Goal: Task Accomplishment & Management: Use online tool/utility

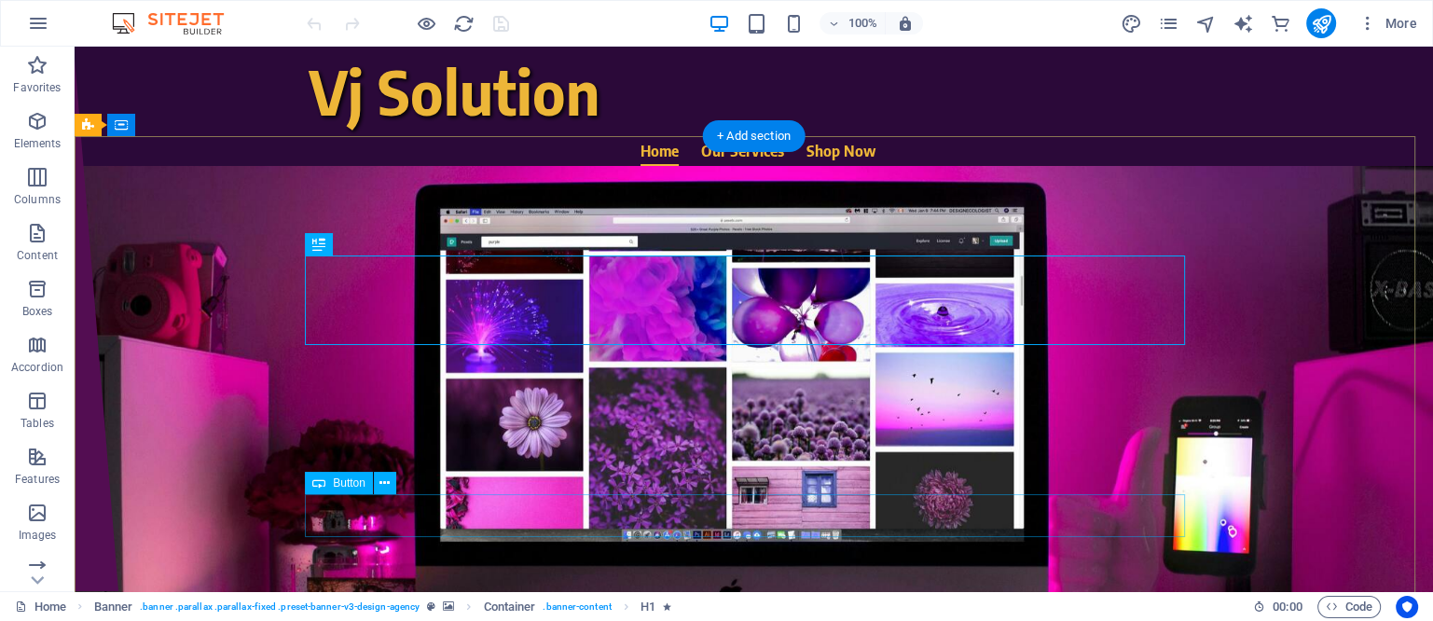
click at [736, 524] on div "Book Now" at bounding box center [754, 546] width 880 height 44
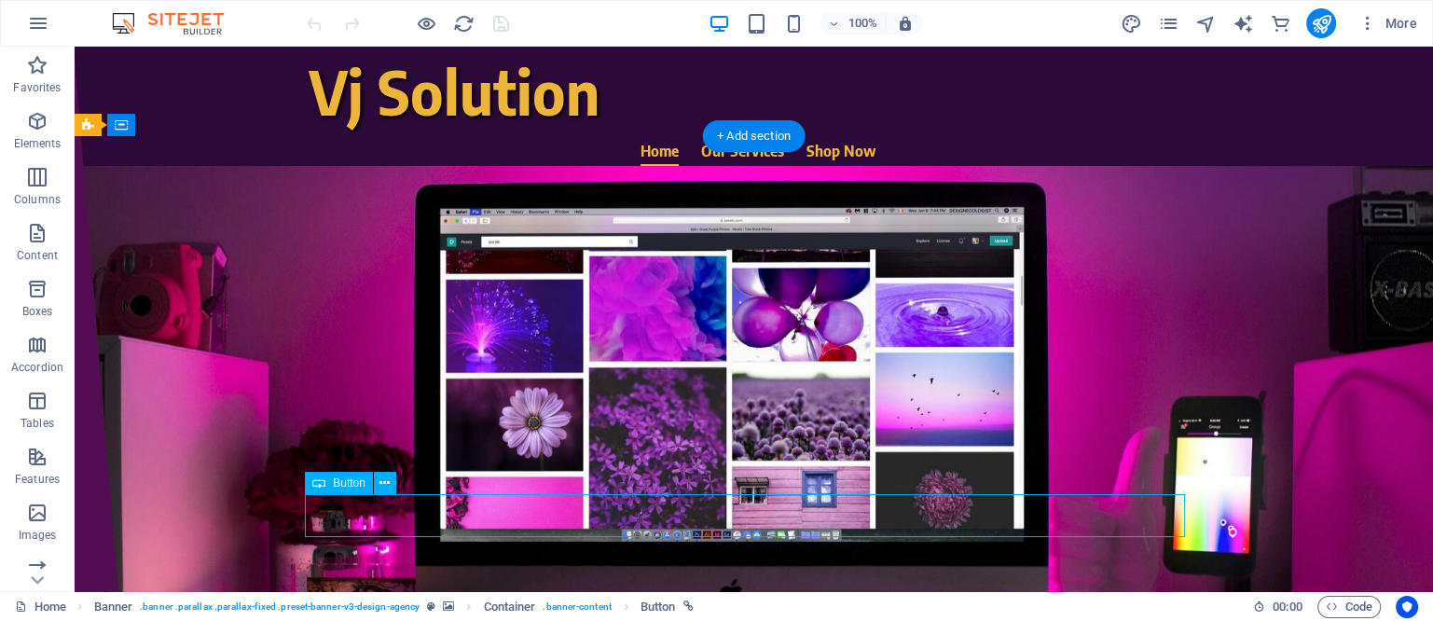
click at [736, 524] on div "Book Now" at bounding box center [754, 546] width 880 height 44
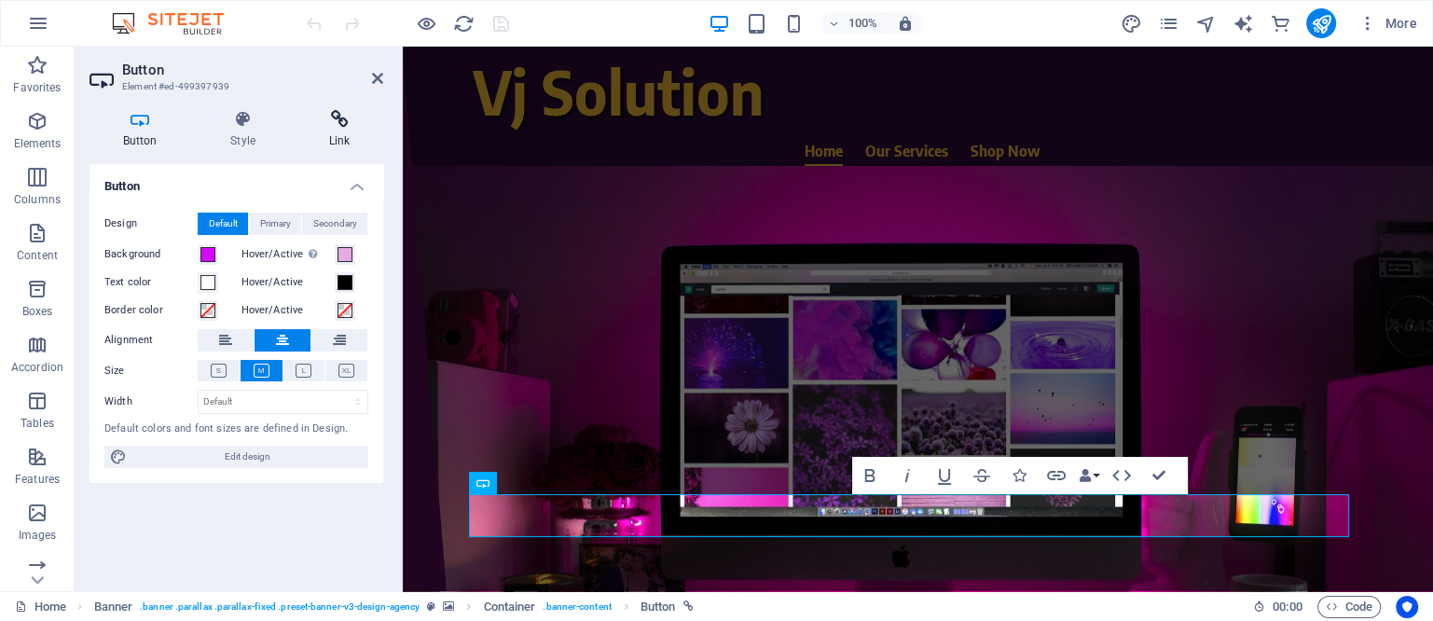
click at [349, 117] on icon at bounding box center [340, 119] width 88 height 19
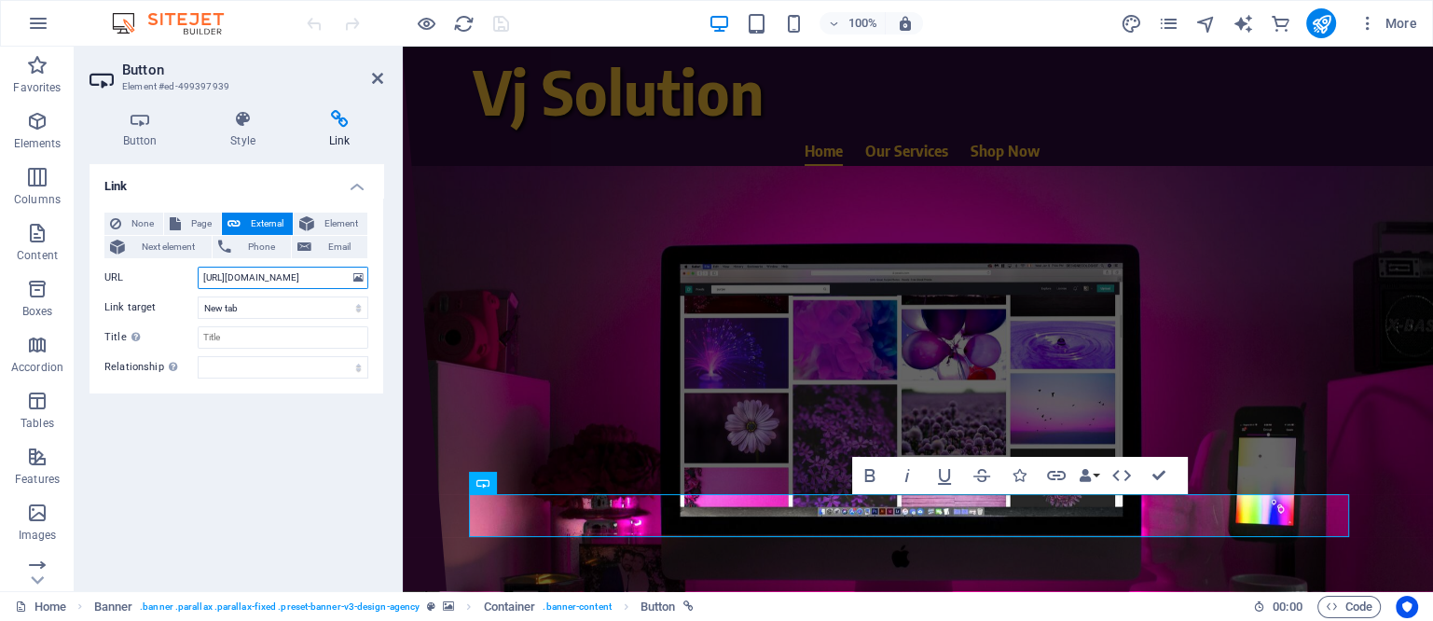
drag, startPoint x: 264, startPoint y: 275, endPoint x: 325, endPoint y: 290, distance: 62.4
click at [325, 290] on div "None Page External Element Next element Phone Email Page Home Our Services Shop…" at bounding box center [236, 296] width 264 height 166
type input "https://wa.me/917020911512?text=Send_Me_Website_Packages"
click at [303, 448] on div "Link None Page External Element Next element Phone Email Page Home Our Services…" at bounding box center [237, 370] width 294 height 412
click at [504, 22] on icon "save" at bounding box center [501, 23] width 21 height 21
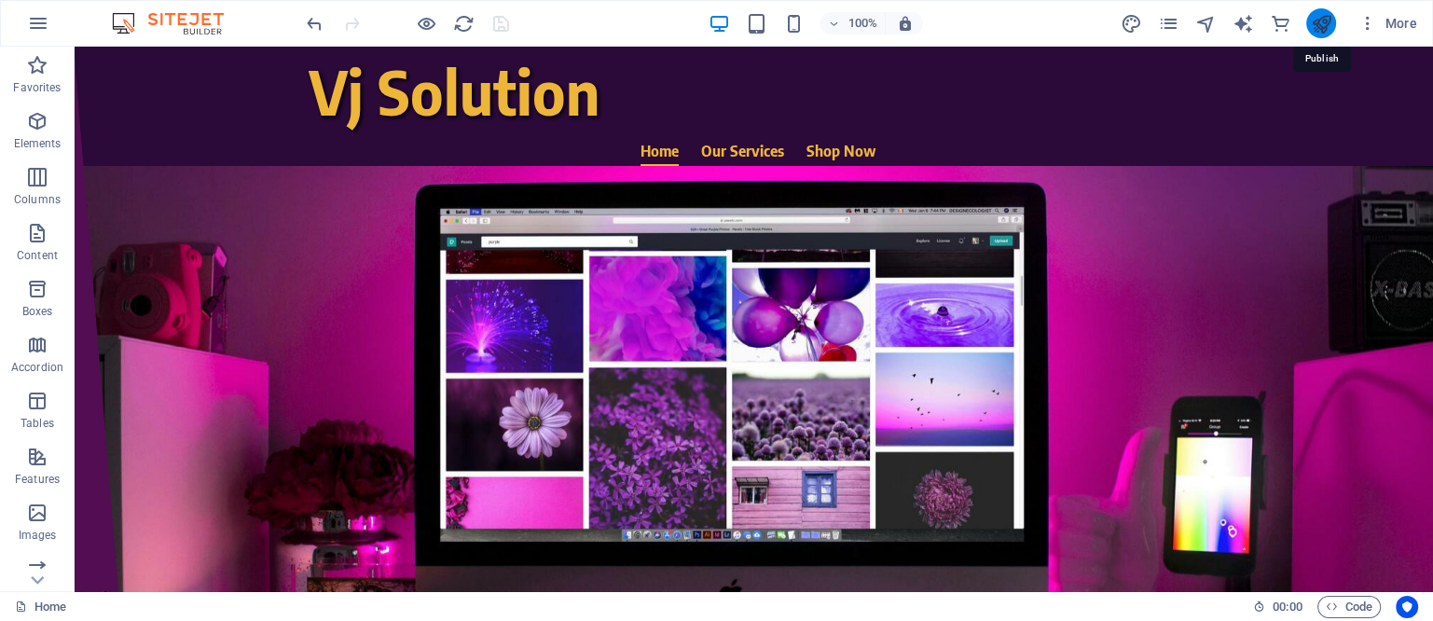
drag, startPoint x: 1319, startPoint y: 19, endPoint x: 1252, endPoint y: 187, distance: 181.3
click at [1319, 19] on icon "publish" at bounding box center [1320, 23] width 21 height 21
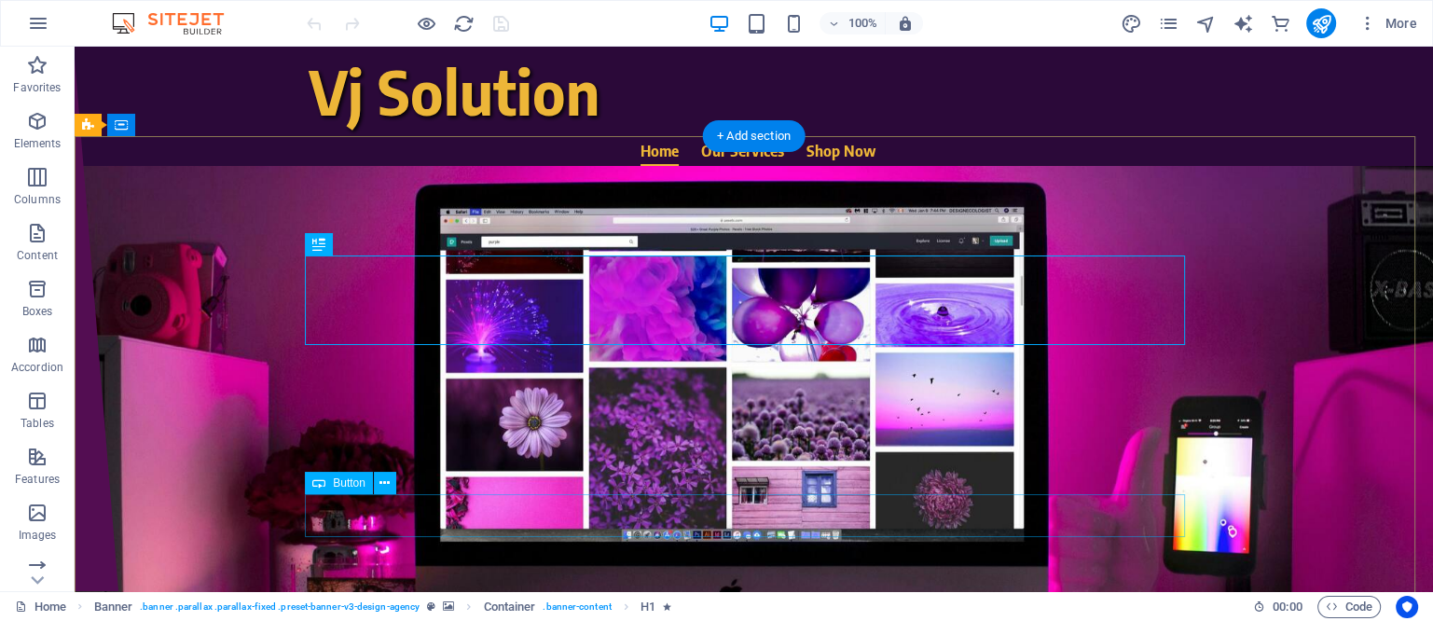
click at [724, 524] on div "Book Now" at bounding box center [754, 546] width 880 height 44
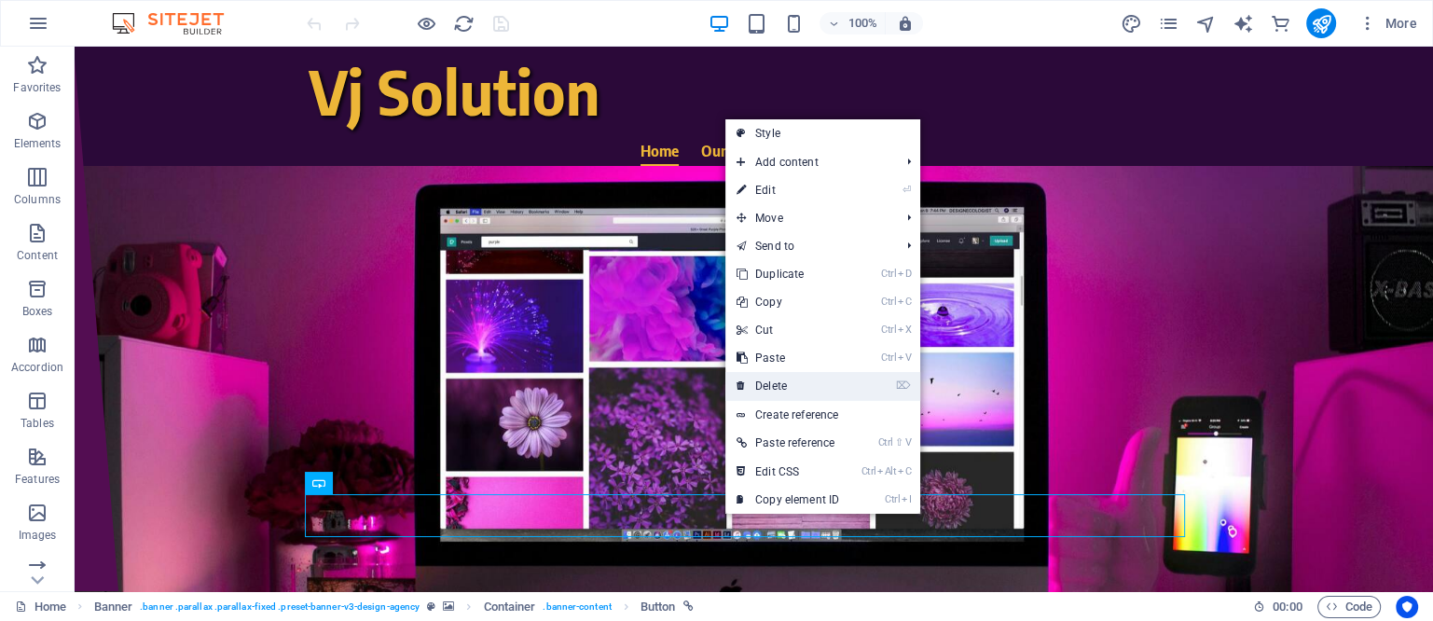
click at [772, 383] on link "⌦ Delete" at bounding box center [788, 386] width 125 height 28
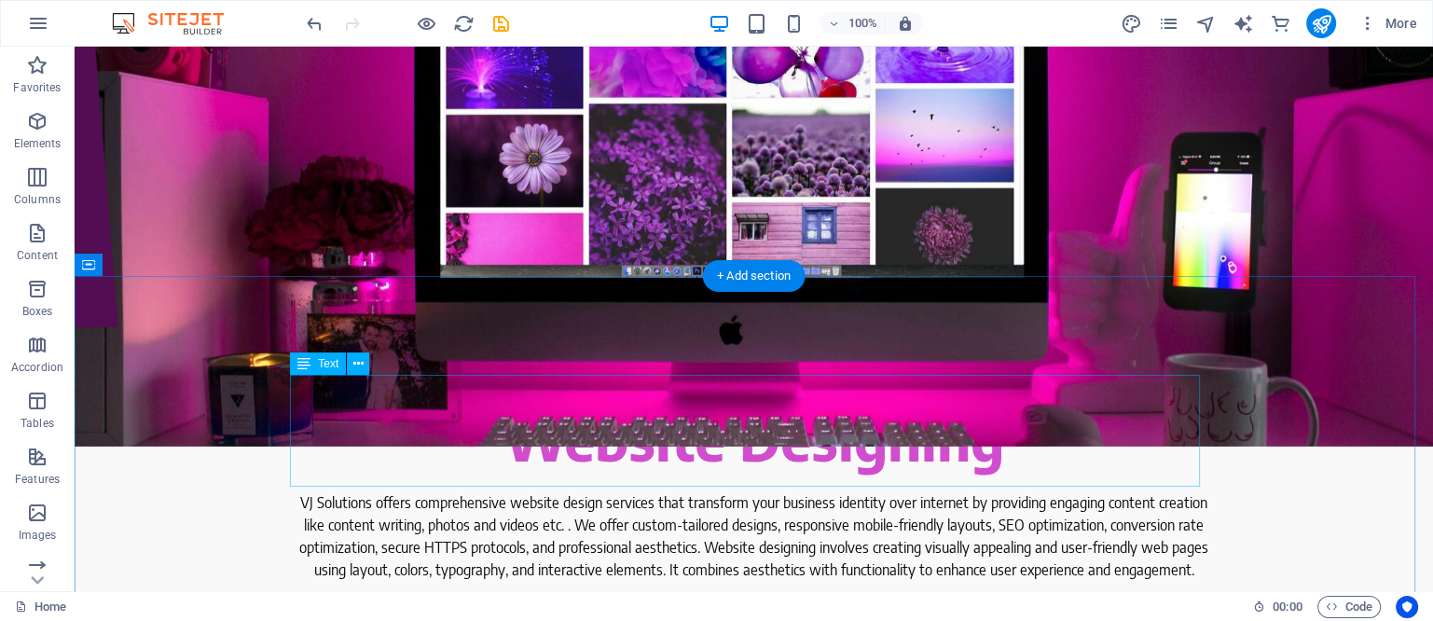
scroll to position [350, 0]
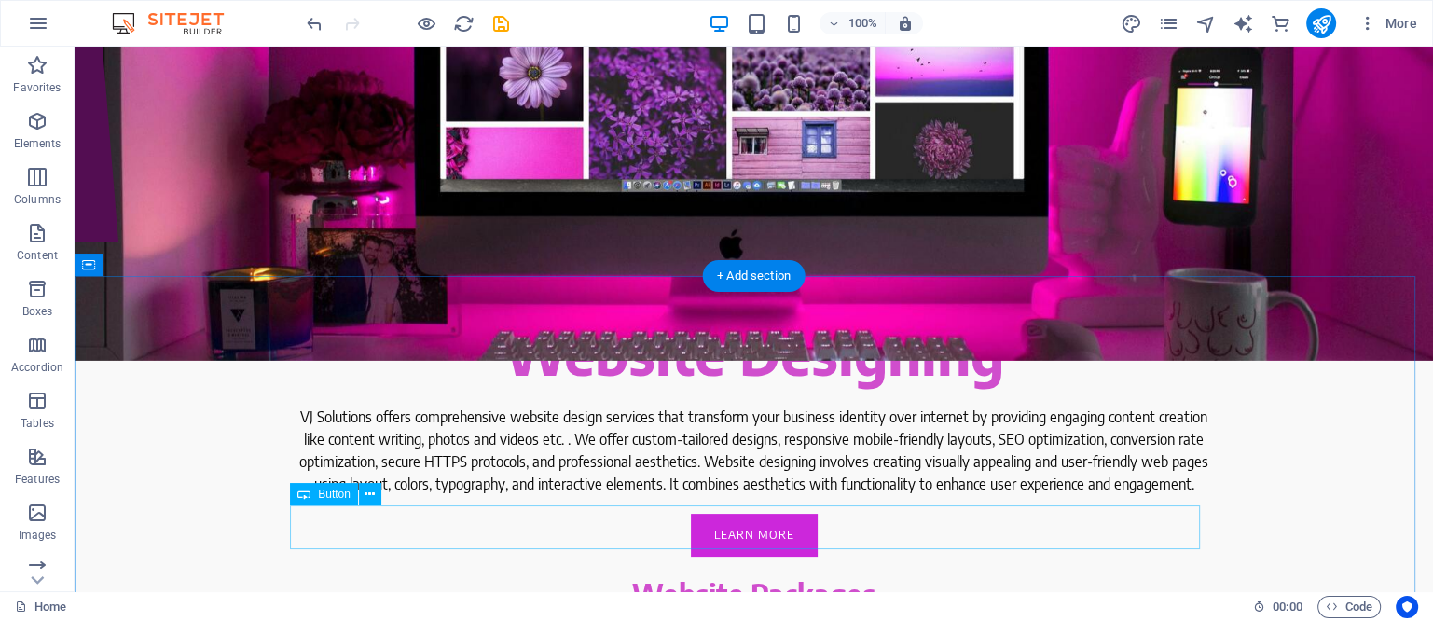
click at [737, 530] on div "Learn more" at bounding box center [754, 536] width 910 height 44
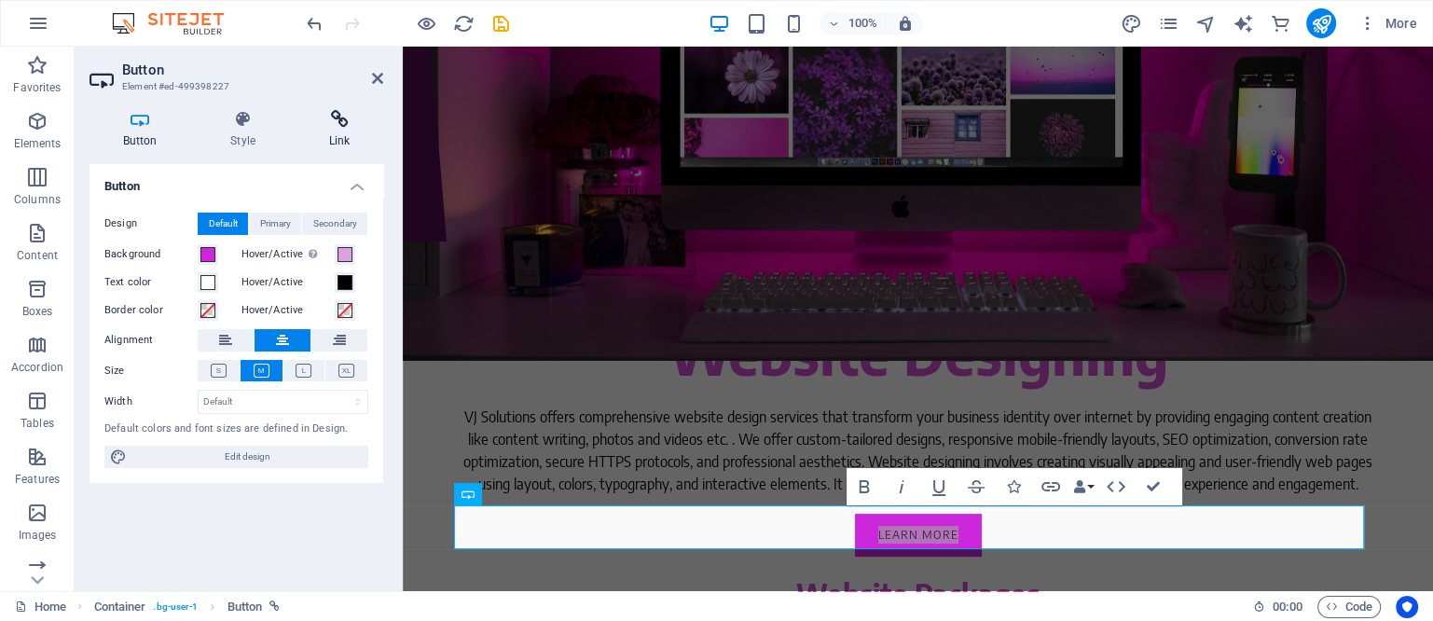
click at [327, 120] on icon at bounding box center [340, 119] width 88 height 19
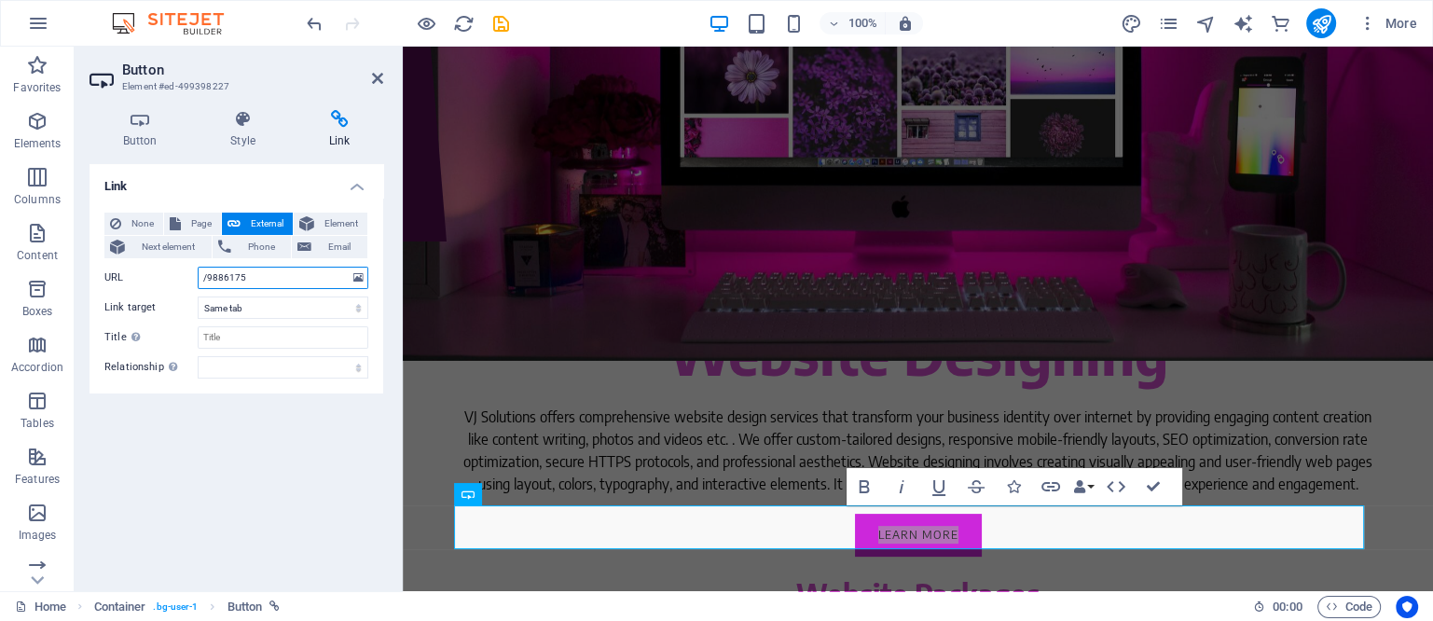
click at [297, 267] on input "/9886175" at bounding box center [283, 278] width 171 height 22
type input "/"
paste input "https://api.whatsapp.com/send/?phone=919226684397&text=Know-About-Music-Video-S…"
click at [303, 273] on input "https://api.whatsapp.com/send/?phone=919226684397&text=WebsitePackages" at bounding box center [283, 278] width 171 height 22
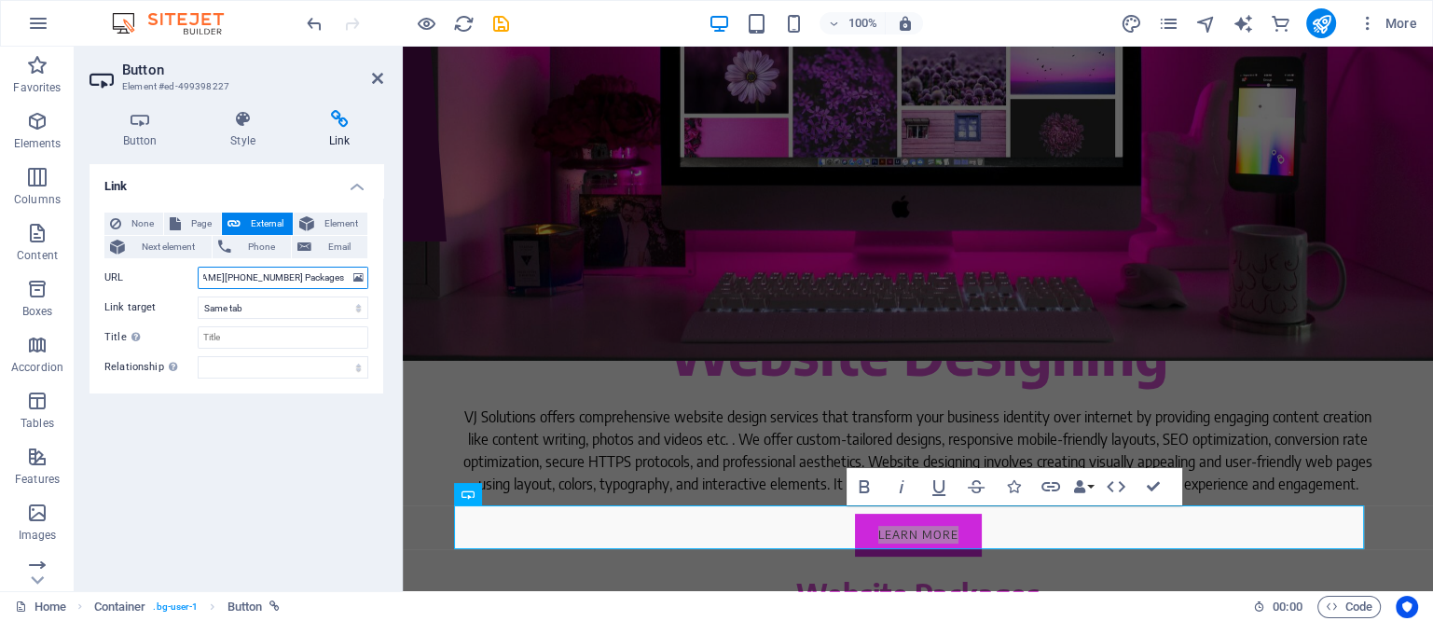
click at [304, 274] on input "https://api.whatsapp.com/send/?phone=919226684397&text=Website- Packages" at bounding box center [283, 278] width 171 height 22
drag, startPoint x: 244, startPoint y: 275, endPoint x: 234, endPoint y: 275, distance: 10.3
click at [234, 275] on input "https://api.whatsapp.com/send/?phone=919226684397&text=Website Packages" at bounding box center [283, 278] width 171 height 22
click at [255, 273] on input "https://api.whatsapp.com/send/?phone=919226684397&text=Website Packages" at bounding box center [283, 278] width 171 height 22
click at [242, 275] on input "https://api.whatsapp.com/send/?phone=919226684397&text=Website Packages" at bounding box center [283, 278] width 171 height 22
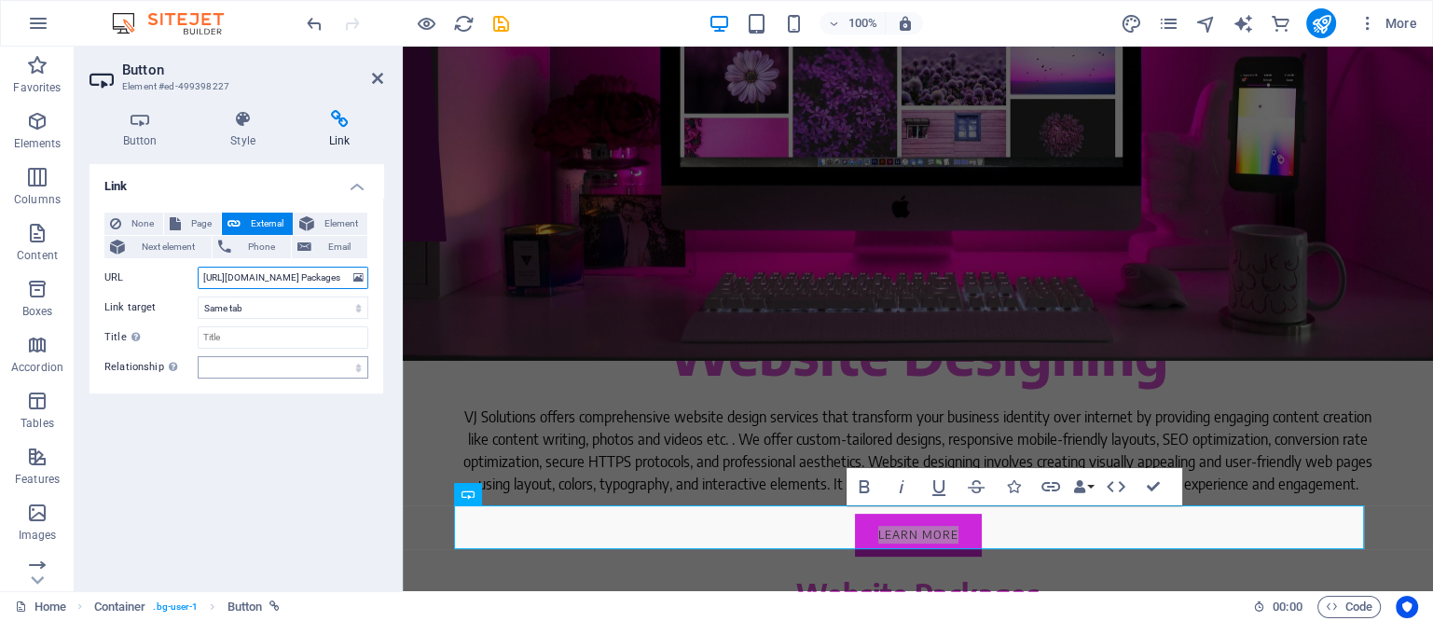
scroll to position [0, 136]
type input "https://api.whatsapp.com/send/?phone=917020911512&text=Website Packages"
drag, startPoint x: 1324, startPoint y: 16, endPoint x: 1348, endPoint y: 370, distance: 355.2
click at [1324, 16] on icon "publish" at bounding box center [1320, 23] width 21 height 21
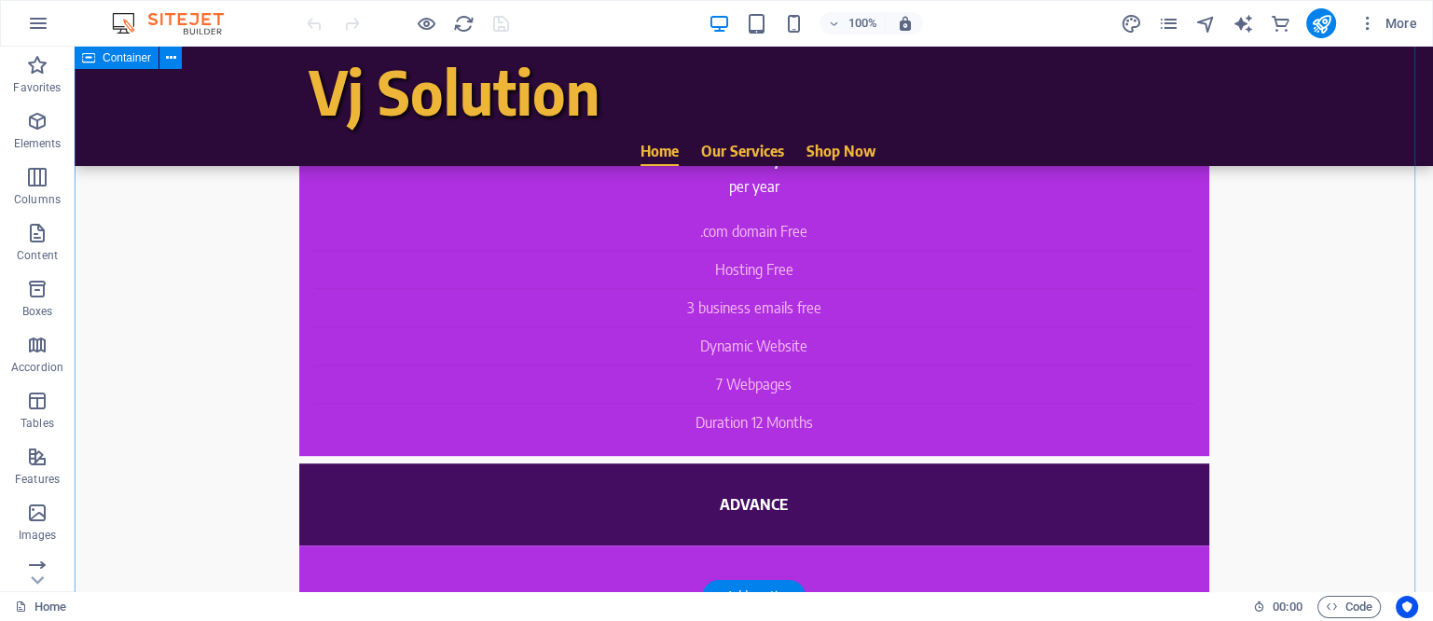
scroll to position [1166, 0]
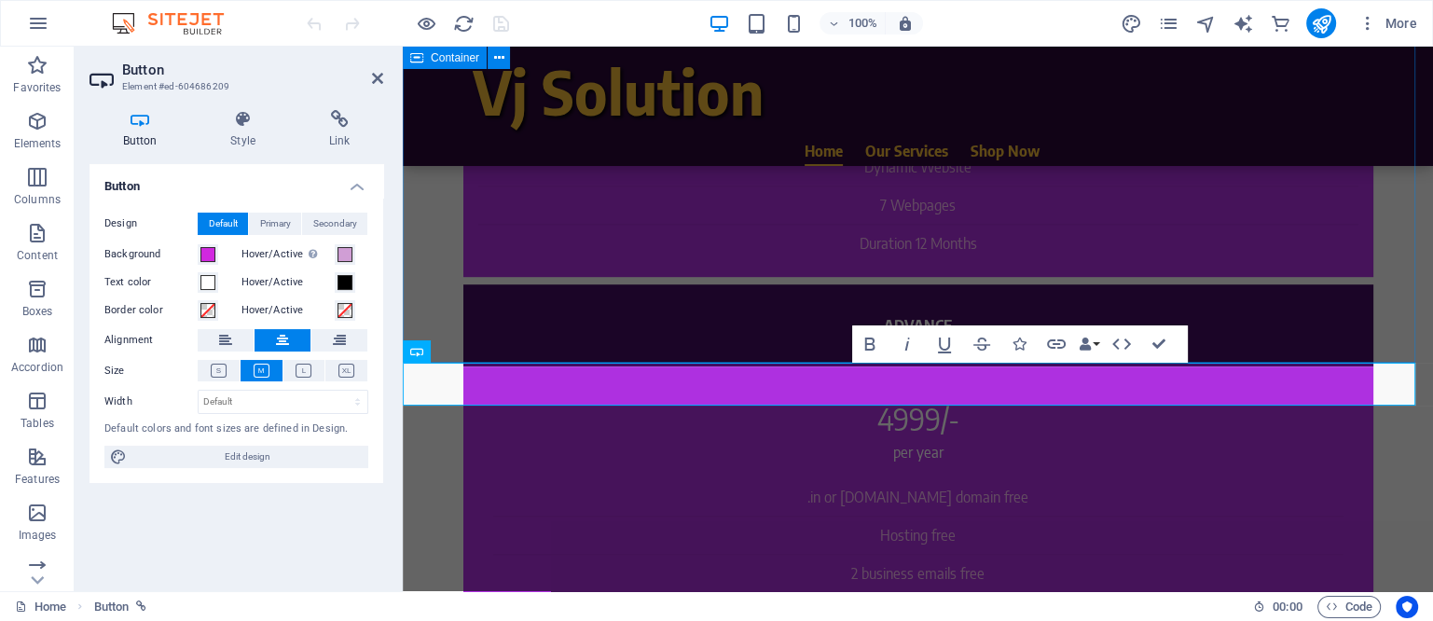
click at [1145, 309] on div "Website Designing VJ Solutions offers comprehensive website design services tha…" at bounding box center [918, 309] width 1030 height 1697
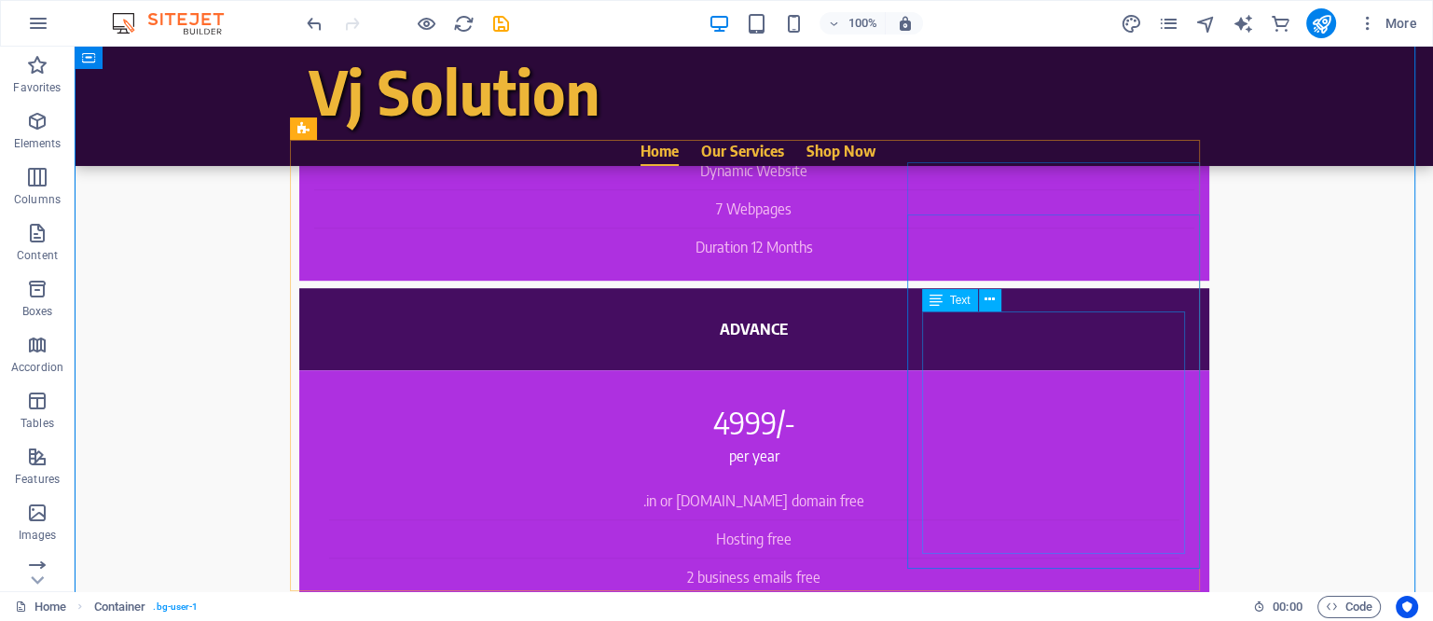
scroll to position [1282, 0]
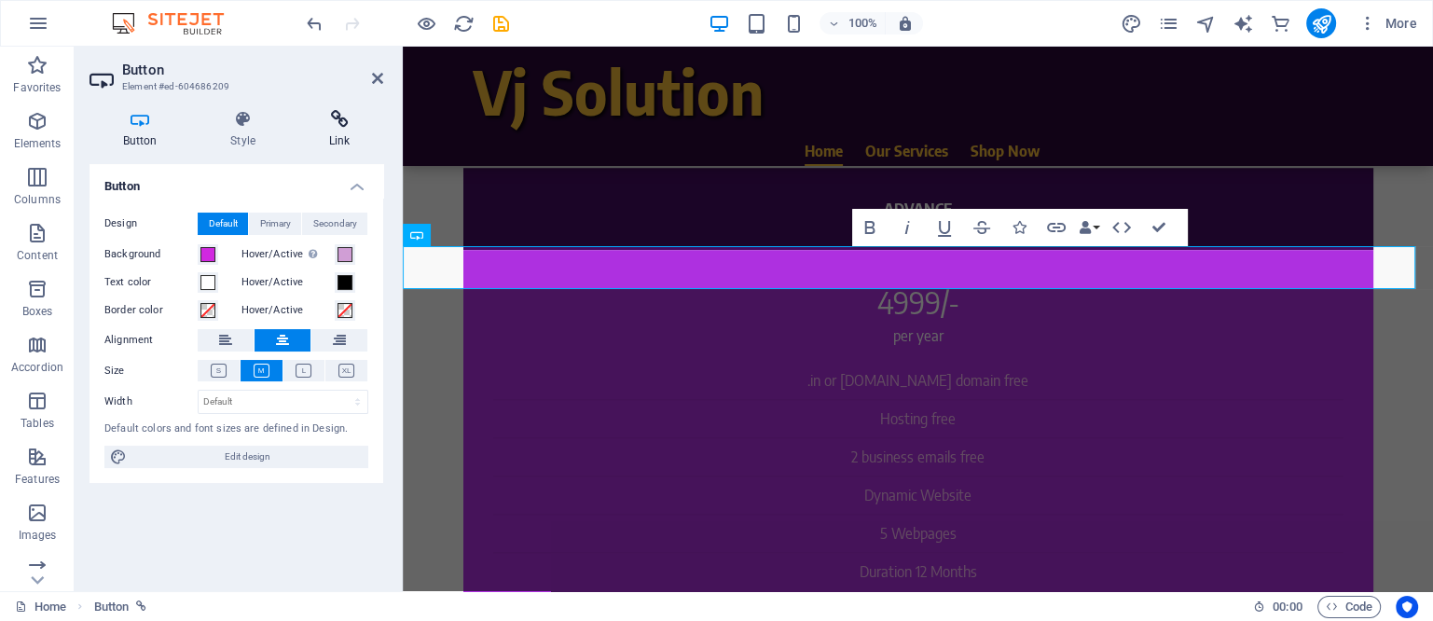
click at [339, 117] on icon at bounding box center [340, 119] width 88 height 19
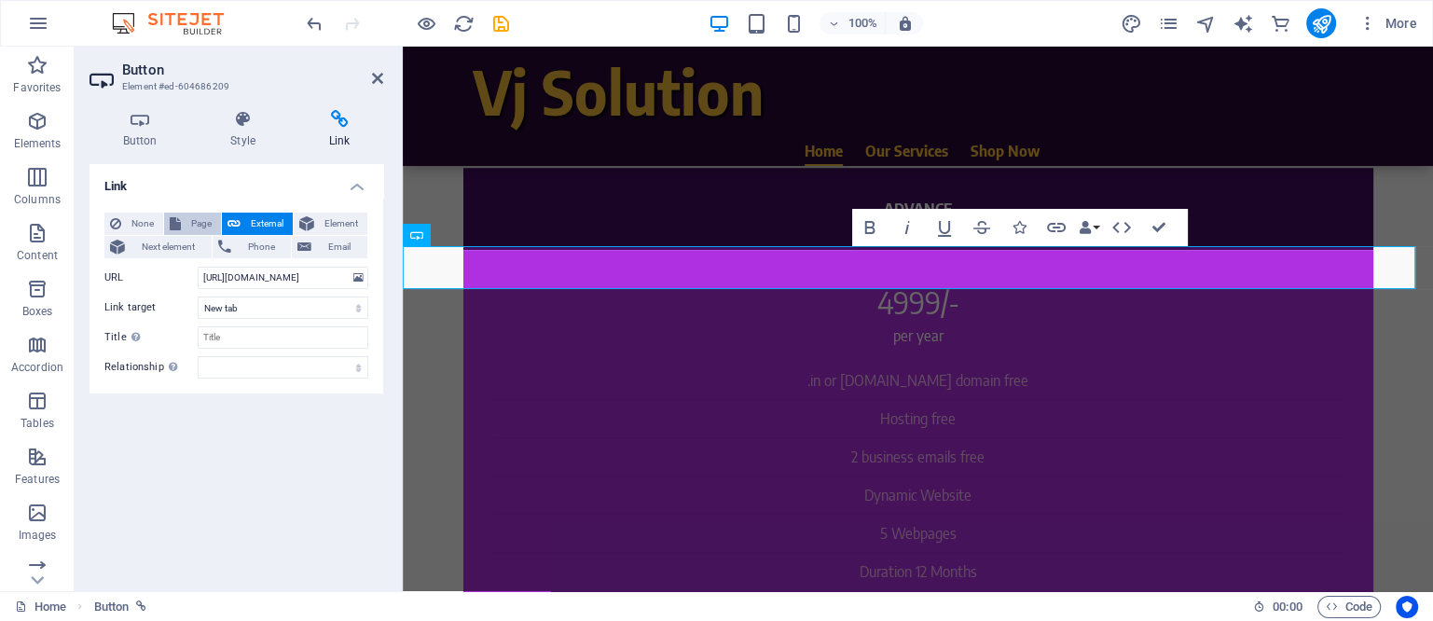
click at [193, 223] on span "Page" at bounding box center [201, 224] width 29 height 22
select select
click at [250, 272] on select "Home Our Services Shop Now Home" at bounding box center [283, 278] width 171 height 22
select select "2"
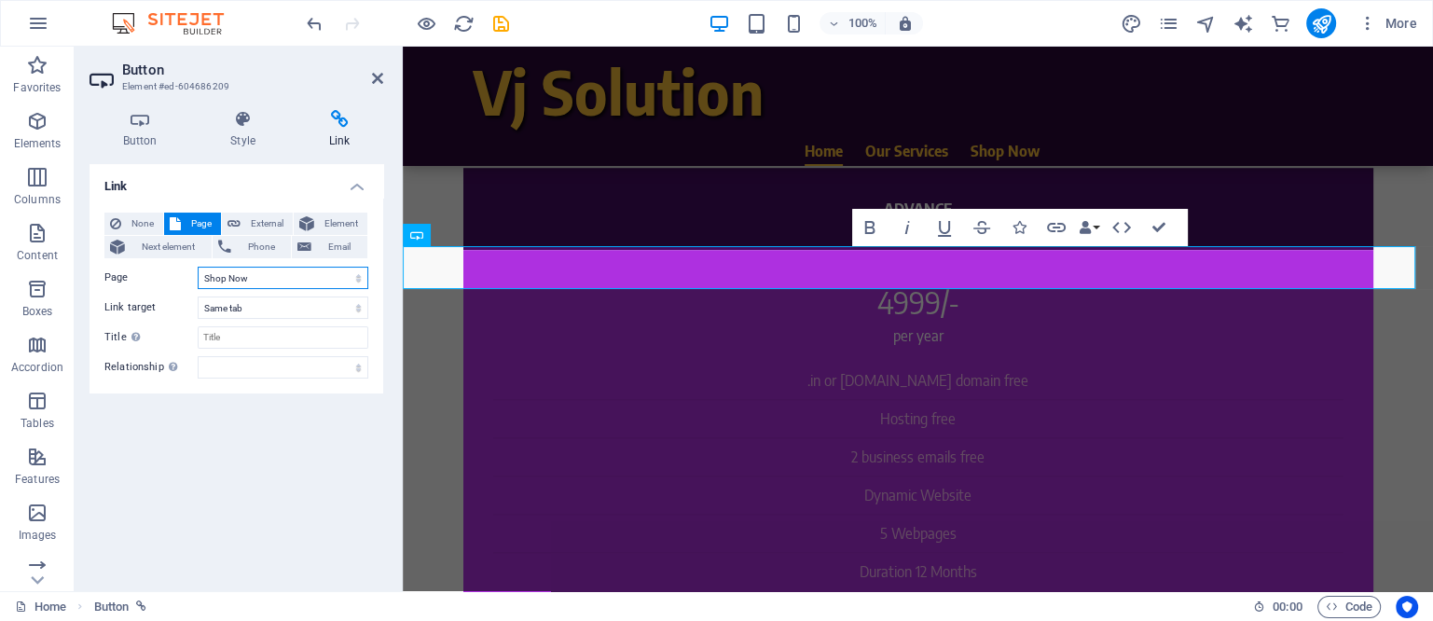
click at [198, 267] on select "Home Our Services Shop Now Home" at bounding box center [283, 278] width 171 height 22
click at [1145, 27] on icon "publish" at bounding box center [1320, 23] width 21 height 21
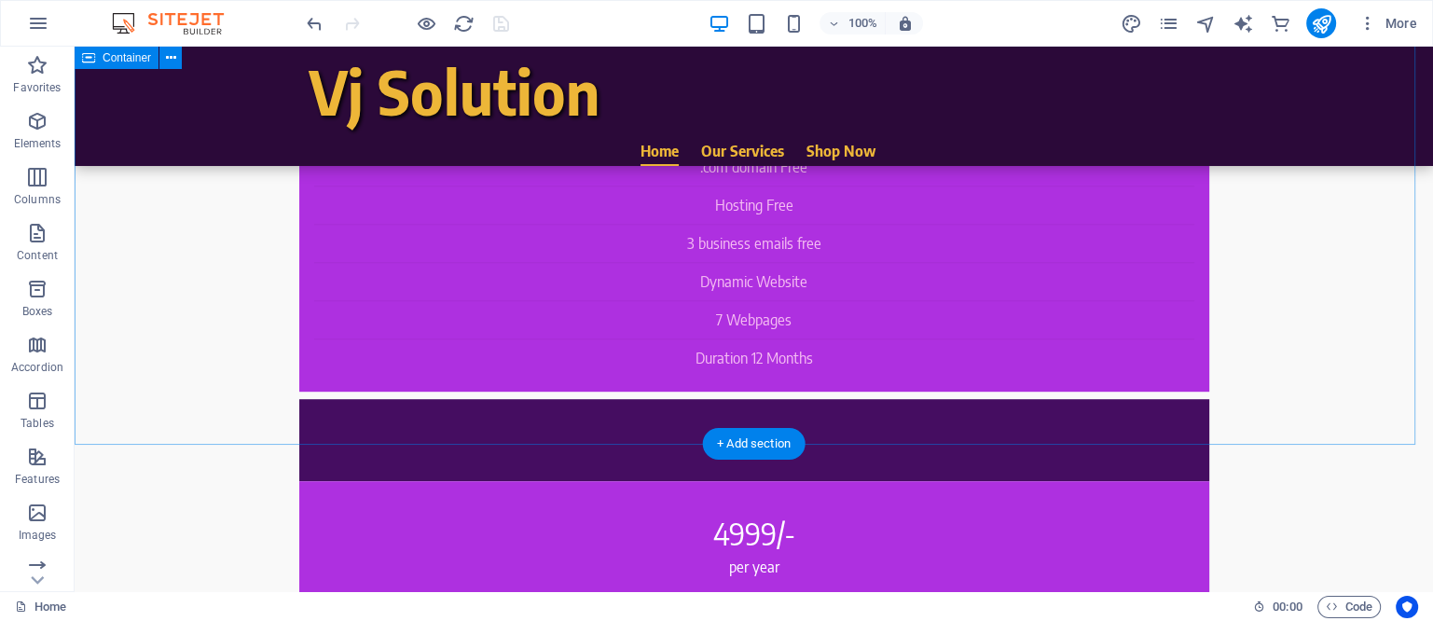
scroll to position [1048, 0]
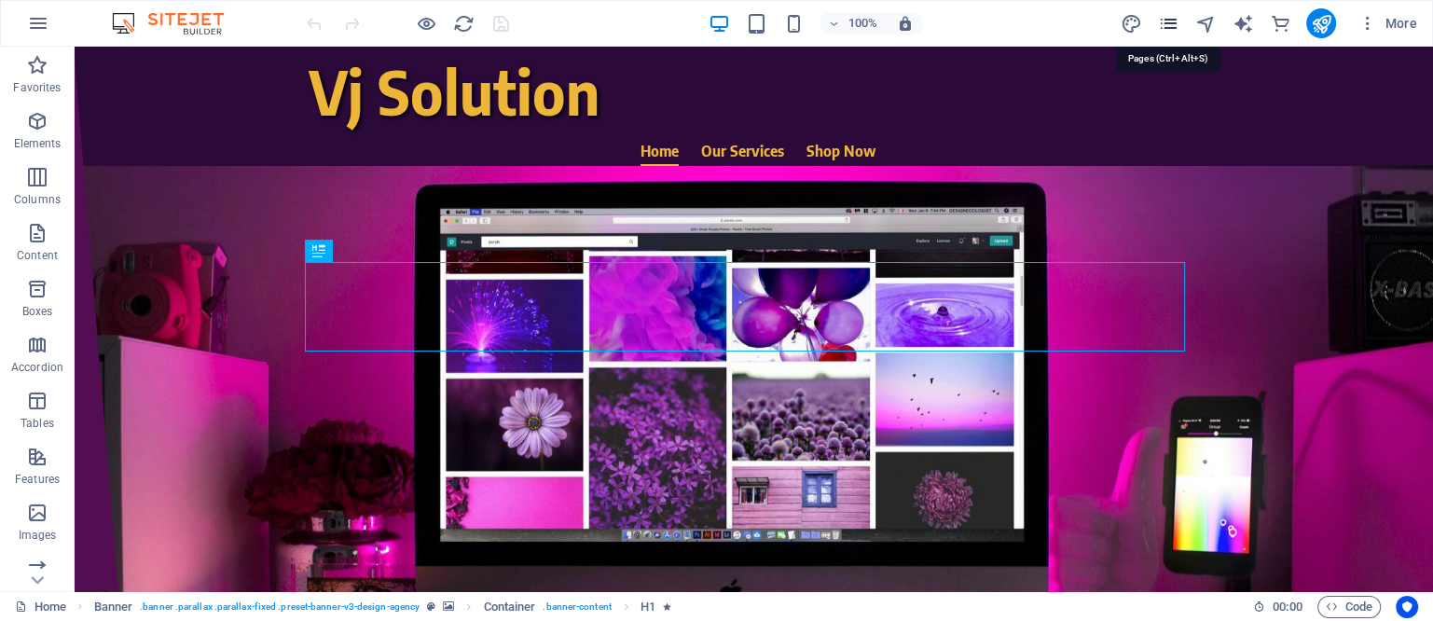
click at [1179, 19] on icon "pages" at bounding box center [1167, 23] width 21 height 21
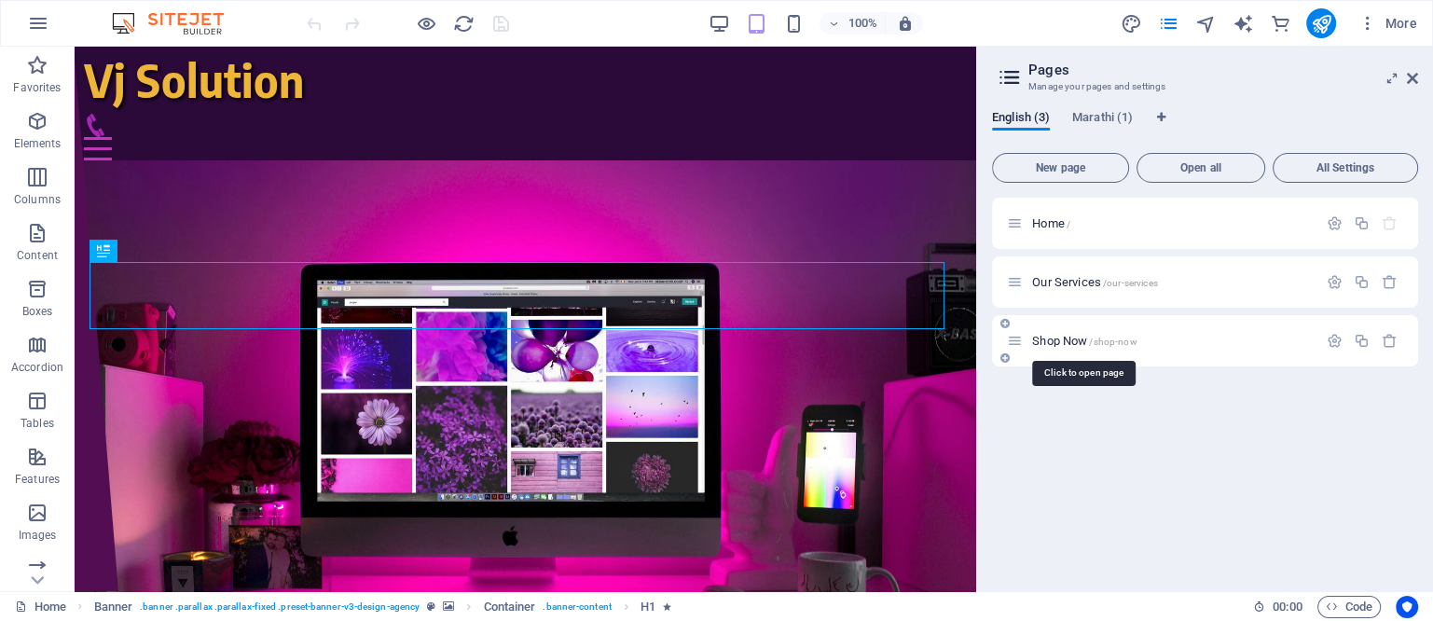
click at [1062, 340] on span "Shop Now /shop-now" at bounding box center [1084, 341] width 104 height 14
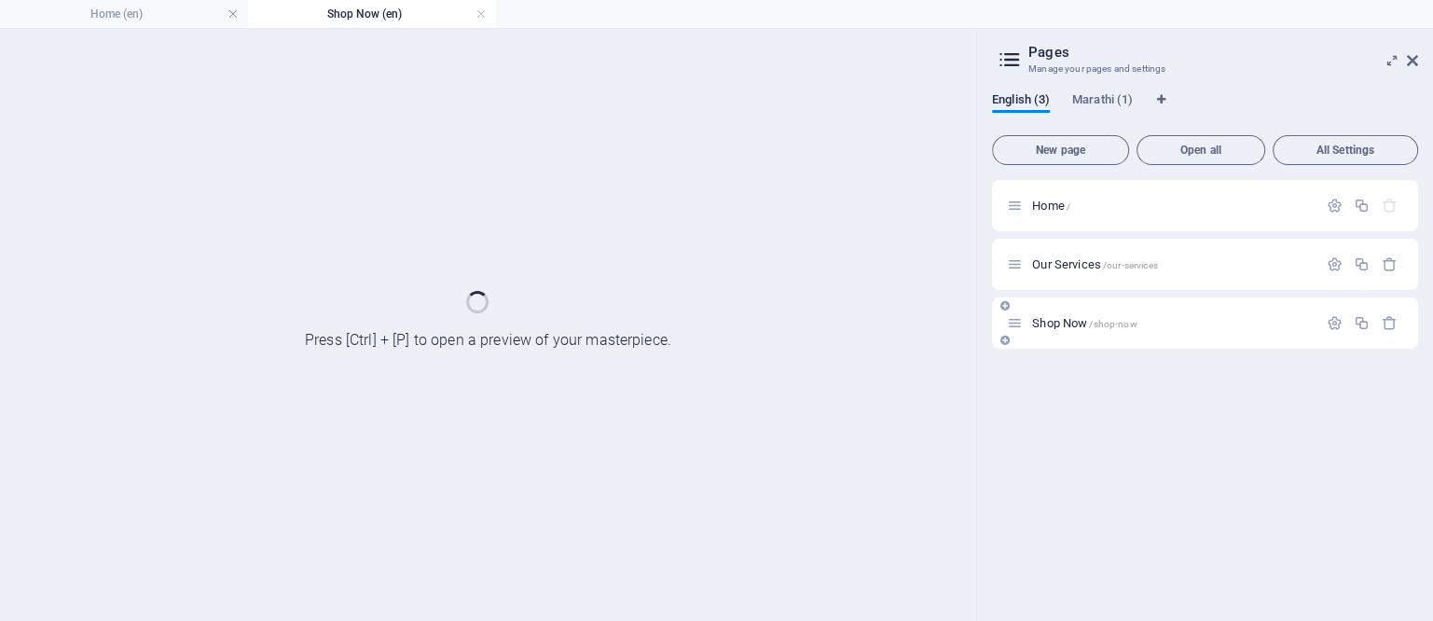
click at [1062, 340] on div "Shop Now /shop-now" at bounding box center [1205, 322] width 426 height 51
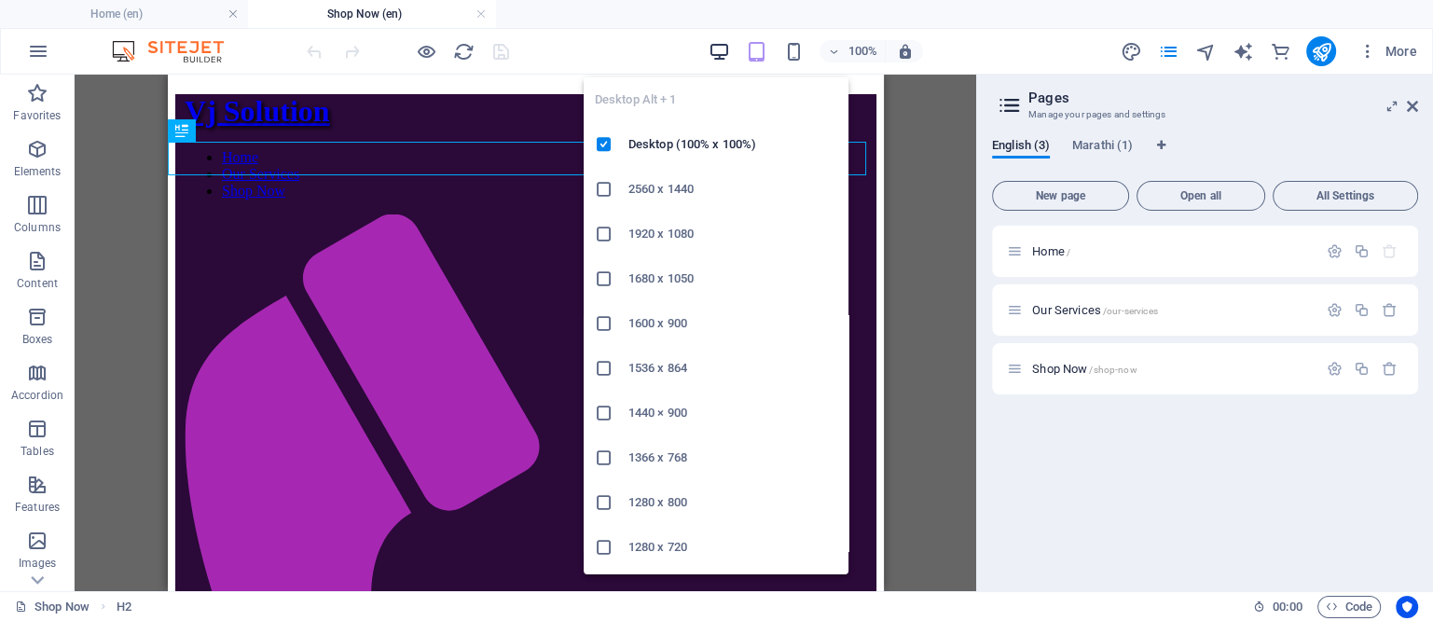
click at [720, 45] on icon "button" at bounding box center [719, 51] width 21 height 21
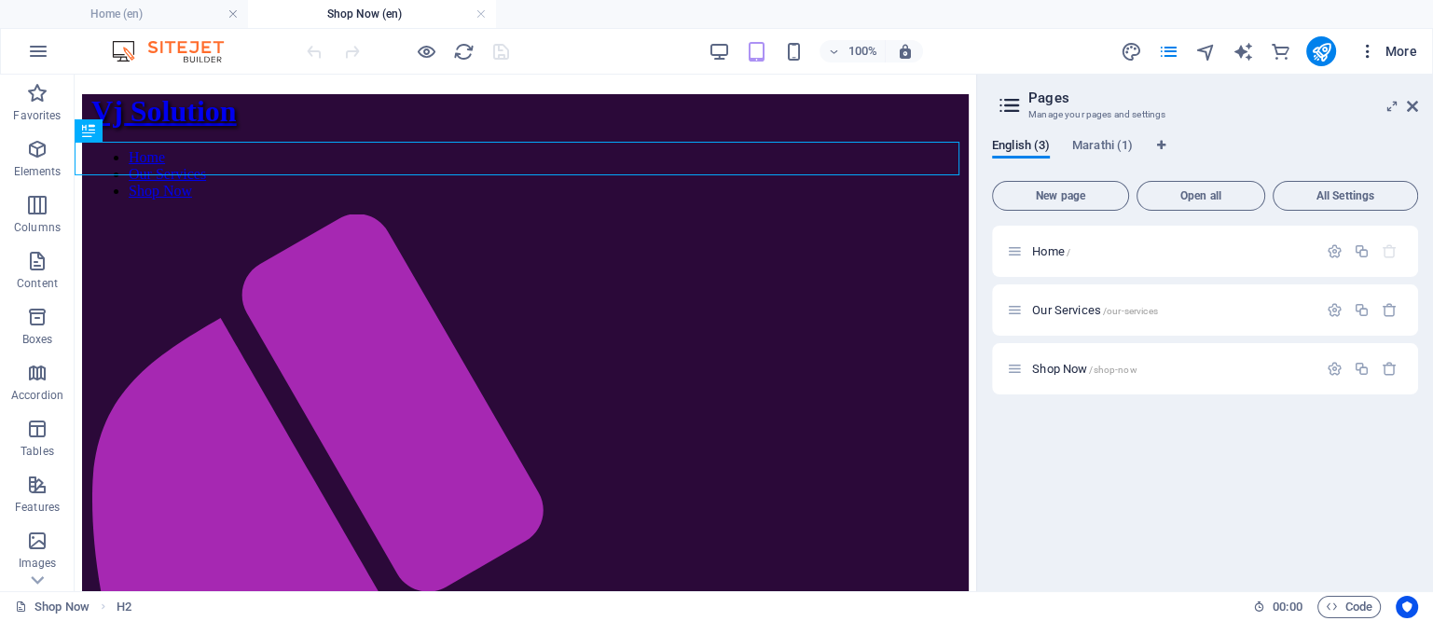
click at [1411, 48] on span "More" at bounding box center [1388, 51] width 59 height 19
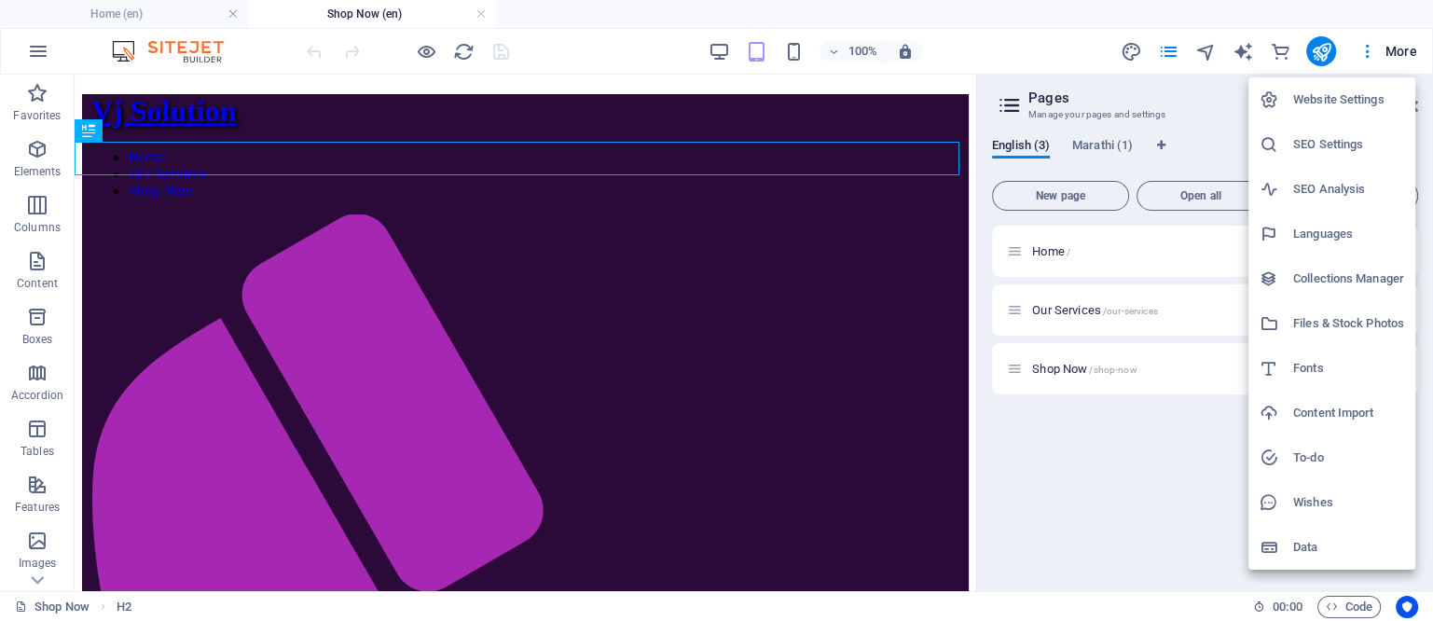
click at [1063, 3] on div at bounding box center [716, 310] width 1433 height 621
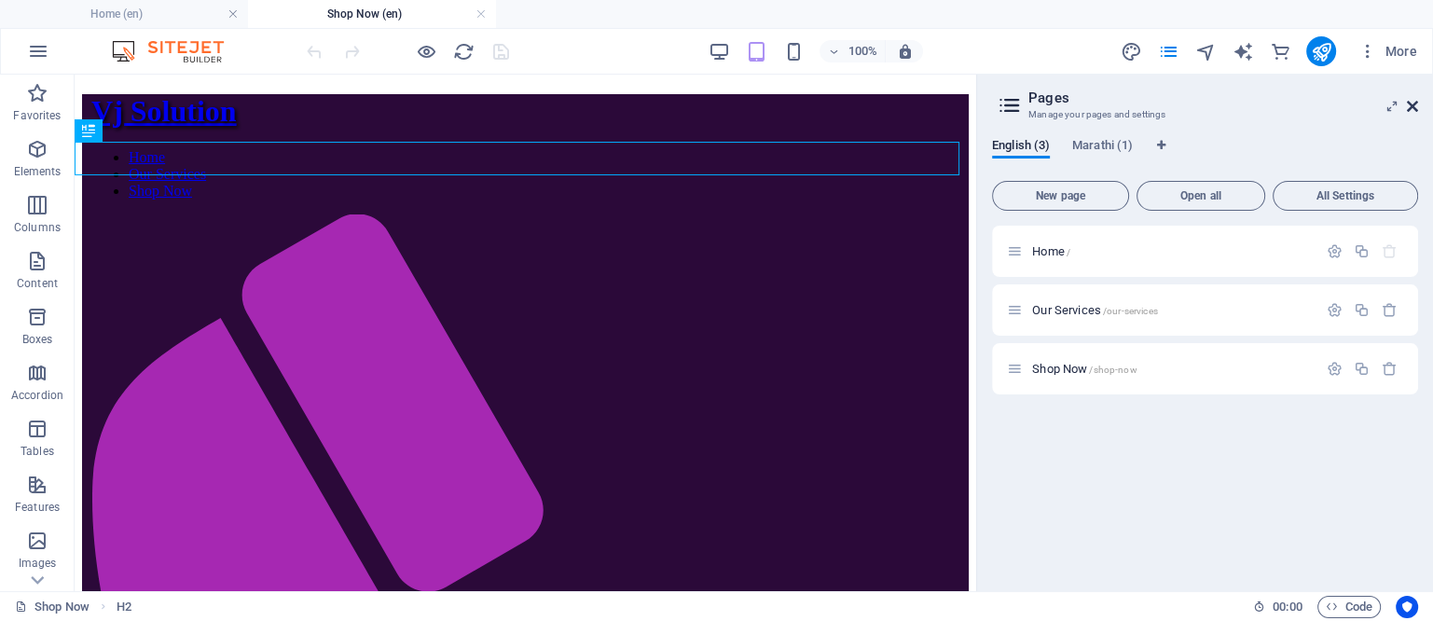
click at [1411, 108] on icon at bounding box center [1412, 106] width 11 height 15
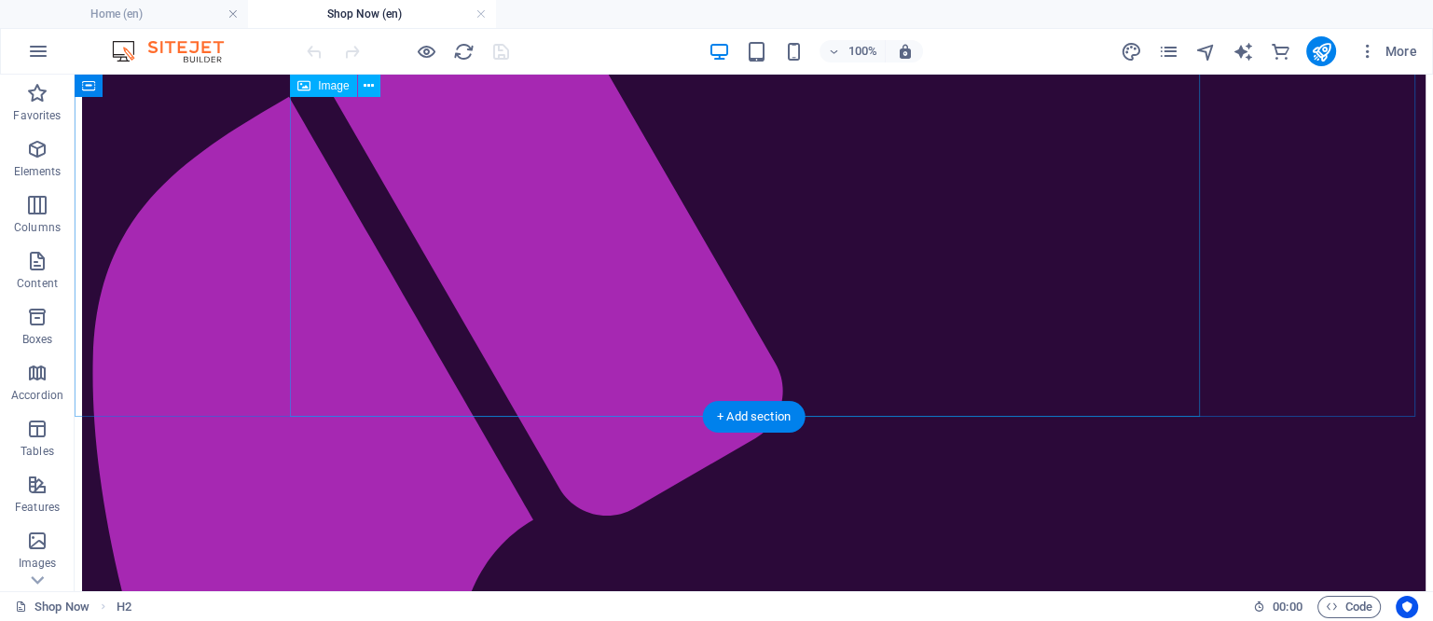
scroll to position [350, 0]
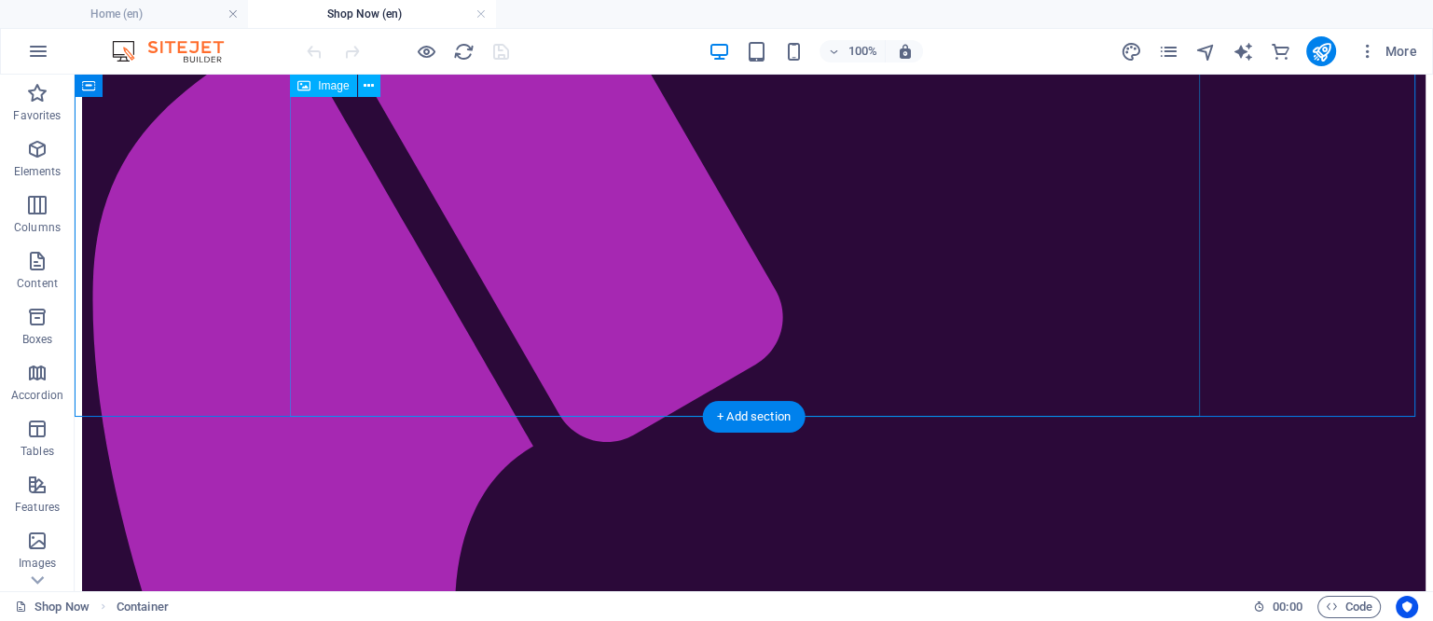
scroll to position [0, 0]
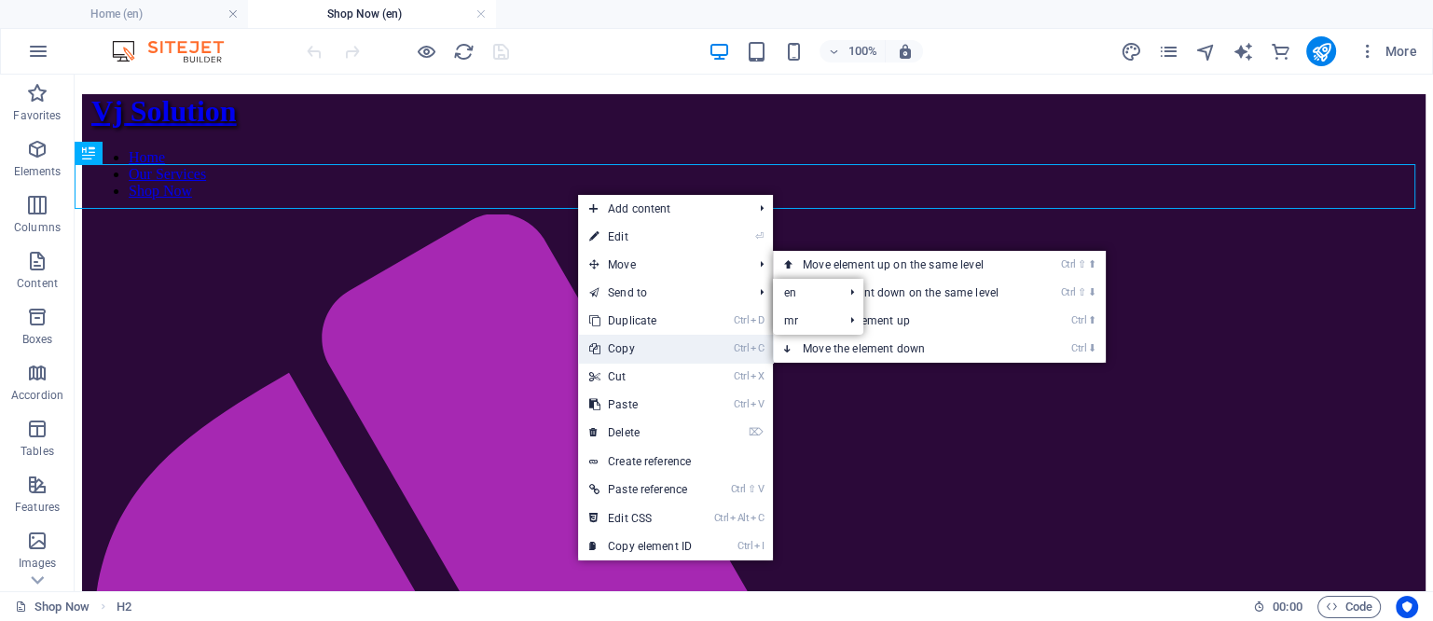
click at [625, 348] on link "Ctrl C Copy" at bounding box center [640, 349] width 125 height 28
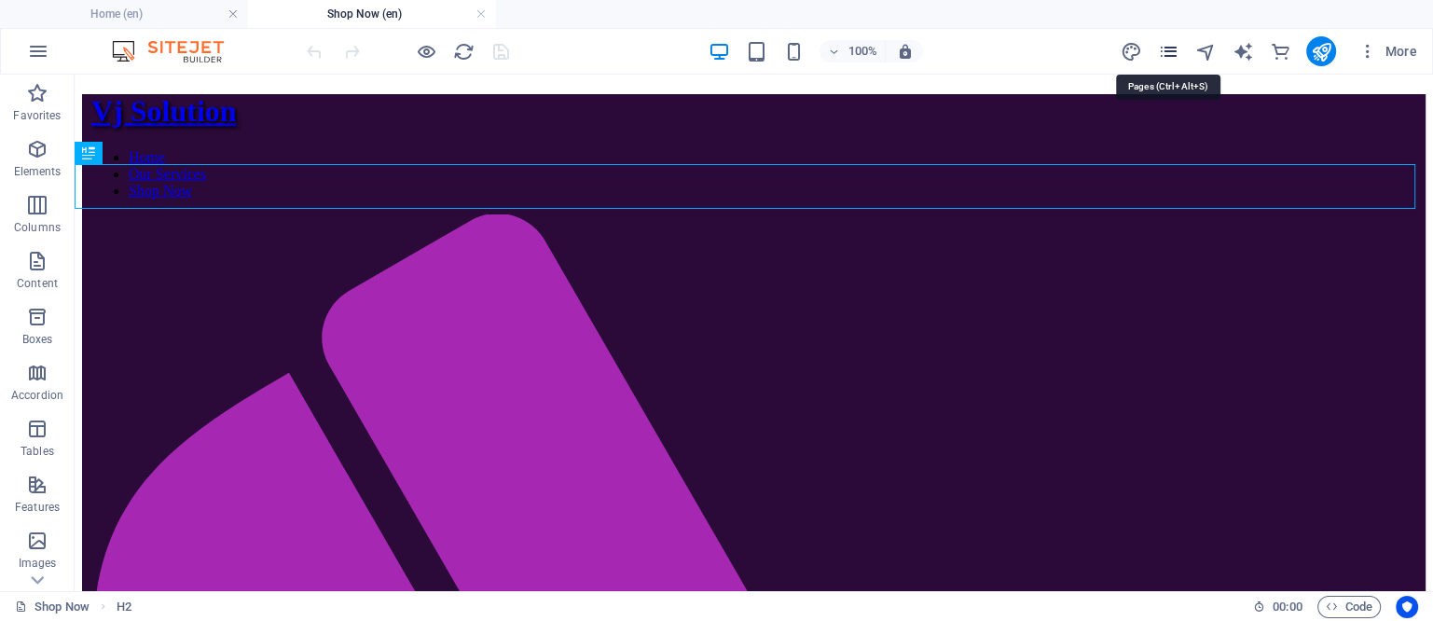
click at [1164, 47] on icon "pages" at bounding box center [1167, 51] width 21 height 21
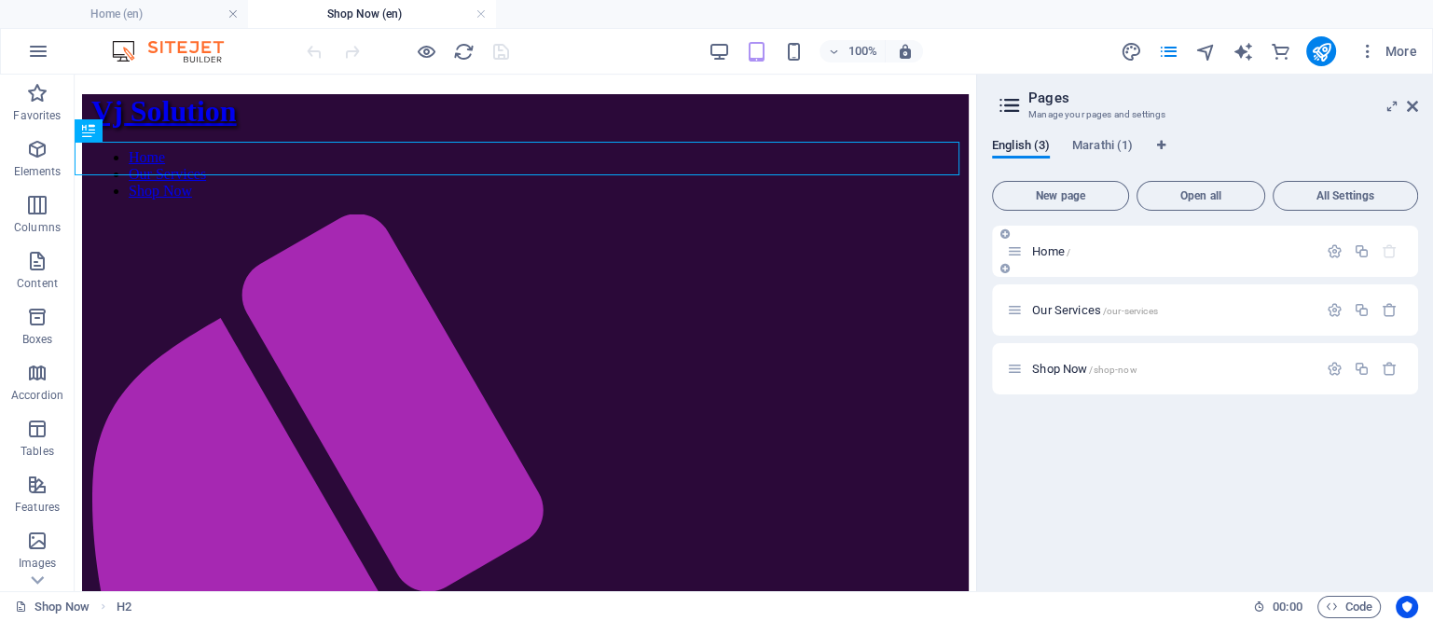
click at [1058, 251] on span "Home /" at bounding box center [1051, 251] width 38 height 14
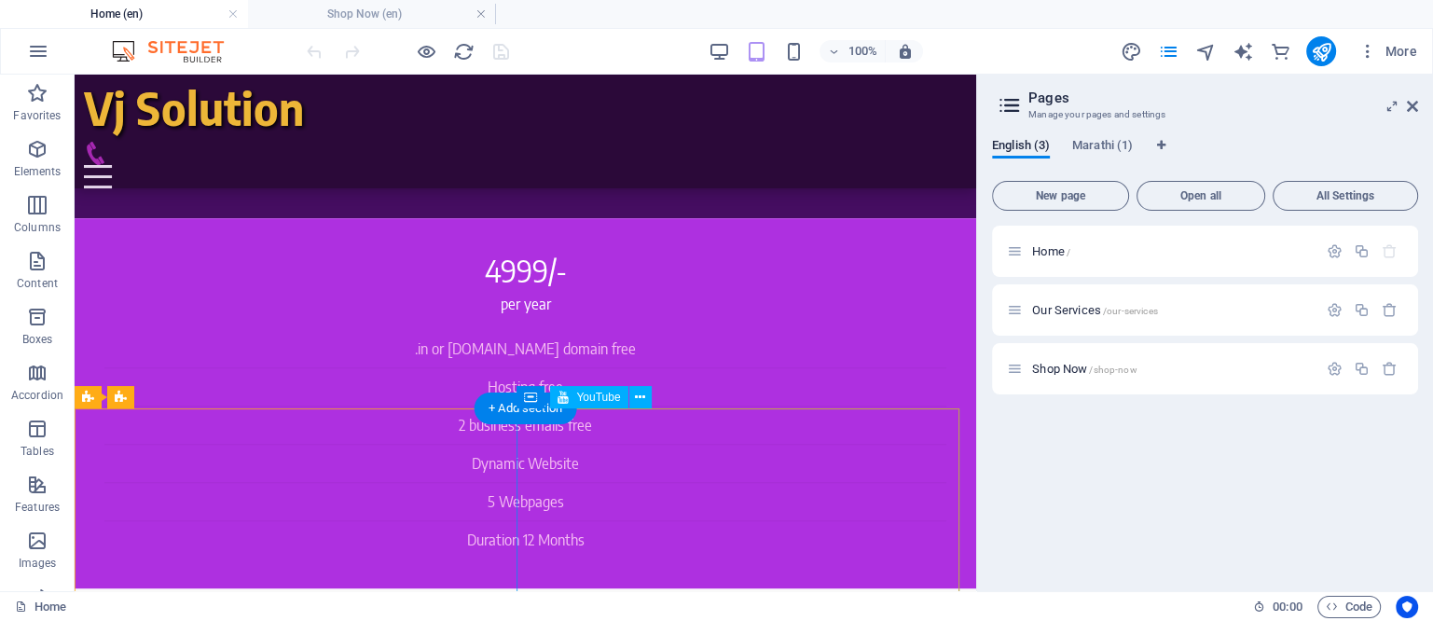
scroll to position [1106, 0]
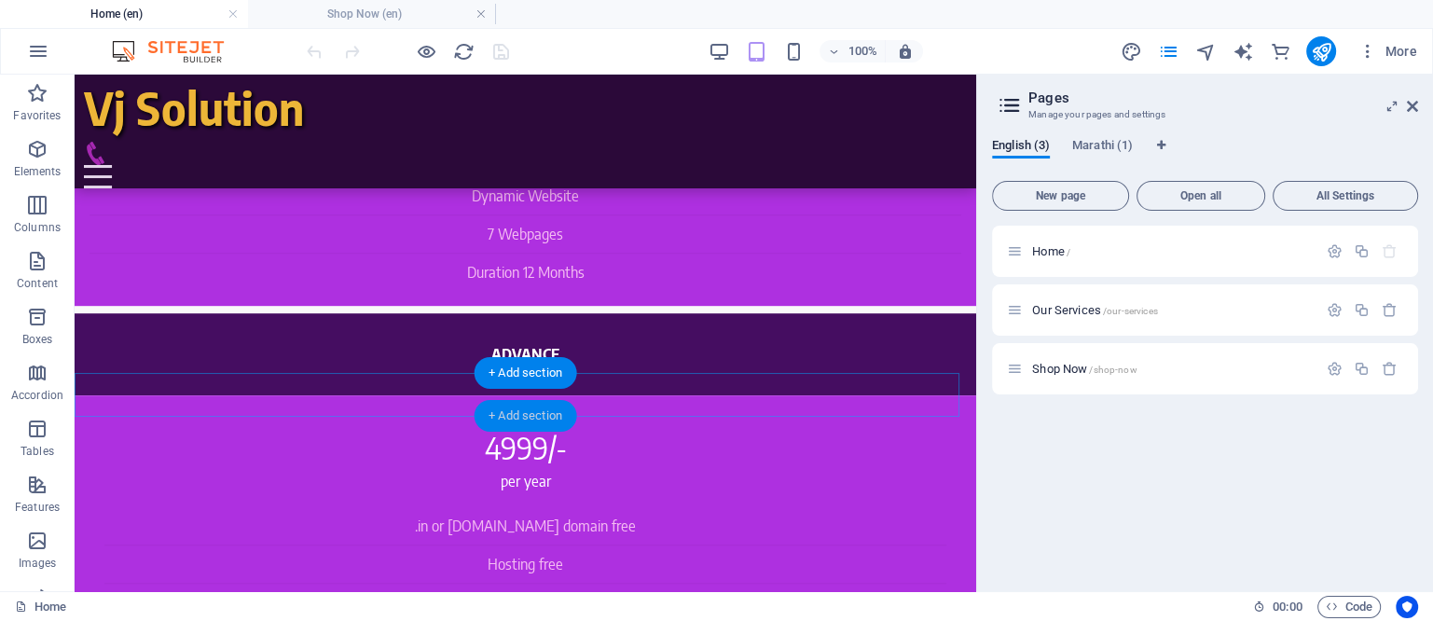
click at [516, 421] on div "+ Add section" at bounding box center [526, 416] width 104 height 32
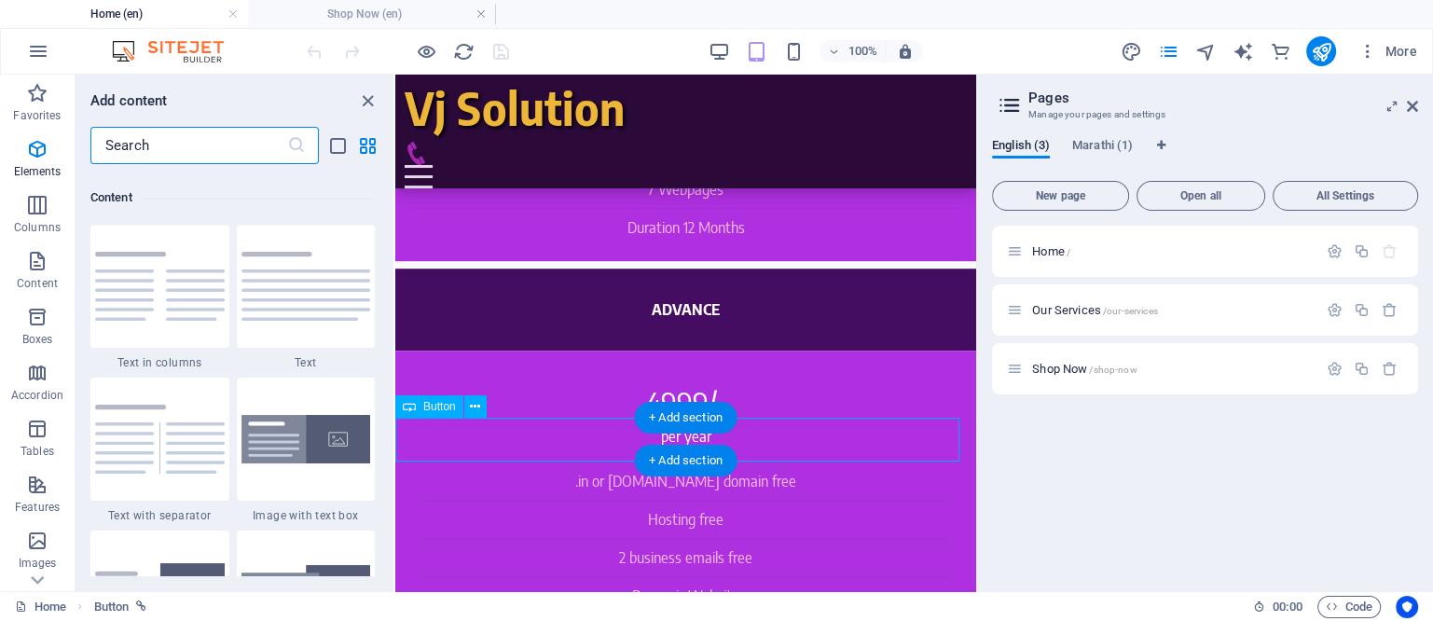
scroll to position [3263, 0]
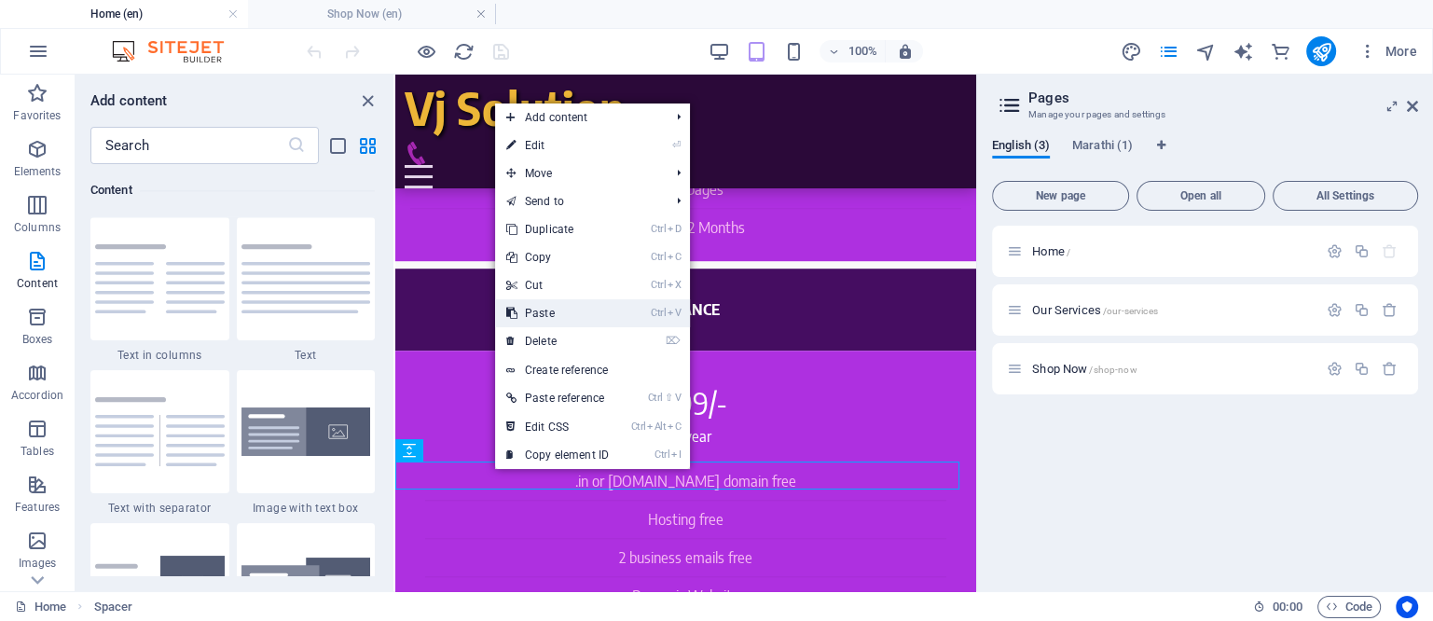
click at [548, 314] on link "Ctrl V Paste" at bounding box center [557, 313] width 125 height 28
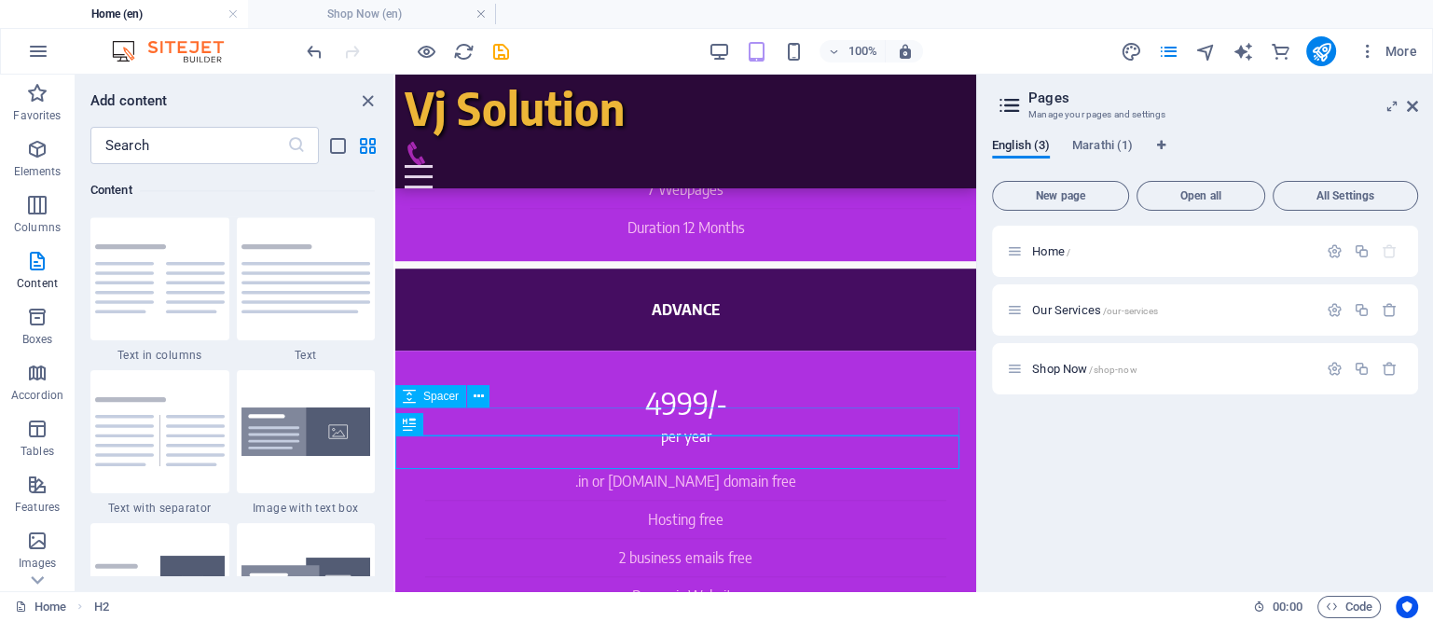
scroll to position [1358, 0]
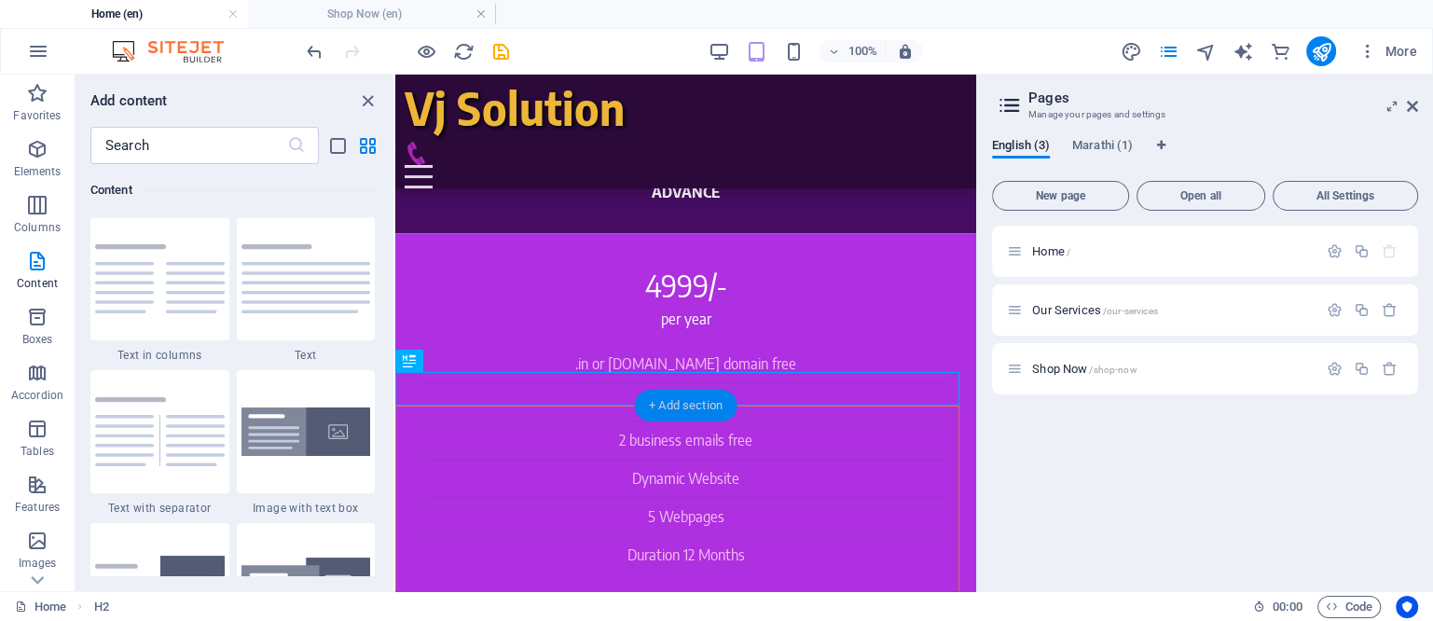
click at [670, 404] on div "+ Add section" at bounding box center [686, 406] width 104 height 32
click at [38, 155] on icon "button" at bounding box center [37, 149] width 22 height 22
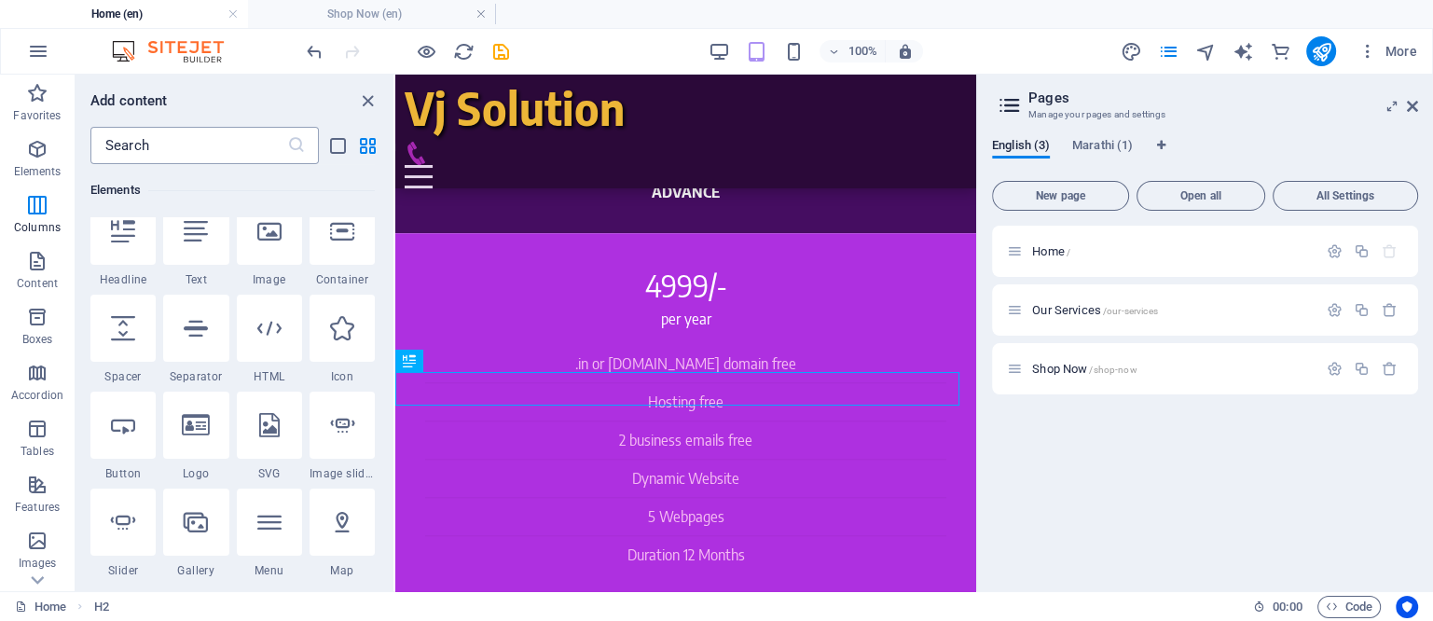
scroll to position [198, 0]
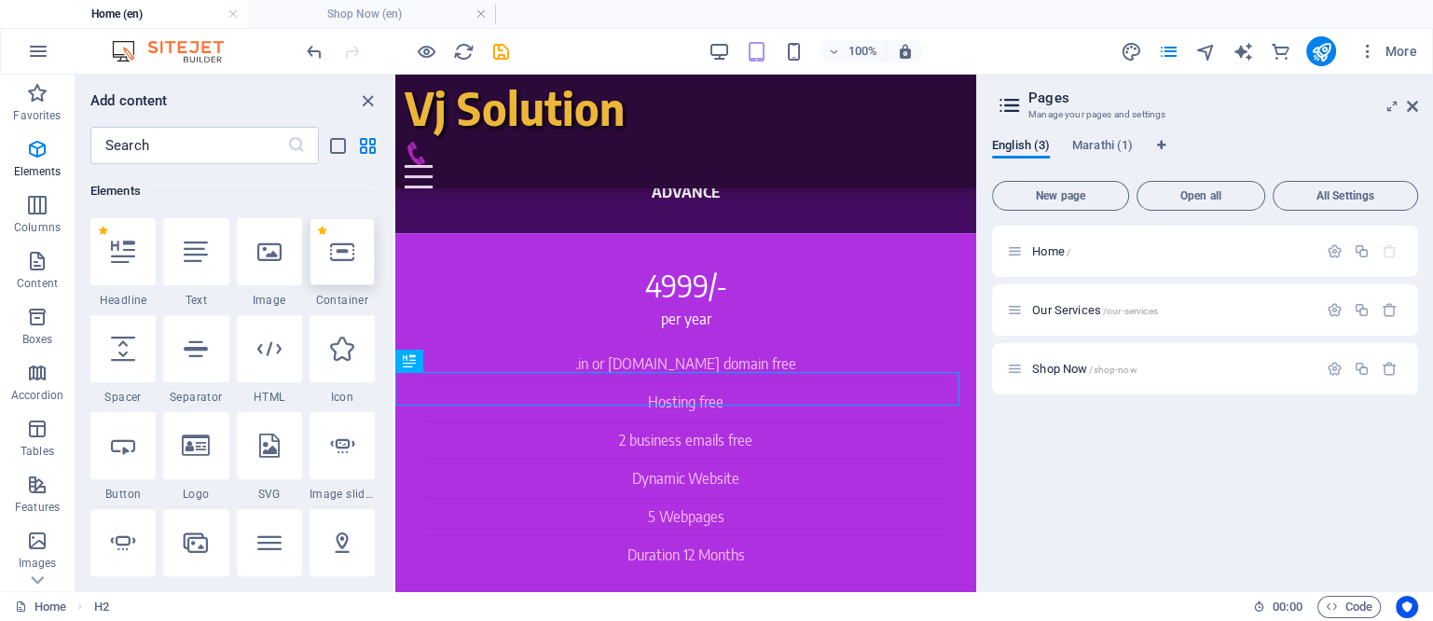
click at [339, 252] on icon at bounding box center [342, 252] width 24 height 24
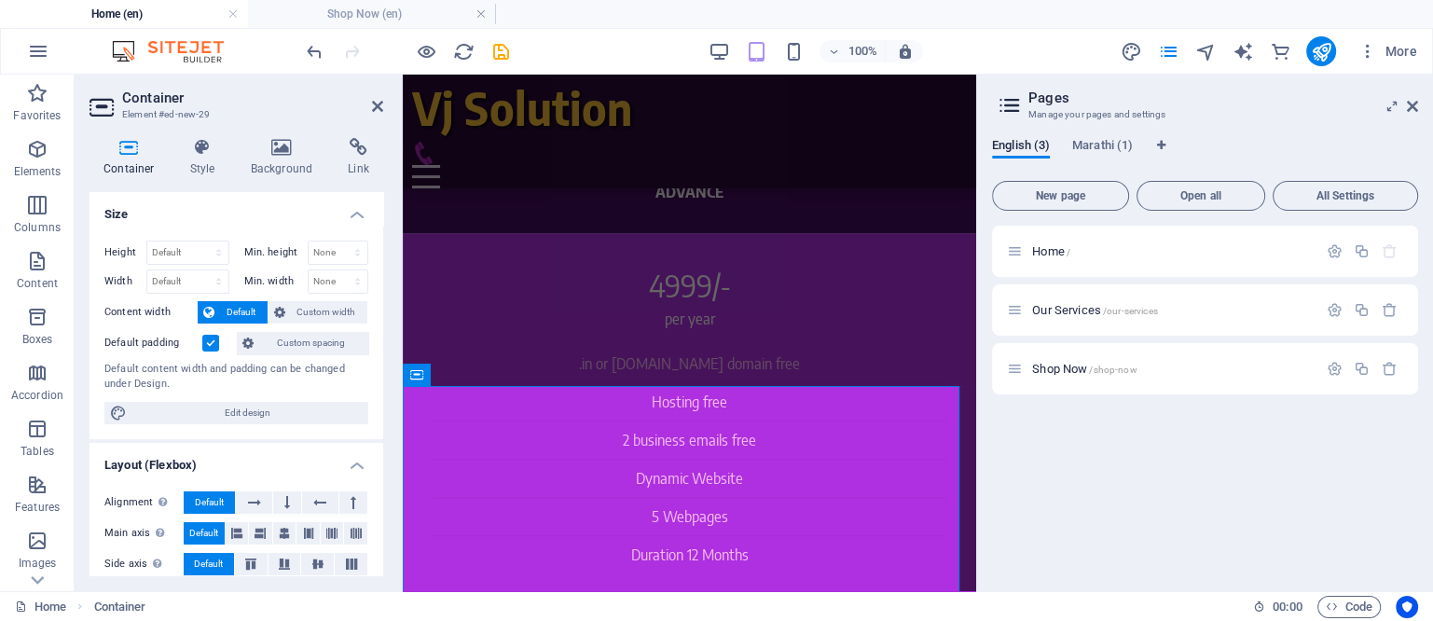
scroll to position [1376, 0]
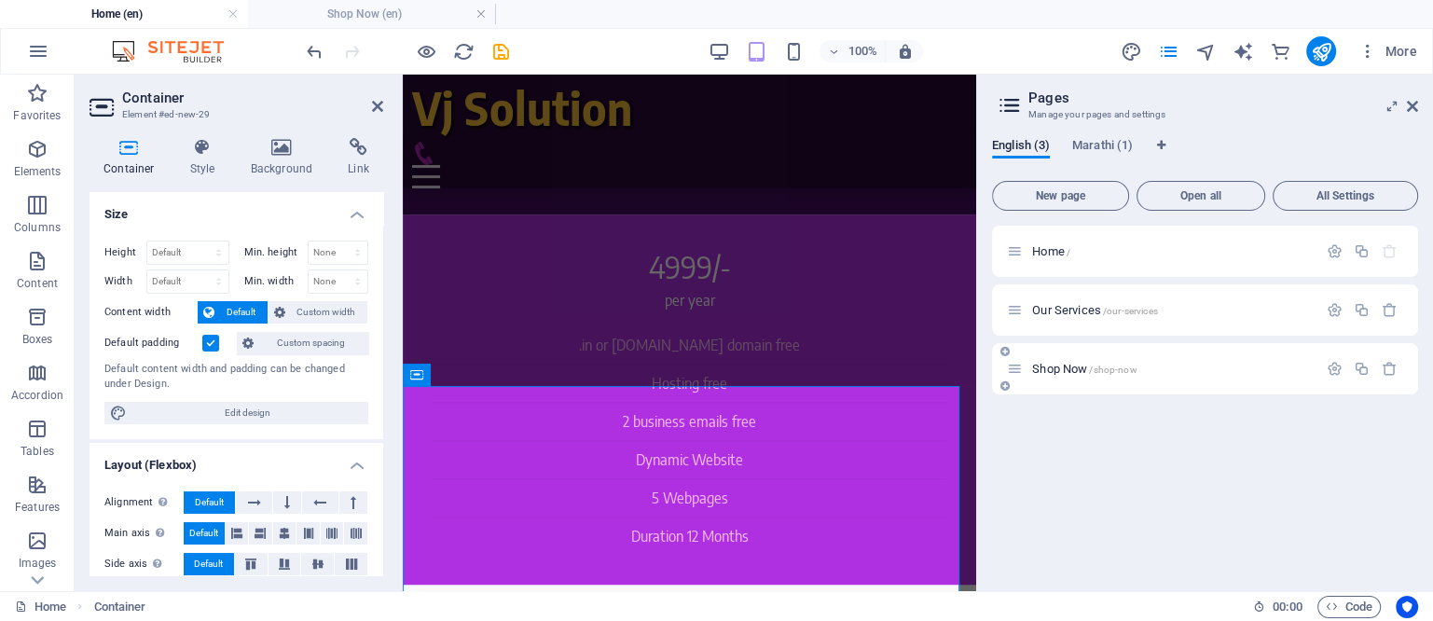
click at [1047, 368] on span "Shop Now /shop-now" at bounding box center [1084, 369] width 104 height 14
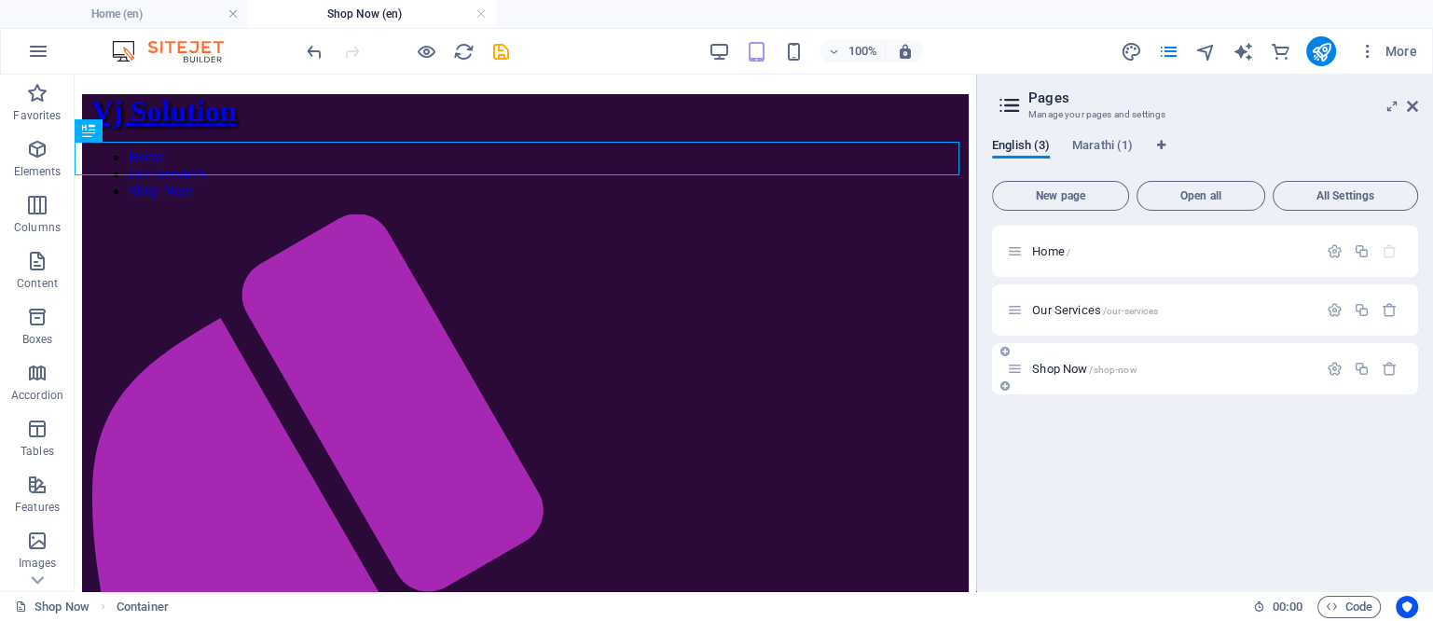
click at [1047, 368] on span "Shop Now /shop-now" at bounding box center [1084, 369] width 104 height 14
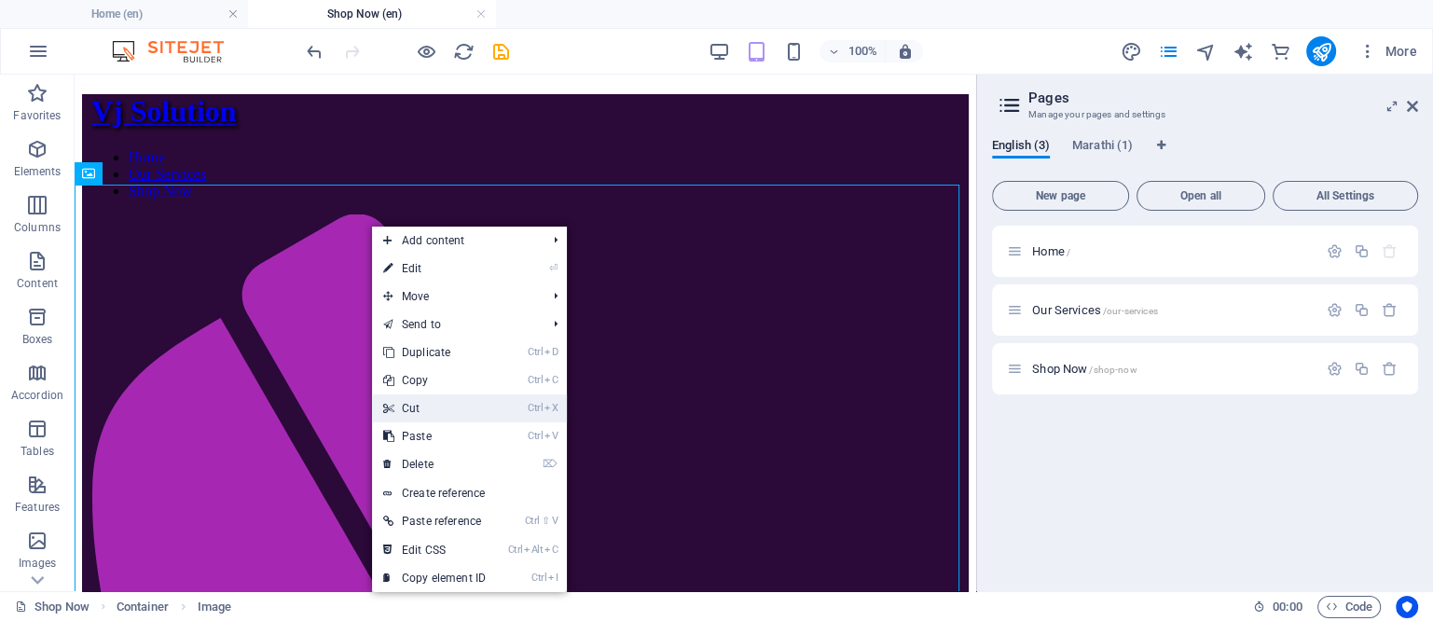
click at [419, 409] on link "Ctrl X Cut" at bounding box center [434, 408] width 125 height 28
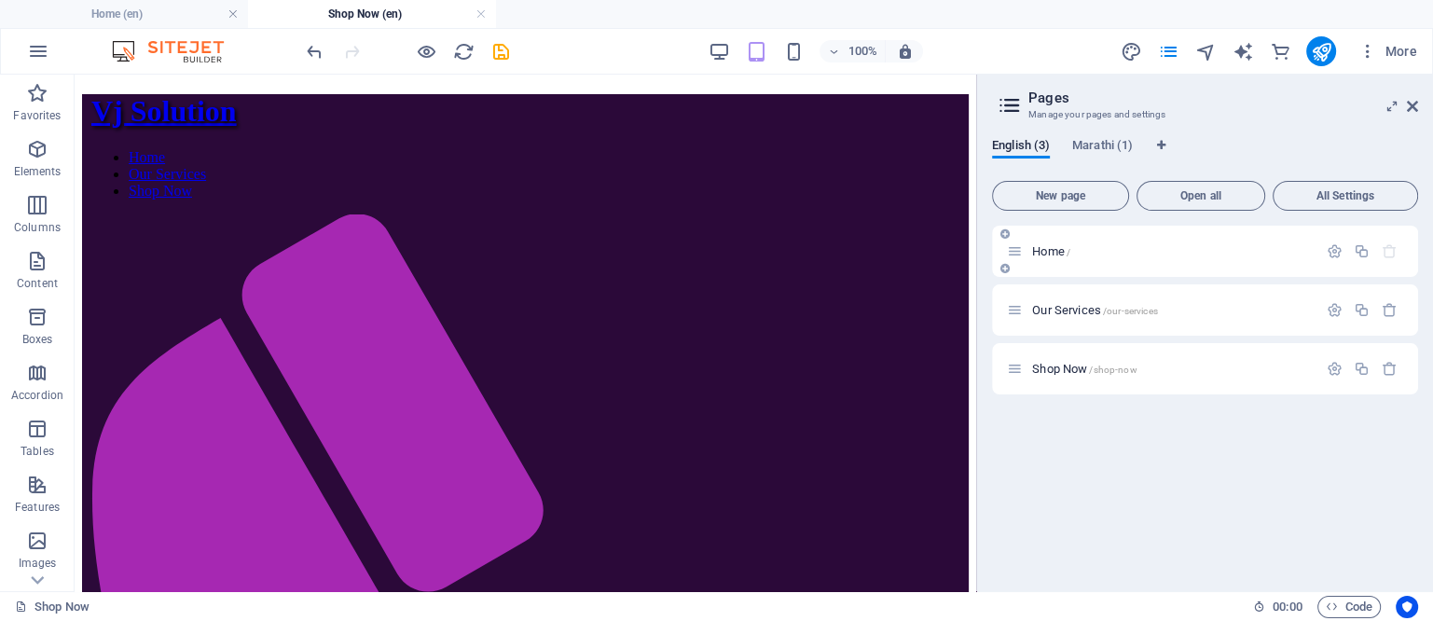
click at [1044, 251] on span "Home /" at bounding box center [1051, 251] width 38 height 14
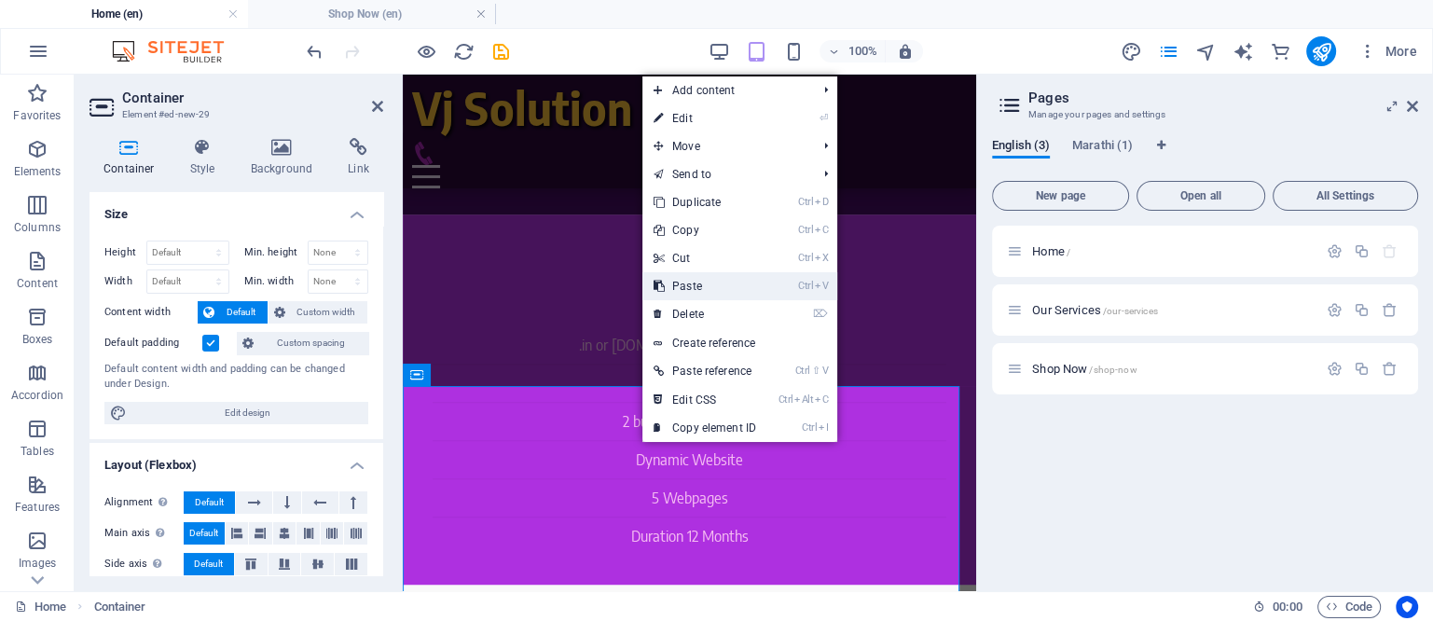
click at [691, 287] on link "Ctrl V Paste" at bounding box center [705, 286] width 125 height 28
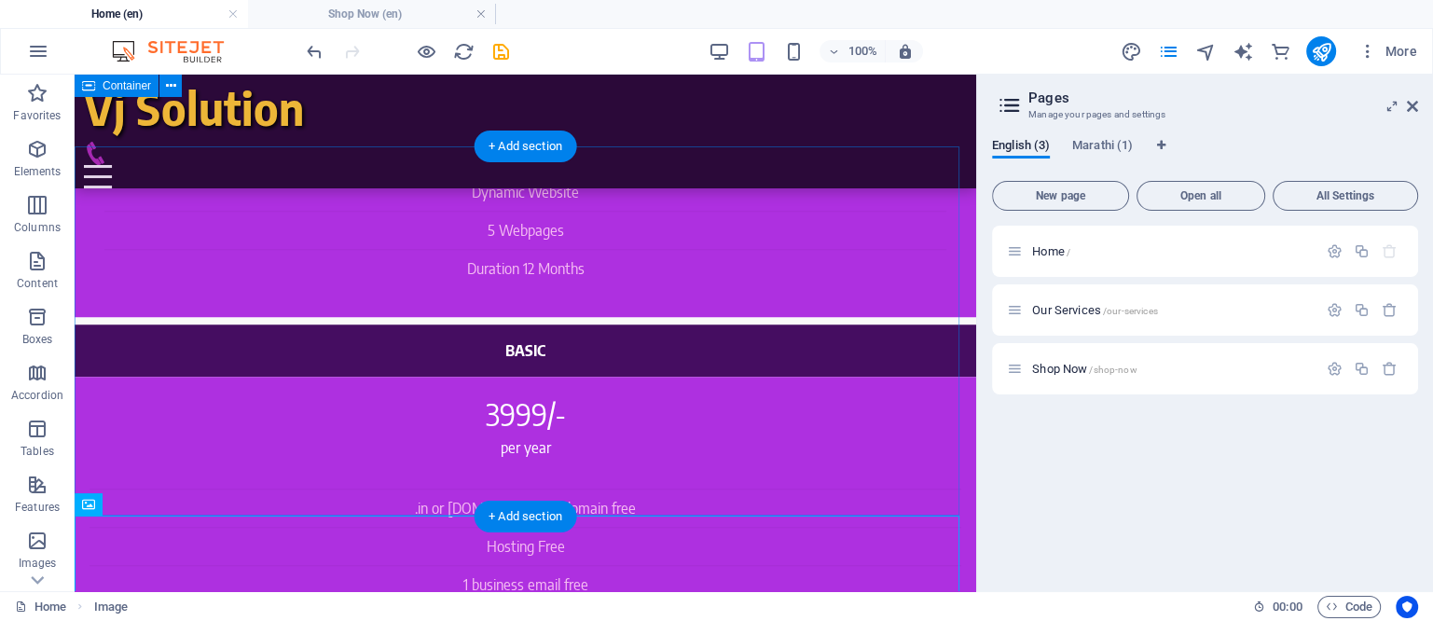
scroll to position [1320, 0]
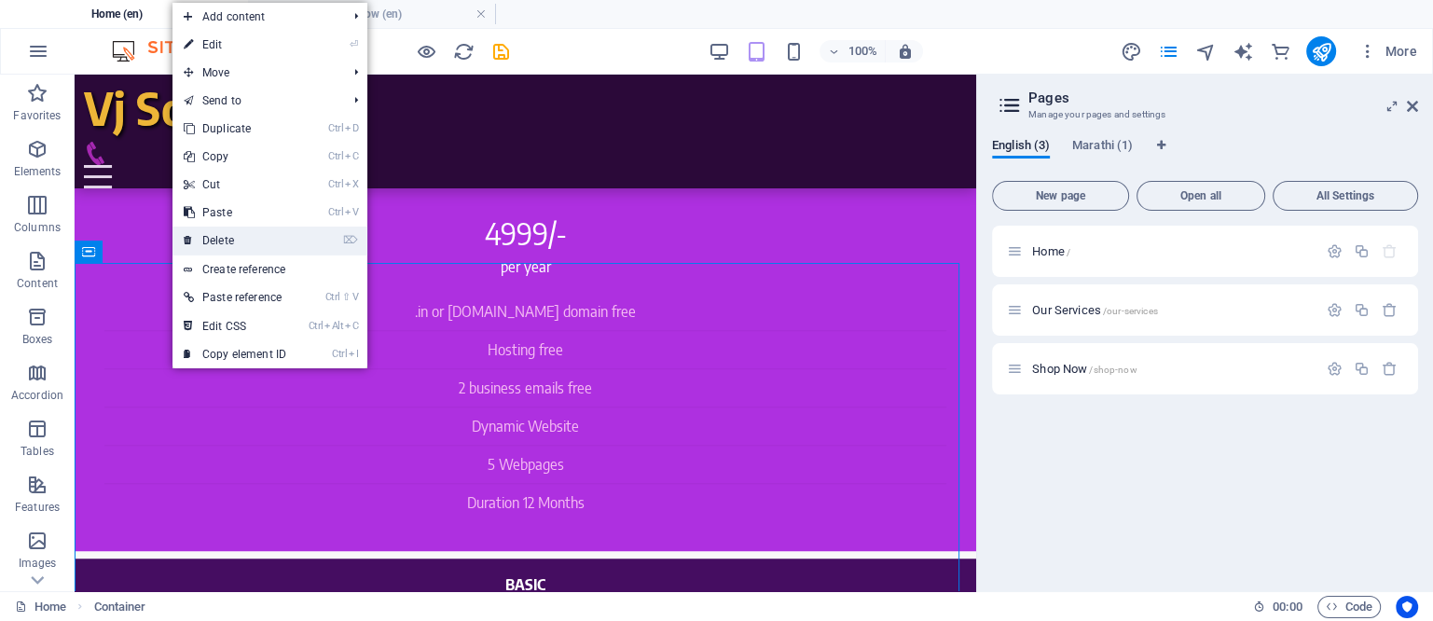
click at [217, 241] on link "⌦ Delete" at bounding box center [235, 241] width 125 height 28
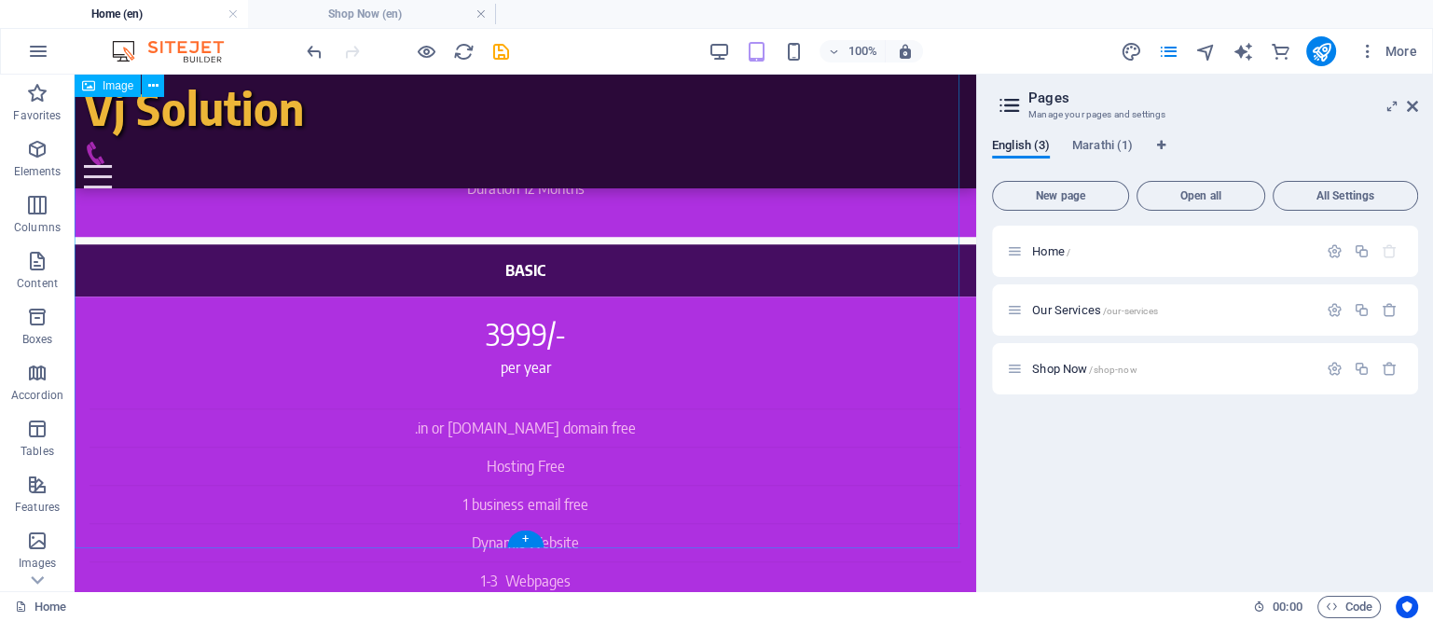
scroll to position [1671, 0]
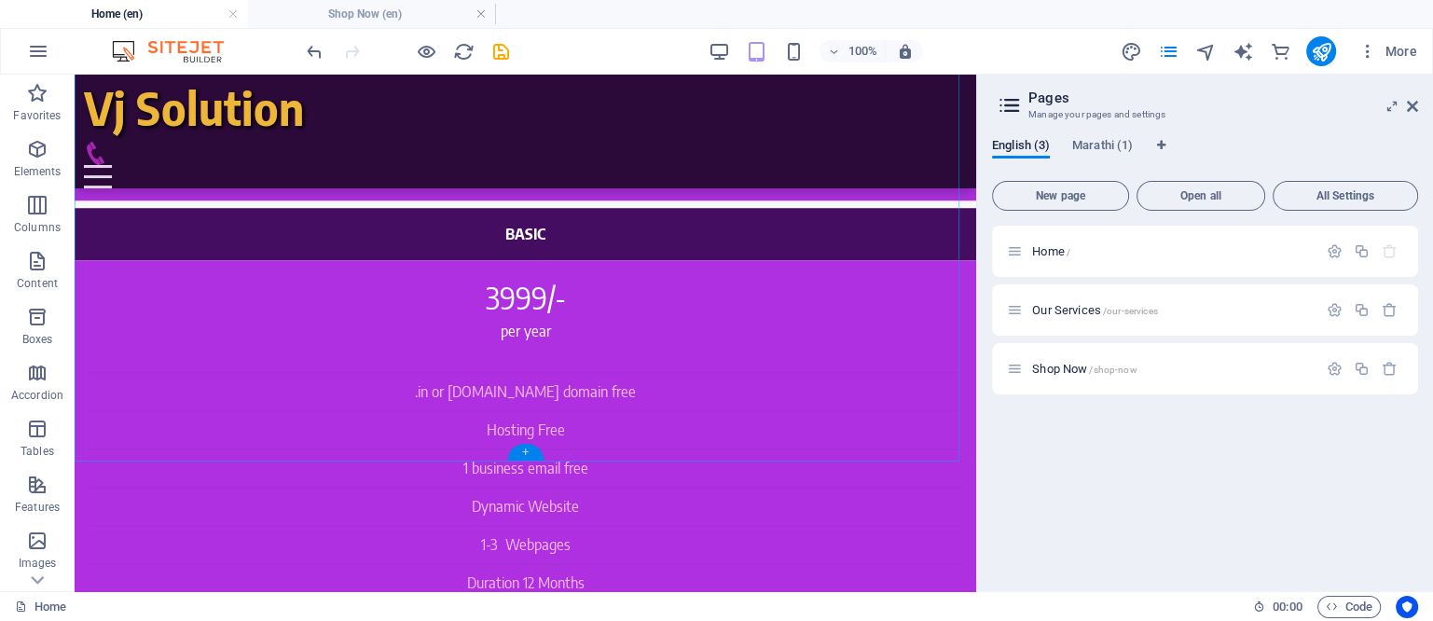
drag, startPoint x: 526, startPoint y: 454, endPoint x: 131, endPoint y: 380, distance: 402.4
click at [526, 454] on div "+" at bounding box center [525, 452] width 36 height 17
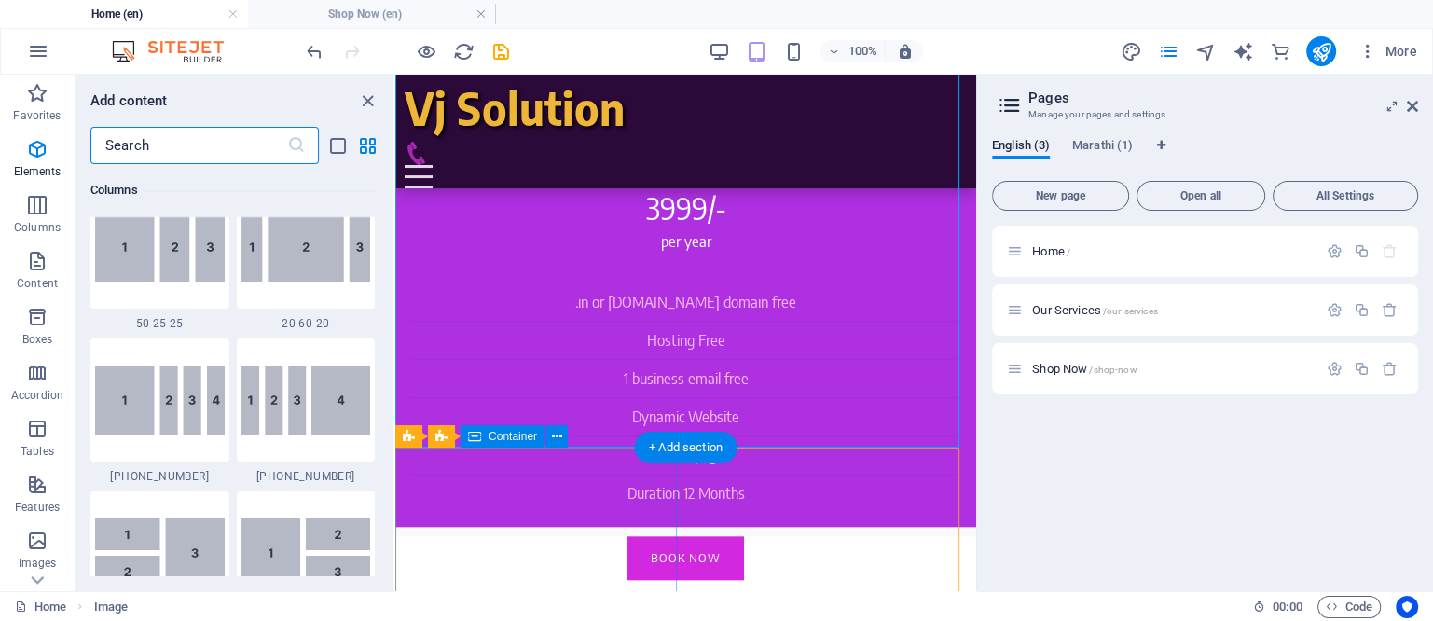
scroll to position [3263, 0]
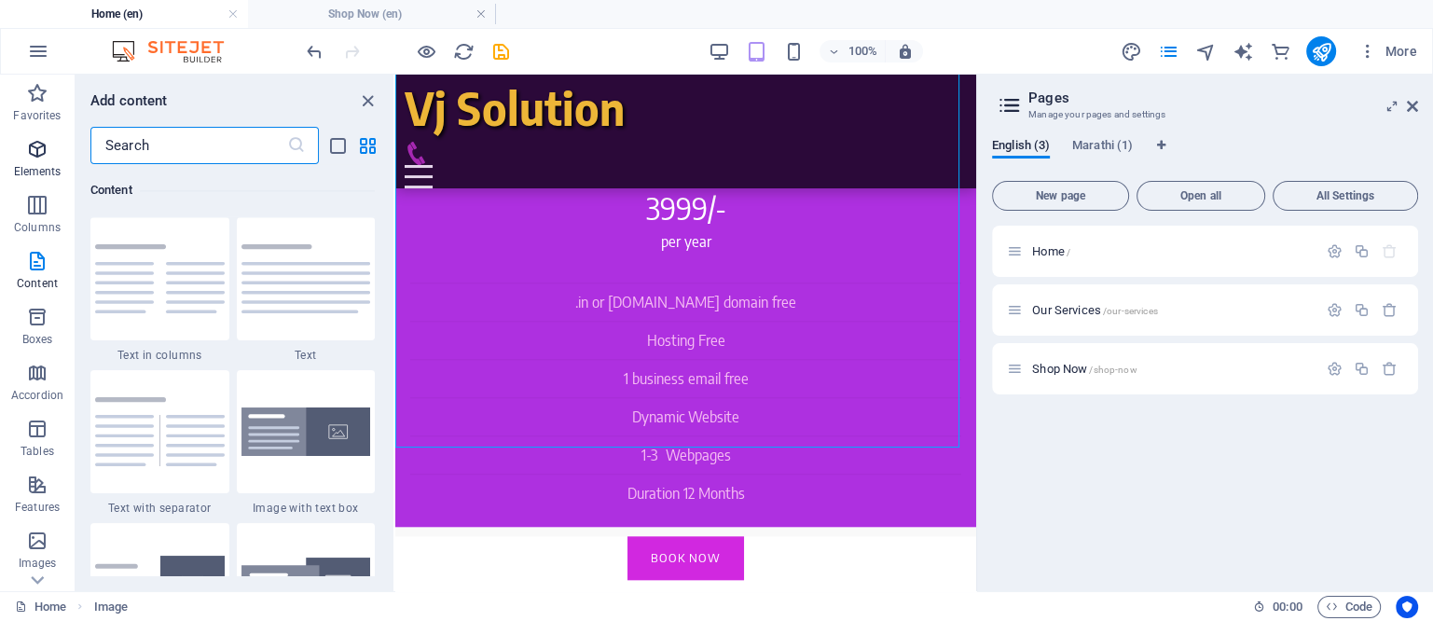
click at [37, 156] on icon "button" at bounding box center [37, 149] width 22 height 22
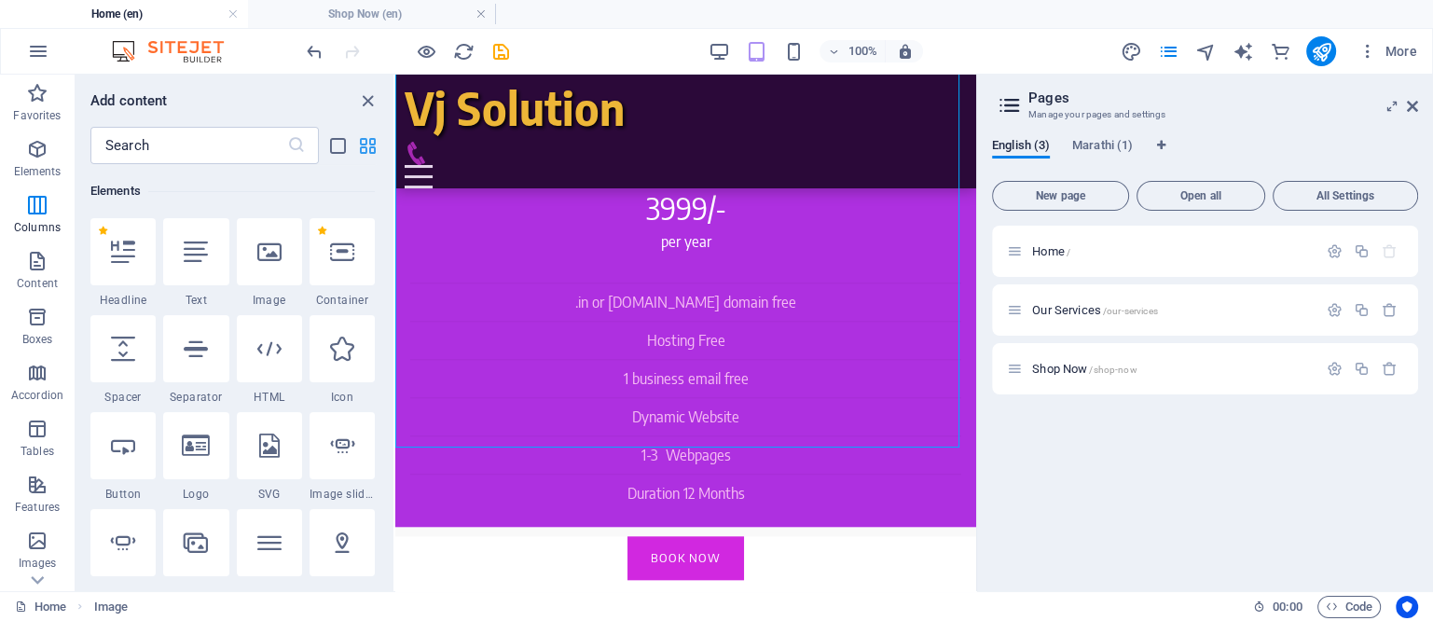
scroll to position [198, 0]
click at [339, 253] on icon at bounding box center [342, 252] width 24 height 24
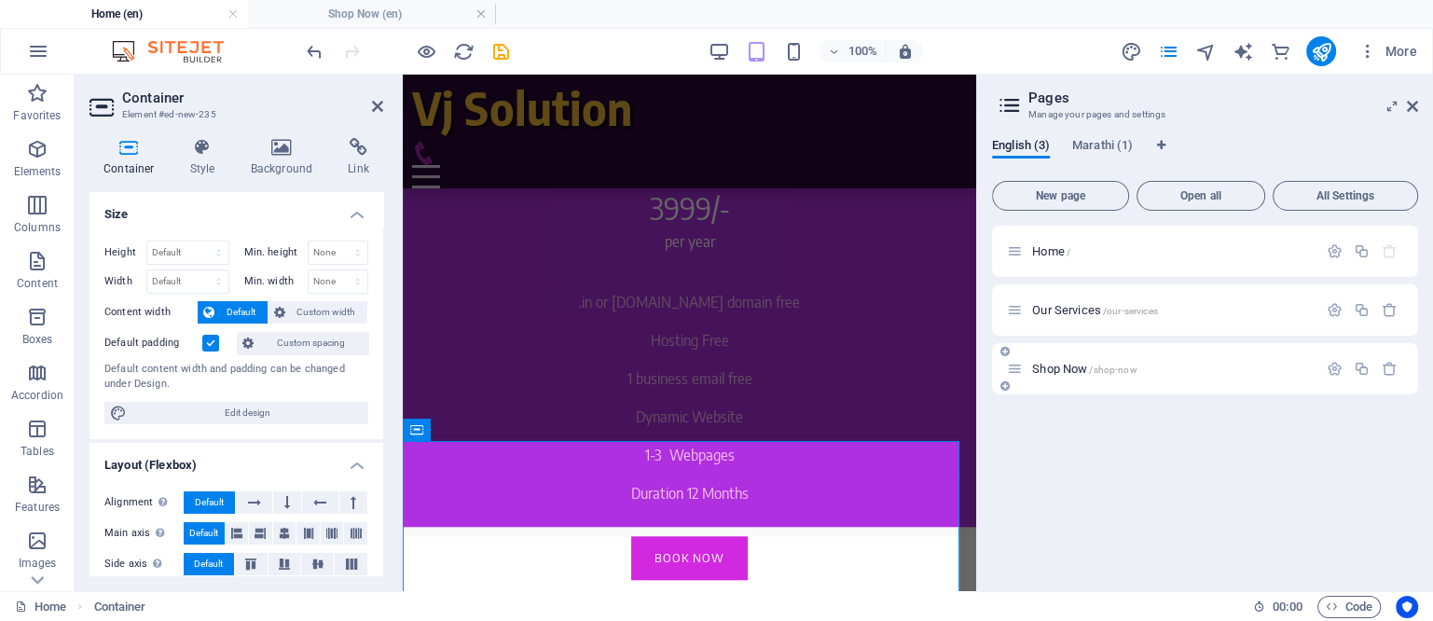
click at [1025, 366] on div "Shop Now /shop-now" at bounding box center [1162, 368] width 311 height 21
click at [1049, 366] on span "Shop Now /shop-now" at bounding box center [1084, 369] width 104 height 14
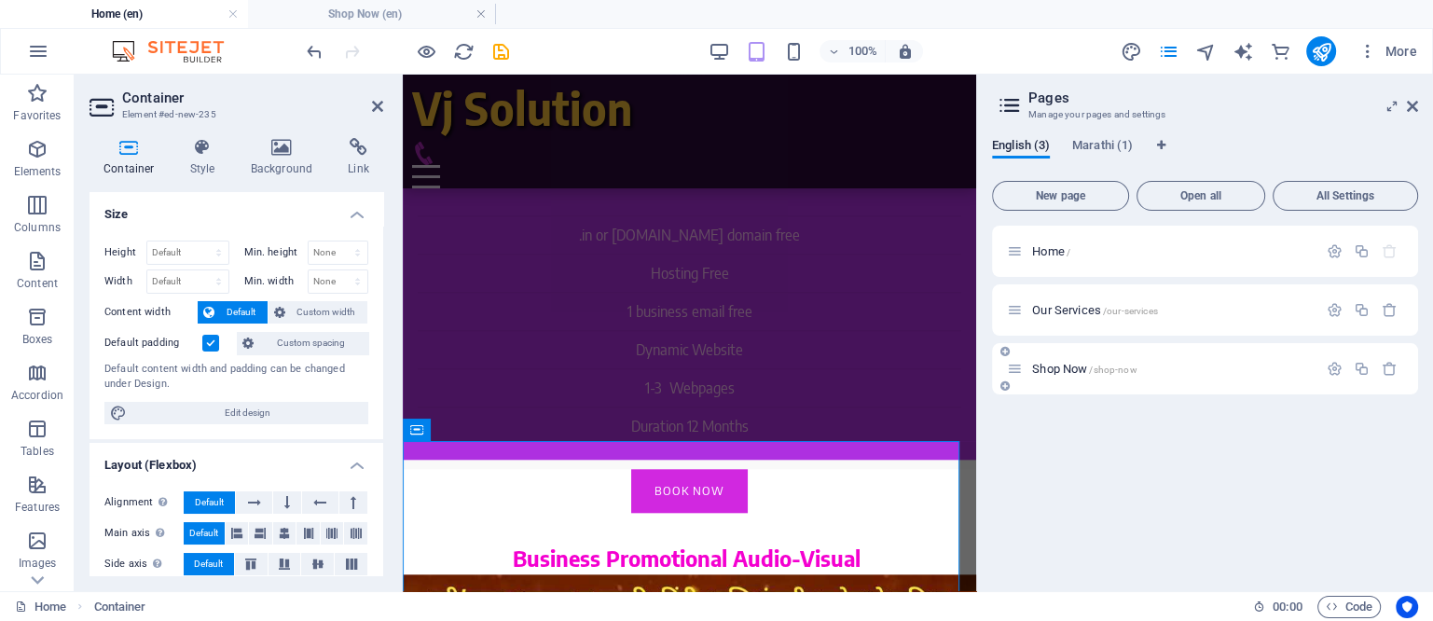
scroll to position [0, 0]
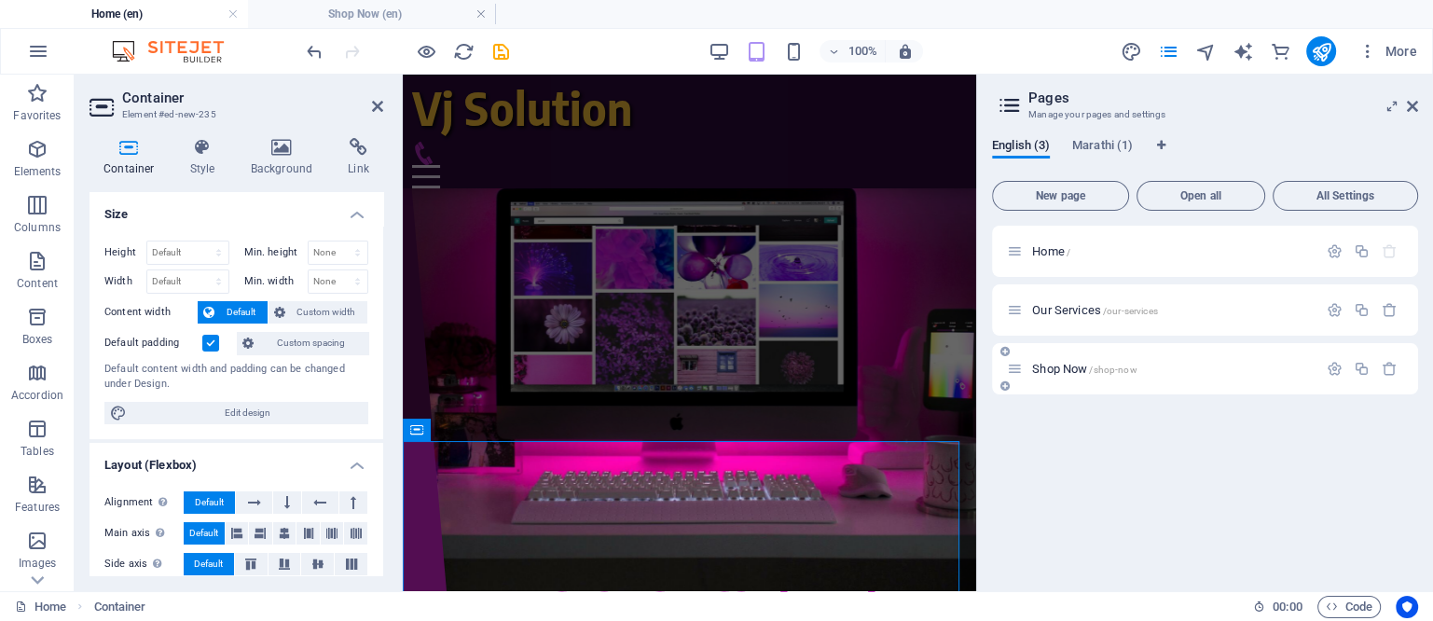
click at [1049, 366] on span "Shop Now /shop-now" at bounding box center [1084, 369] width 104 height 14
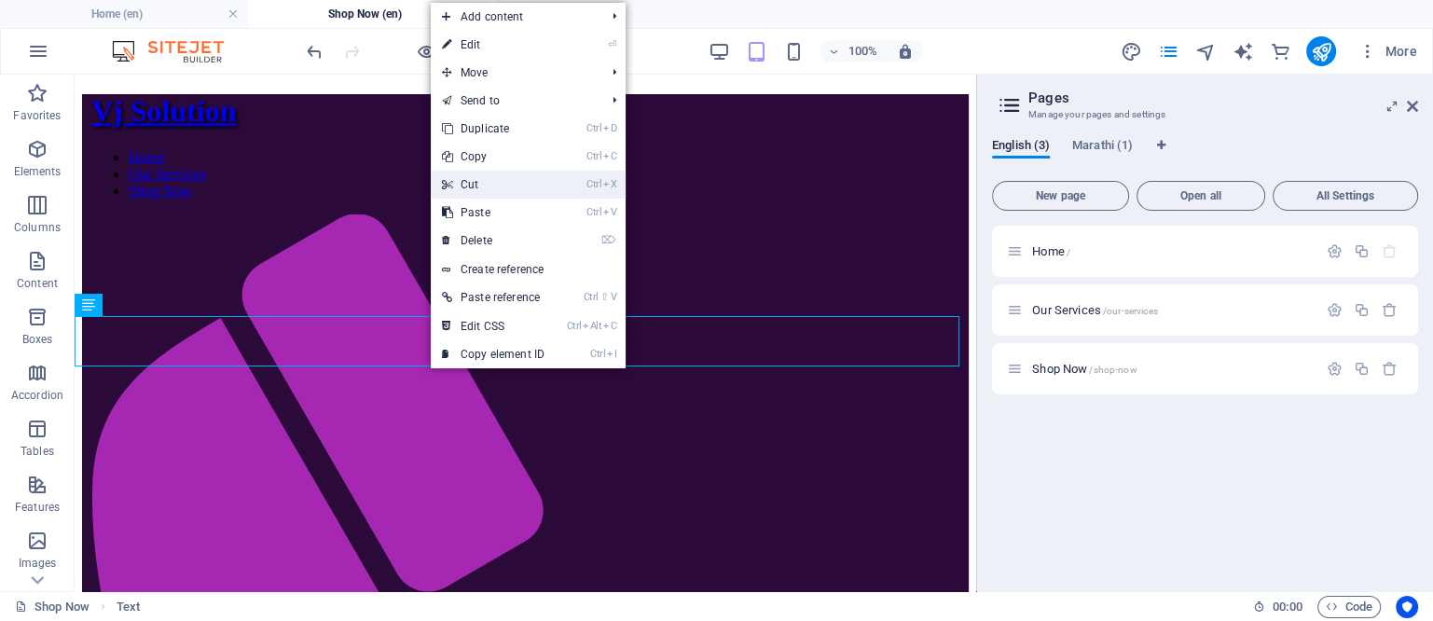
click at [477, 182] on link "Ctrl X Cut" at bounding box center [493, 185] width 125 height 28
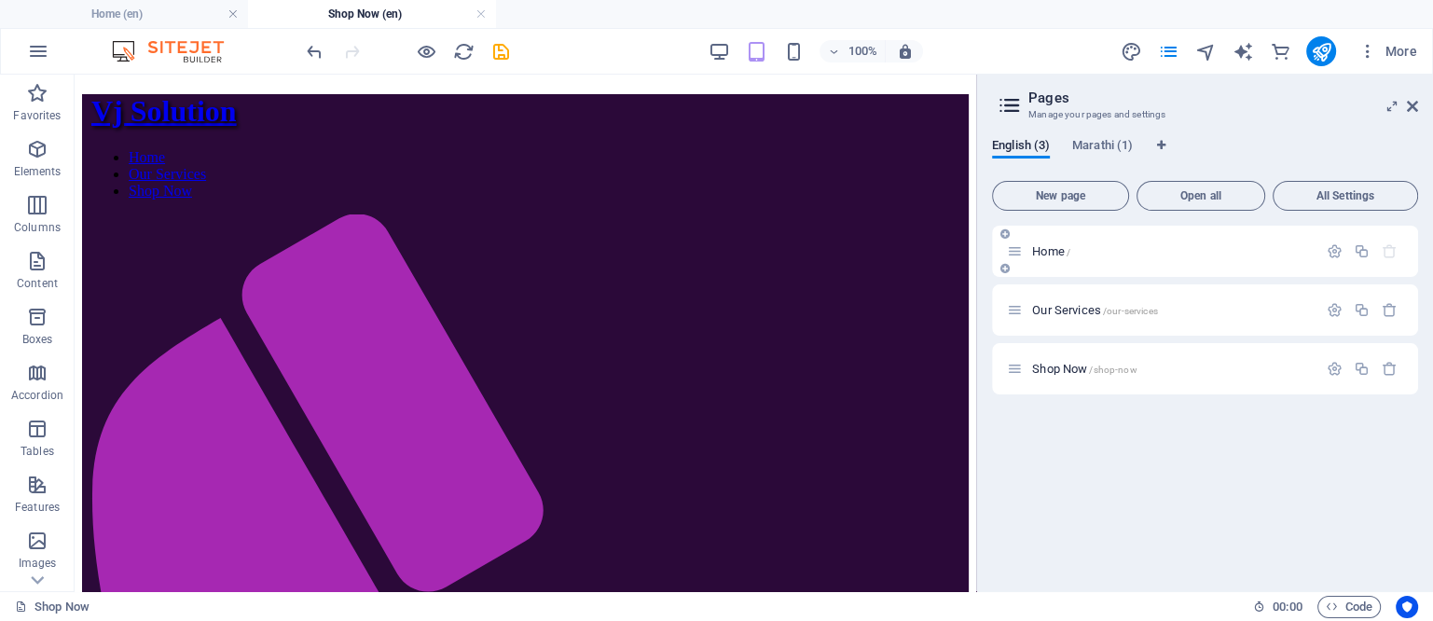
click at [1048, 249] on span "Home /" at bounding box center [1051, 251] width 38 height 14
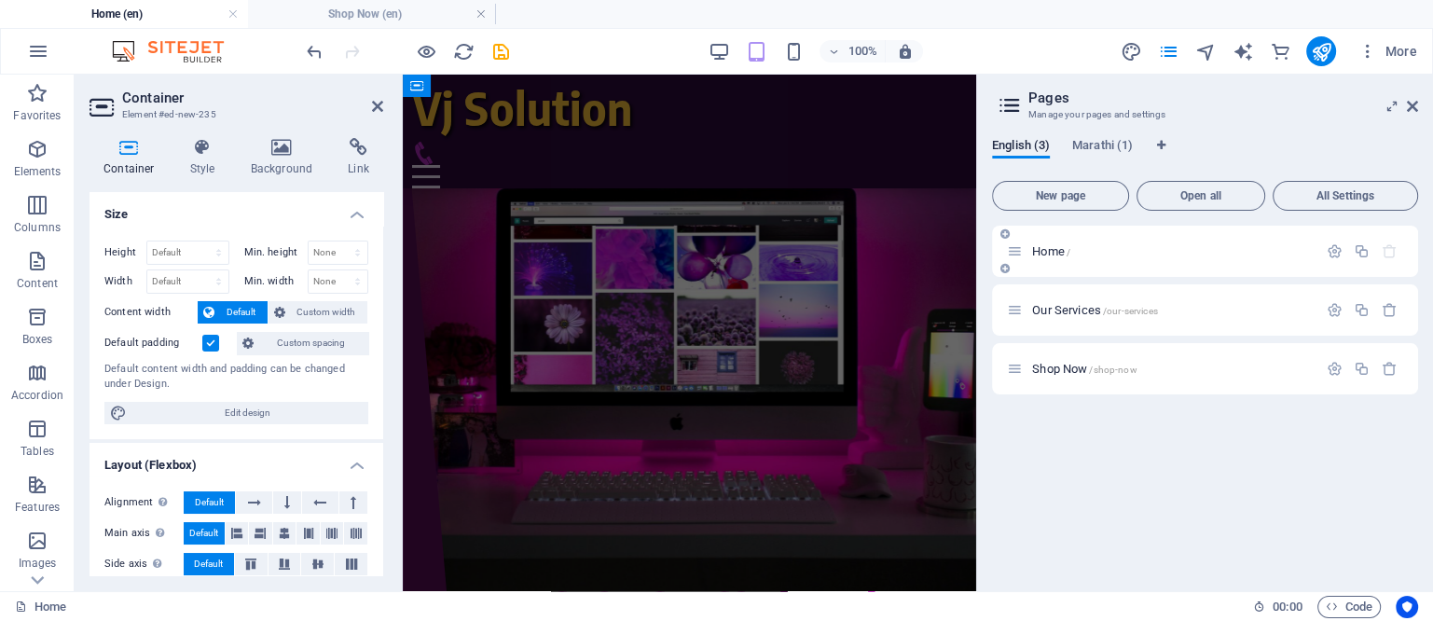
scroll to position [1850, 0]
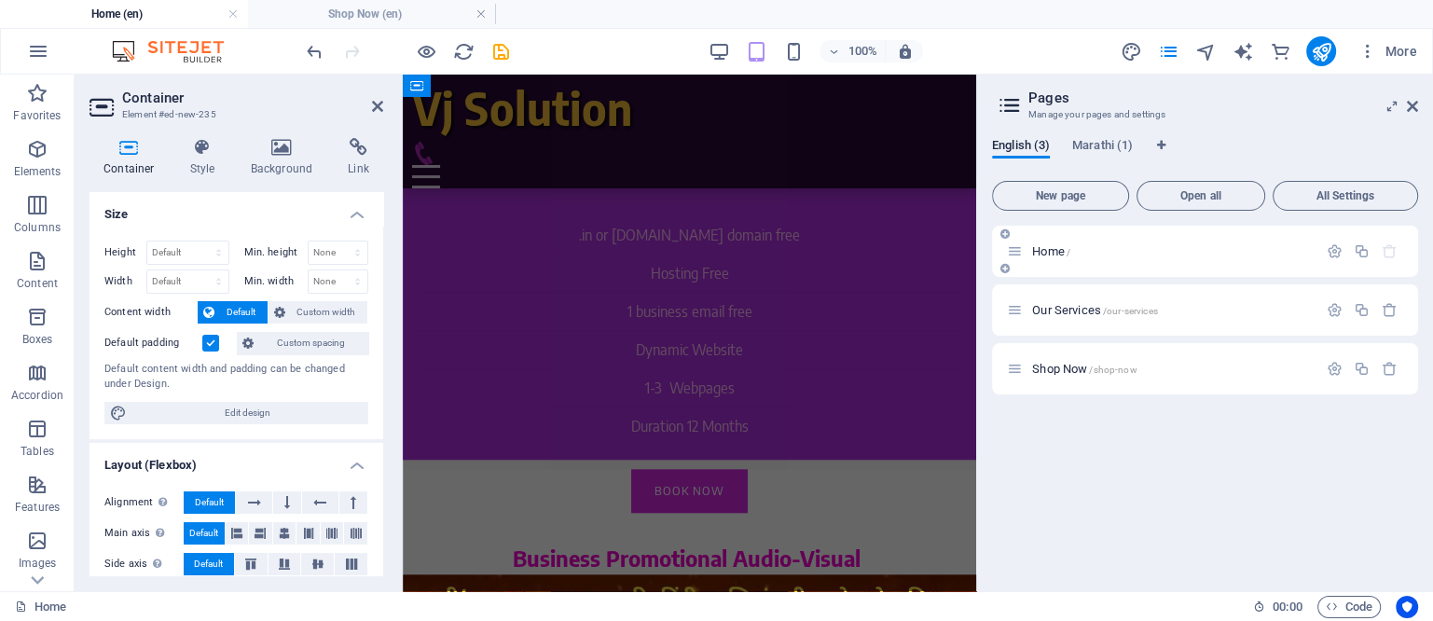
click at [1048, 249] on span "Home /" at bounding box center [1051, 251] width 38 height 14
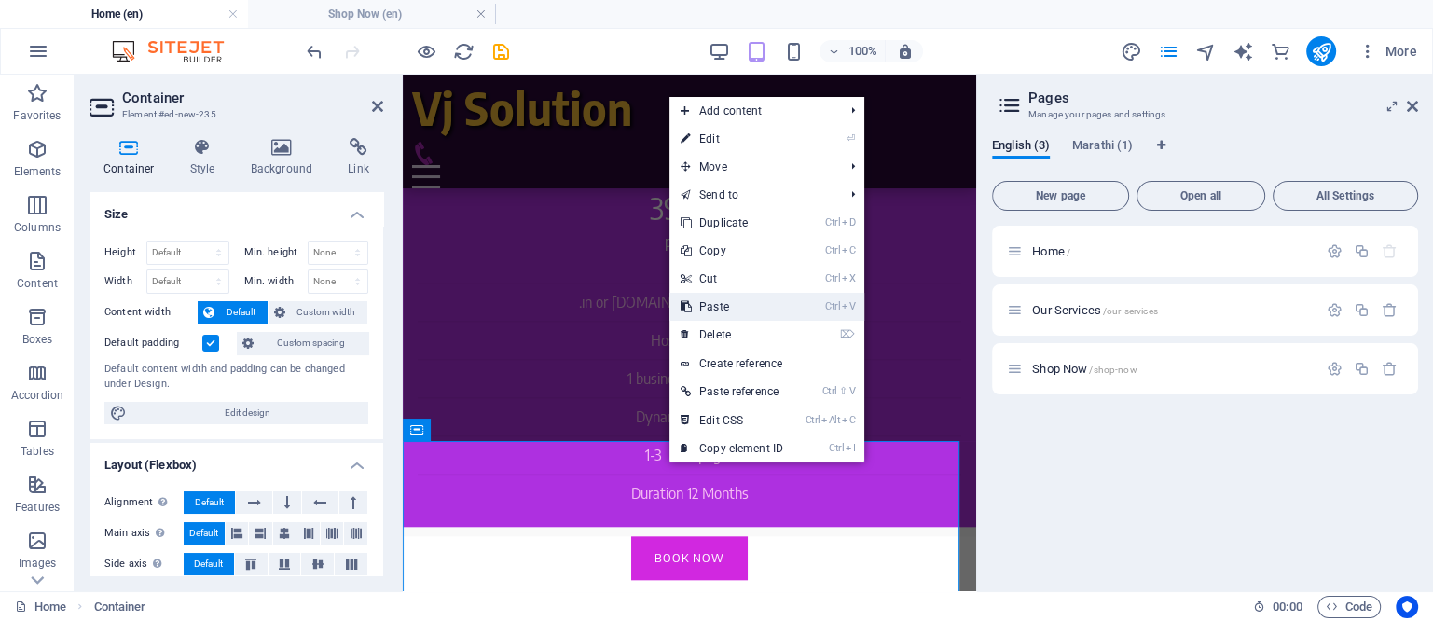
click at [722, 300] on link "Ctrl V Paste" at bounding box center [732, 307] width 125 height 28
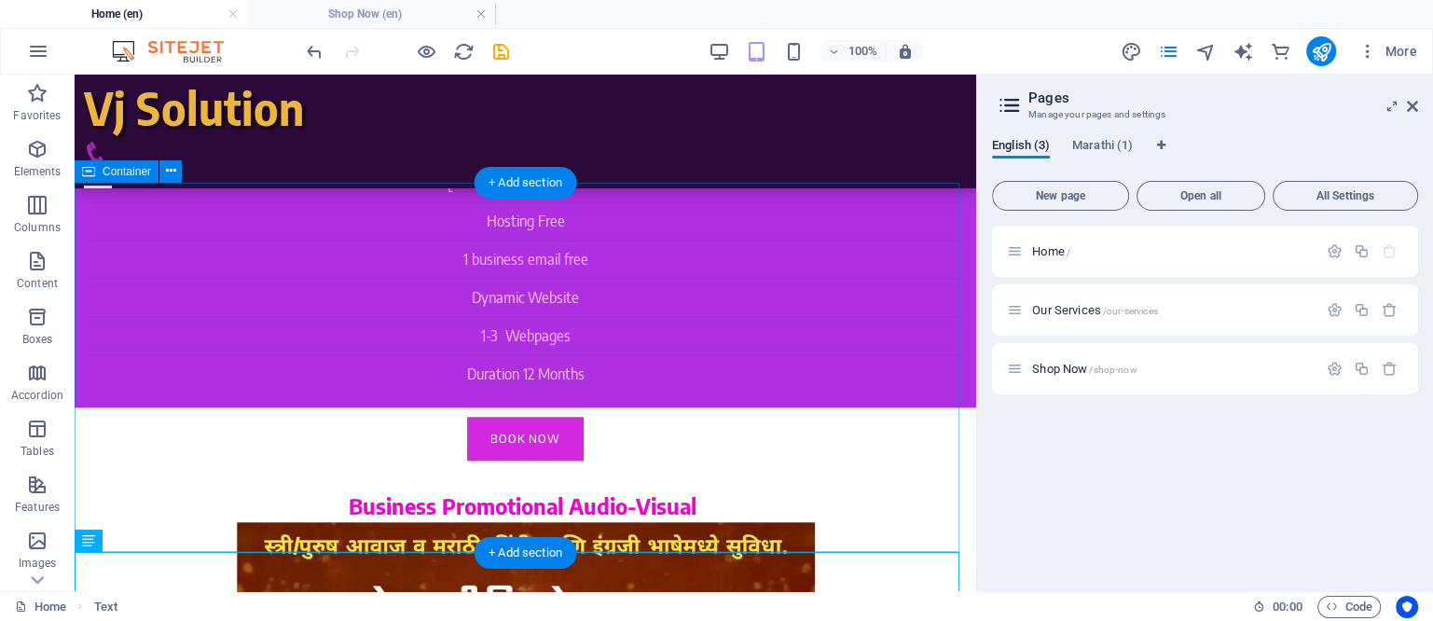
scroll to position [1854, 0]
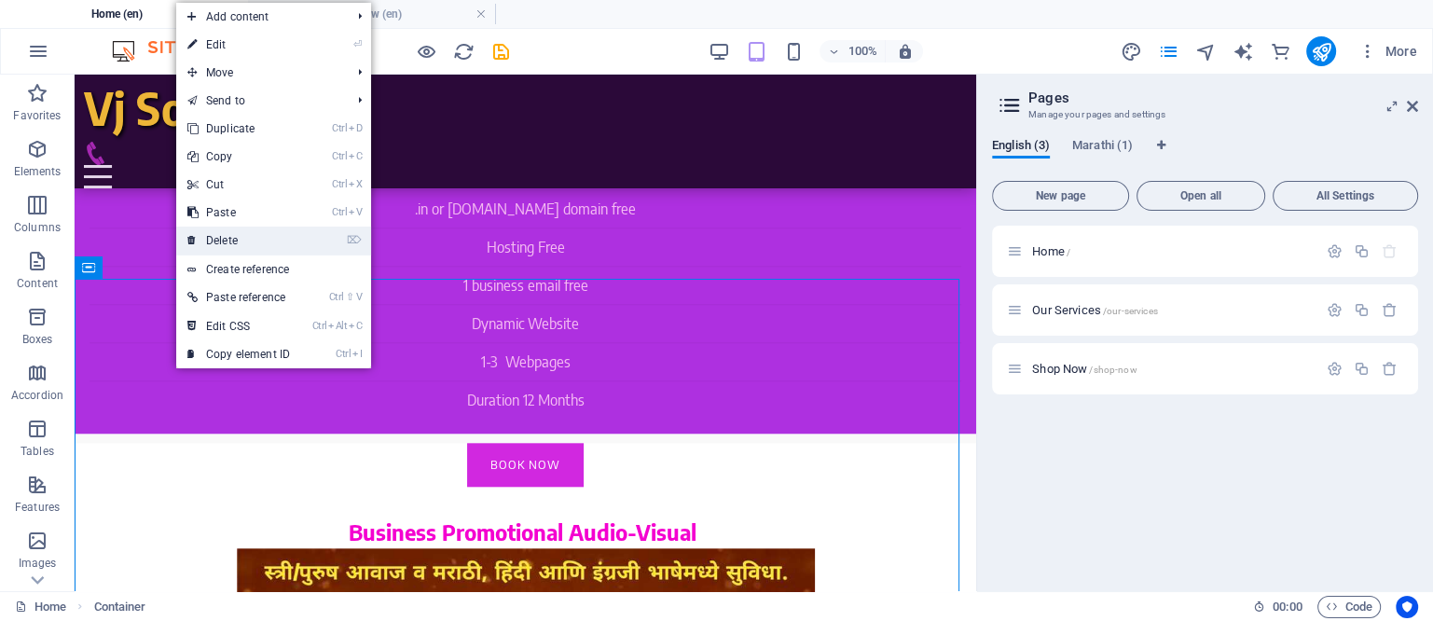
click at [224, 236] on link "⌦ Delete" at bounding box center [238, 241] width 125 height 28
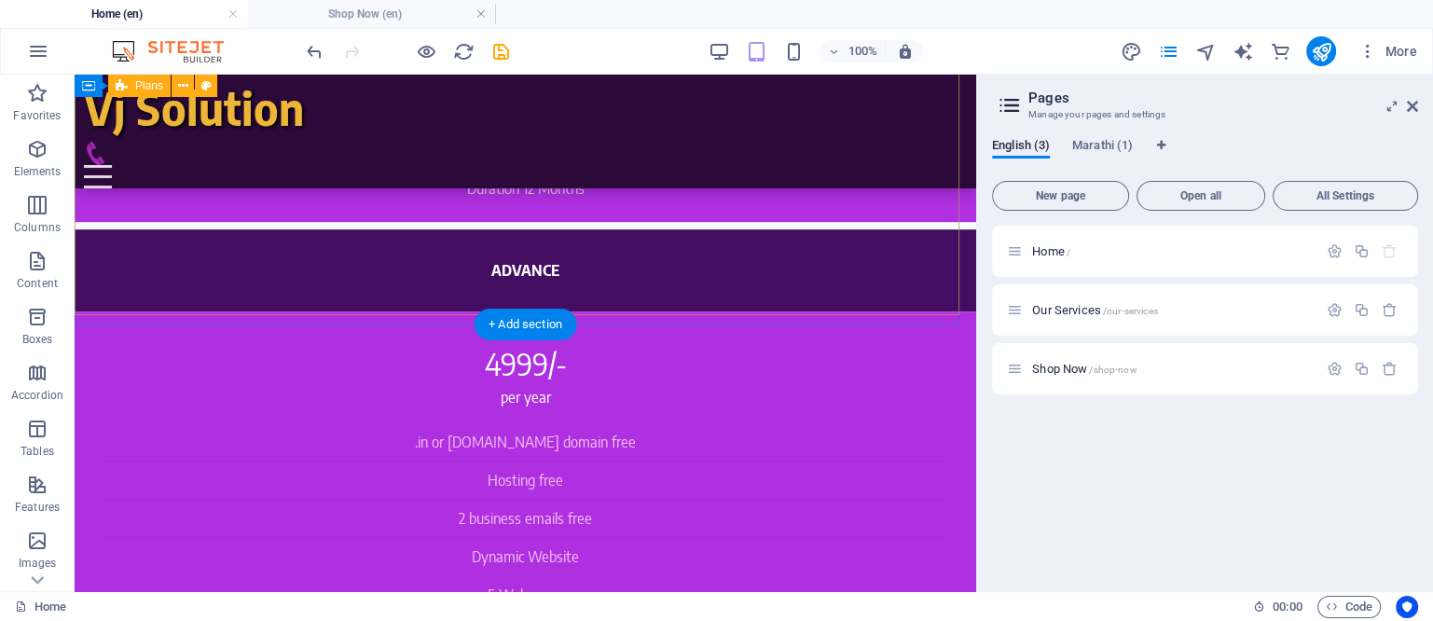
scroll to position [1154, 0]
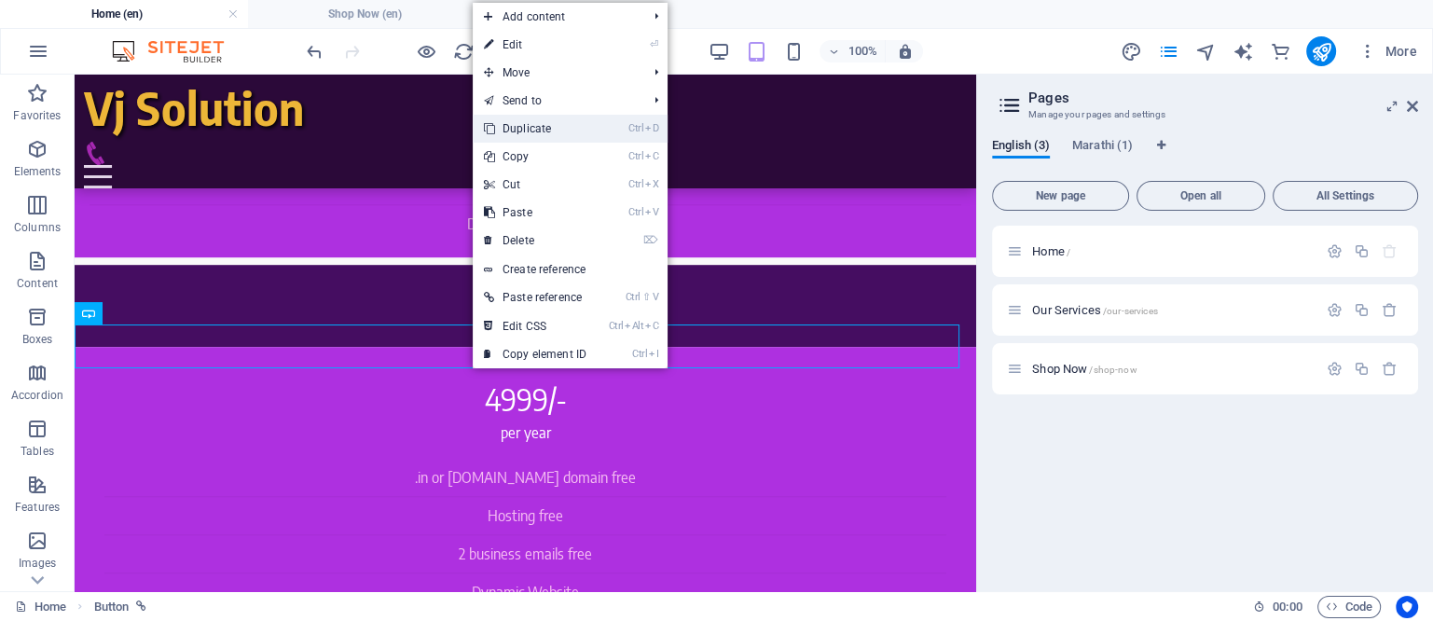
click at [530, 131] on link "Ctrl D Duplicate" at bounding box center [535, 129] width 125 height 28
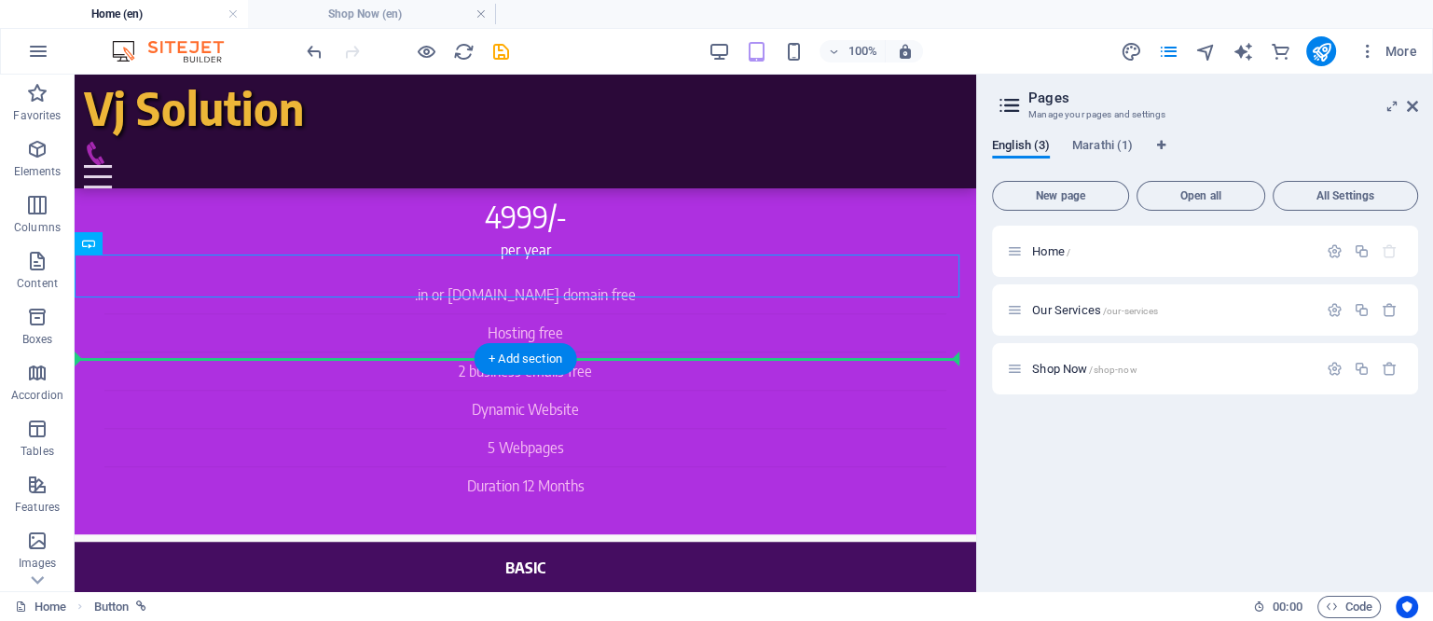
drag, startPoint x: 478, startPoint y: 386, endPoint x: 477, endPoint y: 540, distance: 153.9
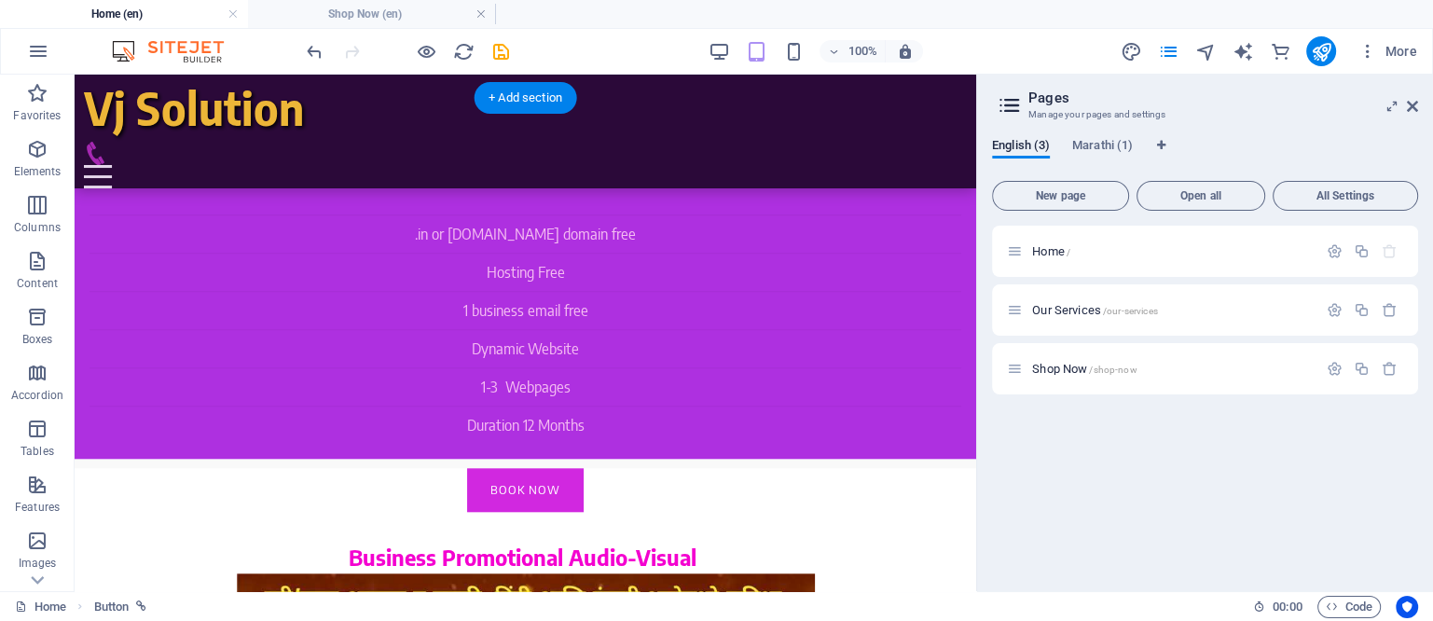
scroll to position [1830, 0]
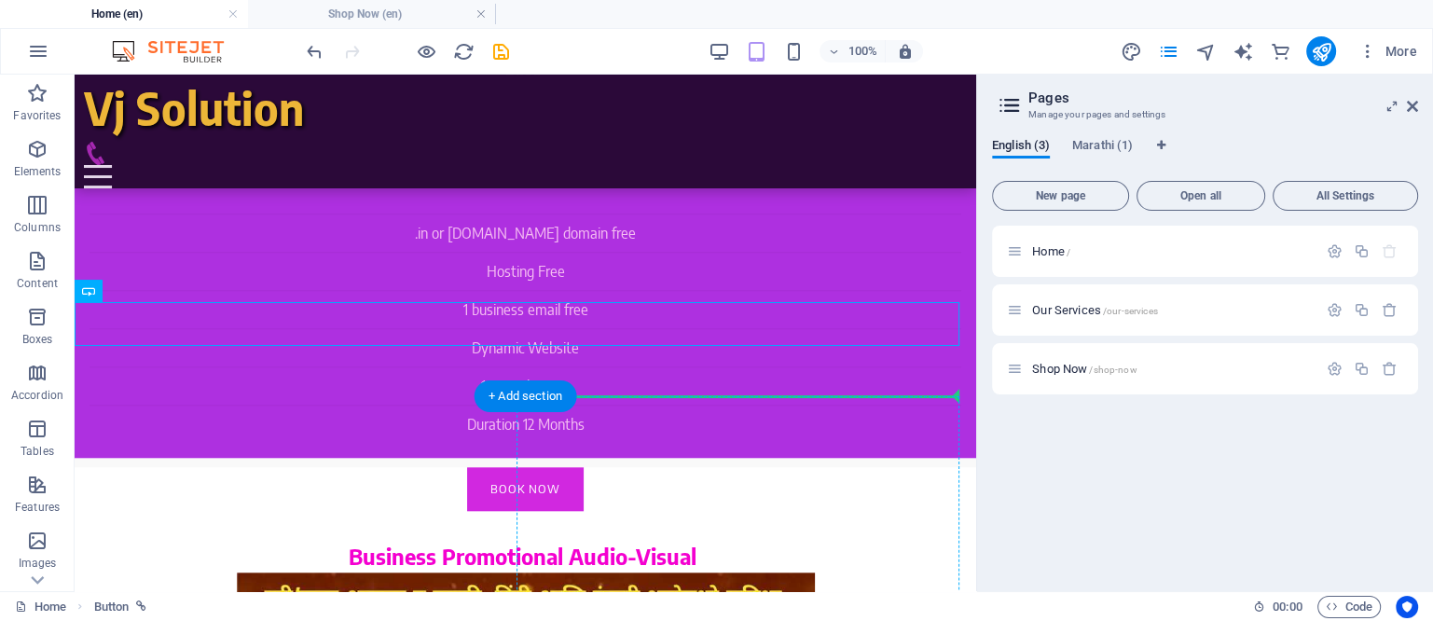
drag, startPoint x: 529, startPoint y: 321, endPoint x: 534, endPoint y: 396, distance: 75.7
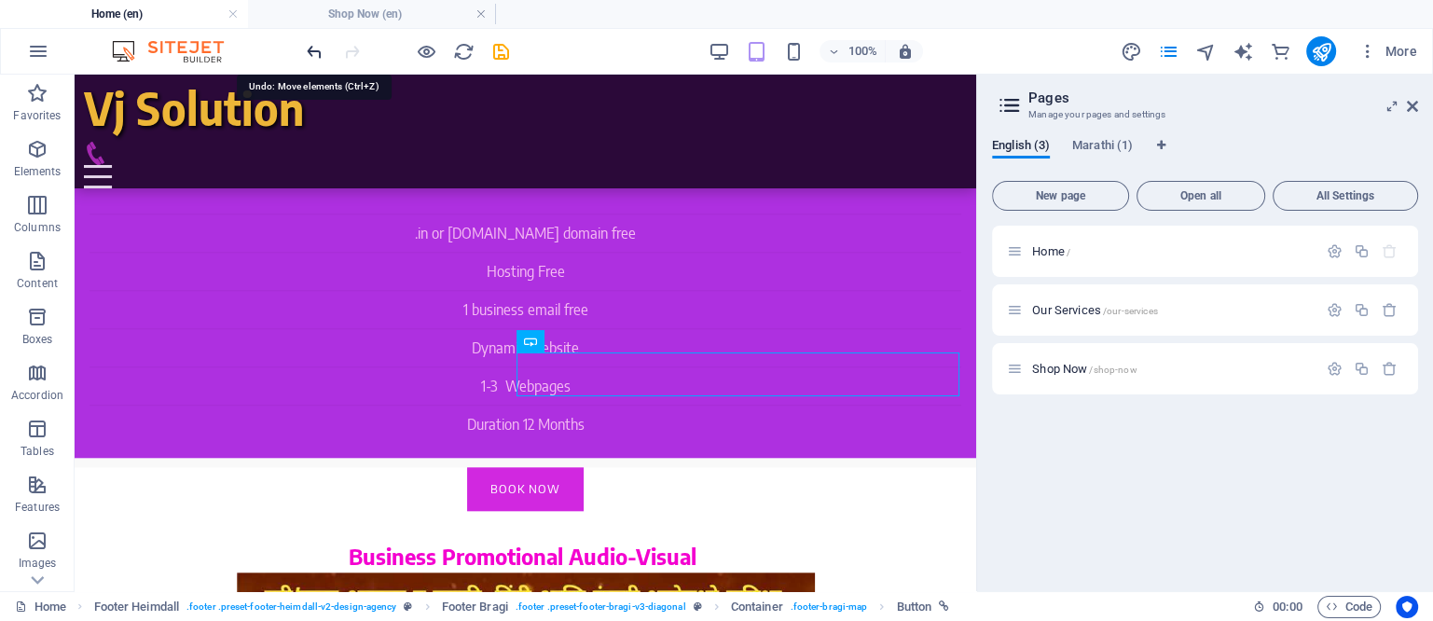
click at [310, 48] on icon "undo" at bounding box center [314, 51] width 21 height 21
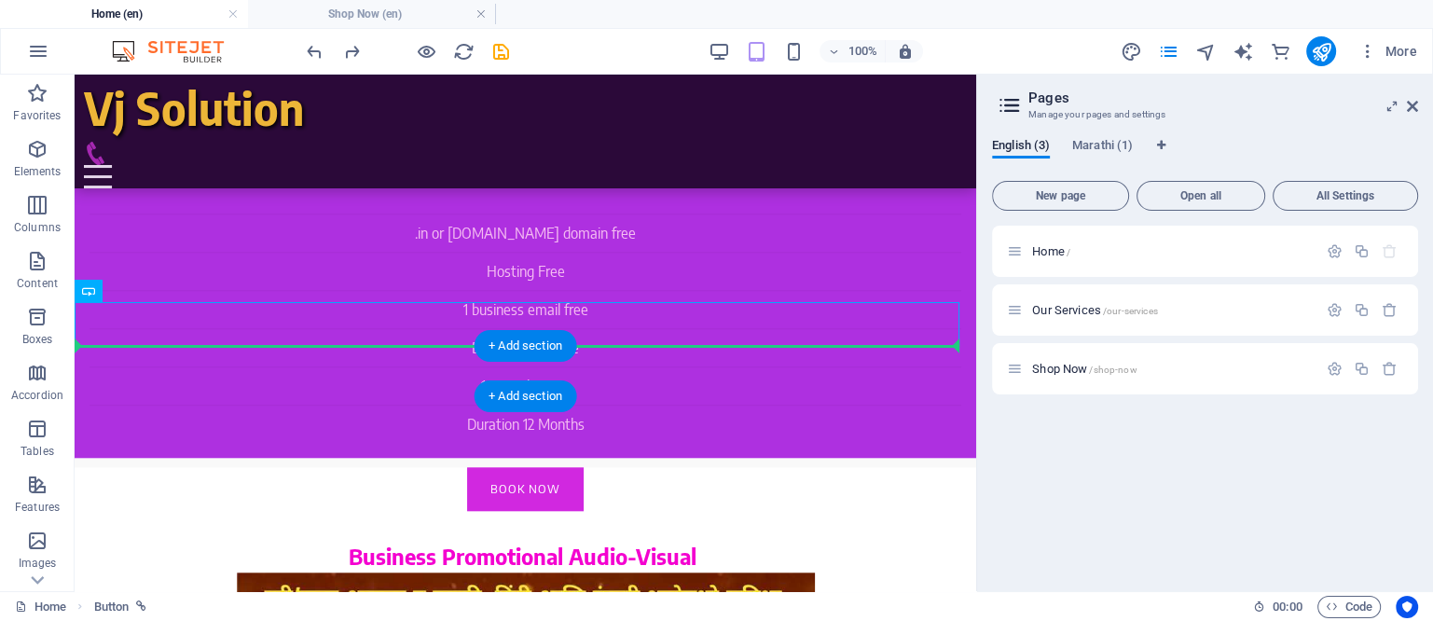
drag, startPoint x: 500, startPoint y: 321, endPoint x: 491, endPoint y: 370, distance: 50.3
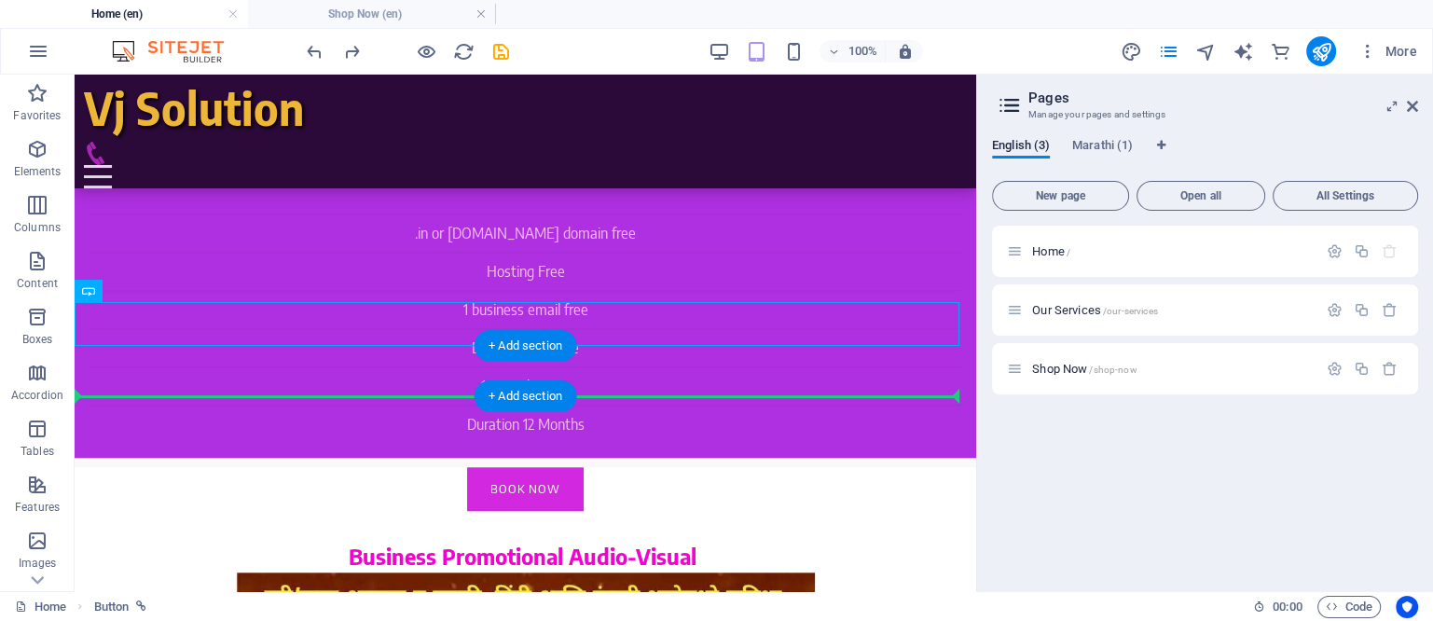
drag, startPoint x: 584, startPoint y: 404, endPoint x: 508, endPoint y: 387, distance: 77.4
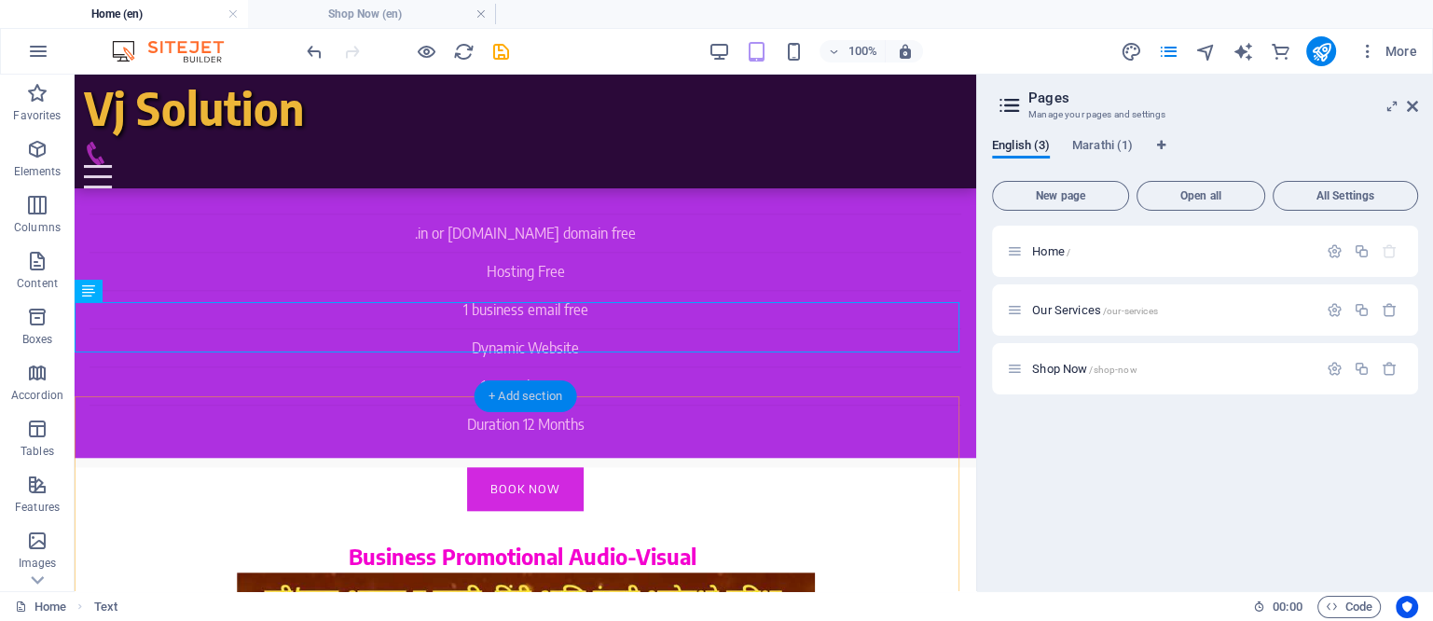
click at [528, 393] on div "+ Add section" at bounding box center [526, 396] width 104 height 32
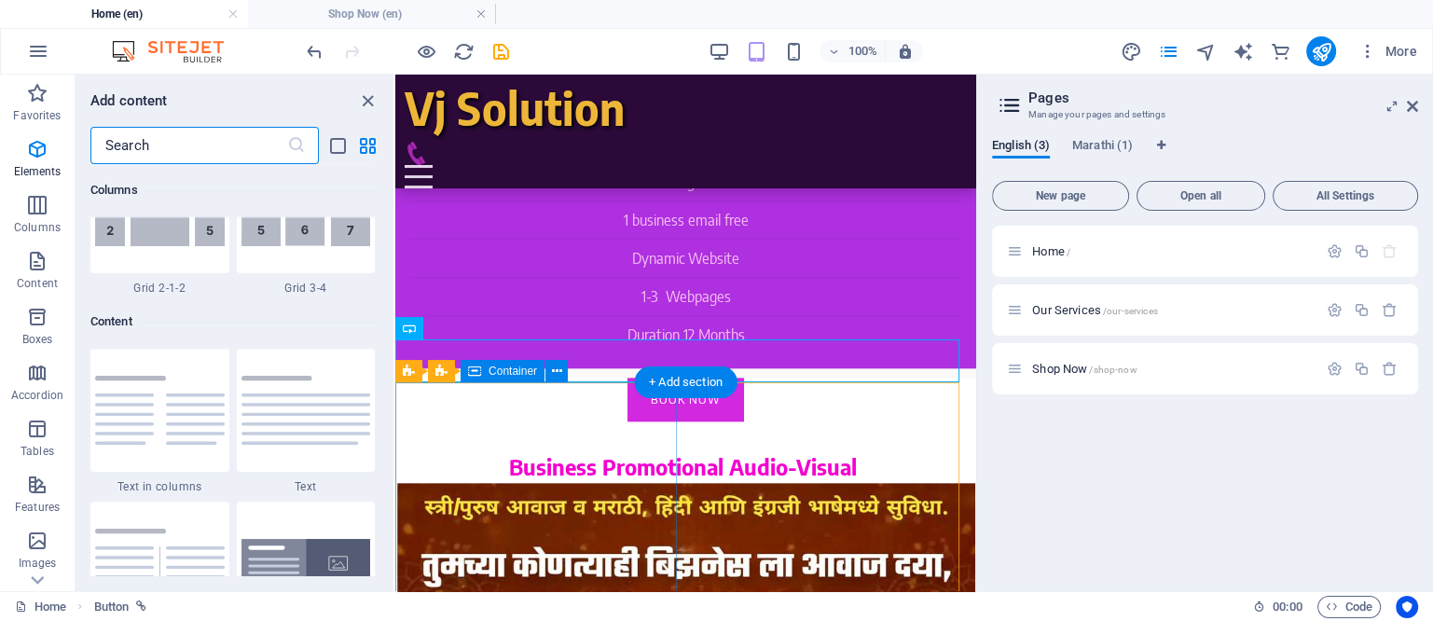
scroll to position [3263, 0]
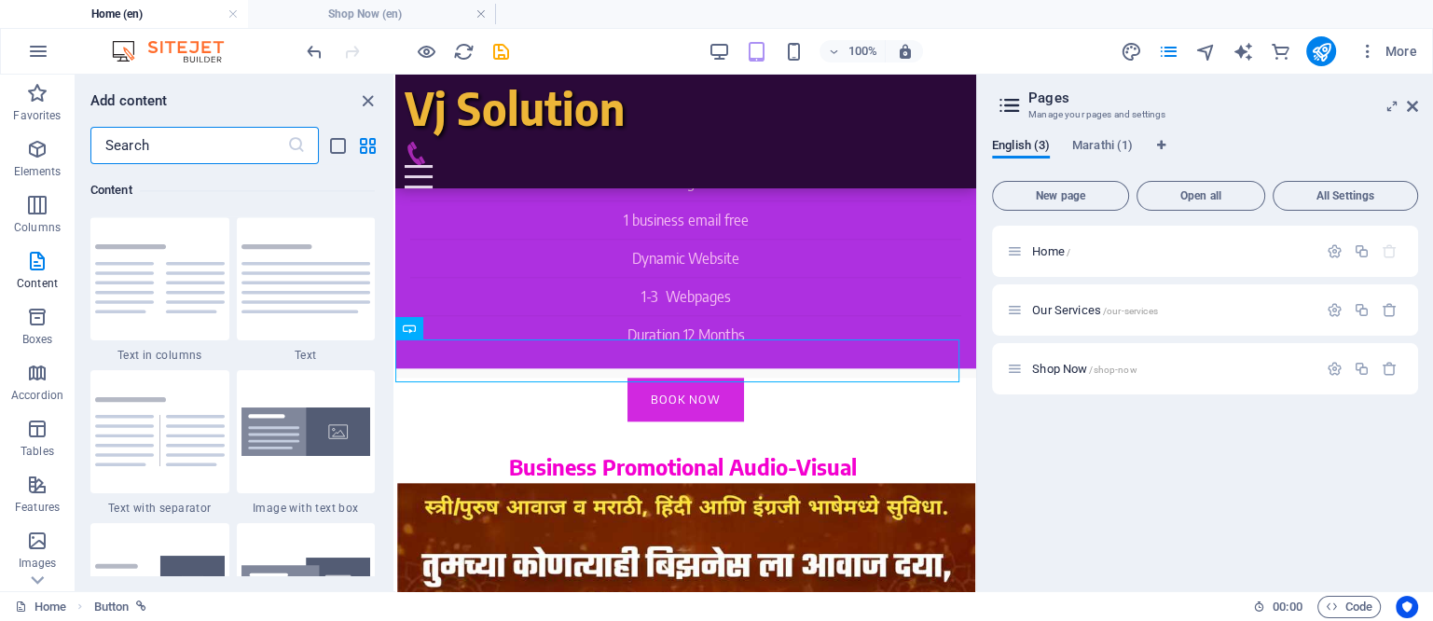
click at [194, 173] on div "Content" at bounding box center [232, 190] width 284 height 52
click at [177, 144] on input "text" at bounding box center [188, 145] width 197 height 37
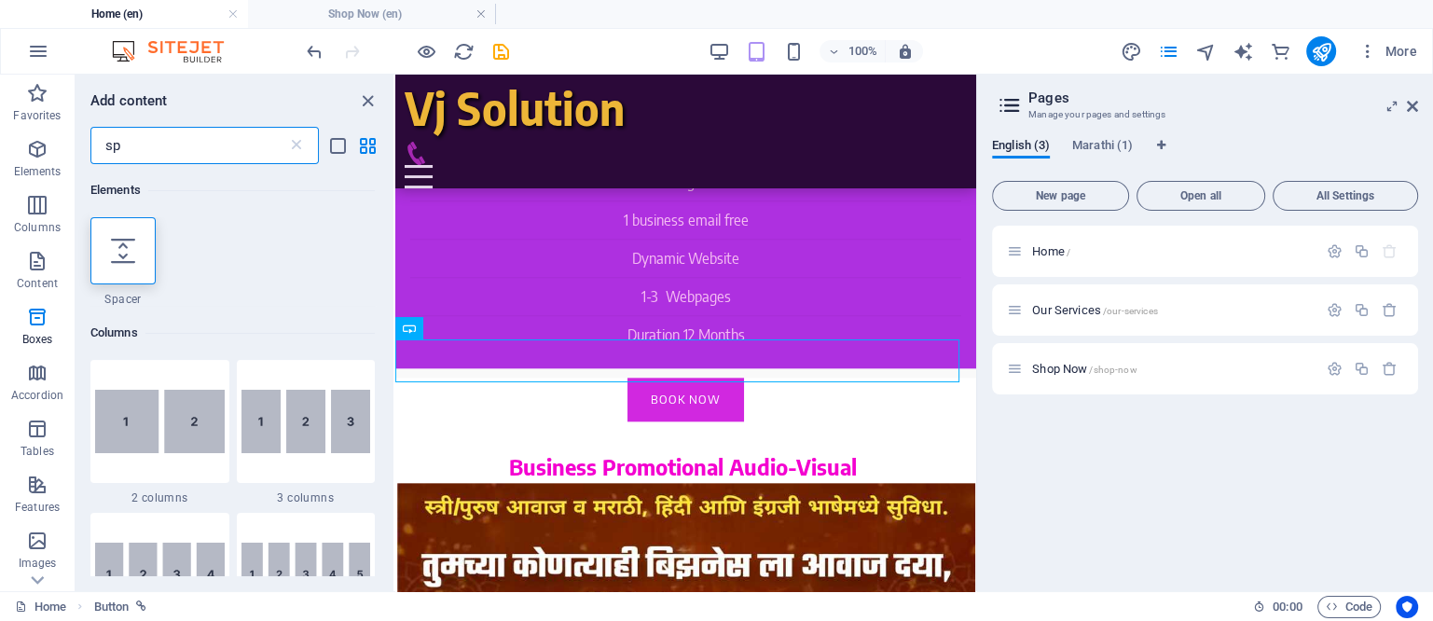
scroll to position [0, 0]
type input "sp"
click at [131, 261] on icon at bounding box center [123, 251] width 24 height 24
select select "px"
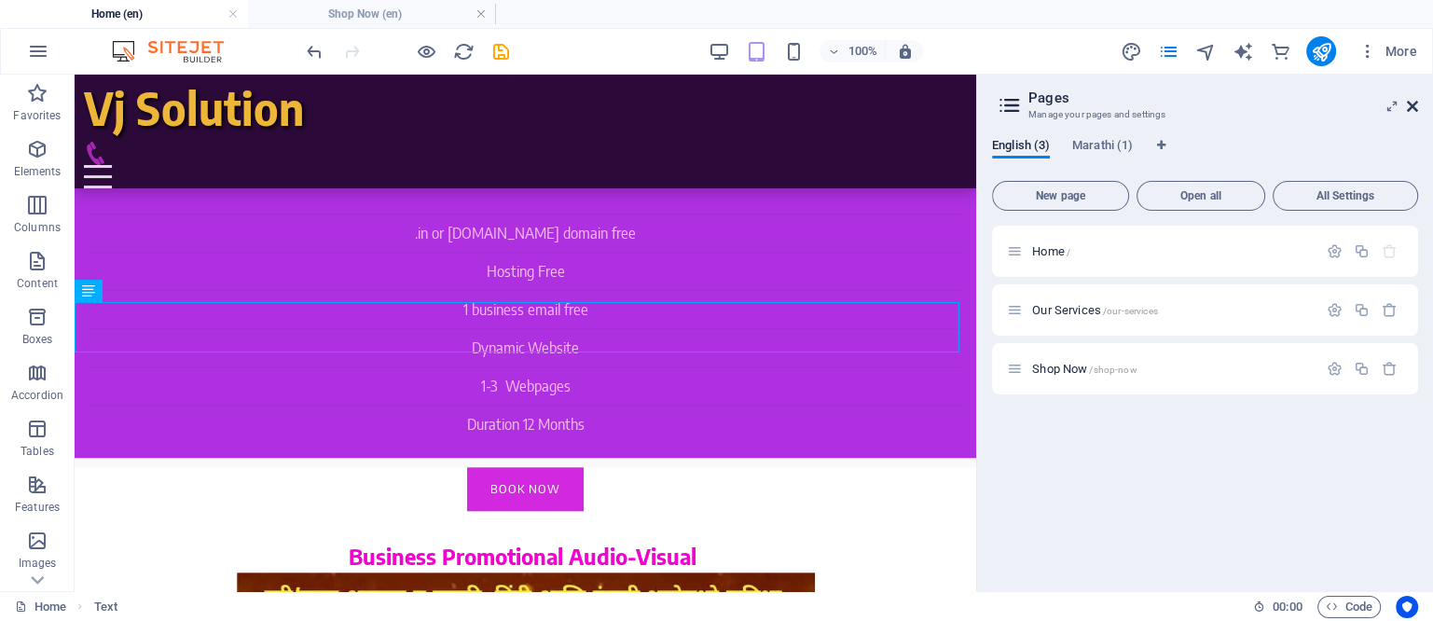
click at [1414, 101] on icon at bounding box center [1412, 106] width 11 height 15
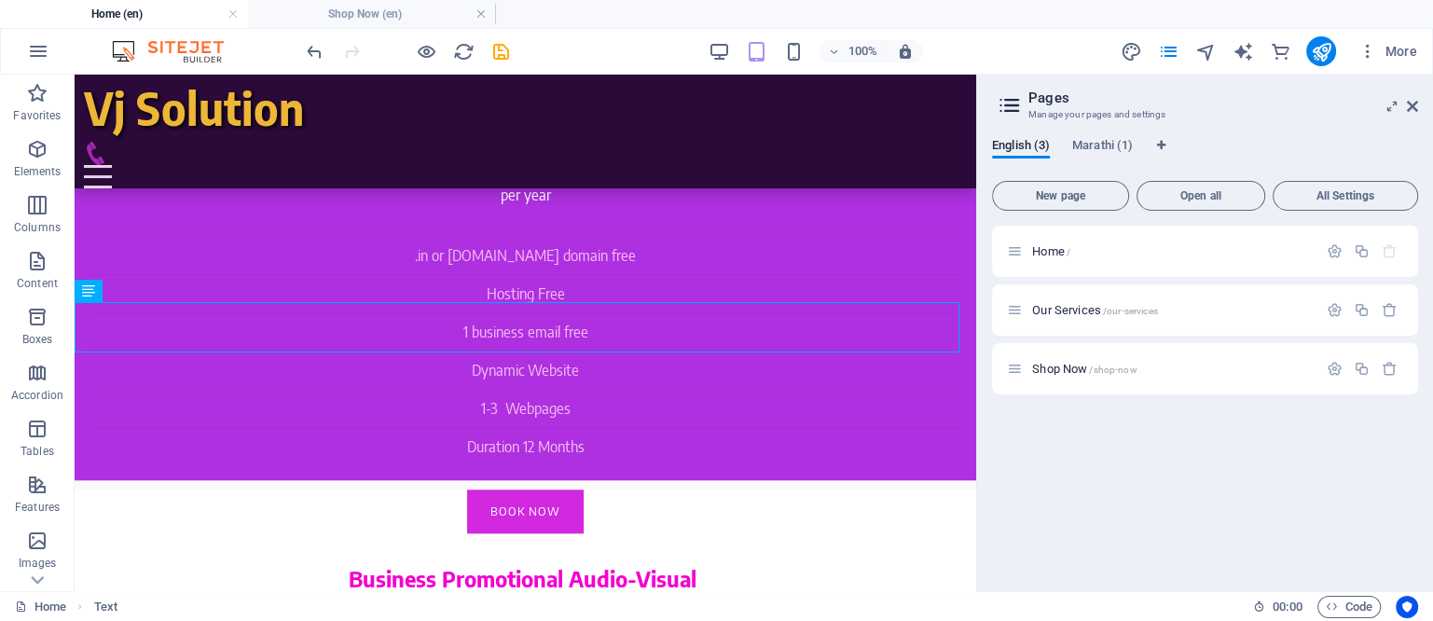
scroll to position [1905, 0]
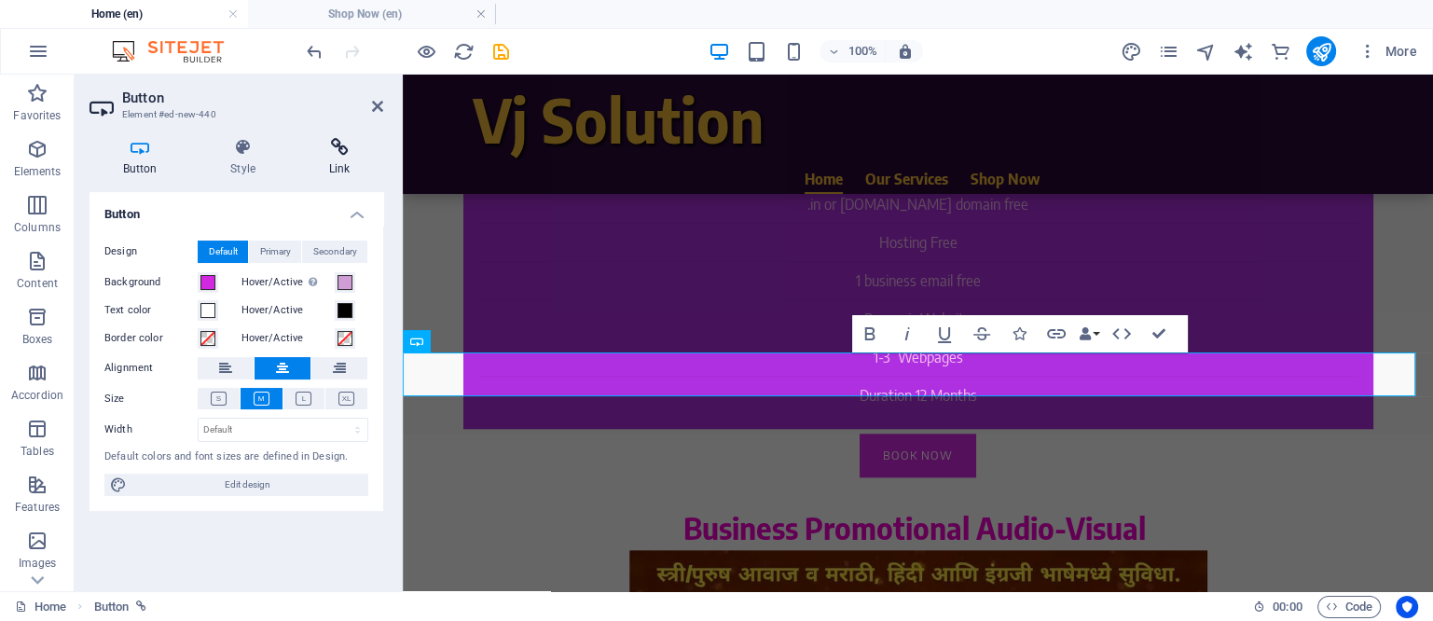
click at [334, 163] on h4 "Link" at bounding box center [340, 157] width 88 height 39
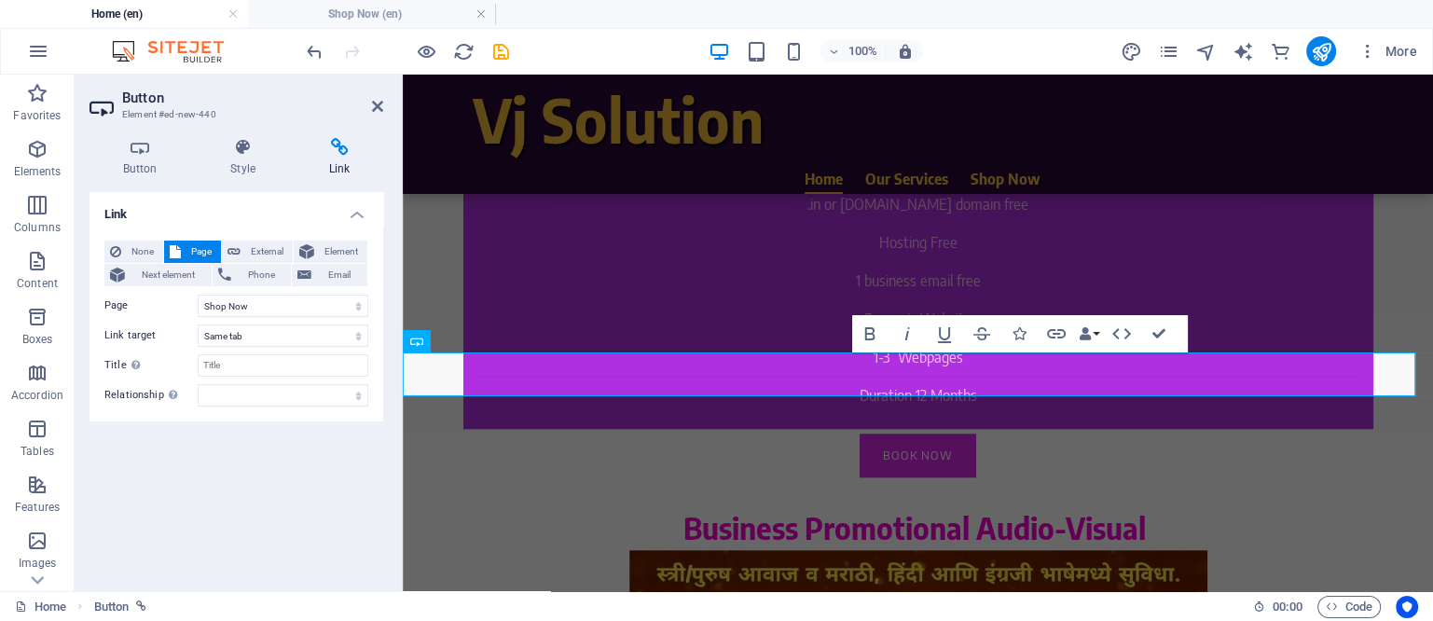
click at [1222, 7] on ul "Home (en) Shop Now (en)" at bounding box center [716, 14] width 1433 height 28
click at [1325, 56] on icon "publish" at bounding box center [1320, 51] width 21 height 21
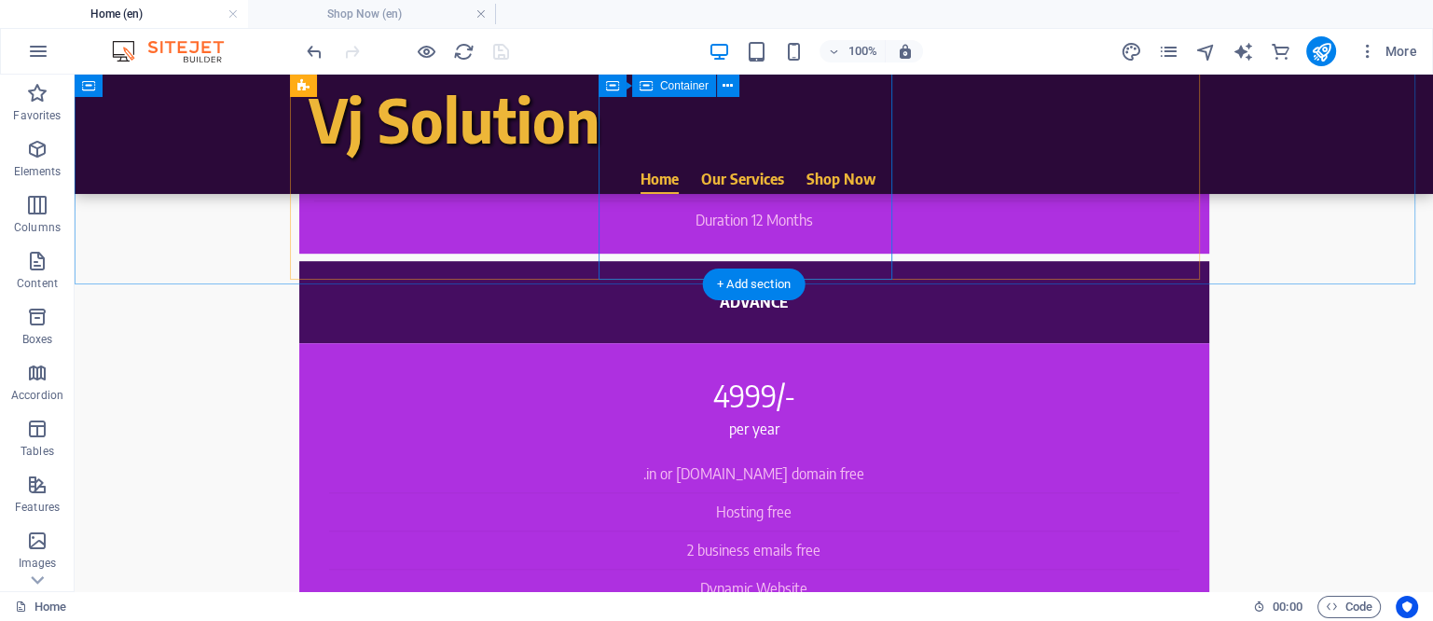
scroll to position [1322, 0]
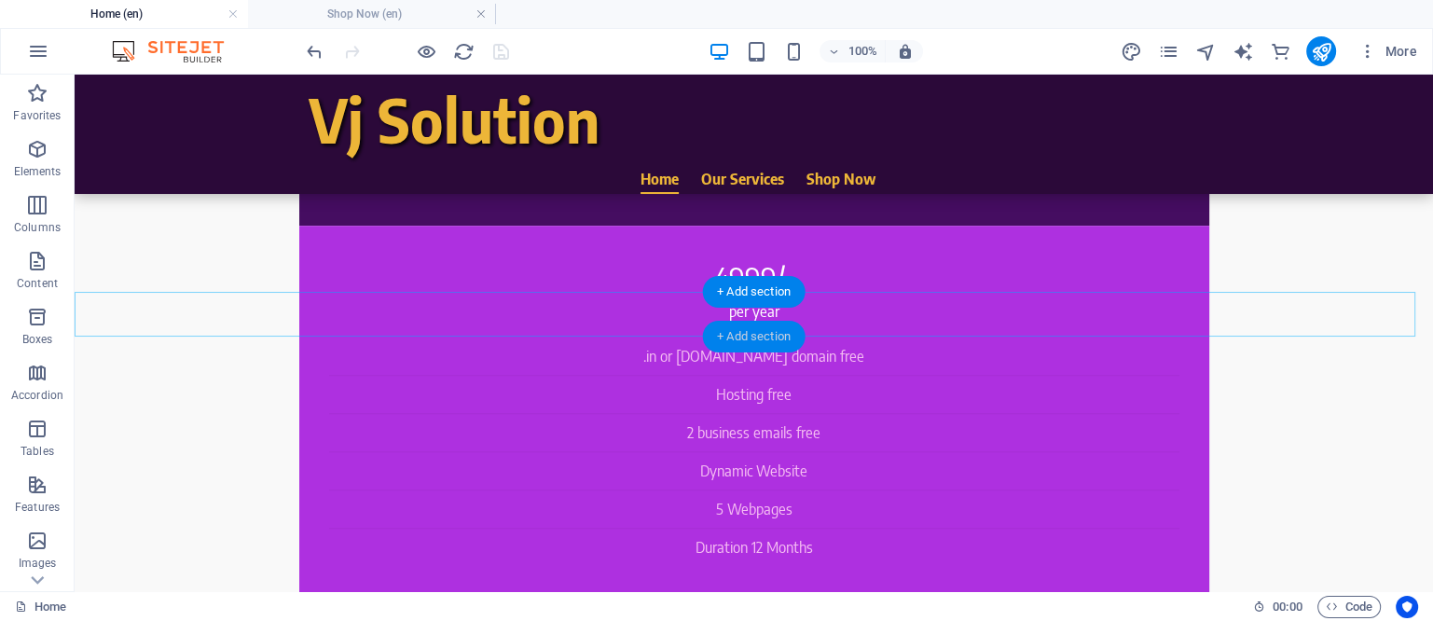
click at [767, 331] on div "+ Add section" at bounding box center [754, 337] width 104 height 32
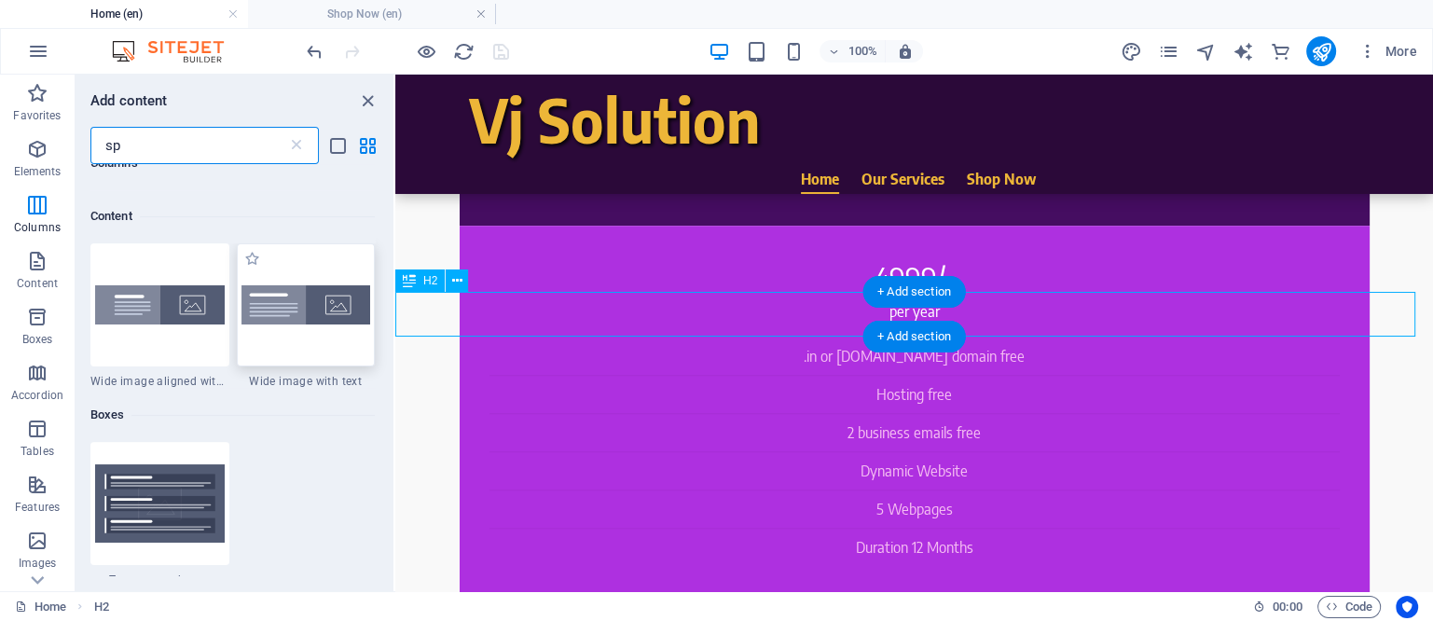
scroll to position [647, 0]
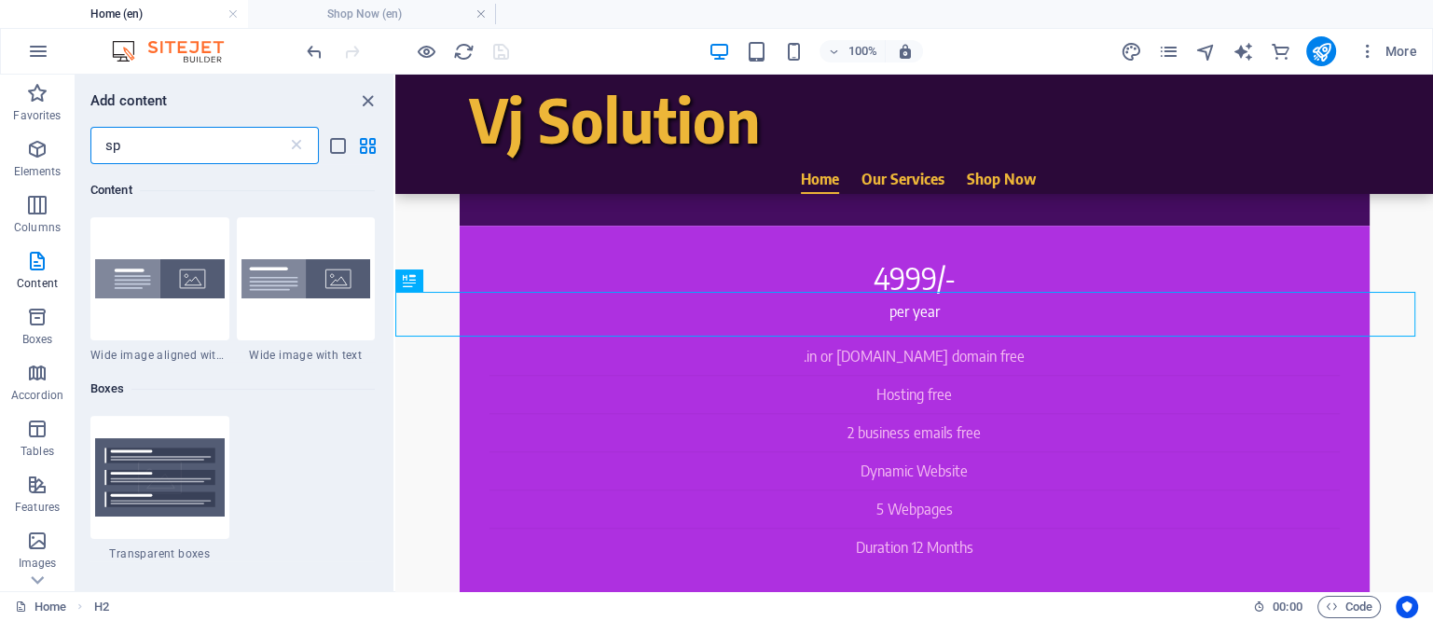
click at [165, 131] on input "sp" at bounding box center [188, 145] width 197 height 37
click at [159, 145] on input "sp" at bounding box center [188, 145] width 197 height 37
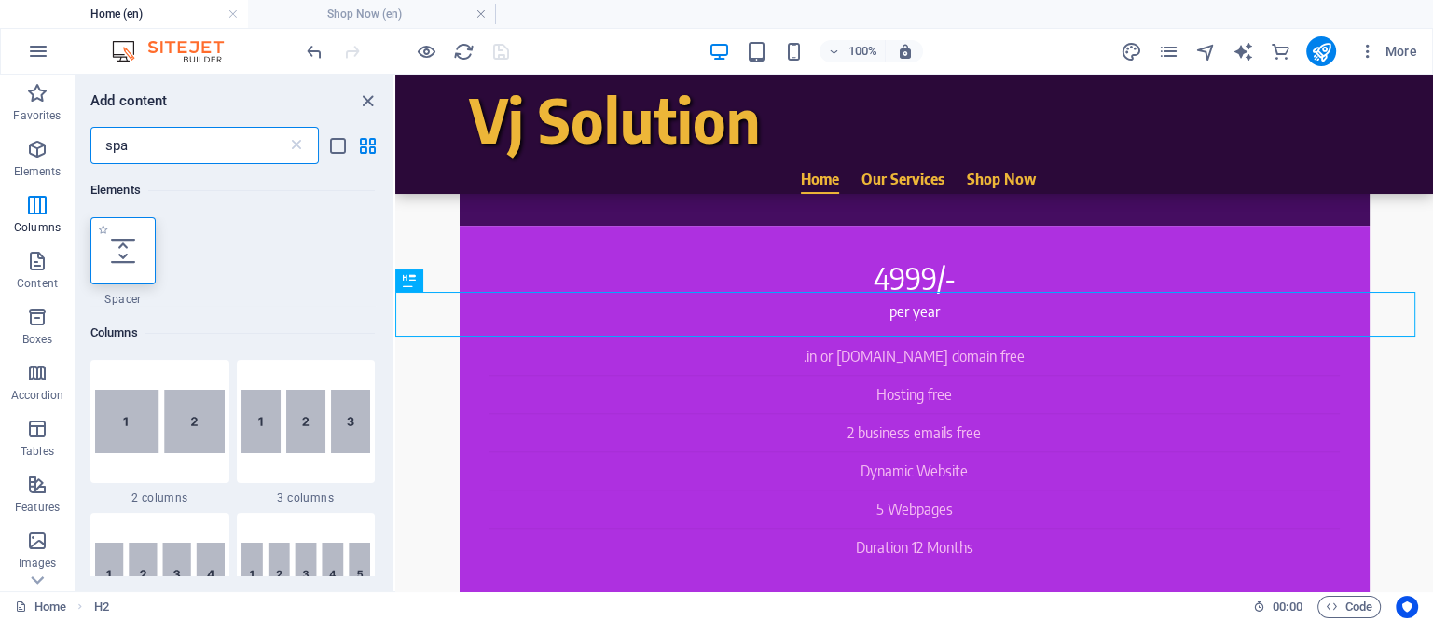
scroll to position [0, 0]
type input "spa"
click at [123, 242] on icon at bounding box center [123, 251] width 24 height 24
select select "px"
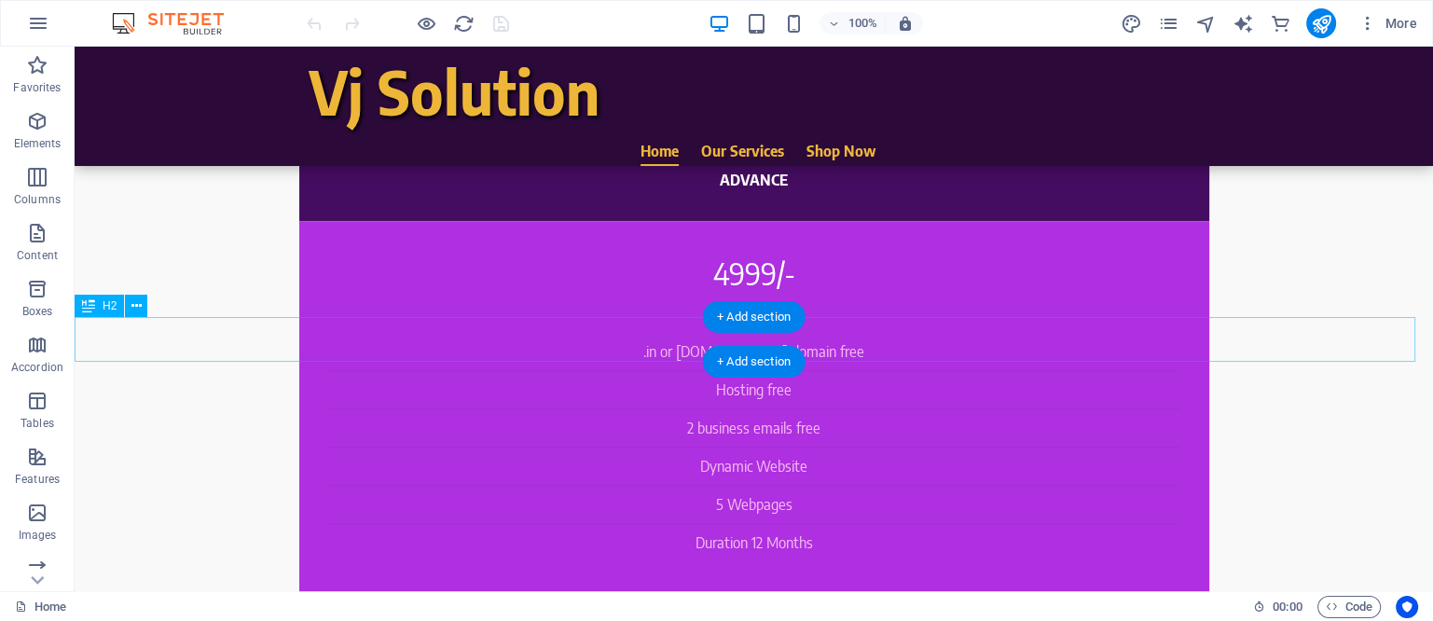
scroll to position [1282, 0]
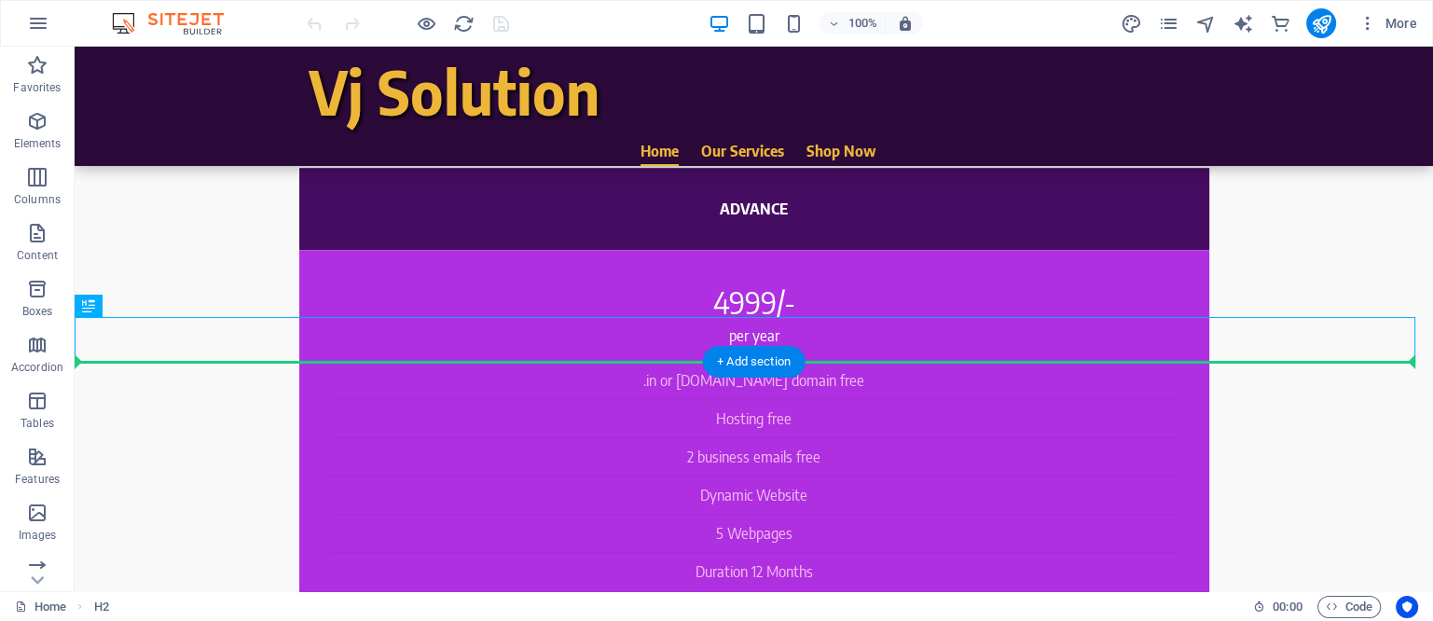
drag, startPoint x: 273, startPoint y: 339, endPoint x: 280, endPoint y: 381, distance: 43.4
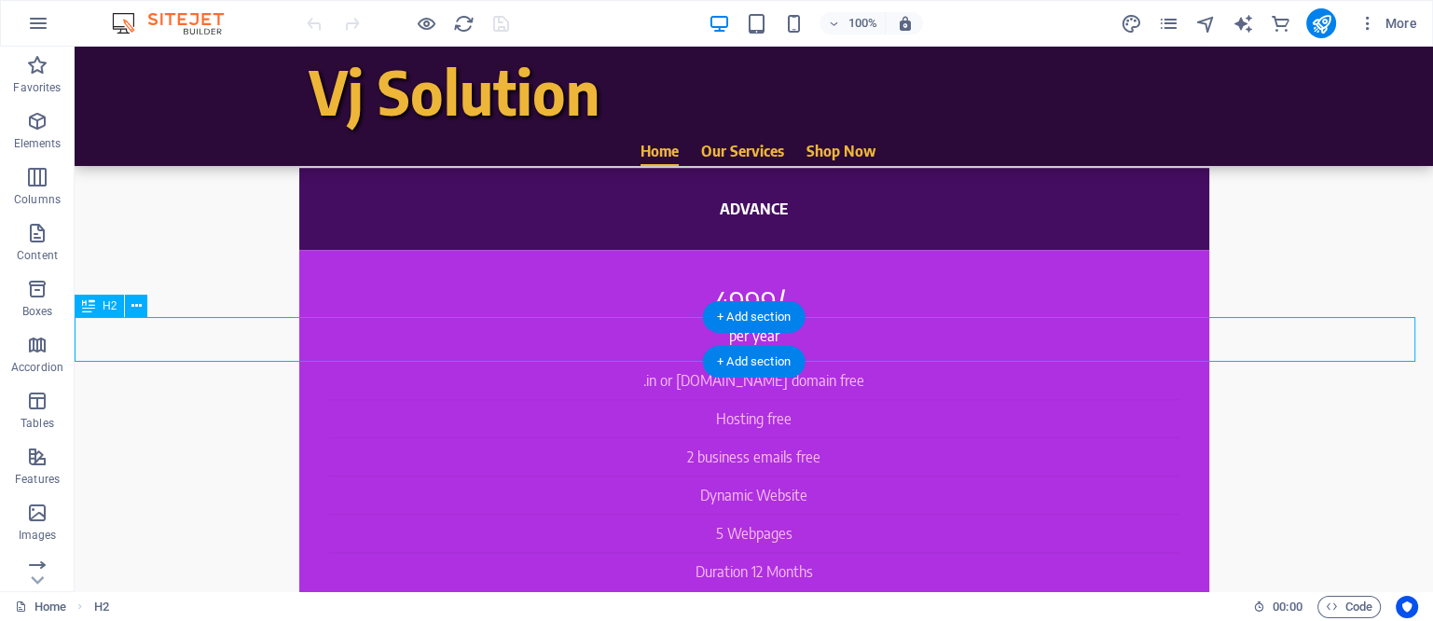
drag, startPoint x: 657, startPoint y: 314, endPoint x: 661, endPoint y: 353, distance: 39.4
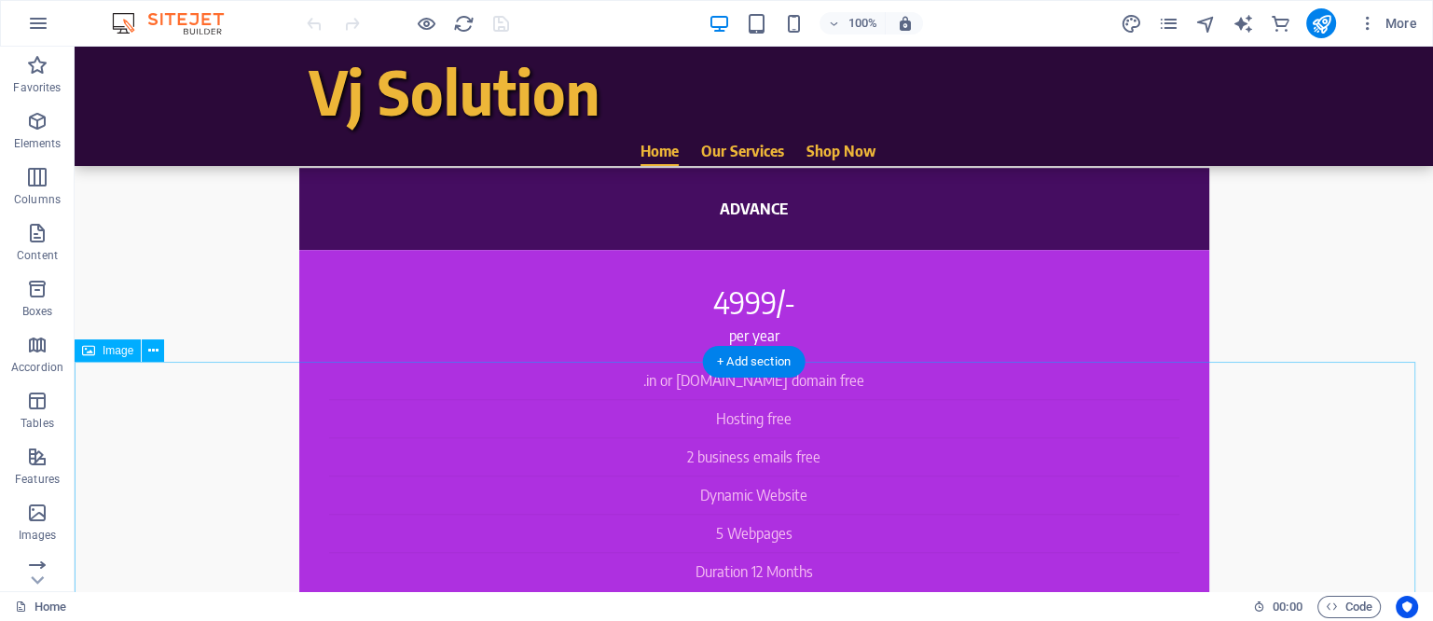
select select "px"
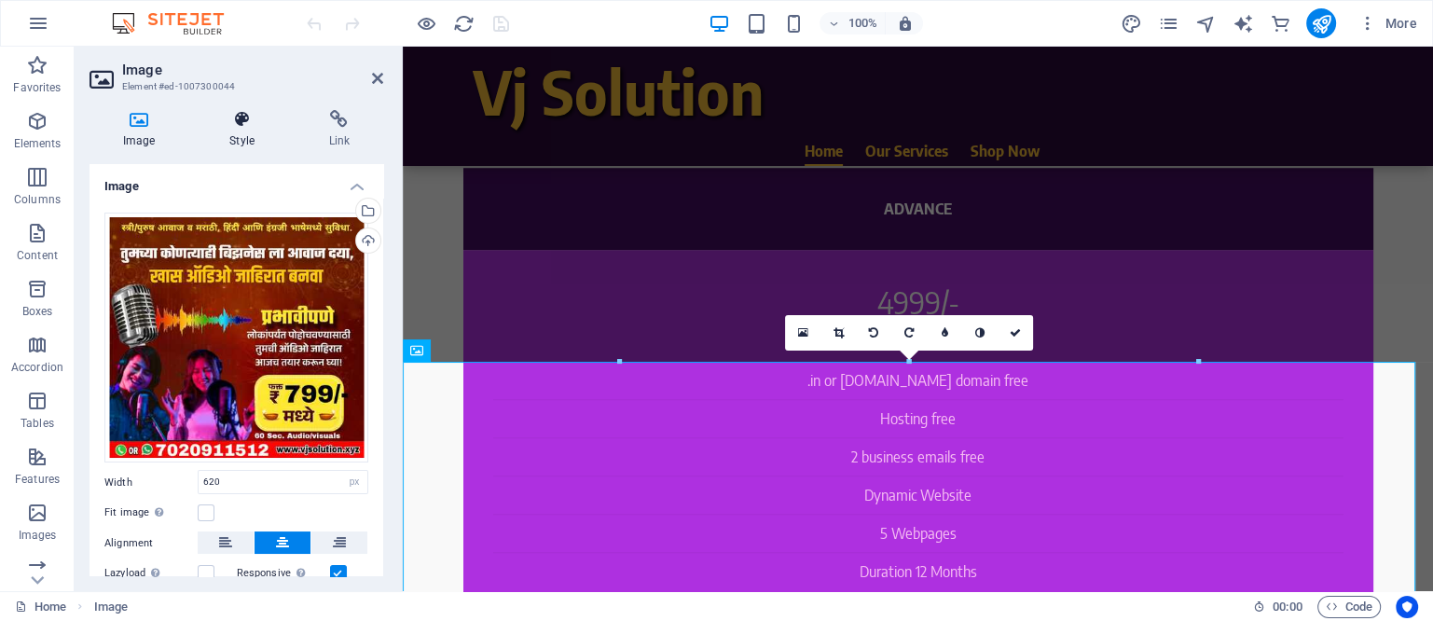
click at [231, 124] on icon at bounding box center [241, 119] width 91 height 19
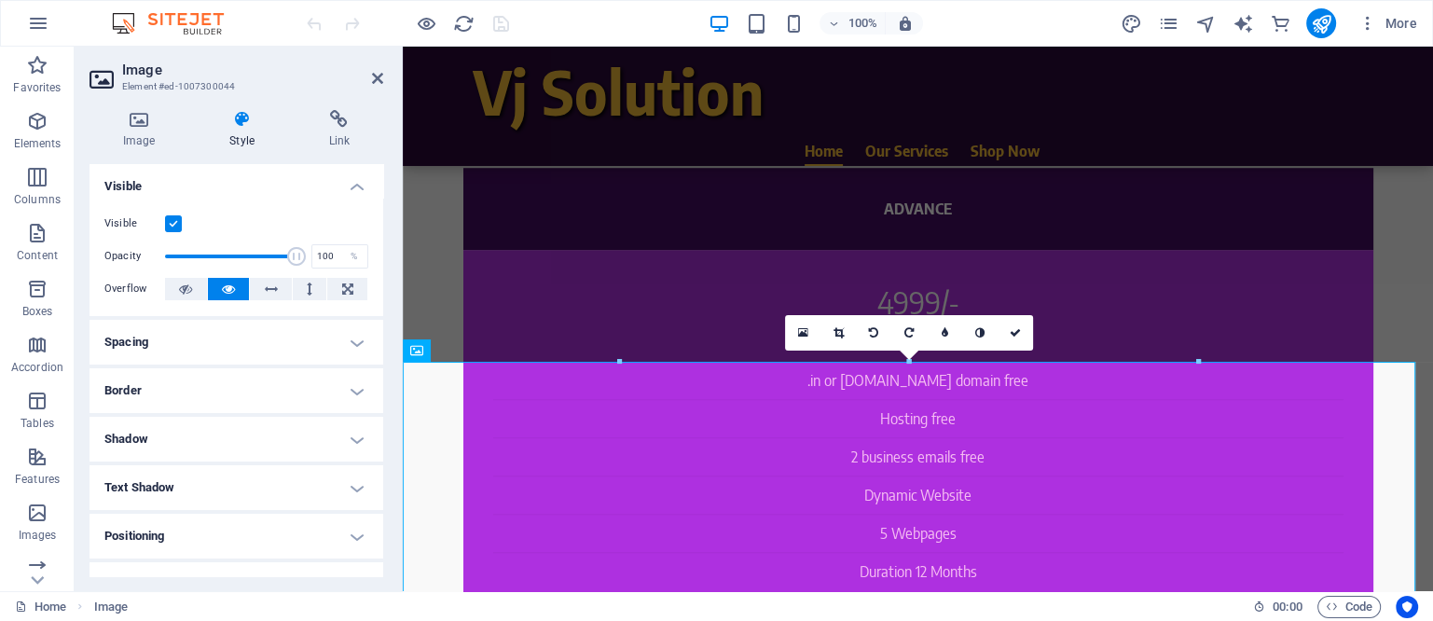
click at [240, 116] on icon at bounding box center [241, 119] width 91 height 19
click at [145, 123] on icon at bounding box center [139, 119] width 99 height 19
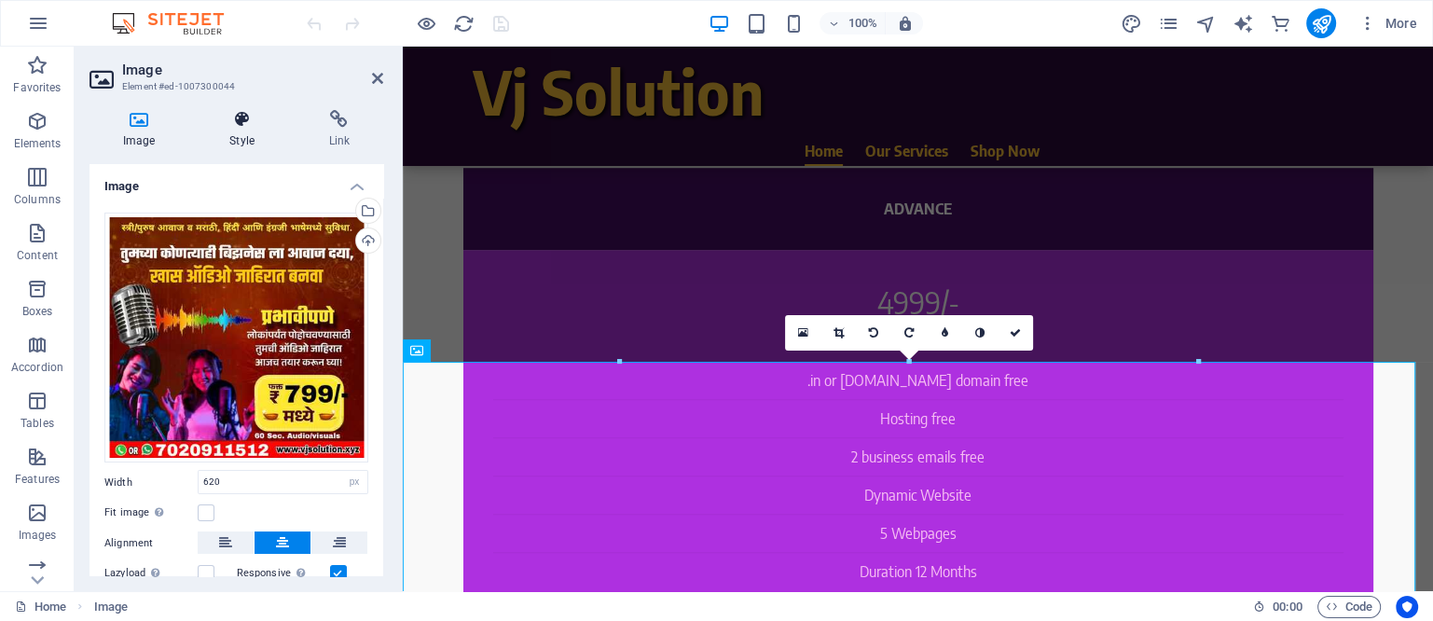
click at [235, 118] on icon at bounding box center [241, 119] width 91 height 19
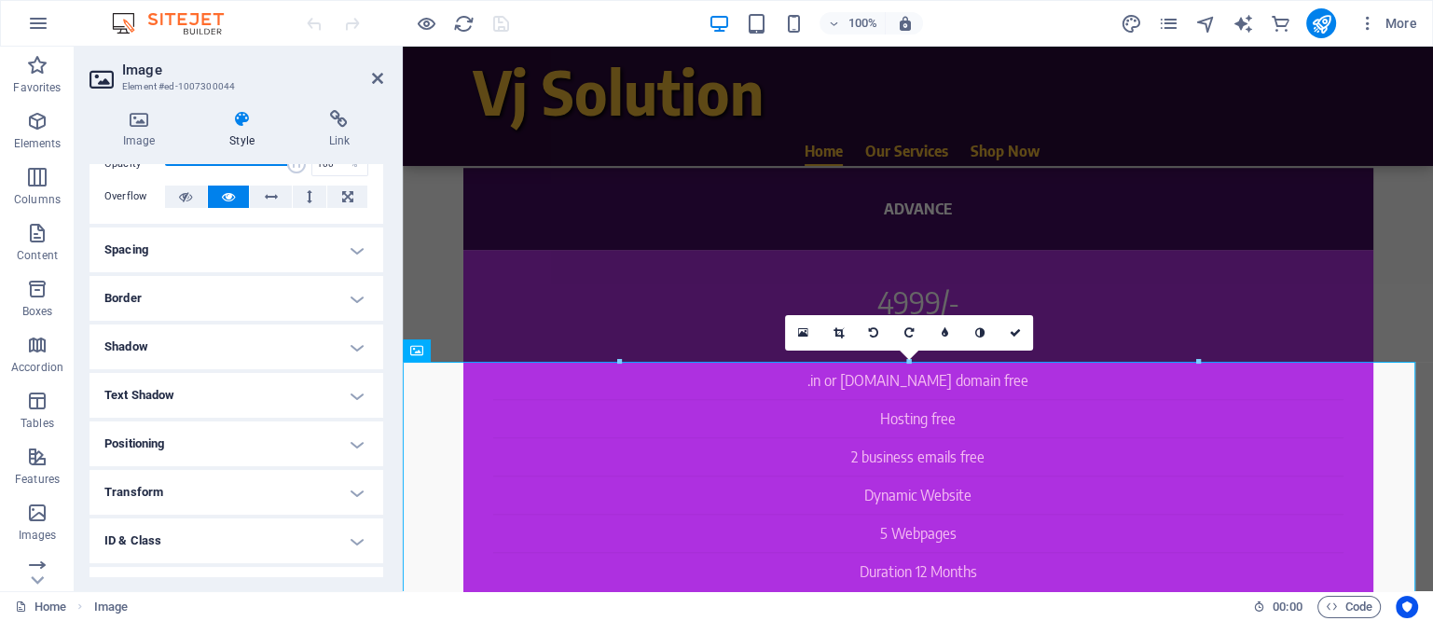
scroll to position [175, 0]
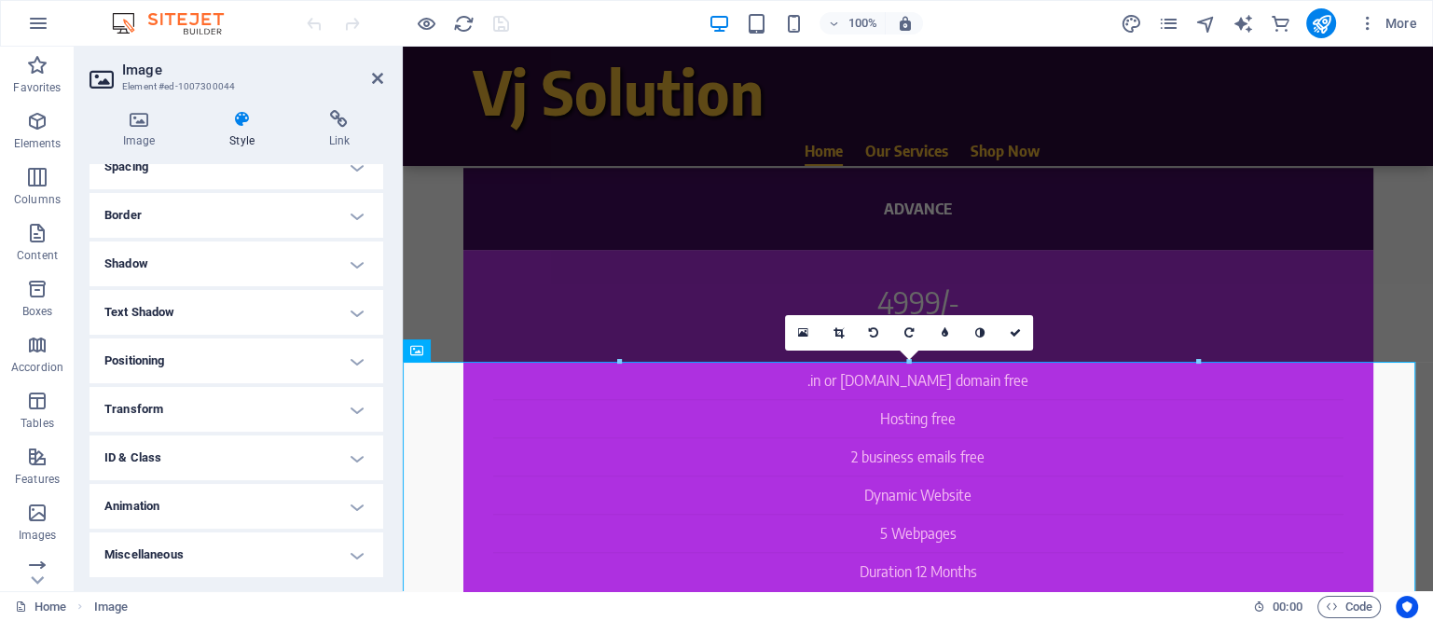
click at [234, 503] on h4 "Animation" at bounding box center [237, 506] width 294 height 45
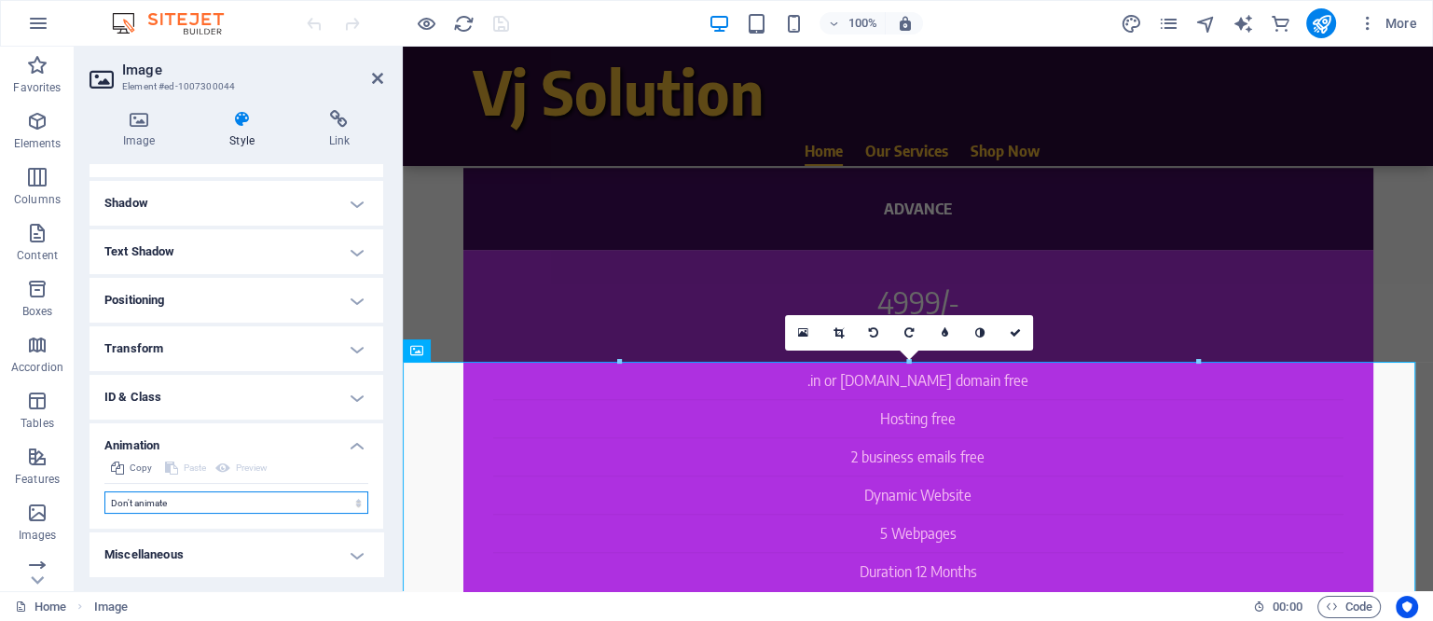
click at [269, 492] on select "Don't animate Show / Hide Slide up/down Zoom in/out Slide left to right Slide r…" at bounding box center [236, 502] width 264 height 22
select select "flash"
click at [104, 491] on select "Don't animate Show / Hide Slide up/down Zoom in/out Slide left to right Slide r…" at bounding box center [236, 502] width 264 height 22
select select "scroll"
click at [335, 501] on select "Don't animate Show / Hide Slide up/down Zoom in/out Slide left to right Slide r…" at bounding box center [236, 502] width 264 height 22
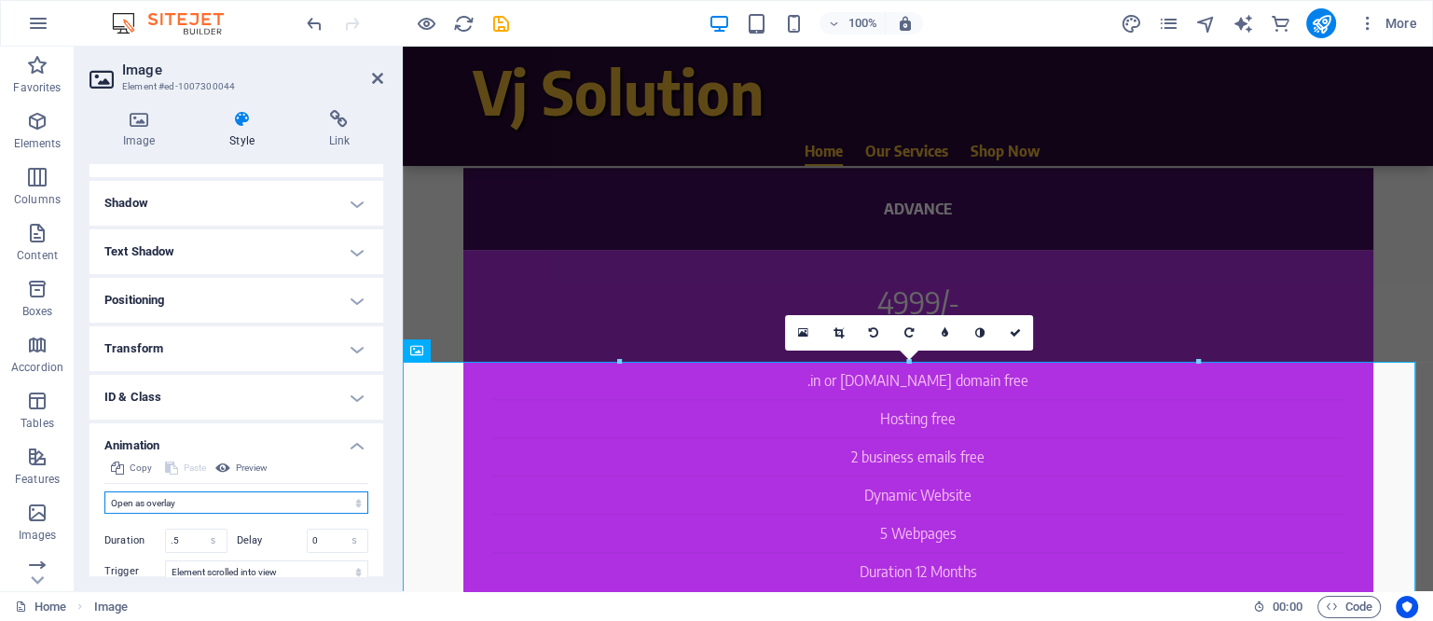
click at [104, 491] on select "Don't animate Show / Hide Slide up/down Zoom in/out Slide left to right Slide r…" at bounding box center [236, 502] width 264 height 22
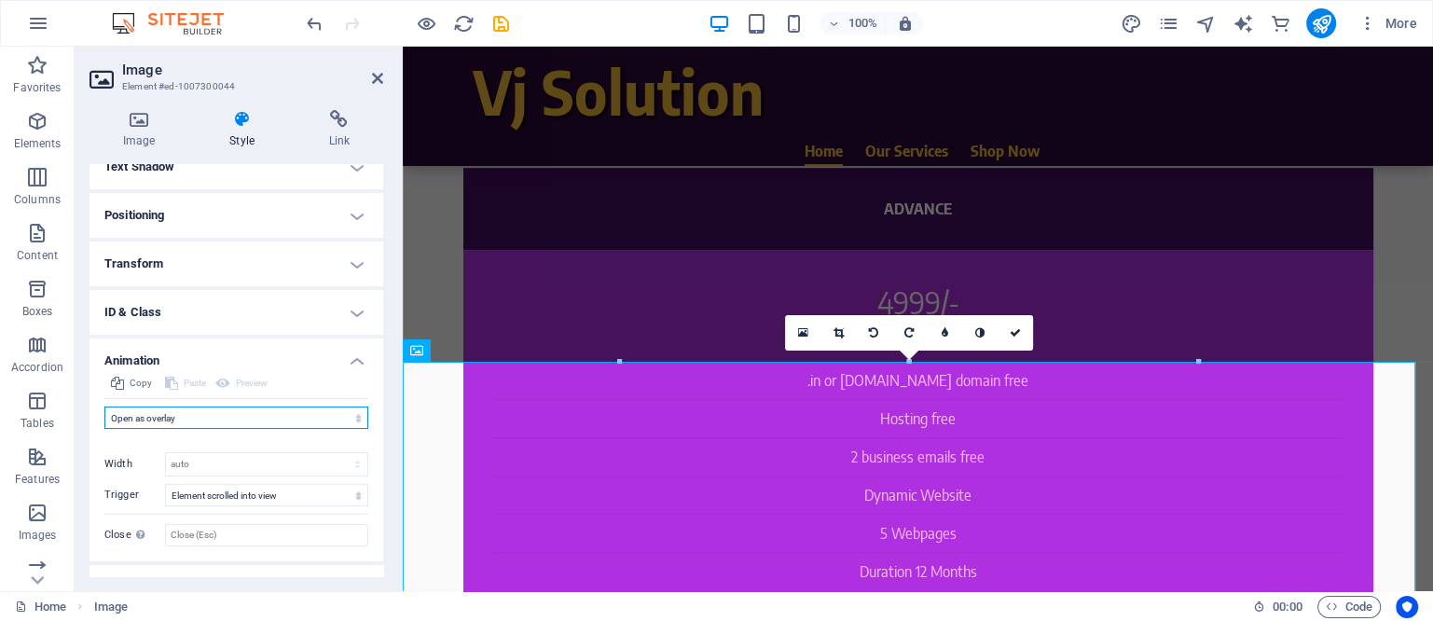
scroll to position [353, 0]
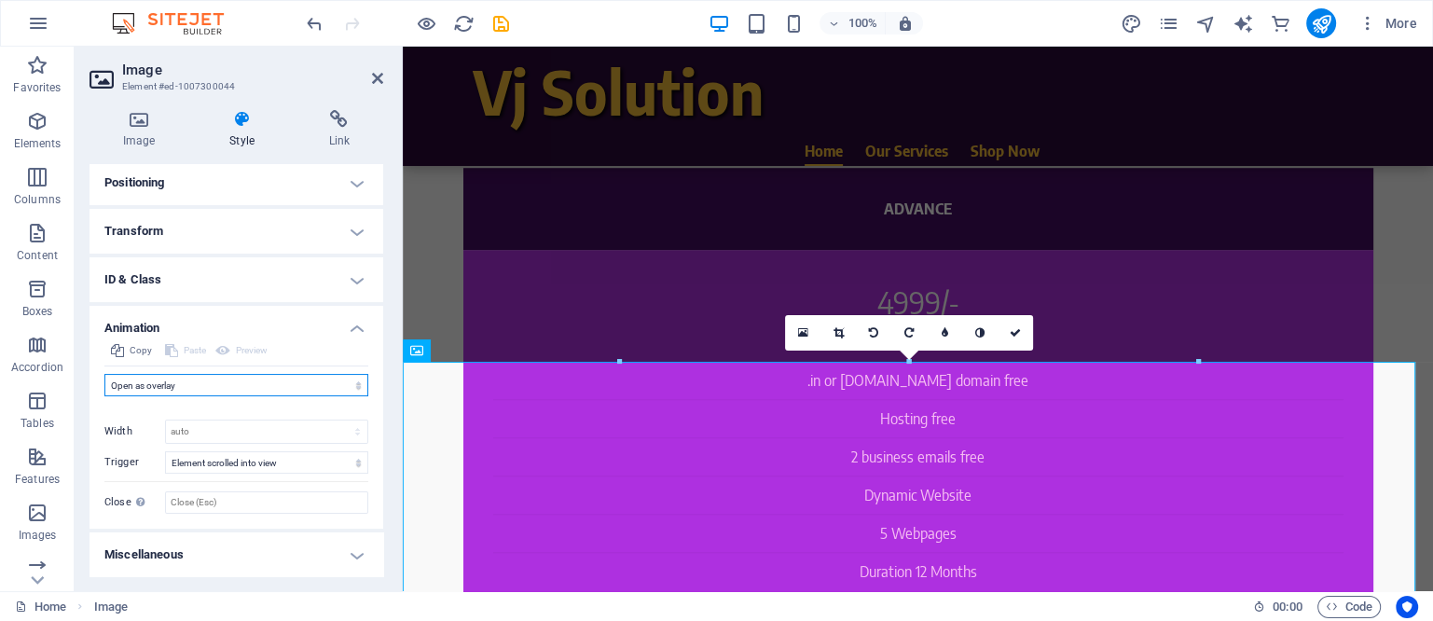
click at [250, 391] on select "Don't animate Show / Hide Slide up/down Zoom in/out Slide left to right Slide r…" at bounding box center [236, 385] width 264 height 22
click at [104, 374] on select "Don't animate Show / Hide Slide up/down Zoom in/out Slide left to right Slide r…" at bounding box center [236, 385] width 264 height 22
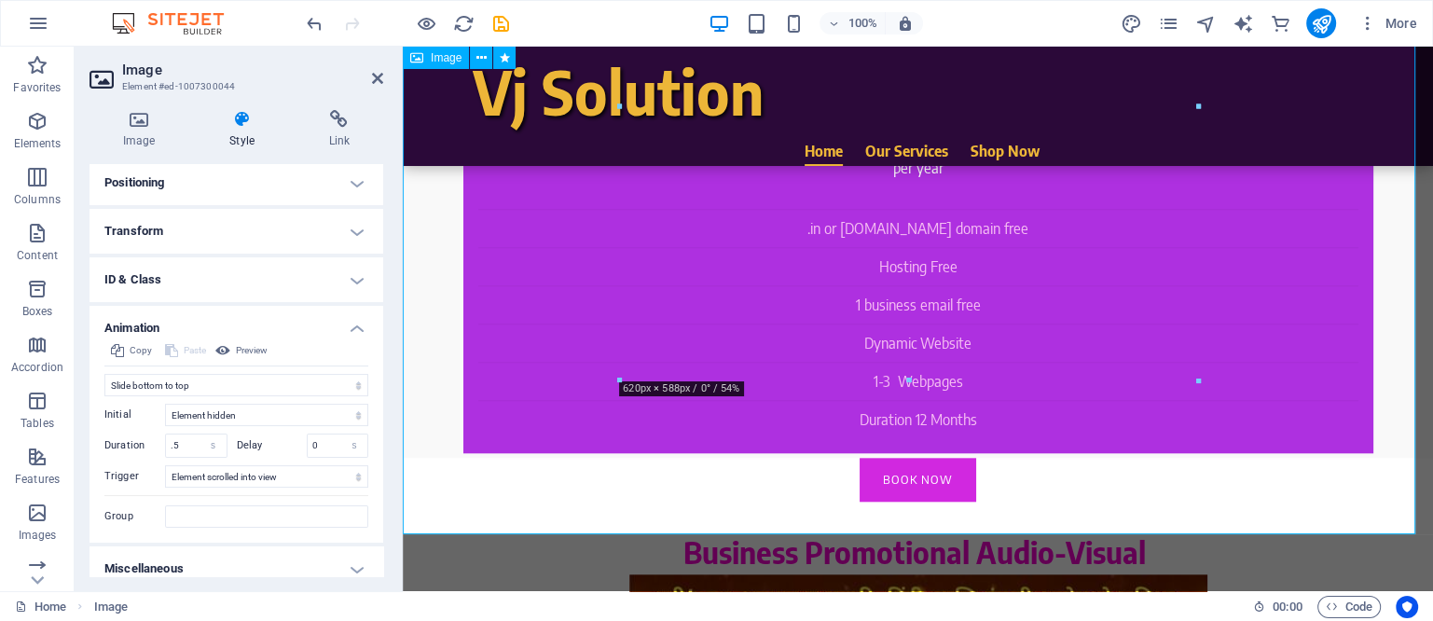
scroll to position [1514, 0]
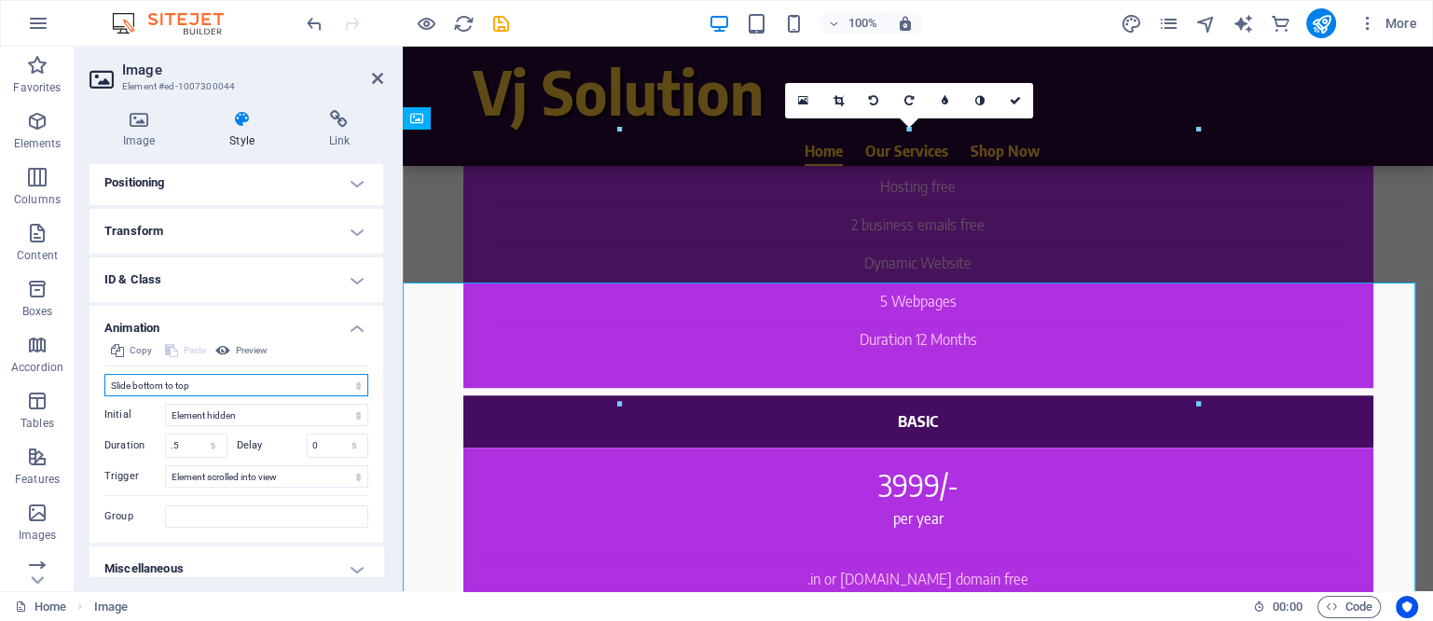
click at [322, 387] on select "Don't animate Show / Hide Slide up/down Zoom in/out Slide left to right Slide r…" at bounding box center [236, 385] width 264 height 22
select select "slide"
click at [104, 374] on select "Don't animate Show / Hide Slide up/down Zoom in/out Slide left to right Slide r…" at bounding box center [236, 385] width 264 height 22
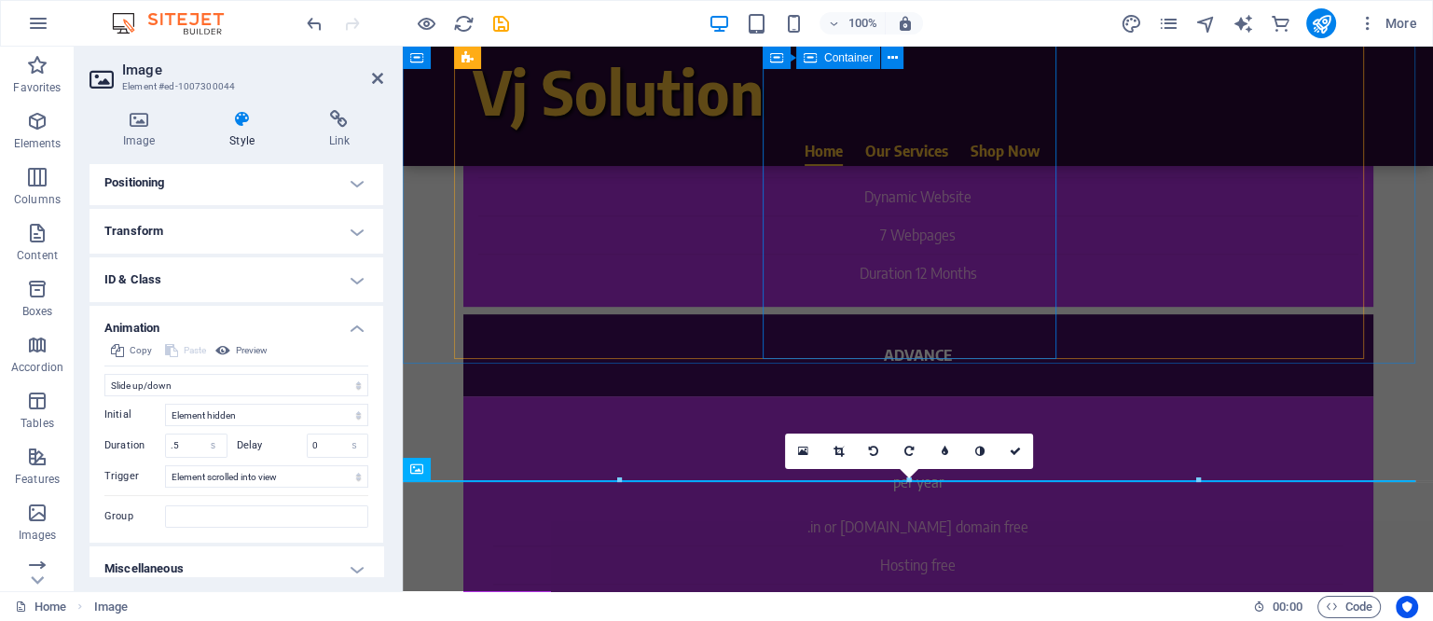
scroll to position [1166, 0]
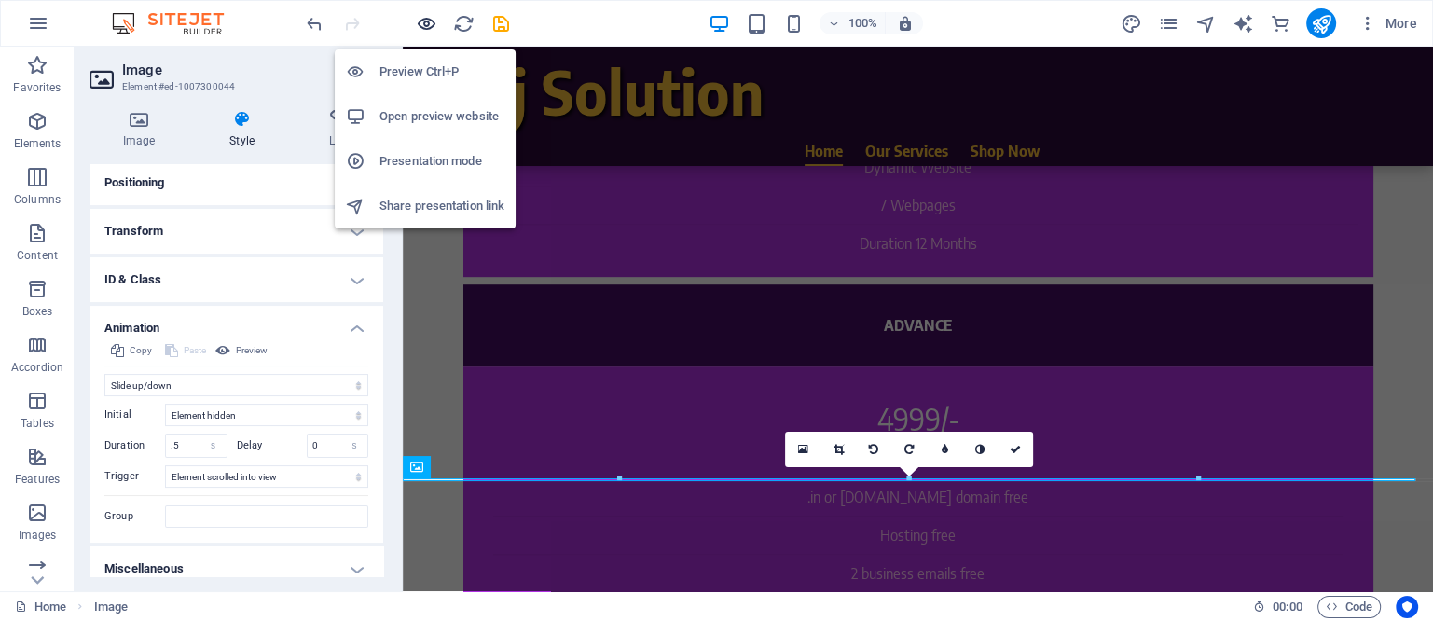
click at [427, 18] on icon "button" at bounding box center [426, 23] width 21 height 21
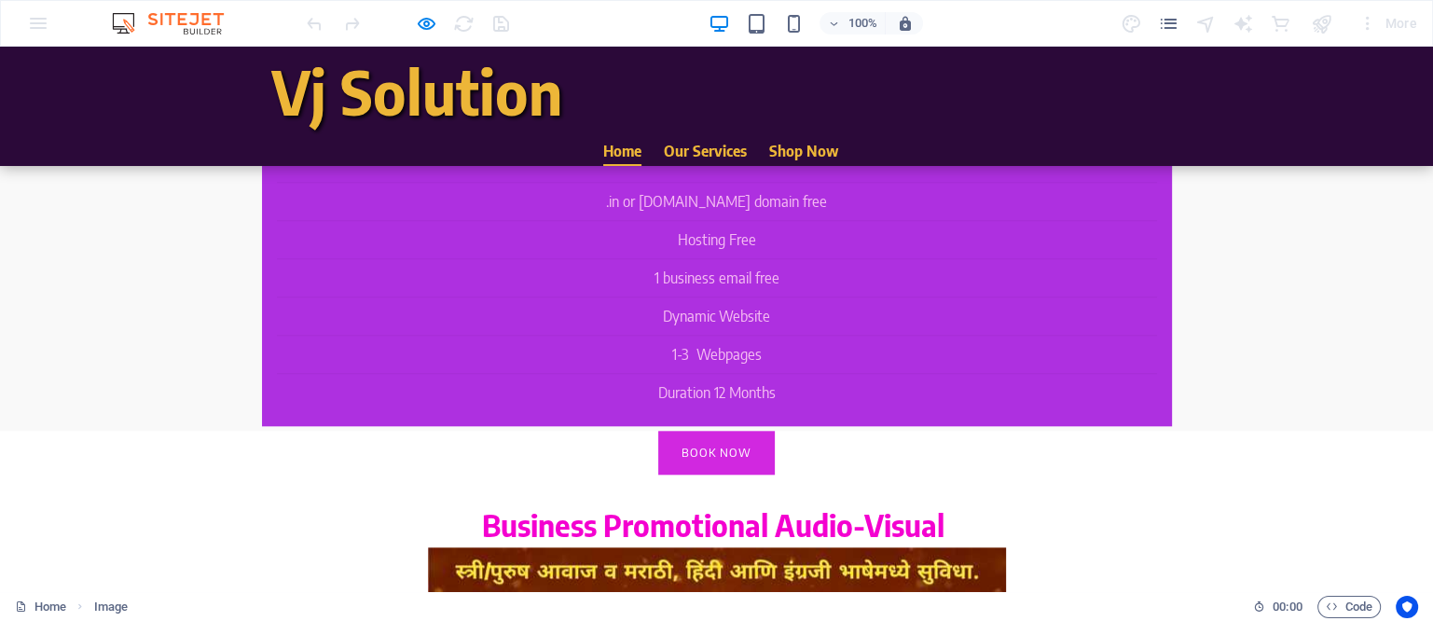
scroll to position [1865, 0]
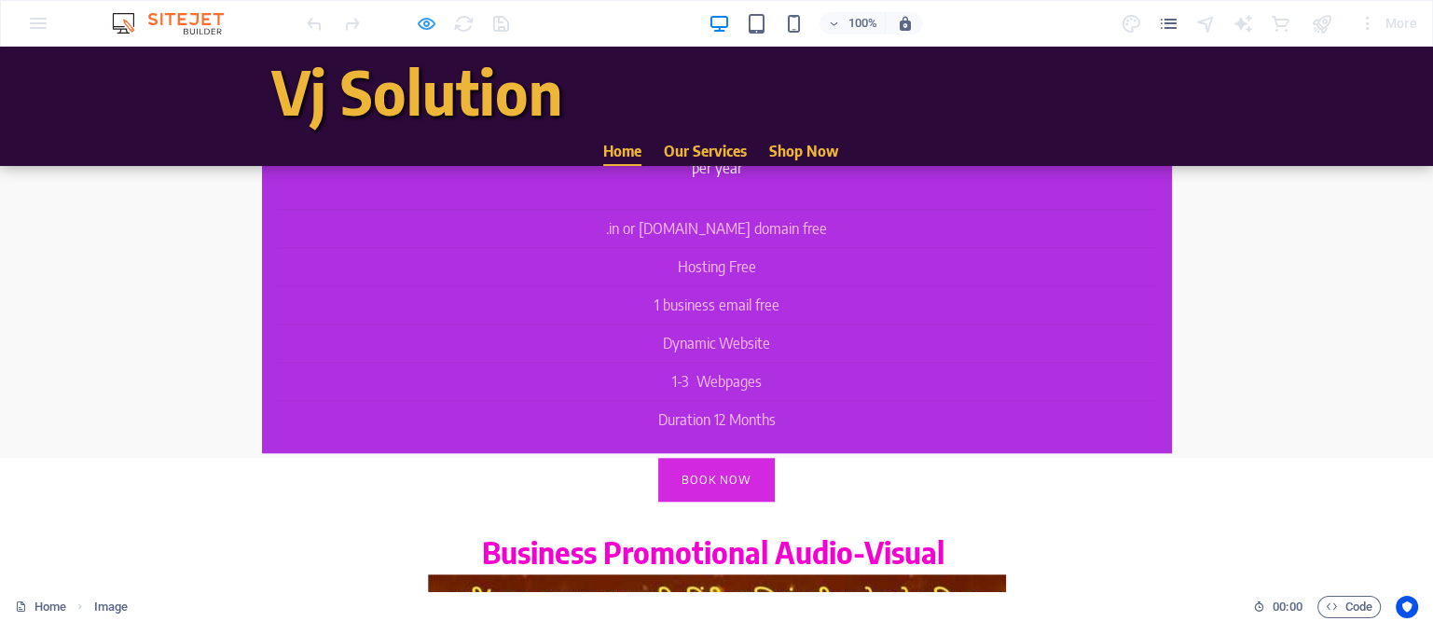
drag, startPoint x: 438, startPoint y: 13, endPoint x: 428, endPoint y: 21, distance: 13.3
click at [438, 13] on div at bounding box center [407, 23] width 209 height 30
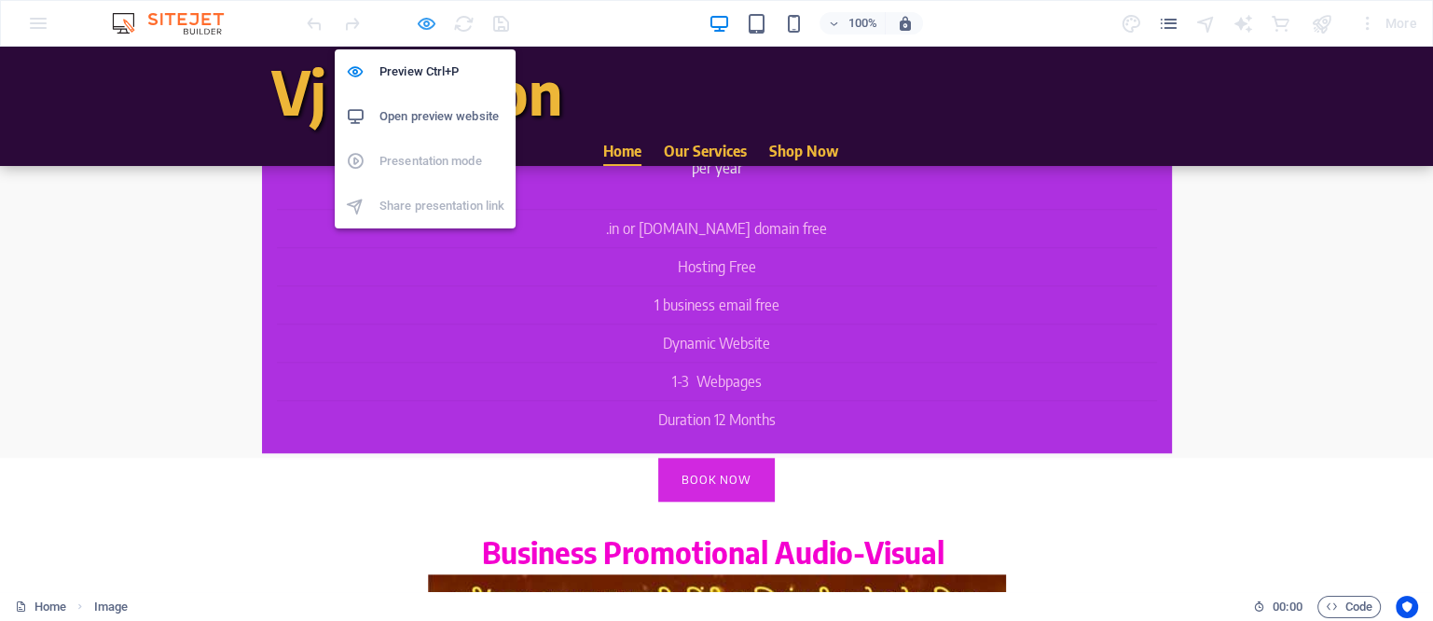
click at [428, 21] on icon "button" at bounding box center [426, 23] width 21 height 21
select select "slide"
select select "s"
select select "scroll"
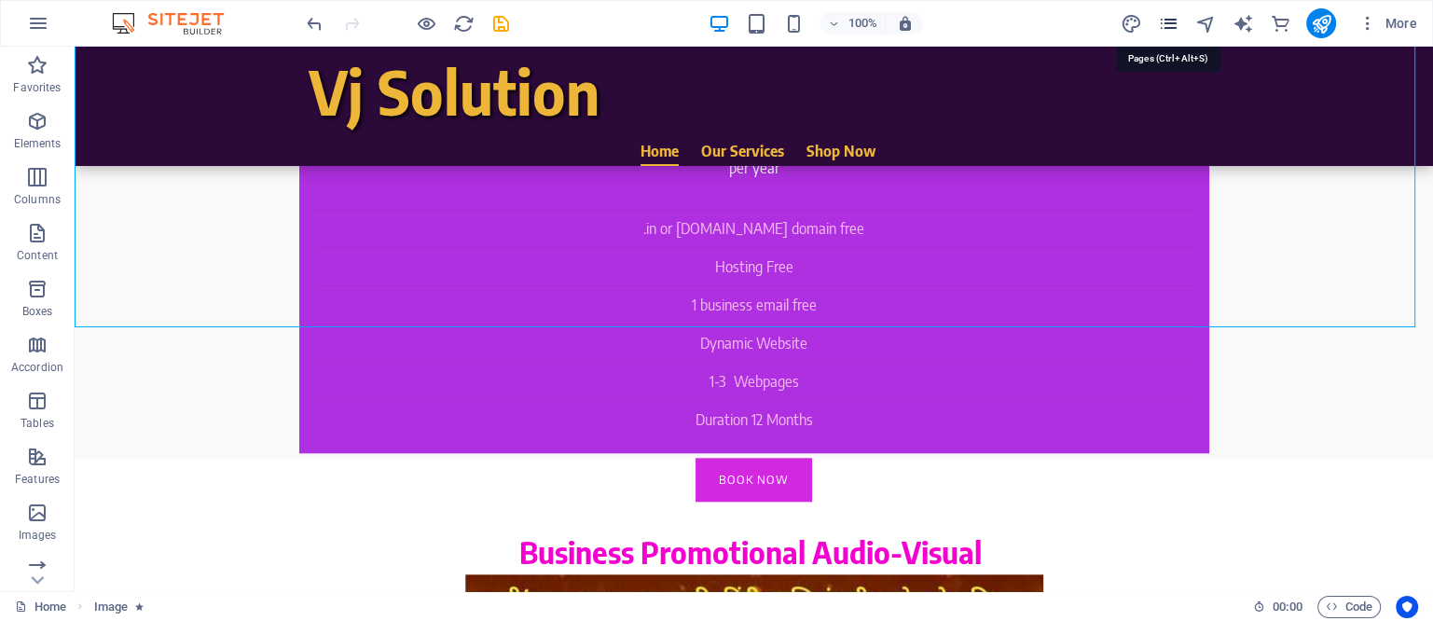
click at [1171, 26] on icon "pages" at bounding box center [1167, 23] width 21 height 21
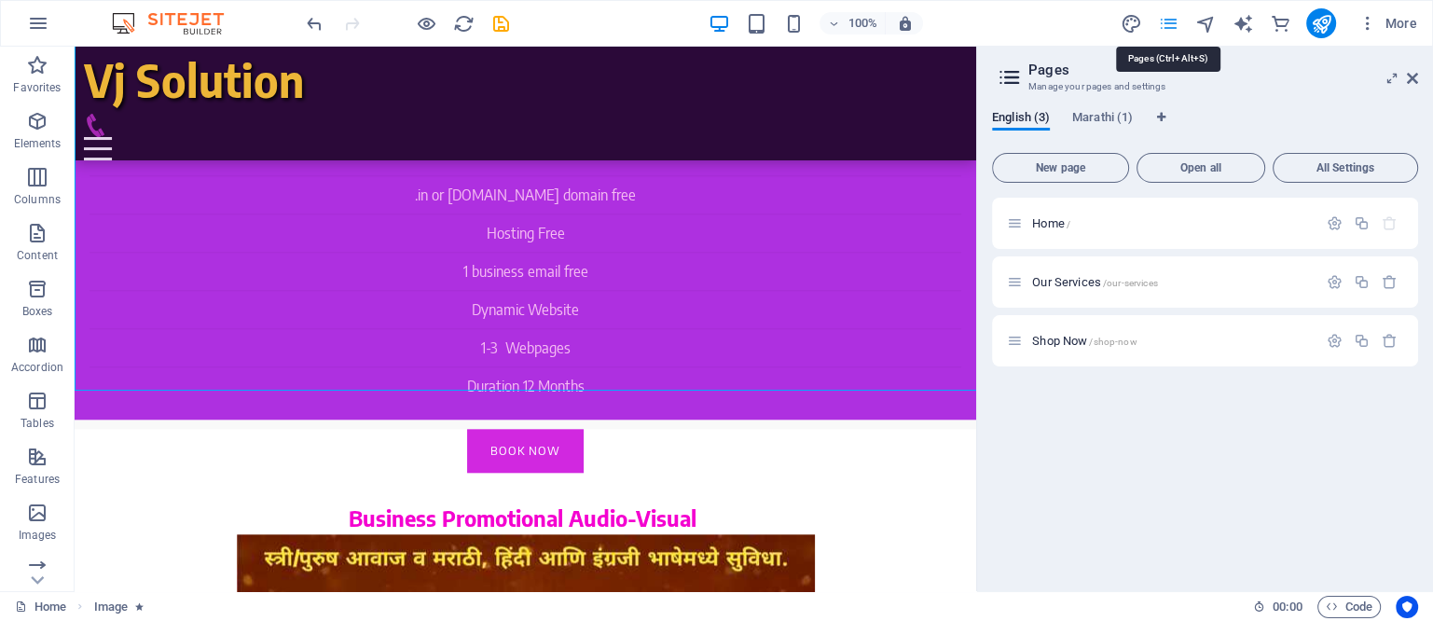
scroll to position [1802, 0]
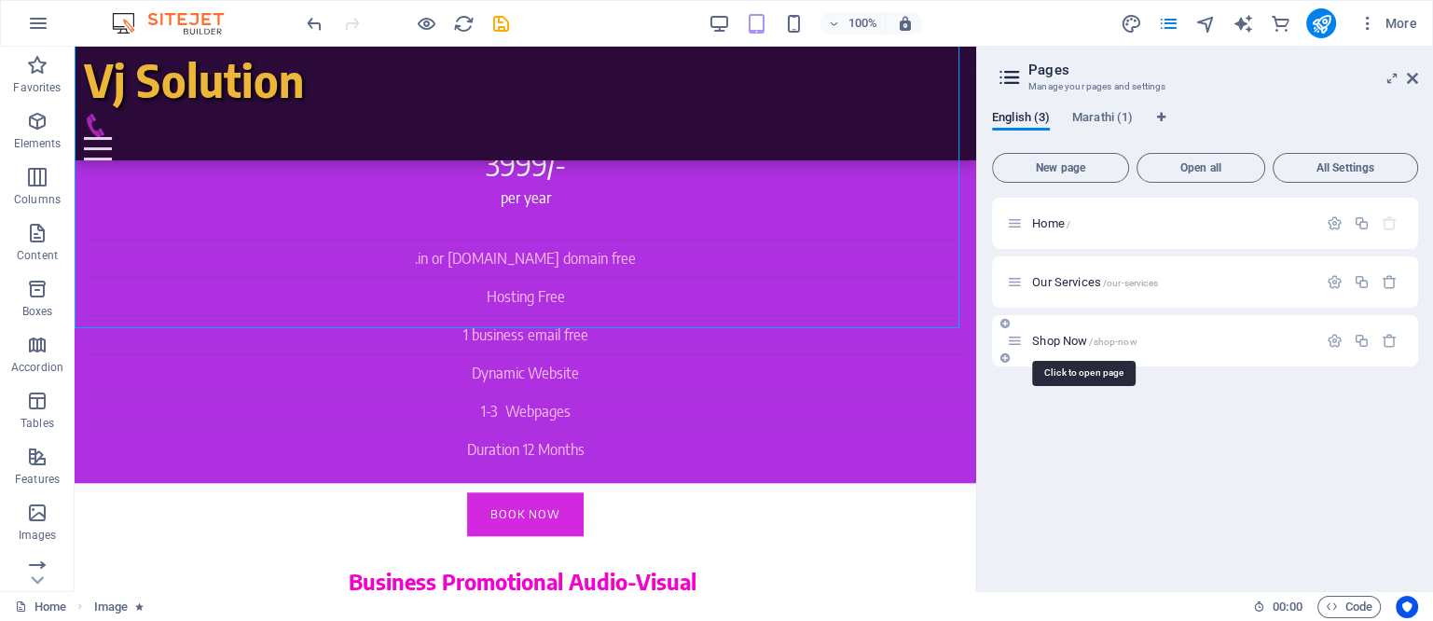
click at [1073, 340] on span "Shop Now /shop-now" at bounding box center [1084, 341] width 104 height 14
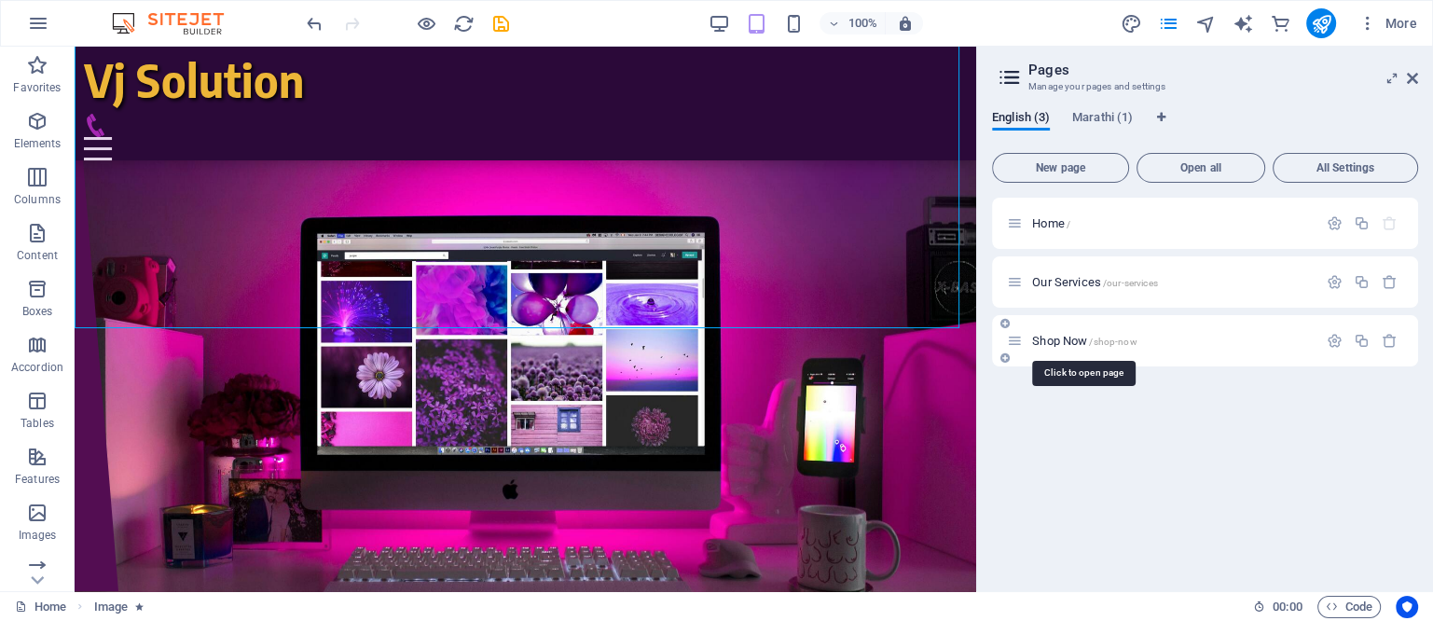
click at [1073, 340] on div "Shop Now /shop-now" at bounding box center [1205, 340] width 426 height 51
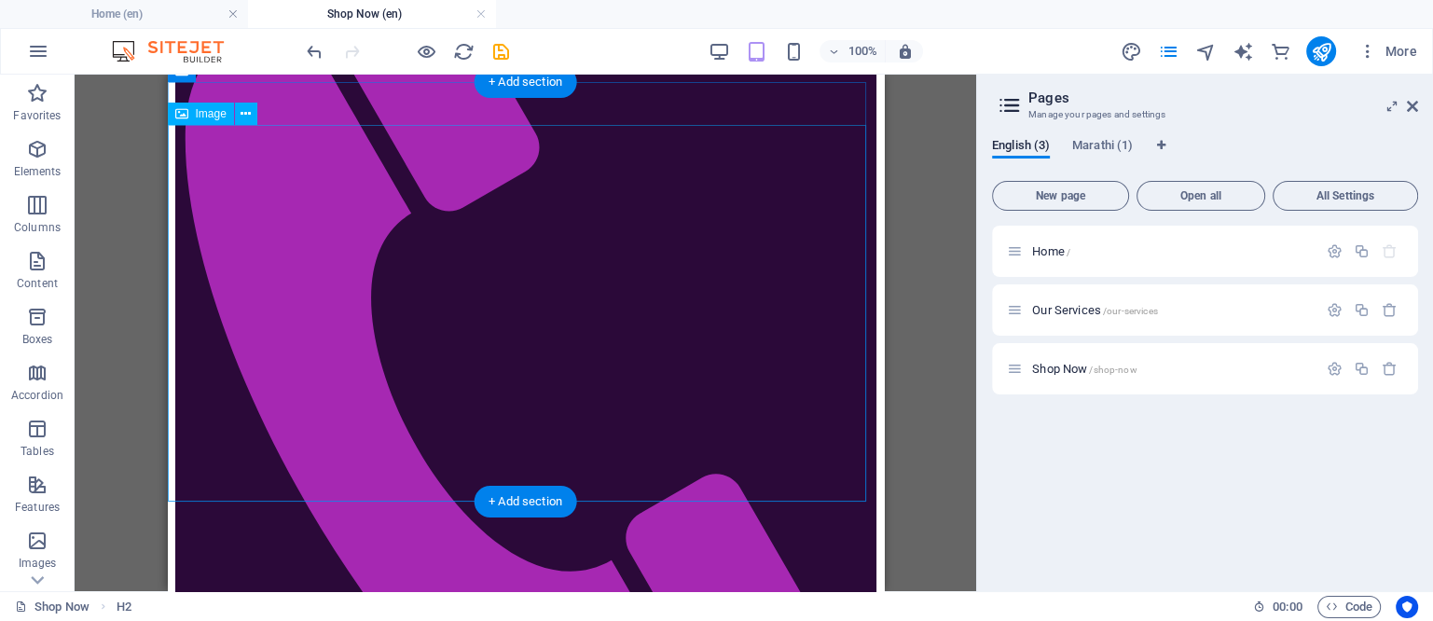
scroll to position [350, 0]
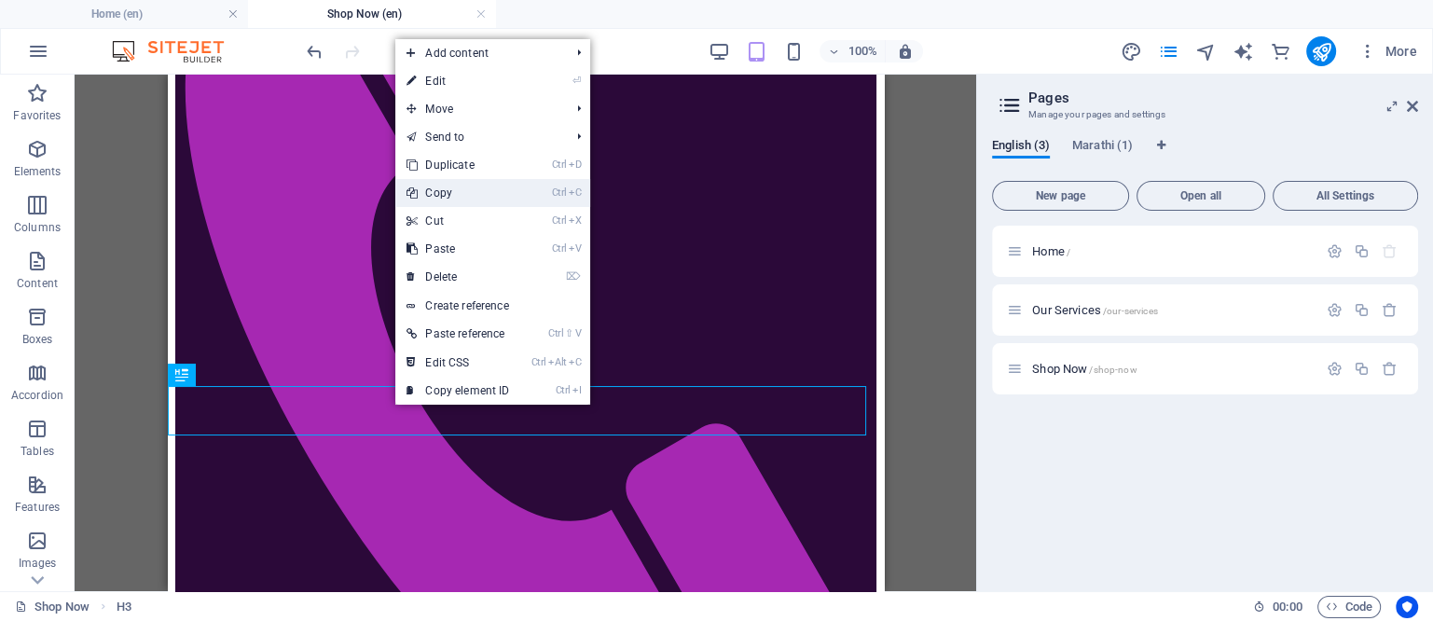
click at [449, 188] on link "Ctrl C Copy" at bounding box center [457, 193] width 125 height 28
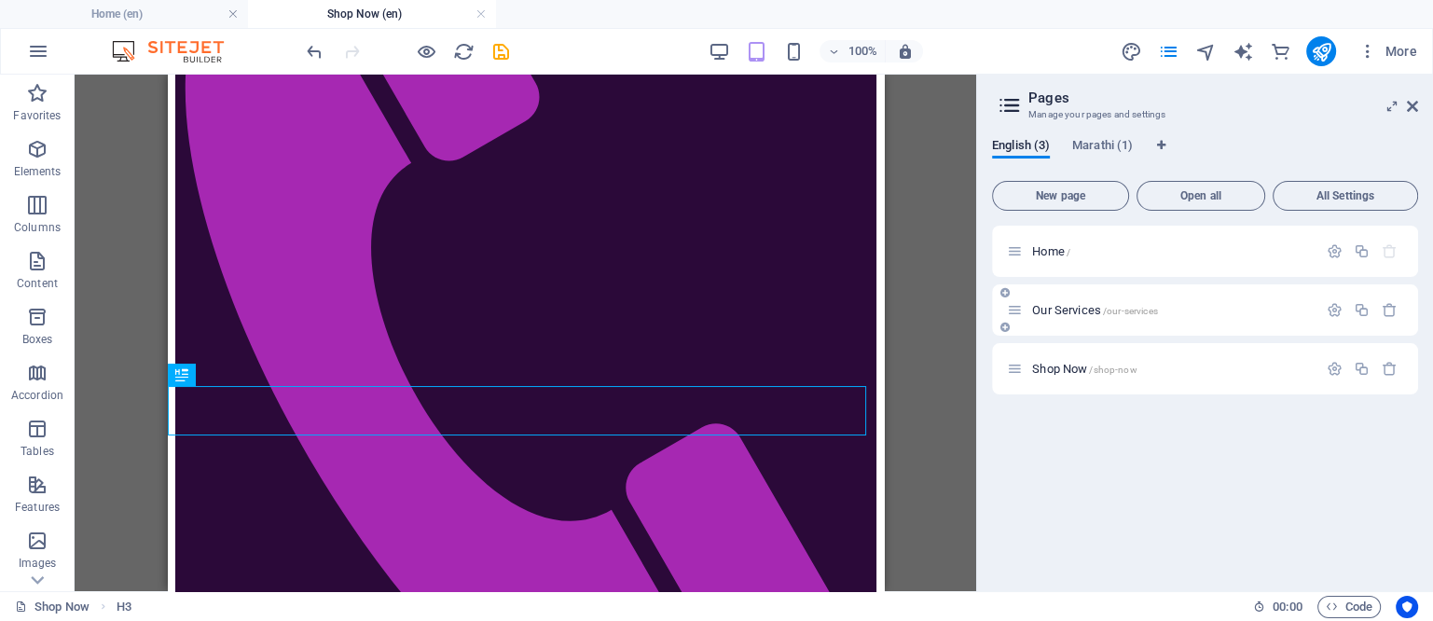
click at [1038, 311] on span "Our Services /our-services" at bounding box center [1094, 310] width 125 height 14
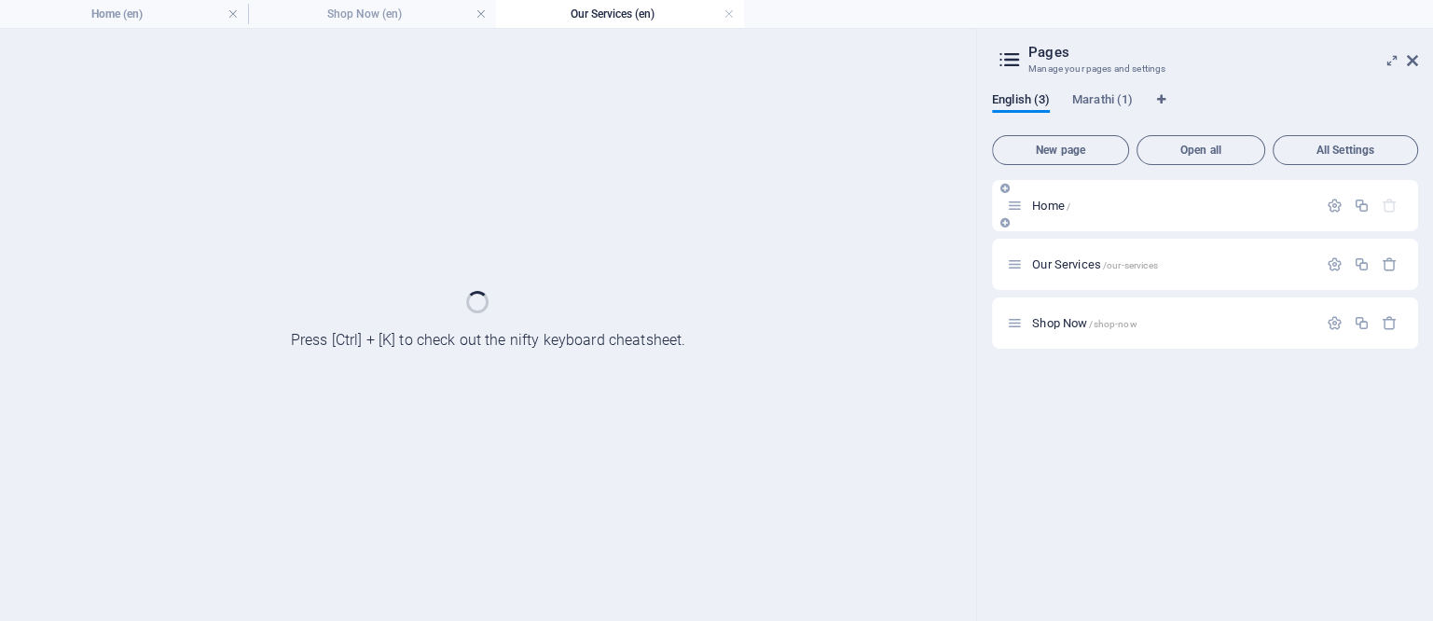
click at [1036, 202] on span "Home /" at bounding box center [1051, 206] width 38 height 14
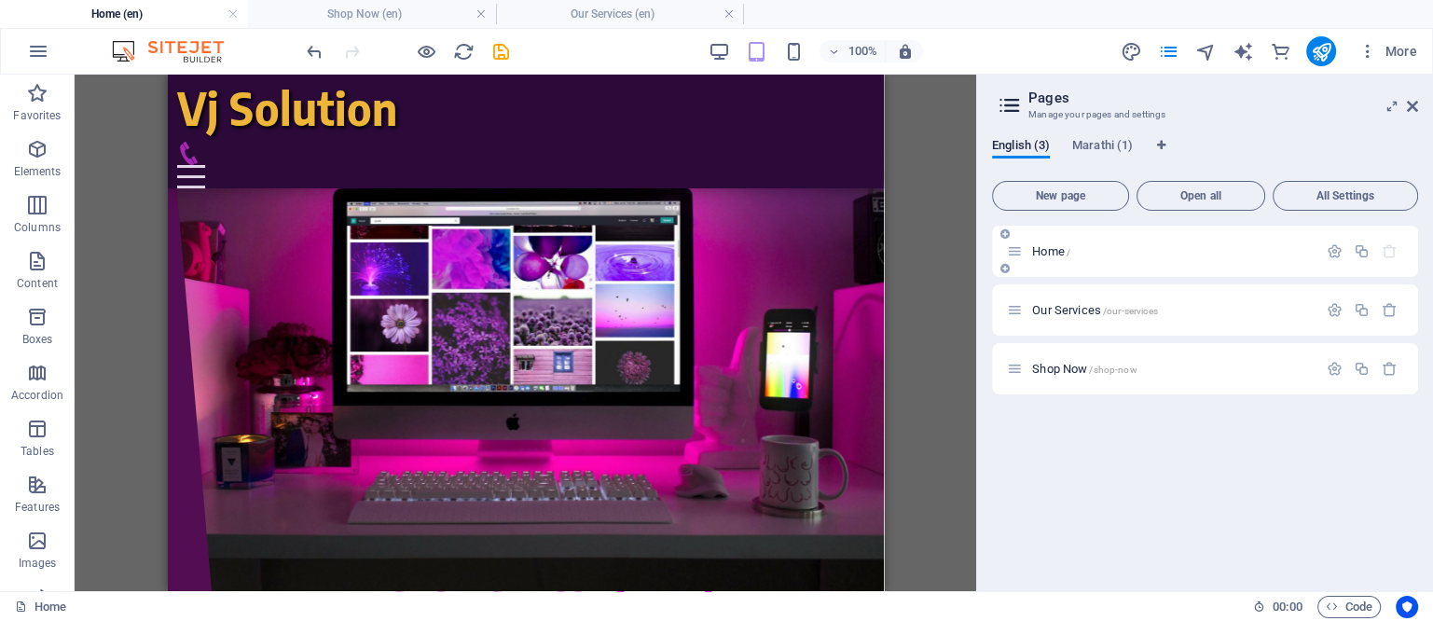
scroll to position [1846, 0]
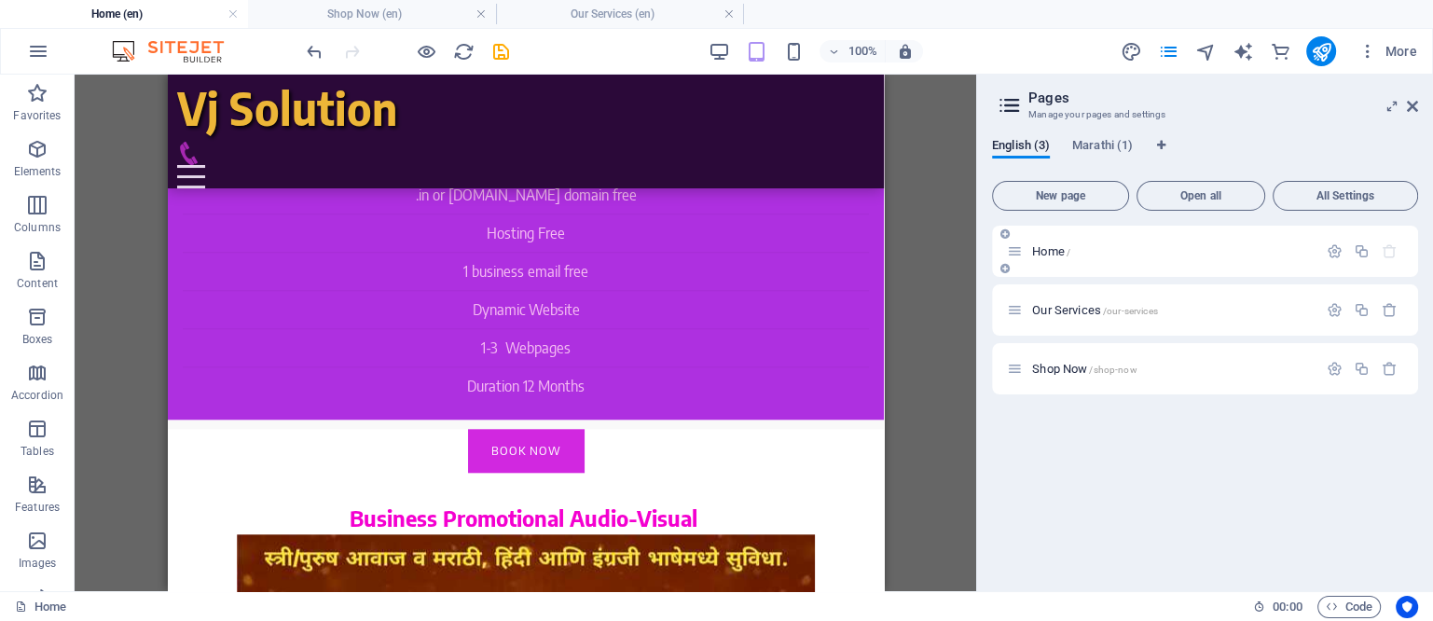
click at [1036, 202] on button "New page" at bounding box center [1060, 196] width 137 height 30
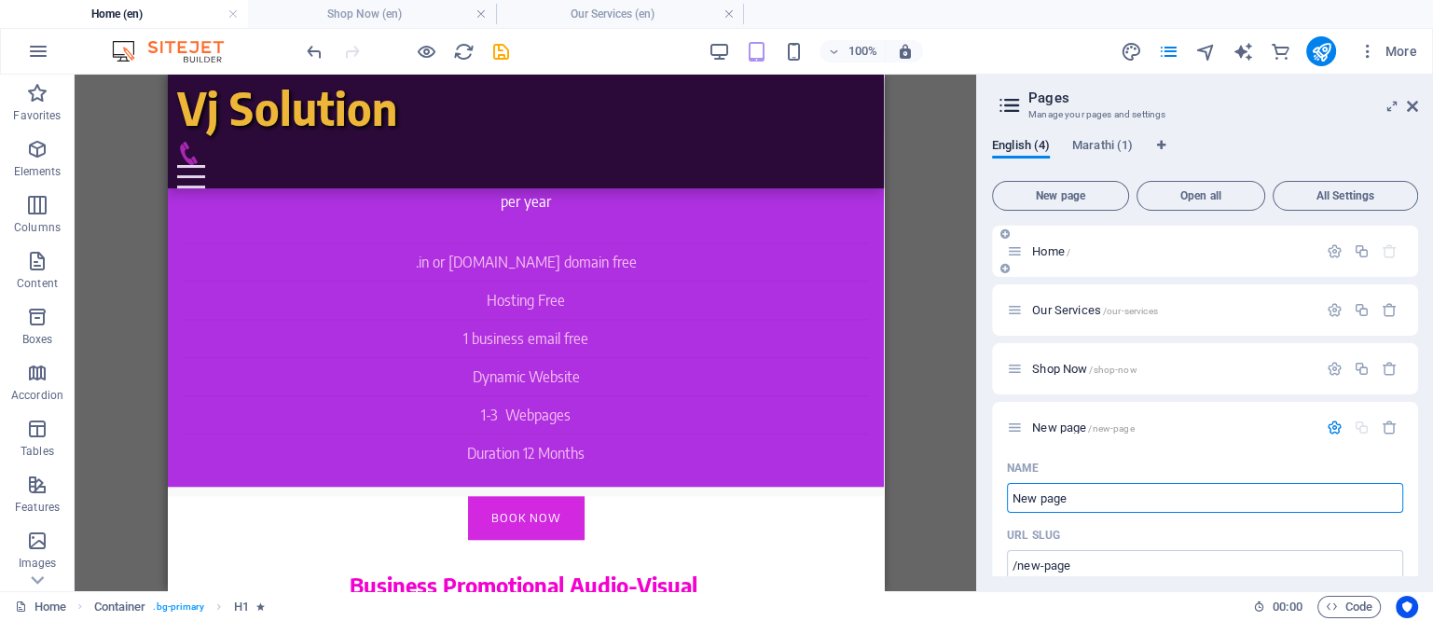
scroll to position [0, 0]
click at [508, 428] on div "+ Add section" at bounding box center [526, 425] width 104 height 32
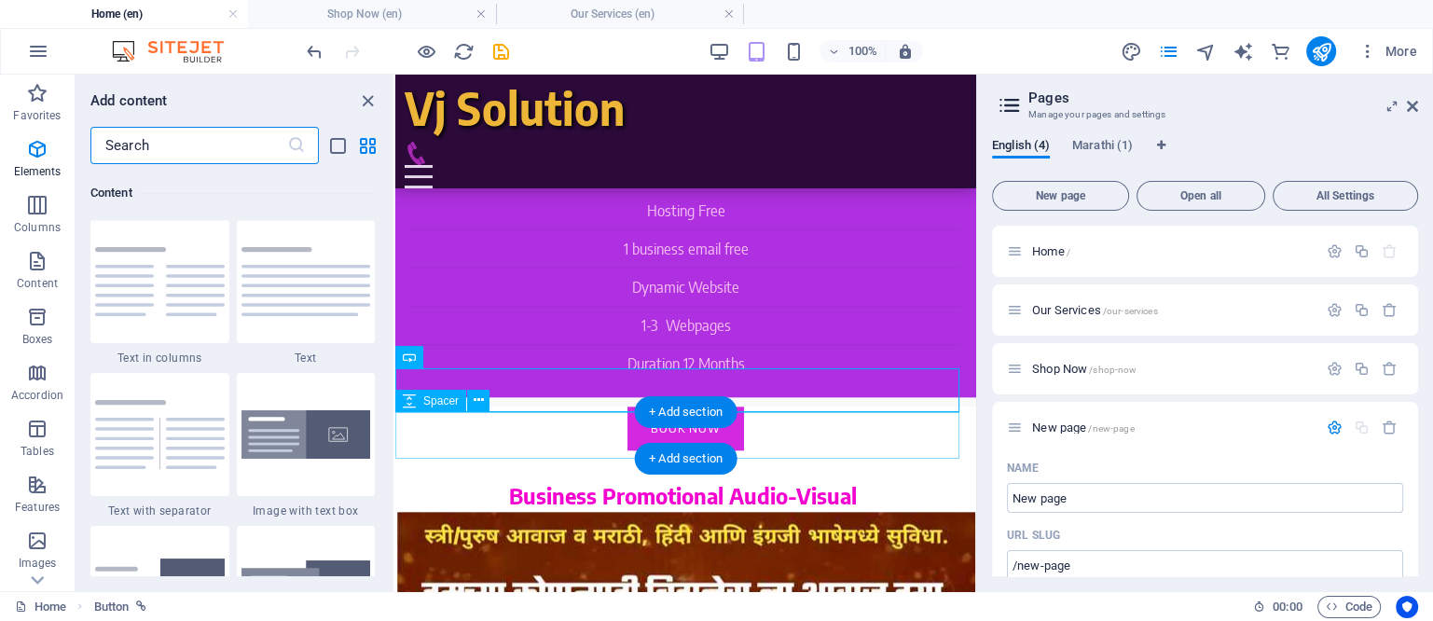
scroll to position [3263, 0]
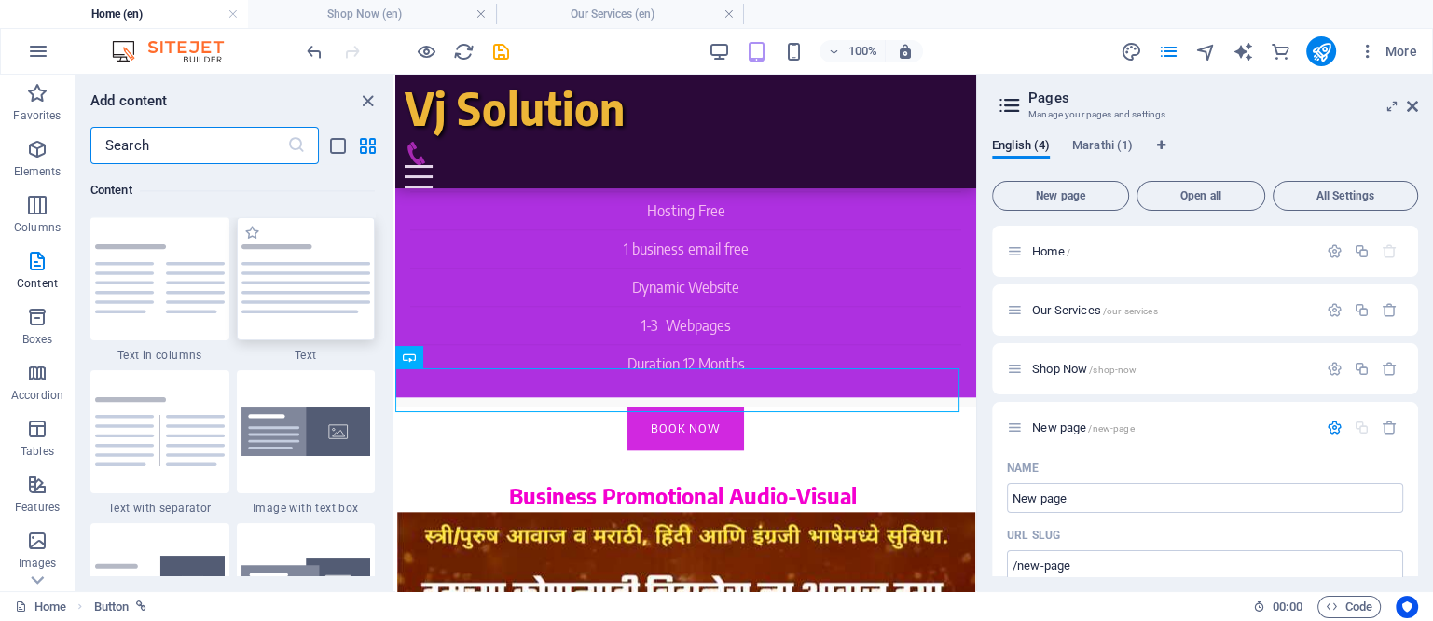
click at [311, 315] on div at bounding box center [306, 278] width 139 height 123
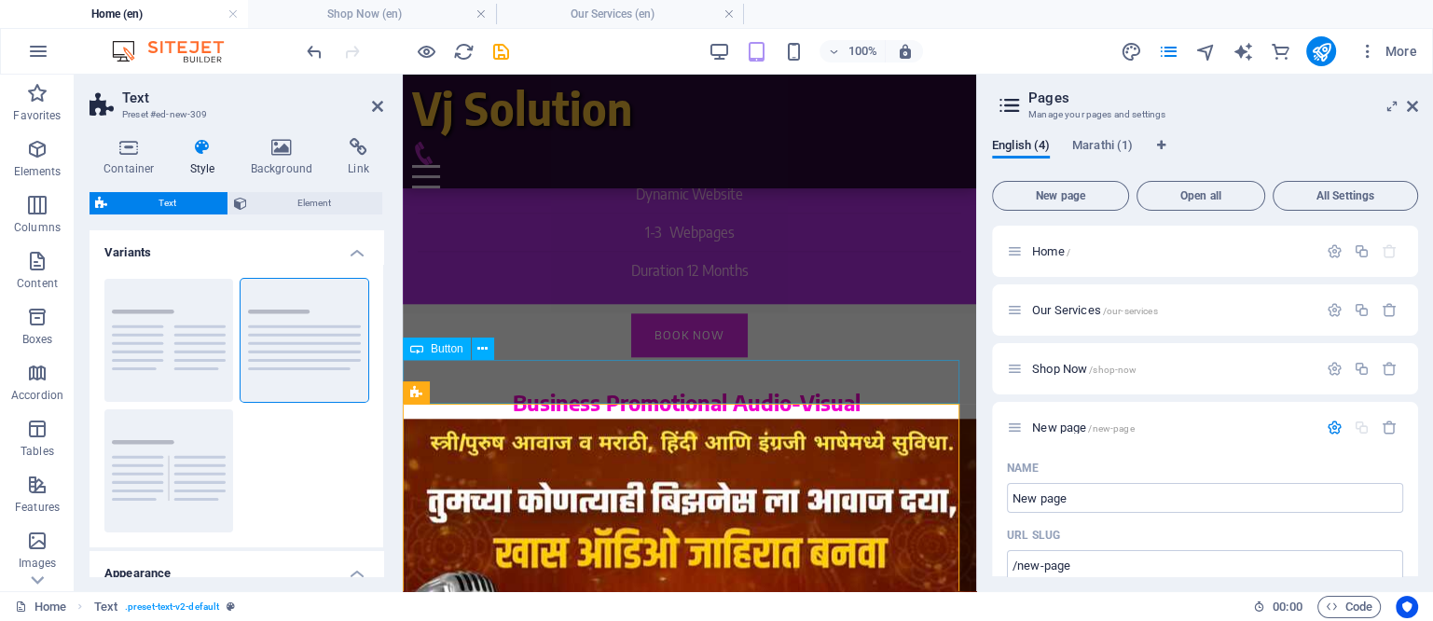
scroll to position [1980, 0]
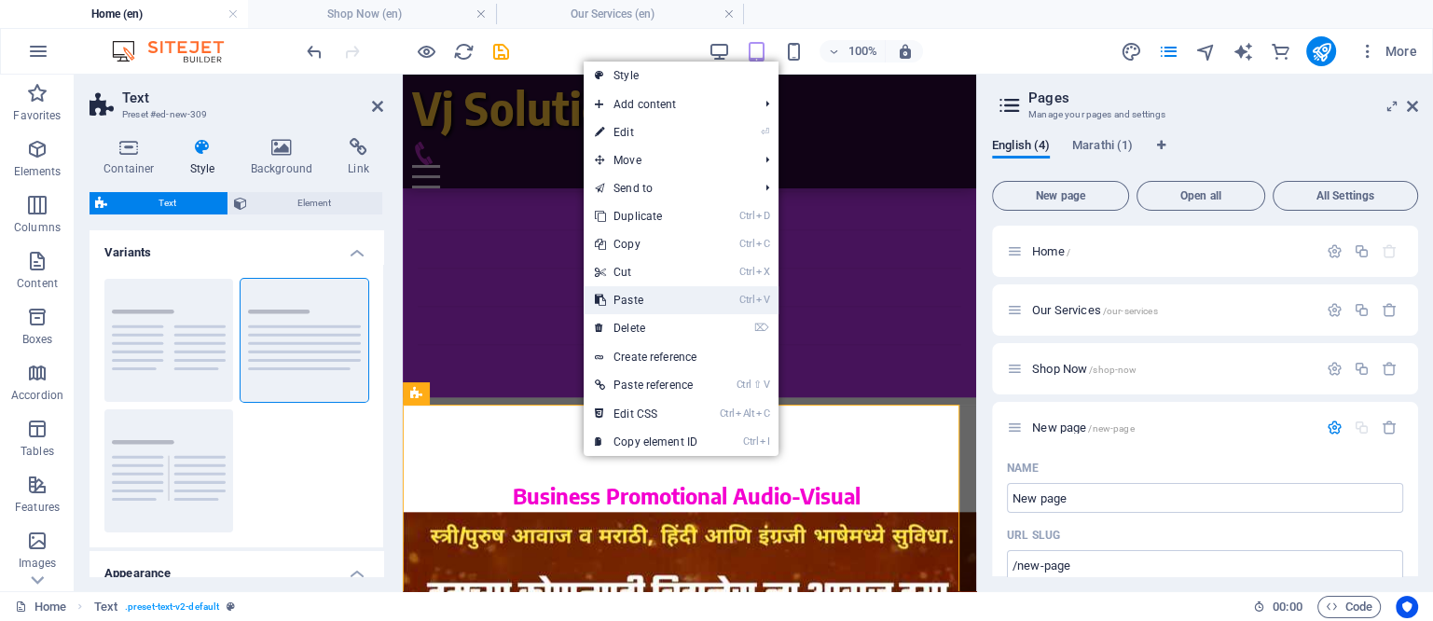
click at [630, 297] on link "Ctrl V Paste" at bounding box center [646, 300] width 125 height 28
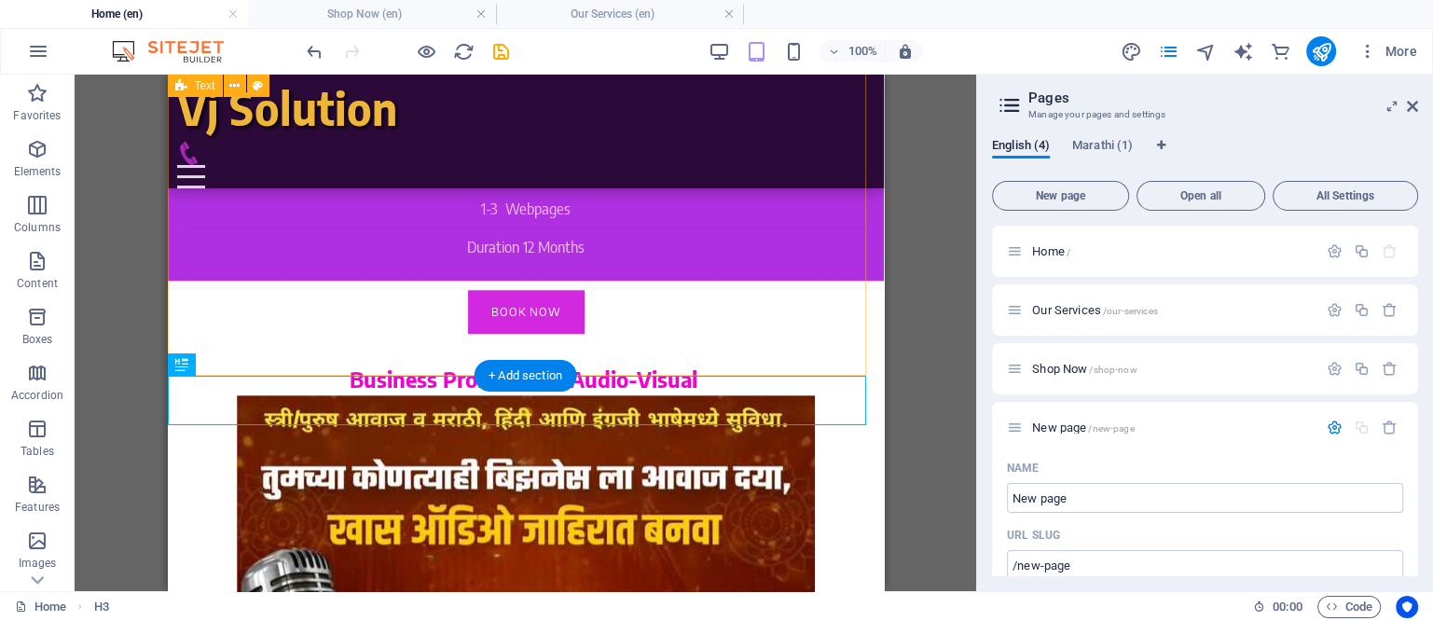
scroll to position [2043, 0]
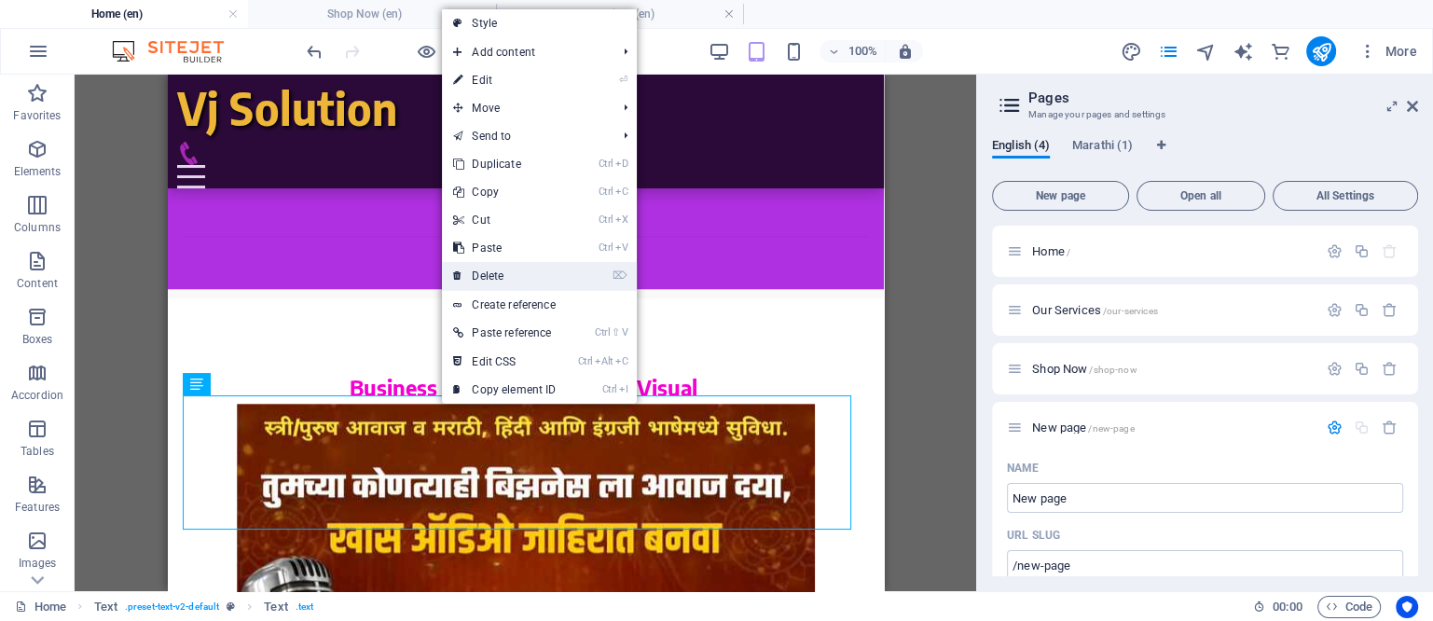
click at [487, 268] on link "⌦ Delete" at bounding box center [504, 276] width 125 height 28
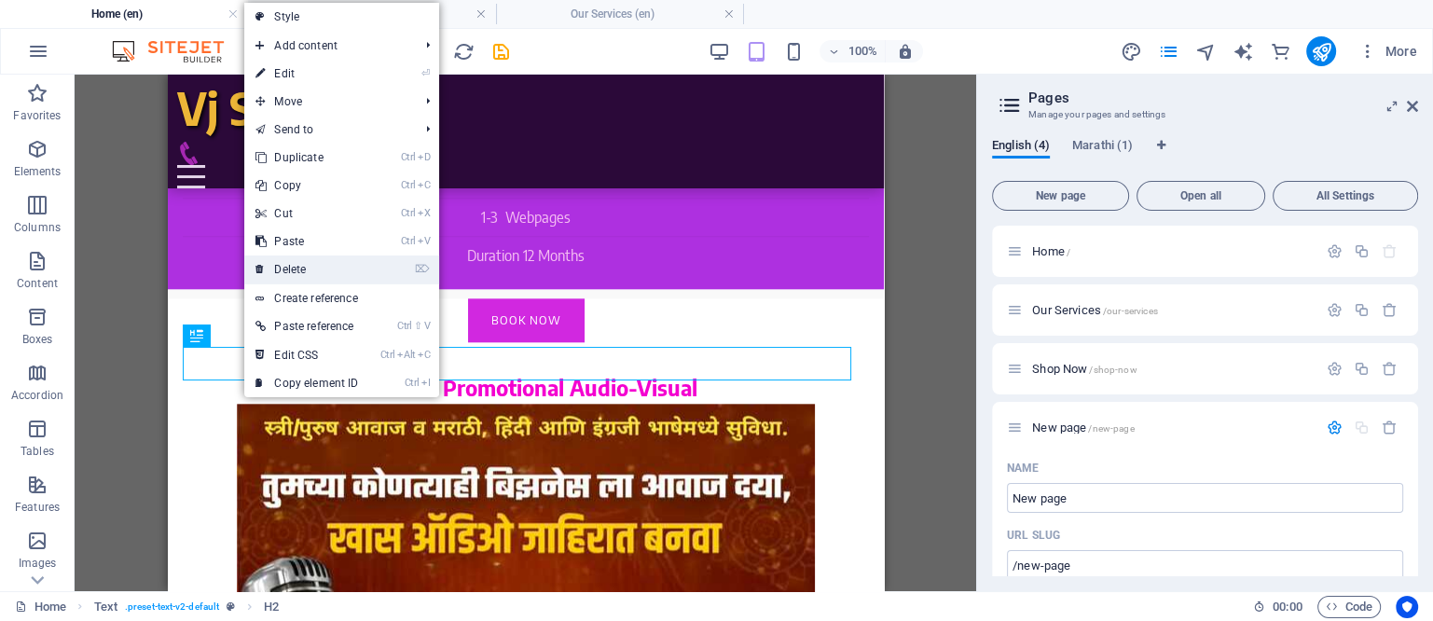
click at [276, 268] on link "⌦ Delete" at bounding box center [306, 270] width 125 height 28
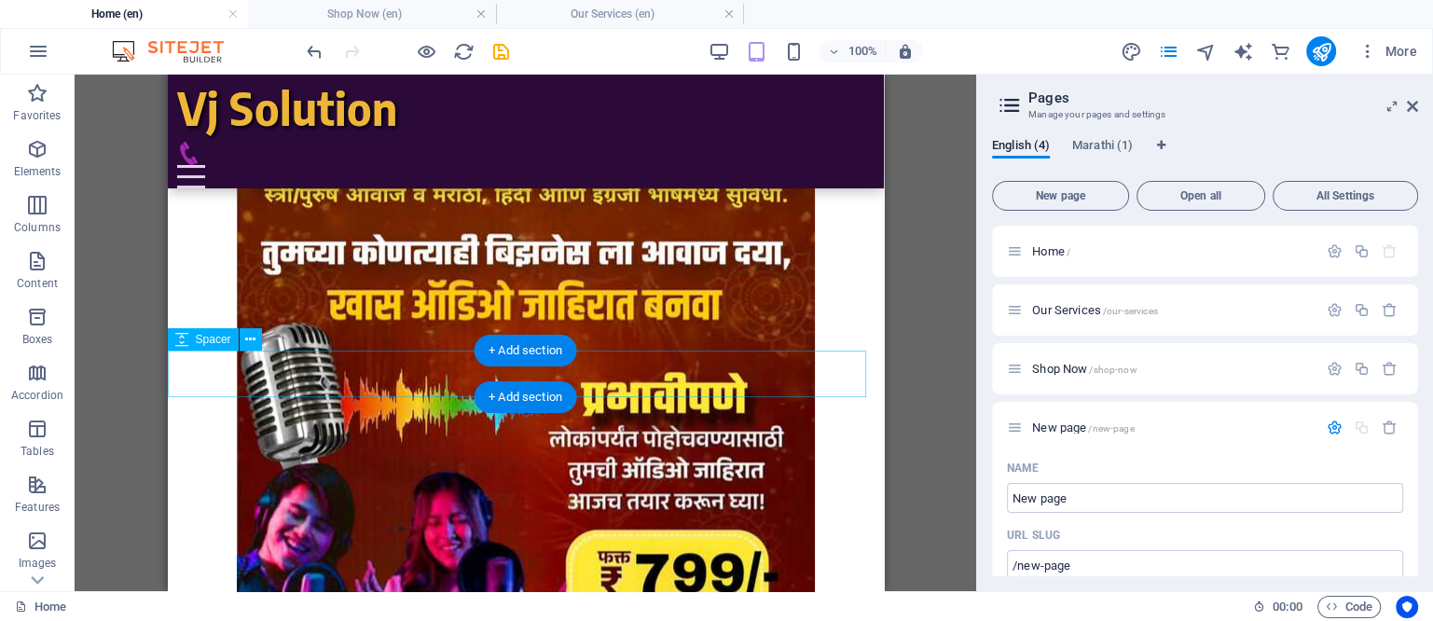
scroll to position [2160, 0]
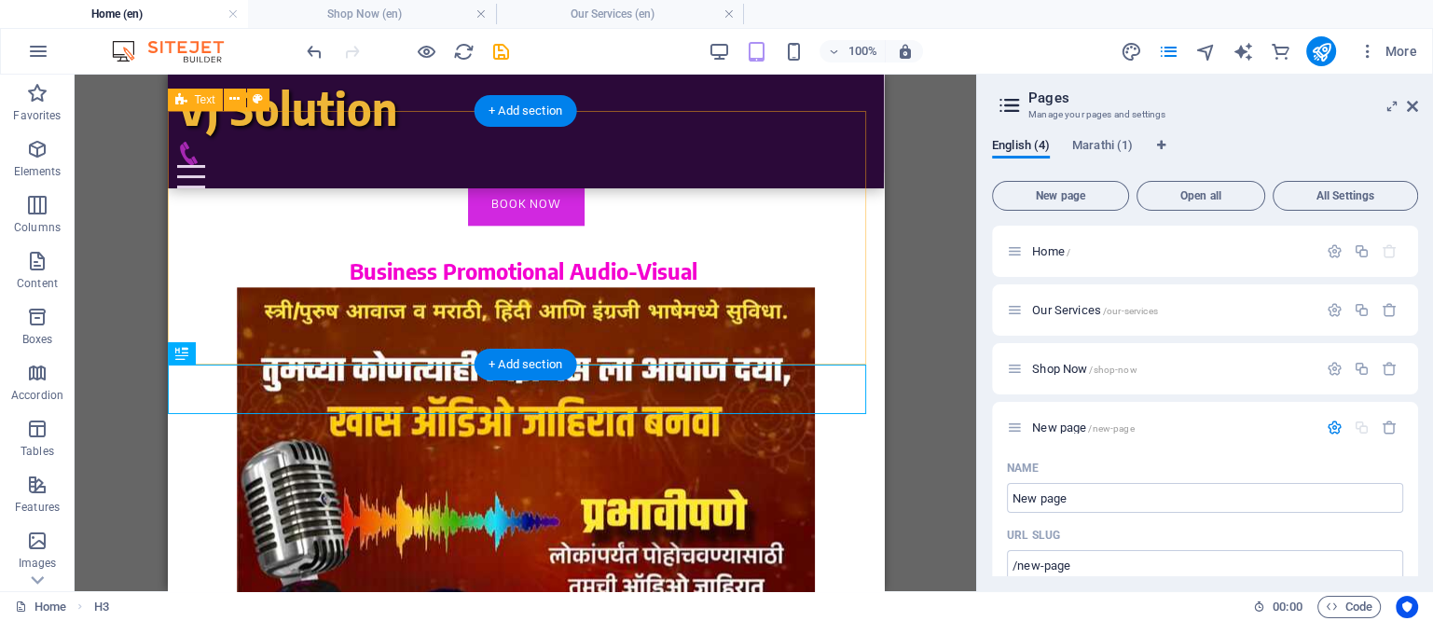
drag, startPoint x: 550, startPoint y: 242, endPoint x: 550, endPoint y: 275, distance: 33.6
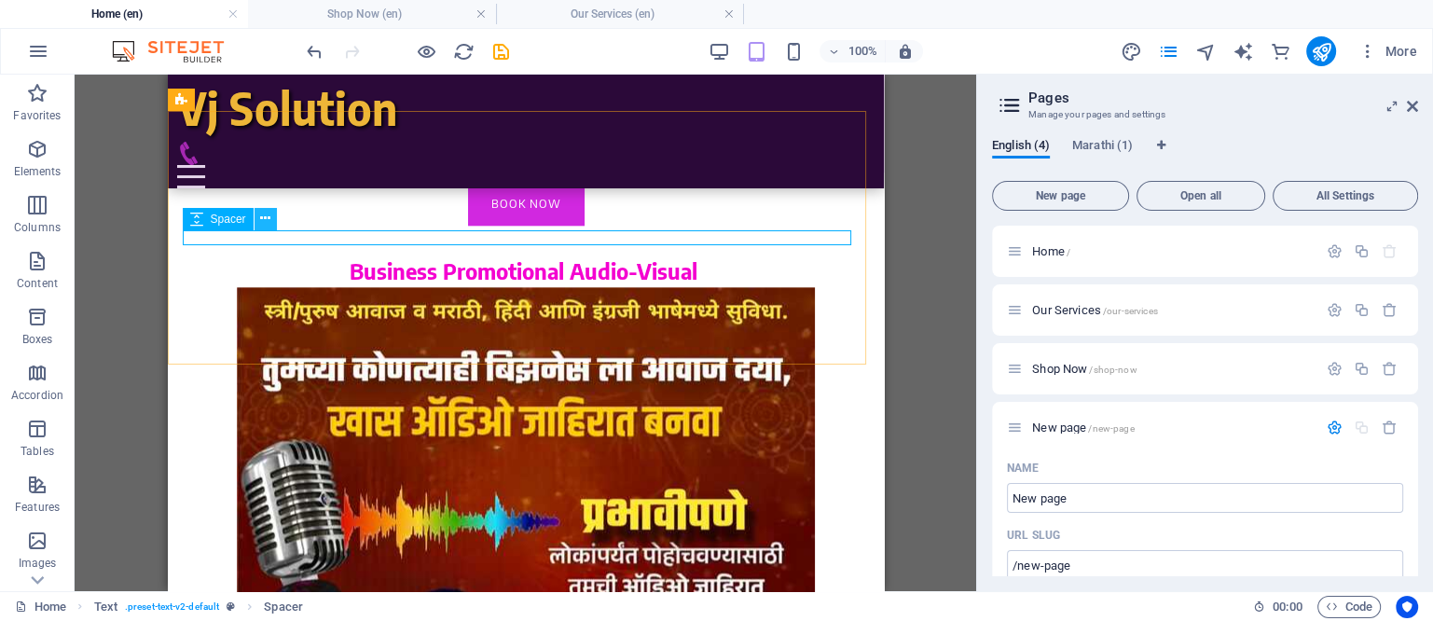
click at [260, 211] on icon at bounding box center [265, 219] width 10 height 20
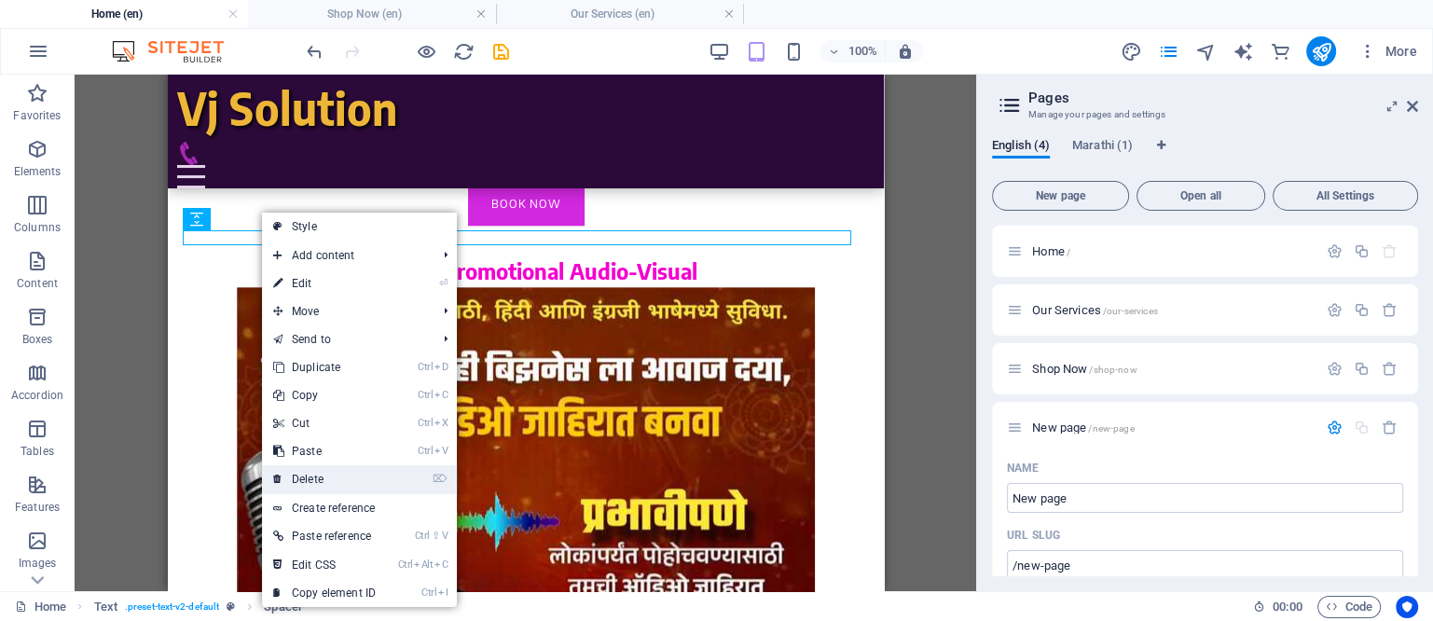
drag, startPoint x: 318, startPoint y: 477, endPoint x: 136, endPoint y: 383, distance: 204.4
click at [318, 477] on link "⌦ Delete" at bounding box center [324, 479] width 125 height 28
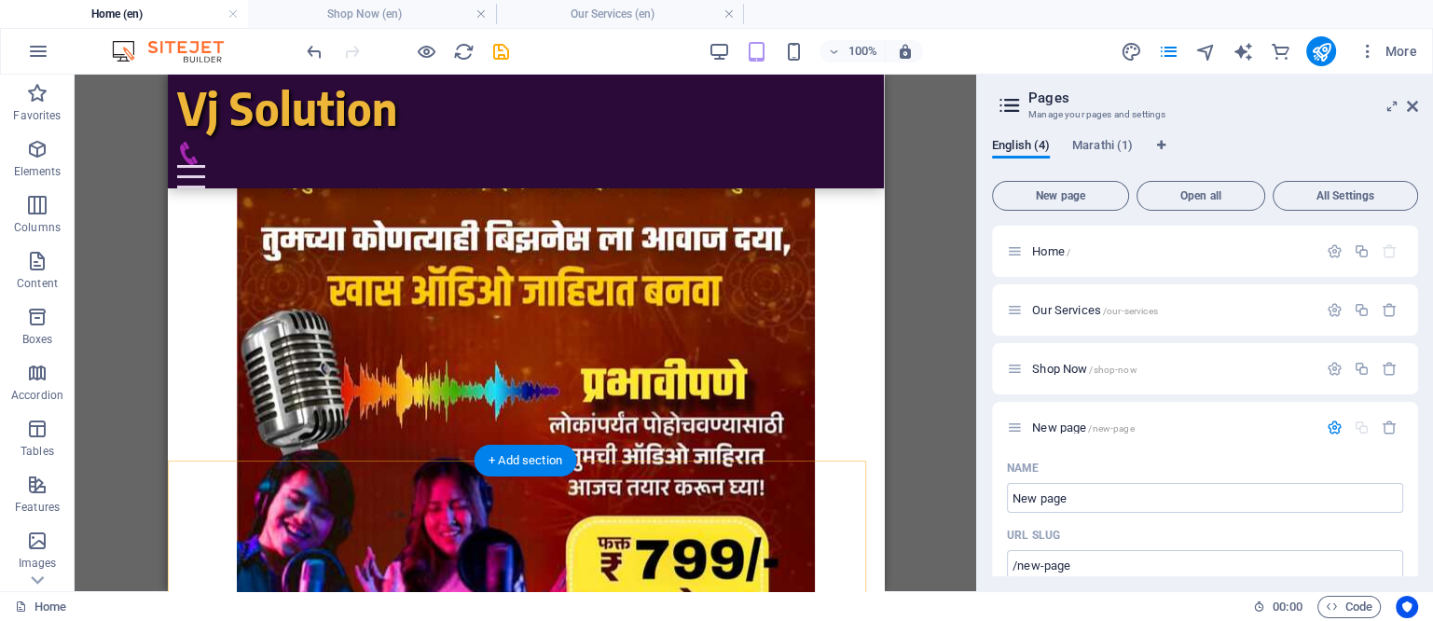
scroll to position [2276, 0]
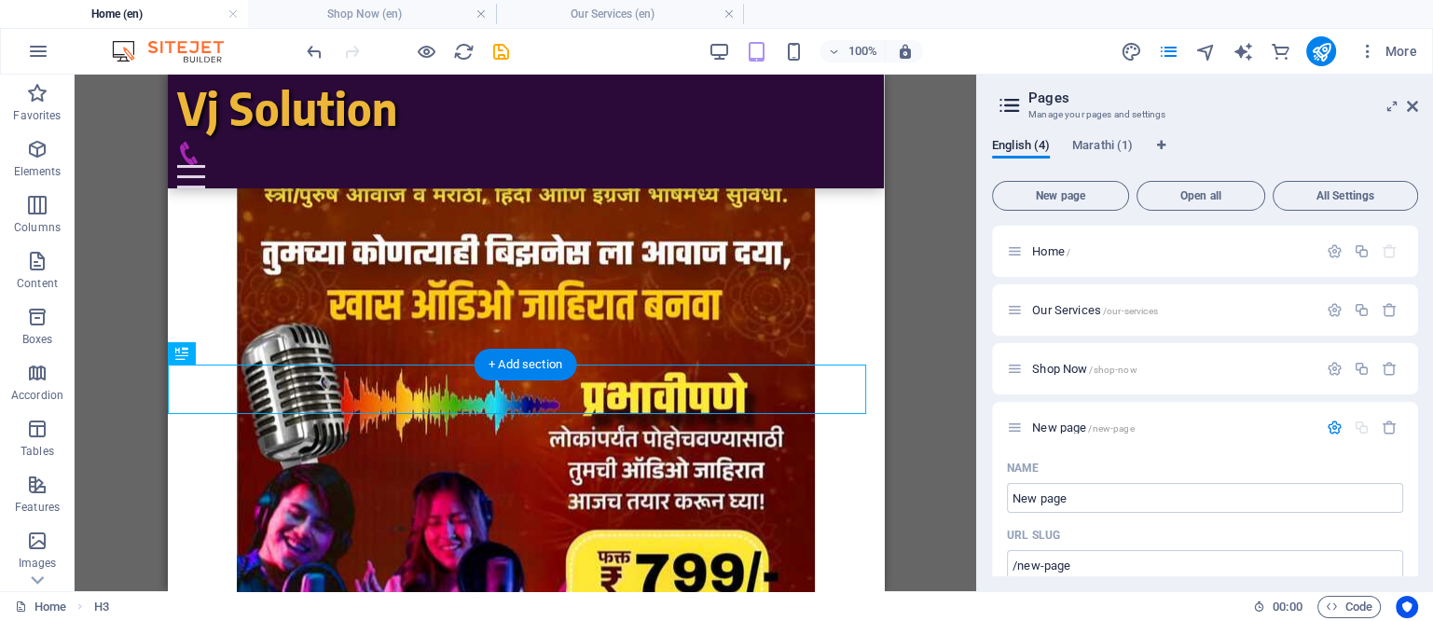
drag, startPoint x: 606, startPoint y: 398, endPoint x: 598, endPoint y: 230, distance: 168.1
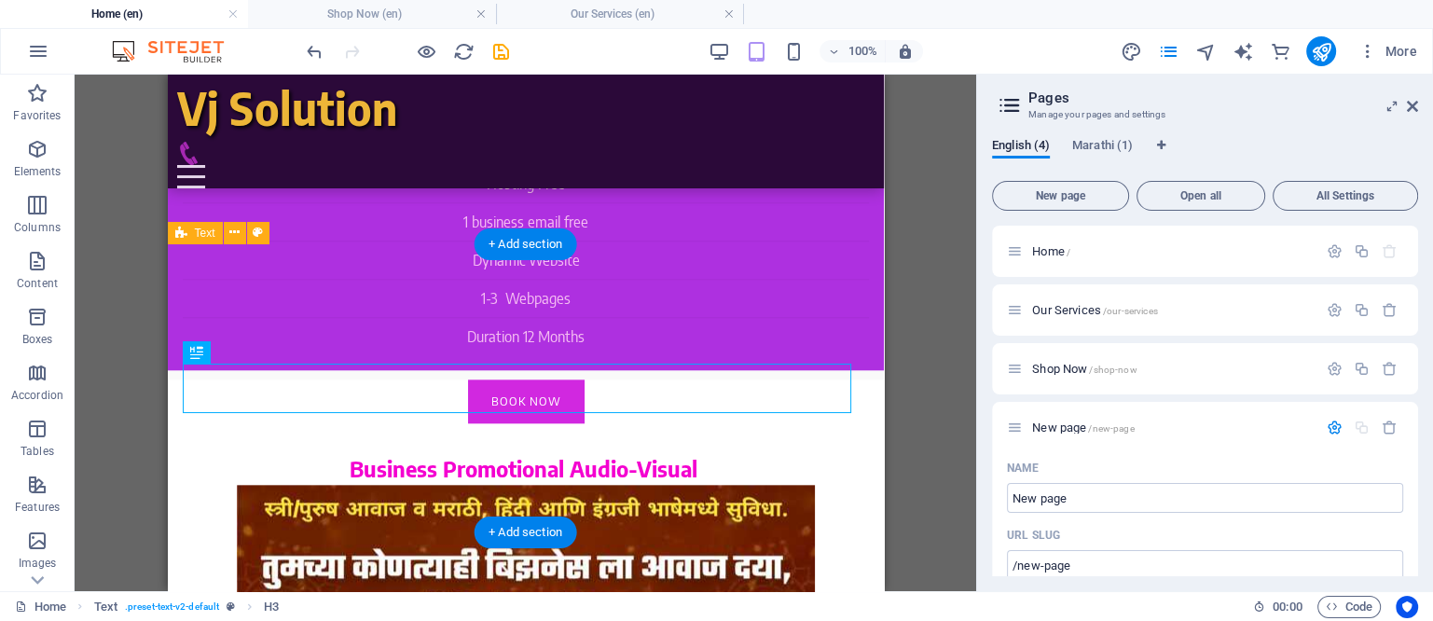
scroll to position [1927, 0]
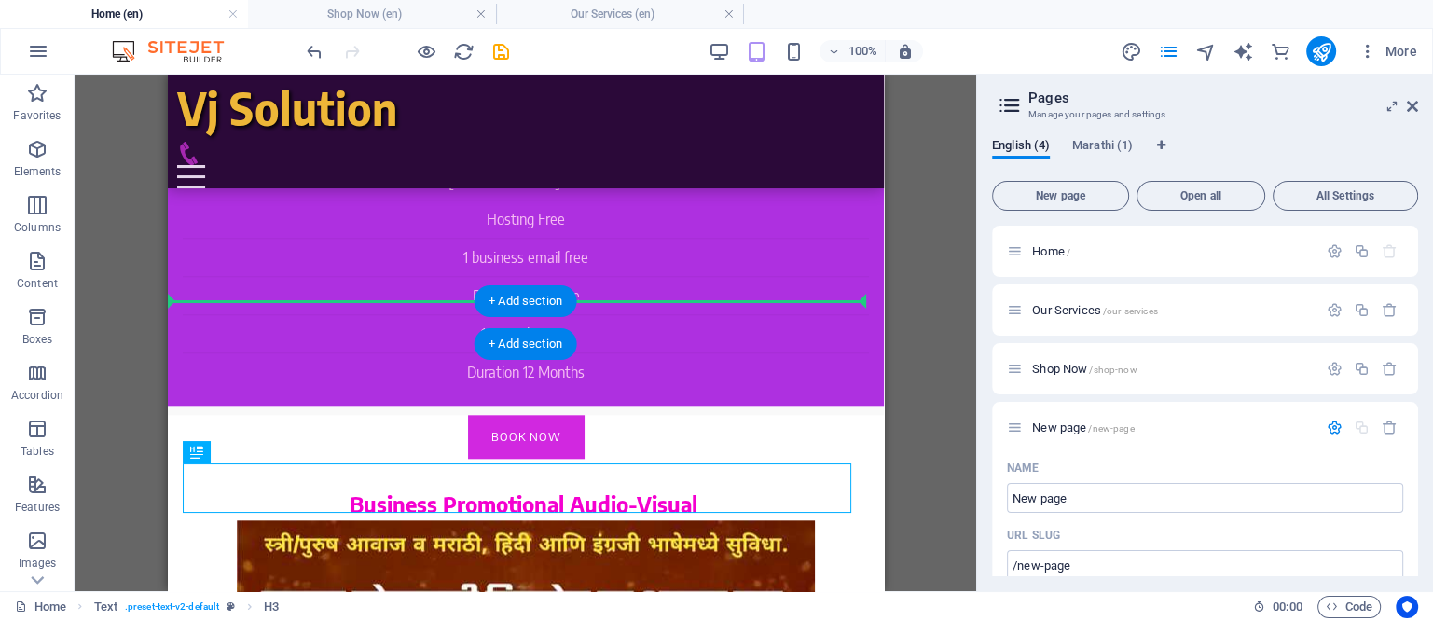
drag, startPoint x: 517, startPoint y: 497, endPoint x: 538, endPoint y: 314, distance: 184.0
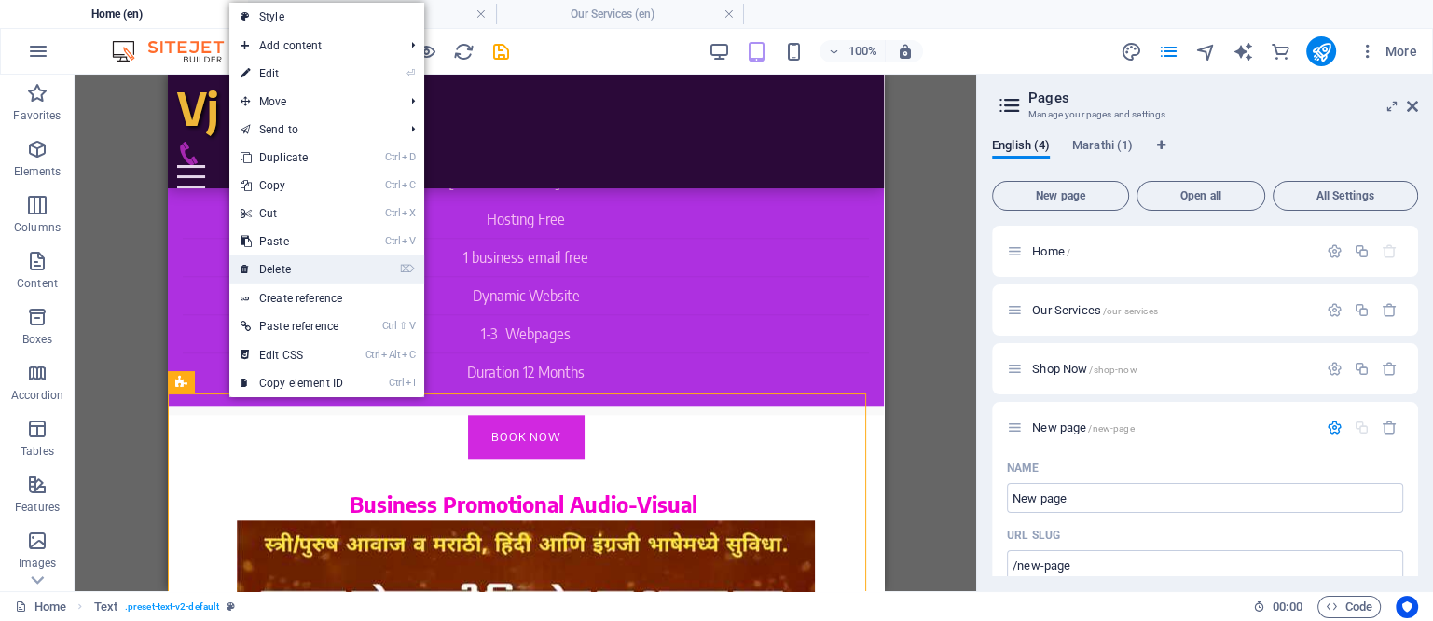
click at [286, 266] on link "⌦ Delete" at bounding box center [291, 270] width 125 height 28
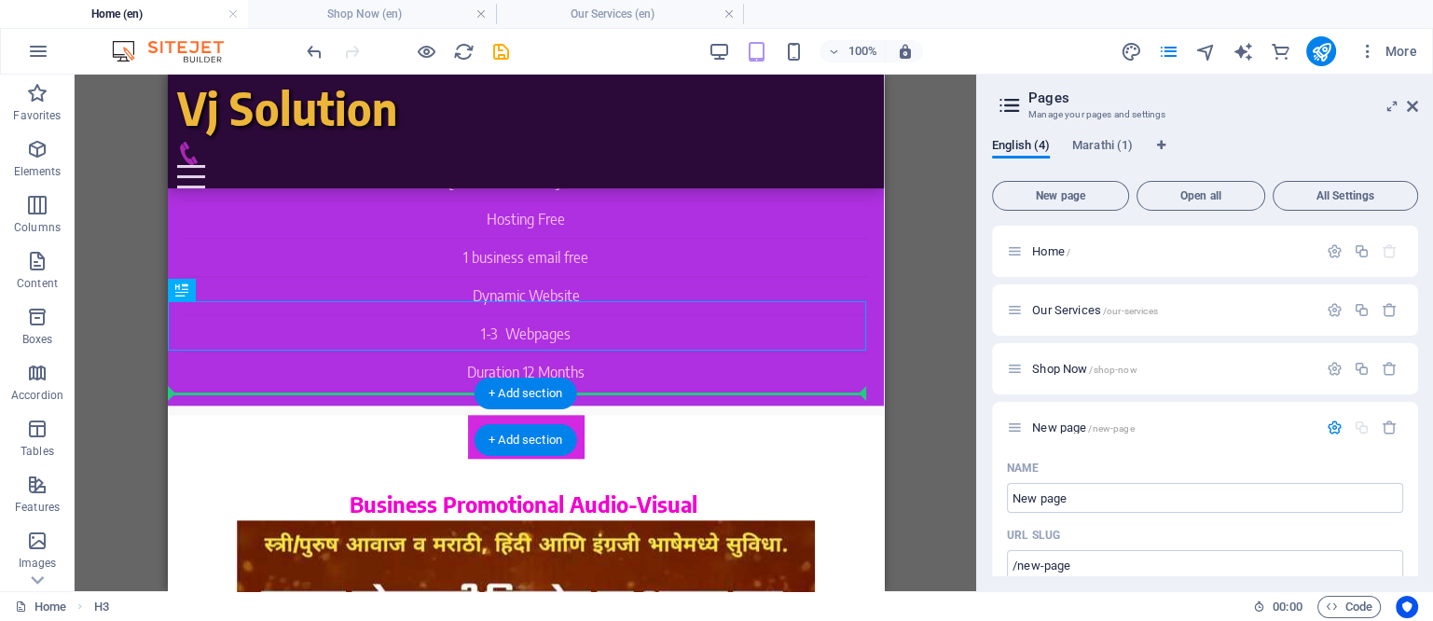
drag, startPoint x: 709, startPoint y: 338, endPoint x: 708, endPoint y: 402, distance: 64.4
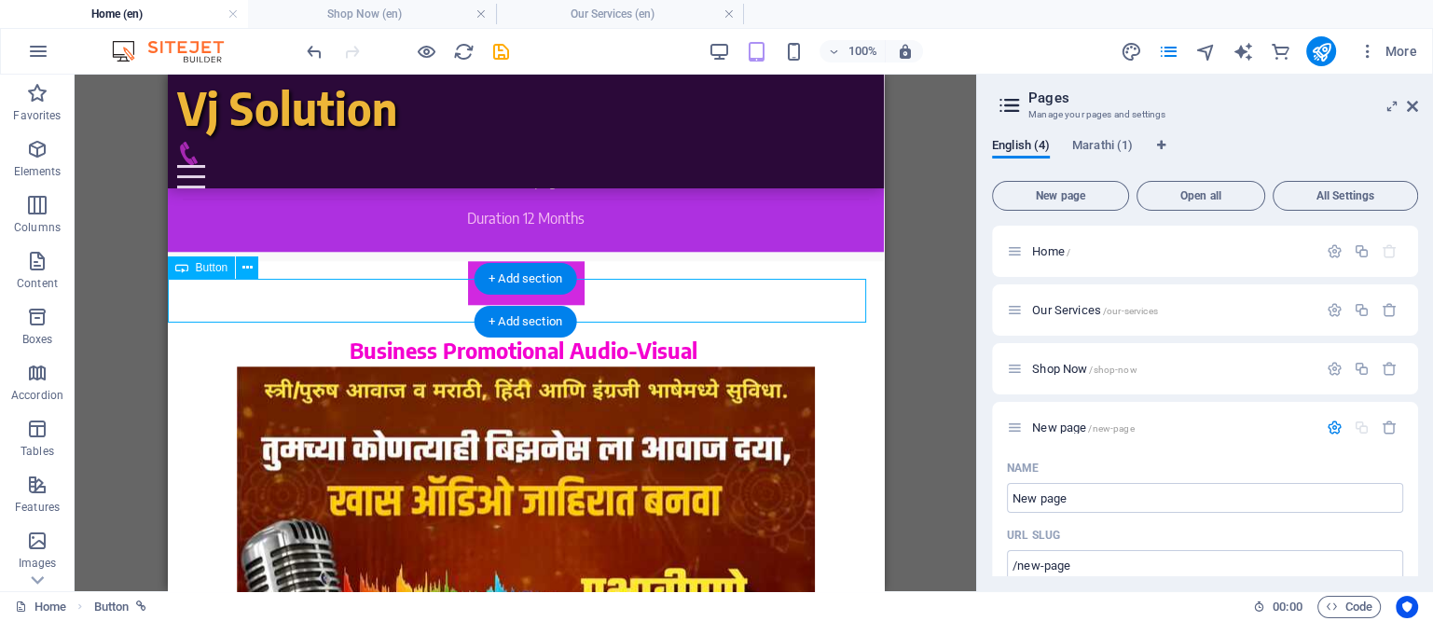
scroll to position [2160, 0]
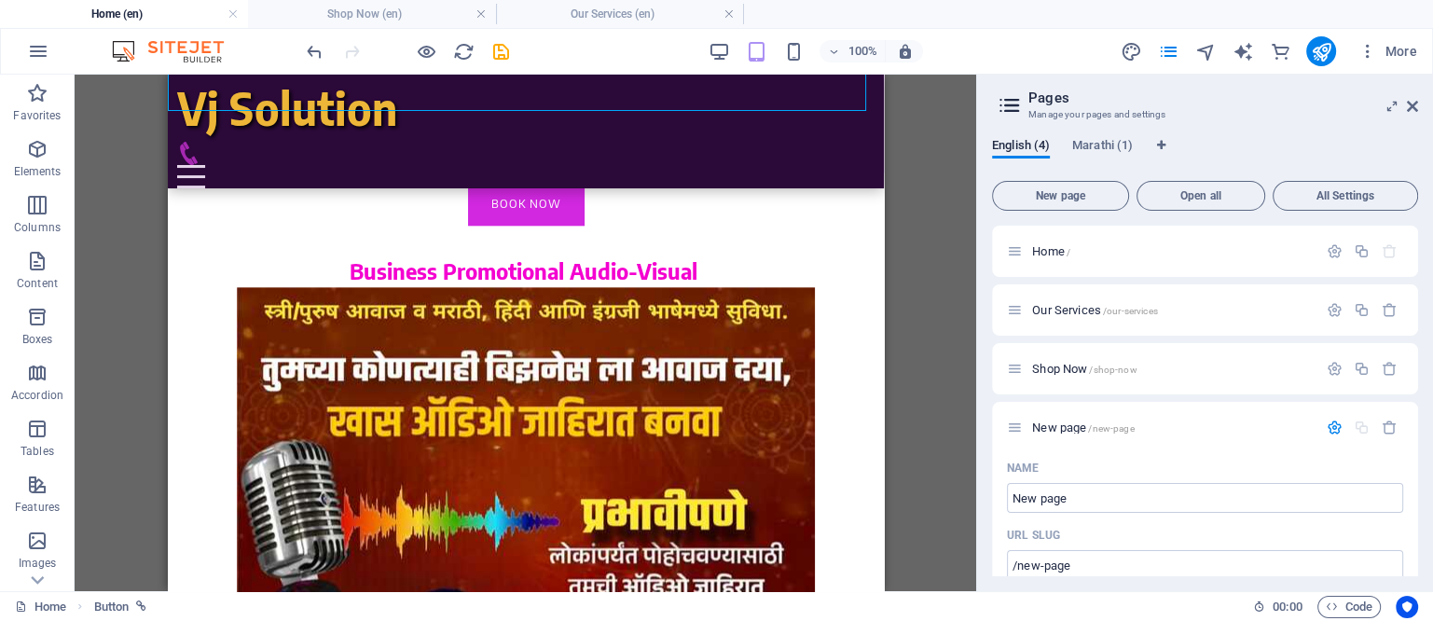
drag, startPoint x: 1410, startPoint y: 106, endPoint x: 1338, endPoint y: 48, distance: 92.2
click at [1410, 106] on icon at bounding box center [1412, 106] width 11 height 15
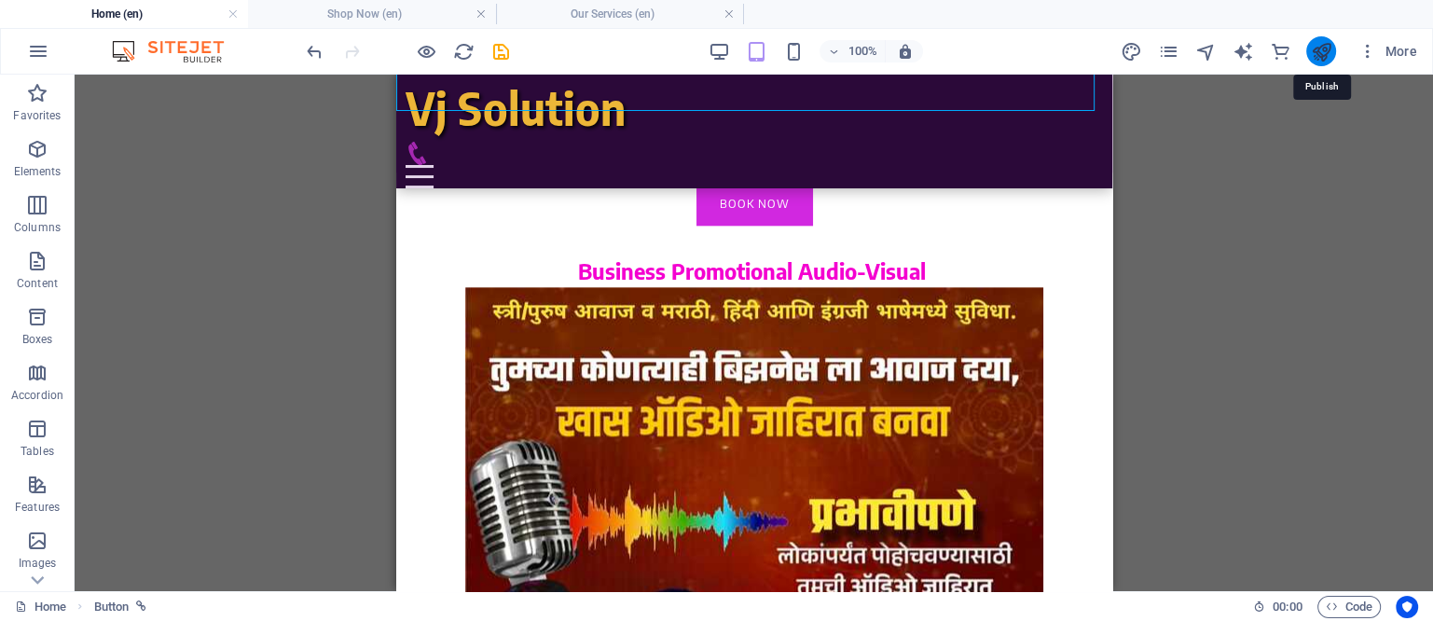
click at [1324, 44] on icon "publish" at bounding box center [1320, 51] width 21 height 21
select select "slide"
select select "s"
select select "scroll"
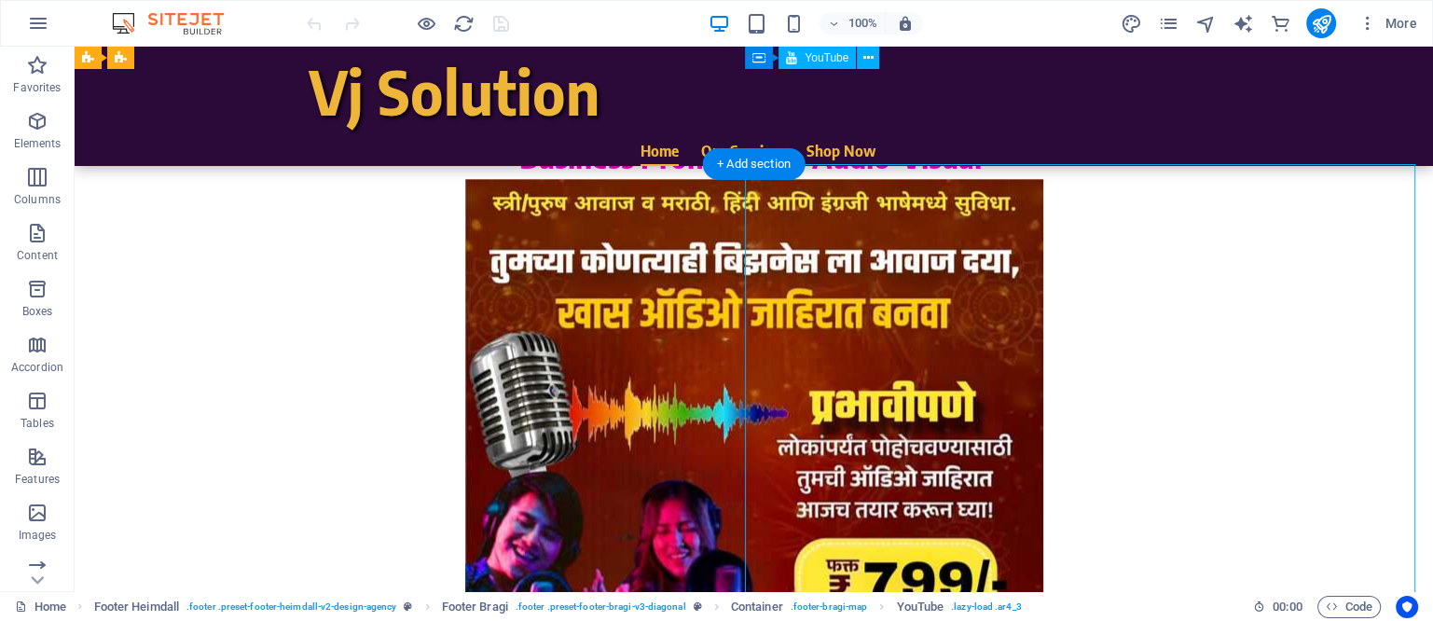
scroll to position [2182, 0]
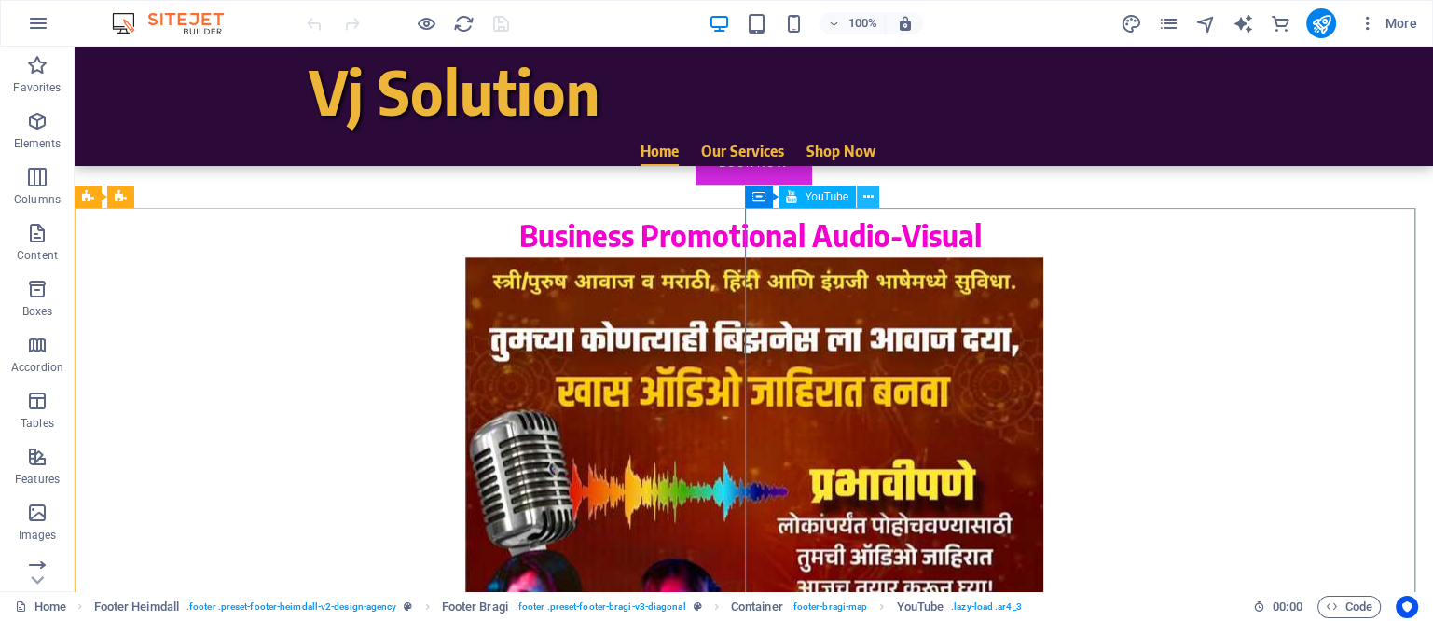
click at [873, 194] on icon at bounding box center [869, 197] width 10 height 20
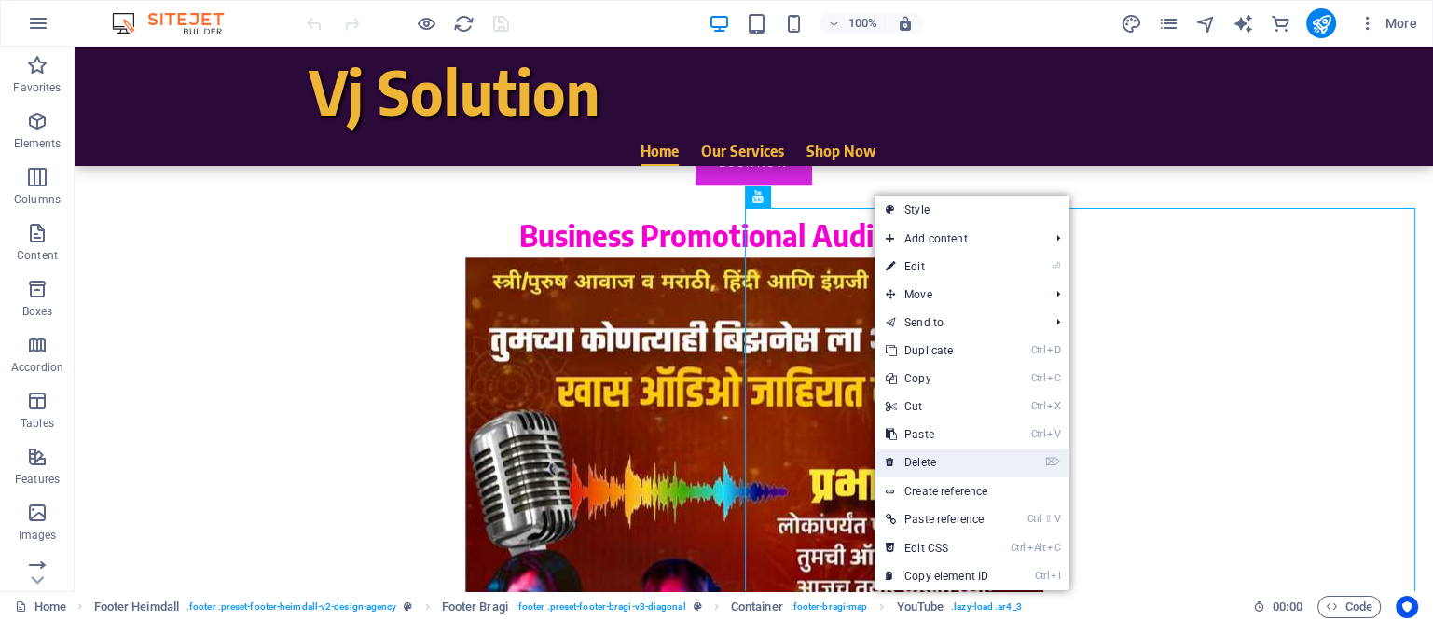
click at [929, 461] on link "⌦ Delete" at bounding box center [937, 463] width 125 height 28
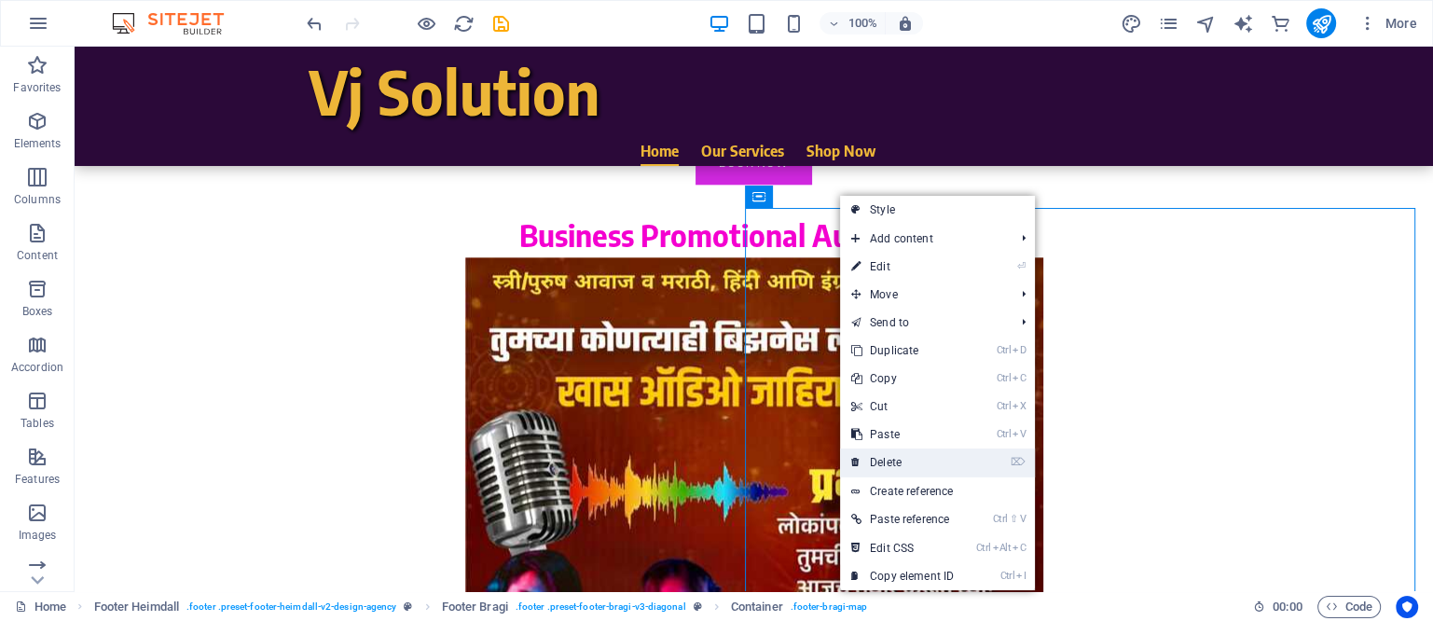
click at [890, 459] on link "⌦ Delete" at bounding box center [902, 463] width 125 height 28
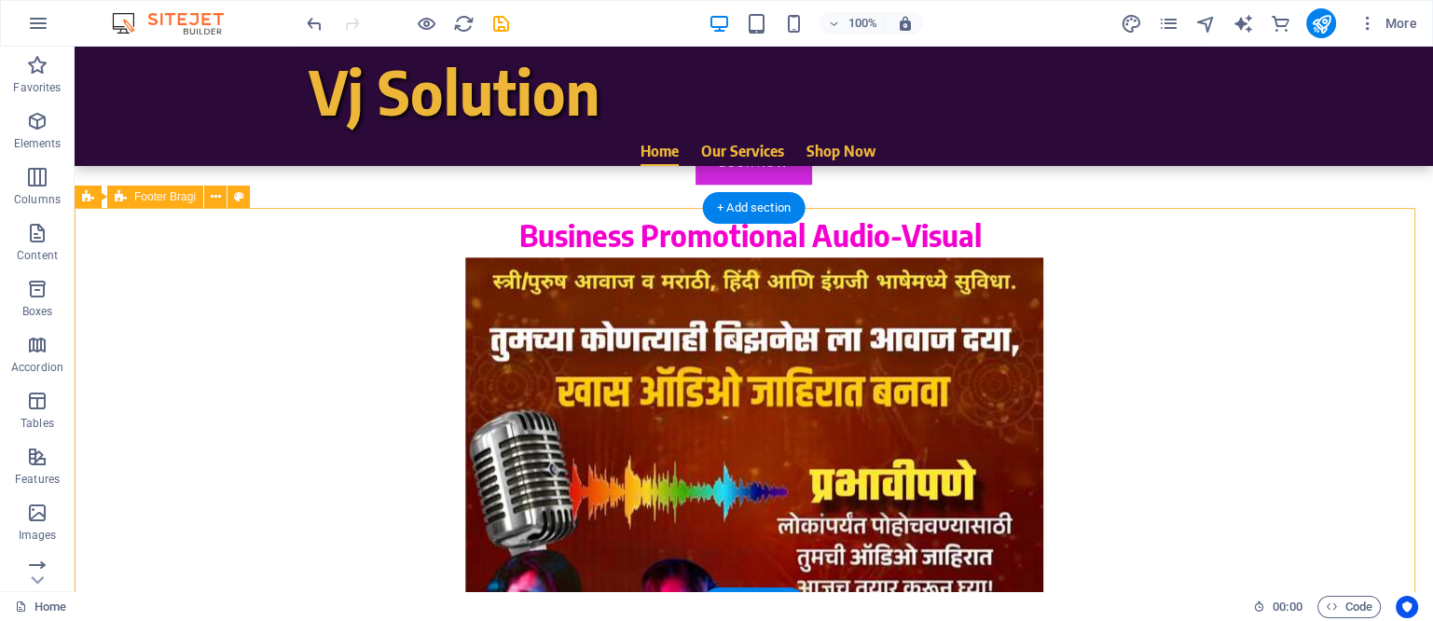
scroll to position [2299, 0]
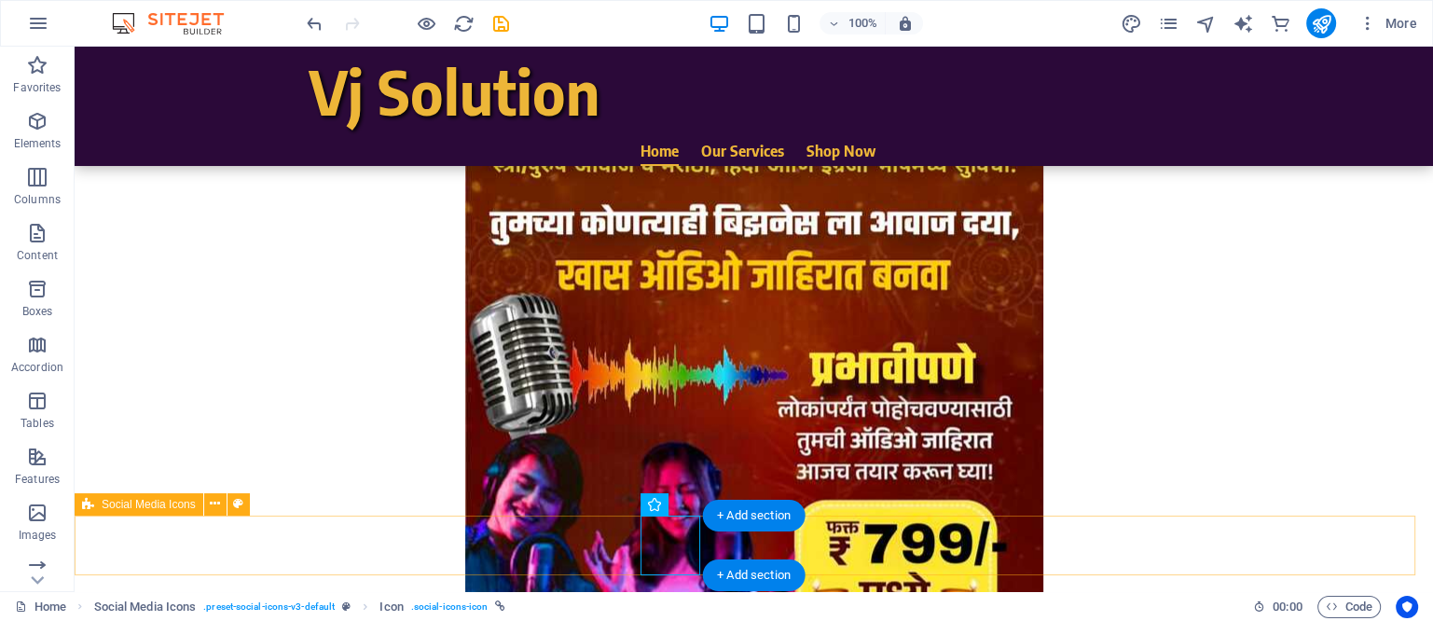
scroll to position [2307, 0]
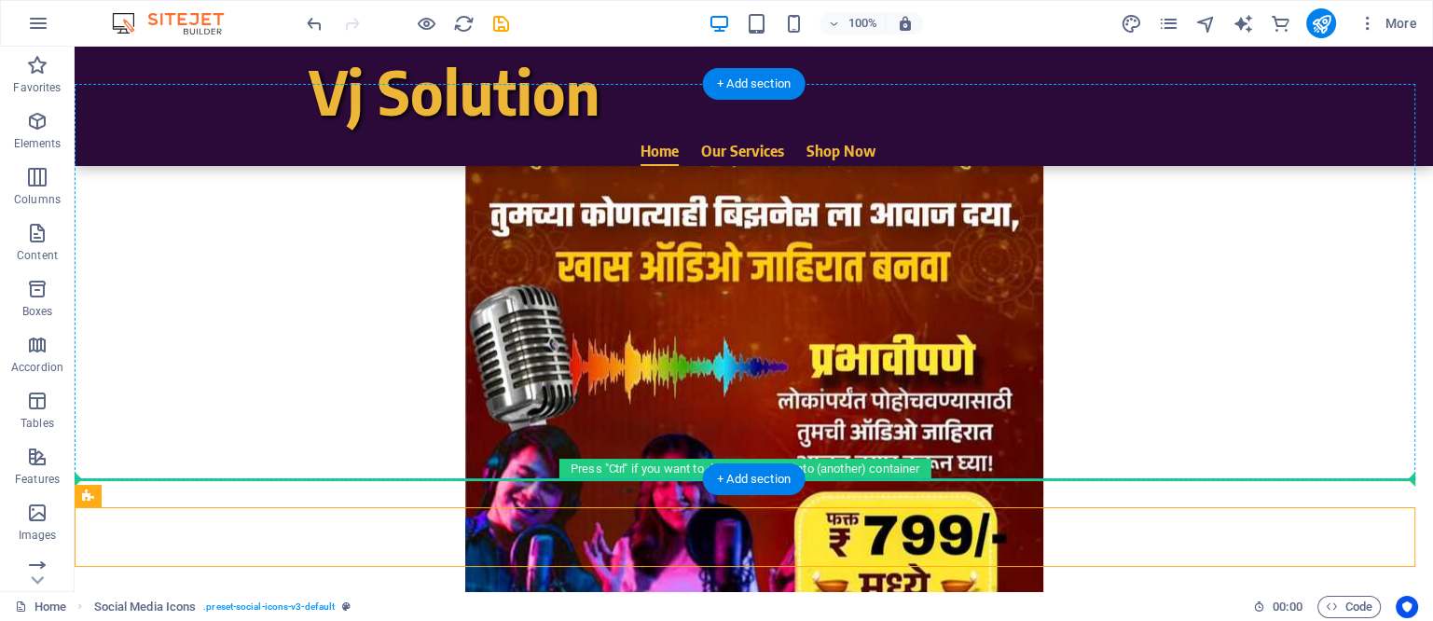
drag, startPoint x: 544, startPoint y: 536, endPoint x: 1145, endPoint y: 334, distance: 634.6
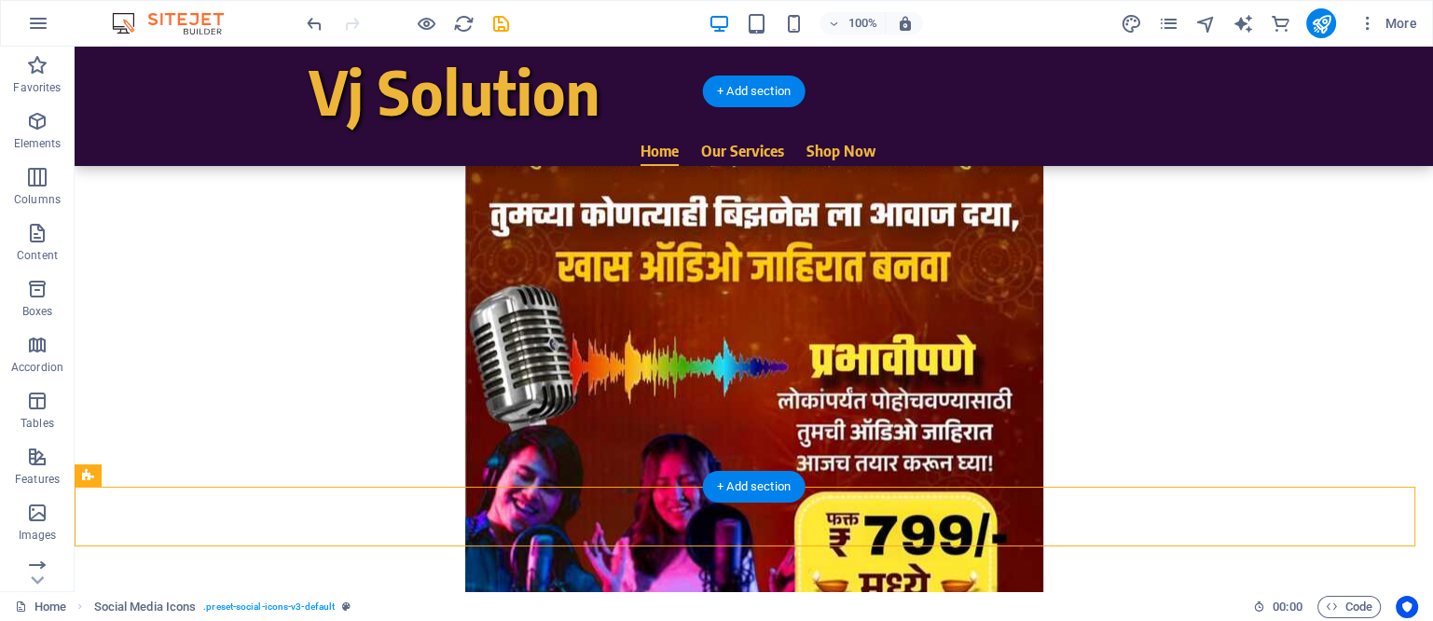
scroll to position [2300, 0]
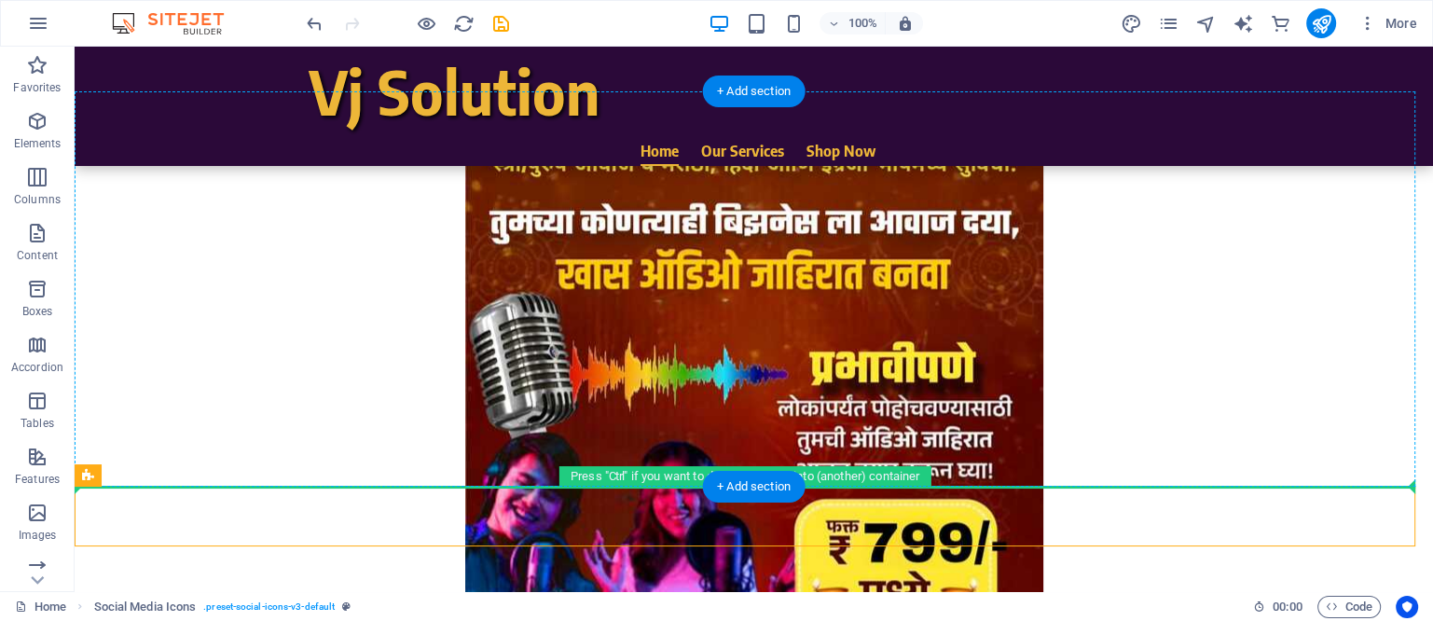
drag, startPoint x: 558, startPoint y: 511, endPoint x: 1113, endPoint y: 308, distance: 591.8
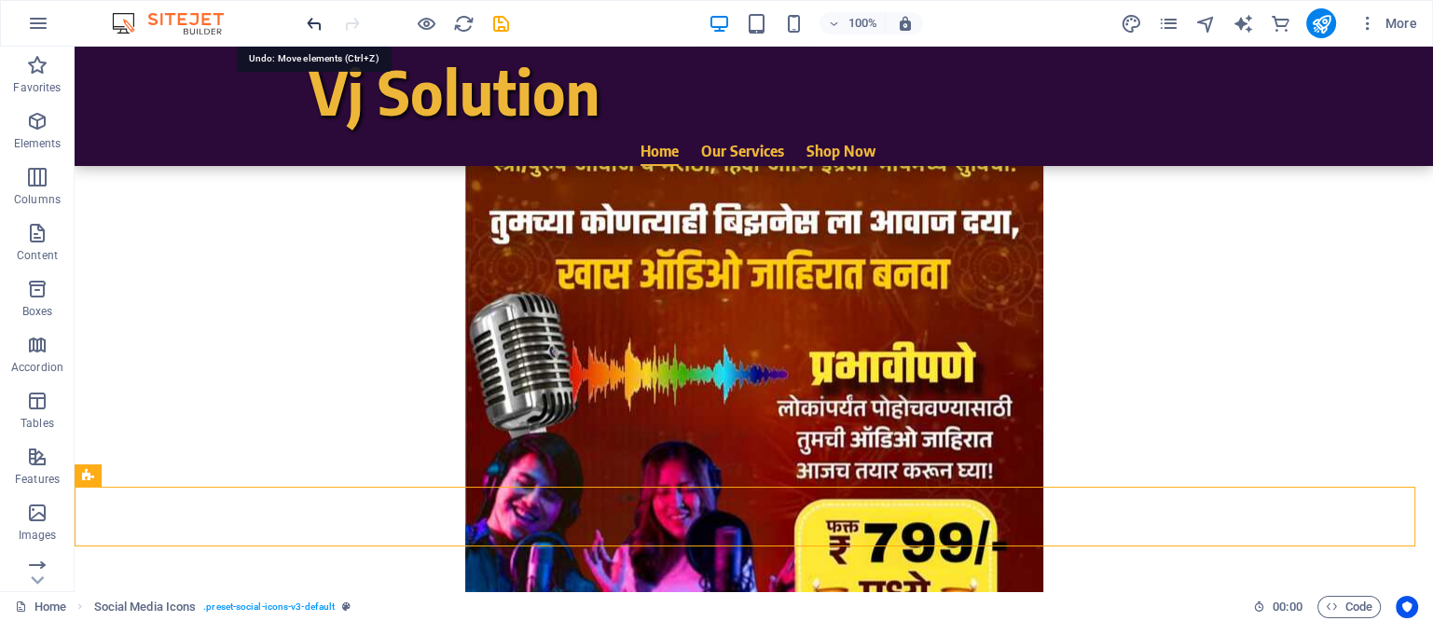
click at [312, 24] on icon "undo" at bounding box center [314, 23] width 21 height 21
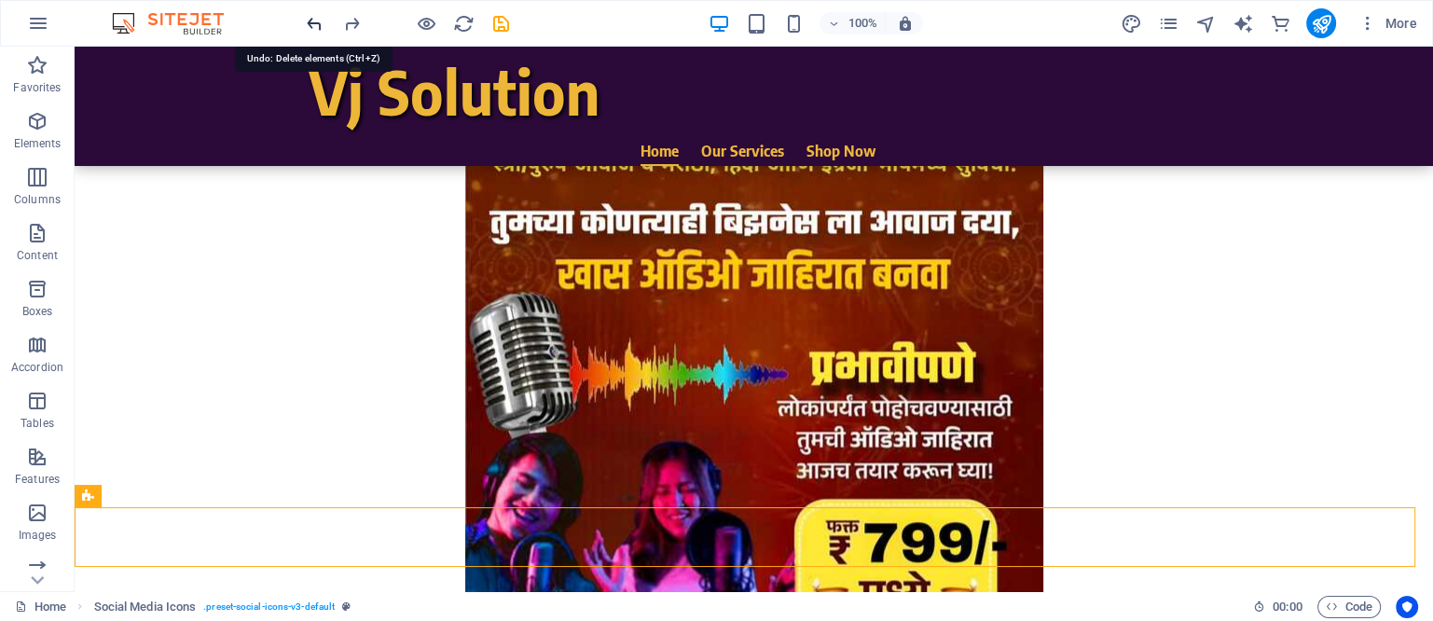
scroll to position [2307, 0]
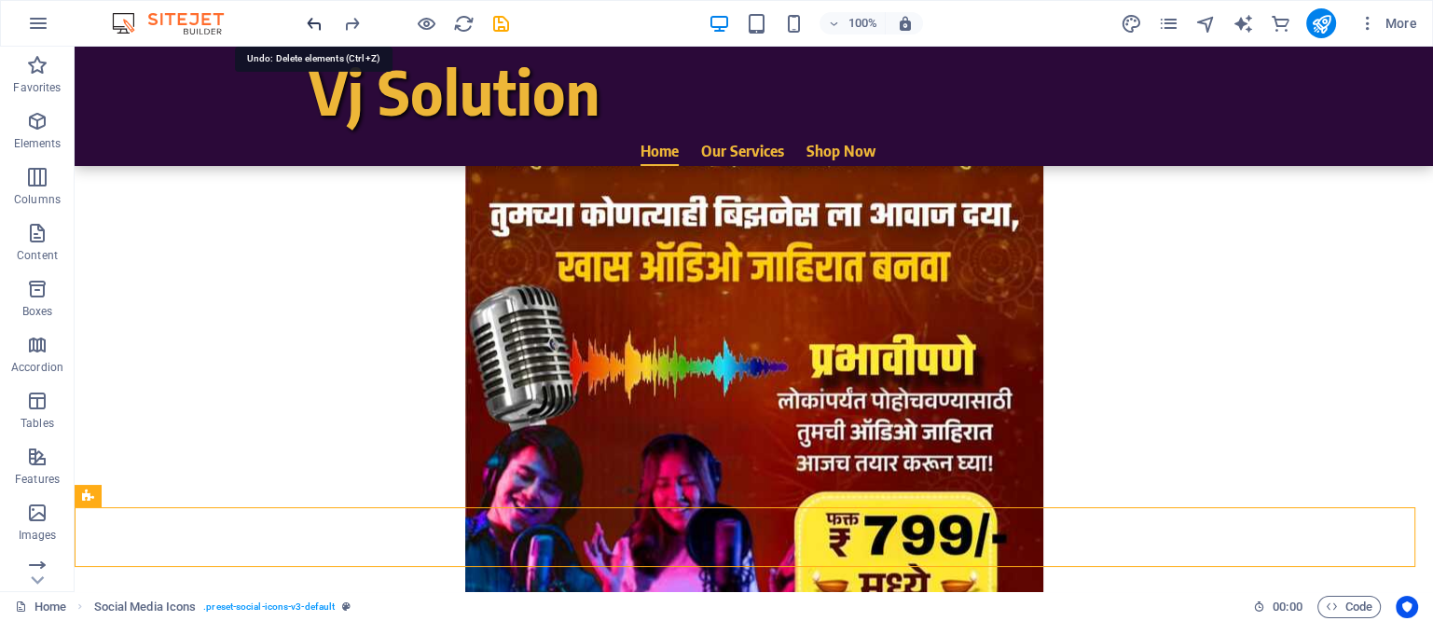
click at [312, 24] on icon "undo" at bounding box center [314, 23] width 21 height 21
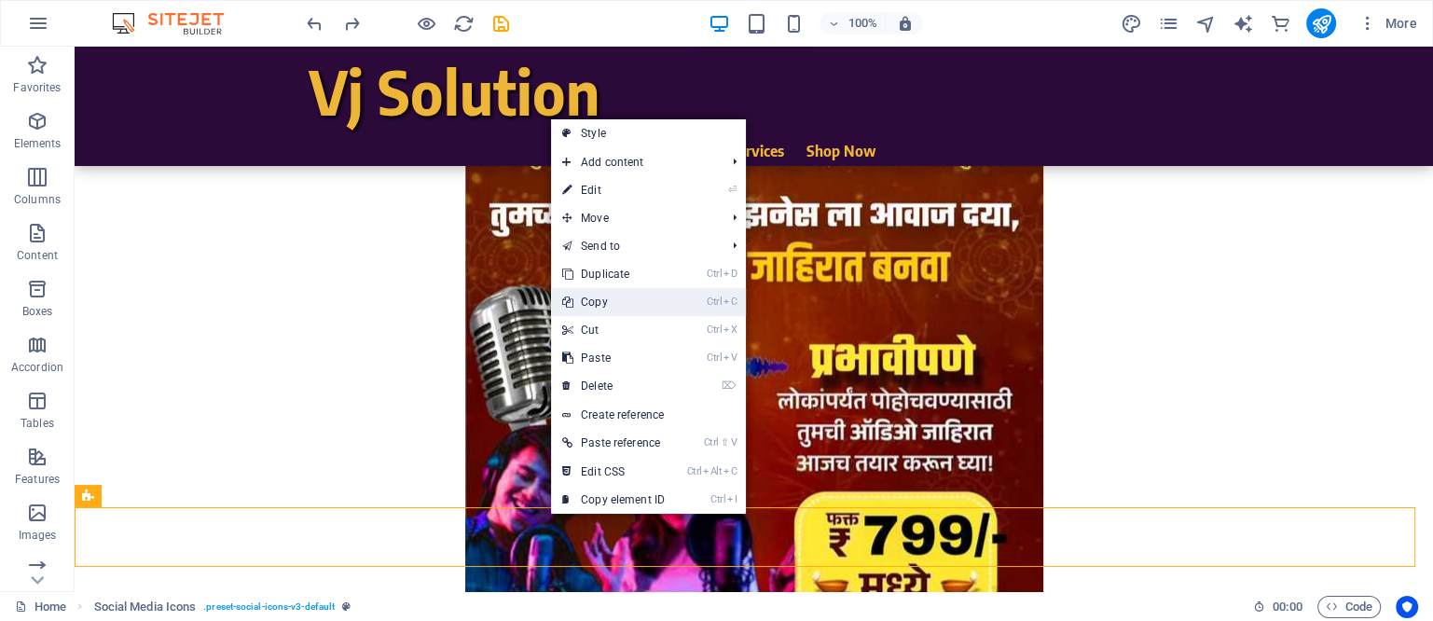
click at [606, 301] on link "Ctrl C Copy" at bounding box center [613, 302] width 125 height 28
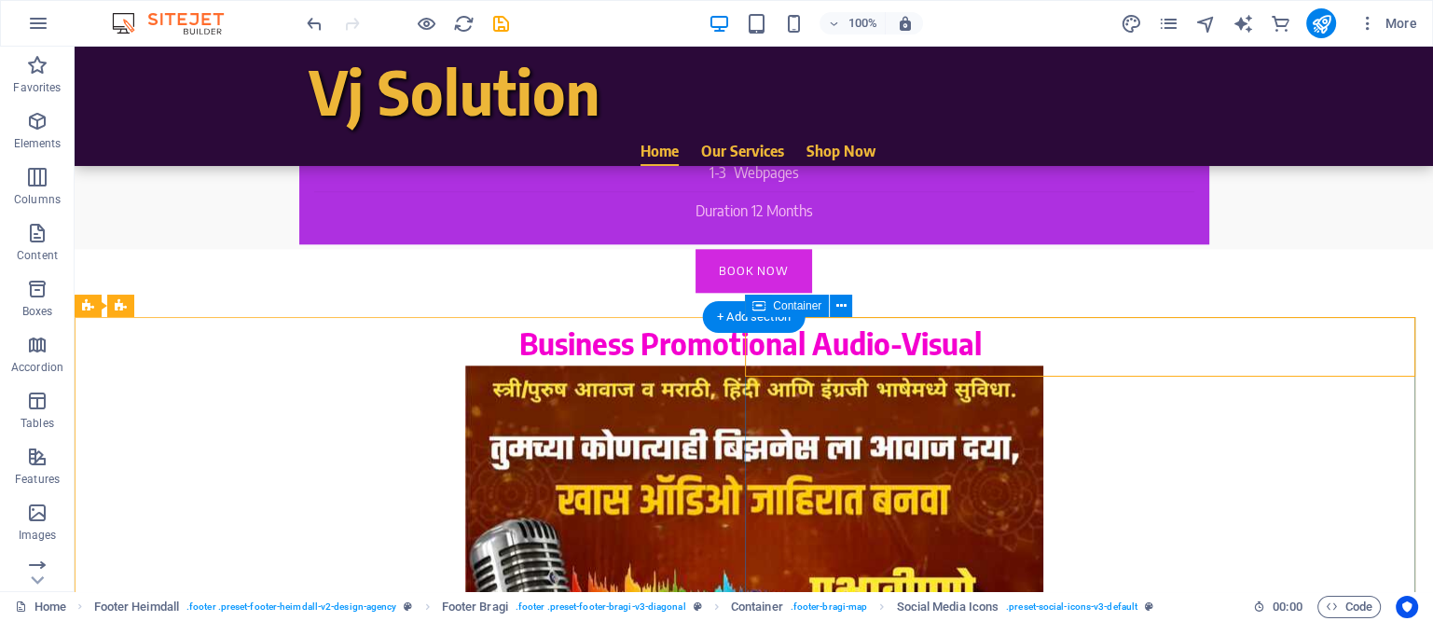
scroll to position [2191, 0]
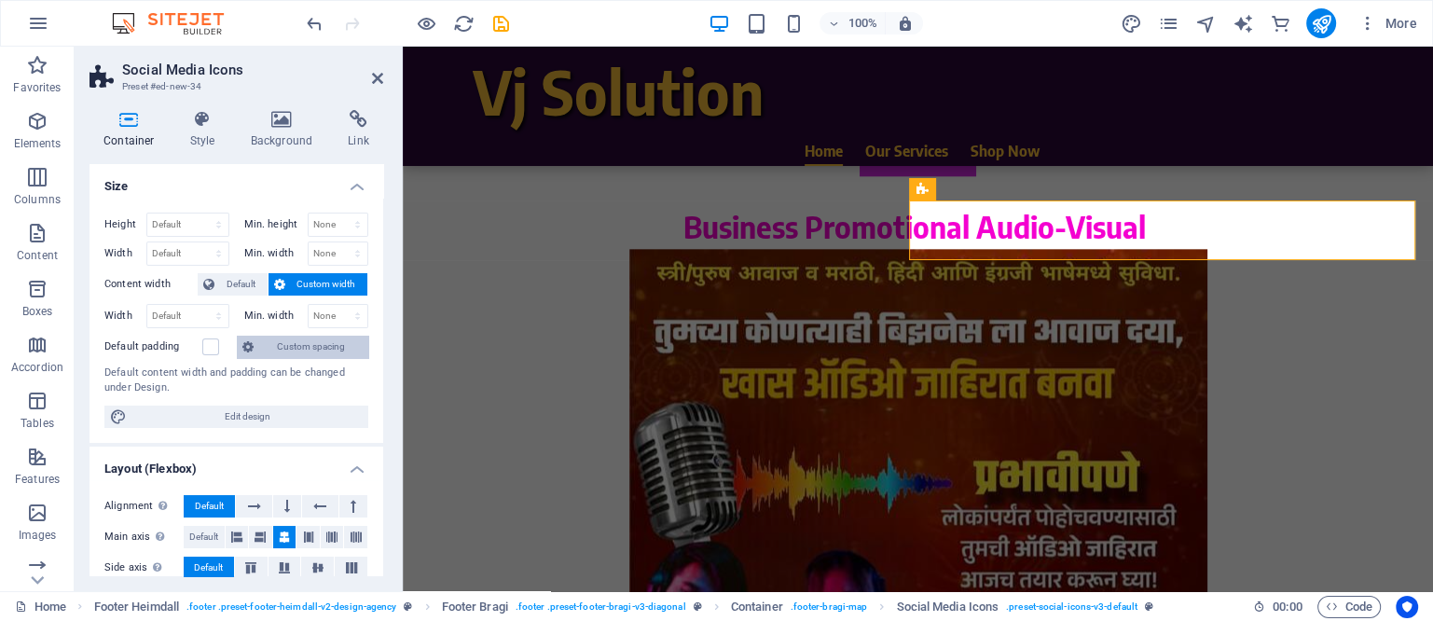
click at [304, 342] on span "Custom spacing" at bounding box center [311, 347] width 104 height 22
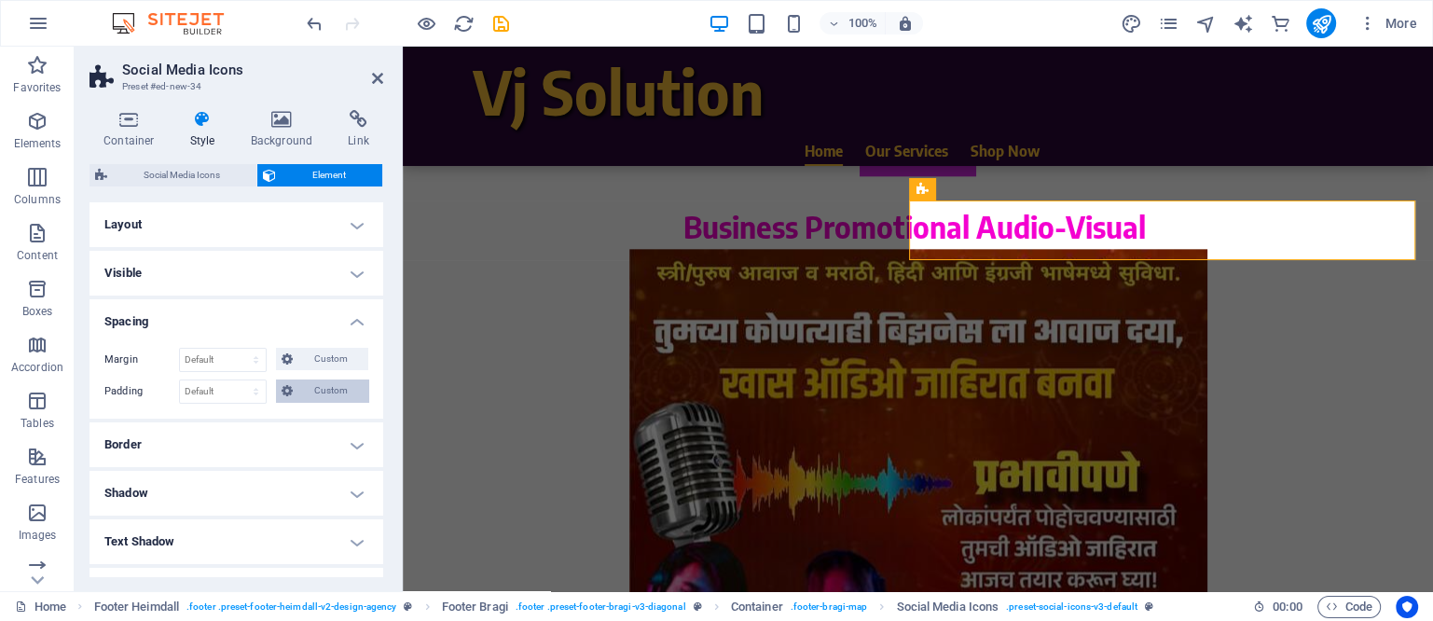
click at [327, 389] on span "Custom" at bounding box center [330, 391] width 64 height 22
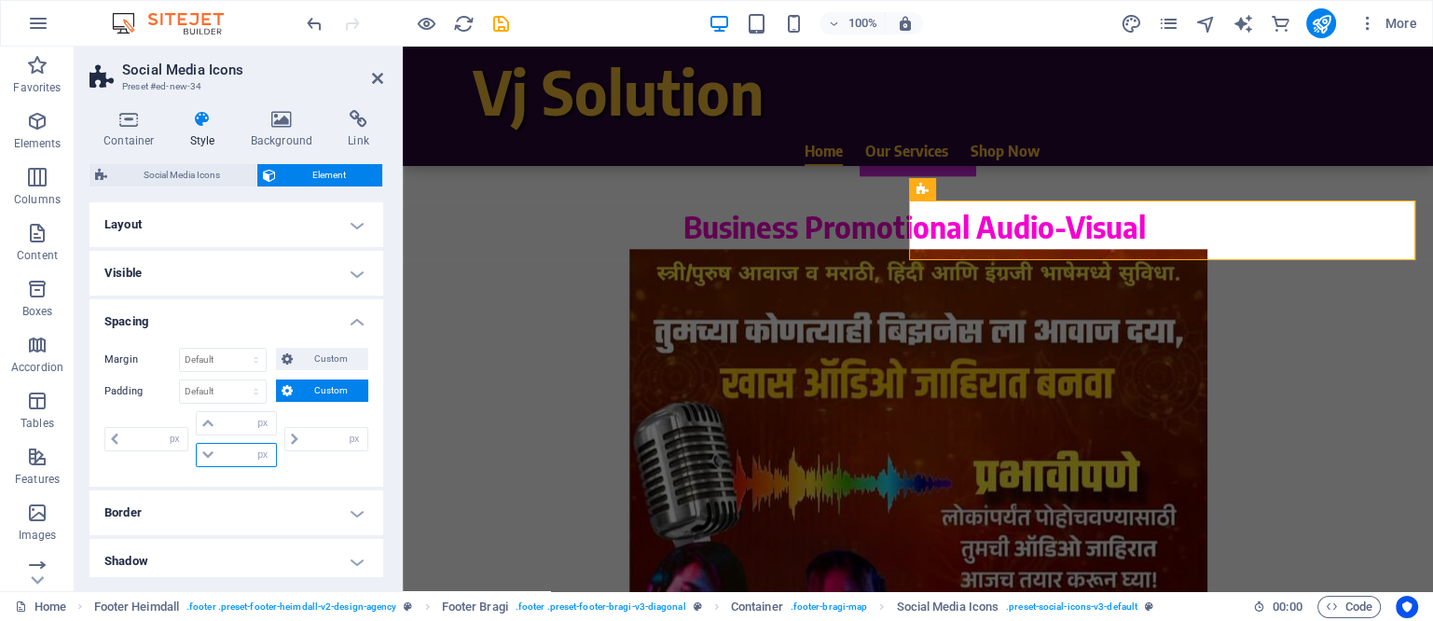
click at [226, 454] on input "number" at bounding box center [247, 455] width 56 height 22
click at [228, 425] on input "number" at bounding box center [247, 423] width 56 height 22
type input "30"
type input "0"
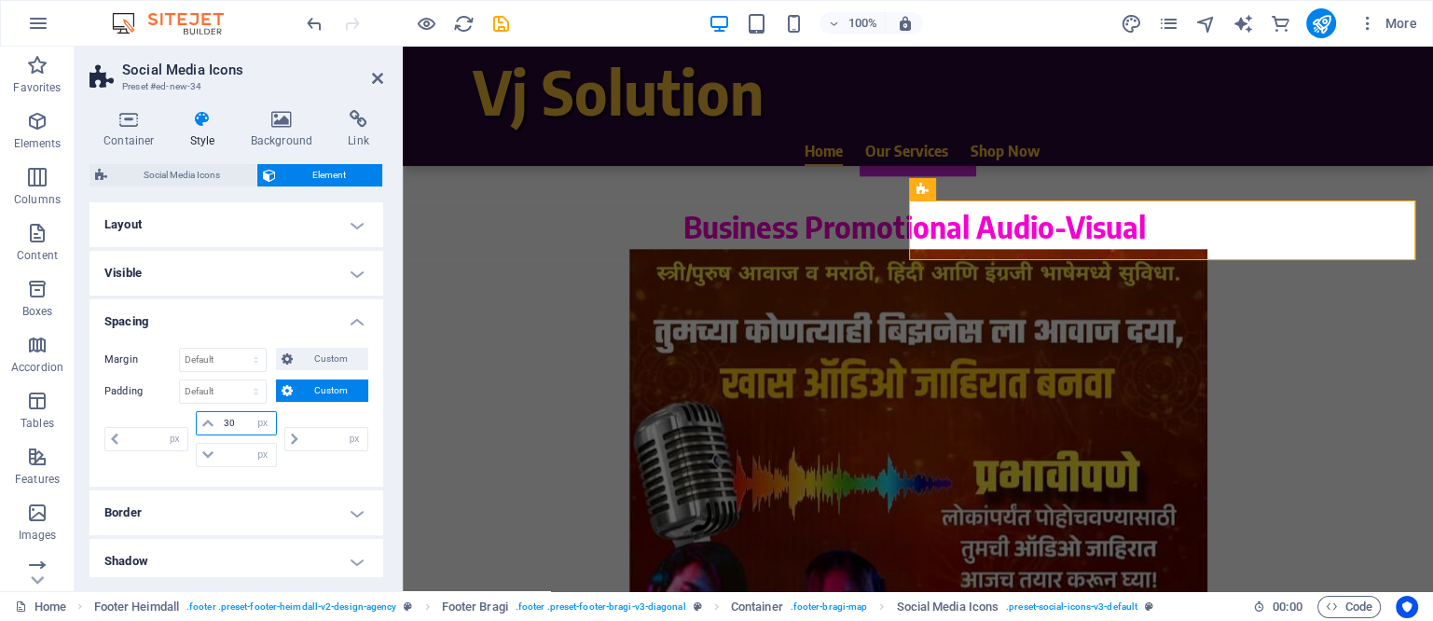
type input "0"
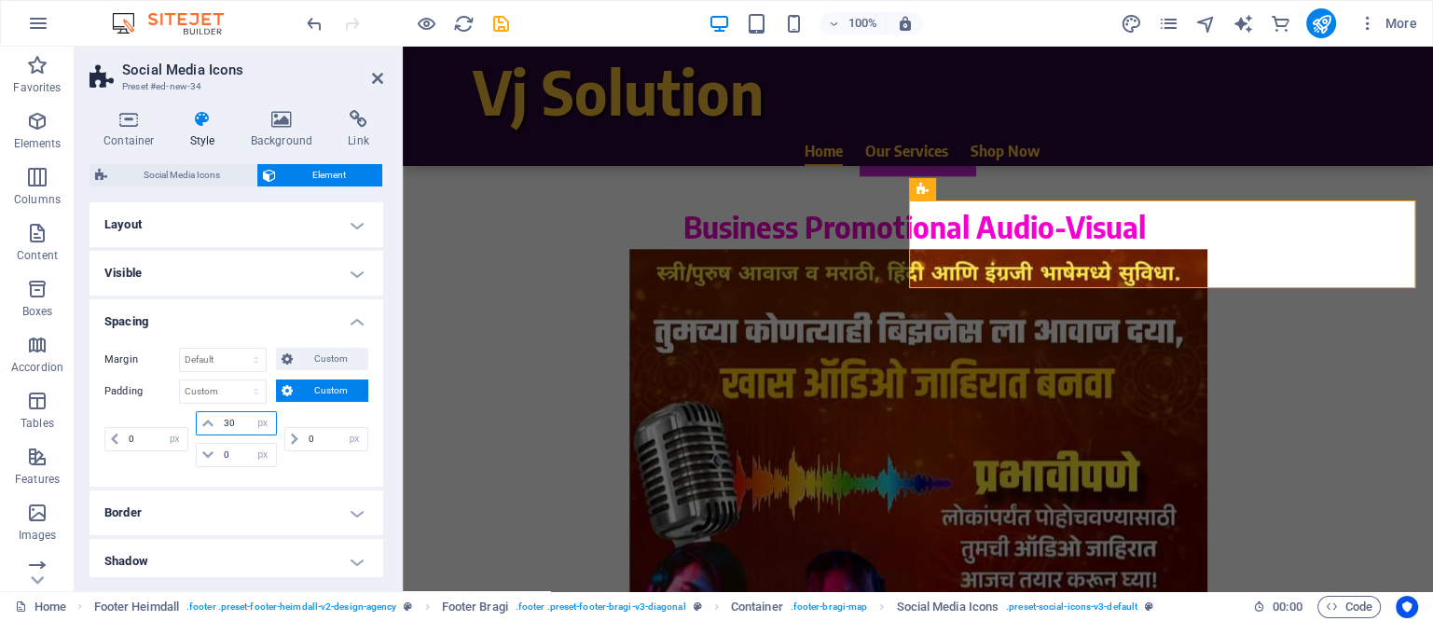
type input "3"
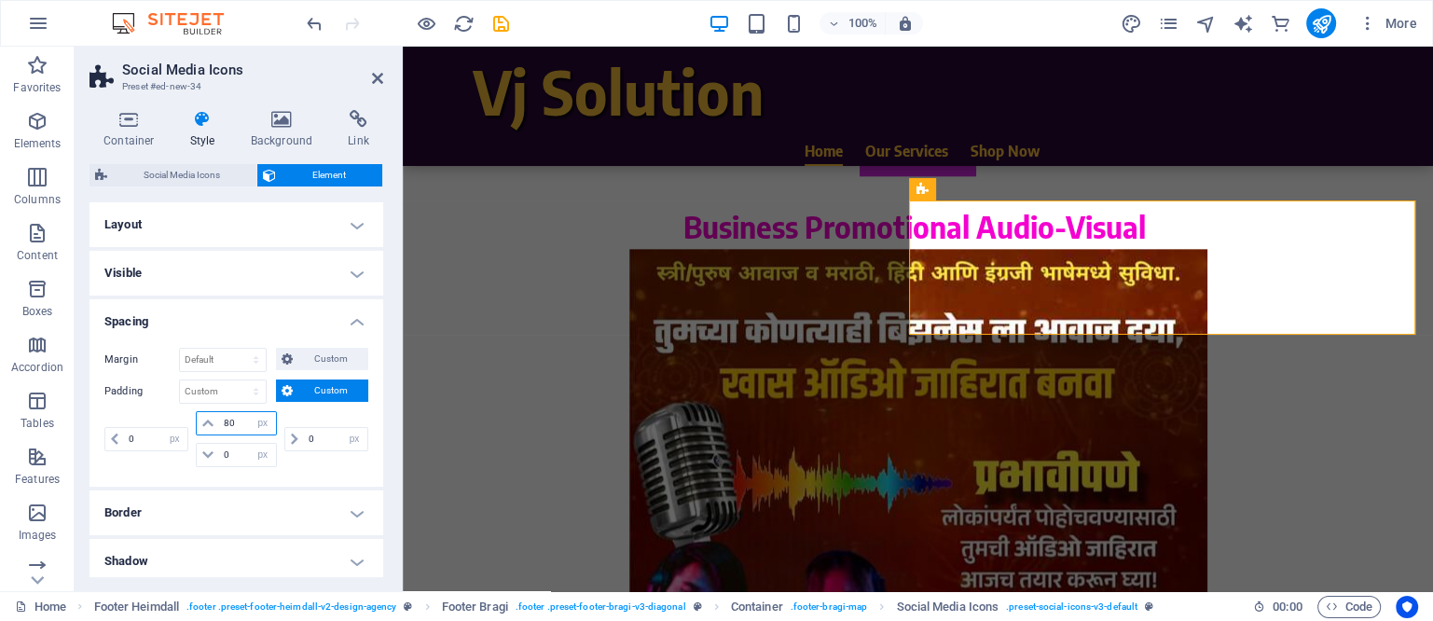
type input "8"
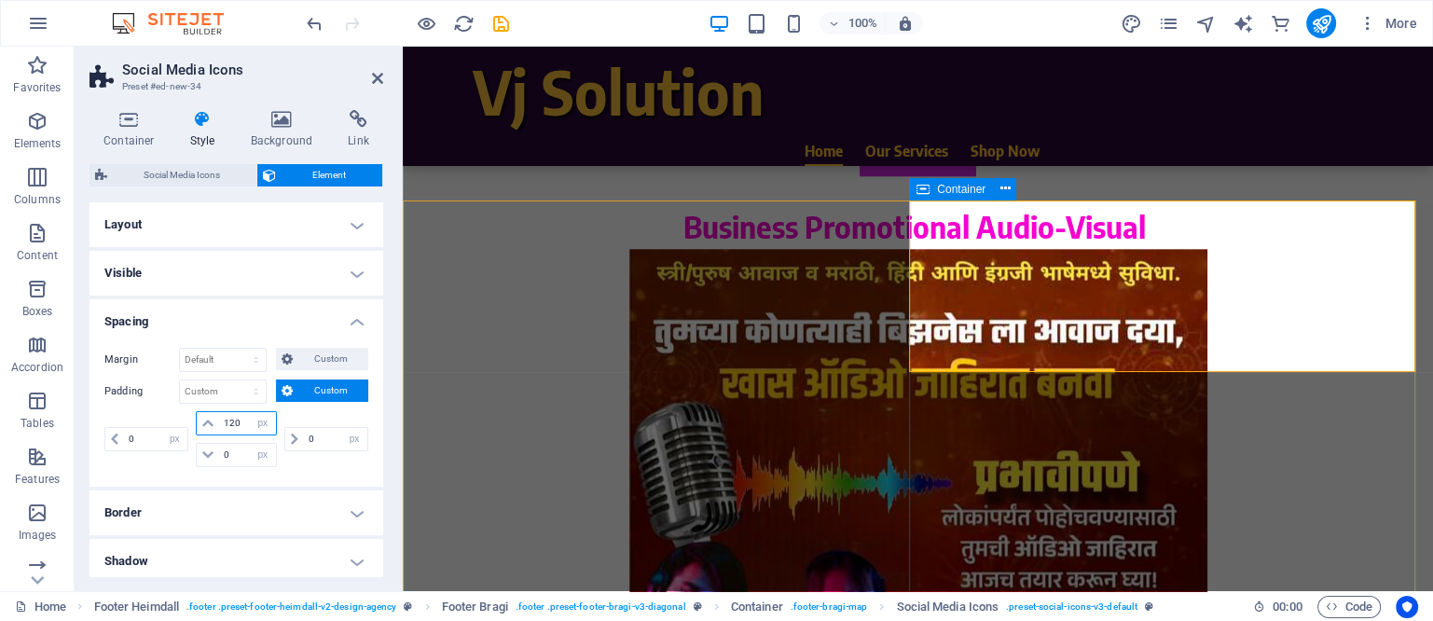
type input "120"
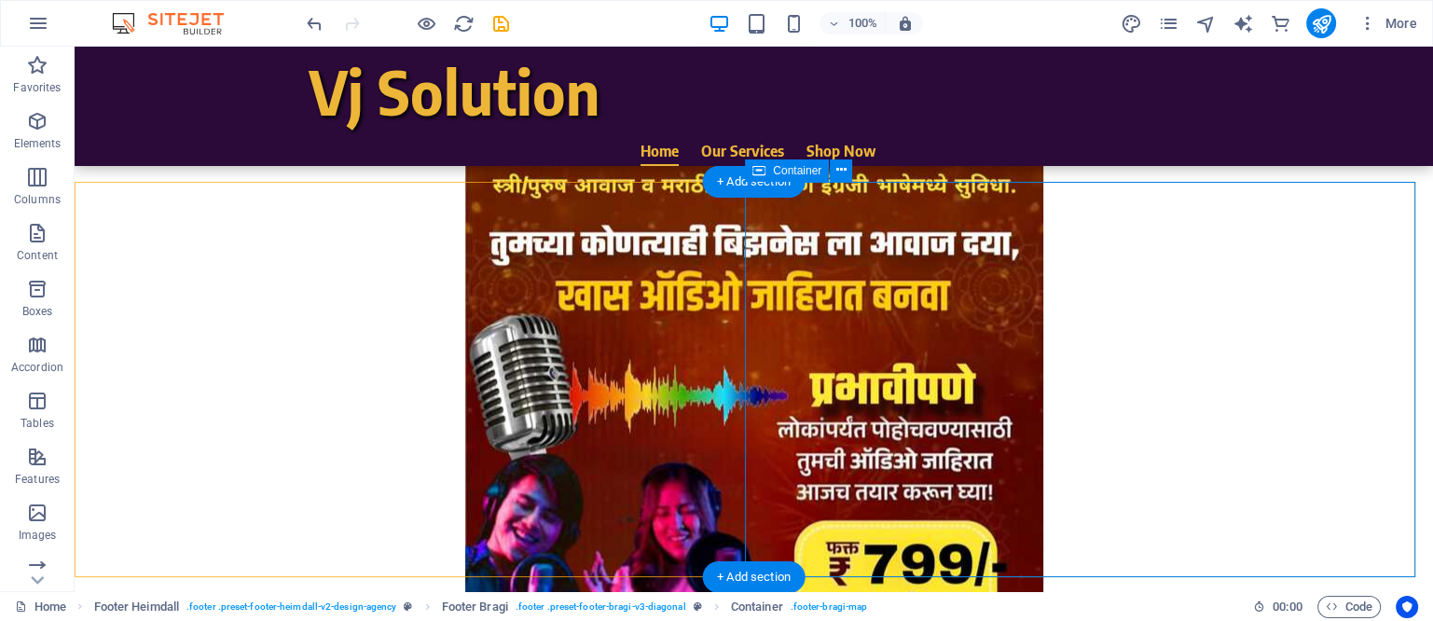
scroll to position [2307, 0]
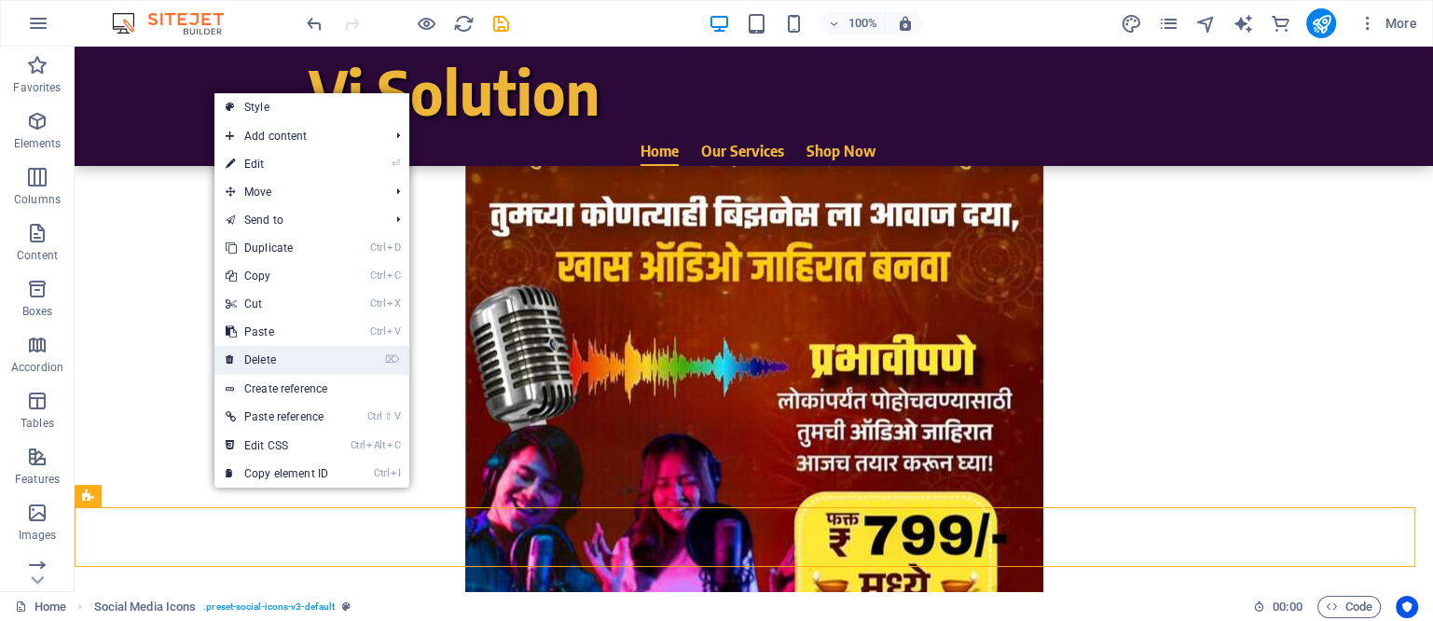
click at [273, 365] on link "⌦ Delete" at bounding box center [276, 360] width 125 height 28
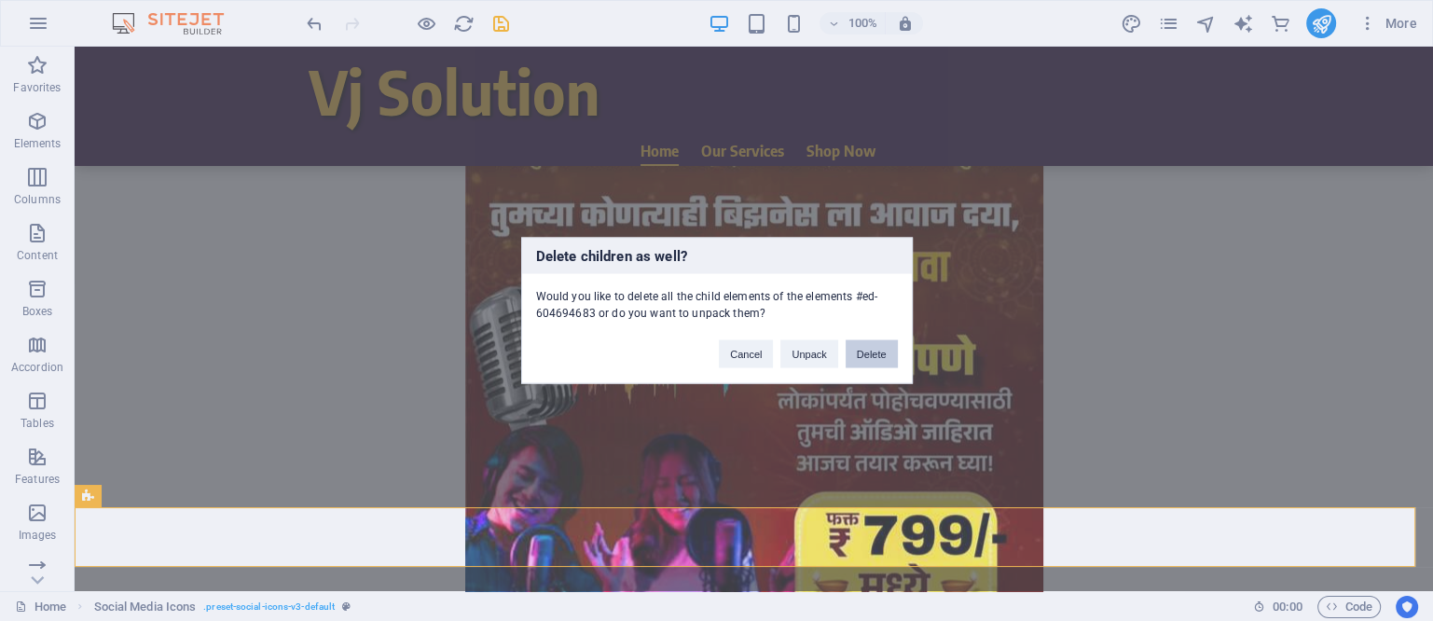
click at [879, 351] on button "Delete" at bounding box center [872, 354] width 52 height 28
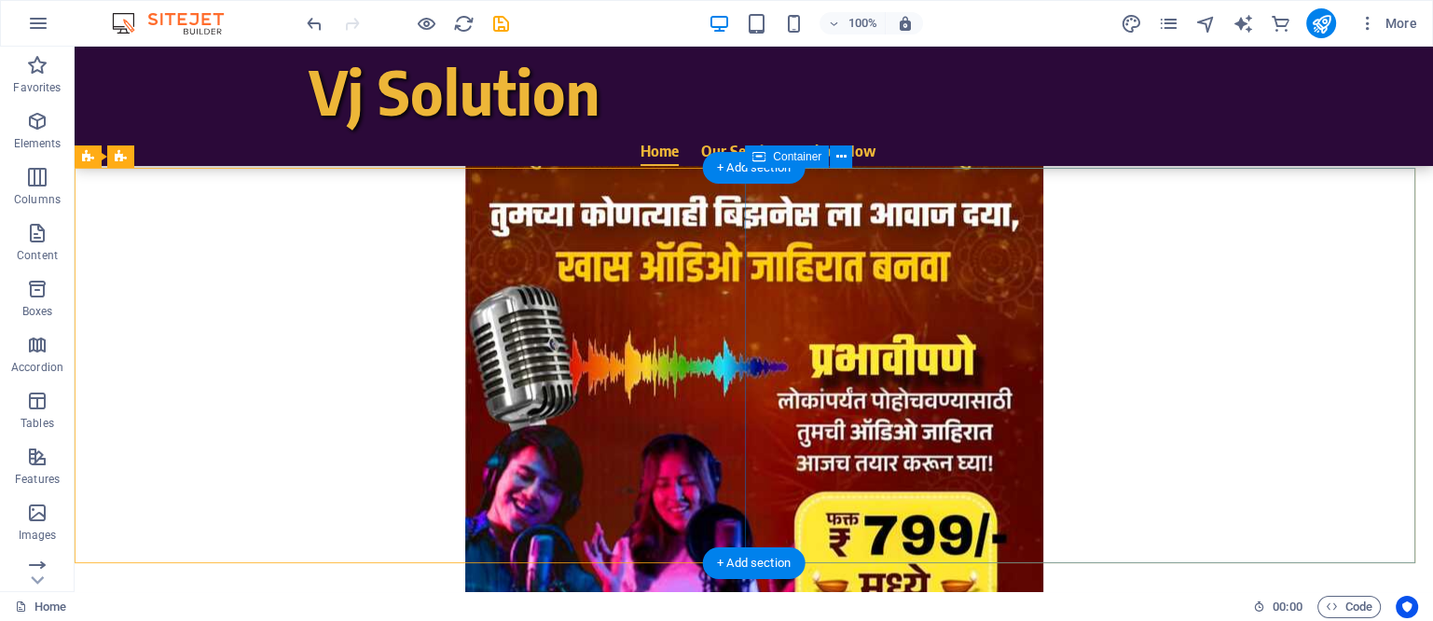
scroll to position [2223, 0]
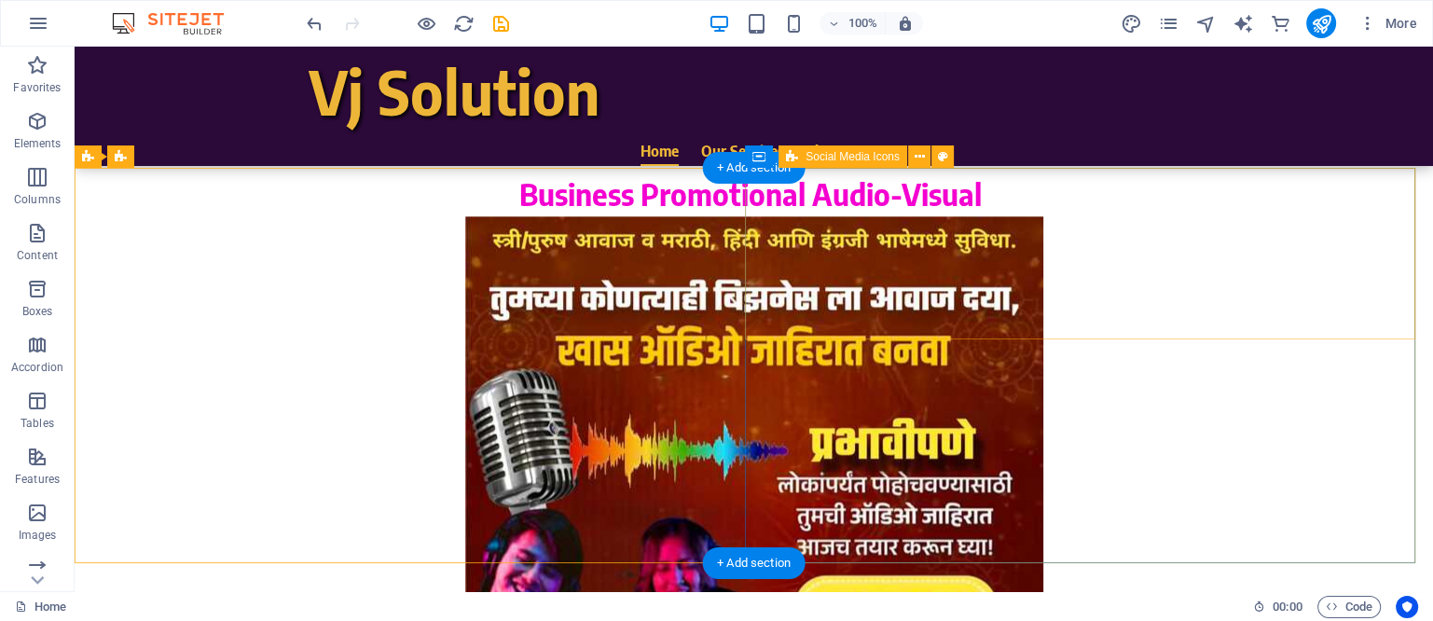
drag, startPoint x: 448, startPoint y: 643, endPoint x: 1057, endPoint y: 249, distance: 725.0
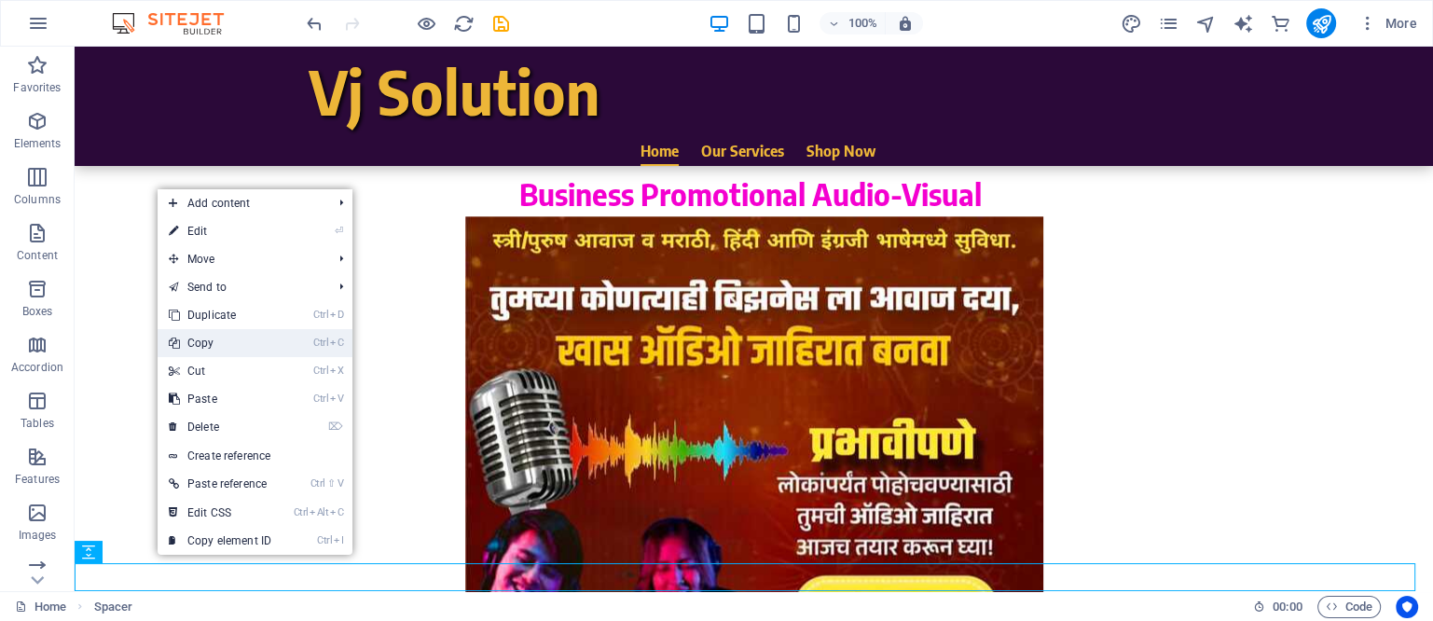
drag, startPoint x: 216, startPoint y: 344, endPoint x: 153, endPoint y: 297, distance: 79.3
click at [216, 344] on link "Ctrl C Copy" at bounding box center [220, 343] width 125 height 28
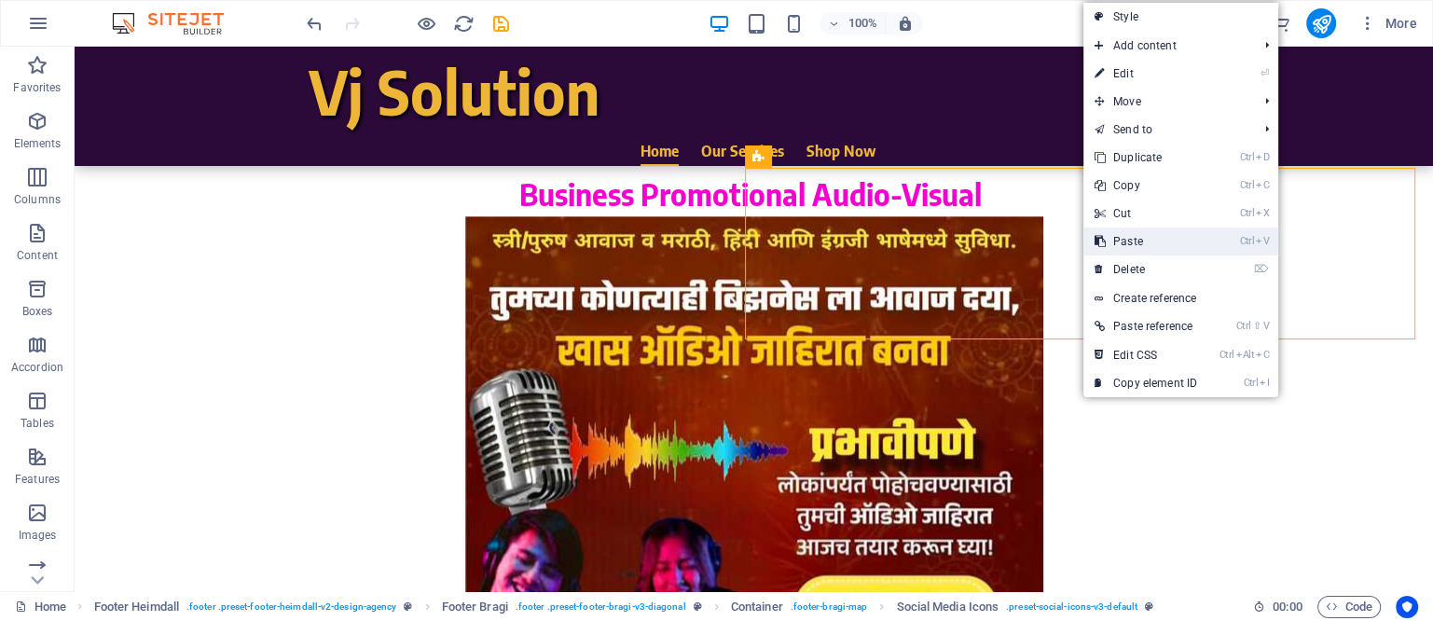
click at [1141, 237] on link "Ctrl V Paste" at bounding box center [1146, 242] width 125 height 28
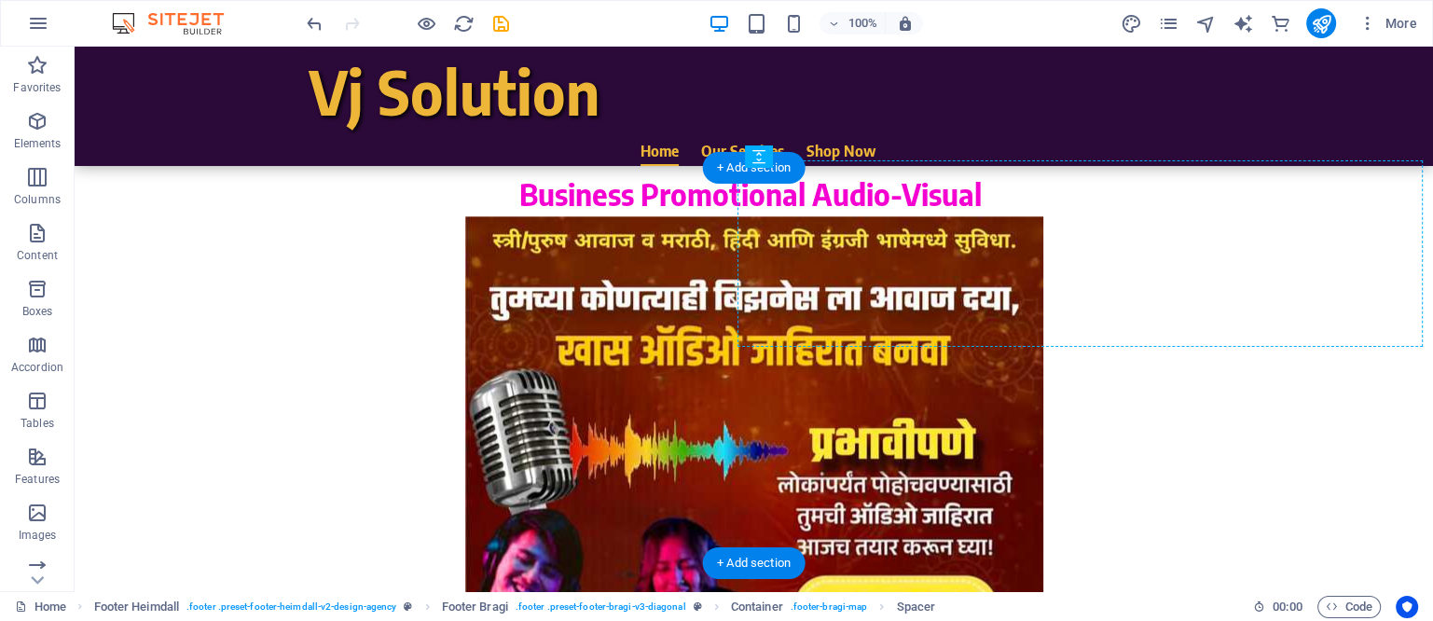
drag, startPoint x: 1058, startPoint y: 359, endPoint x: 1072, endPoint y: 268, distance: 92.5
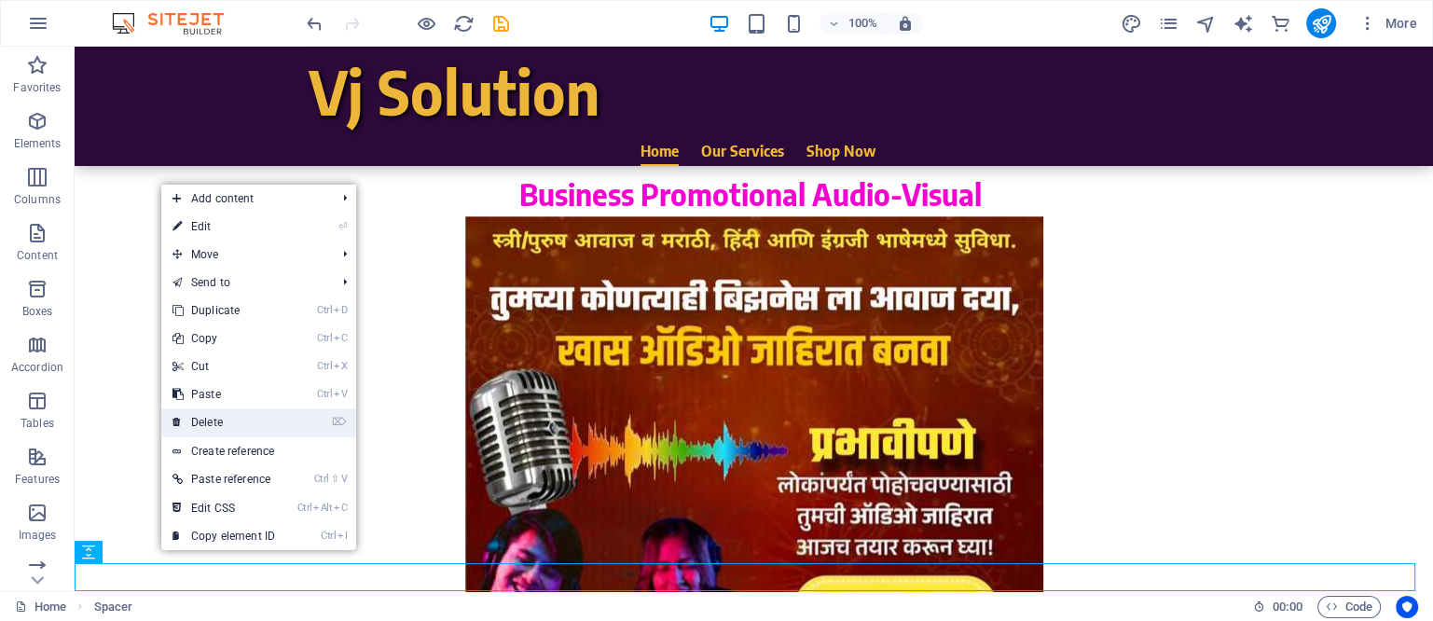
click at [221, 421] on link "⌦ Delete" at bounding box center [223, 422] width 125 height 28
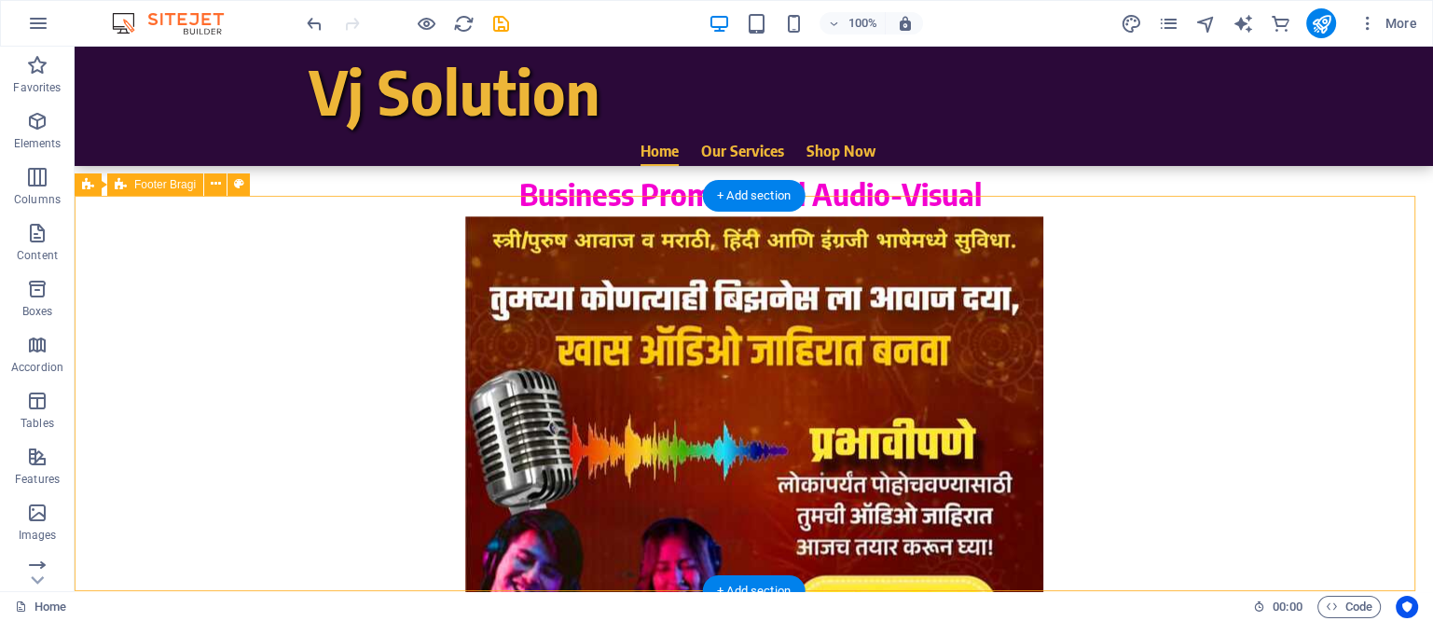
scroll to position [2195, 0]
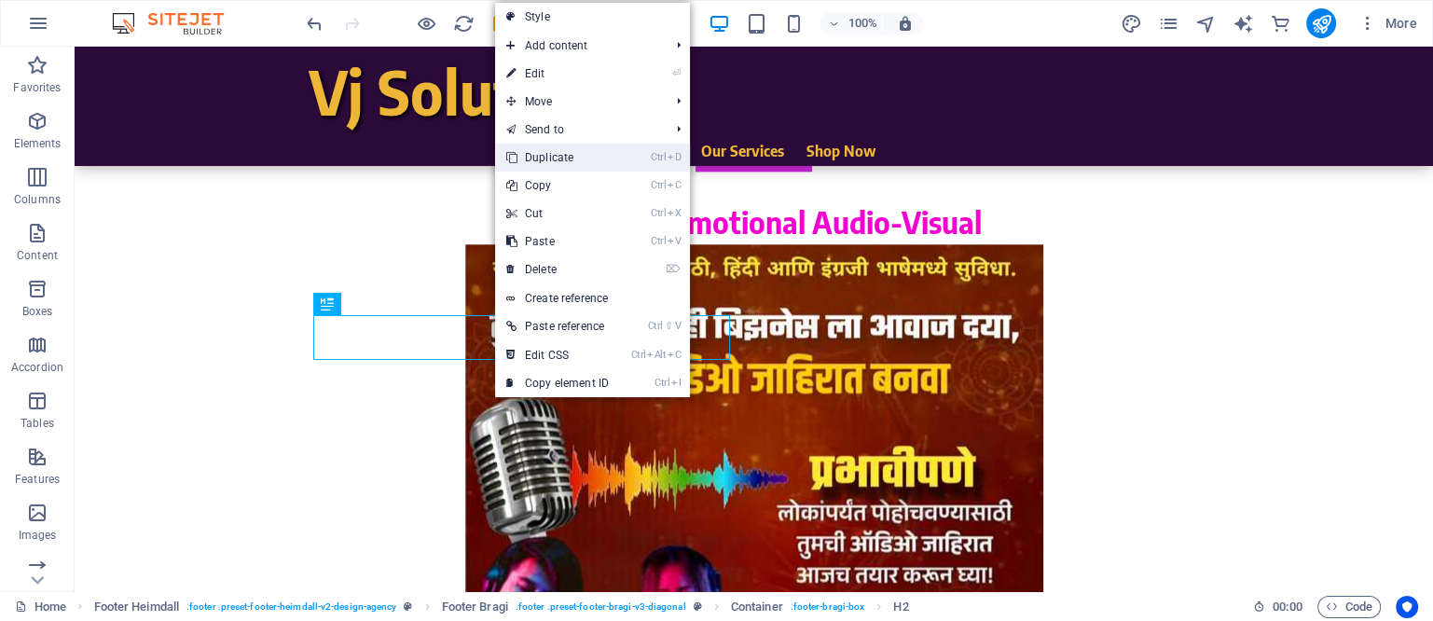
click at [552, 156] on link "Ctrl D Duplicate" at bounding box center [557, 158] width 125 height 28
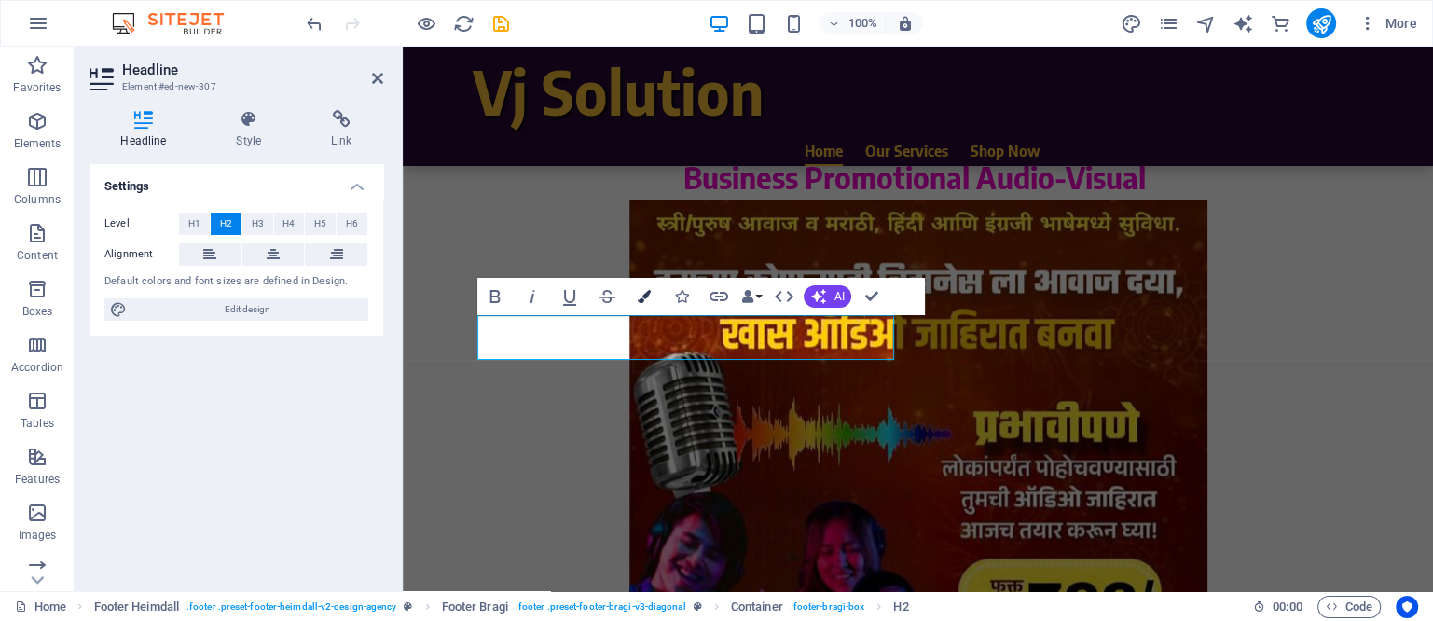
click at [647, 297] on icon "button" at bounding box center [644, 296] width 13 height 13
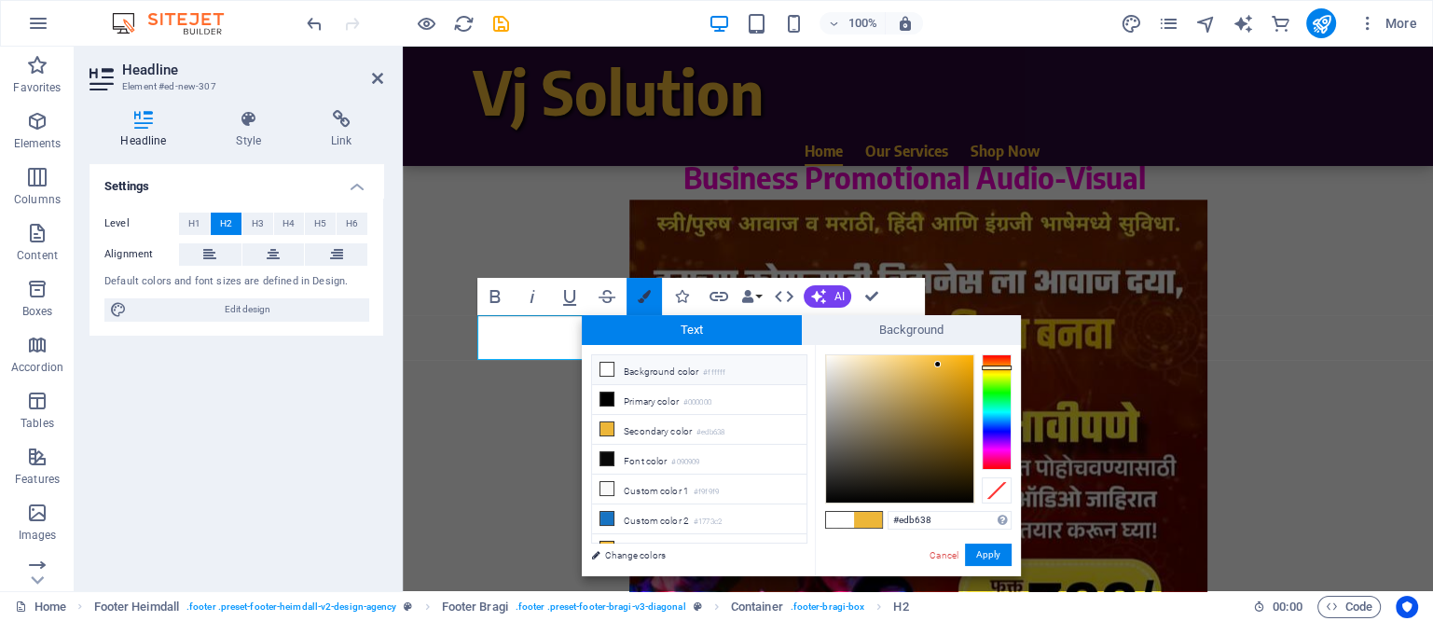
click at [647, 297] on icon "button" at bounding box center [644, 296] width 13 height 13
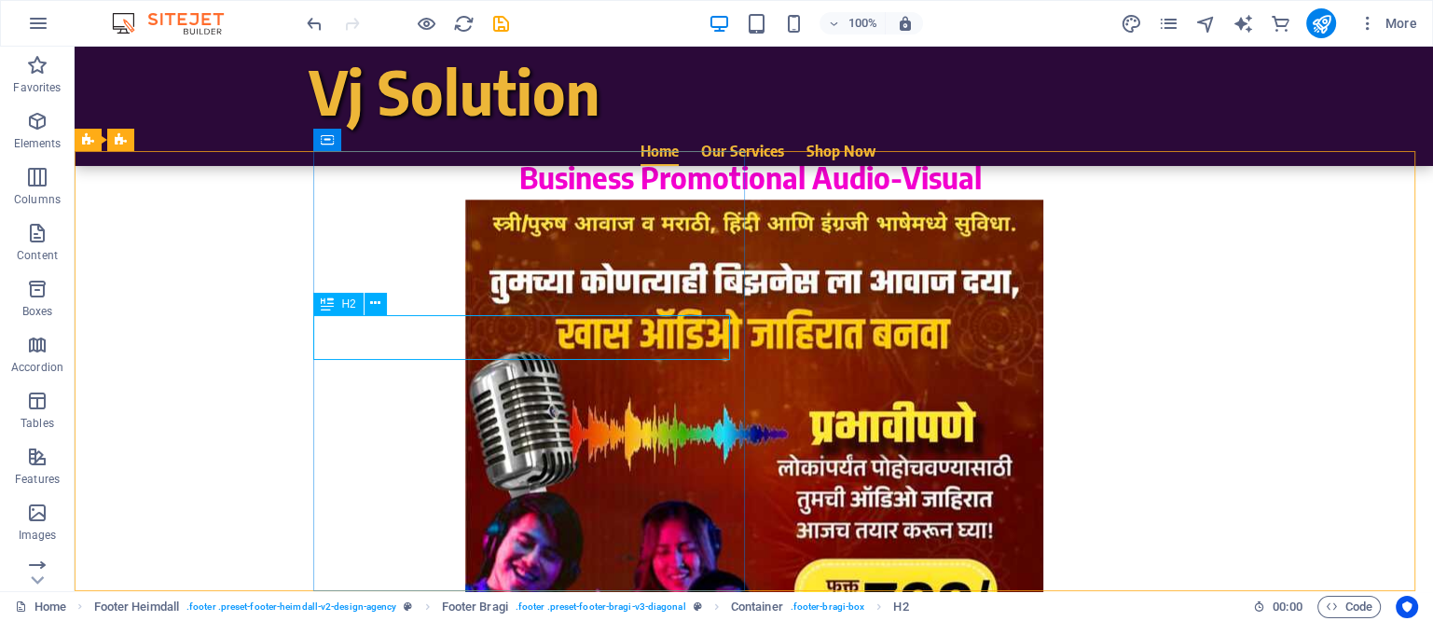
click at [345, 305] on span "H2" at bounding box center [348, 303] width 14 height 11
click at [373, 306] on icon at bounding box center [375, 304] width 10 height 20
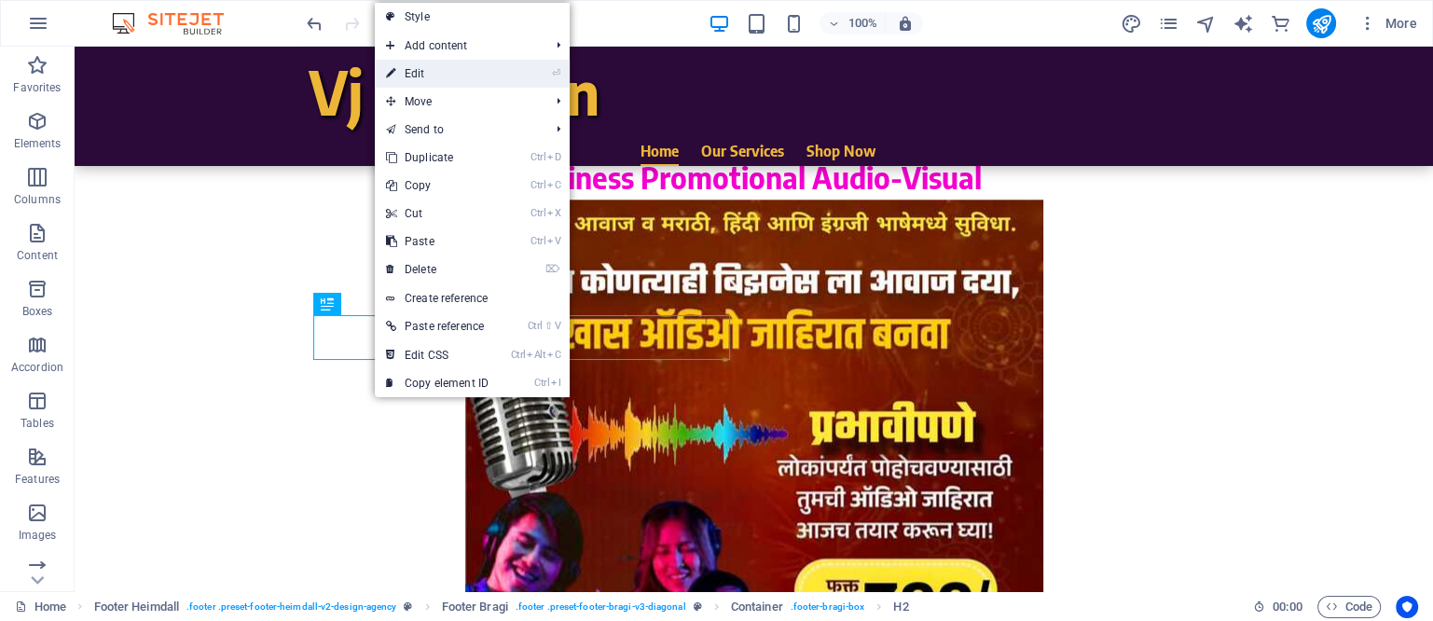
click at [429, 71] on link "⏎ Edit" at bounding box center [437, 74] width 125 height 28
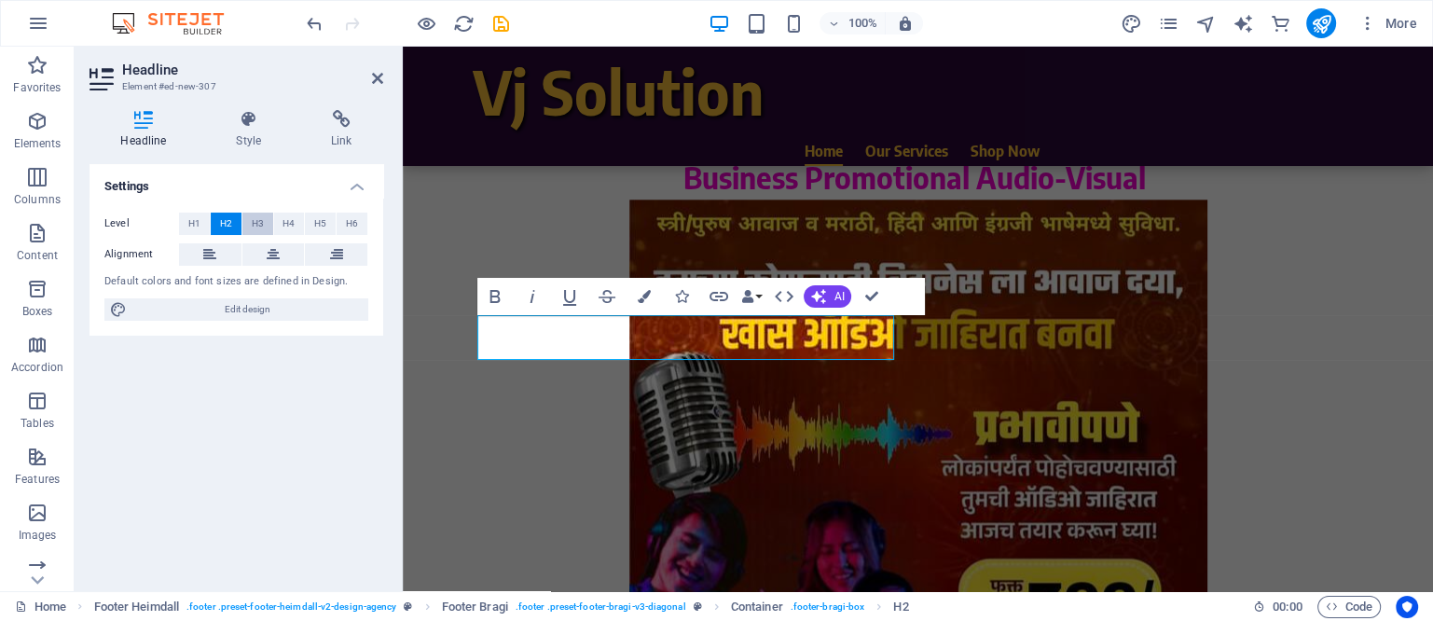
click at [255, 223] on span "H3" at bounding box center [258, 224] width 12 height 22
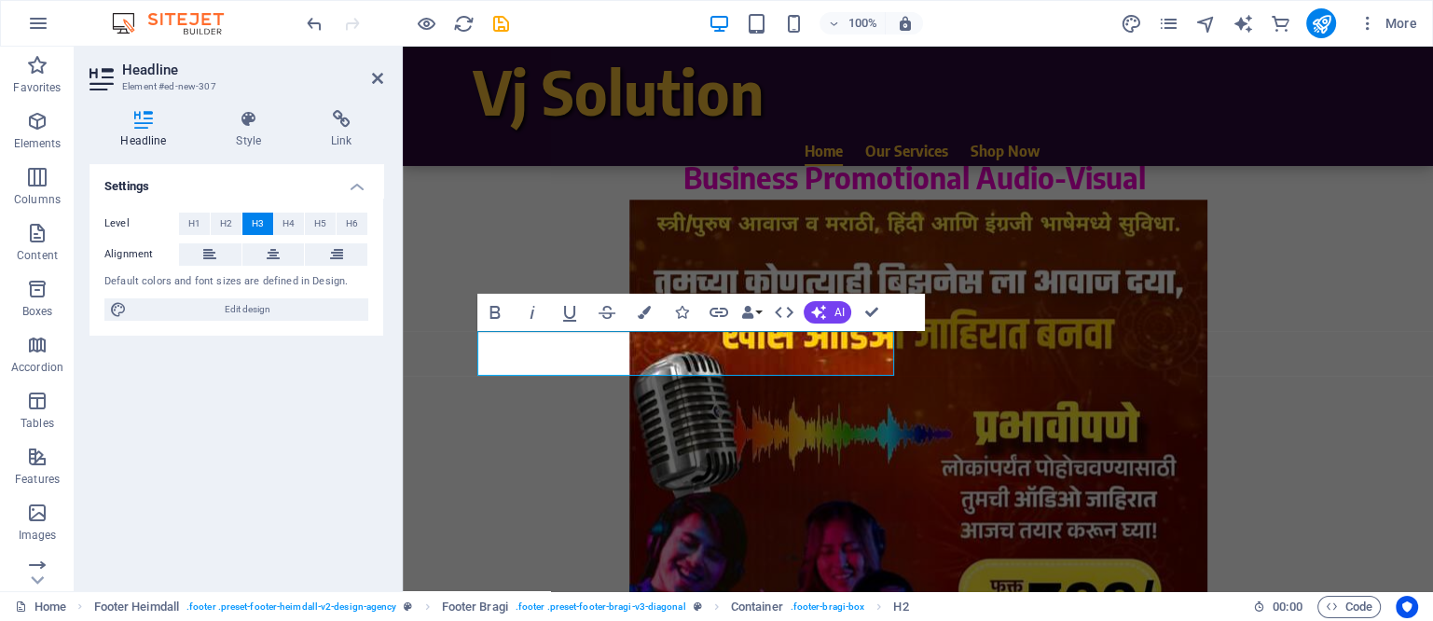
scroll to position [2224, 0]
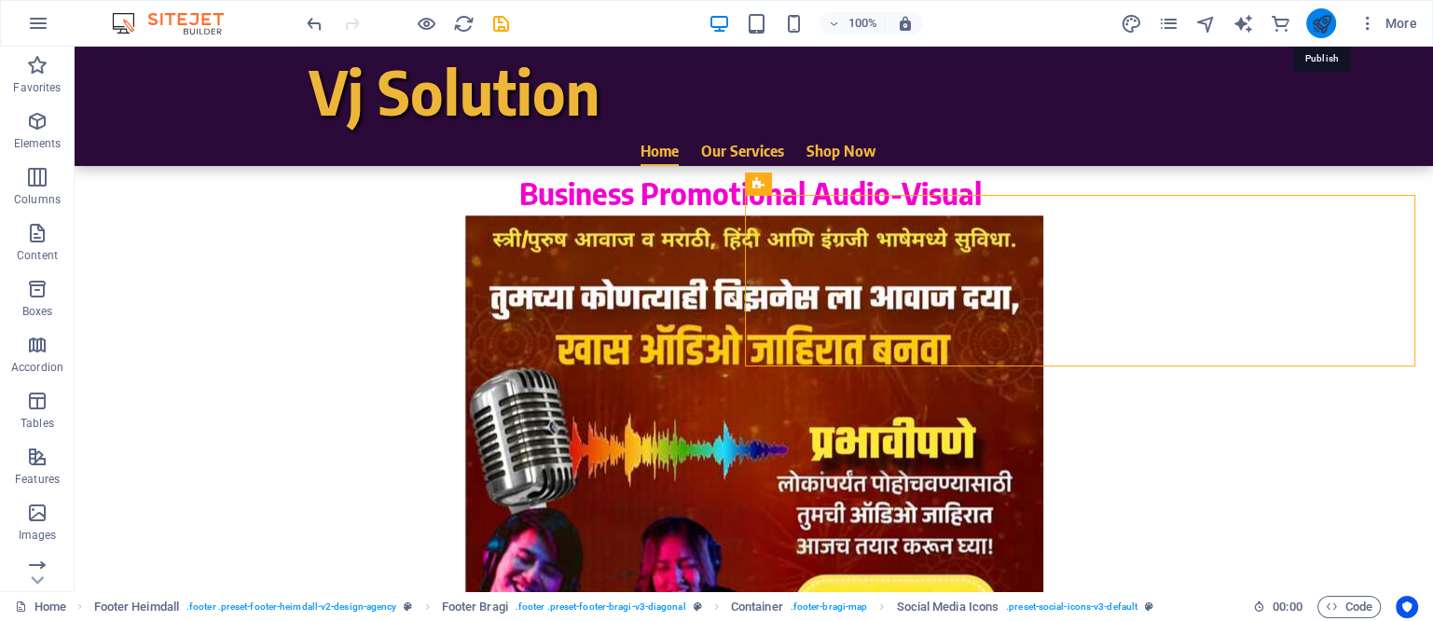
click at [1322, 21] on icon "publish" at bounding box center [1320, 23] width 21 height 21
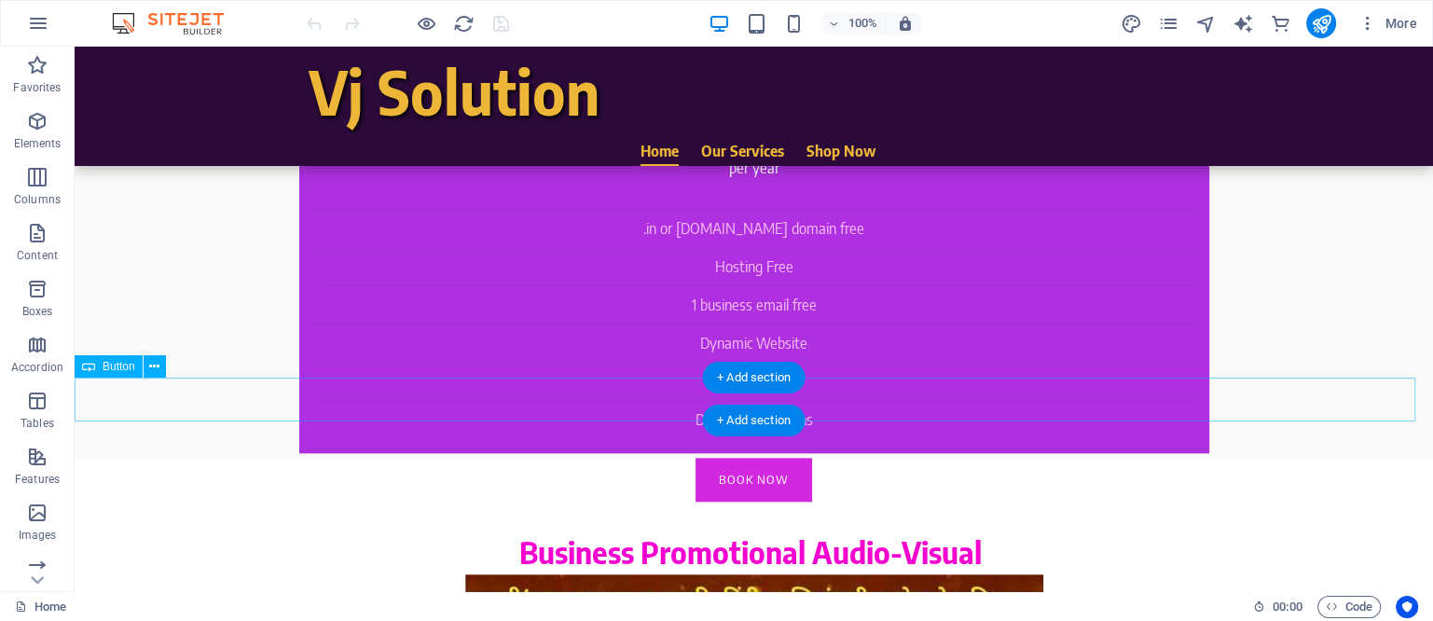
scroll to position [2224, 0]
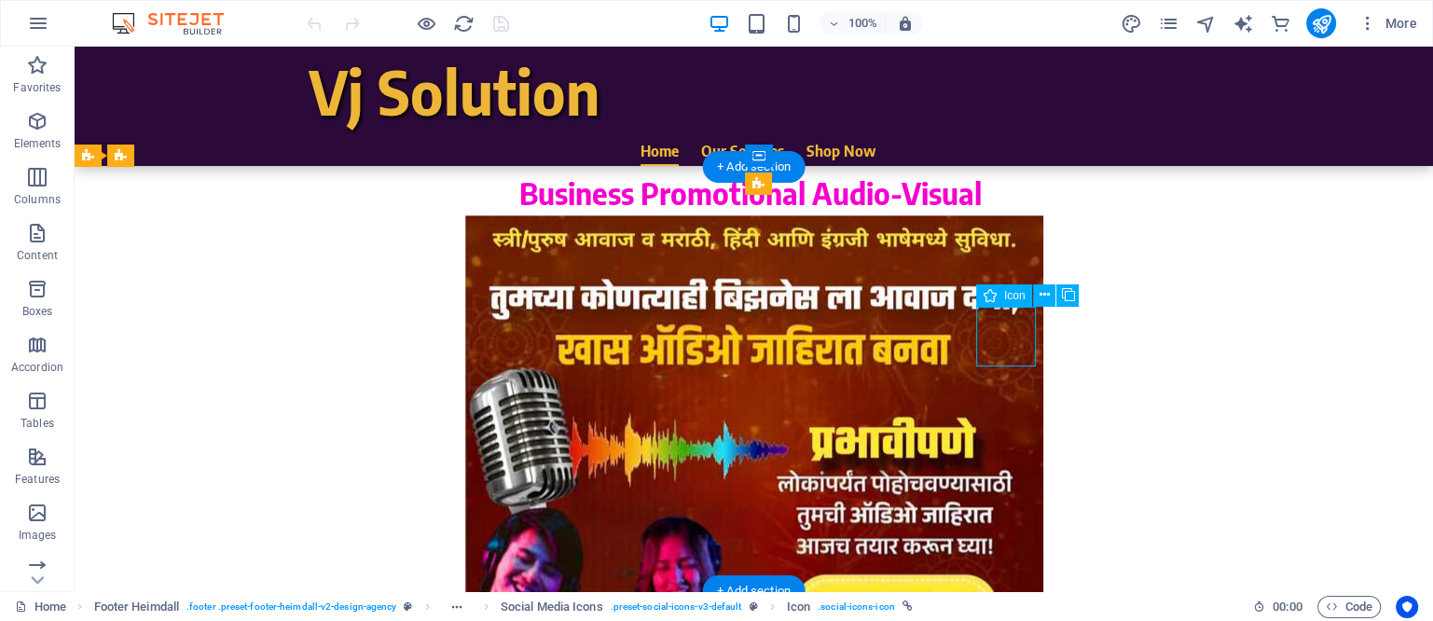
select select "xMidYMid"
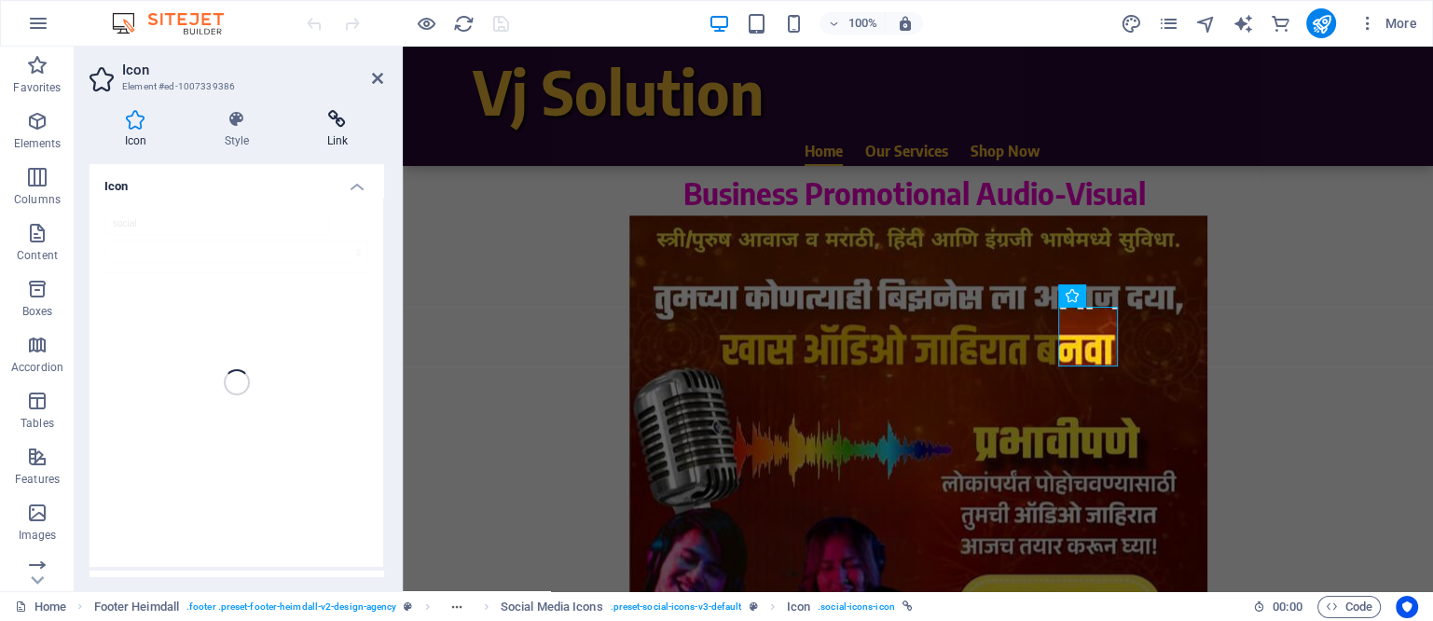
click at [342, 121] on icon at bounding box center [337, 119] width 91 height 19
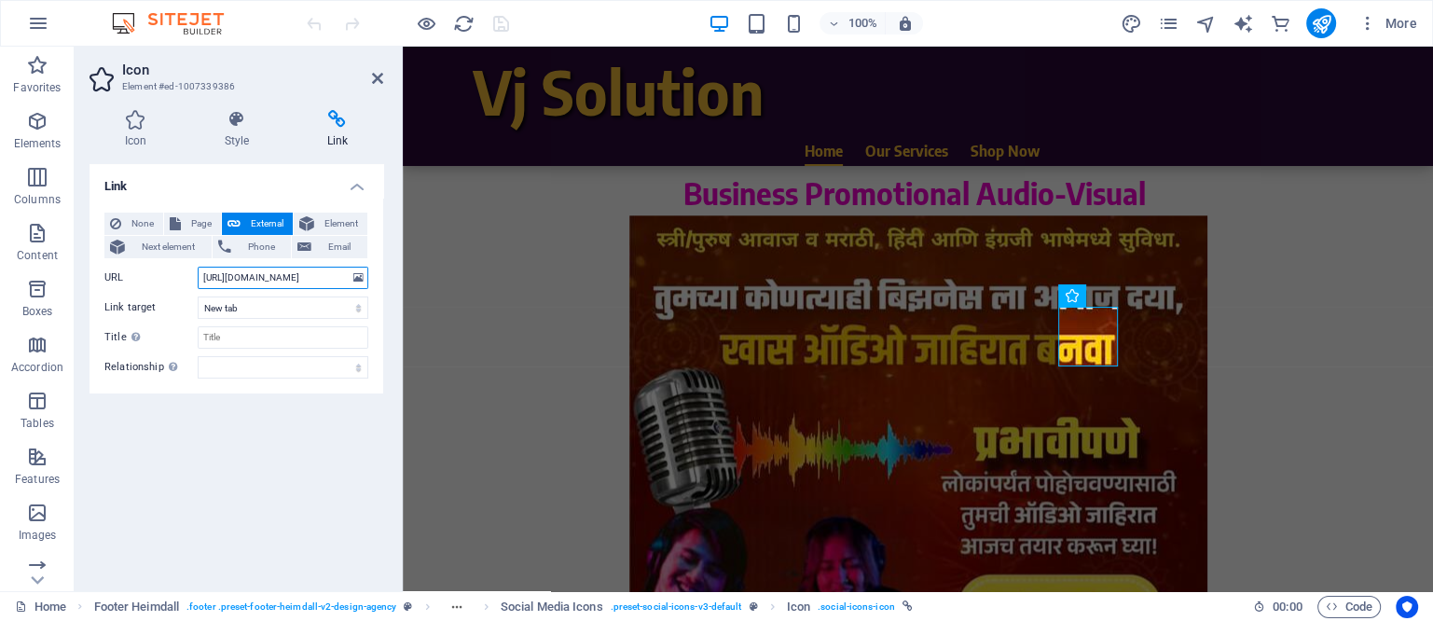
drag, startPoint x: 275, startPoint y: 275, endPoint x: 327, endPoint y: 280, distance: 52.4
click at [327, 280] on input "[URL][DOMAIN_NAME]" at bounding box center [283, 278] width 171 height 22
click at [245, 463] on div "Link None Page External Element Next element Phone Email Page Home Our Services…" at bounding box center [237, 370] width 294 height 412
click at [328, 279] on input "[URL][DOMAIN_NAME]" at bounding box center [283, 278] width 171 height 22
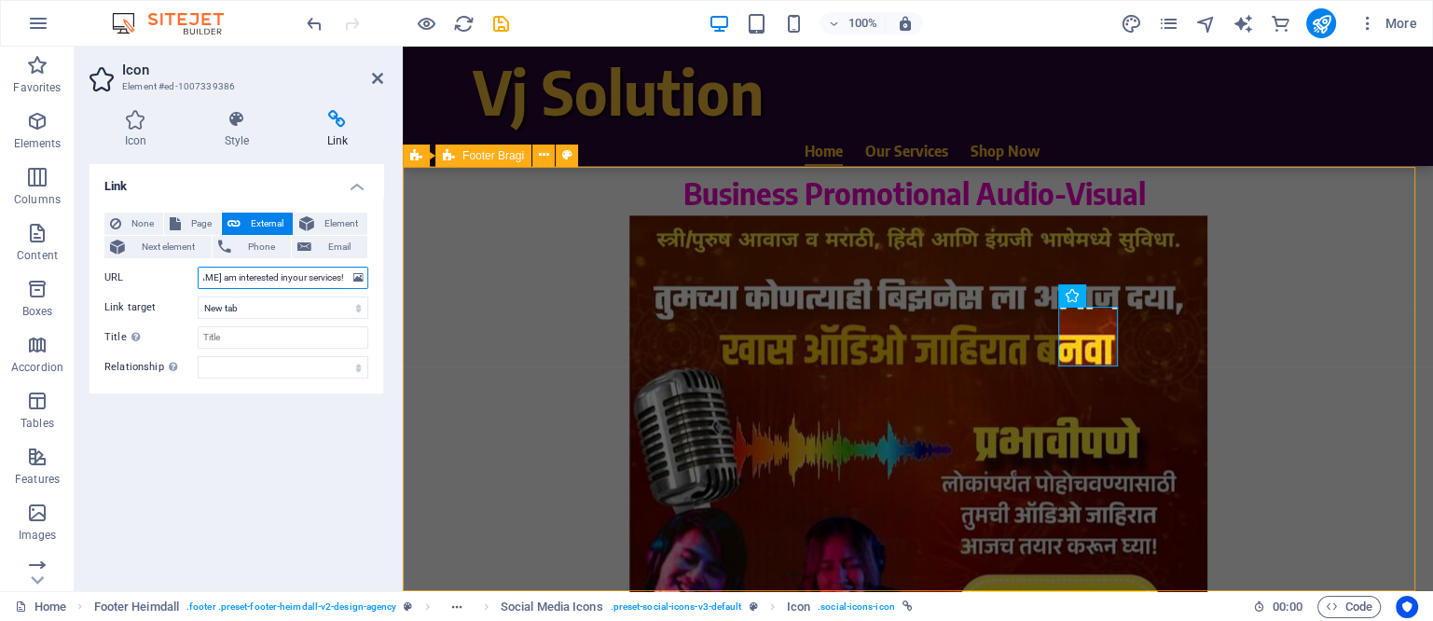
scroll to position [0, 136]
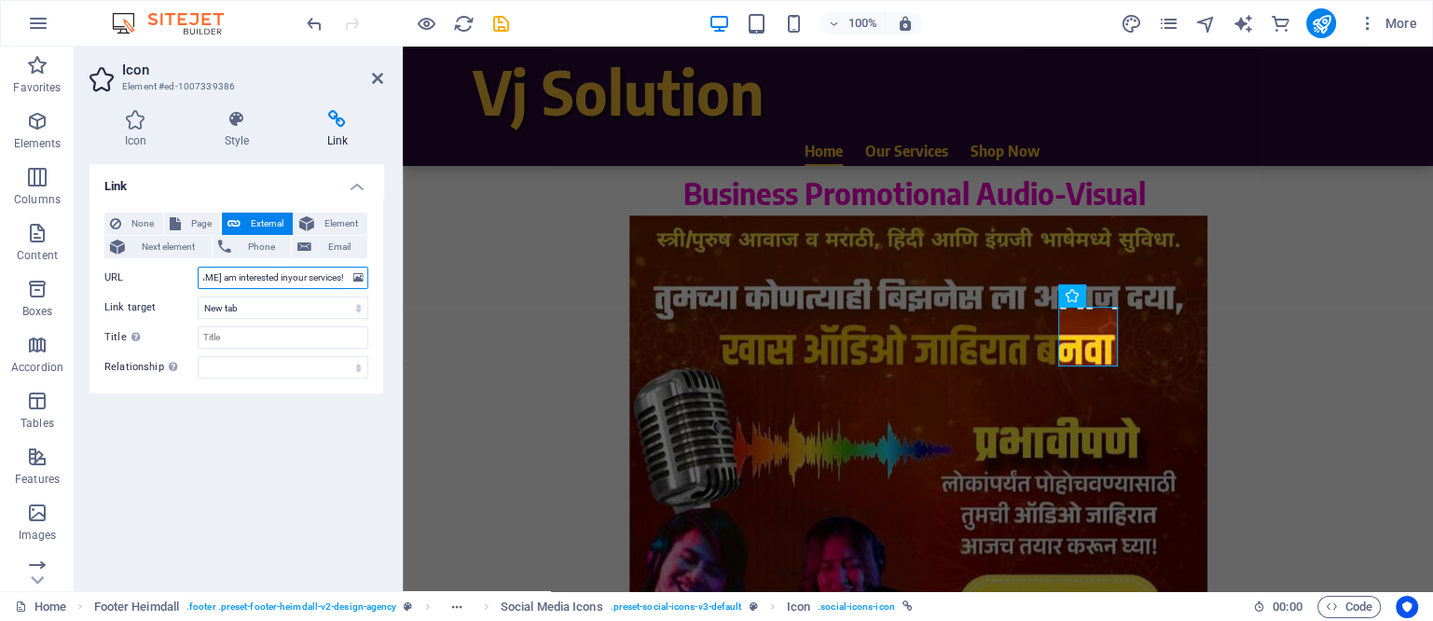
click at [287, 278] on input "[URL][DOMAIN_NAME] am interested inyour services!" at bounding box center [283, 278] width 171 height 22
type input "[URL][DOMAIN_NAME] am interested in your services!"
click at [1323, 26] on icon "publish" at bounding box center [1320, 23] width 21 height 21
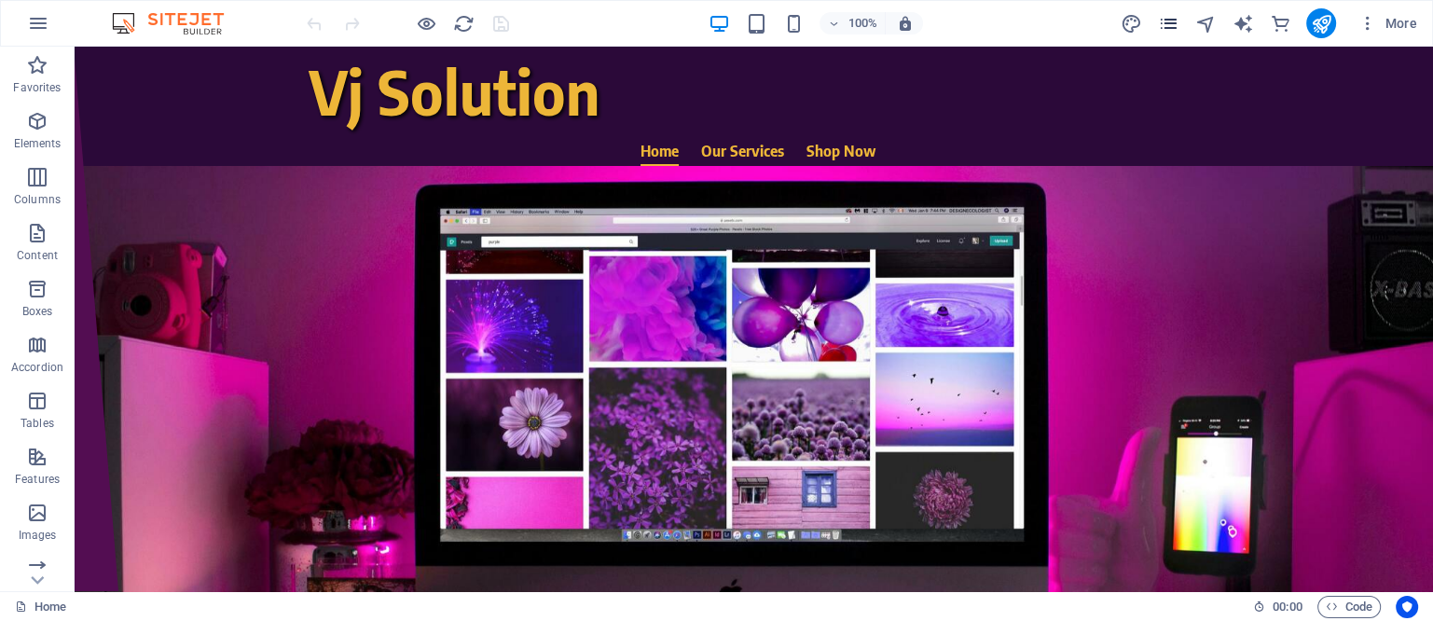
click at [1178, 20] on icon "pages" at bounding box center [1167, 23] width 21 height 21
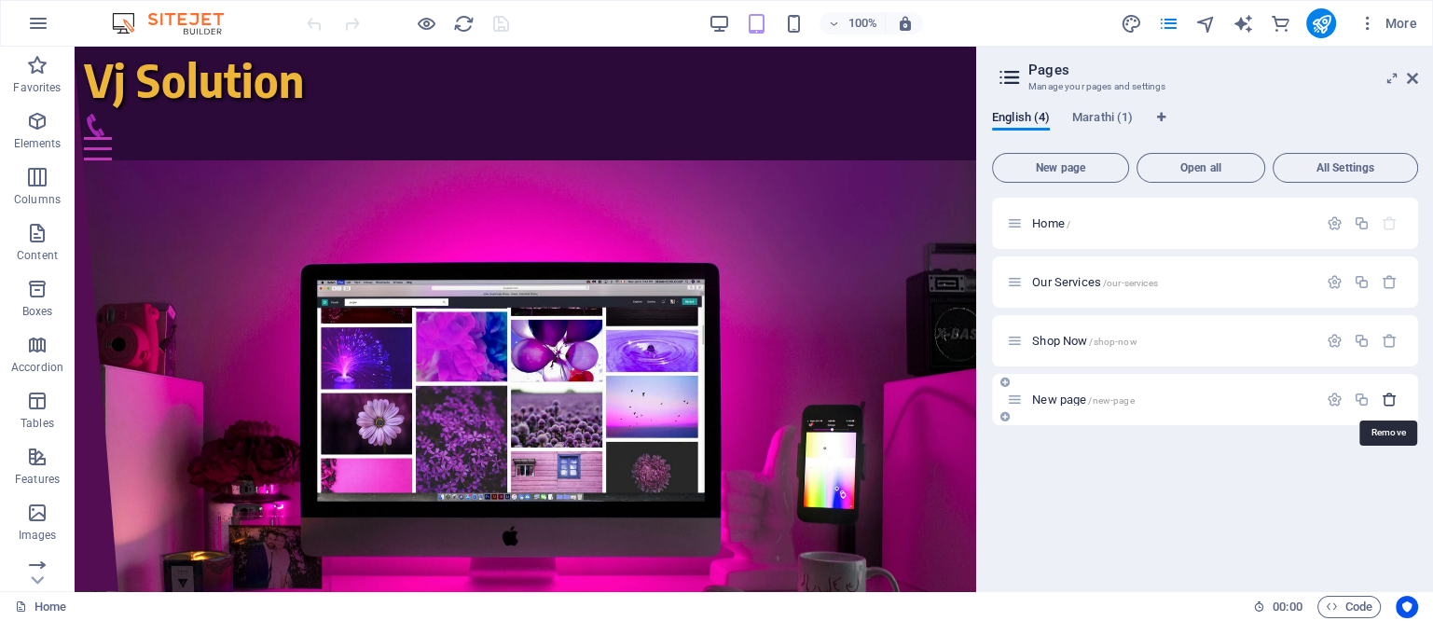
click at [1386, 398] on icon "button" at bounding box center [1390, 400] width 16 height 16
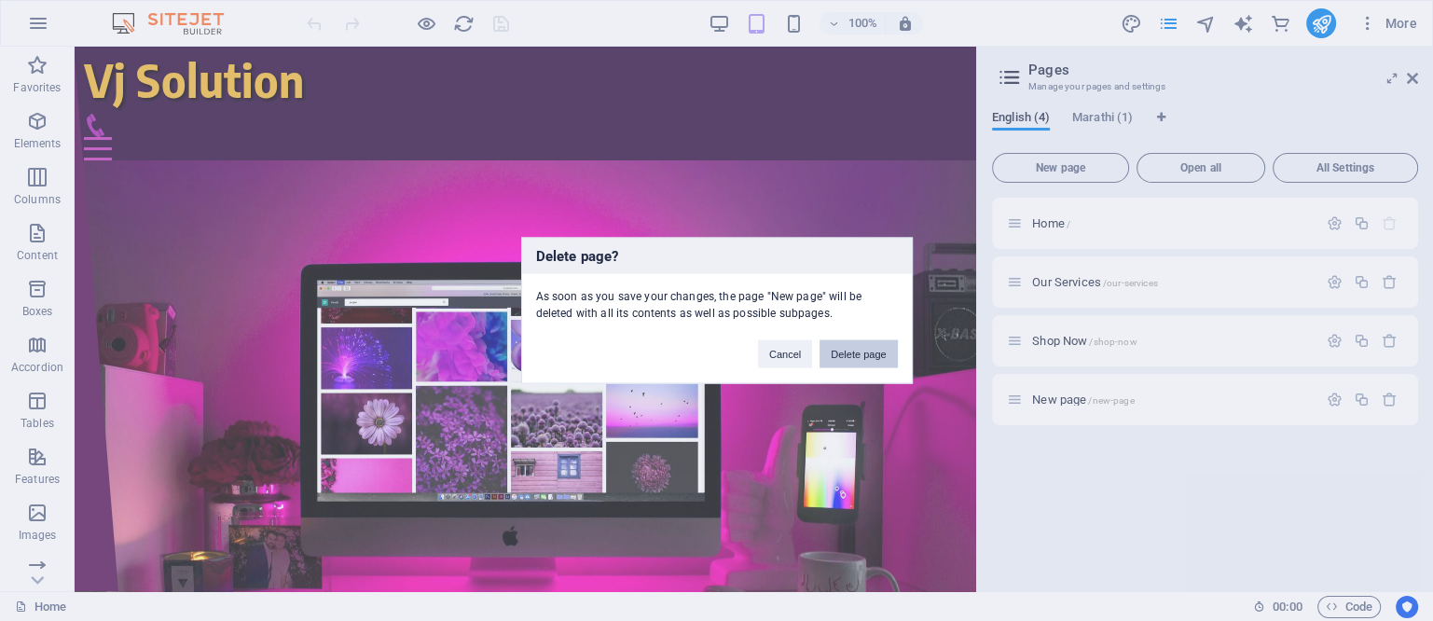
click at [857, 356] on button "Delete page" at bounding box center [858, 354] width 77 height 28
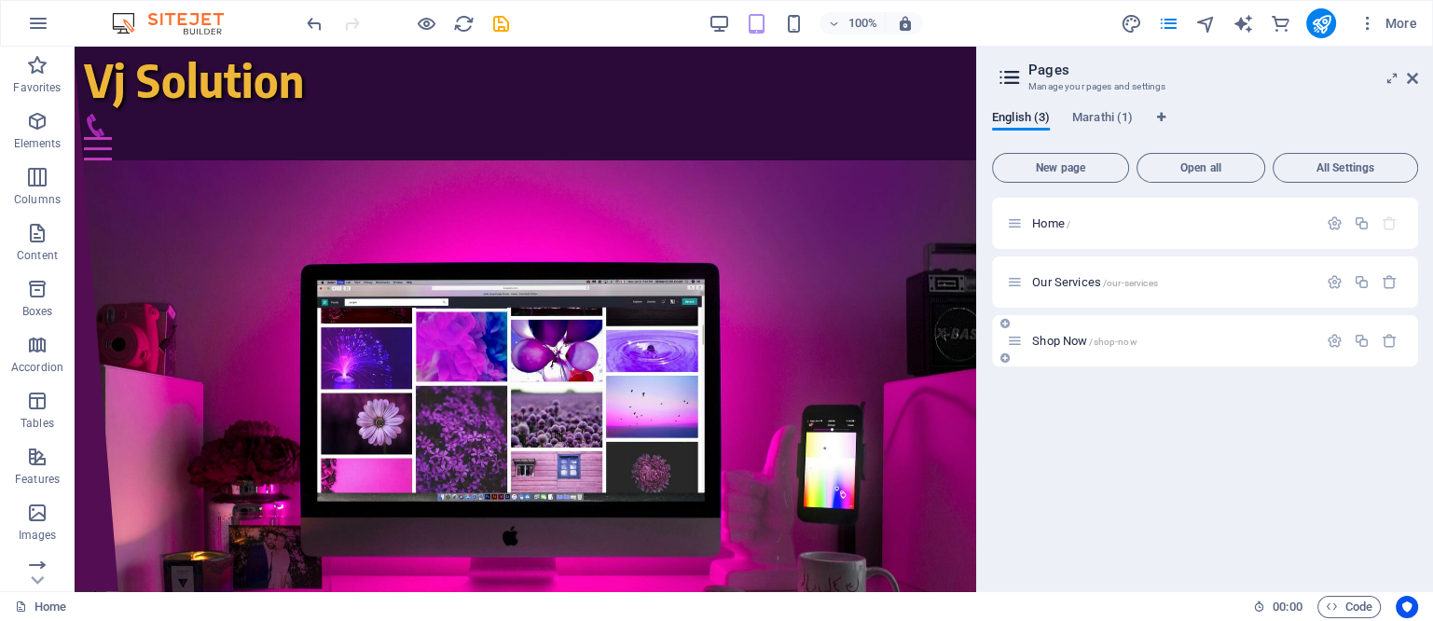
click at [1059, 338] on span "Shop Now /shop-now" at bounding box center [1084, 341] width 104 height 14
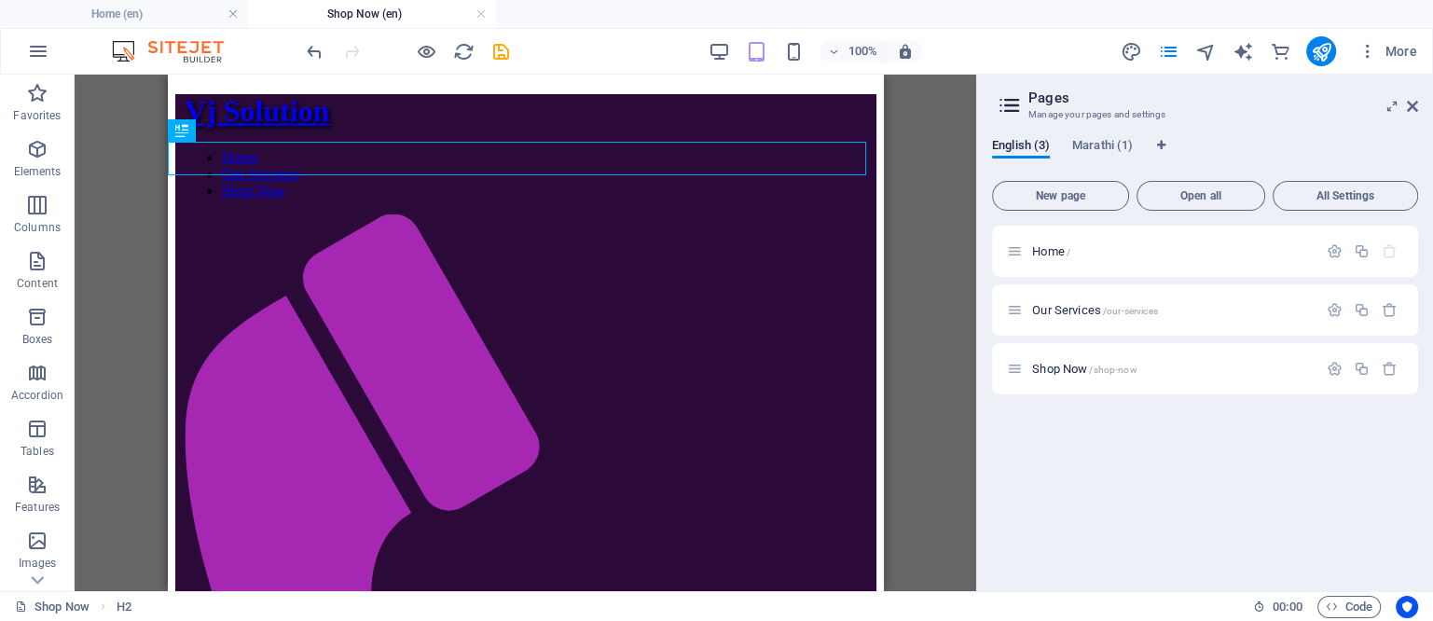
click at [1416, 107] on icon at bounding box center [1412, 106] width 11 height 15
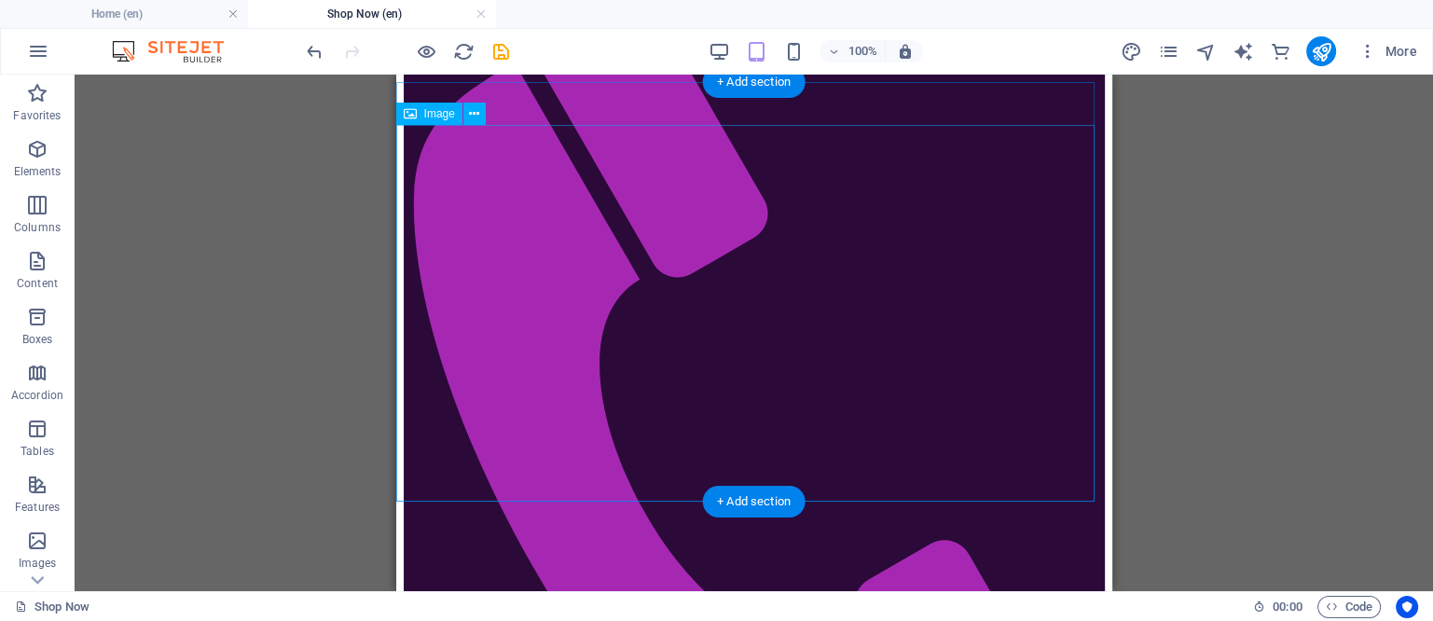
scroll to position [350, 0]
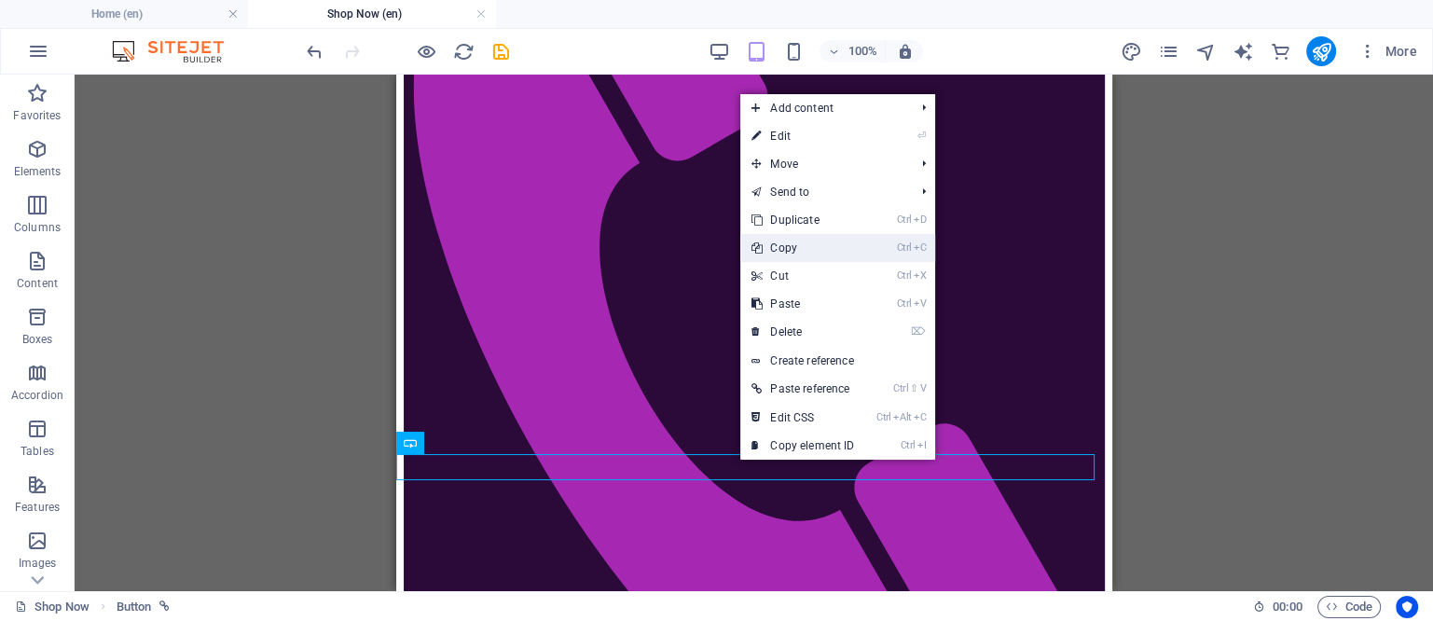
click at [778, 248] on link "Ctrl C Copy" at bounding box center [802, 248] width 125 height 28
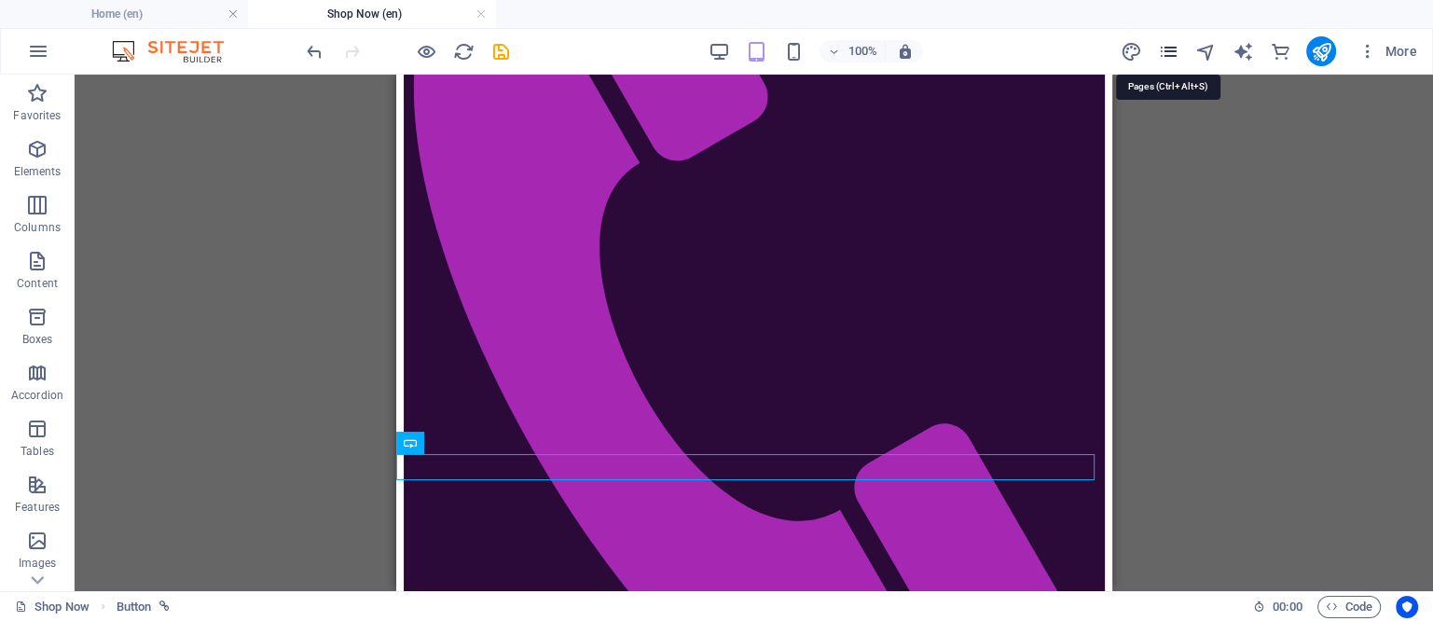
click at [1162, 48] on icon "pages" at bounding box center [1167, 51] width 21 height 21
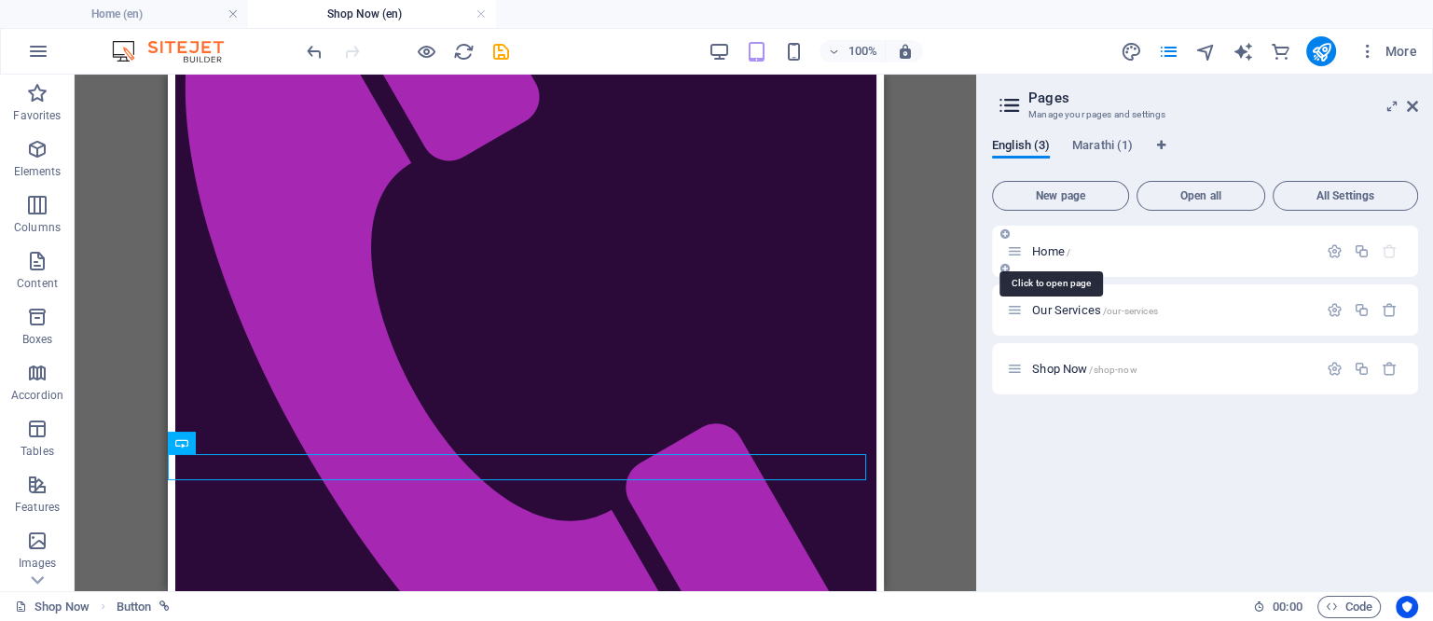
click at [1042, 245] on span "Home /" at bounding box center [1051, 251] width 38 height 14
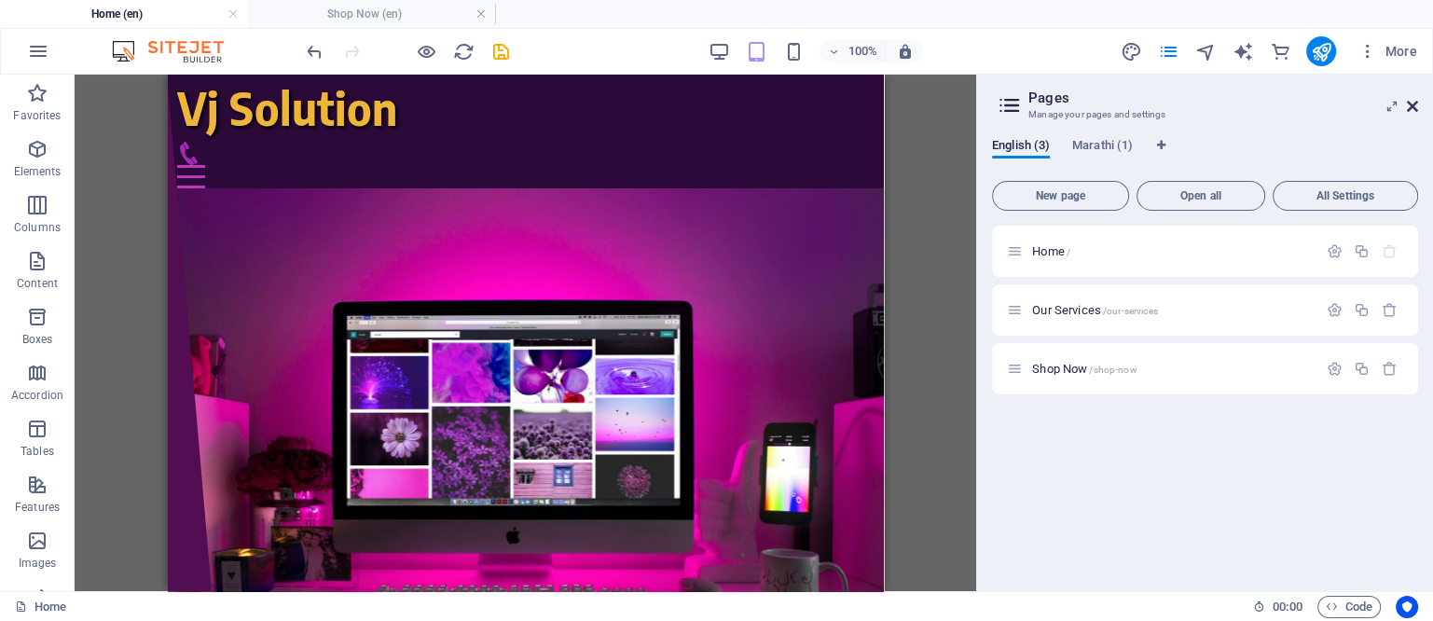
click at [1410, 110] on icon at bounding box center [1412, 106] width 11 height 15
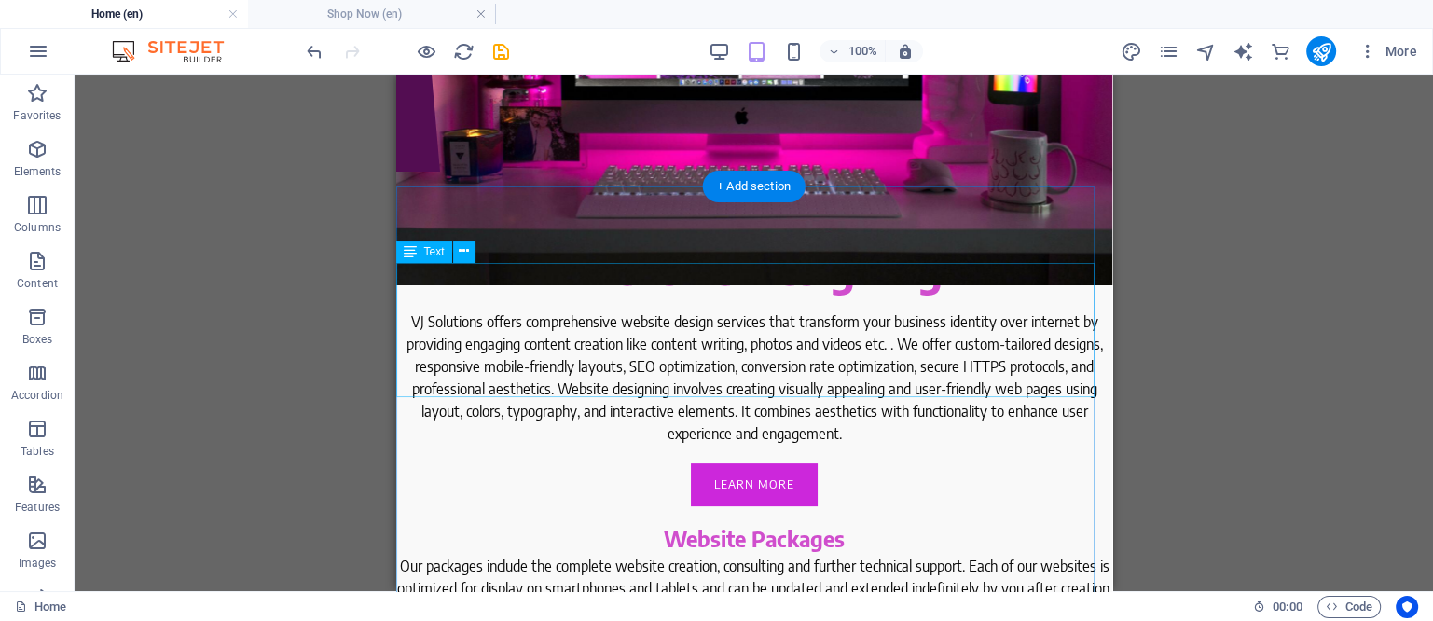
scroll to position [466, 0]
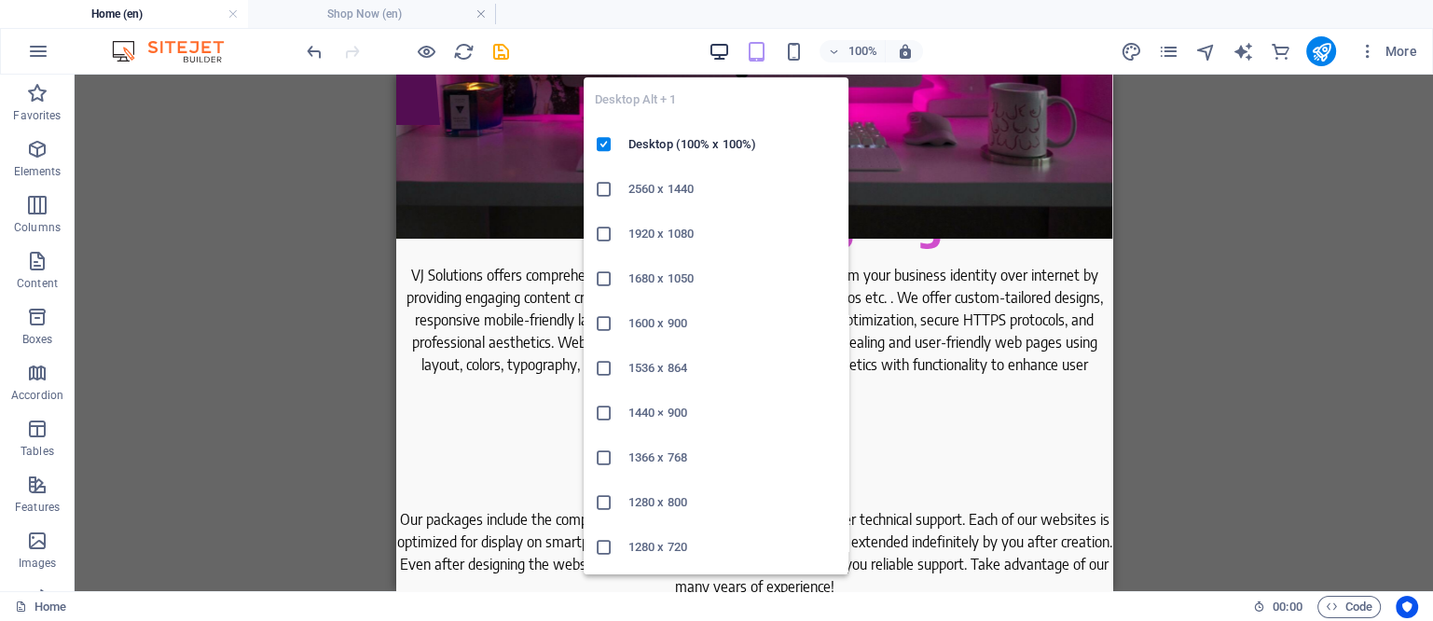
click at [719, 45] on icon "button" at bounding box center [719, 51] width 21 height 21
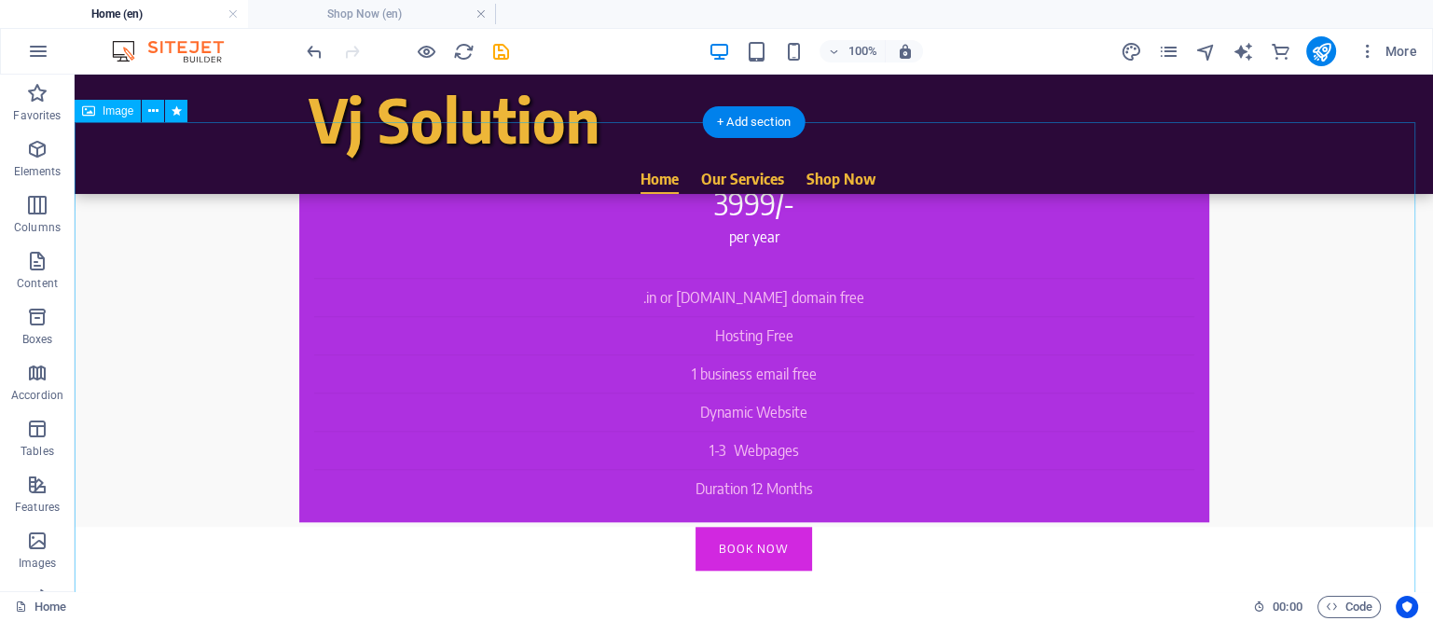
scroll to position [2003, 0]
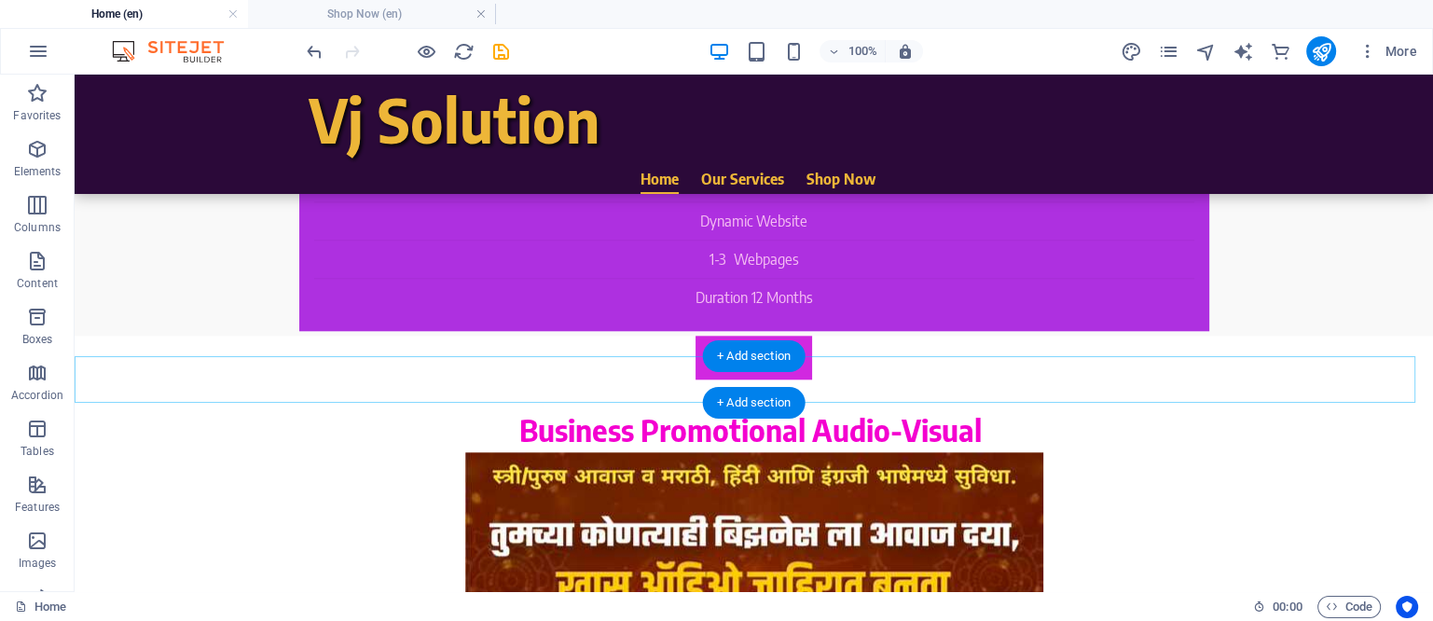
drag, startPoint x: 820, startPoint y: 428, endPoint x: 686, endPoint y: 374, distance: 143.9
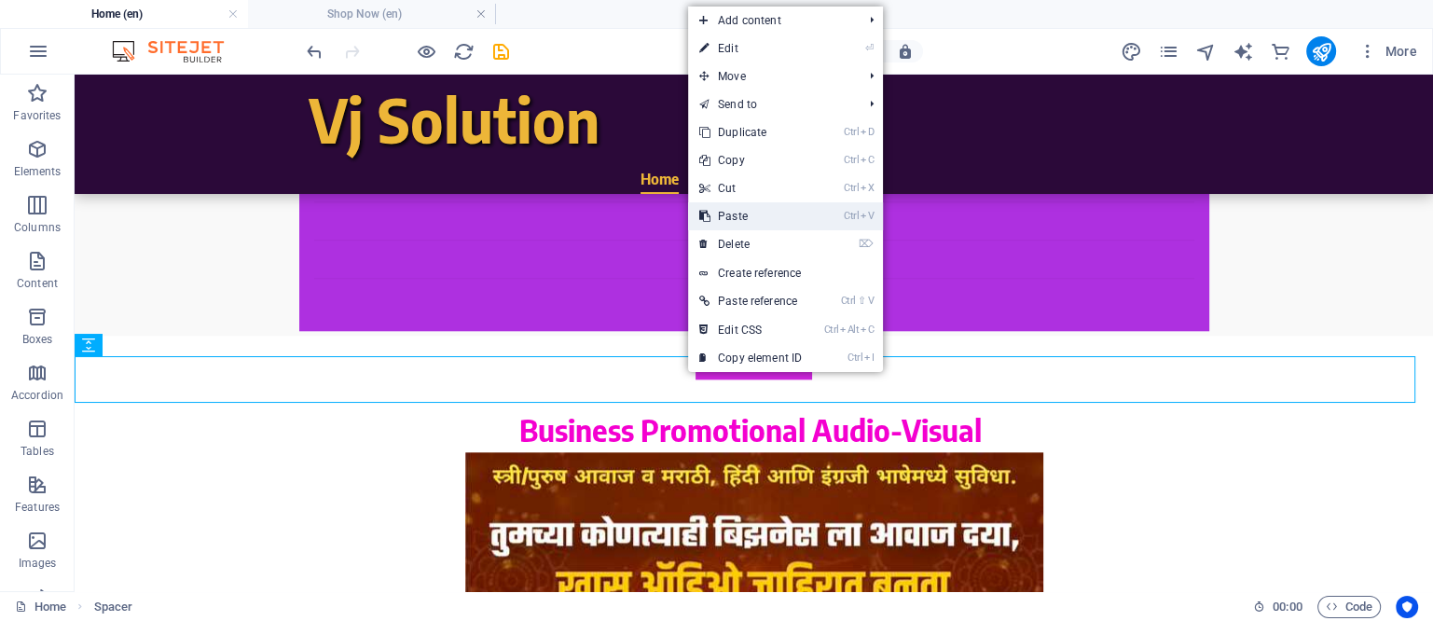
click at [746, 215] on link "Ctrl V Paste" at bounding box center [750, 216] width 125 height 28
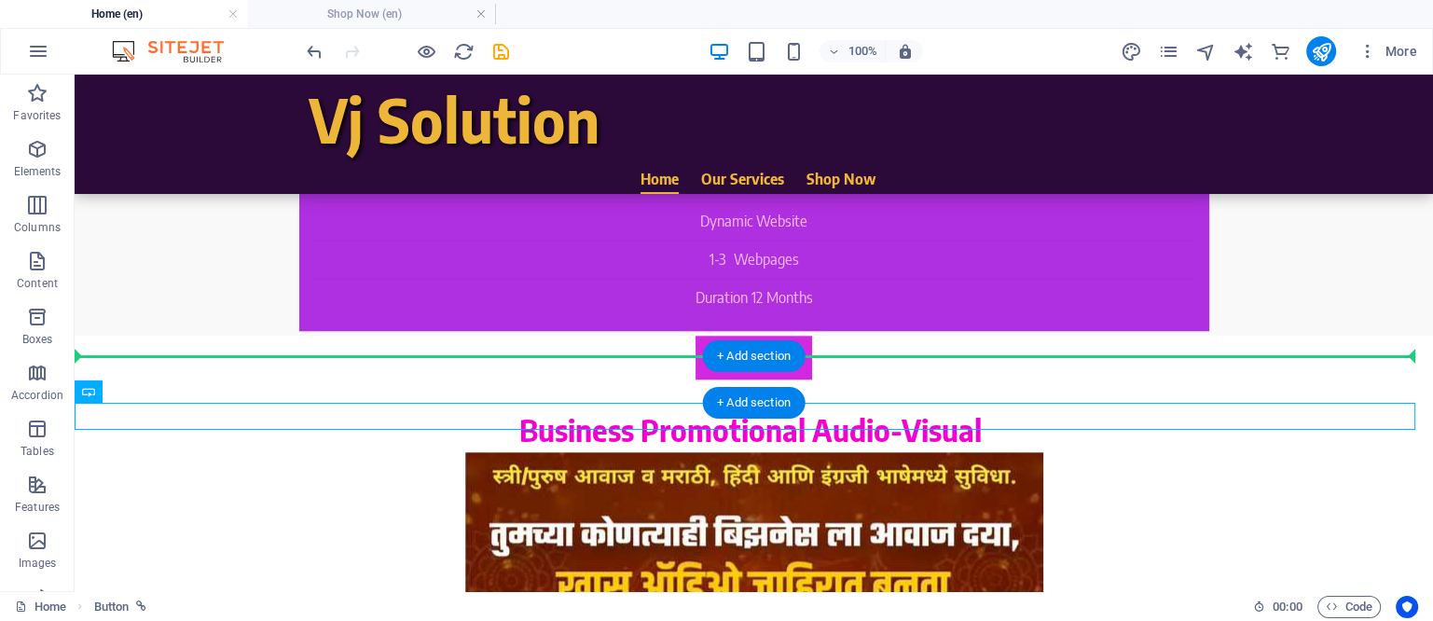
drag, startPoint x: 663, startPoint y: 415, endPoint x: 667, endPoint y: 373, distance: 42.1
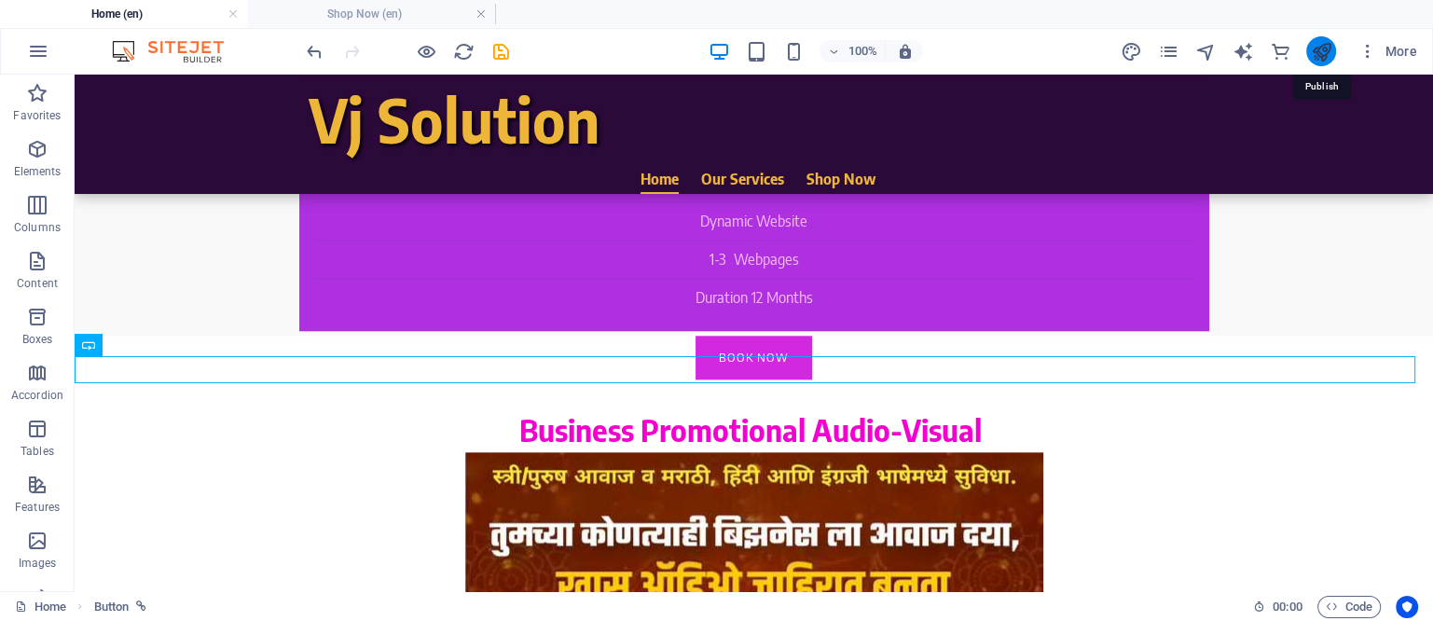
click at [1322, 51] on icon "publish" at bounding box center [1320, 51] width 21 height 21
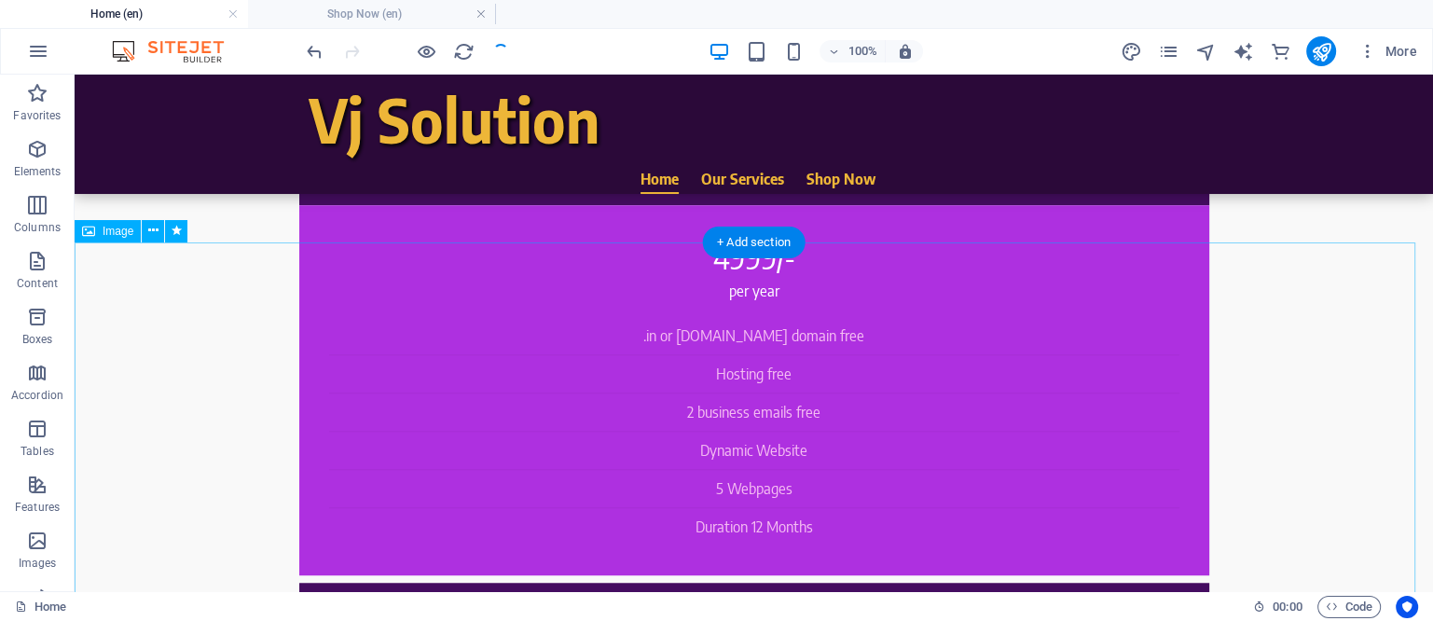
scroll to position [1421, 0]
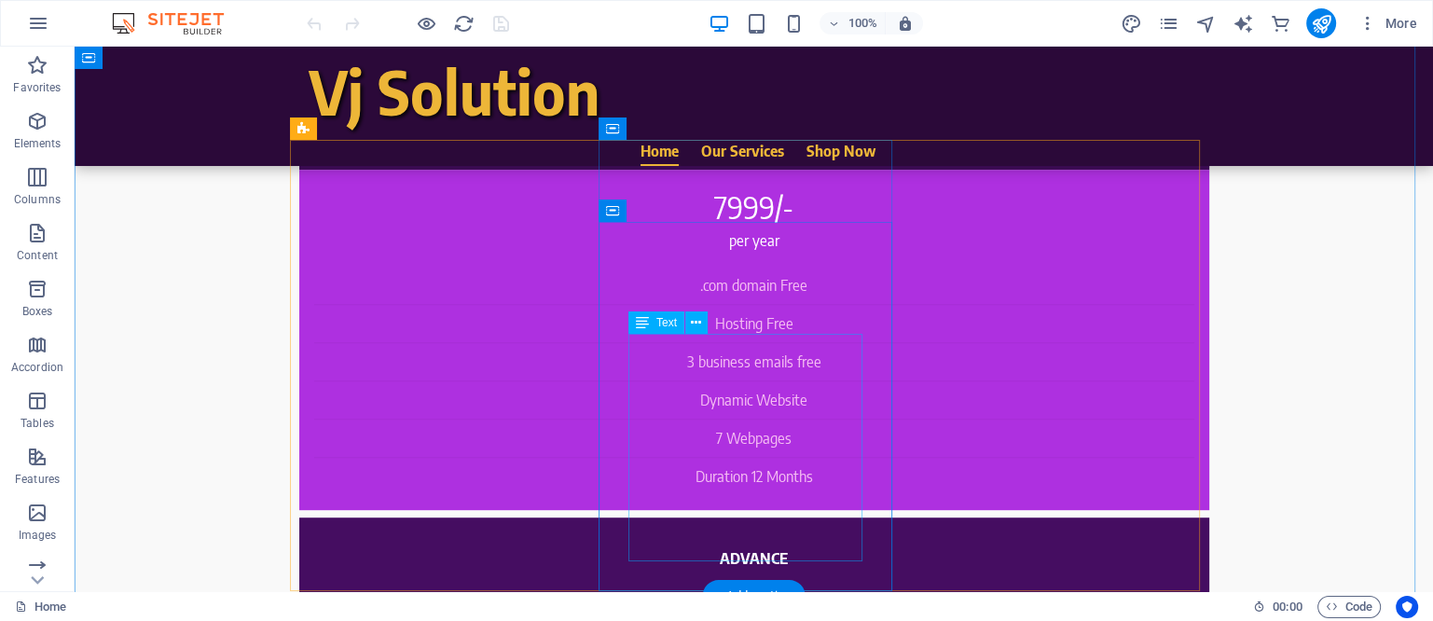
scroll to position [1048, 0]
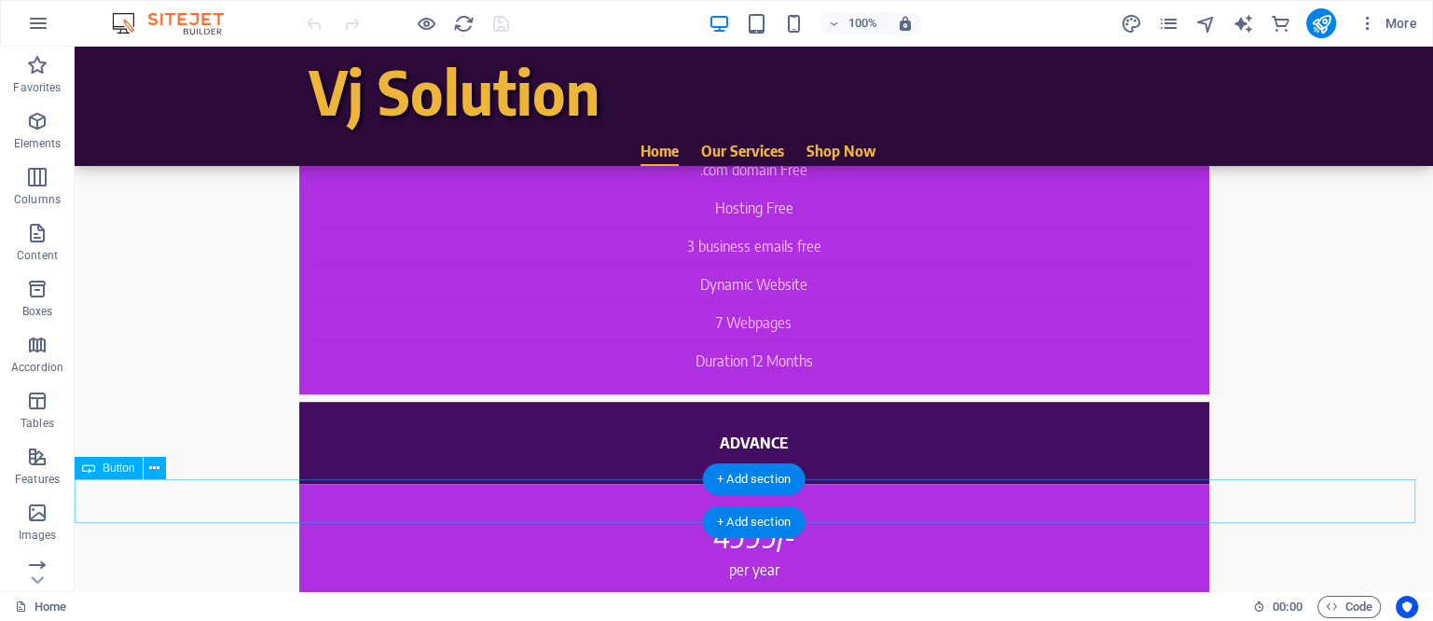
select select "2"
select select
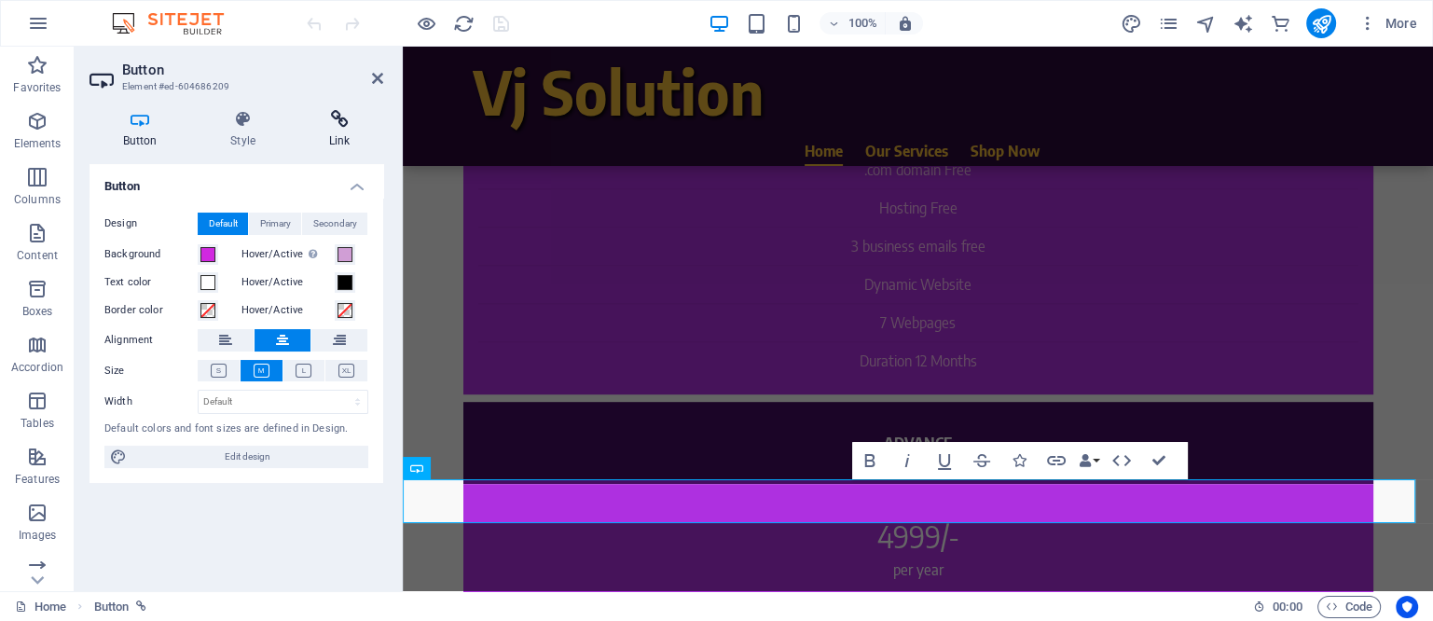
click at [346, 115] on icon at bounding box center [340, 119] width 88 height 19
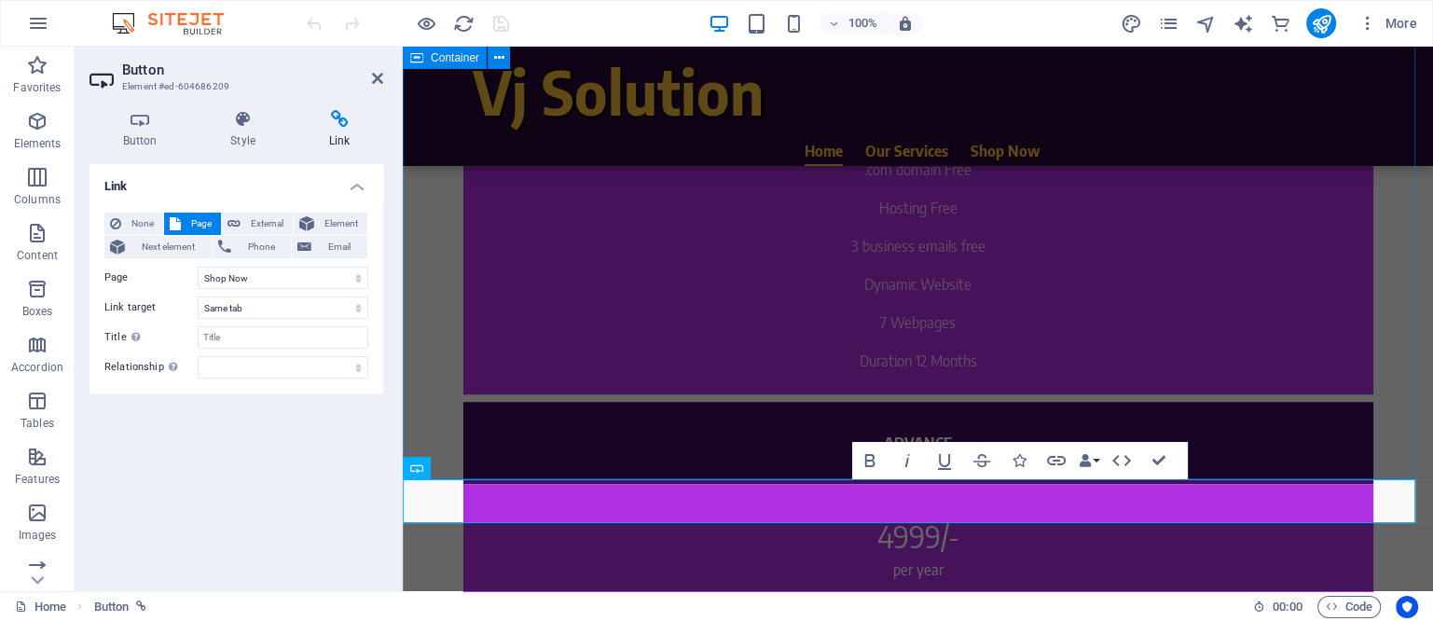
click at [1399, 447] on div "Website Designing VJ Solutions offers comprehensive website design services tha…" at bounding box center [918, 426] width 1030 height 1697
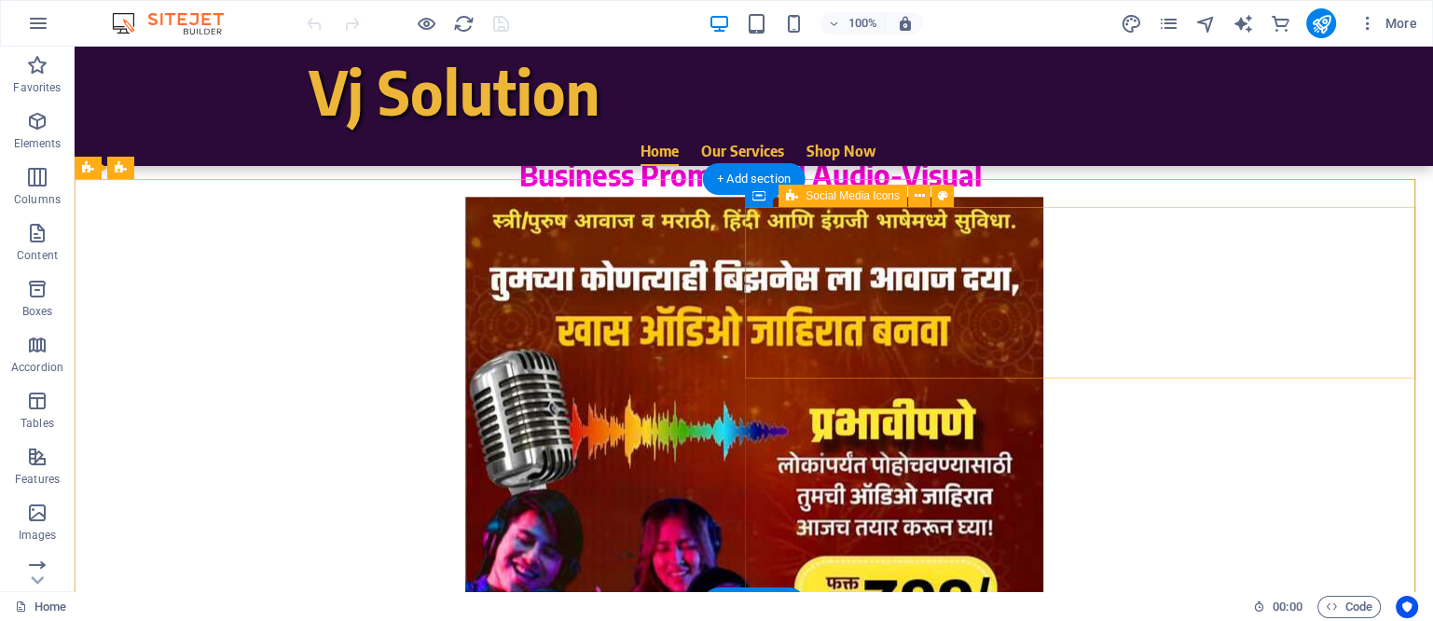
scroll to position [2251, 0]
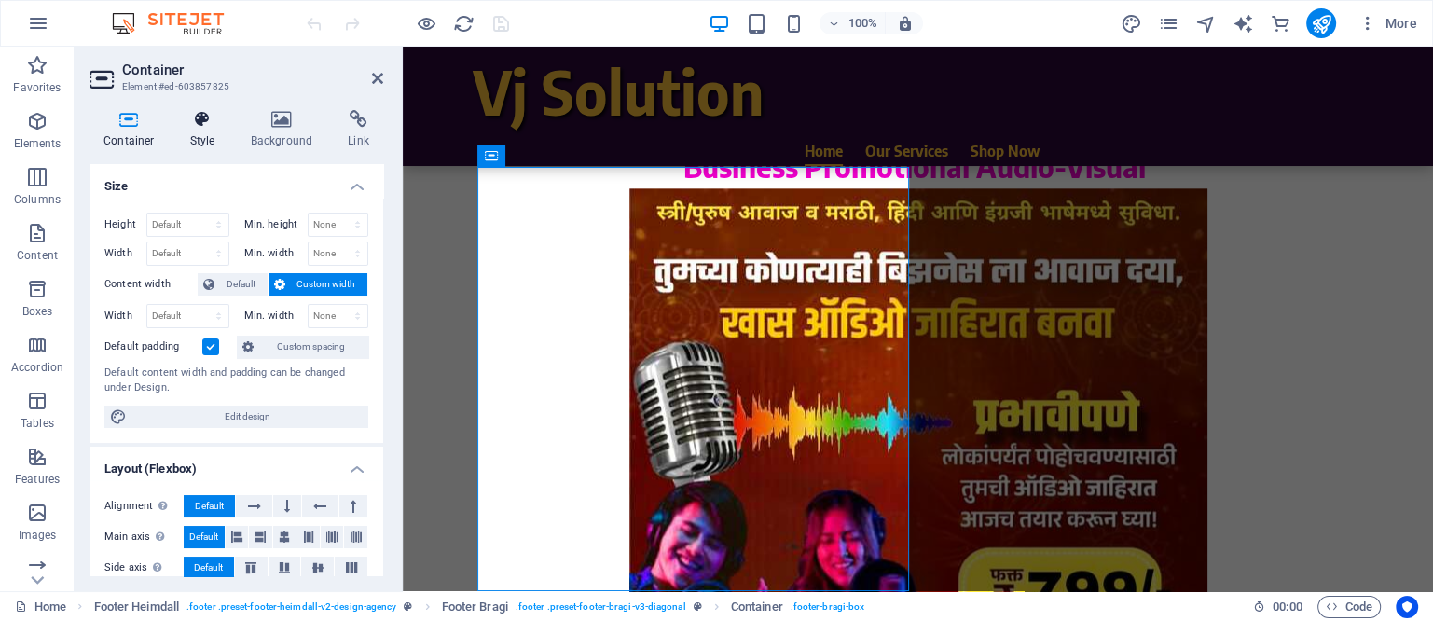
click at [200, 122] on icon at bounding box center [202, 119] width 53 height 19
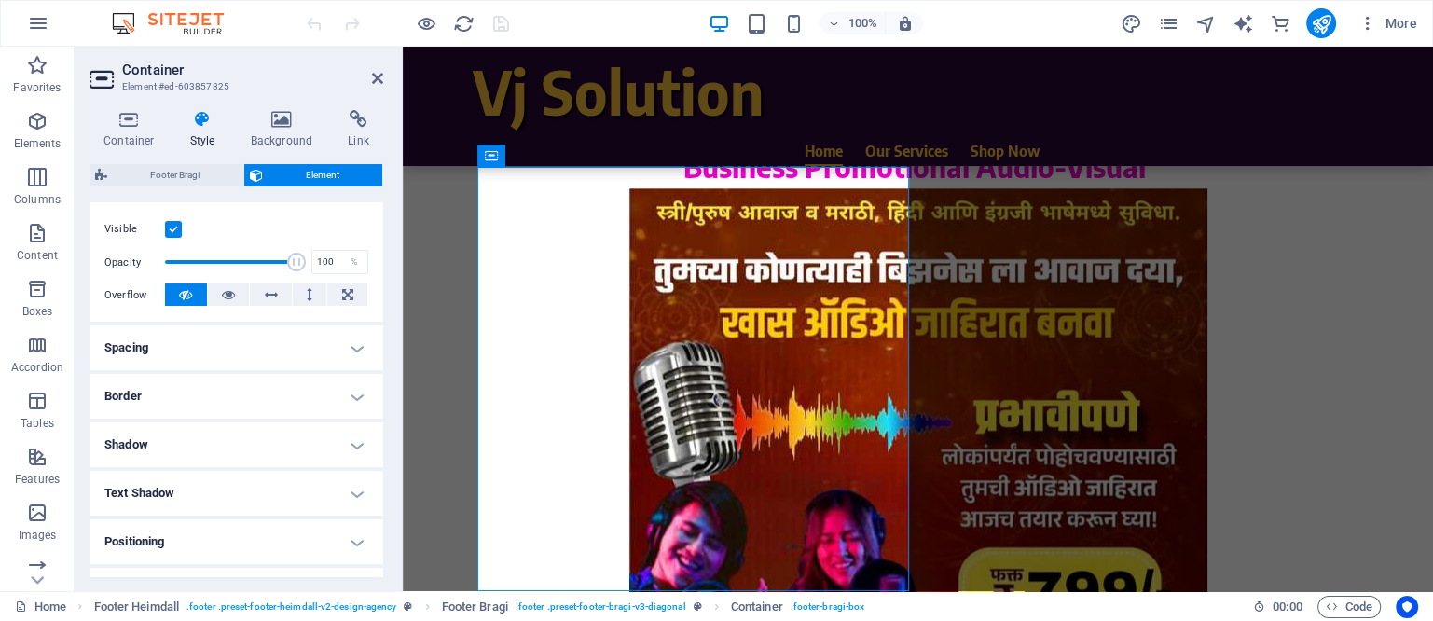
scroll to position [233, 0]
click at [328, 337] on h4 "Spacing" at bounding box center [237, 347] width 294 height 45
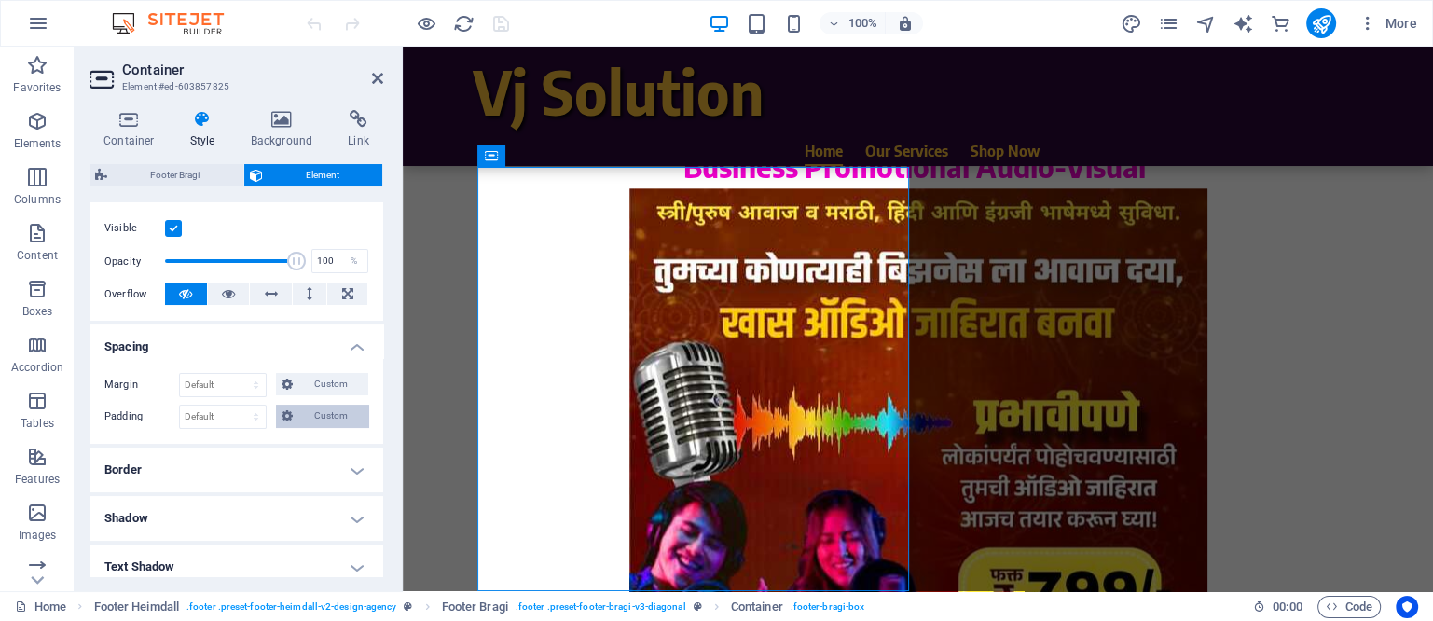
click at [325, 409] on span "Custom" at bounding box center [330, 416] width 64 height 22
click at [233, 440] on input "number" at bounding box center [247, 448] width 56 height 22
type input "10"
type input "0"
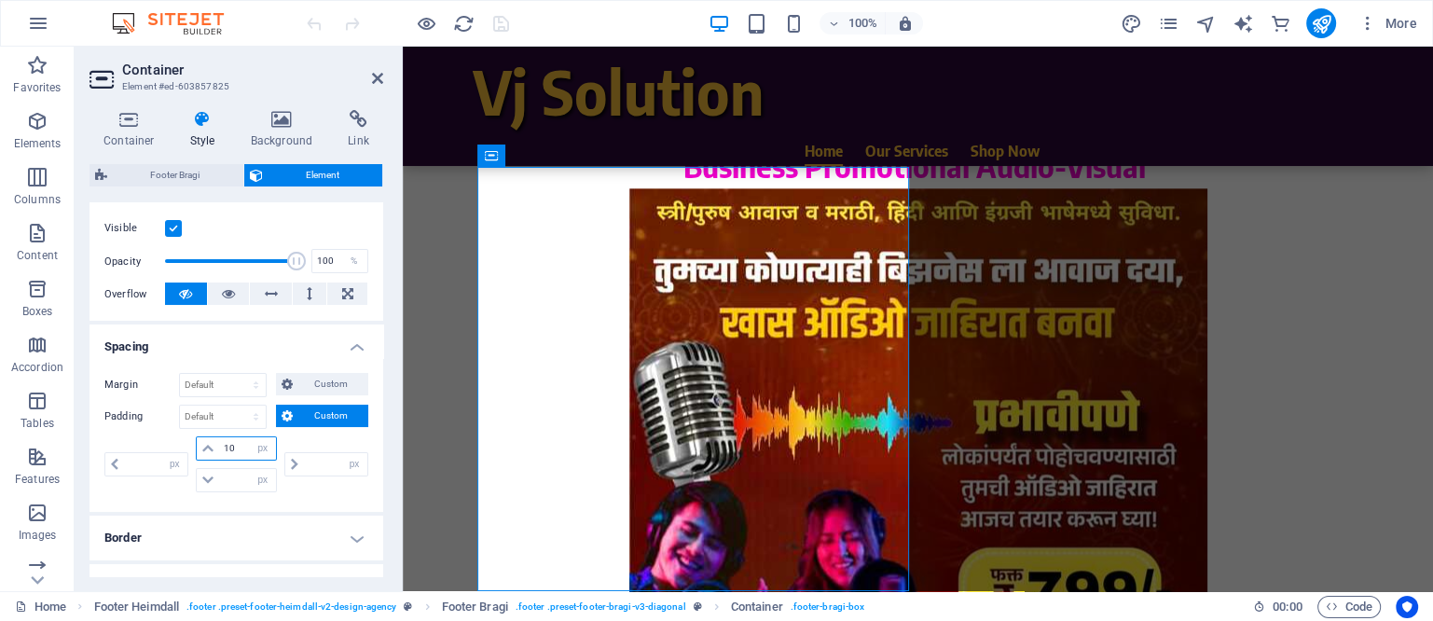
type input "0"
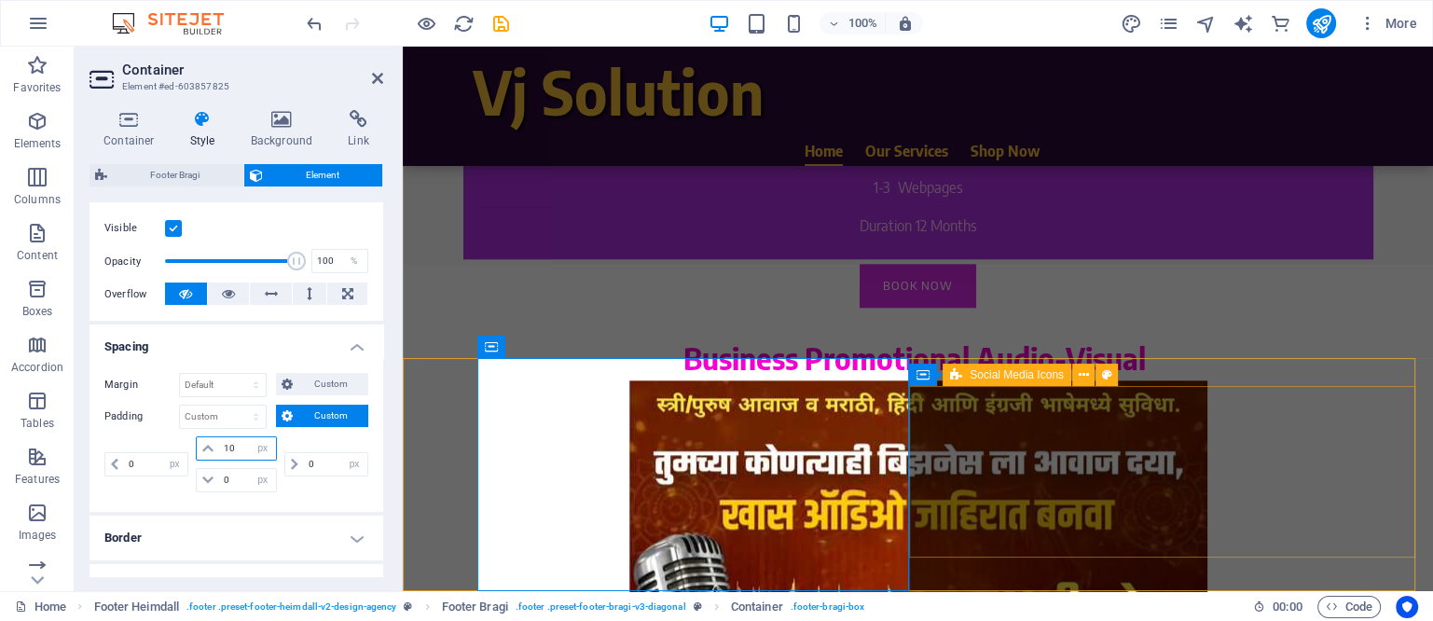
type input "10"
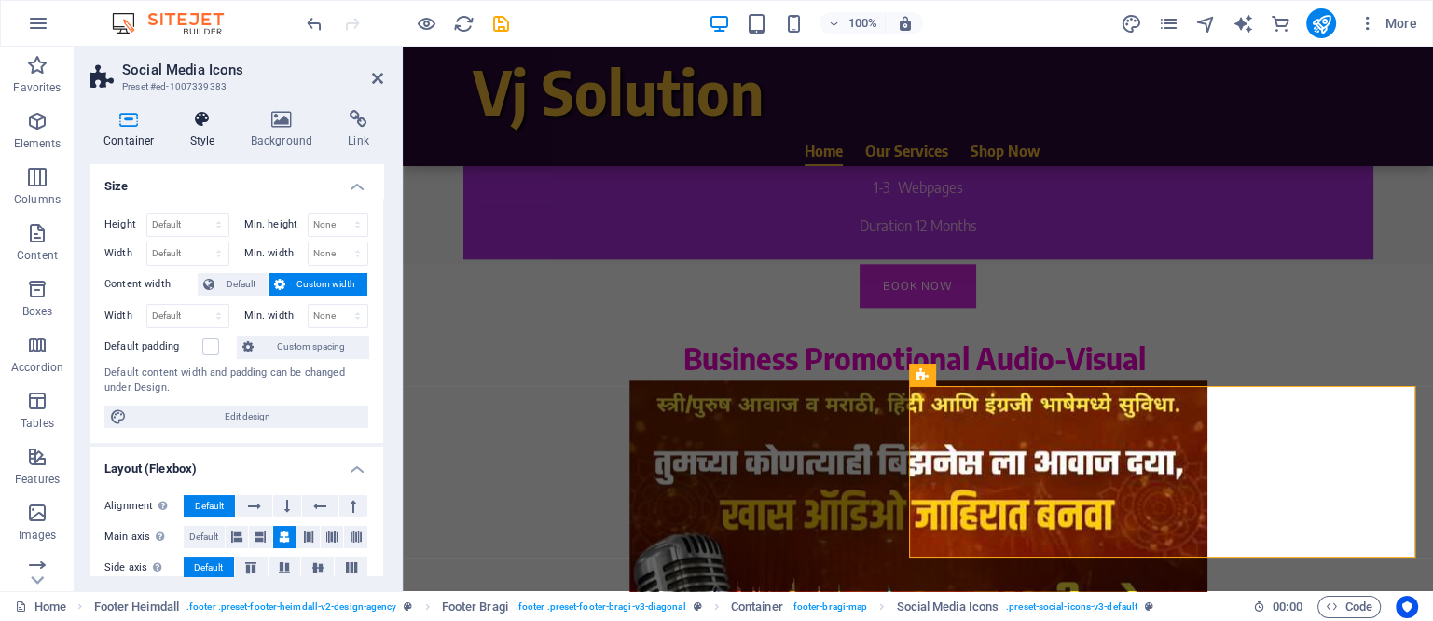
click at [205, 125] on icon at bounding box center [202, 119] width 53 height 19
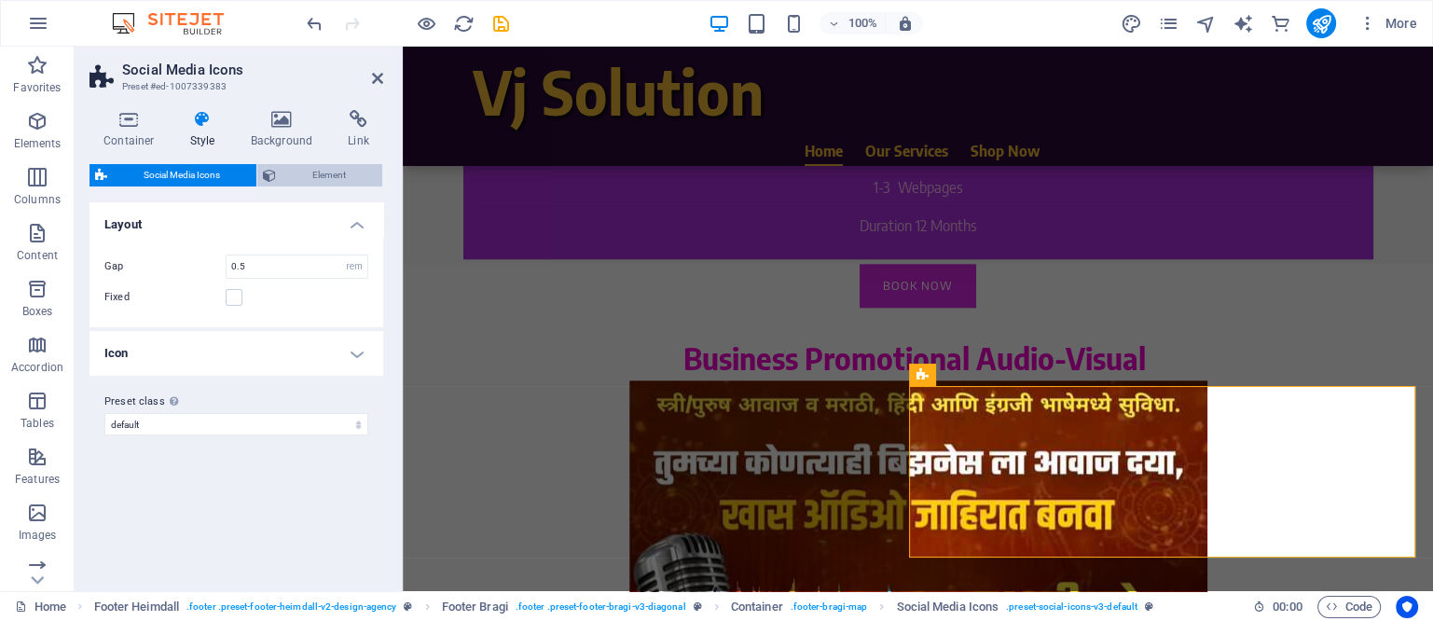
click at [326, 173] on span "Element" at bounding box center [329, 175] width 95 height 22
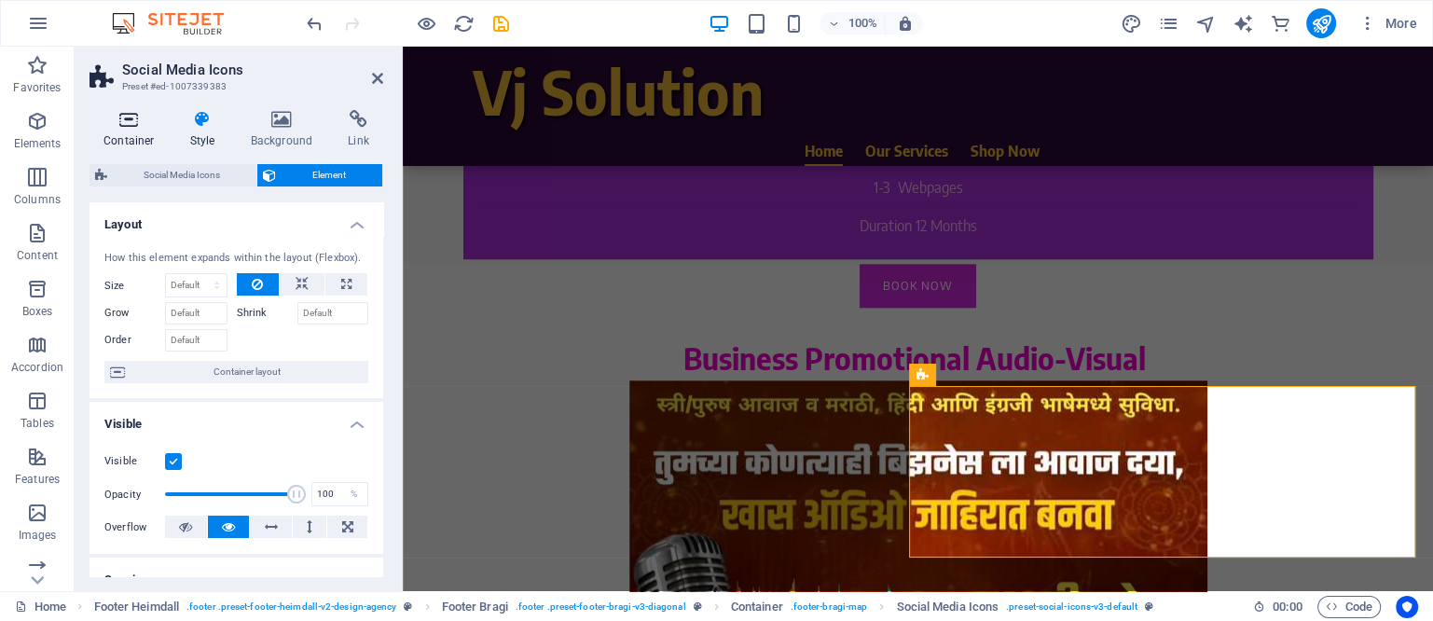
click at [134, 131] on h4 "Container" at bounding box center [133, 129] width 87 height 39
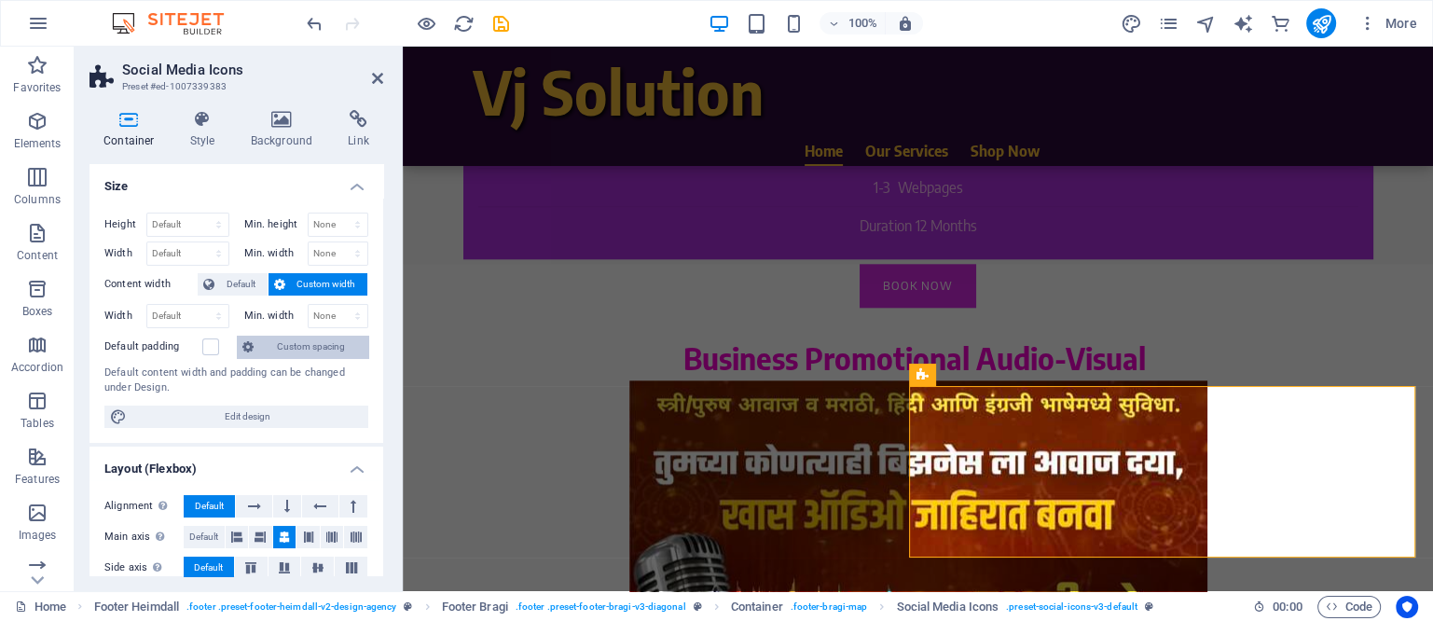
click at [322, 342] on span "Custom spacing" at bounding box center [311, 347] width 104 height 22
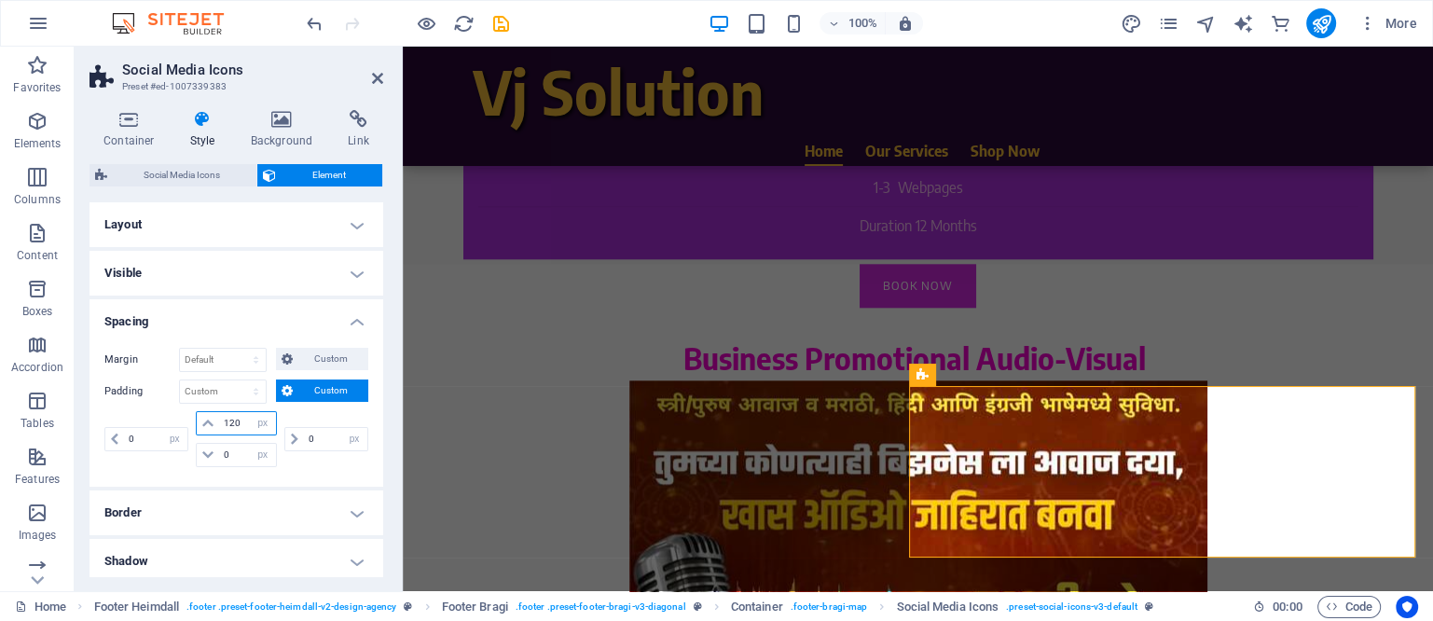
click at [228, 421] on input "120" at bounding box center [247, 423] width 56 height 22
click at [231, 421] on input "120" at bounding box center [247, 423] width 56 height 22
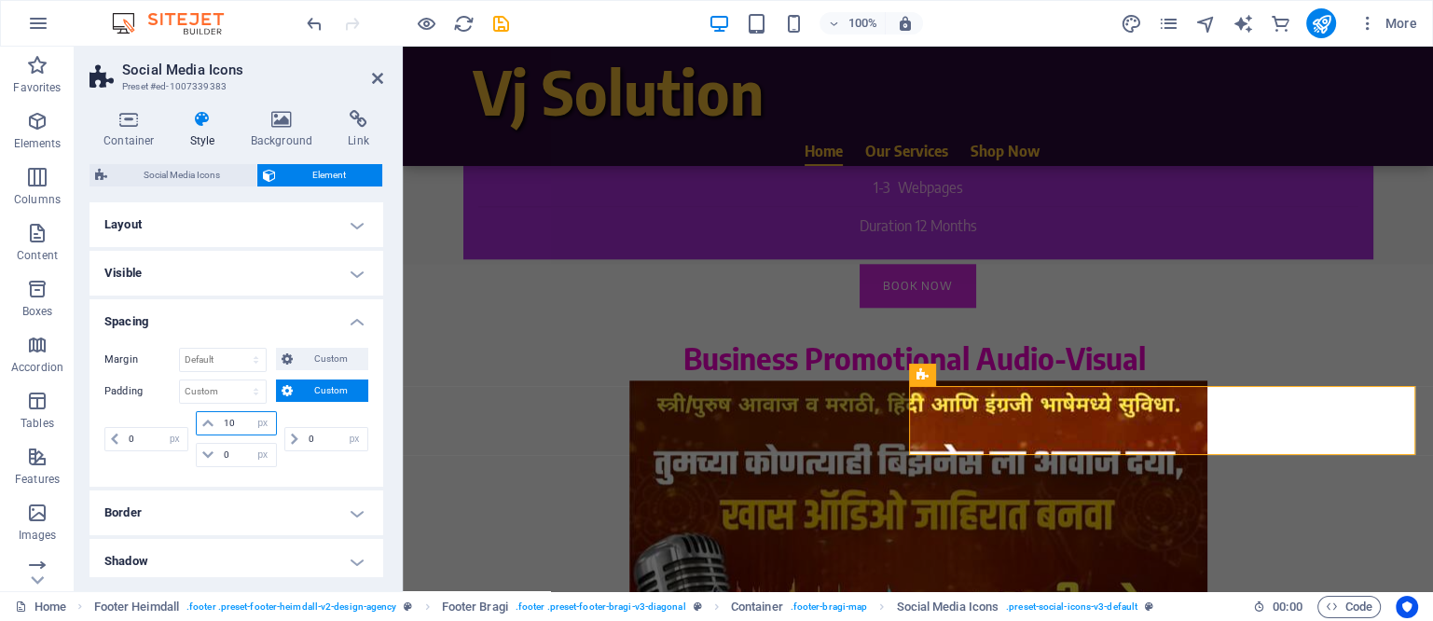
type input "0"
select select "px"
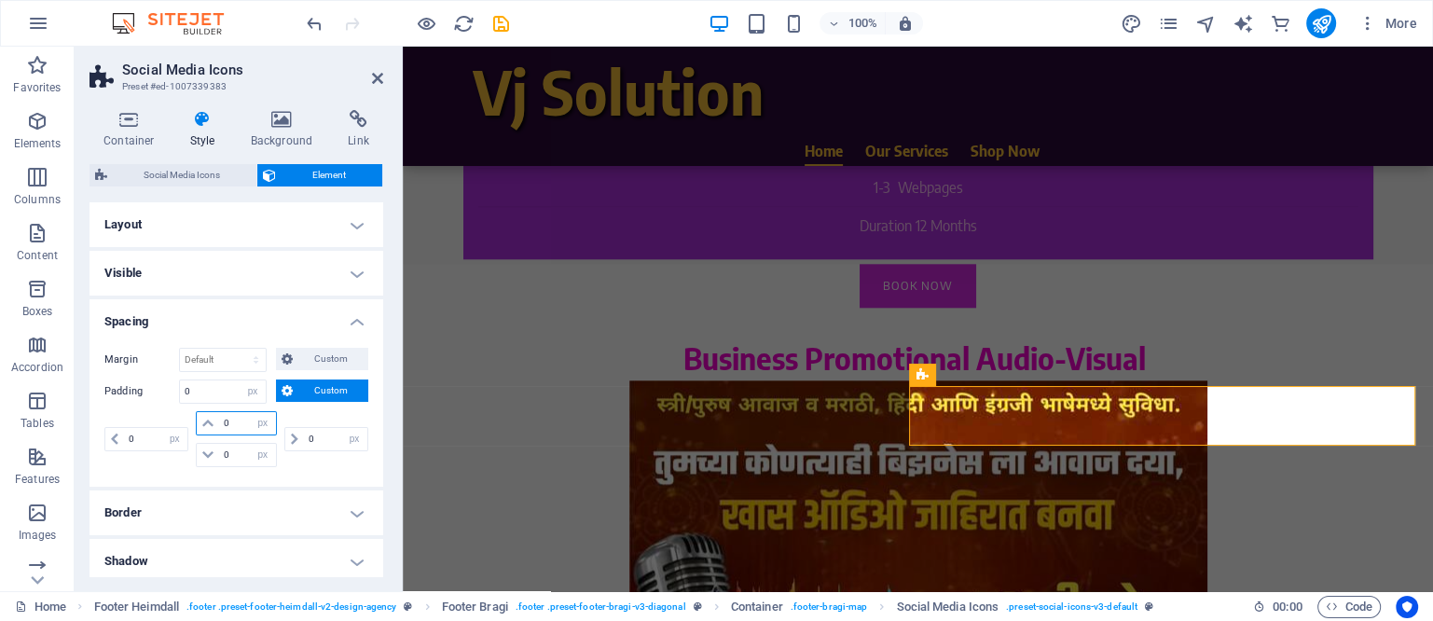
type input "80"
select select "DISABLED_OPTION_VALUE"
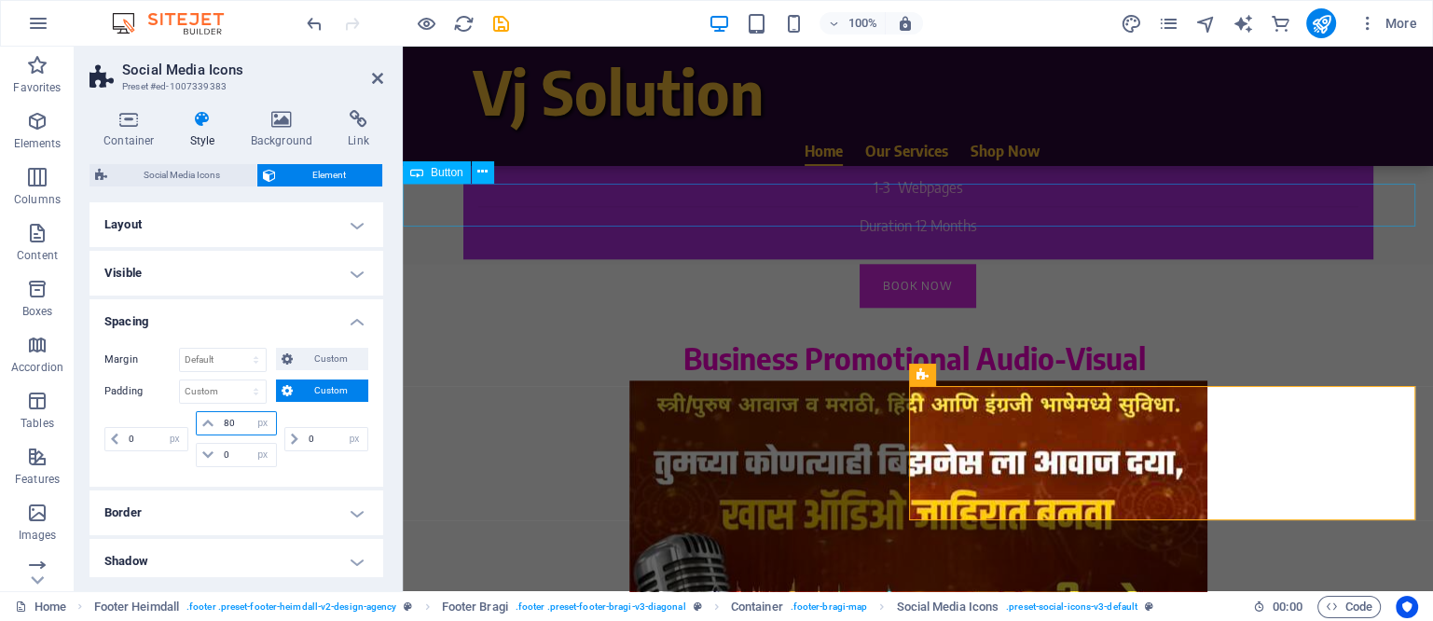
type input "80"
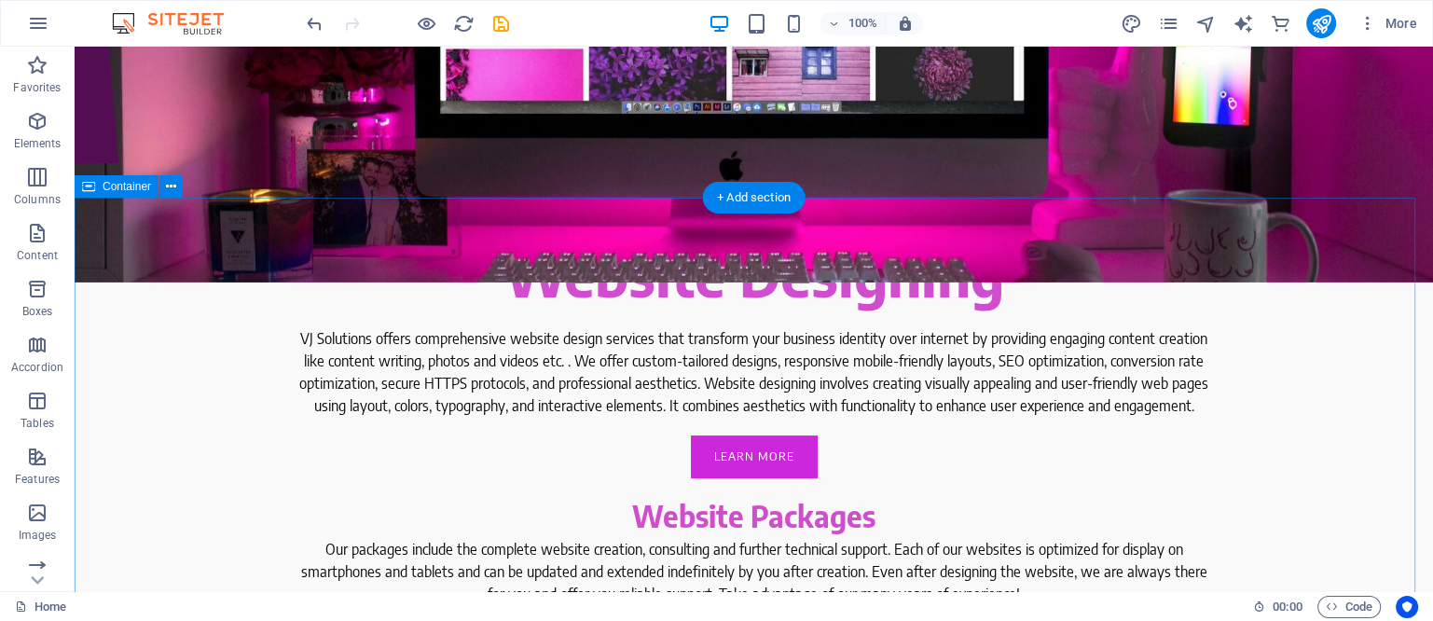
scroll to position [194, 0]
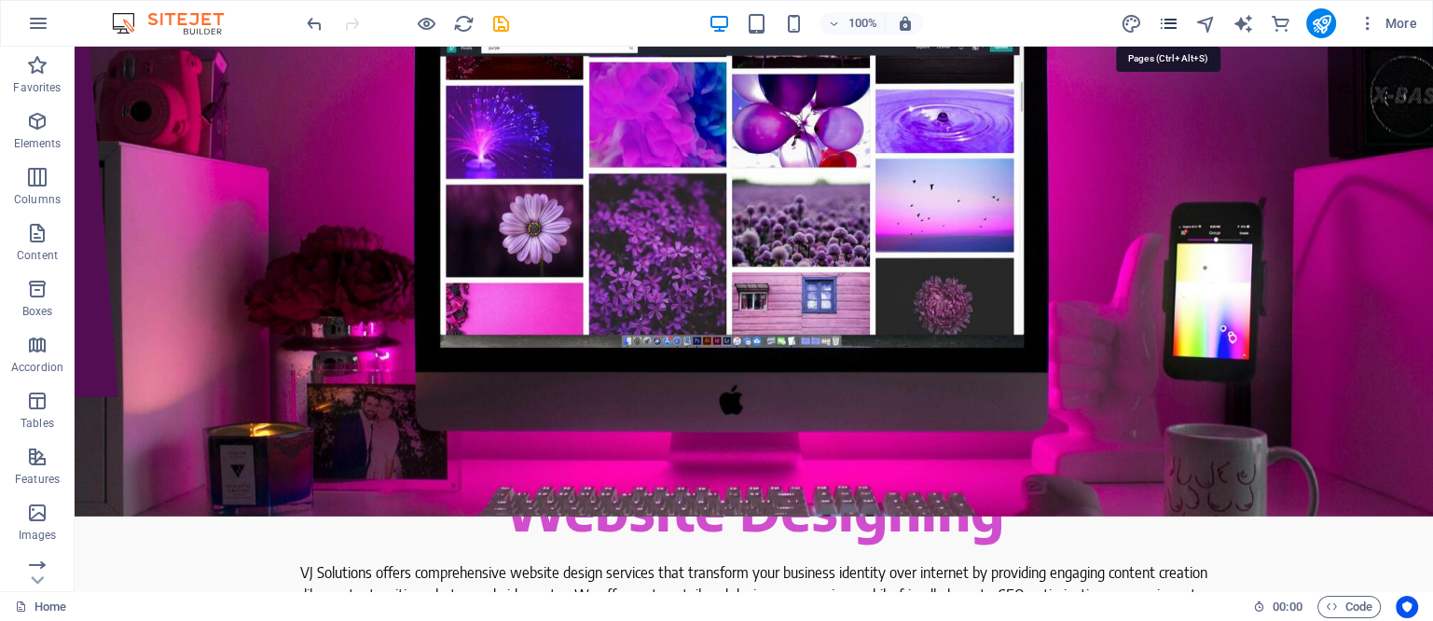
click at [1169, 18] on icon "pages" at bounding box center [1167, 23] width 21 height 21
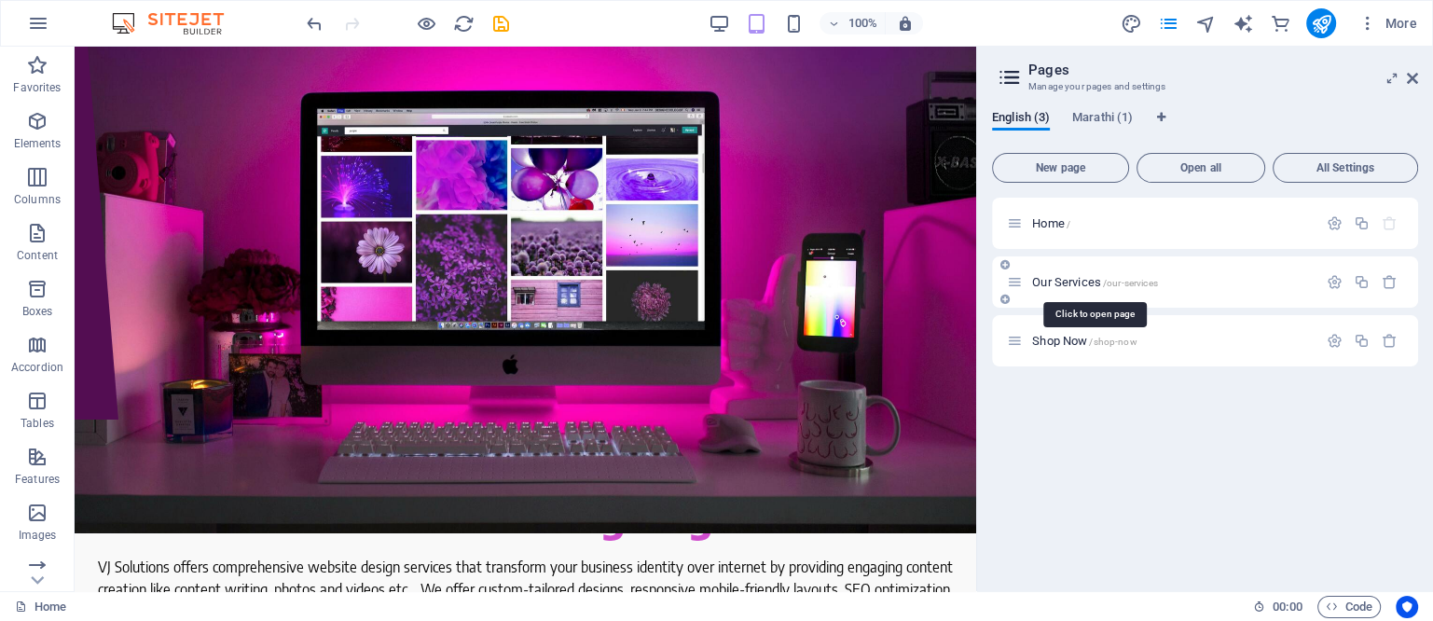
click at [1056, 276] on span "Our Services /our-services" at bounding box center [1094, 282] width 125 height 14
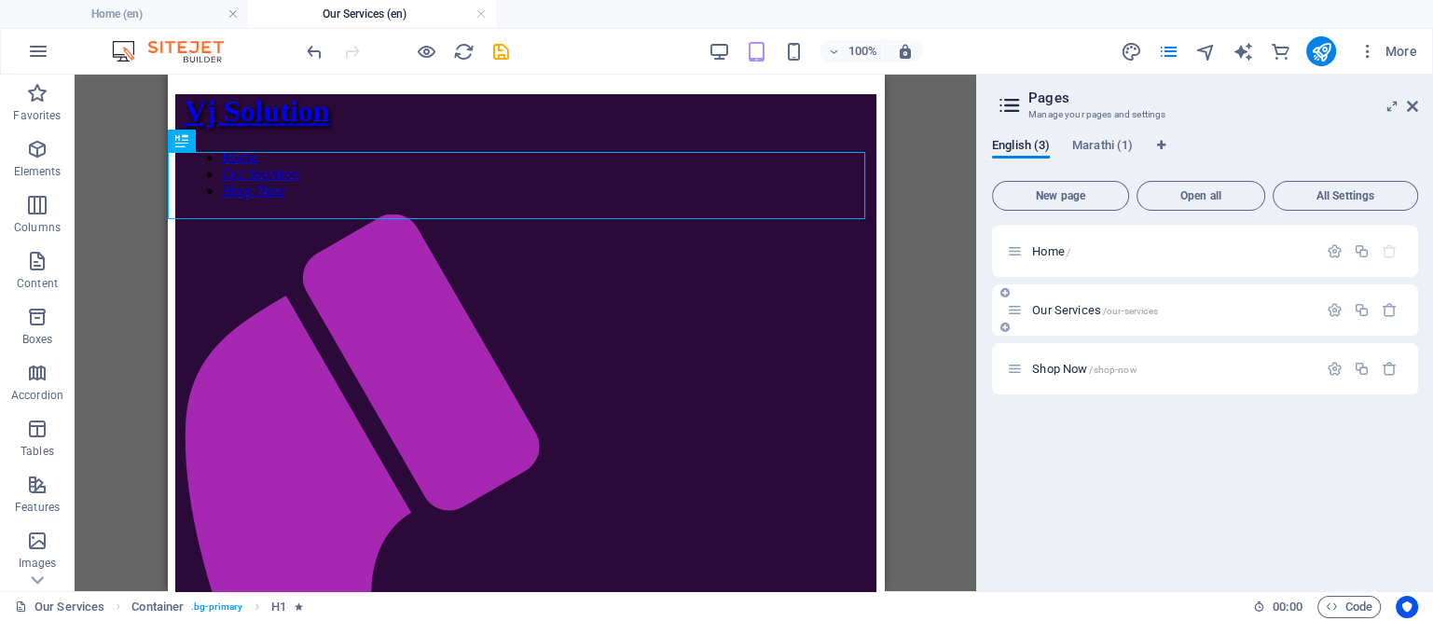
scroll to position [0, 0]
click at [1417, 104] on icon at bounding box center [1412, 106] width 11 height 15
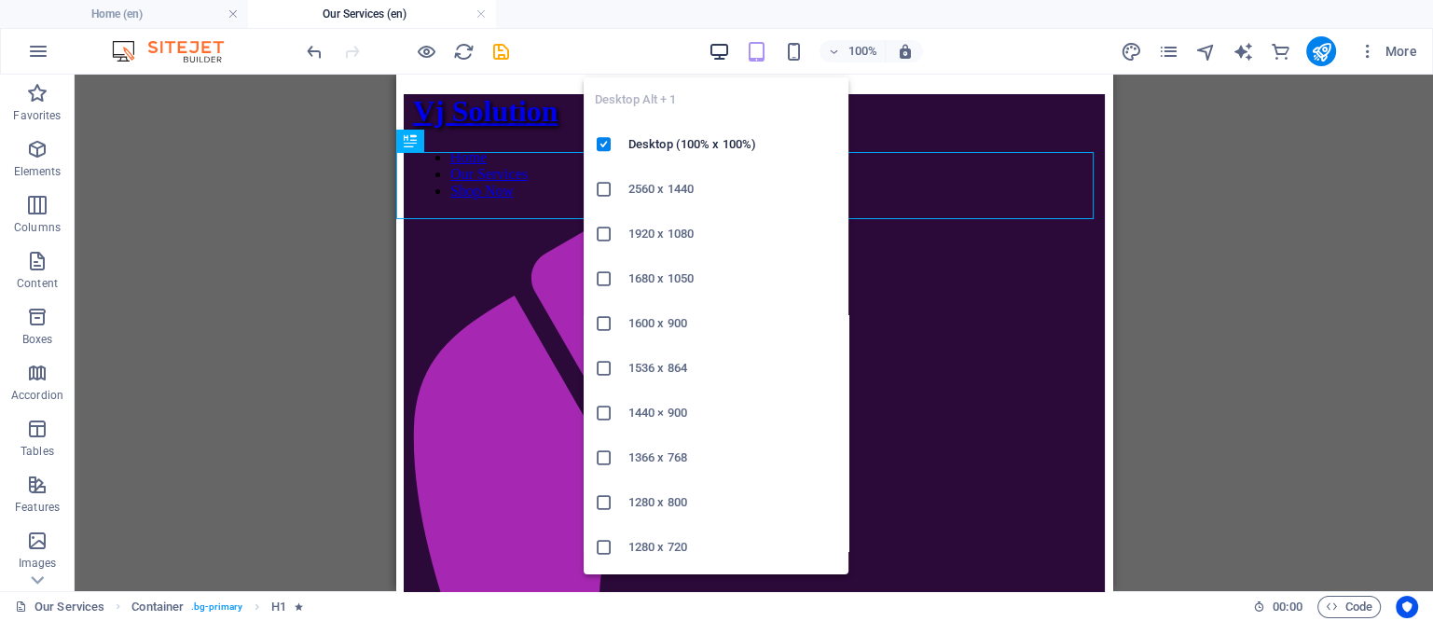
click at [726, 48] on icon "button" at bounding box center [719, 51] width 21 height 21
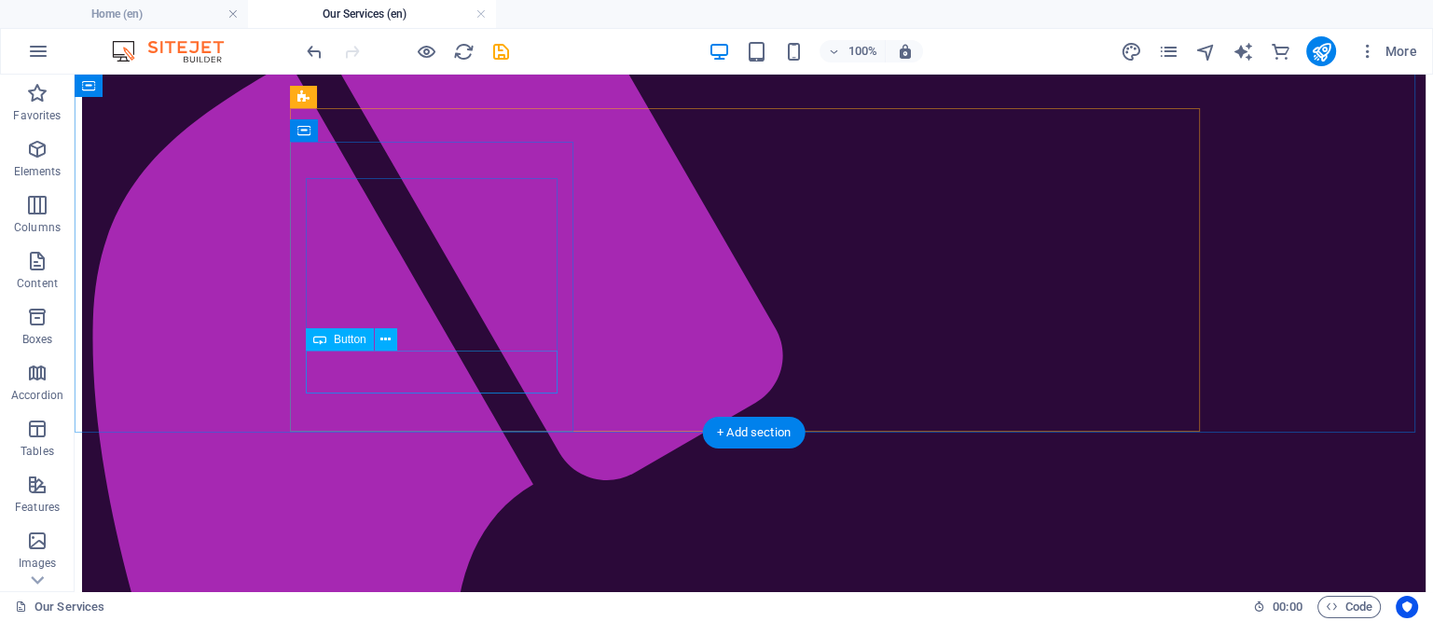
scroll to position [233, 0]
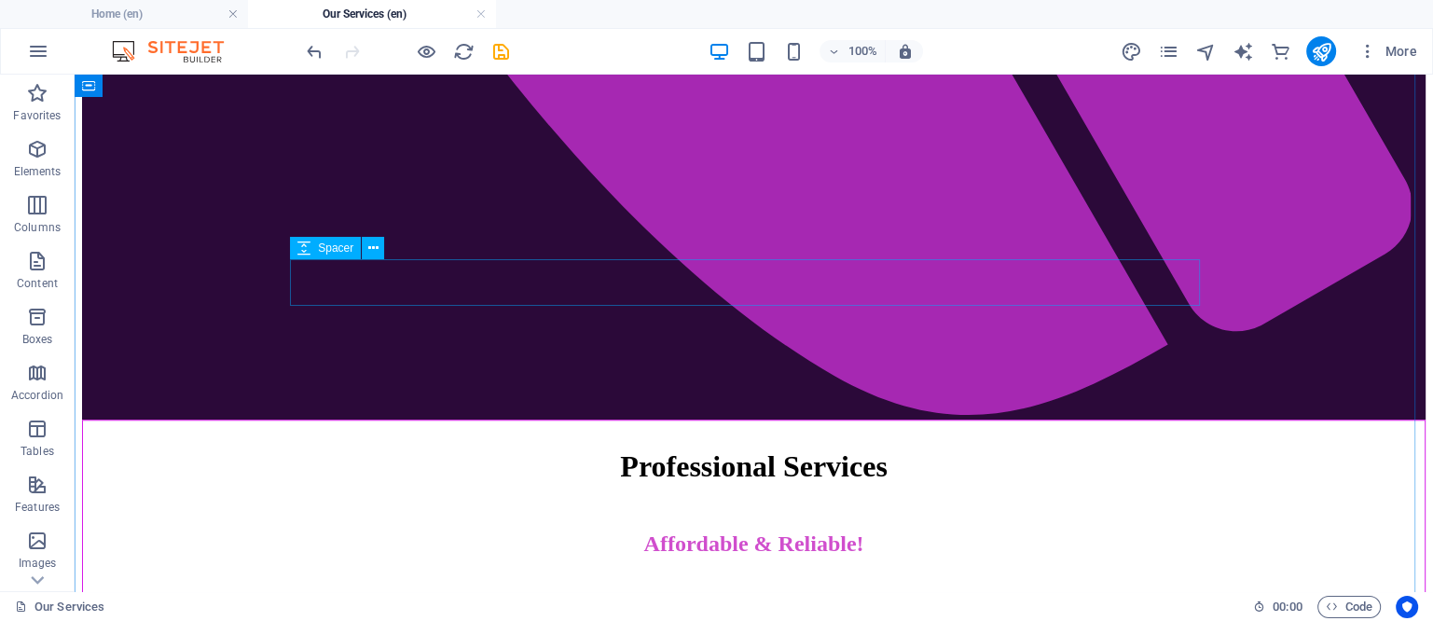
scroll to position [1514, 0]
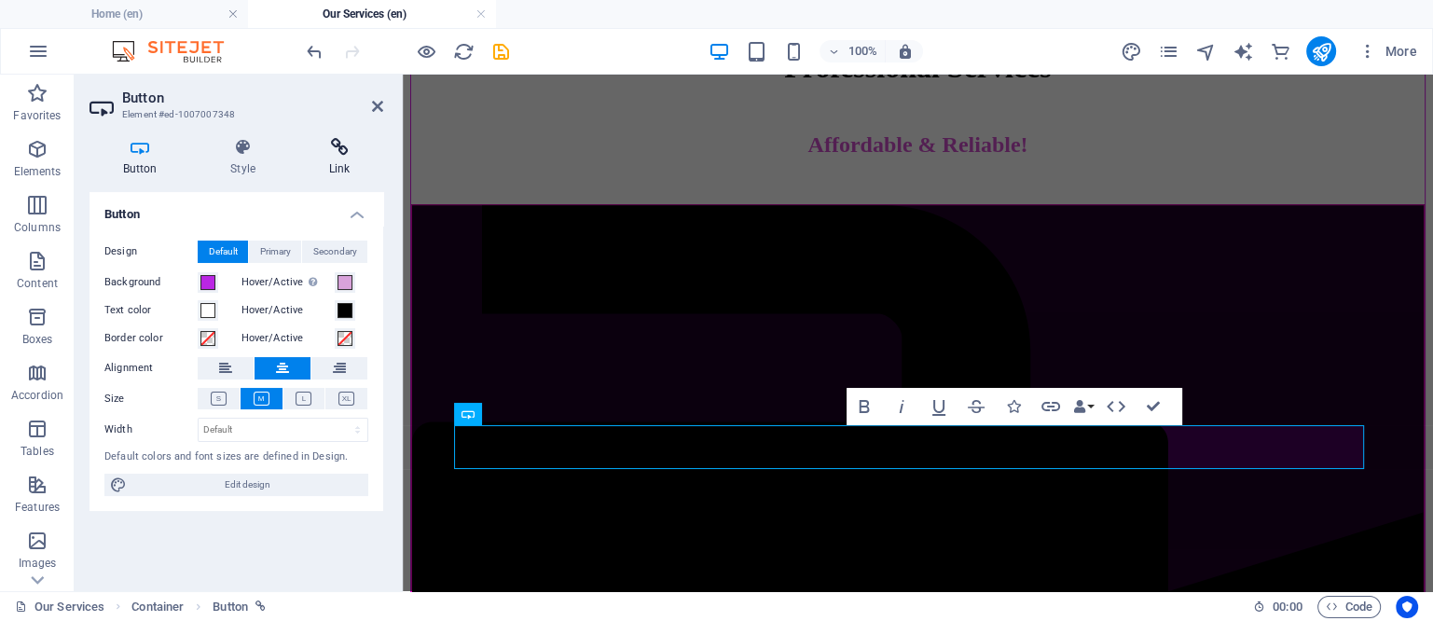
click at [333, 143] on icon at bounding box center [340, 147] width 88 height 19
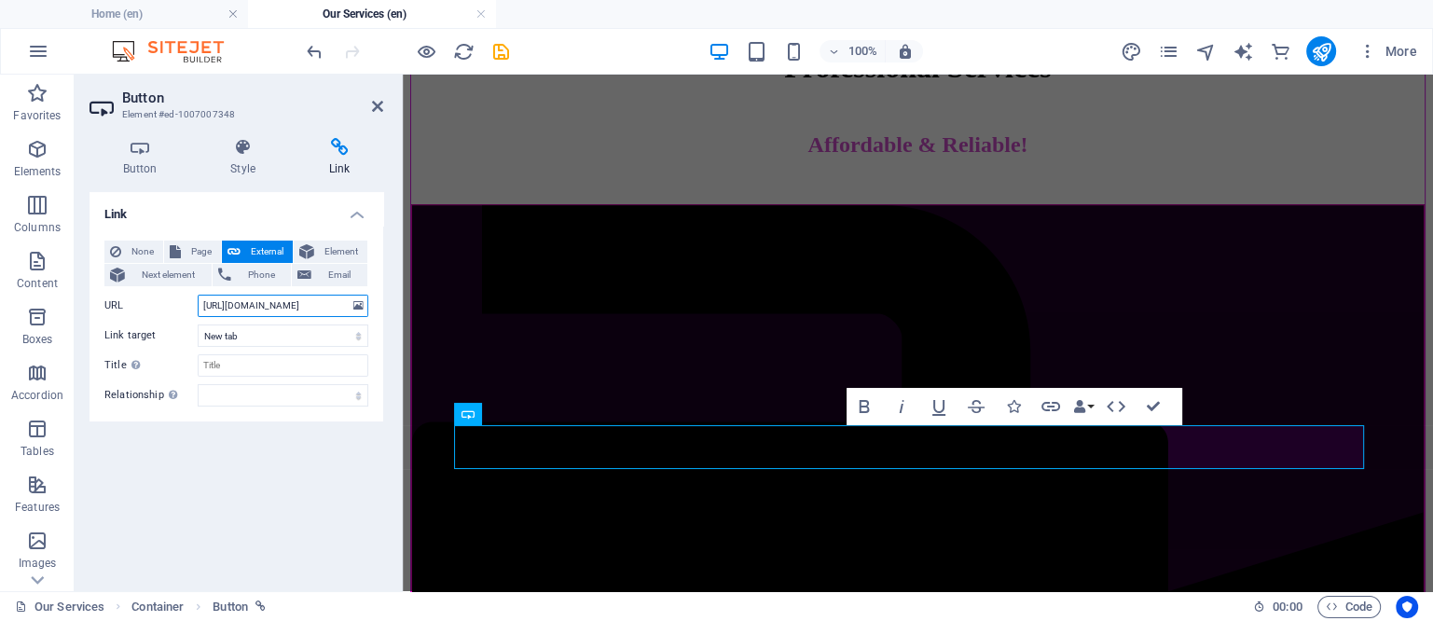
drag, startPoint x: 275, startPoint y: 301, endPoint x: 327, endPoint y: 315, distance: 54.1
click at [327, 315] on input "https://wa.me/919226684397?text=Professionl-Shoot-Packages" at bounding box center [283, 306] width 171 height 22
type input "https://wa.me/917020911512?text=Professionl-Shoot-Packages"
click at [305, 467] on div "Link None Page External Element Next element Phone Email Page Home Our Services…" at bounding box center [237, 384] width 294 height 384
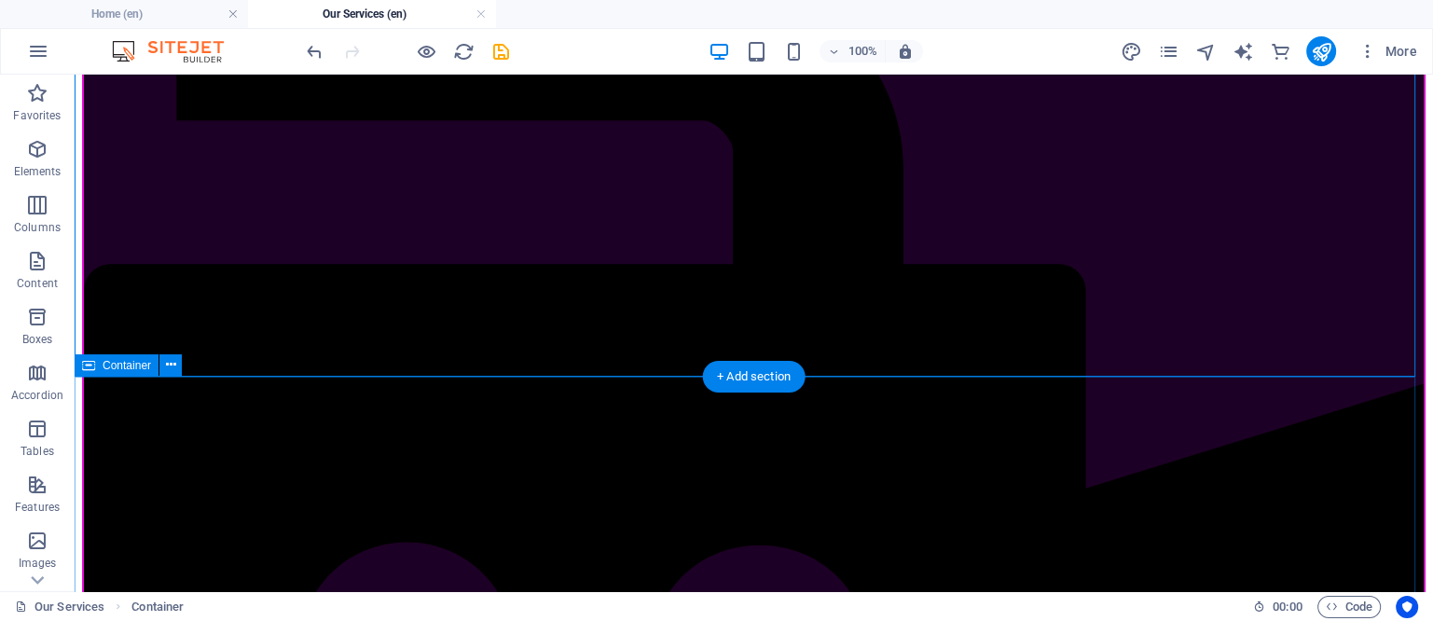
scroll to position [2215, 0]
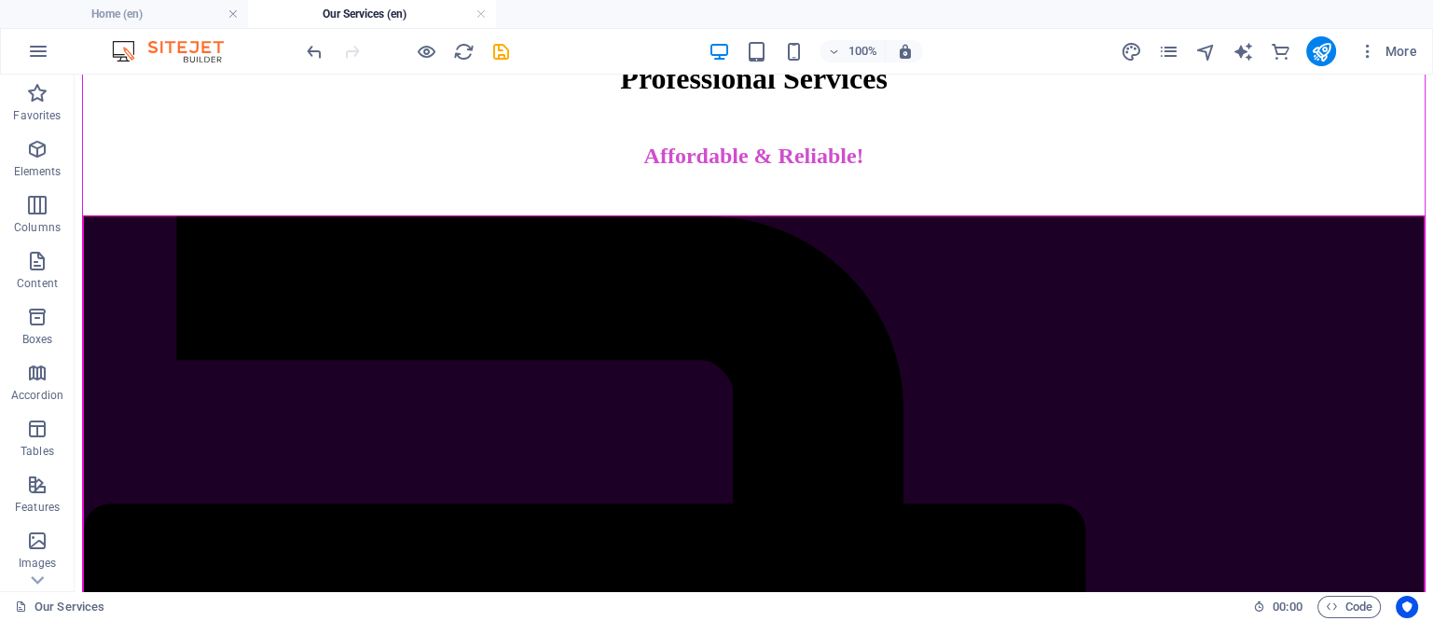
scroll to position [1749, 0]
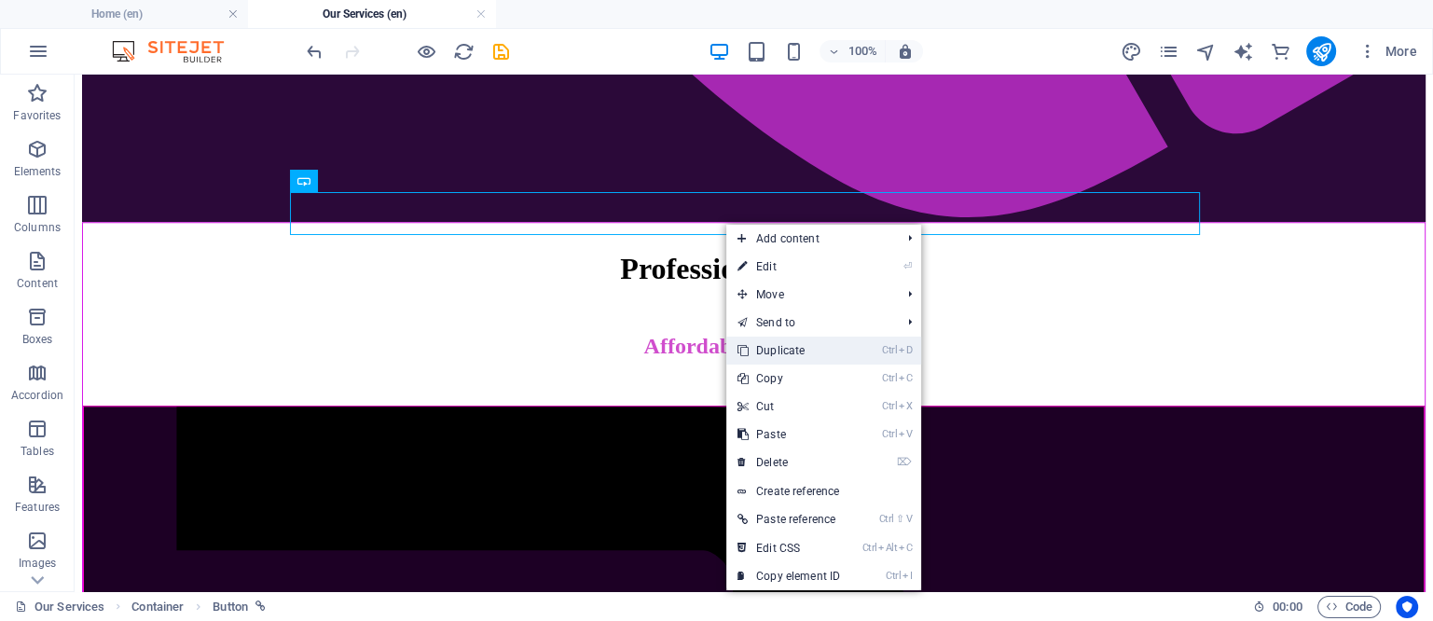
click at [771, 346] on link "Ctrl D Duplicate" at bounding box center [788, 351] width 125 height 28
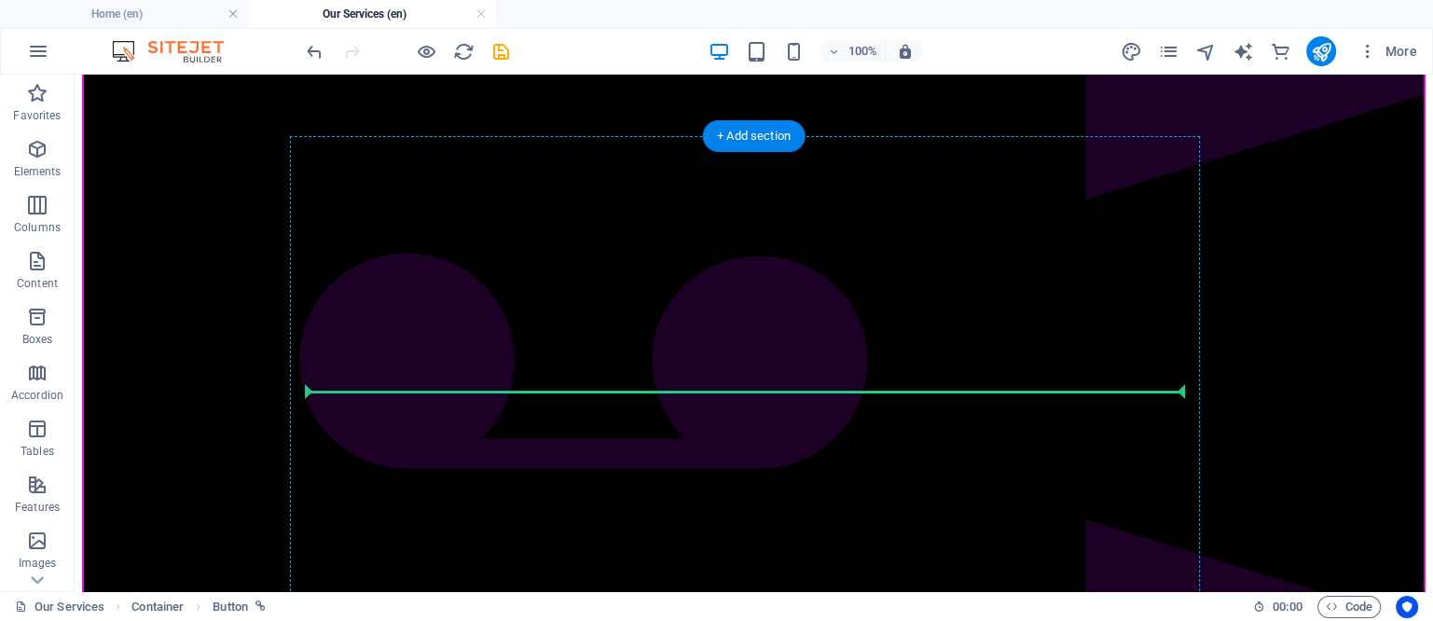
scroll to position [2498, 0]
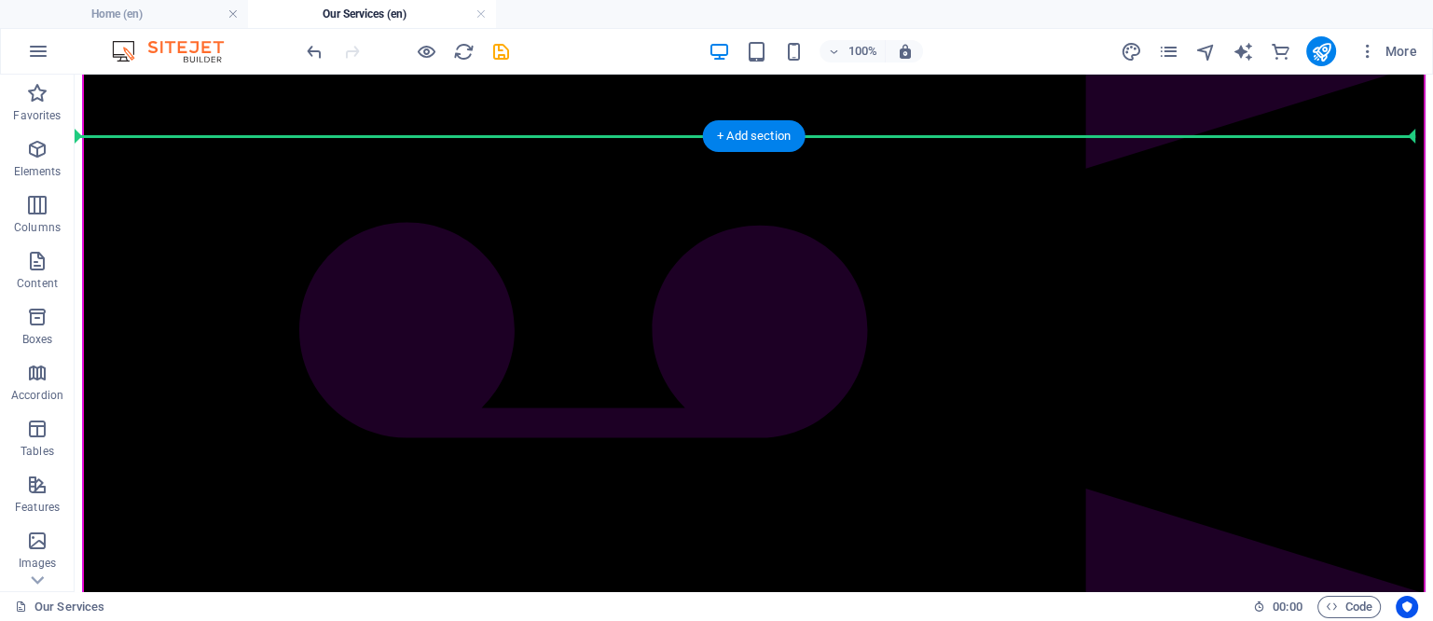
drag, startPoint x: 721, startPoint y: 249, endPoint x: 762, endPoint y: 204, distance: 60.7
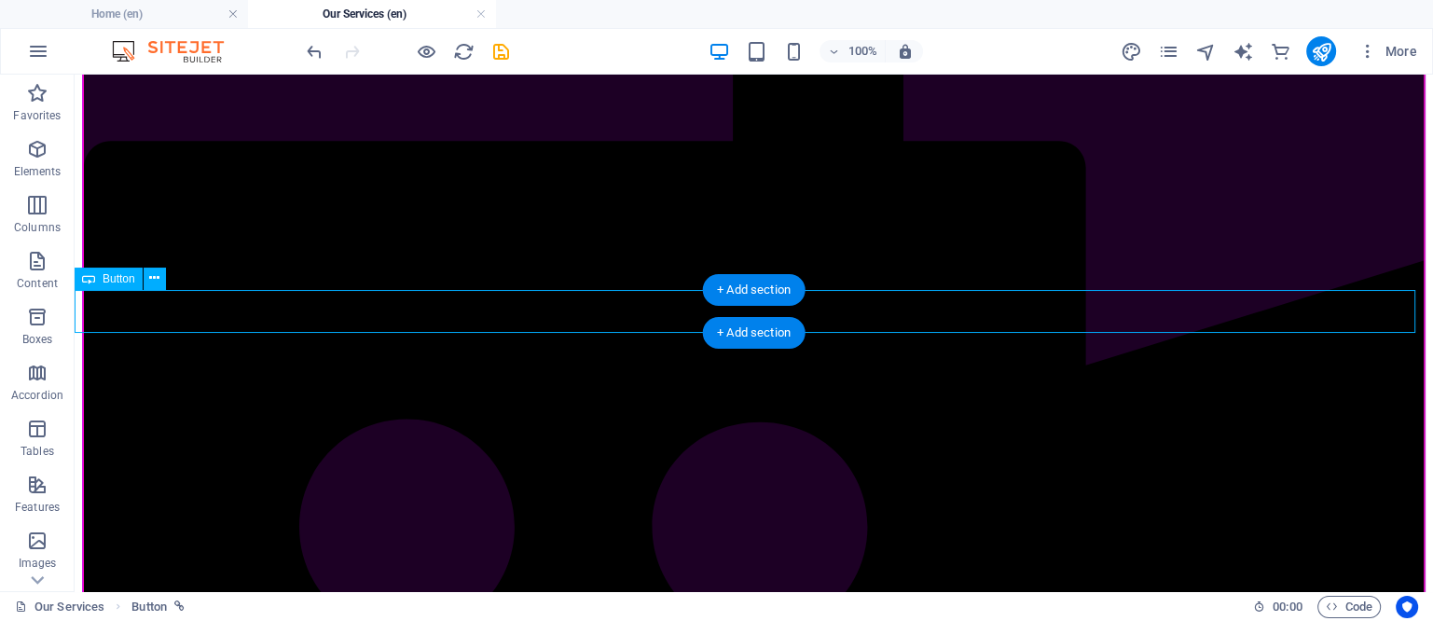
scroll to position [2221, 0]
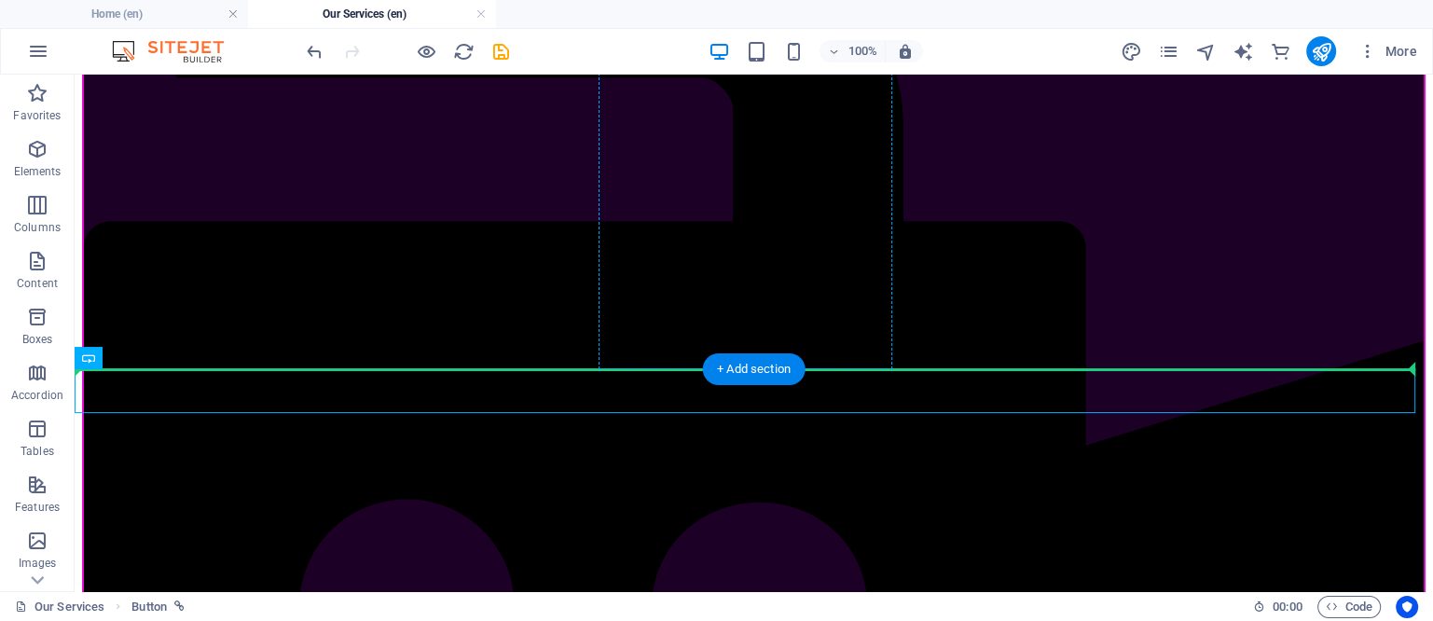
drag, startPoint x: 722, startPoint y: 394, endPoint x: 721, endPoint y: 350, distance: 44.8
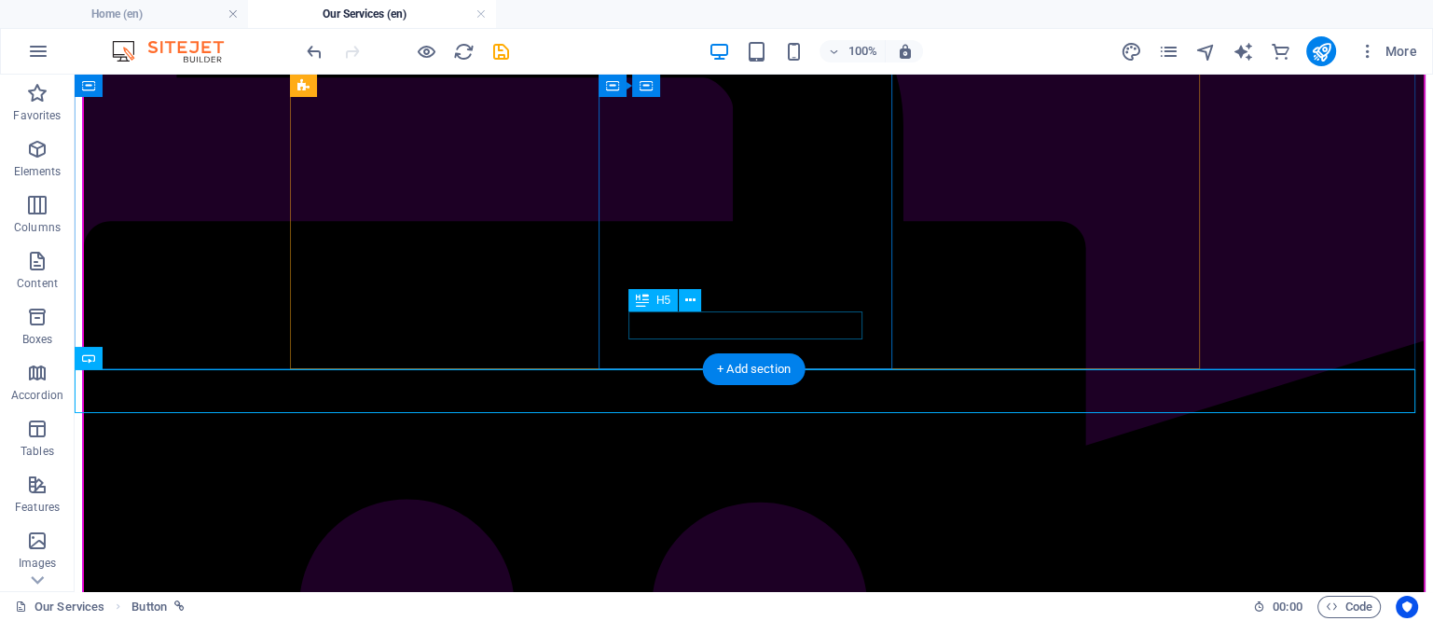
drag, startPoint x: 726, startPoint y: 394, endPoint x: 723, endPoint y: 337, distance: 57.9
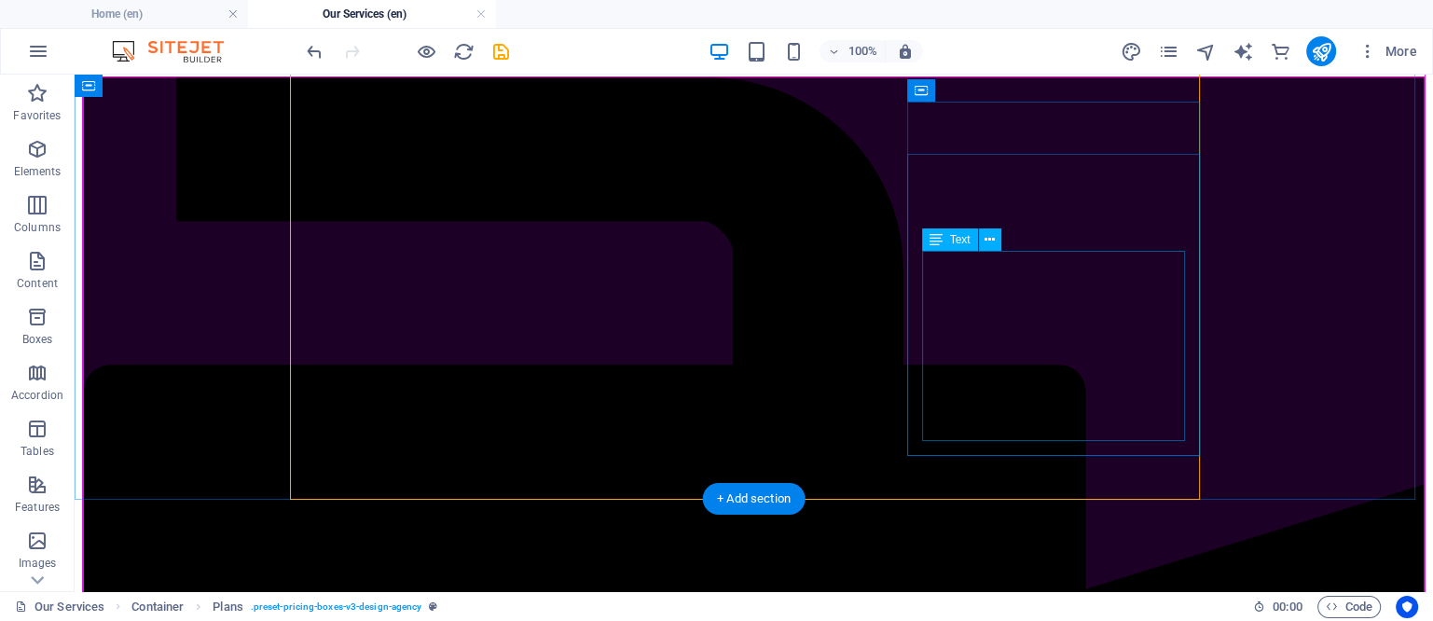
scroll to position [2105, 0]
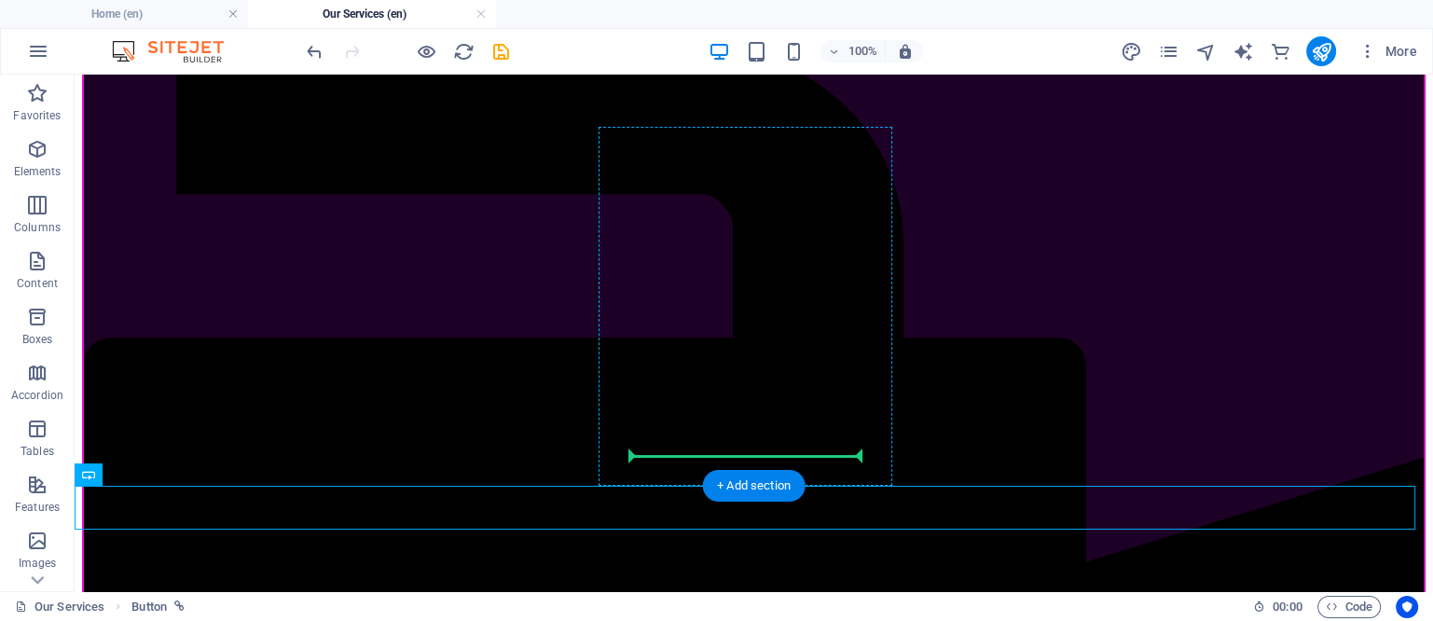
drag, startPoint x: 738, startPoint y: 516, endPoint x: 738, endPoint y: 450, distance: 65.3
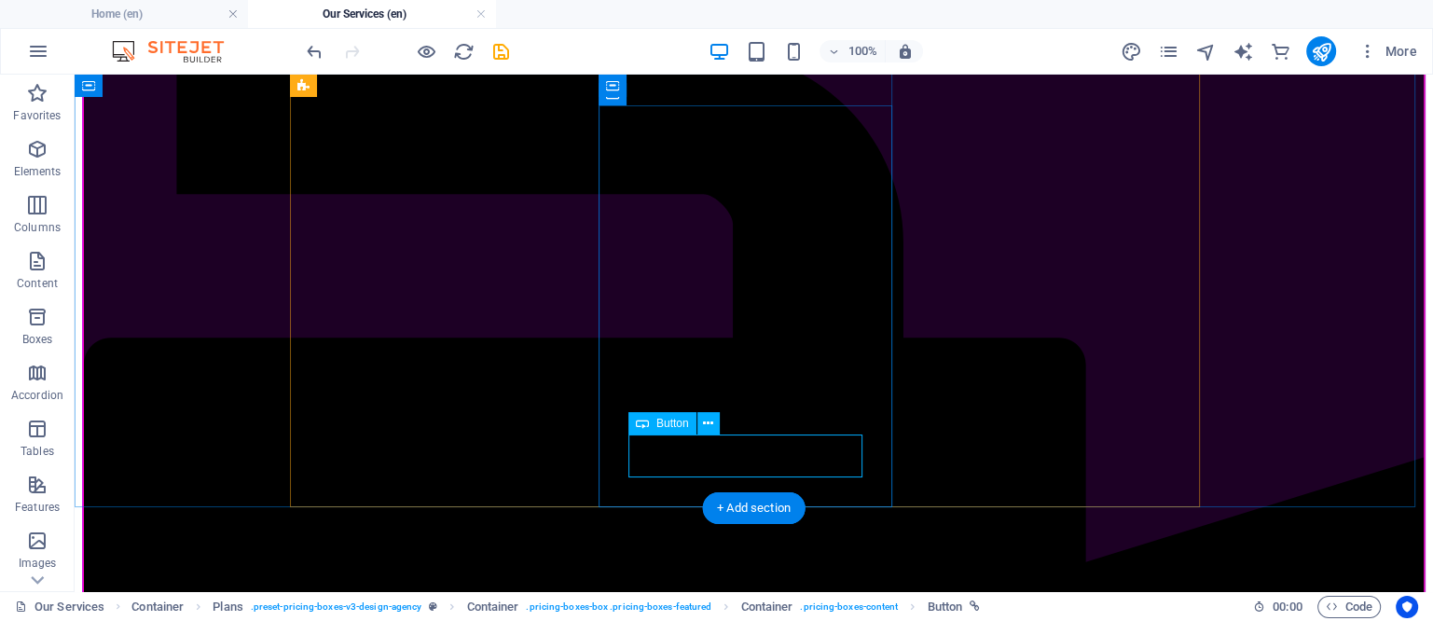
scroll to position [2126, 0]
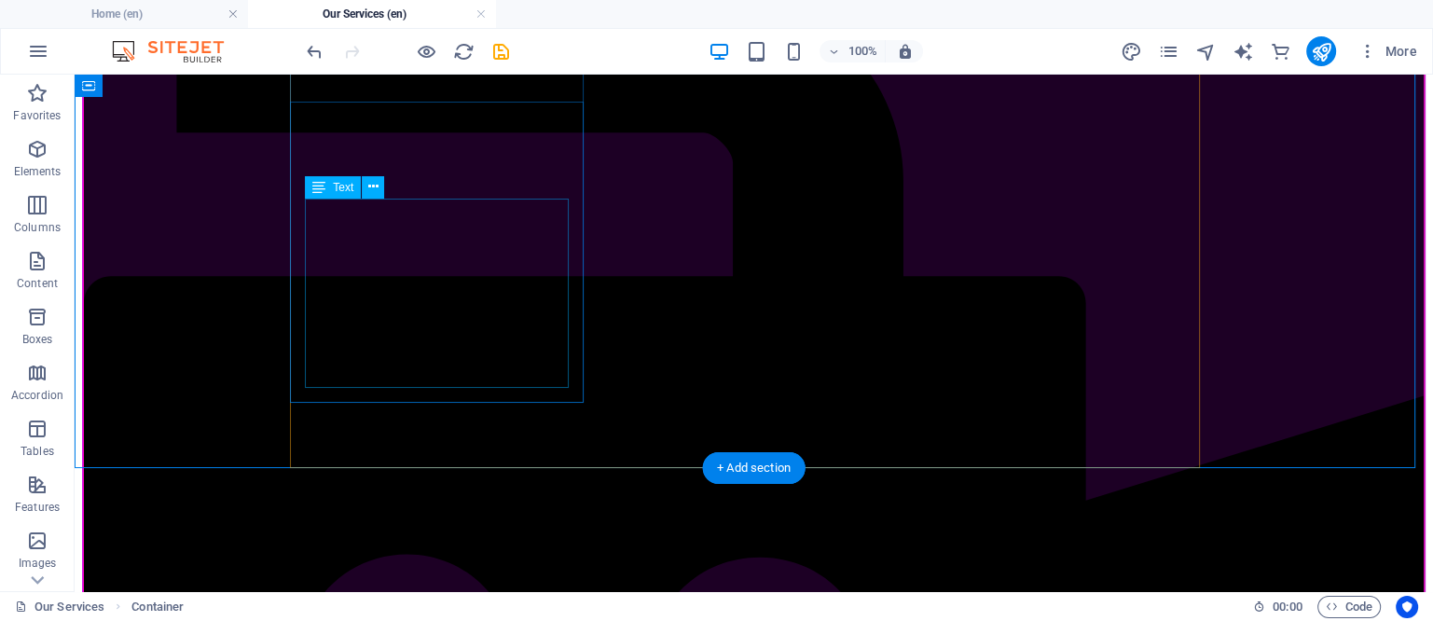
scroll to position [2243, 0]
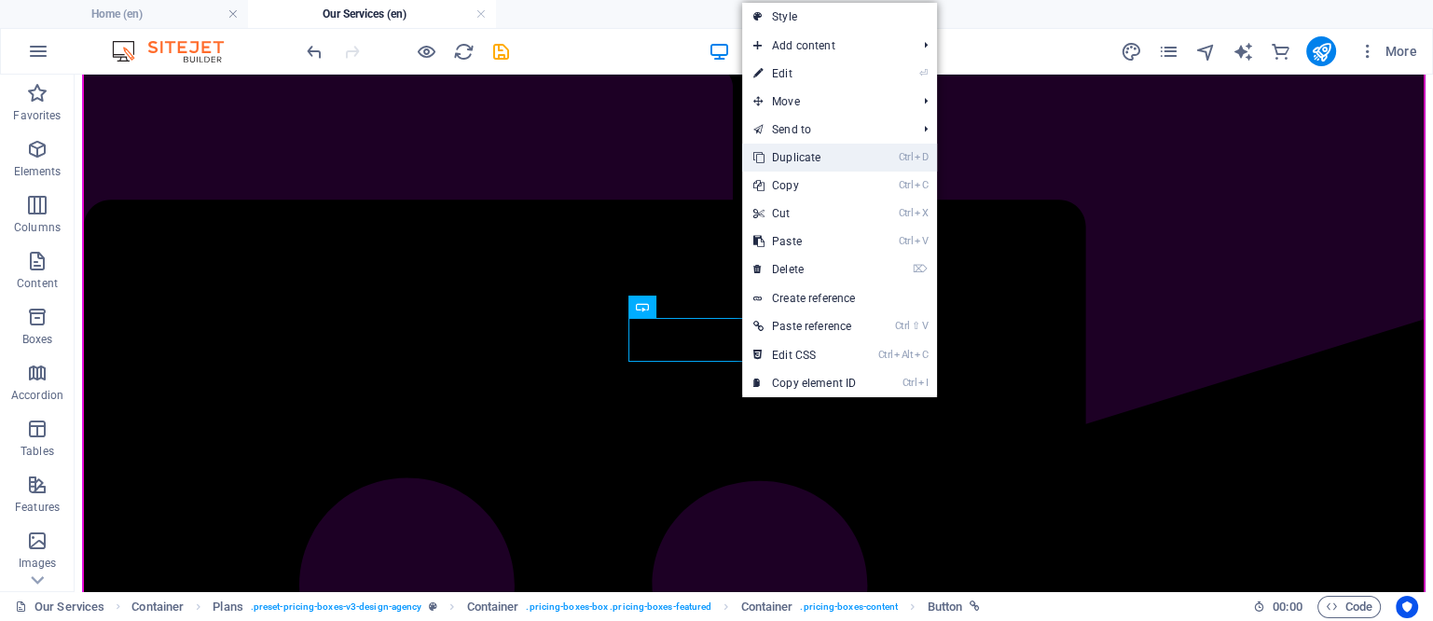
click at [797, 152] on link "Ctrl D Duplicate" at bounding box center [804, 158] width 125 height 28
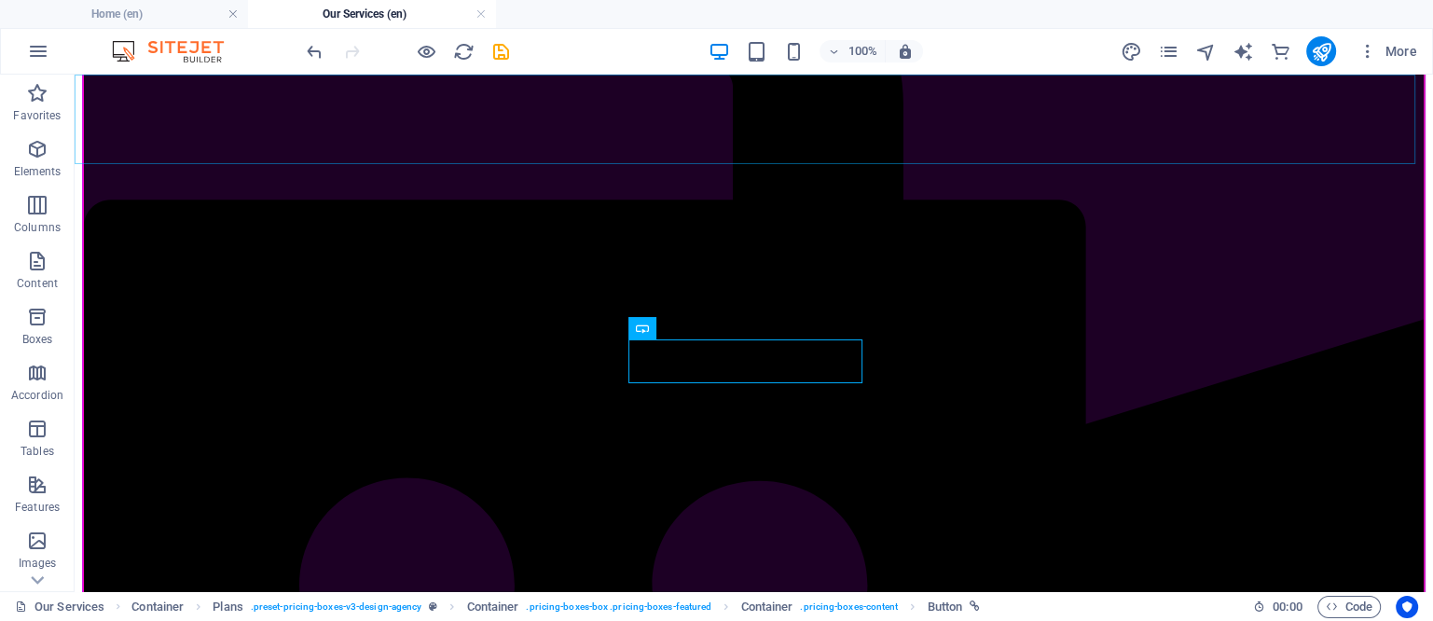
scroll to position [2264, 0]
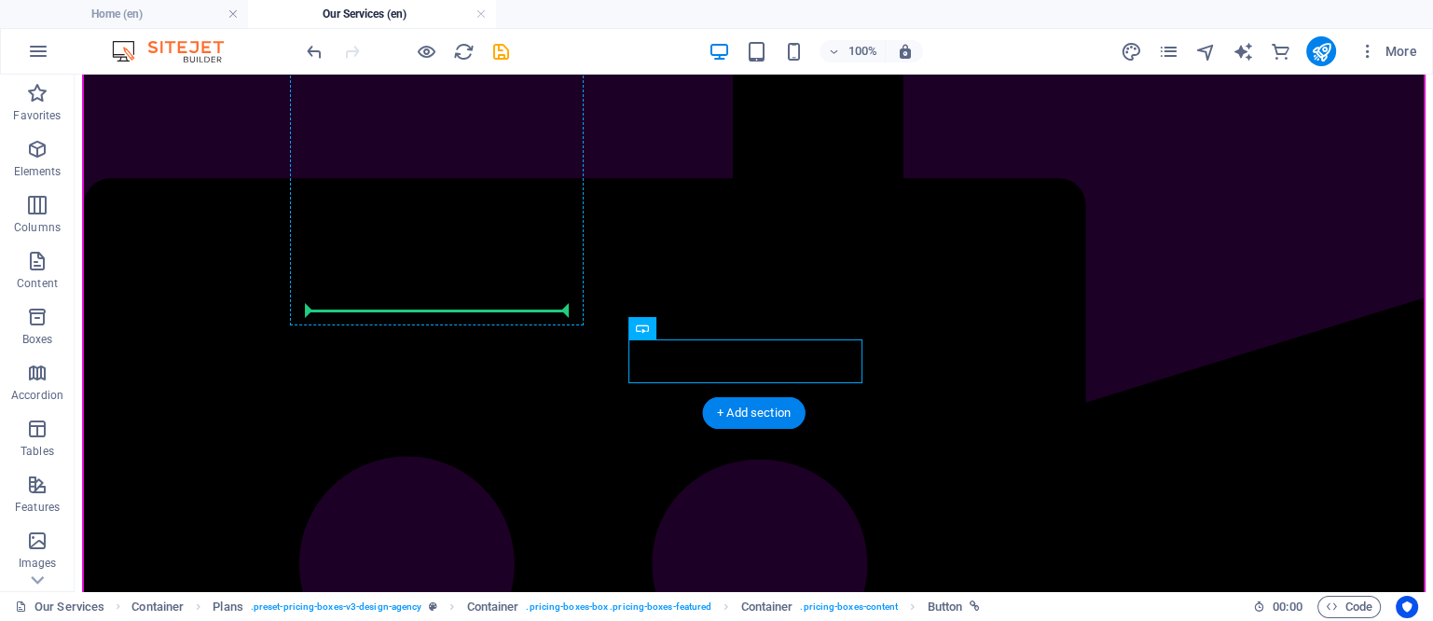
drag, startPoint x: 744, startPoint y: 365, endPoint x: 452, endPoint y: 304, distance: 298.1
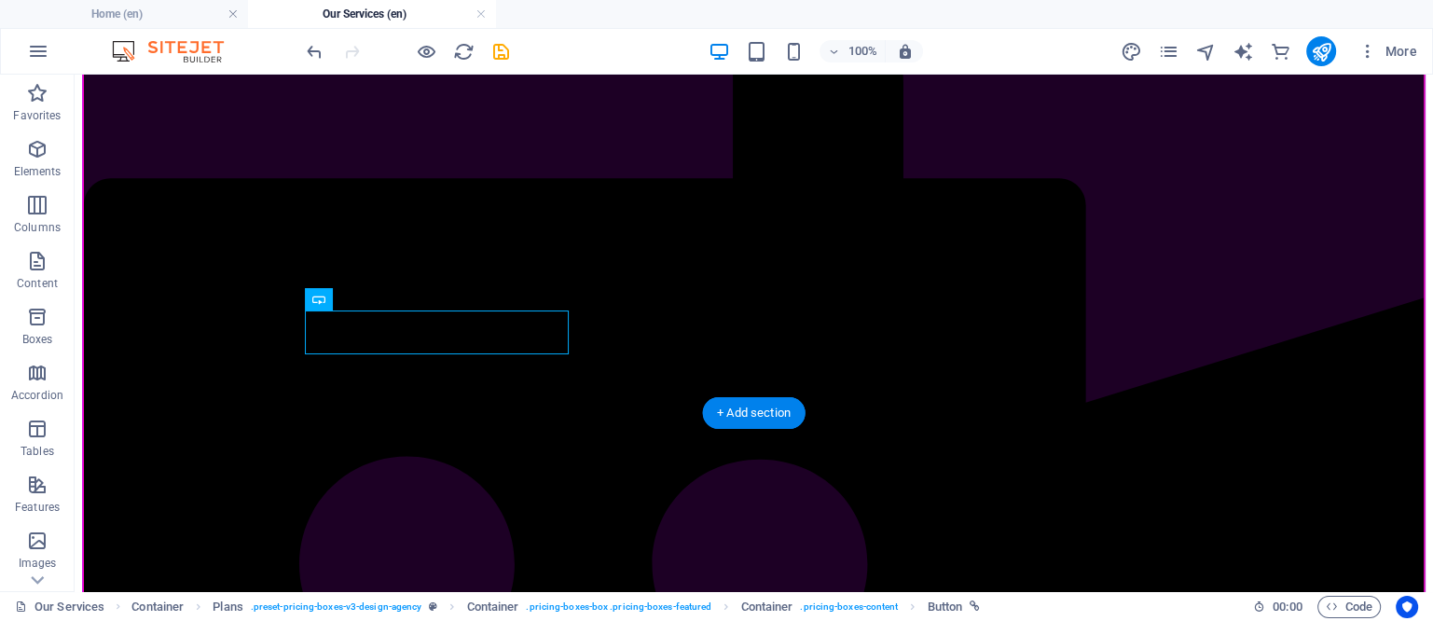
scroll to position [2221, 0]
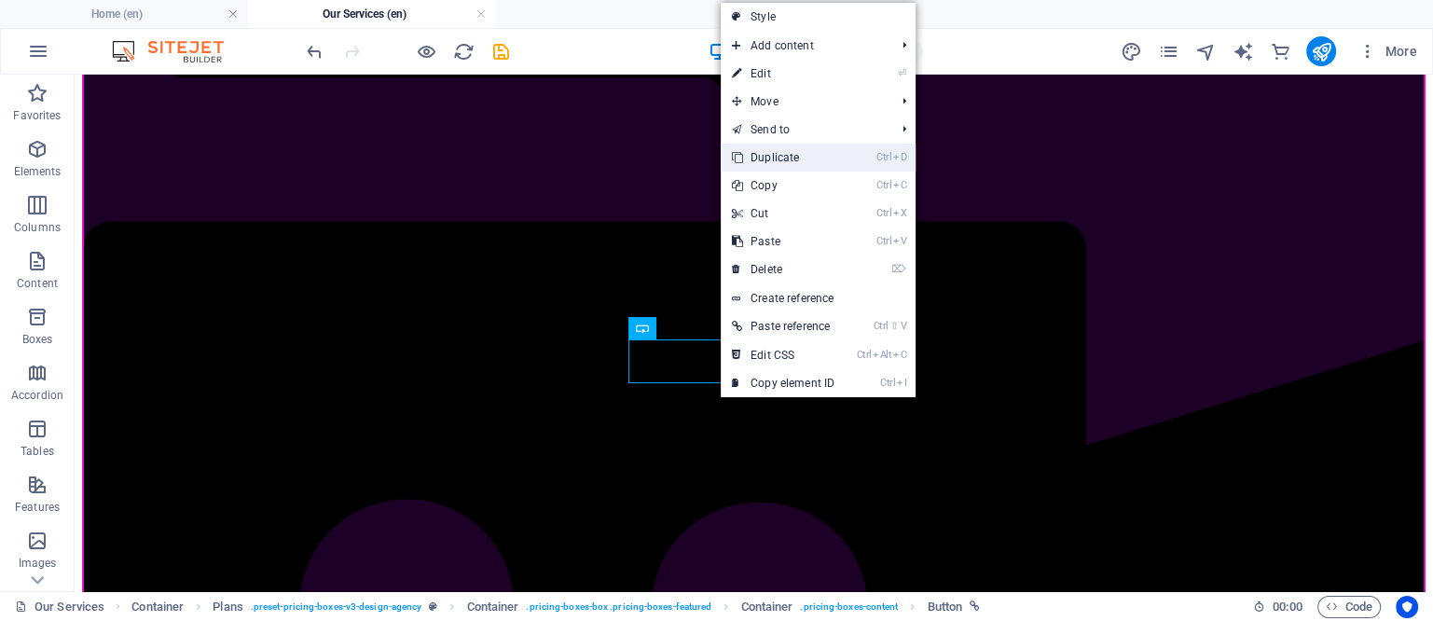
click at [771, 164] on link "Ctrl D Duplicate" at bounding box center [783, 158] width 125 height 28
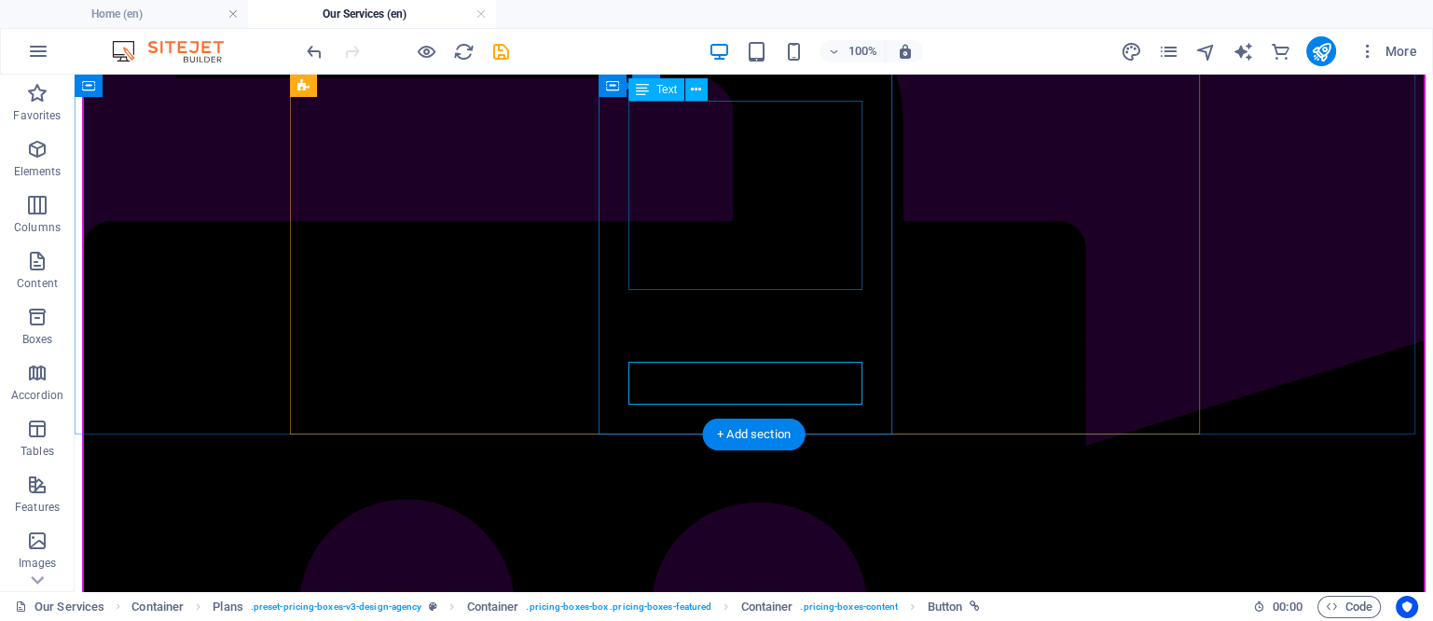
scroll to position [2243, 0]
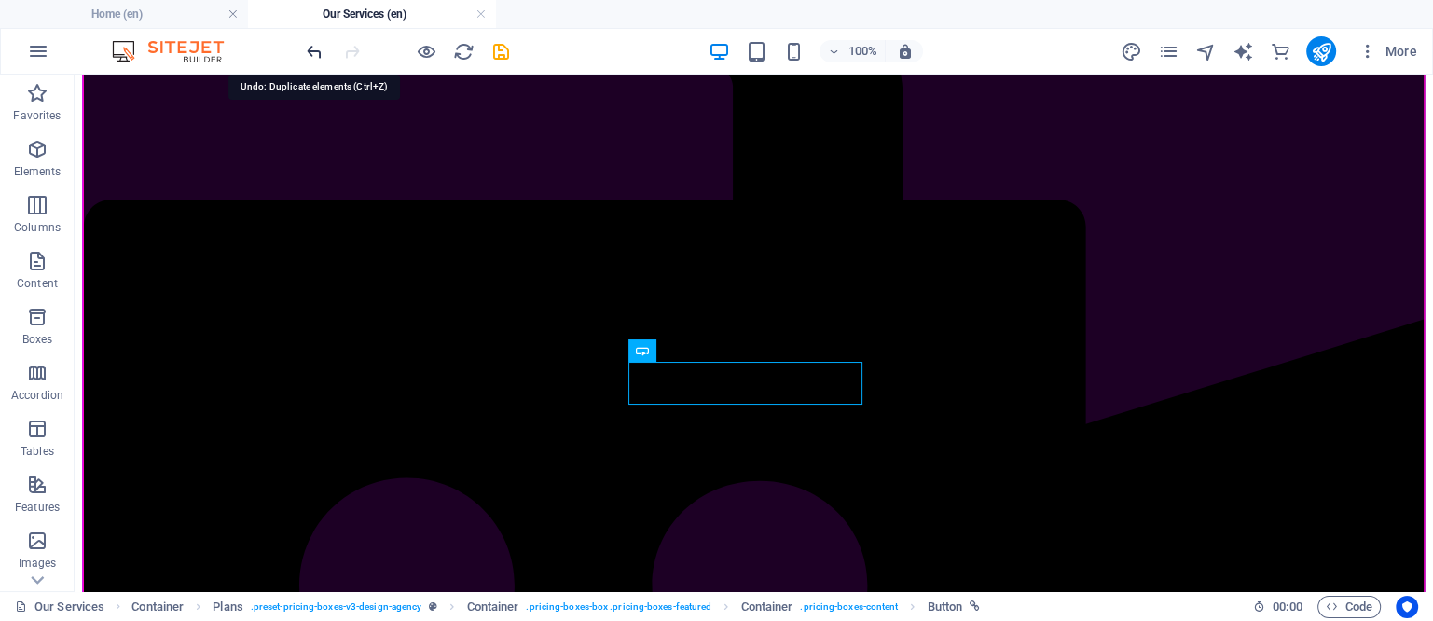
click at [320, 50] on icon "undo" at bounding box center [314, 51] width 21 height 21
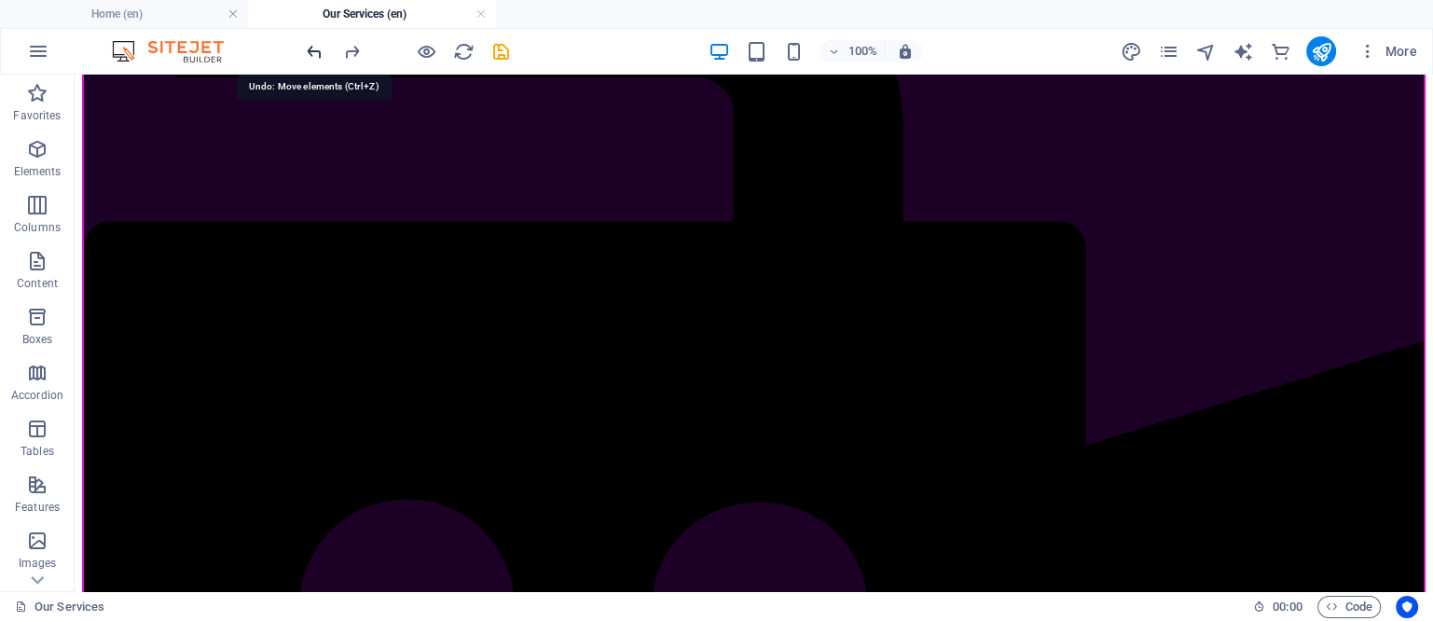
click at [320, 50] on icon "undo" at bounding box center [314, 51] width 21 height 21
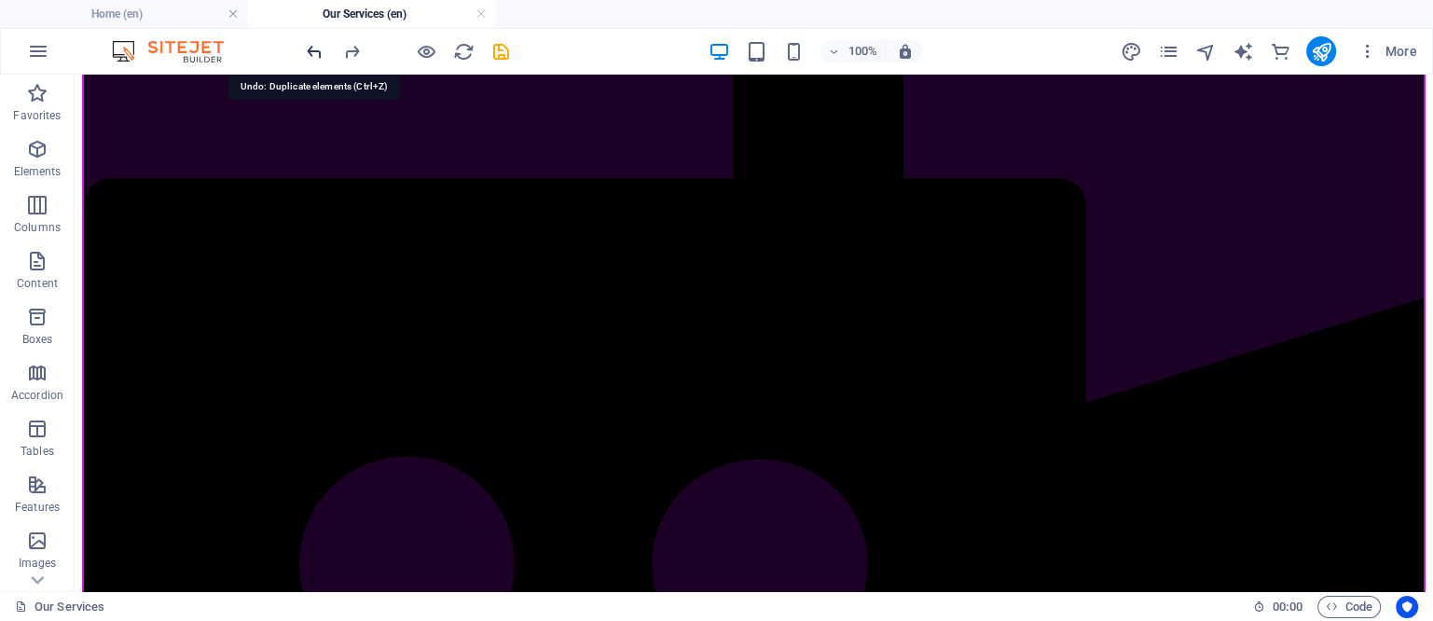
click at [320, 50] on icon "undo" at bounding box center [314, 51] width 21 height 21
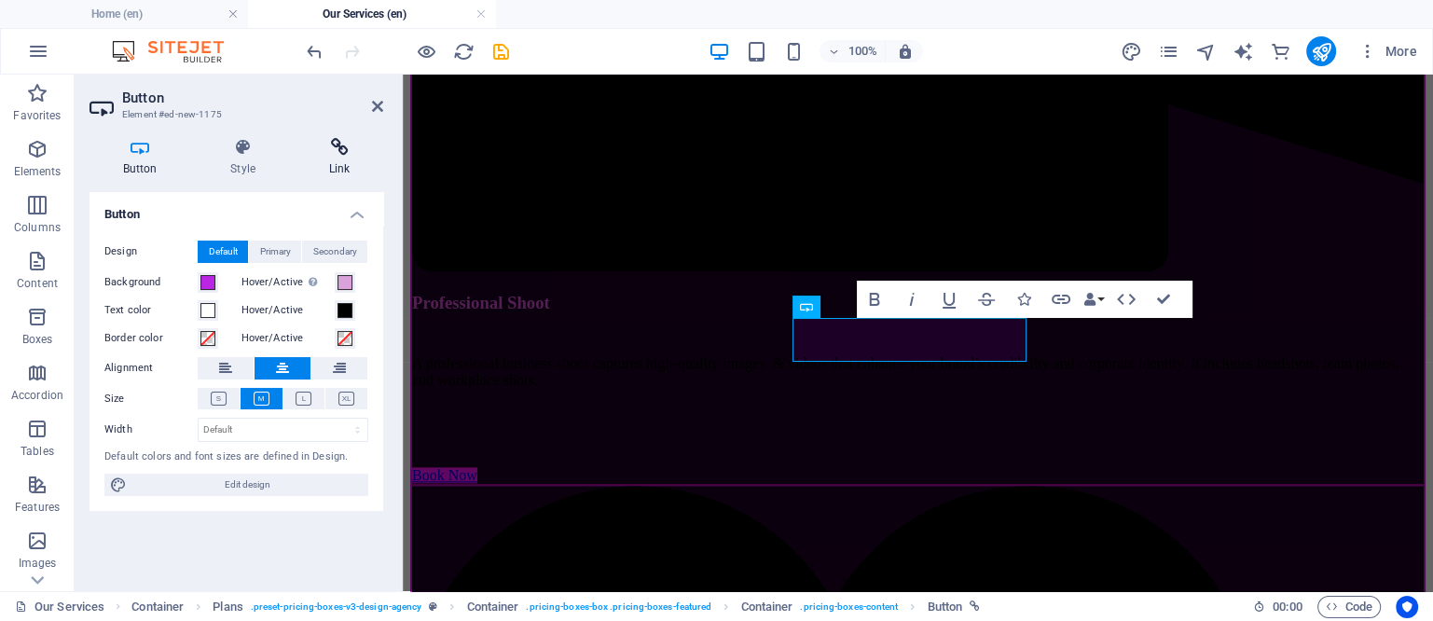
click at [342, 148] on icon at bounding box center [340, 147] width 88 height 19
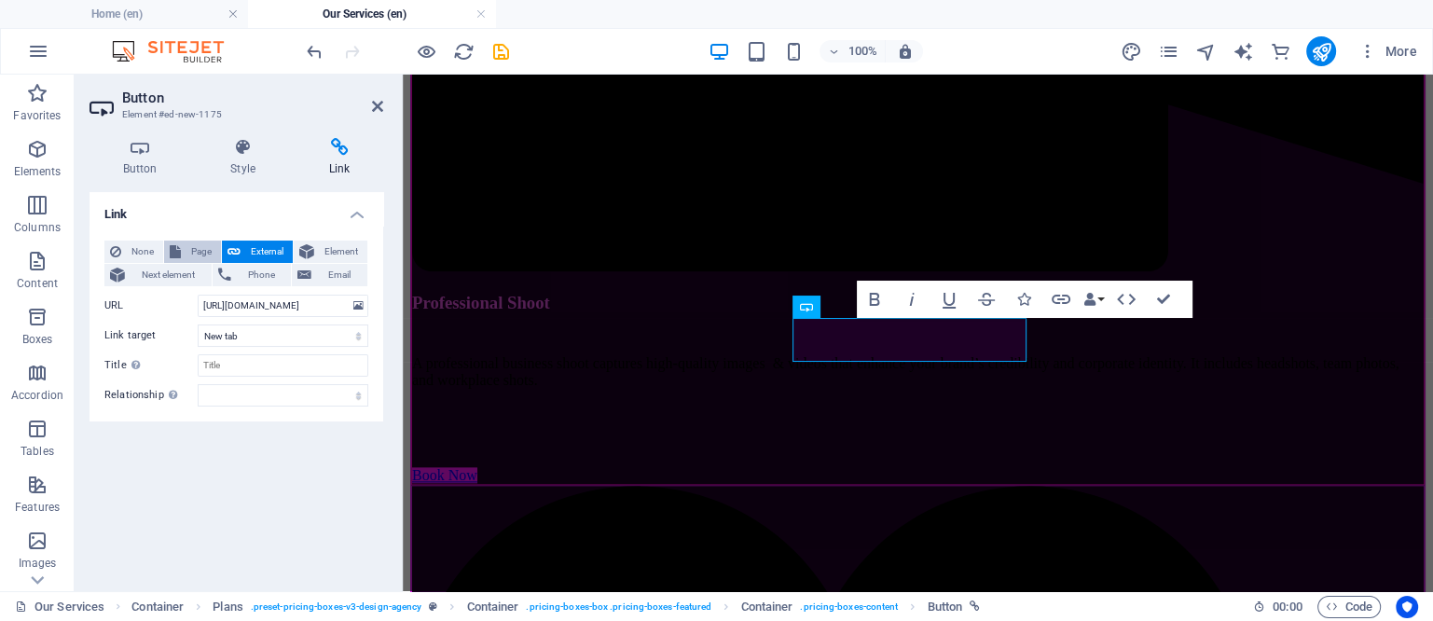
click at [193, 249] on span "Page" at bounding box center [201, 252] width 29 height 22
select select
click at [246, 305] on select "Home Our Services Shop Now Home" at bounding box center [283, 306] width 171 height 22
select select "2"
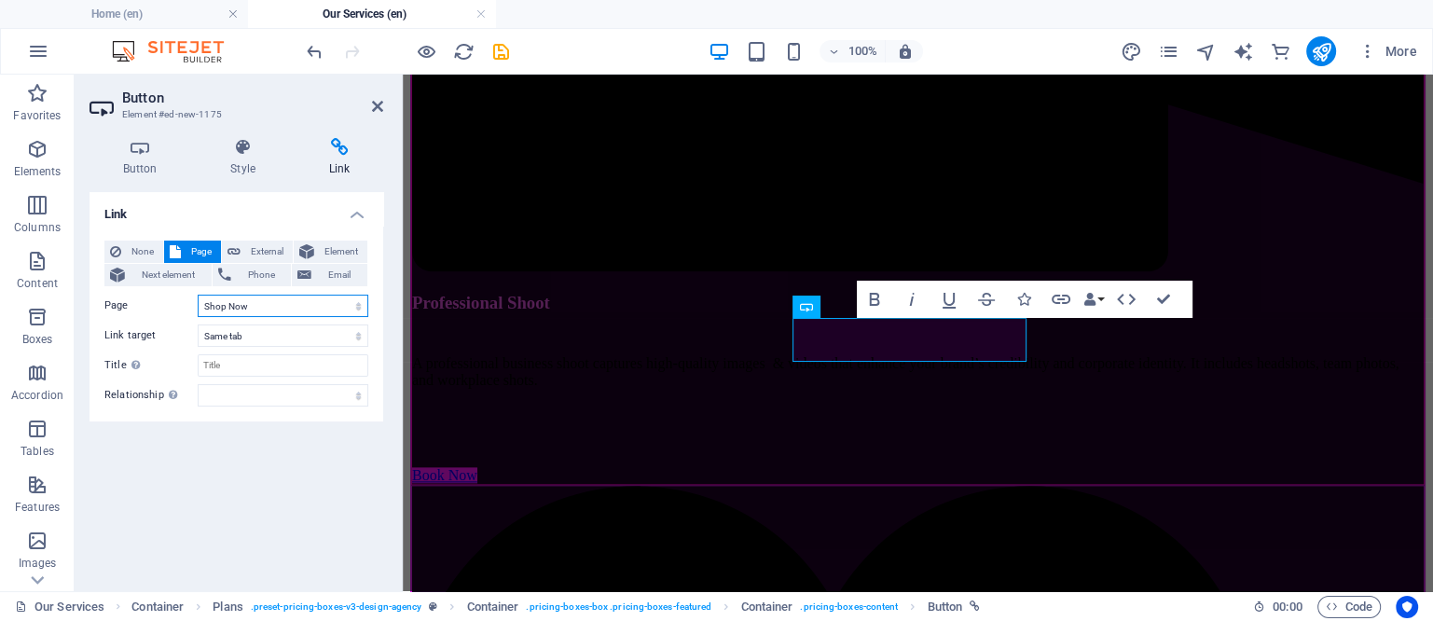
click at [198, 295] on select "Home Our Services Shop Now Home" at bounding box center [283, 306] width 171 height 22
drag, startPoint x: 1164, startPoint y: 297, endPoint x: 1134, endPoint y: 321, distance: 37.9
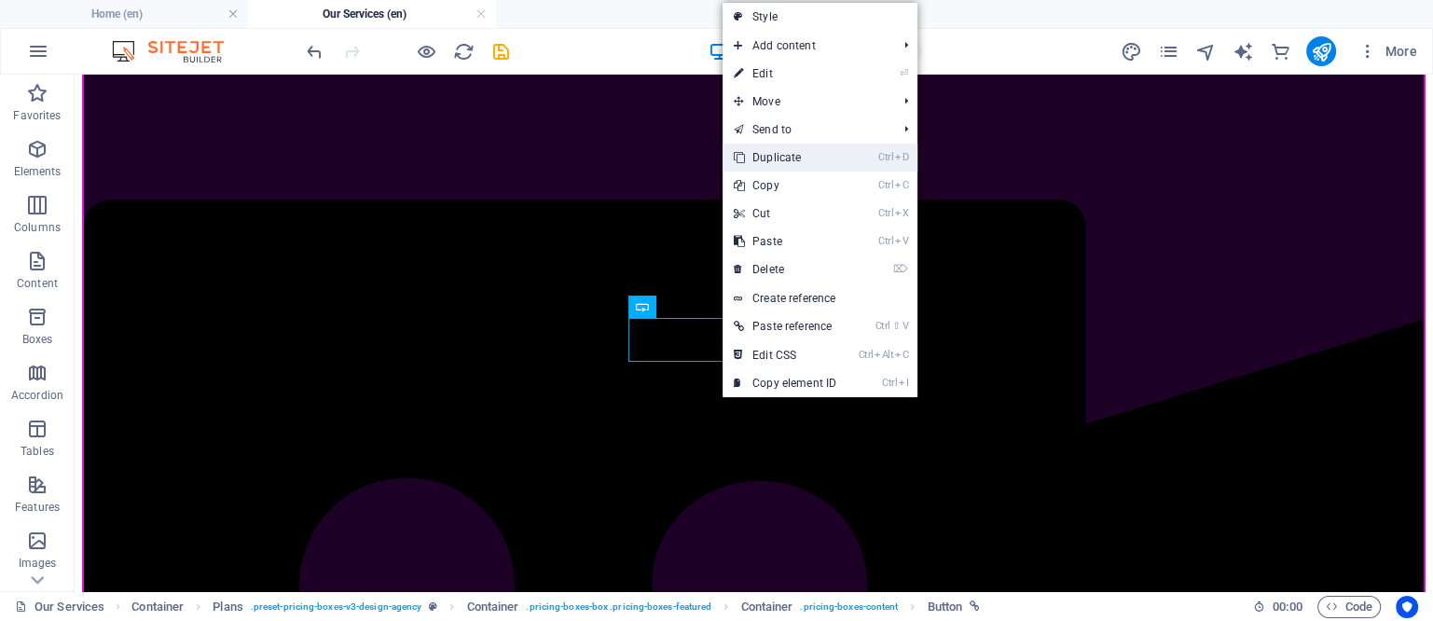
click at [773, 159] on link "Ctrl D Duplicate" at bounding box center [785, 158] width 125 height 28
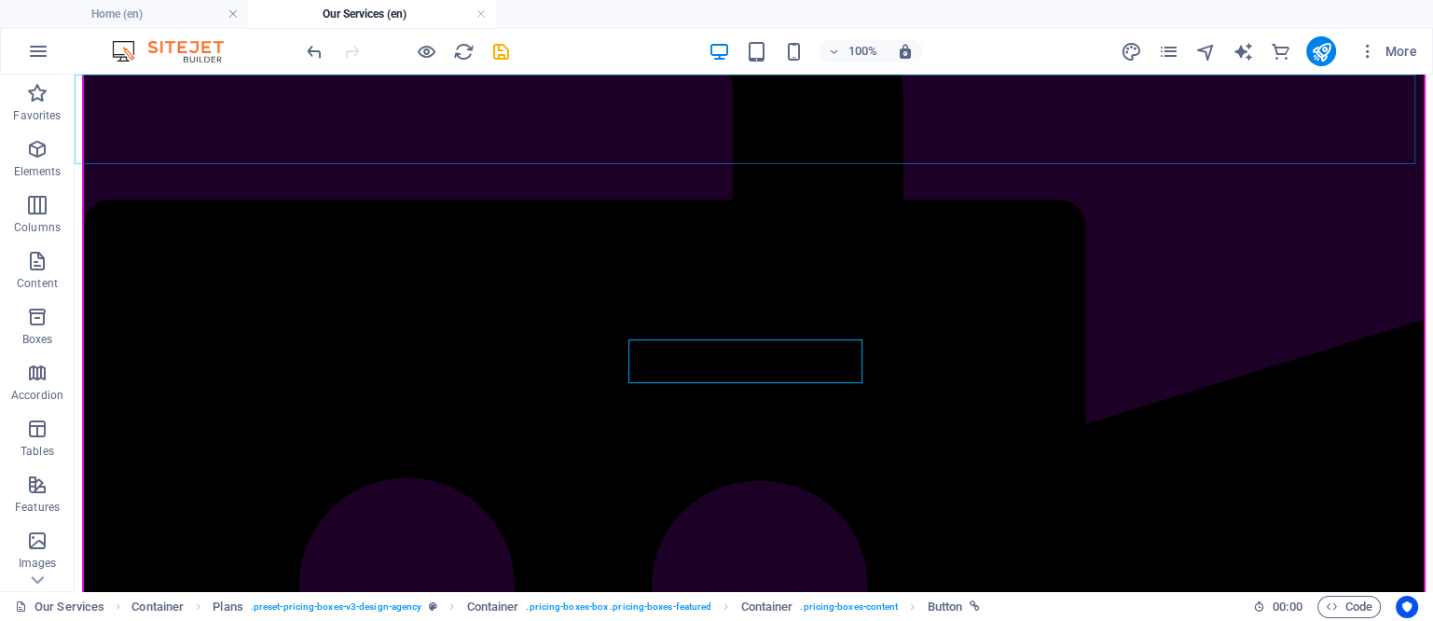
scroll to position [2264, 0]
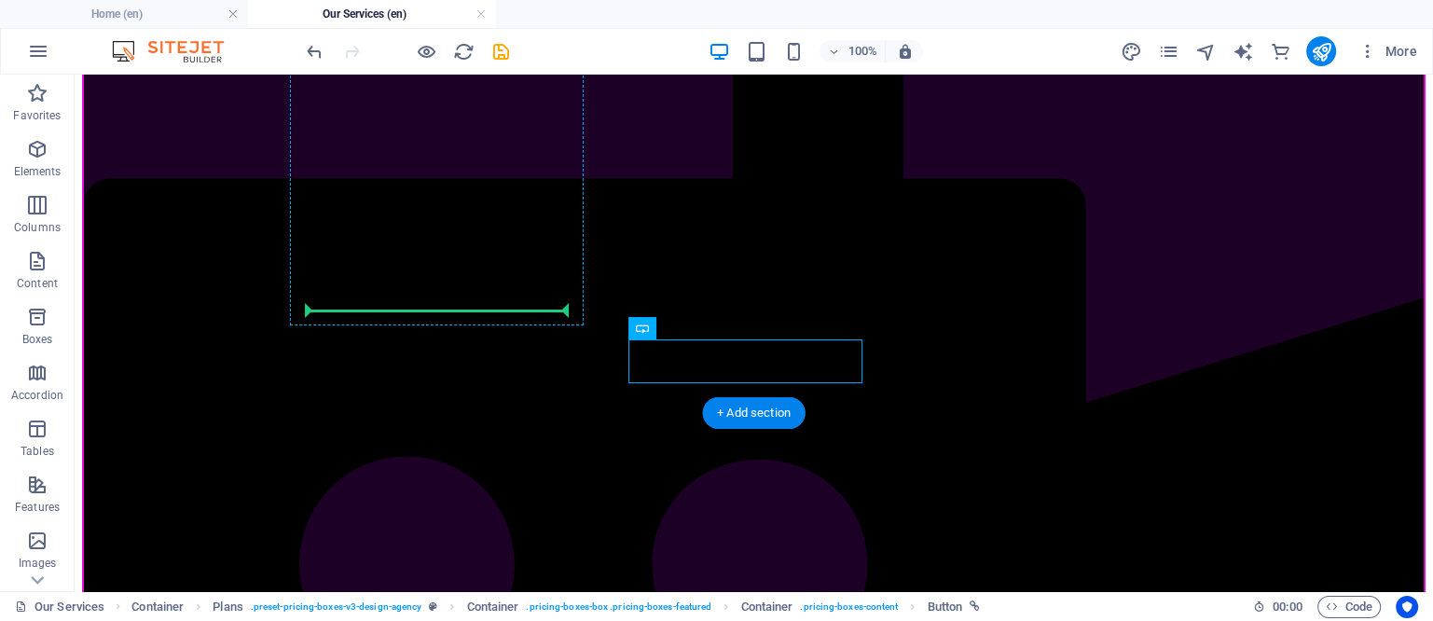
drag, startPoint x: 741, startPoint y: 363, endPoint x: 453, endPoint y: 305, distance: 293.9
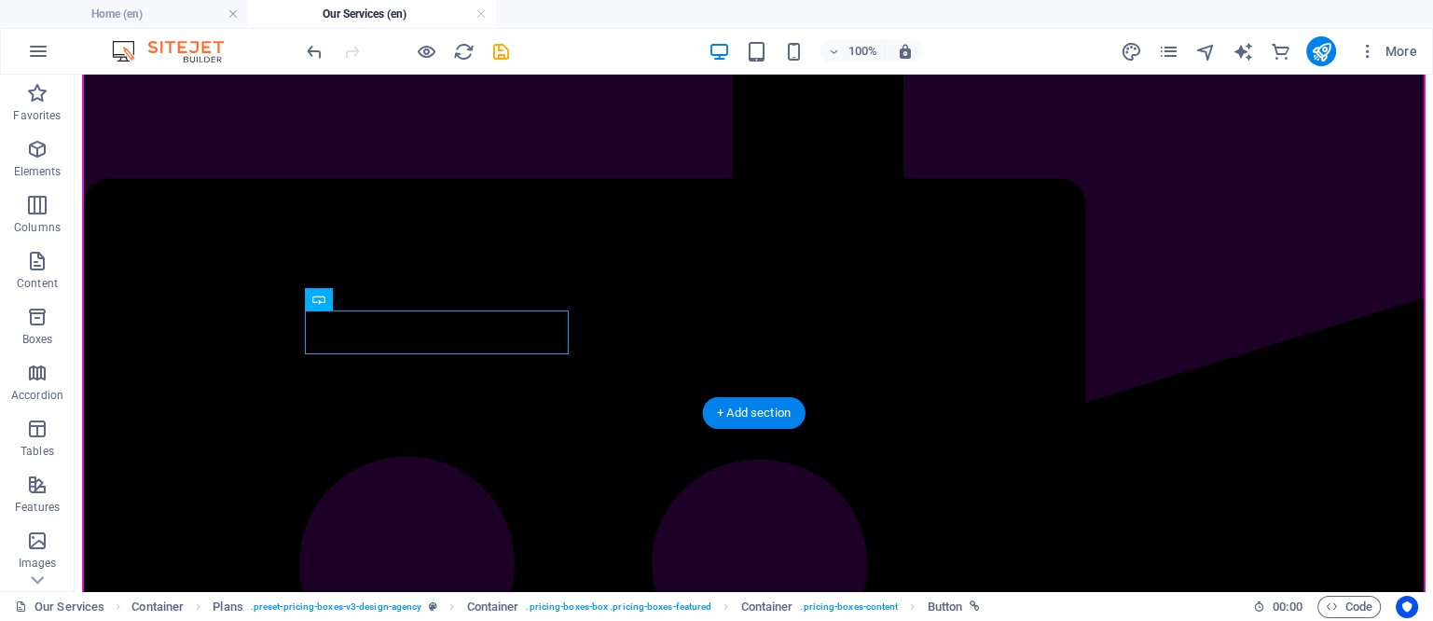
scroll to position [2221, 0]
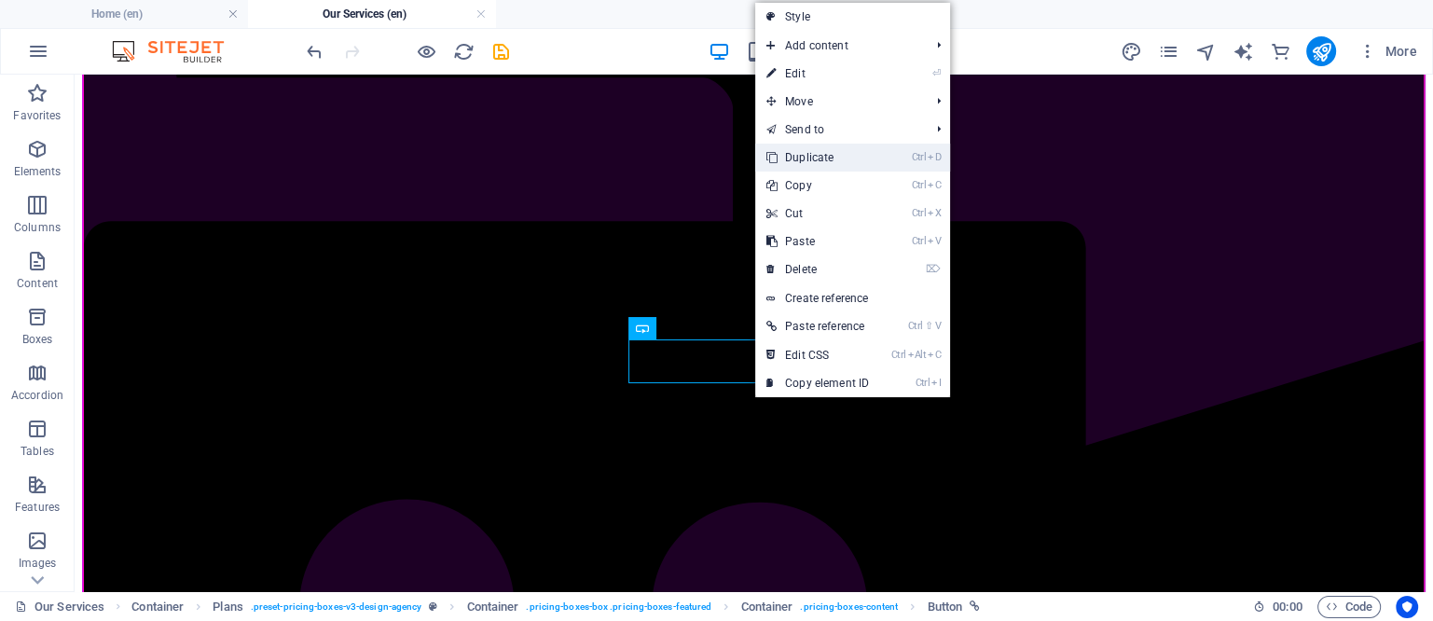
drag, startPoint x: 817, startPoint y: 161, endPoint x: 794, endPoint y: 198, distance: 43.2
click at [817, 161] on link "Ctrl D Duplicate" at bounding box center [817, 158] width 125 height 28
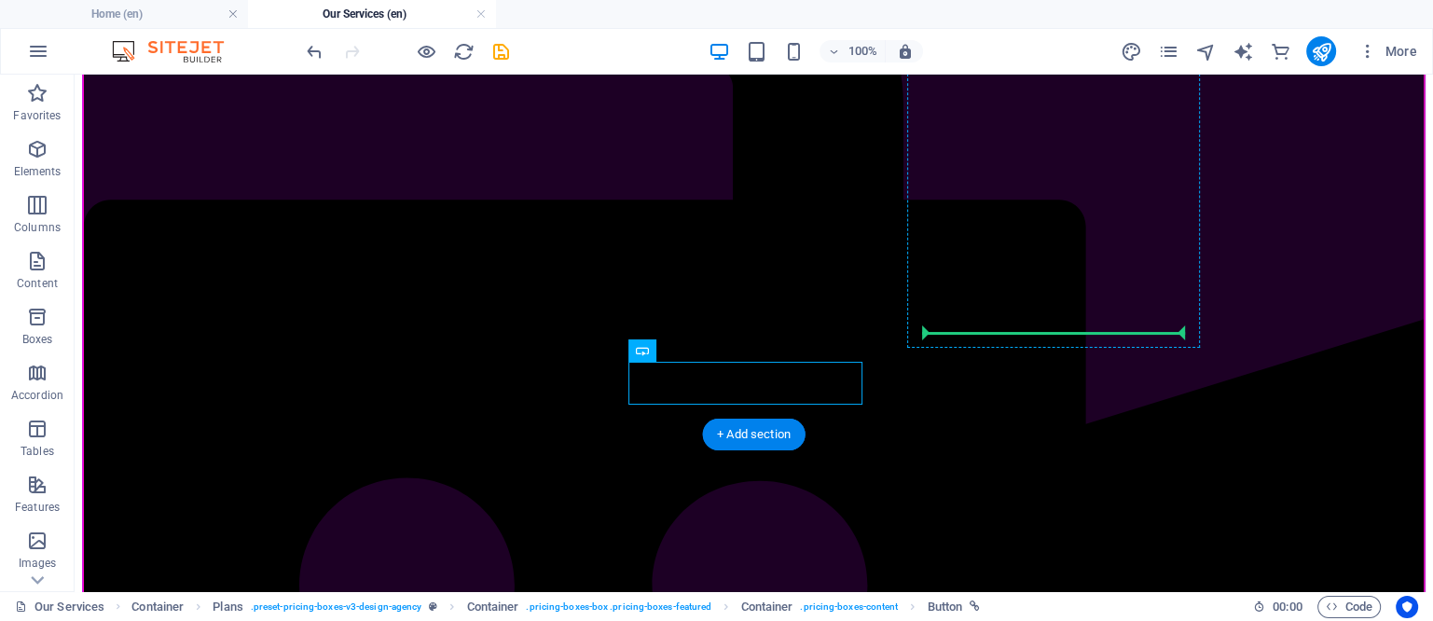
drag, startPoint x: 753, startPoint y: 380, endPoint x: 1044, endPoint y: 328, distance: 295.4
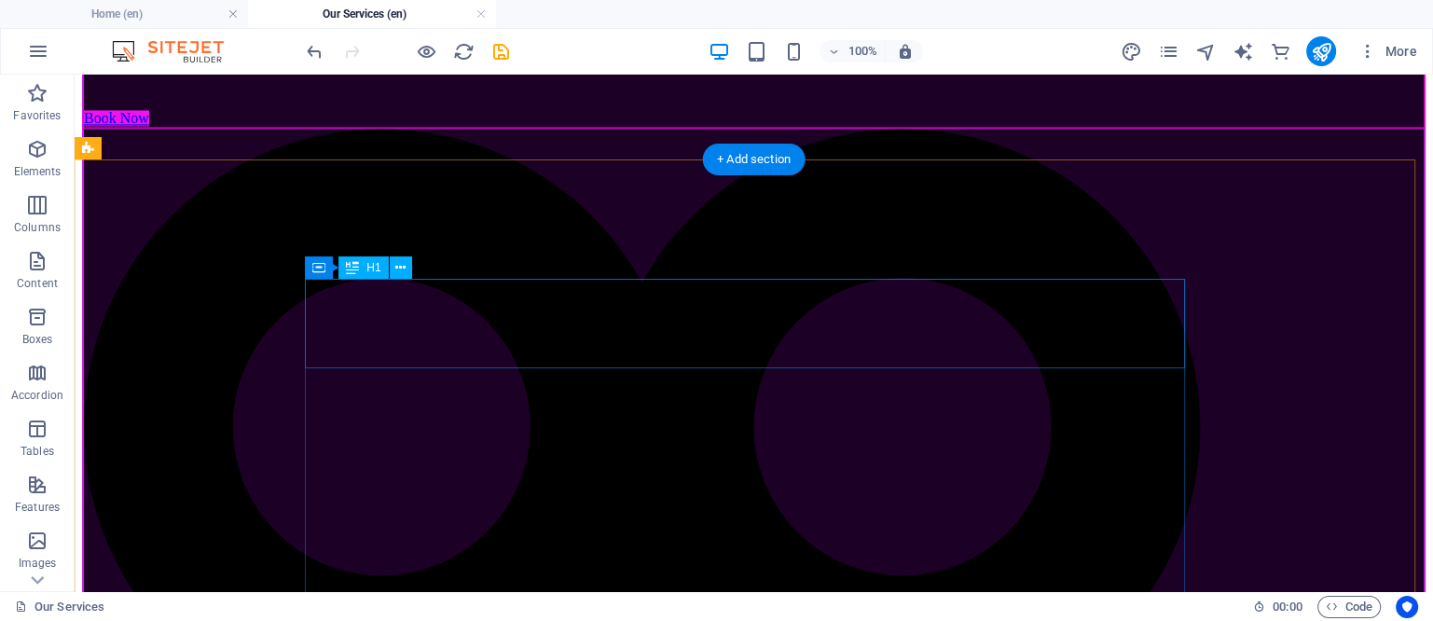
scroll to position [3387, 0]
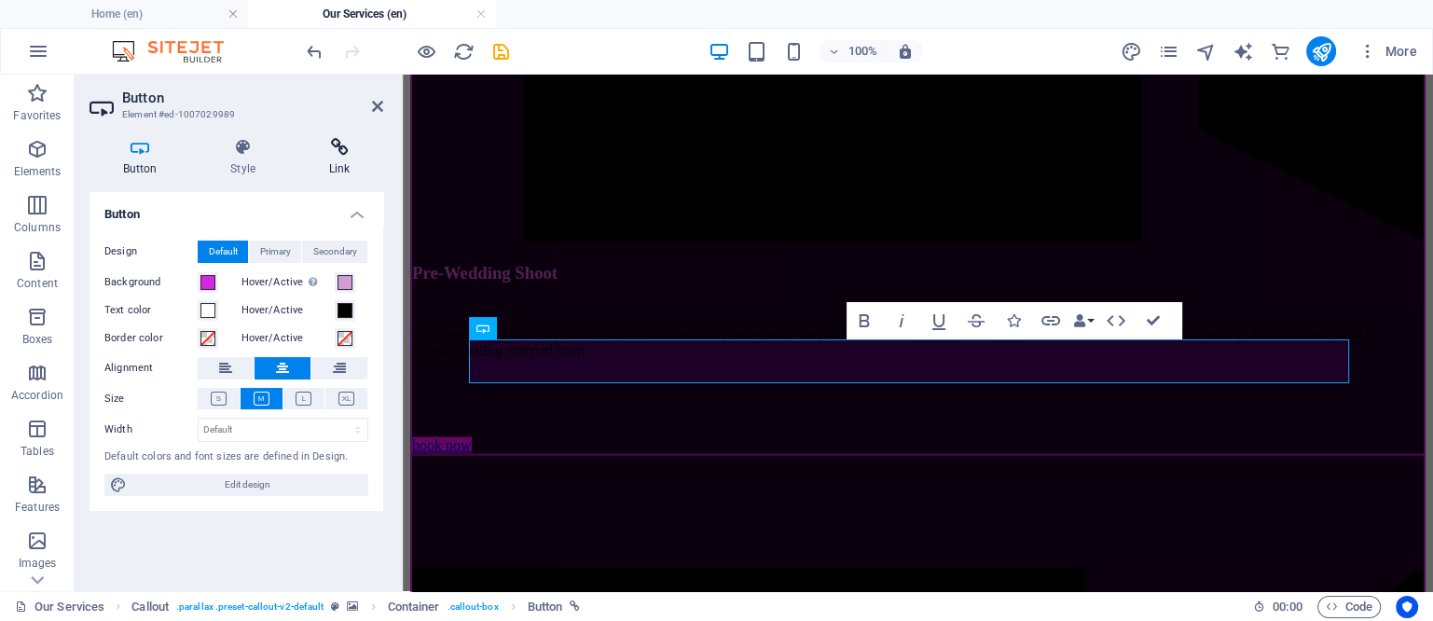
click at [341, 150] on icon at bounding box center [340, 147] width 88 height 19
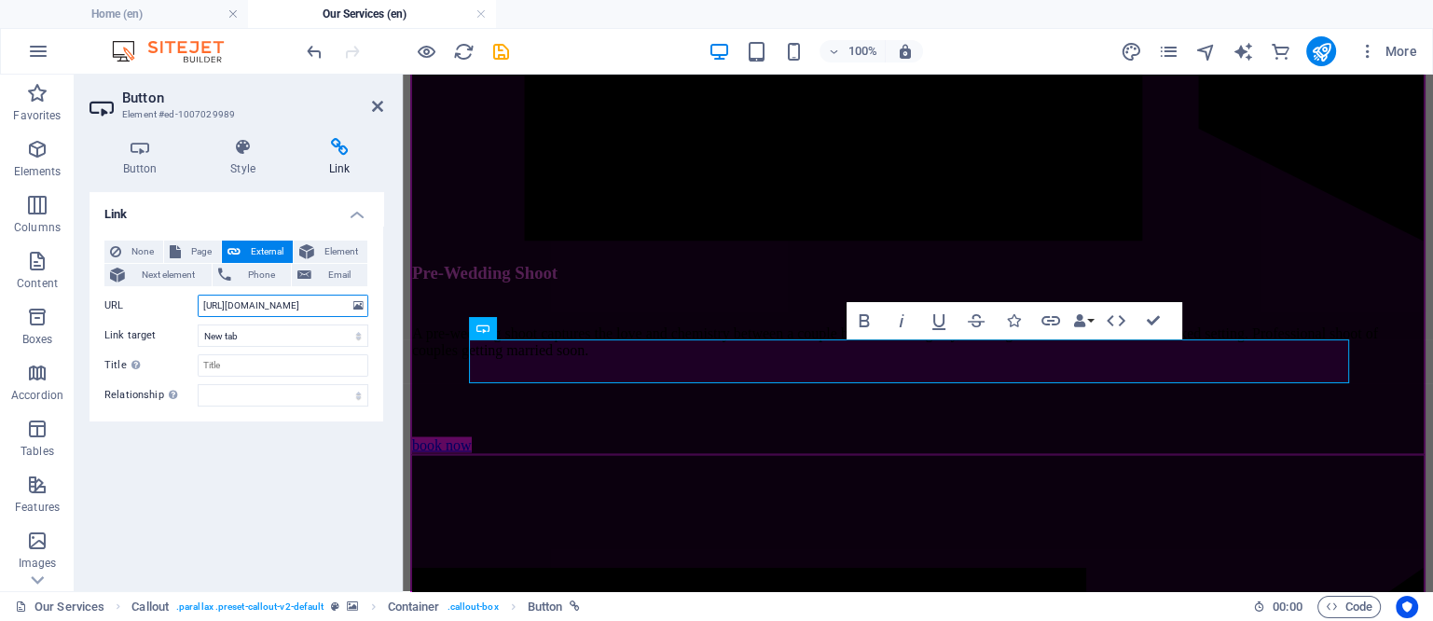
scroll to position [0, 64]
drag, startPoint x: 275, startPoint y: 305, endPoint x: 261, endPoint y: 316, distance: 17.9
click at [261, 316] on input "https://wa.me/919226684397?text=Know-About-Pre-Wedding" at bounding box center [283, 306] width 171 height 22
type input "https://wa.me/917020911512?text=Know-About-Pre-Wedding"
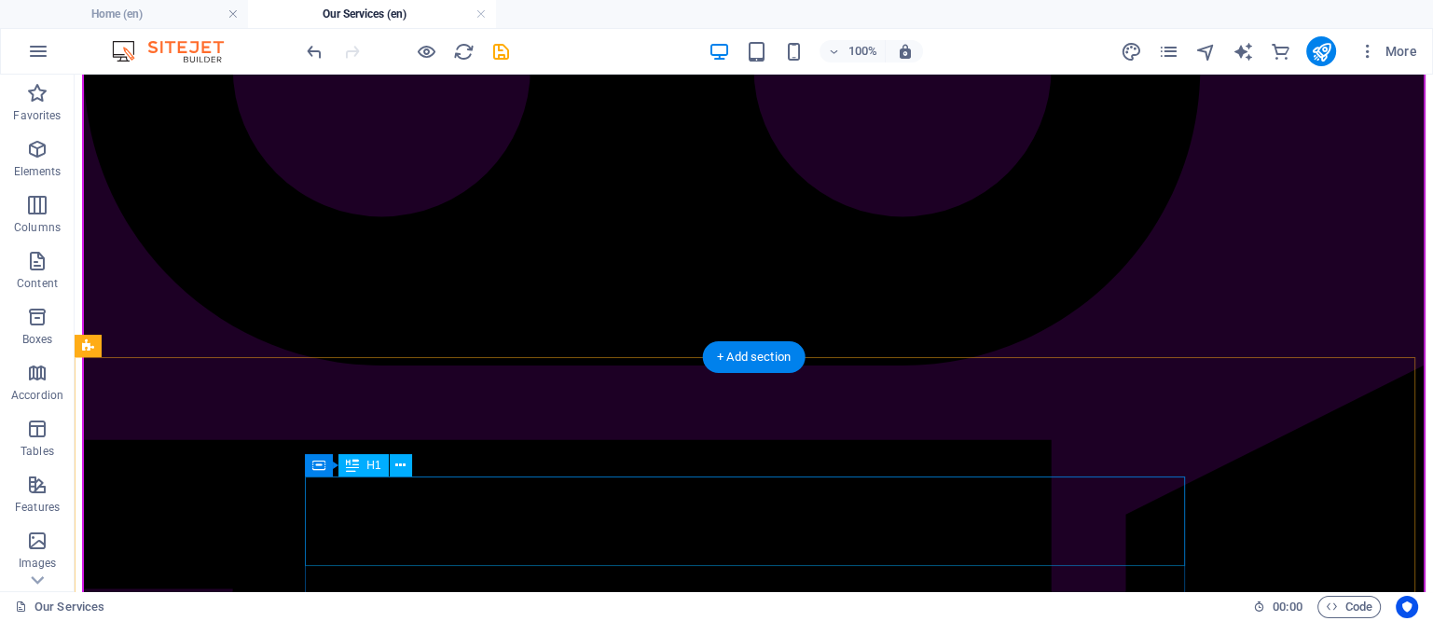
scroll to position [3738, 0]
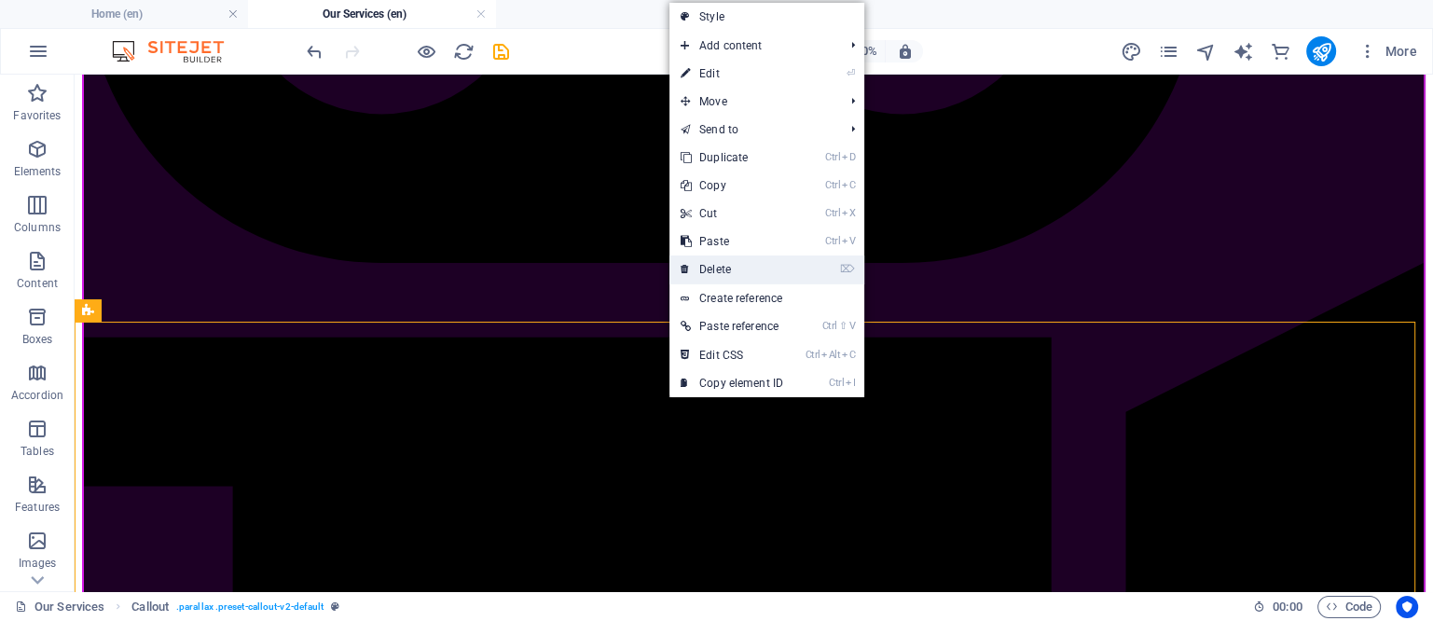
click at [719, 263] on link "⌦ Delete" at bounding box center [732, 270] width 125 height 28
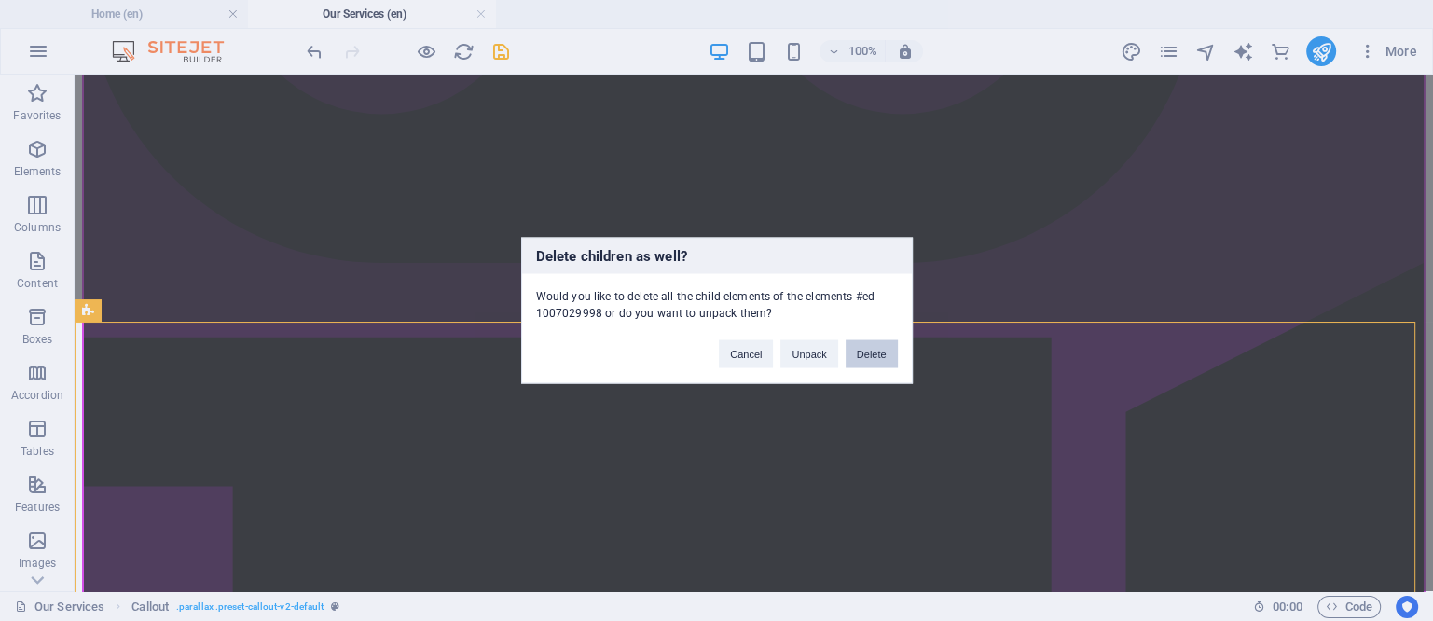
click at [867, 353] on button "Delete" at bounding box center [872, 354] width 52 height 28
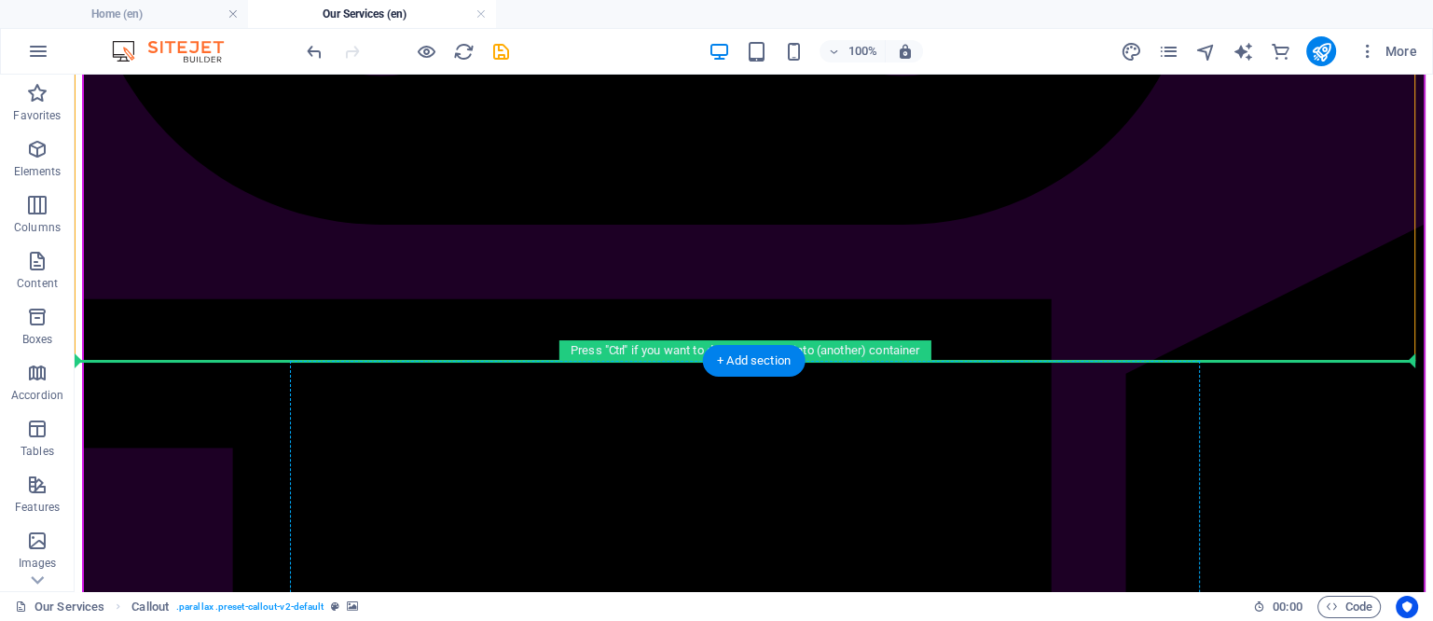
scroll to position [3876, 0]
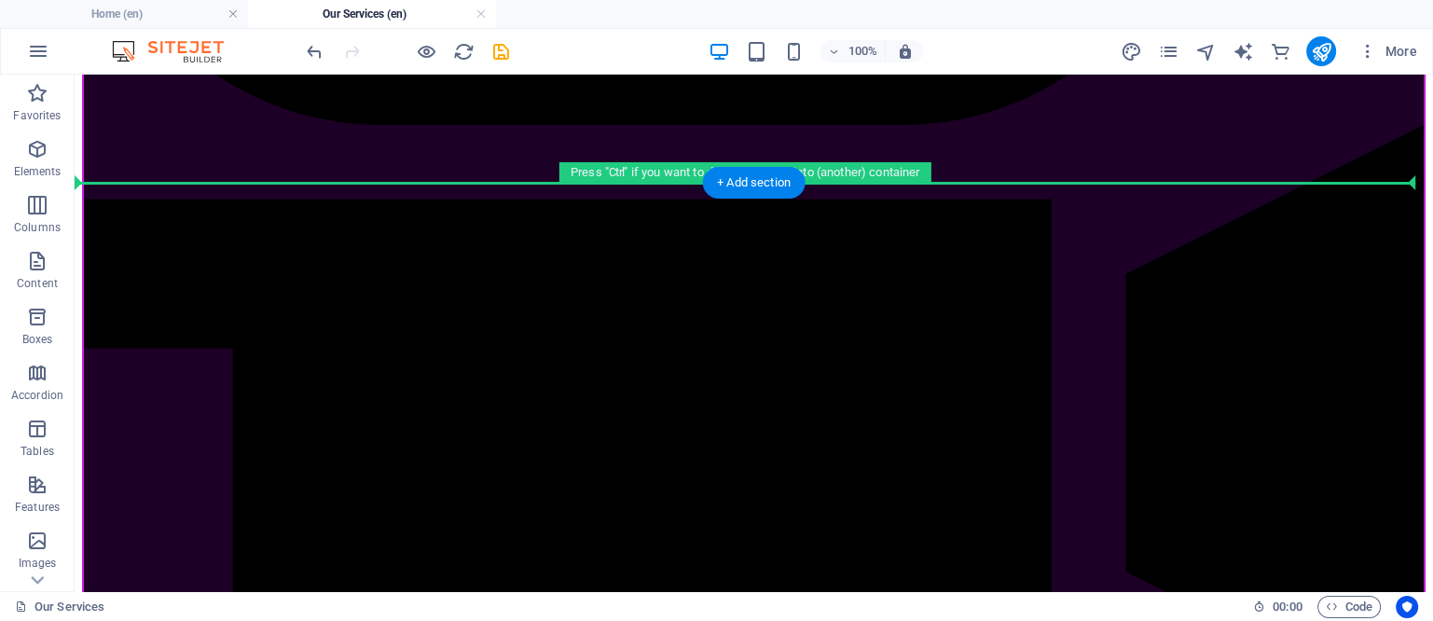
drag, startPoint x: 734, startPoint y: 483, endPoint x: 835, endPoint y: 269, distance: 237.0
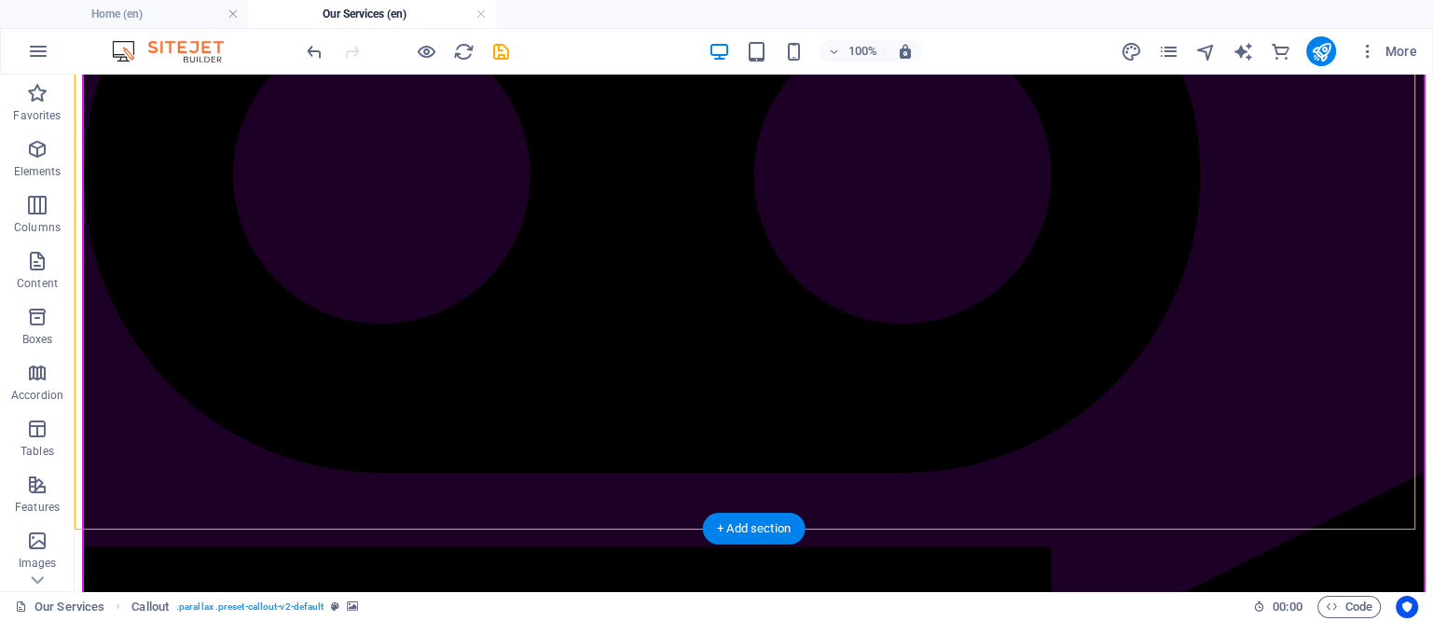
scroll to position [3526, 0]
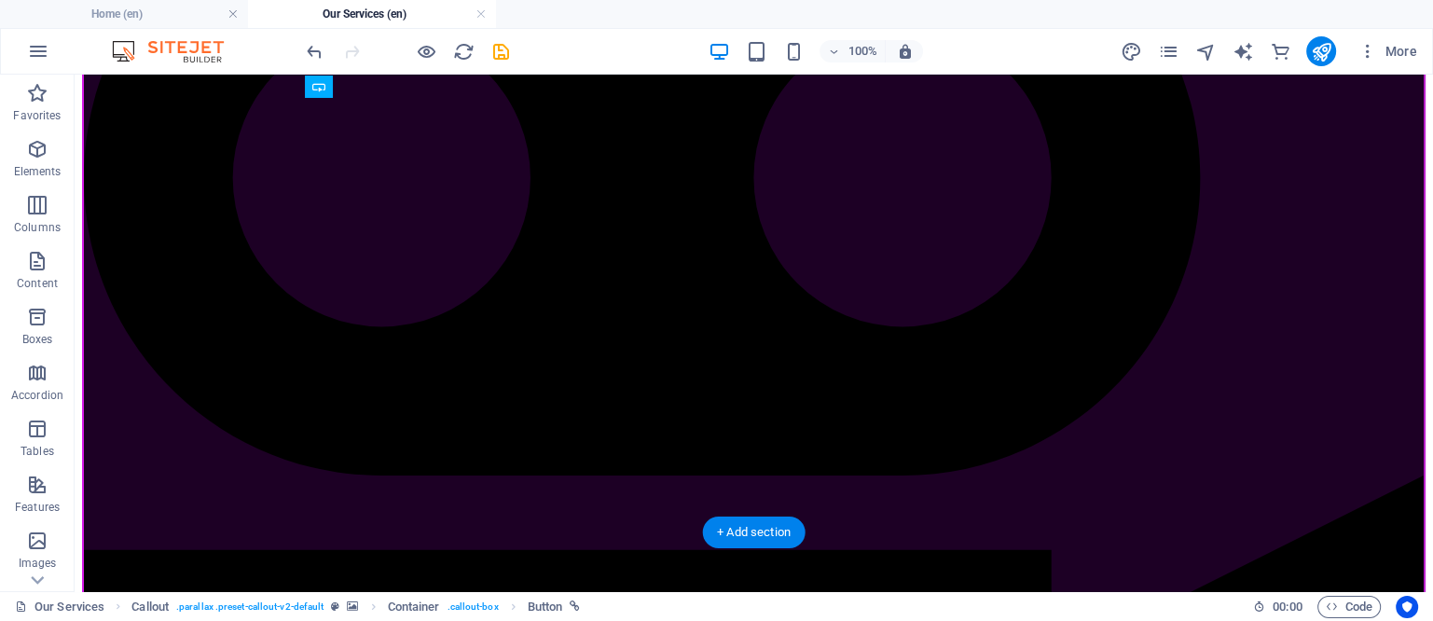
drag, startPoint x: 747, startPoint y: 215, endPoint x: 742, endPoint y: 386, distance: 170.7
drag, startPoint x: 718, startPoint y: 203, endPoint x: 721, endPoint y: 350, distance: 146.4
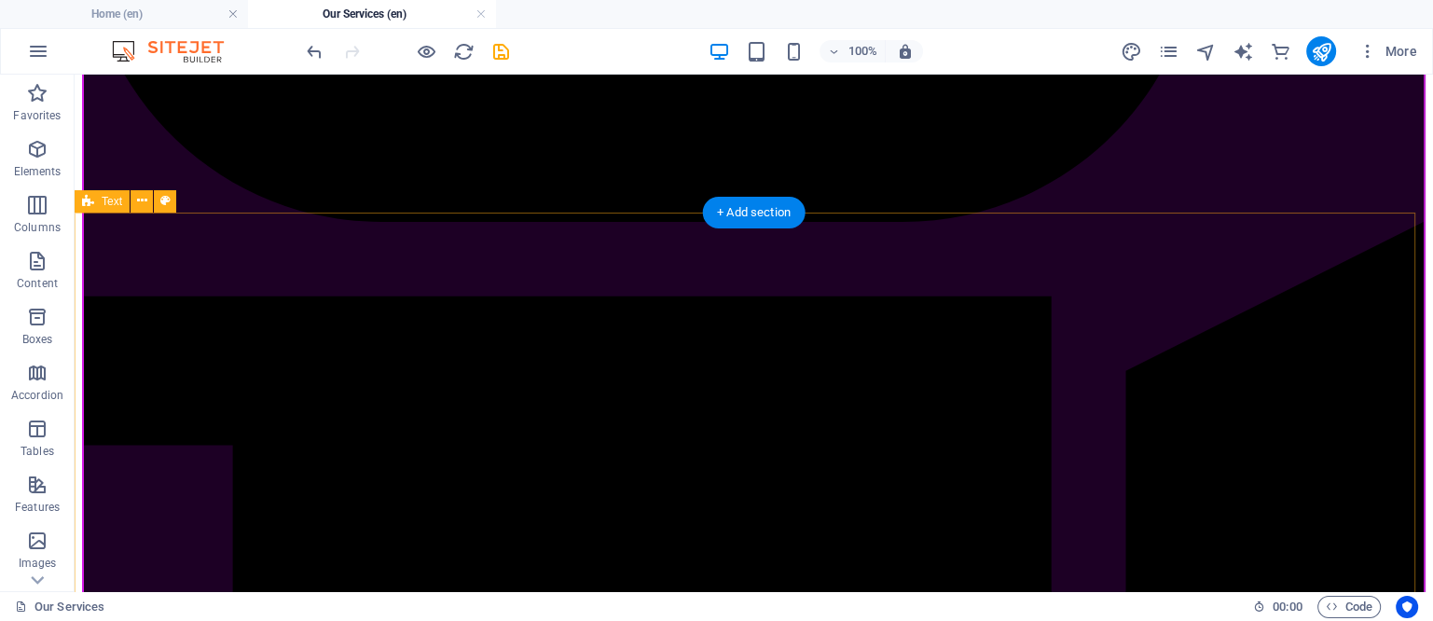
scroll to position [3876, 0]
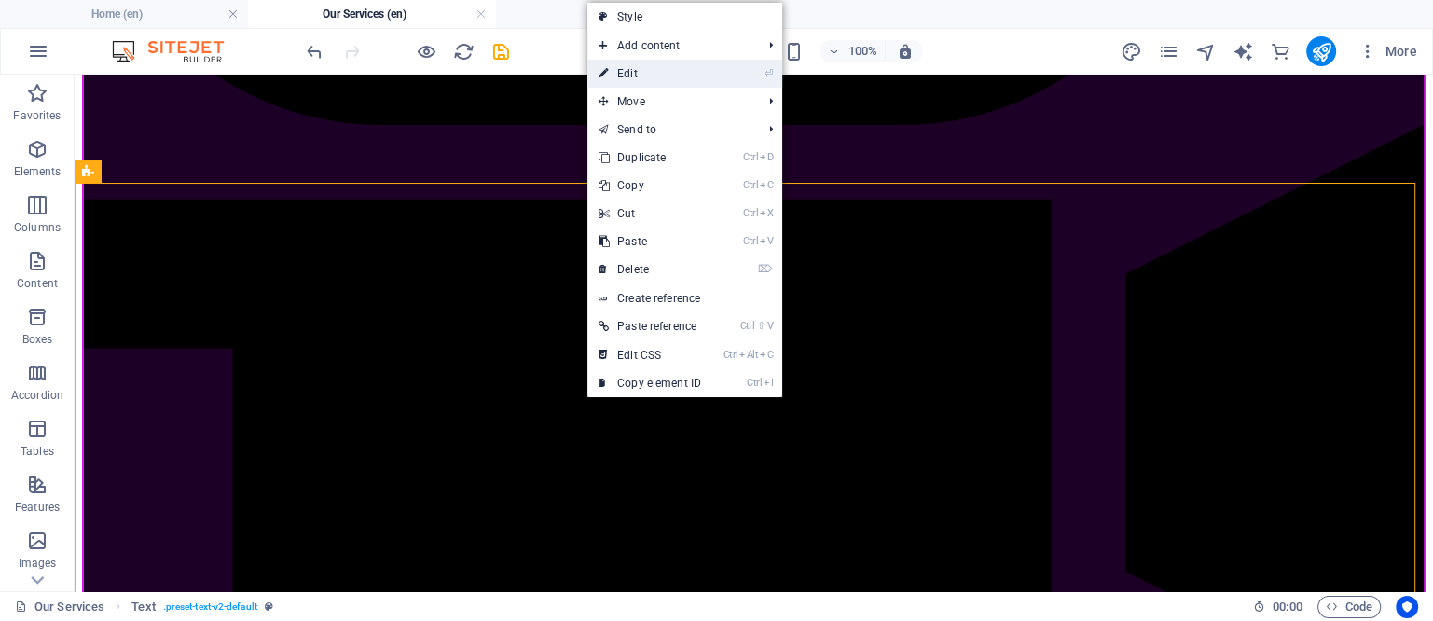
click at [627, 72] on link "⏎ Edit" at bounding box center [650, 74] width 125 height 28
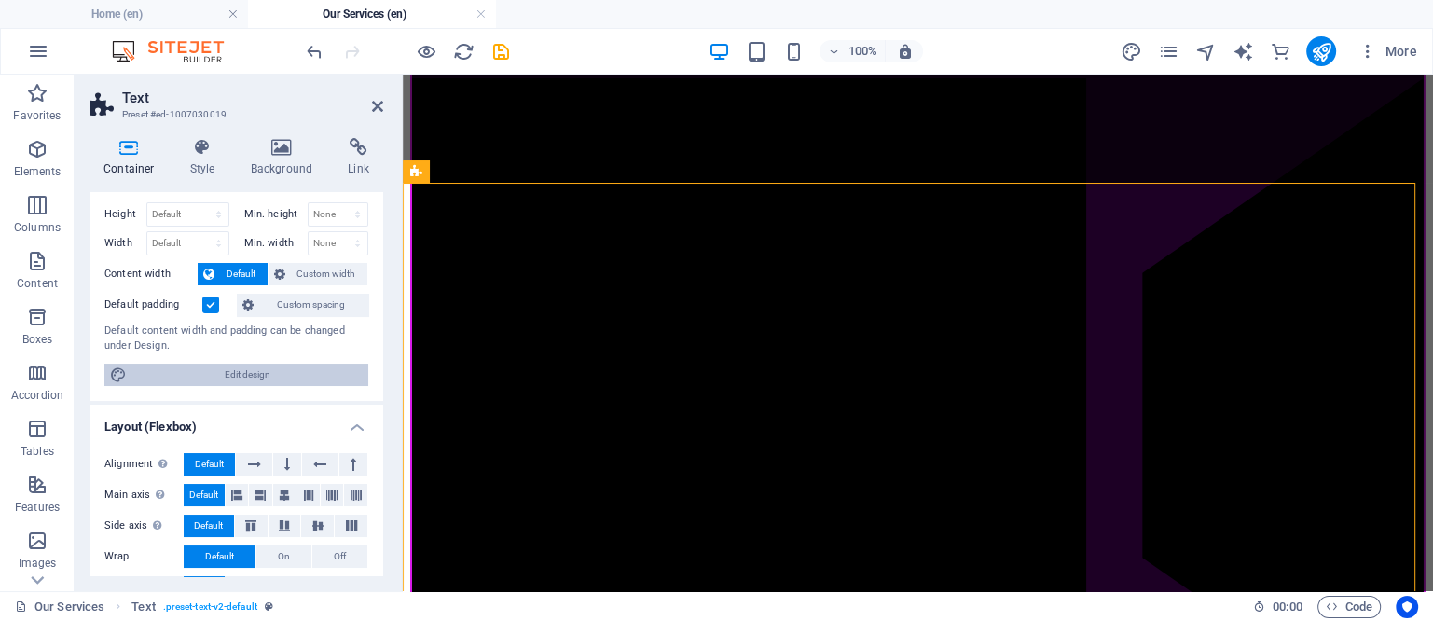
scroll to position [0, 0]
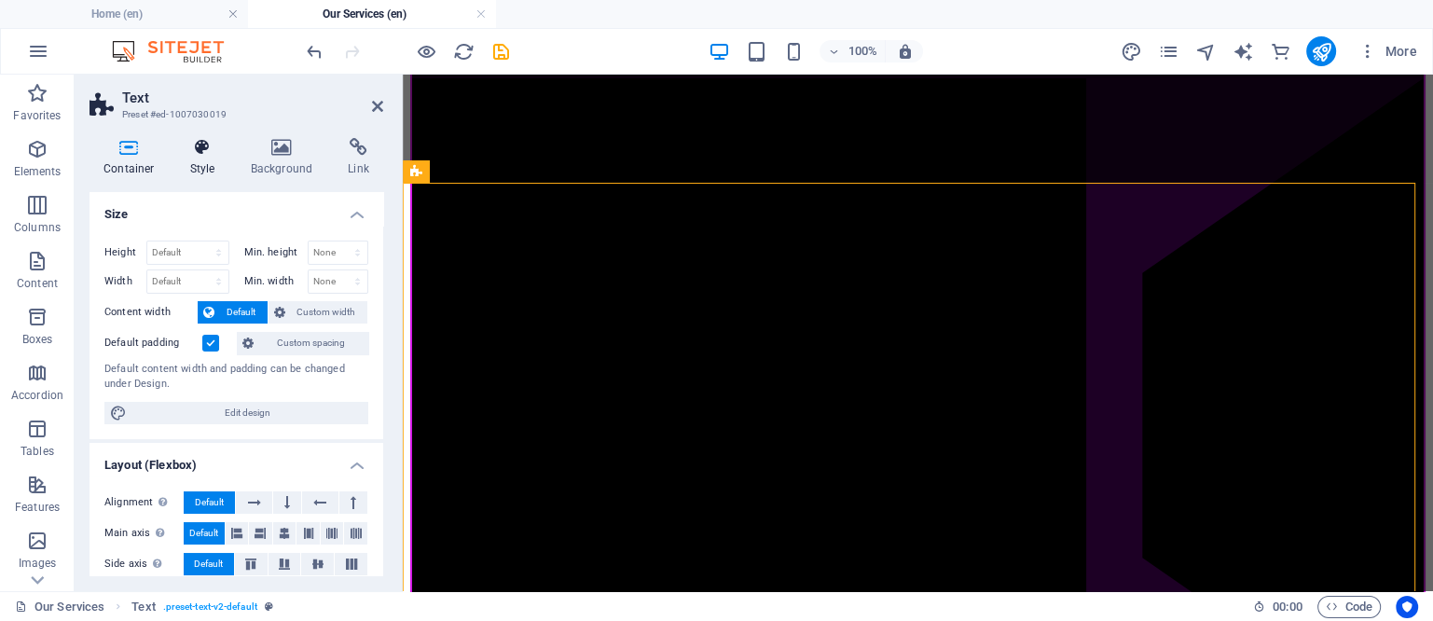
click at [194, 163] on h4 "Style" at bounding box center [206, 157] width 61 height 39
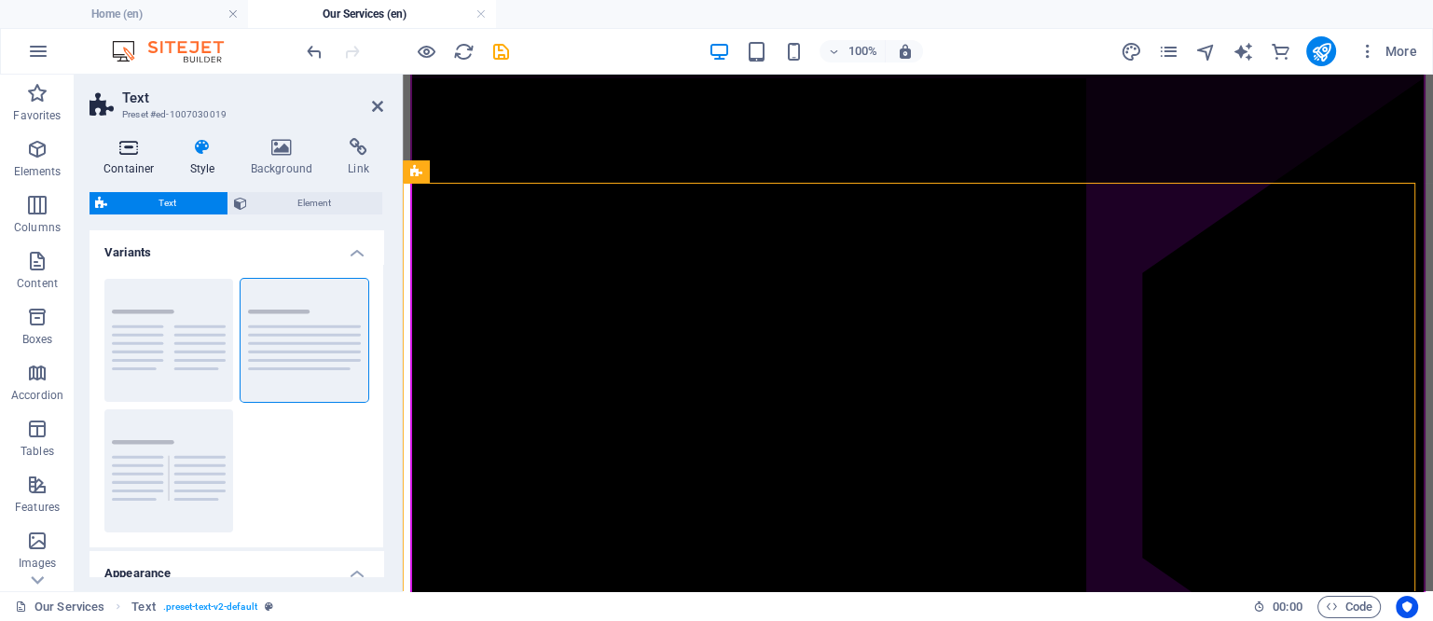
click at [137, 150] on icon at bounding box center [129, 147] width 79 height 19
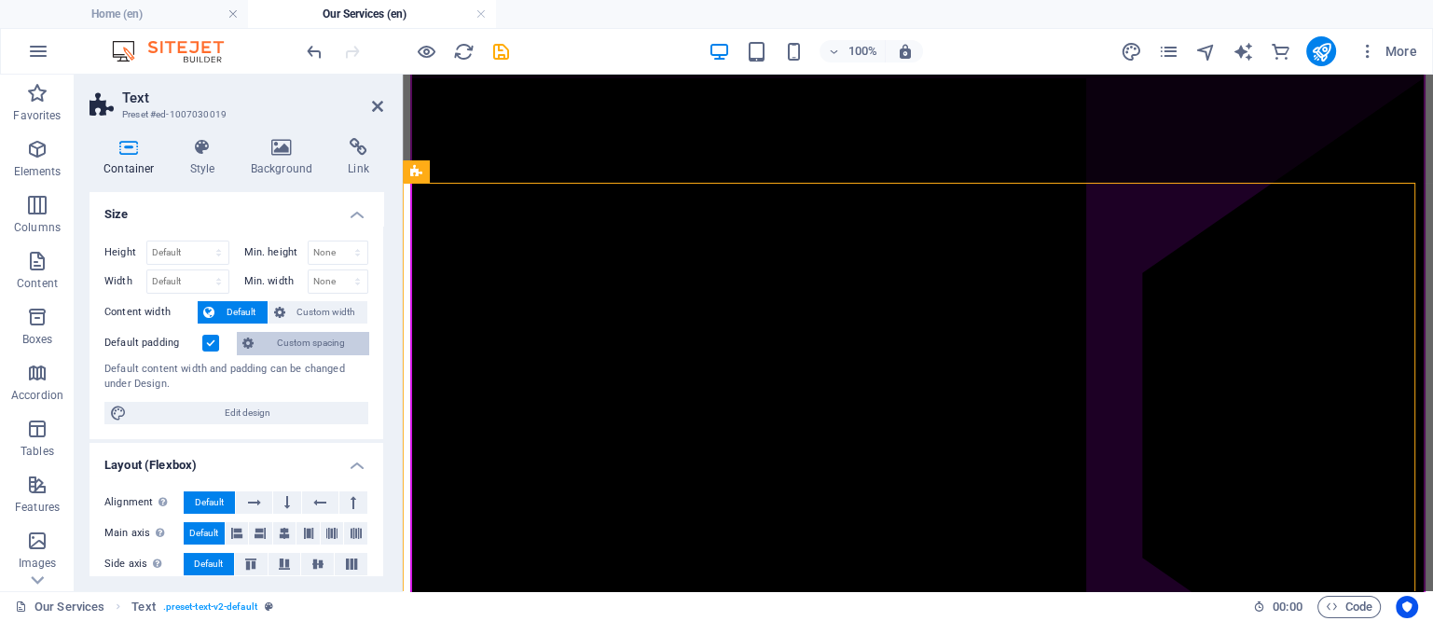
click at [302, 339] on span "Custom spacing" at bounding box center [311, 343] width 104 height 22
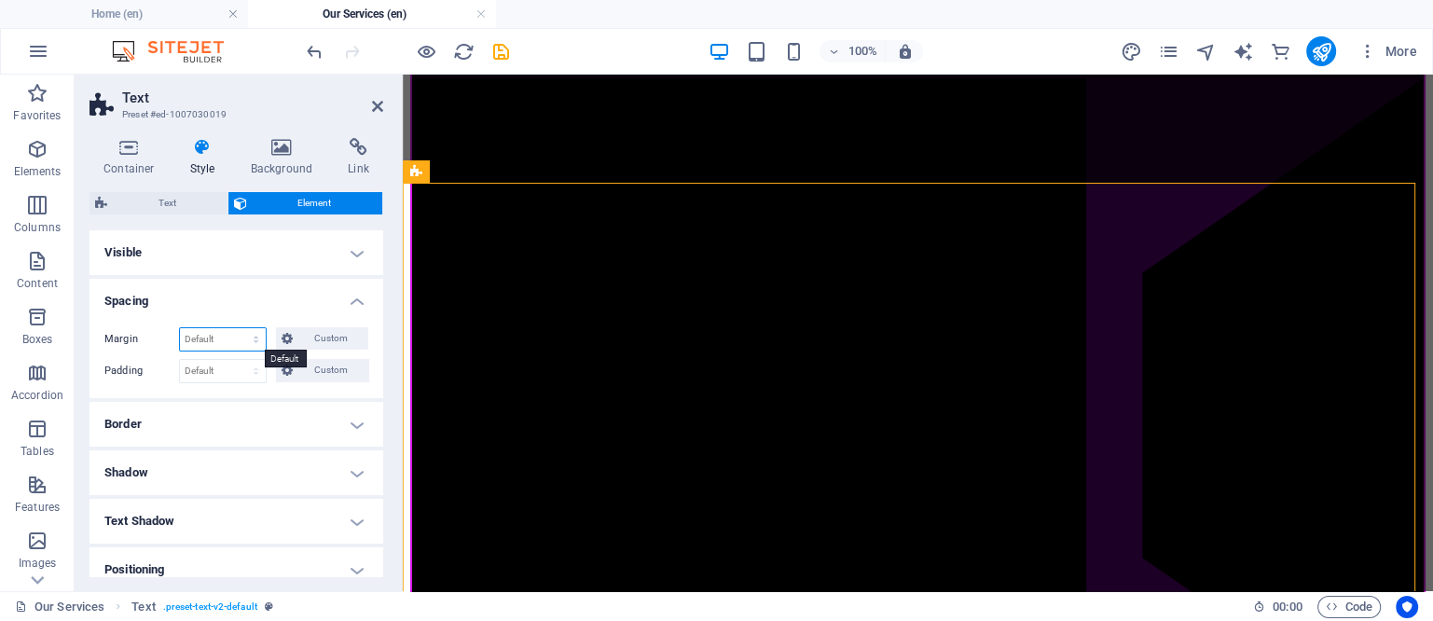
click at [213, 338] on select "Default auto px % rem vw vh Custom" at bounding box center [223, 339] width 86 height 22
click at [336, 372] on span "Custom" at bounding box center [330, 370] width 64 height 22
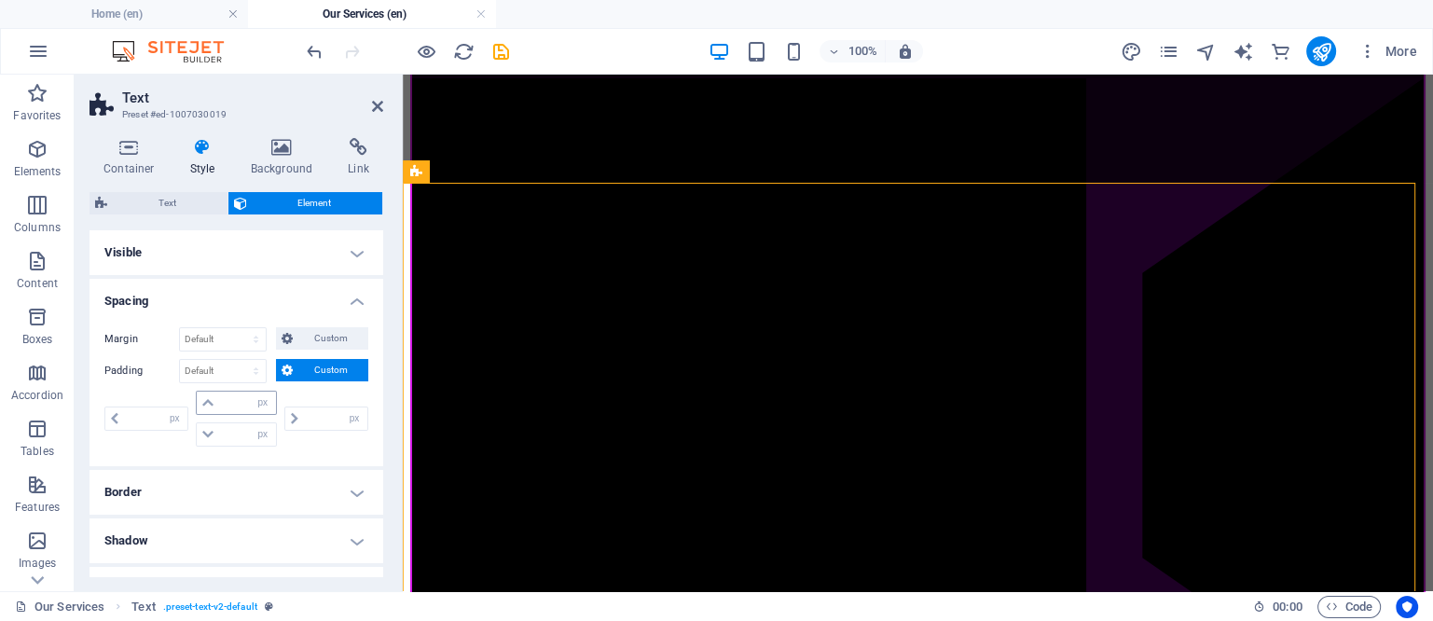
click at [216, 397] on span at bounding box center [208, 403] width 22 height 22
click at [223, 397] on input "number" at bounding box center [247, 403] width 56 height 22
type input "10"
type input "0"
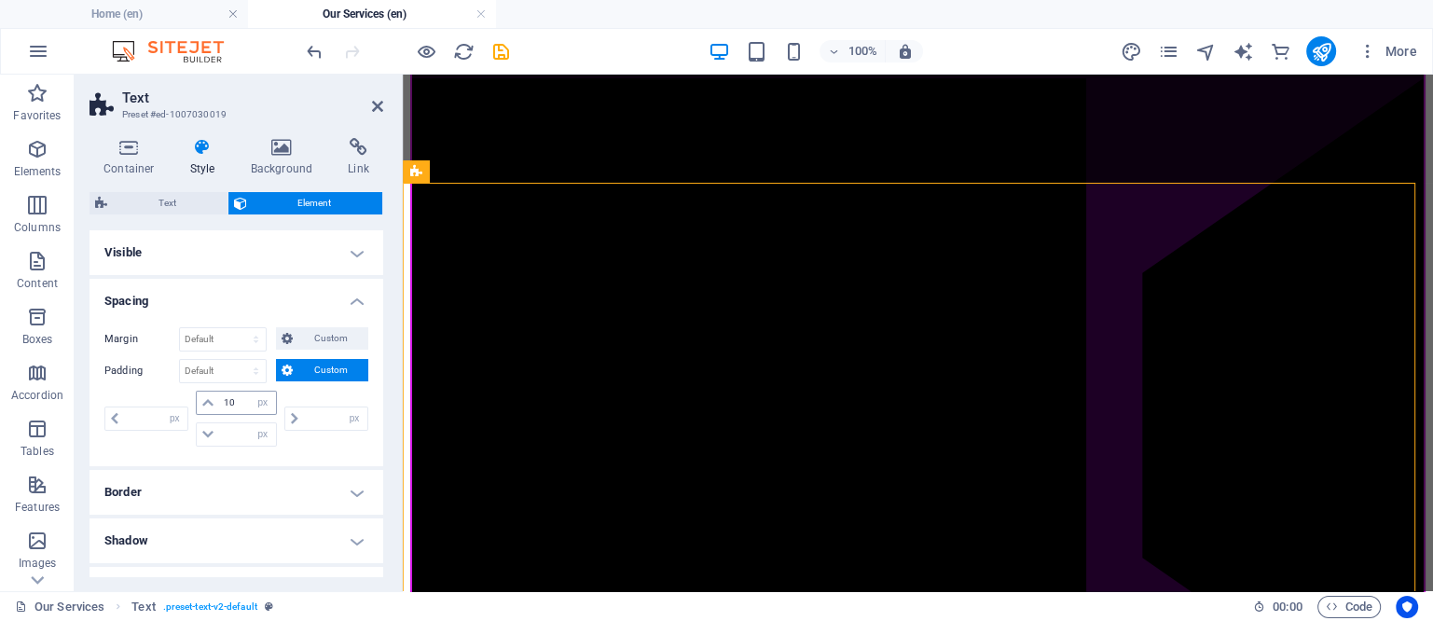
type input "0"
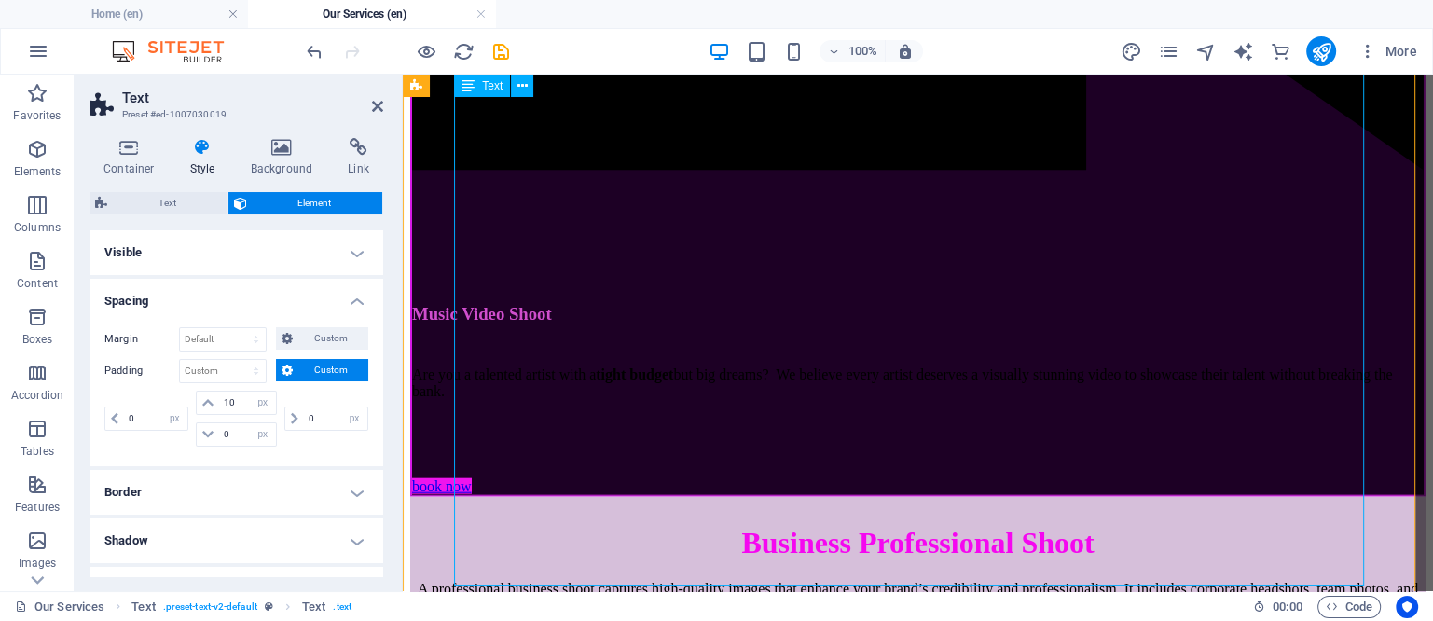
scroll to position [4575, 0]
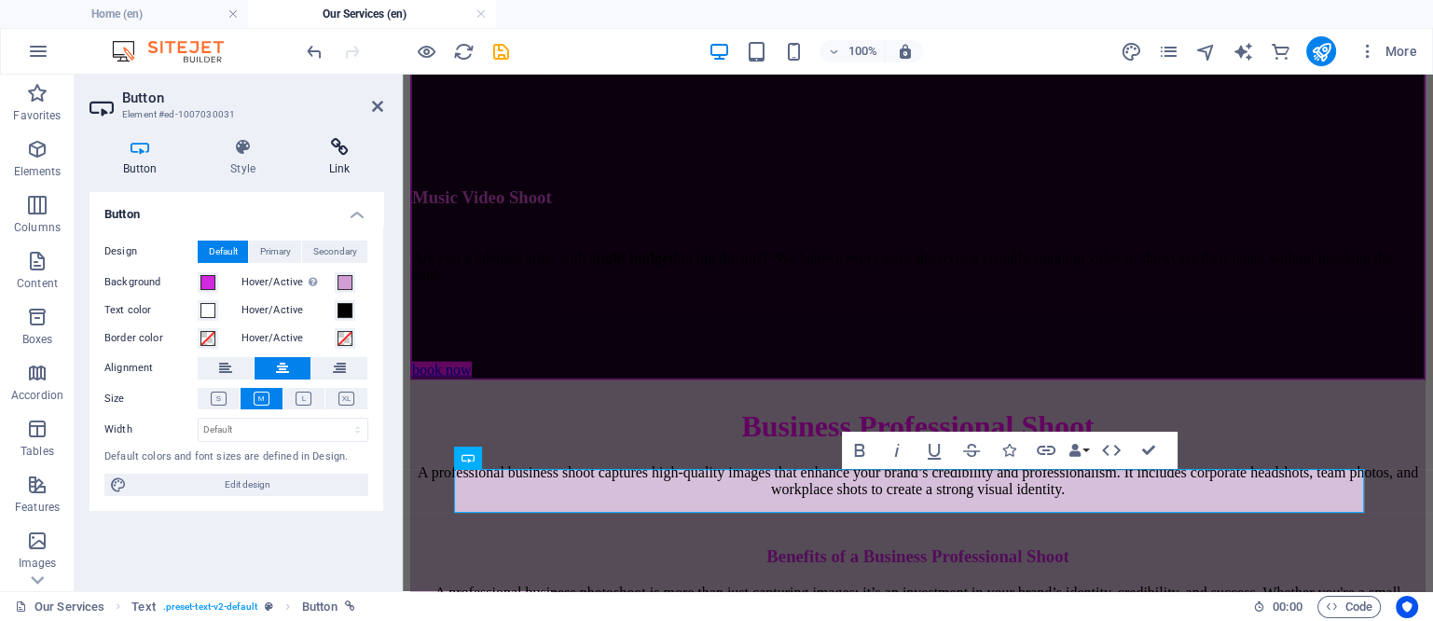
click at [339, 147] on icon at bounding box center [340, 147] width 88 height 19
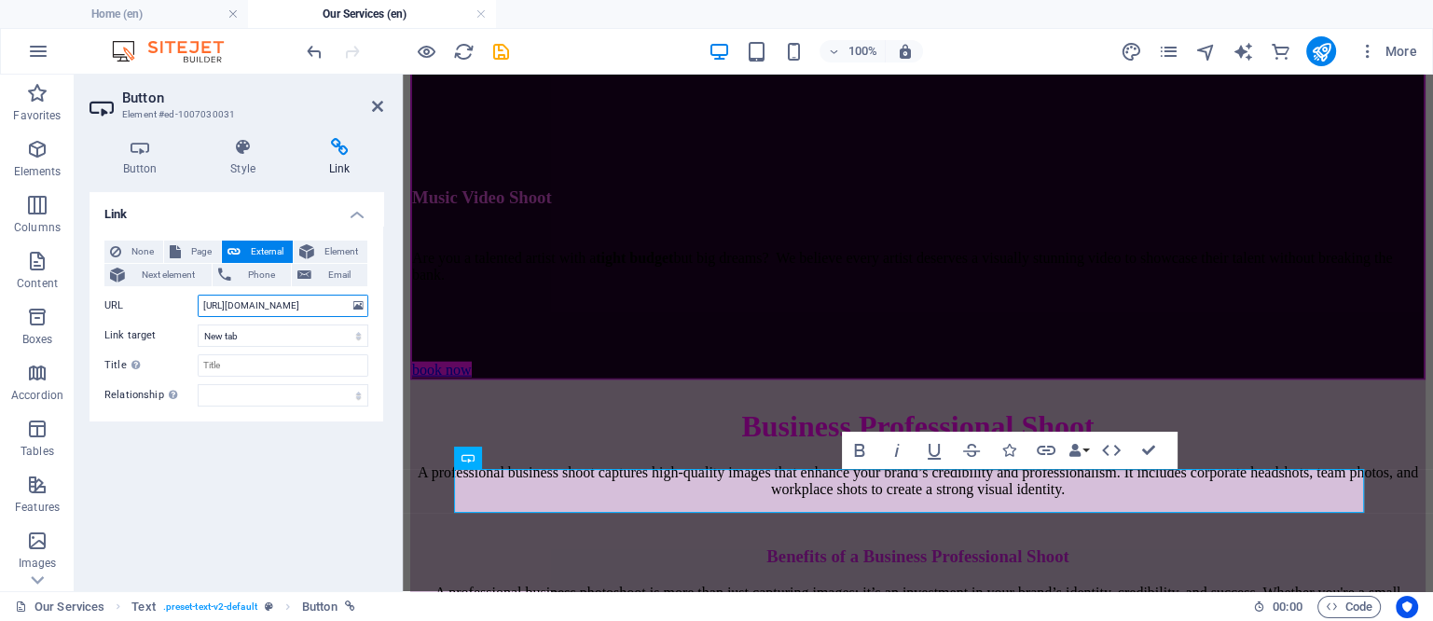
scroll to position [0, 81]
drag, startPoint x: 275, startPoint y: 301, endPoint x: 247, endPoint y: 324, distance: 35.8
click at [247, 324] on div "None Page External Element Next element Phone Email Page Home Our Services Shop…" at bounding box center [236, 324] width 264 height 166
type input "https://wa.me/917020911512?text=Know-About-Pre-Wedding"
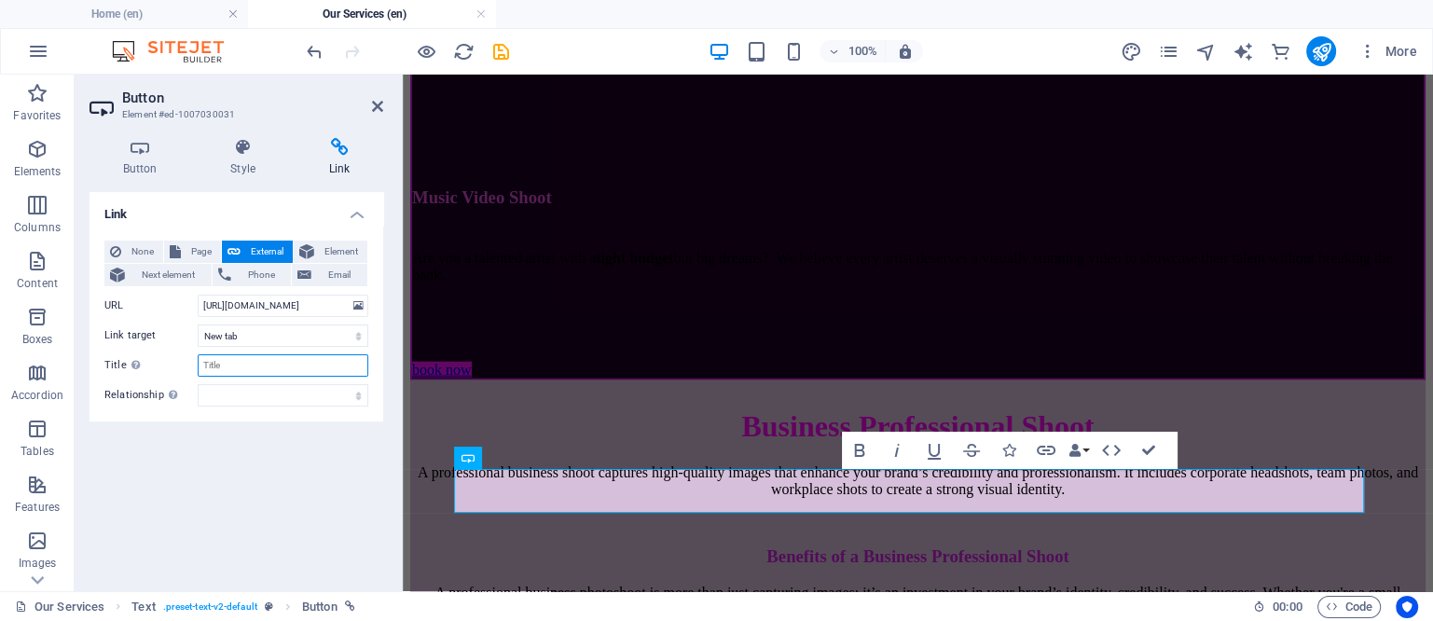
click at [332, 368] on input "Title Additional link description, should not be the same as the link text. The…" at bounding box center [283, 365] width 171 height 22
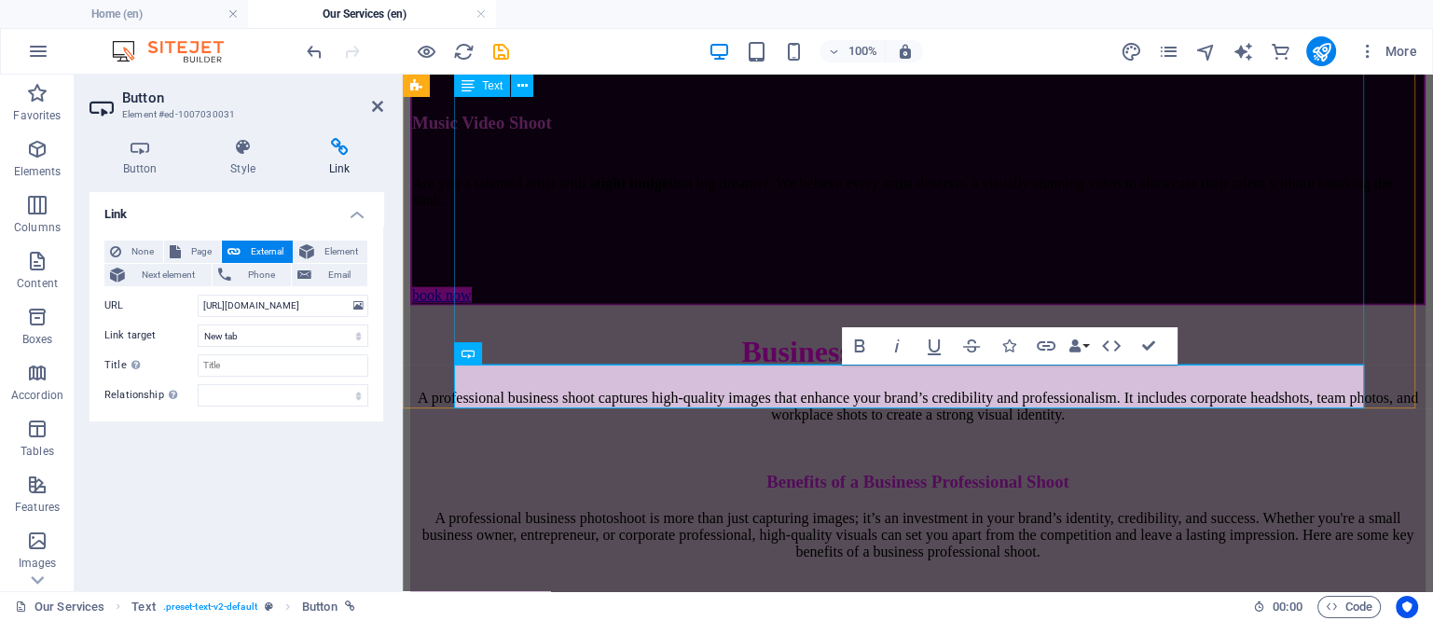
scroll to position [4692, 0]
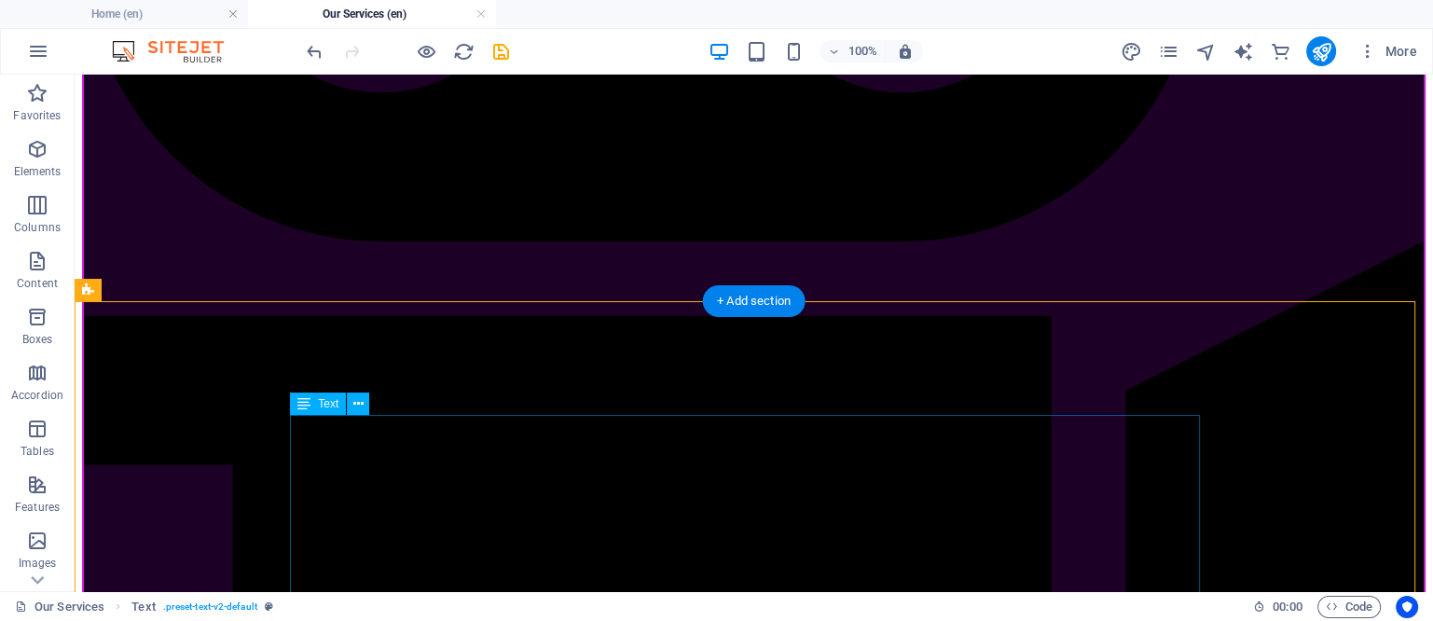
scroll to position [3643, 0]
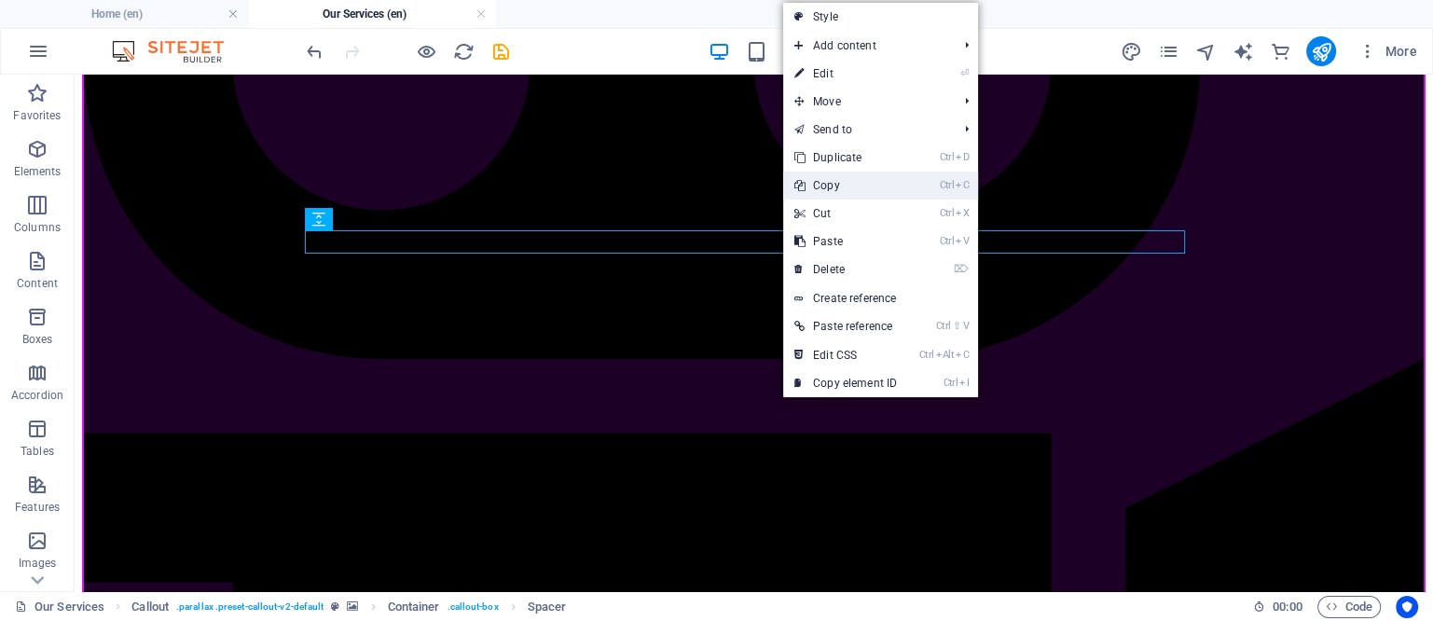
click at [814, 184] on link "Ctrl C Copy" at bounding box center [845, 186] width 125 height 28
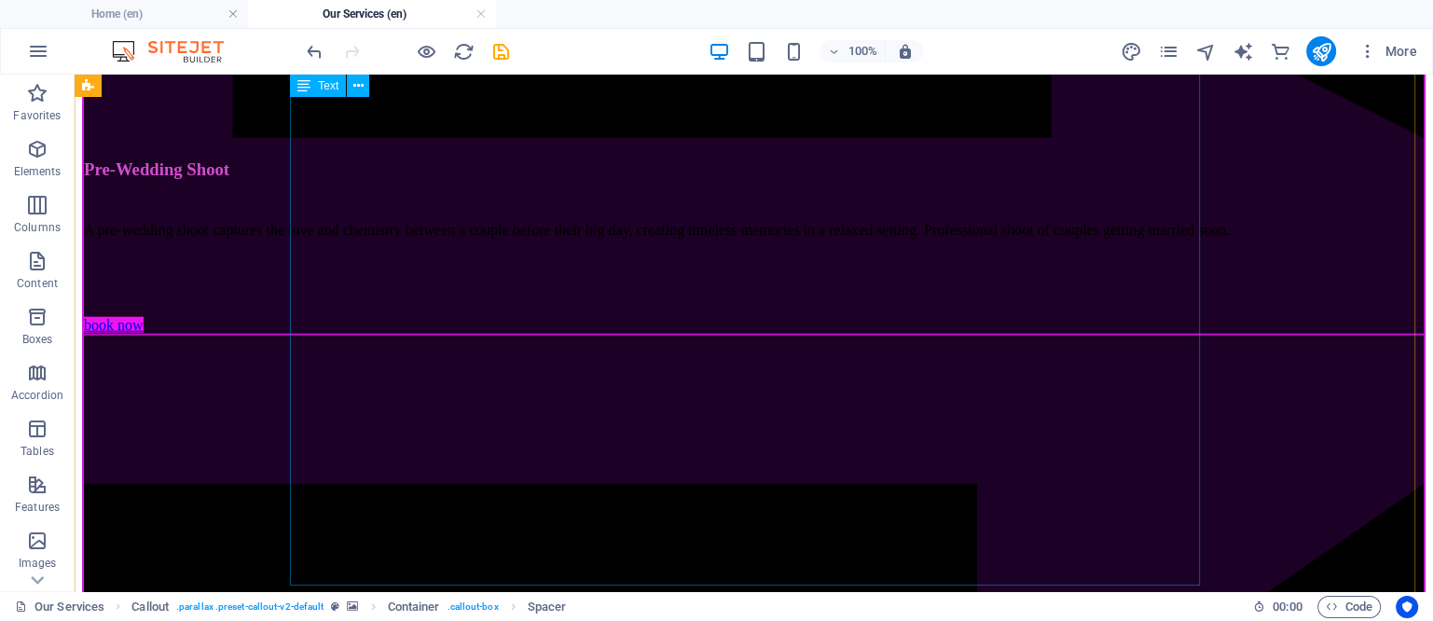
scroll to position [4692, 0]
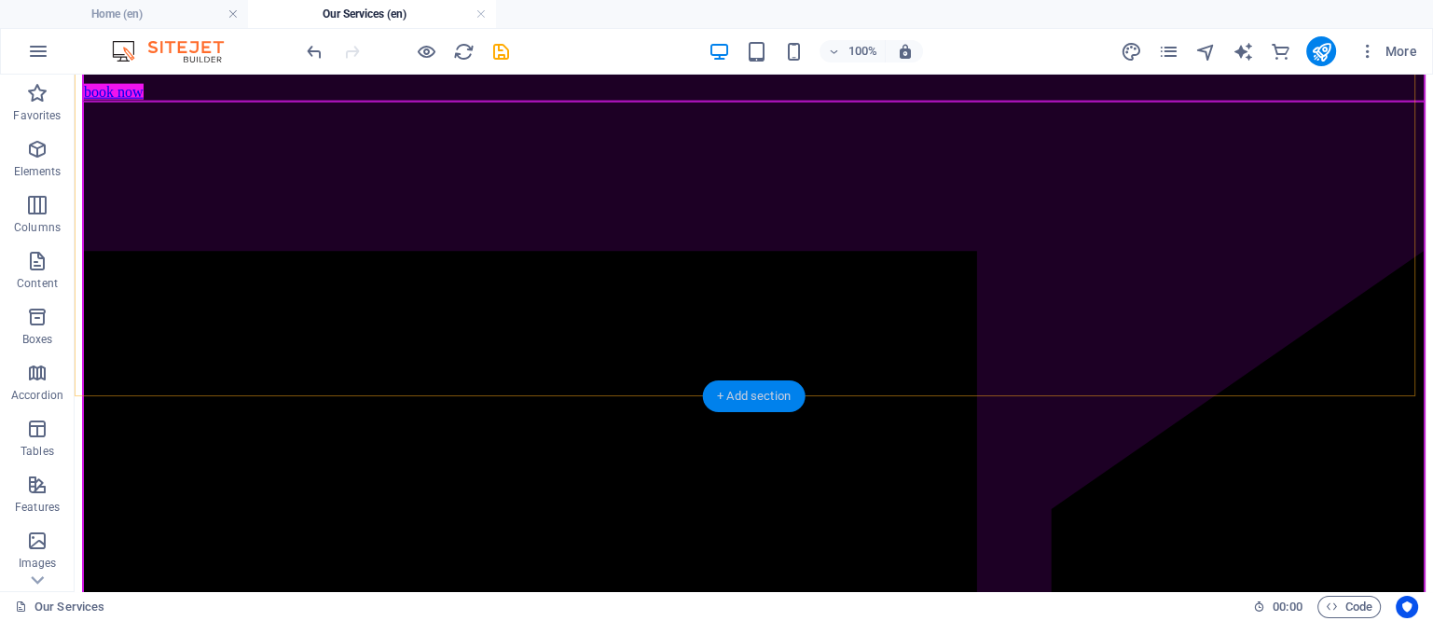
click at [760, 396] on div "+ Add section" at bounding box center [754, 396] width 104 height 32
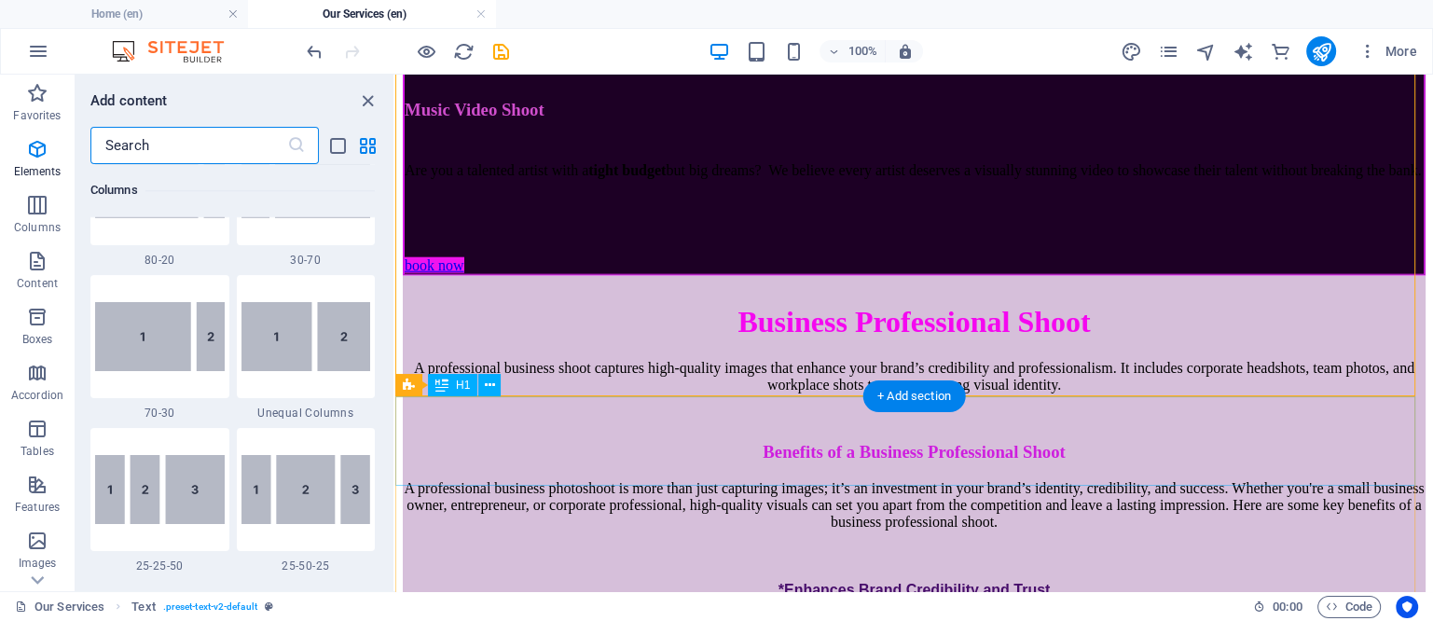
scroll to position [3263, 0]
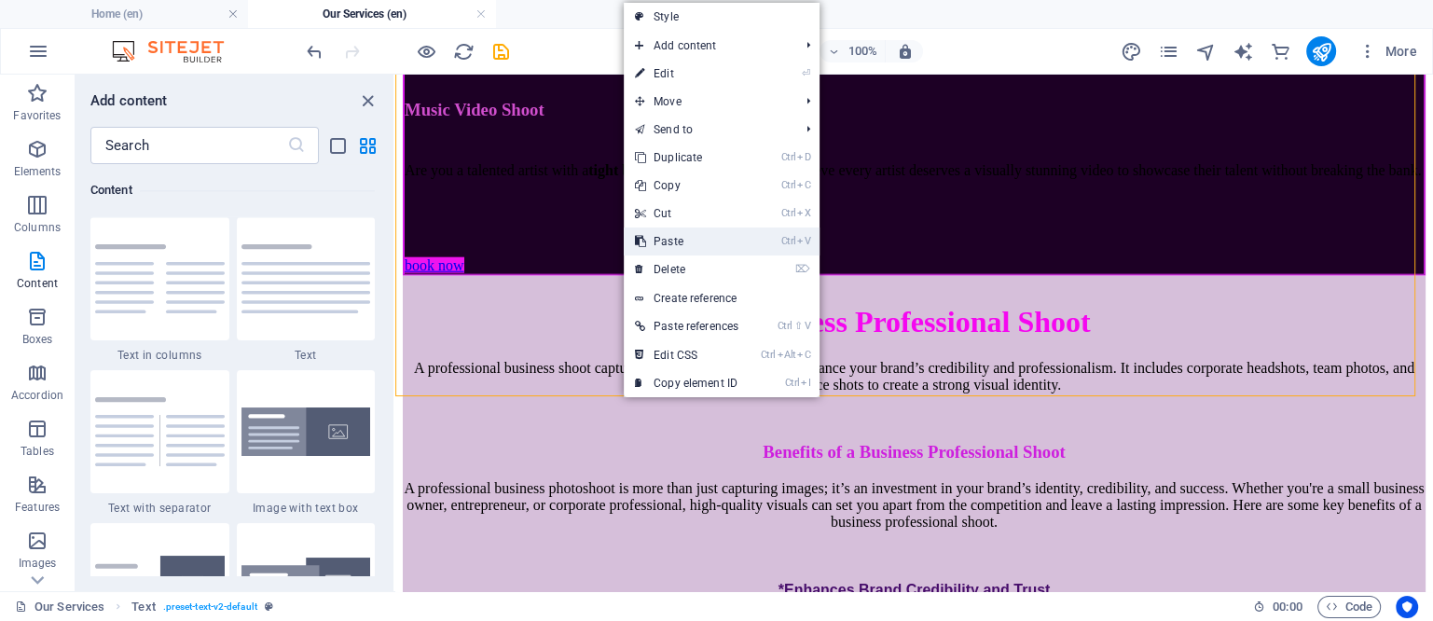
click at [674, 242] on link "Ctrl V Paste" at bounding box center [687, 242] width 126 height 28
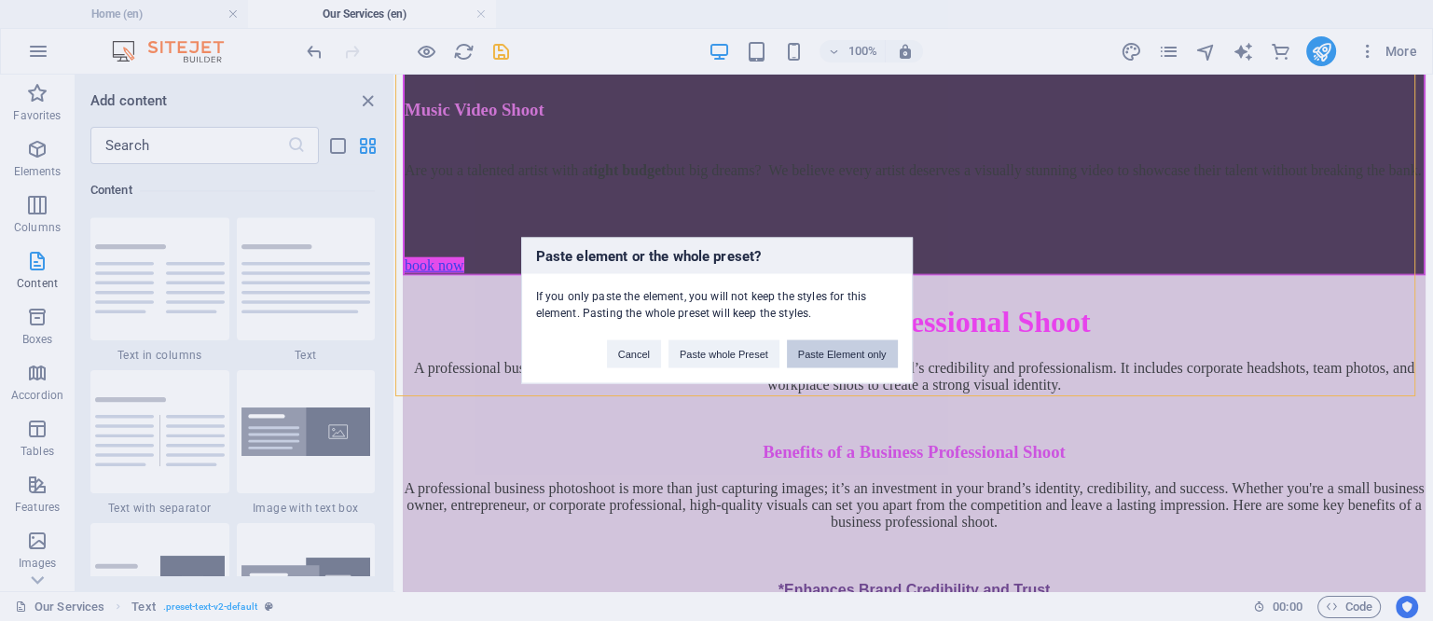
click at [826, 353] on button "Paste Element only" at bounding box center [842, 354] width 111 height 28
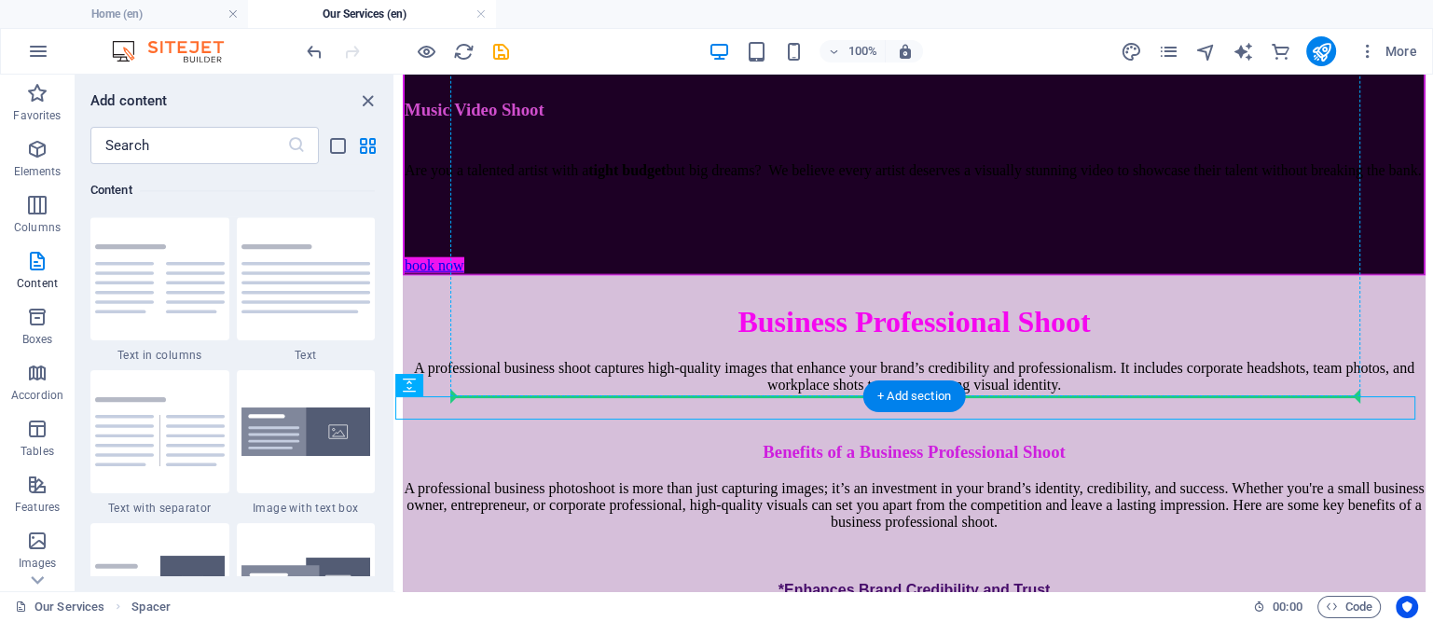
drag, startPoint x: 1002, startPoint y: 403, endPoint x: 1002, endPoint y: 382, distance: 20.5
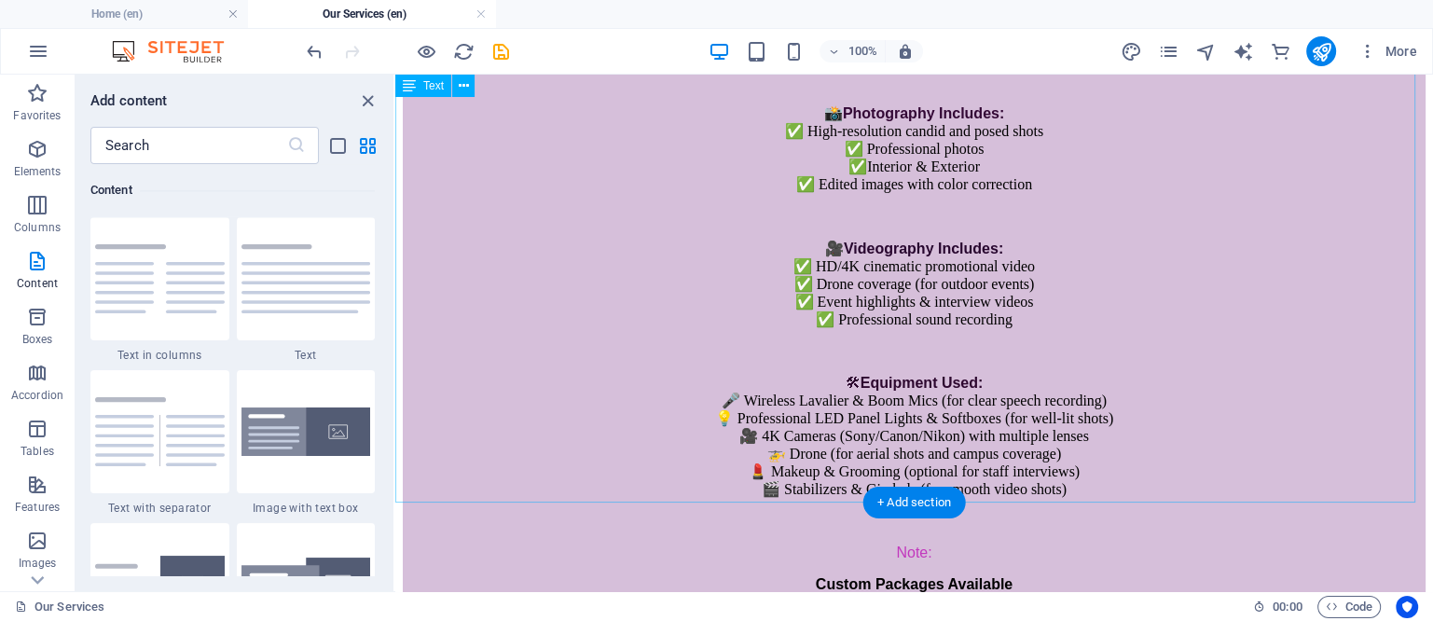
scroll to position [5741, 0]
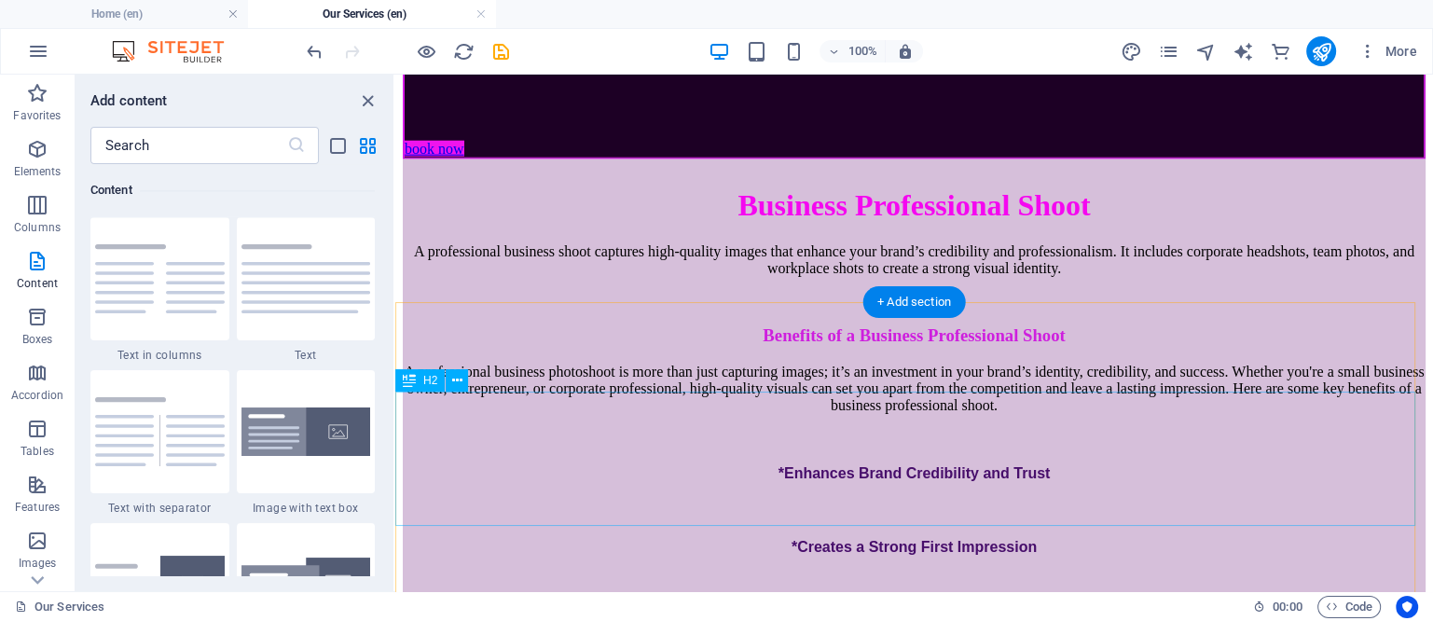
scroll to position [4808, 0]
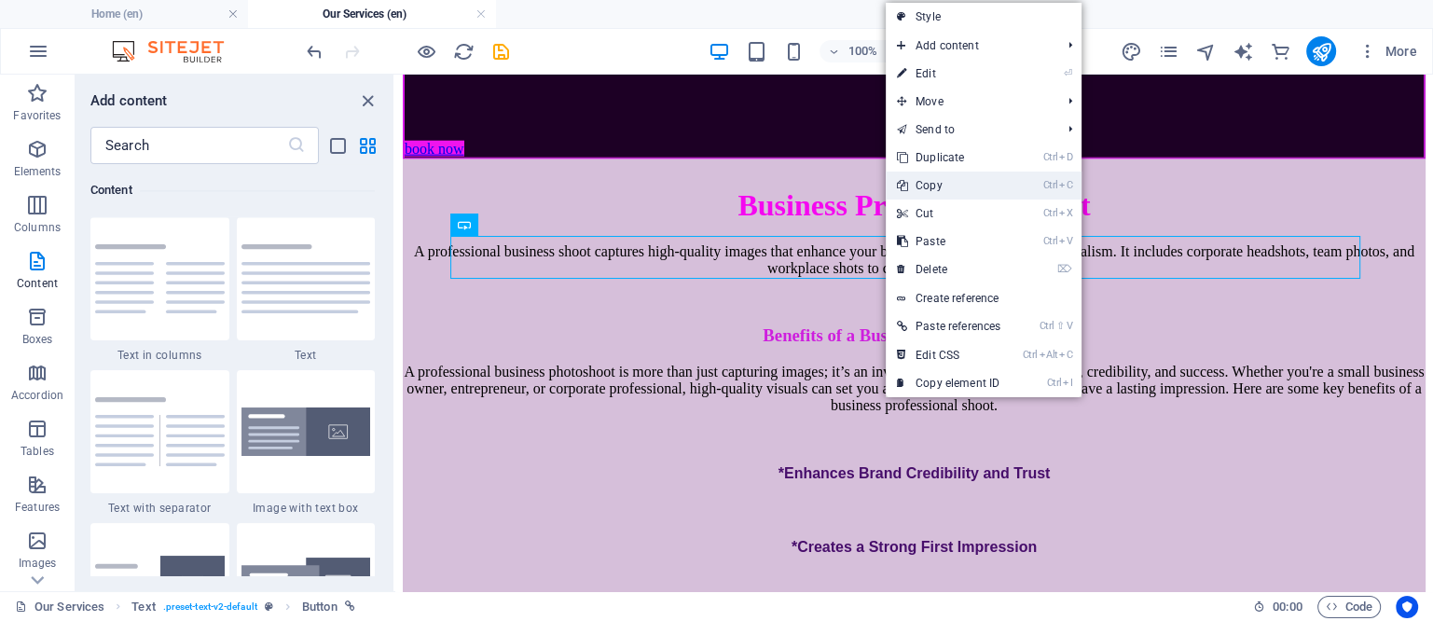
click at [931, 188] on link "Ctrl C Copy" at bounding box center [949, 186] width 126 height 28
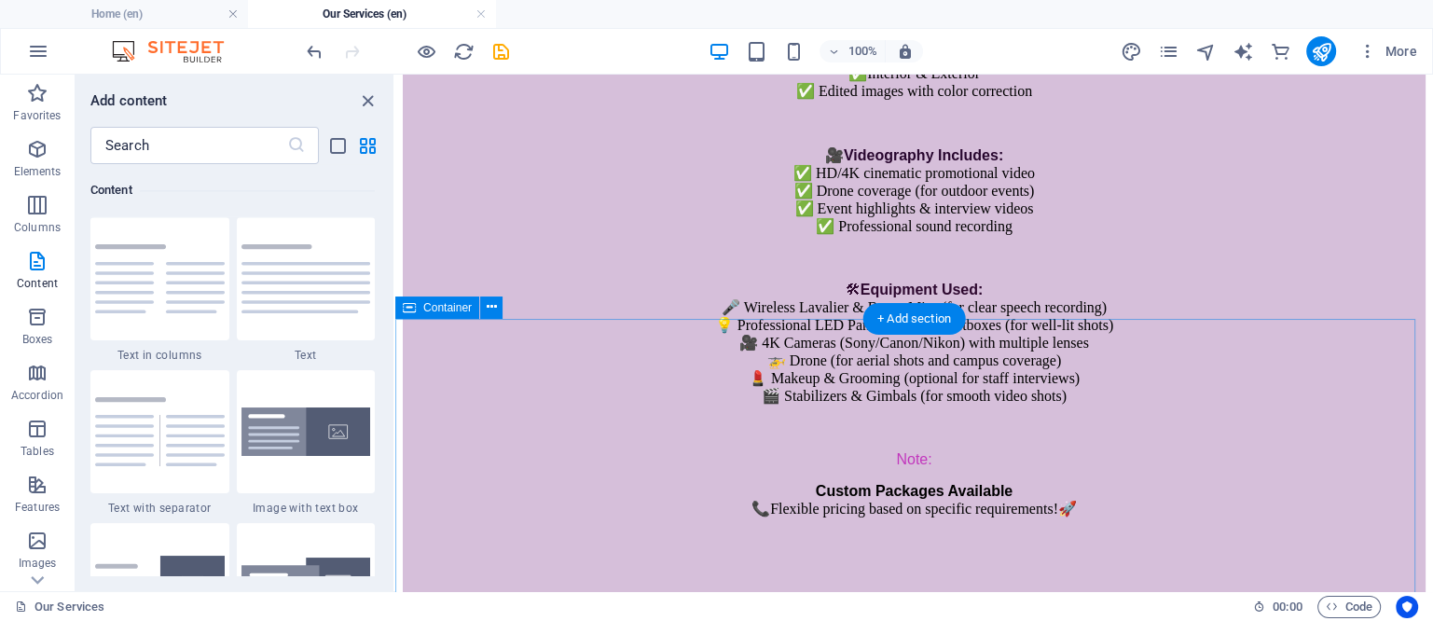
scroll to position [5741, 0]
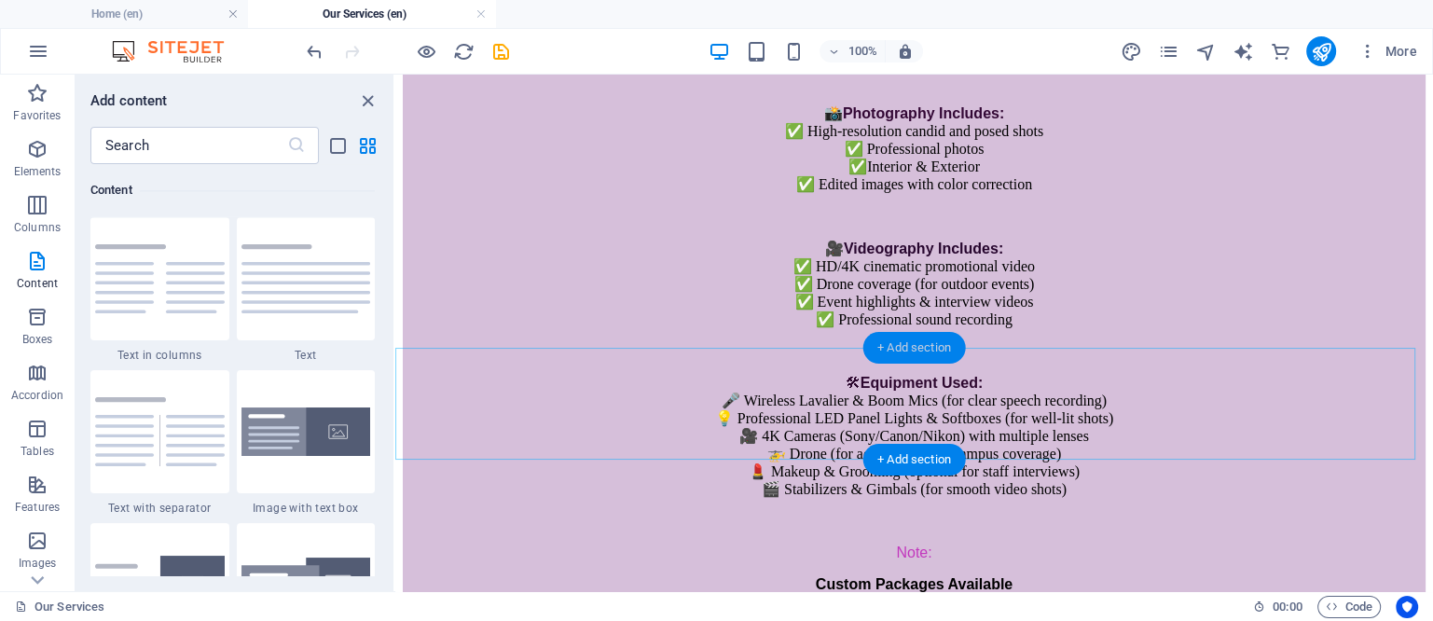
click at [920, 342] on div "+ Add section" at bounding box center [915, 348] width 104 height 32
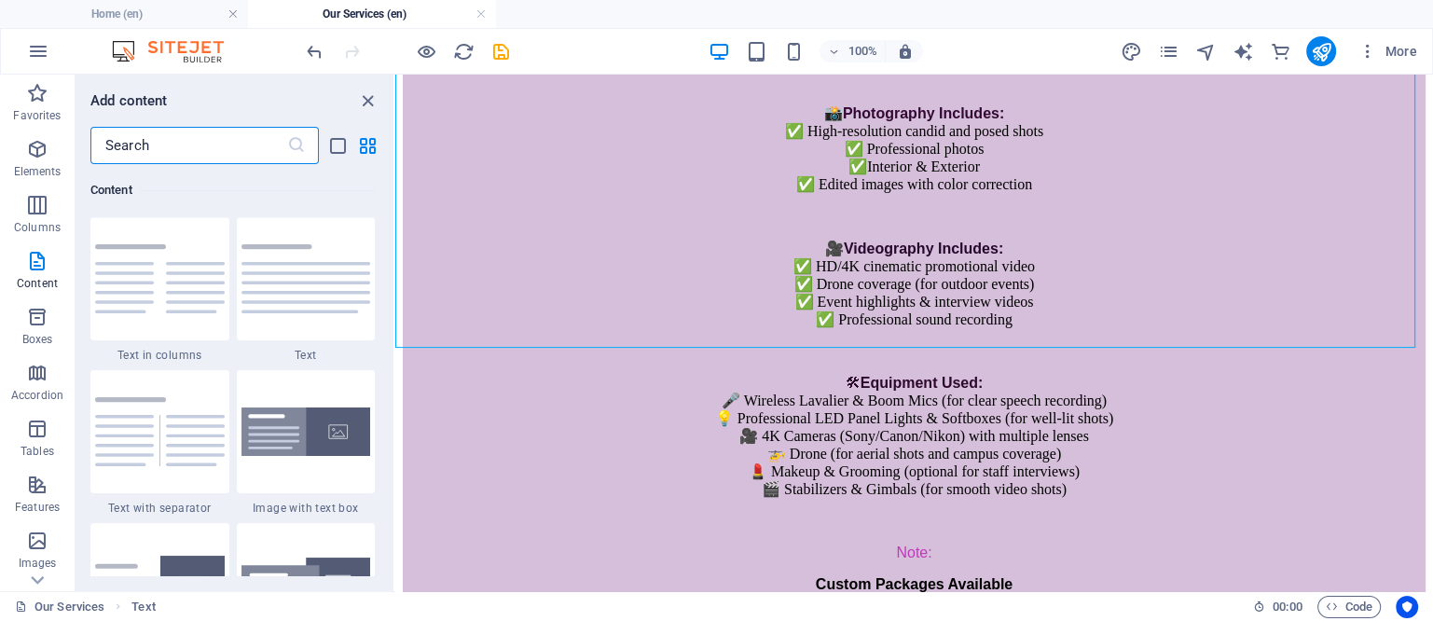
click at [196, 156] on input "text" at bounding box center [188, 145] width 197 height 37
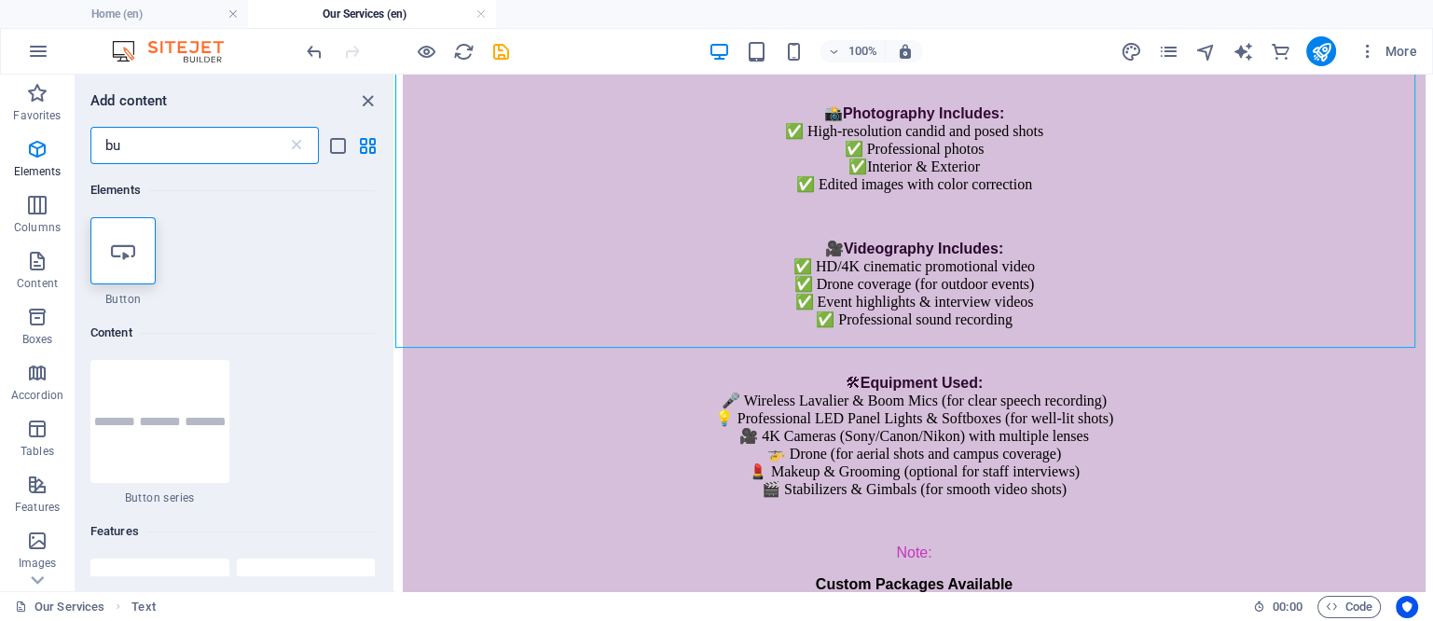
scroll to position [0, 0]
type input "bu"
click at [121, 246] on icon at bounding box center [123, 251] width 24 height 24
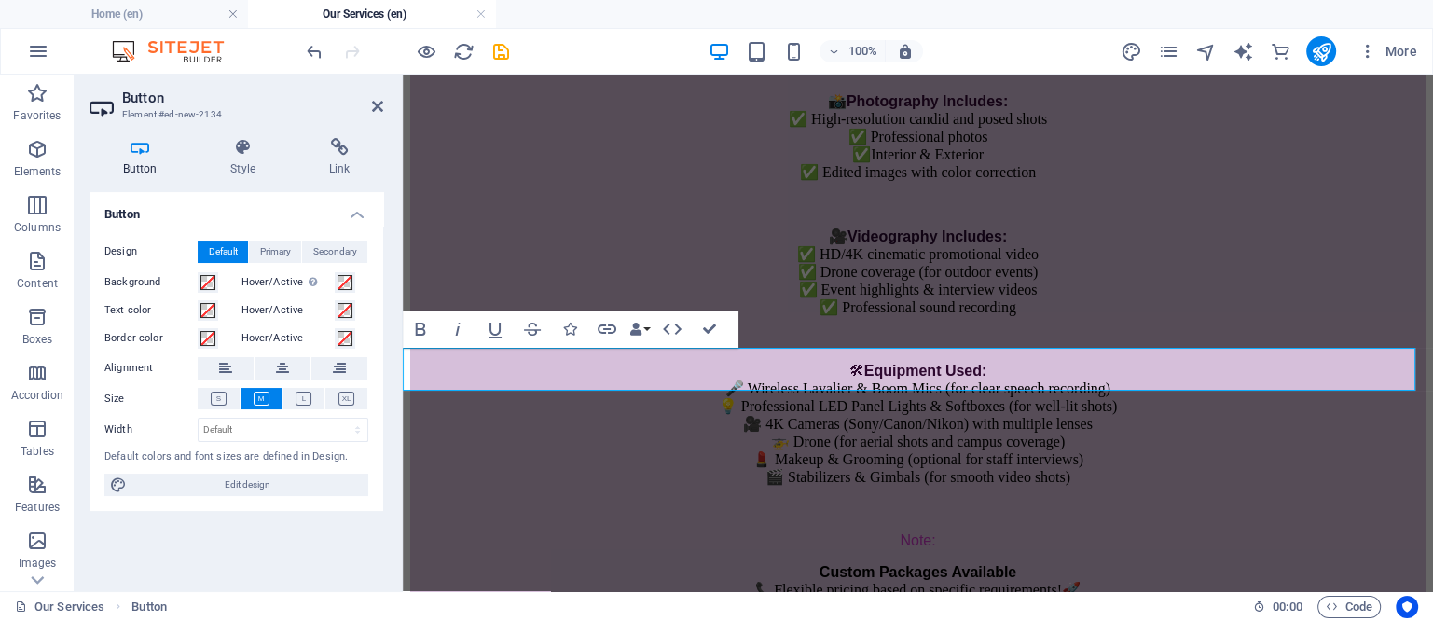
drag, startPoint x: 748, startPoint y: 363, endPoint x: 606, endPoint y: 374, distance: 142.2
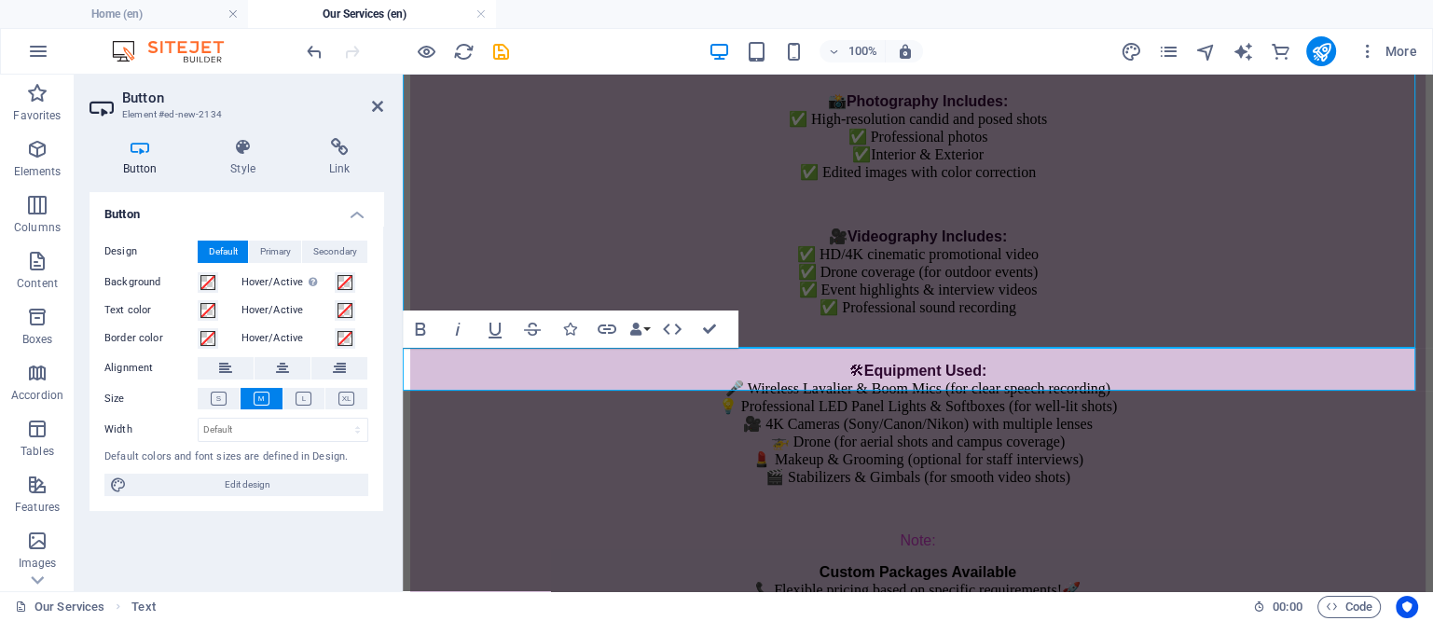
scroll to position [5712, 0]
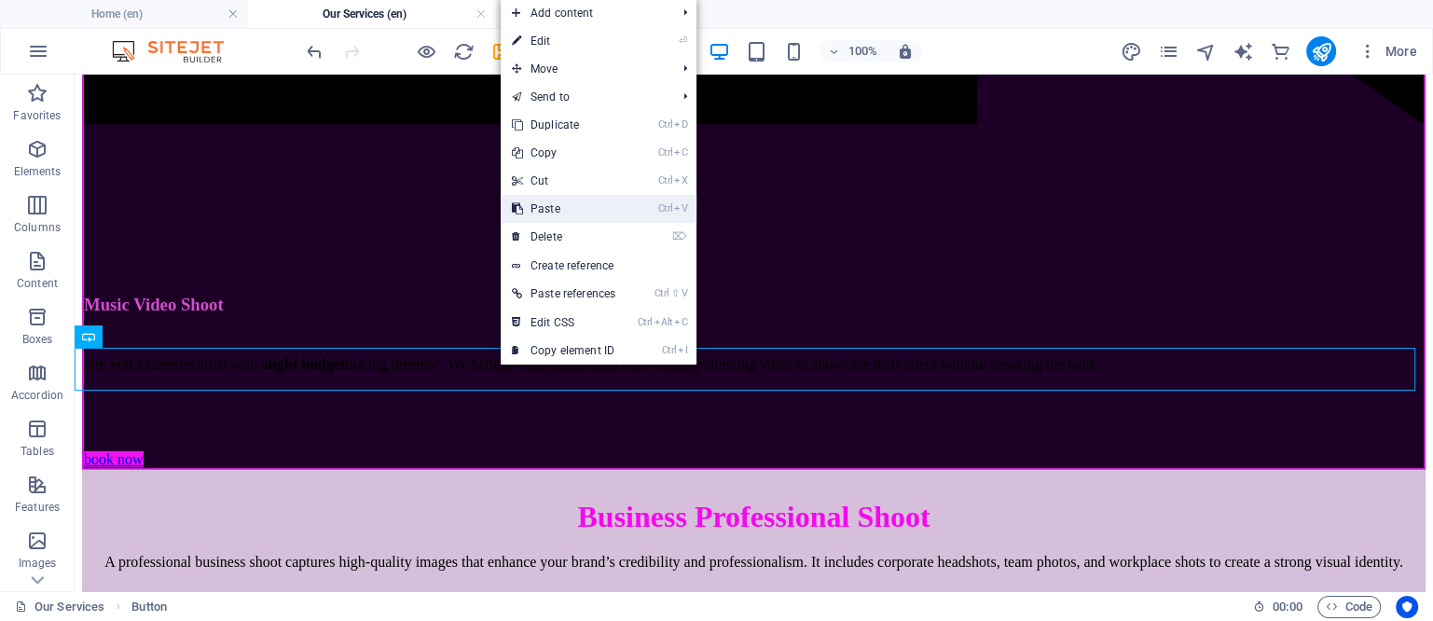
click at [559, 205] on link "Ctrl V Paste" at bounding box center [564, 209] width 126 height 28
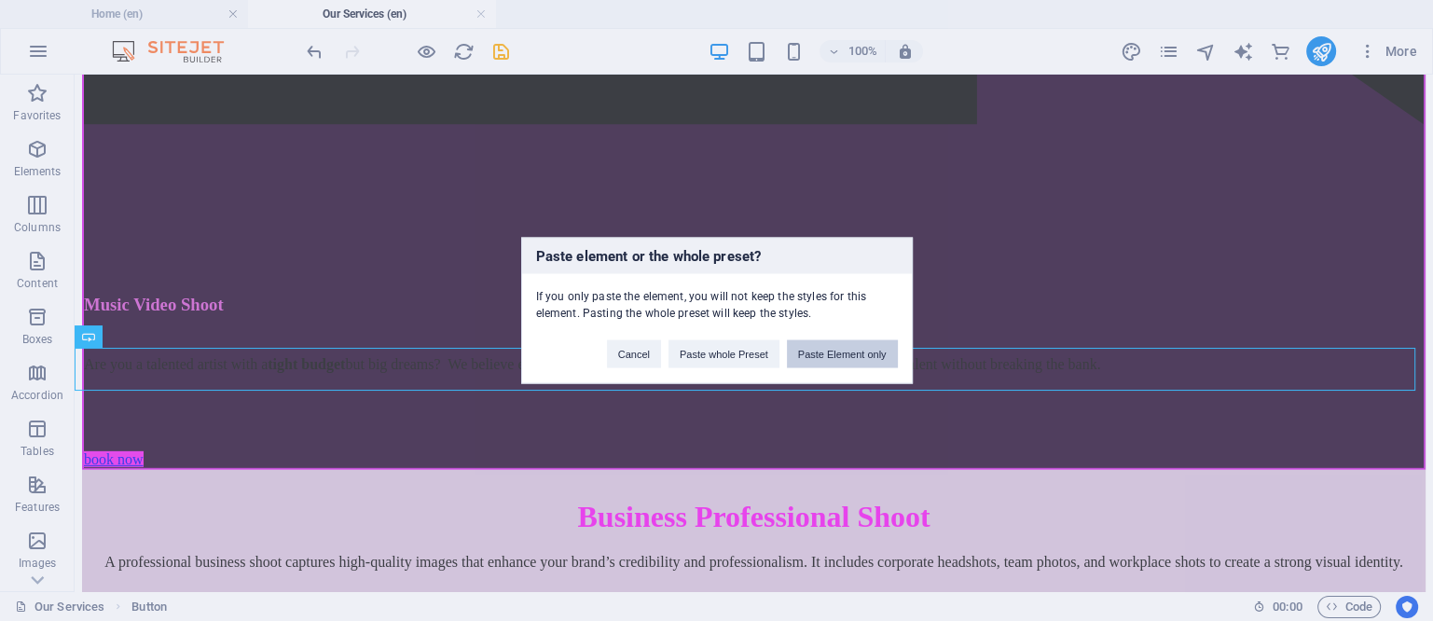
click at [854, 354] on button "Paste Element only" at bounding box center [842, 354] width 111 height 28
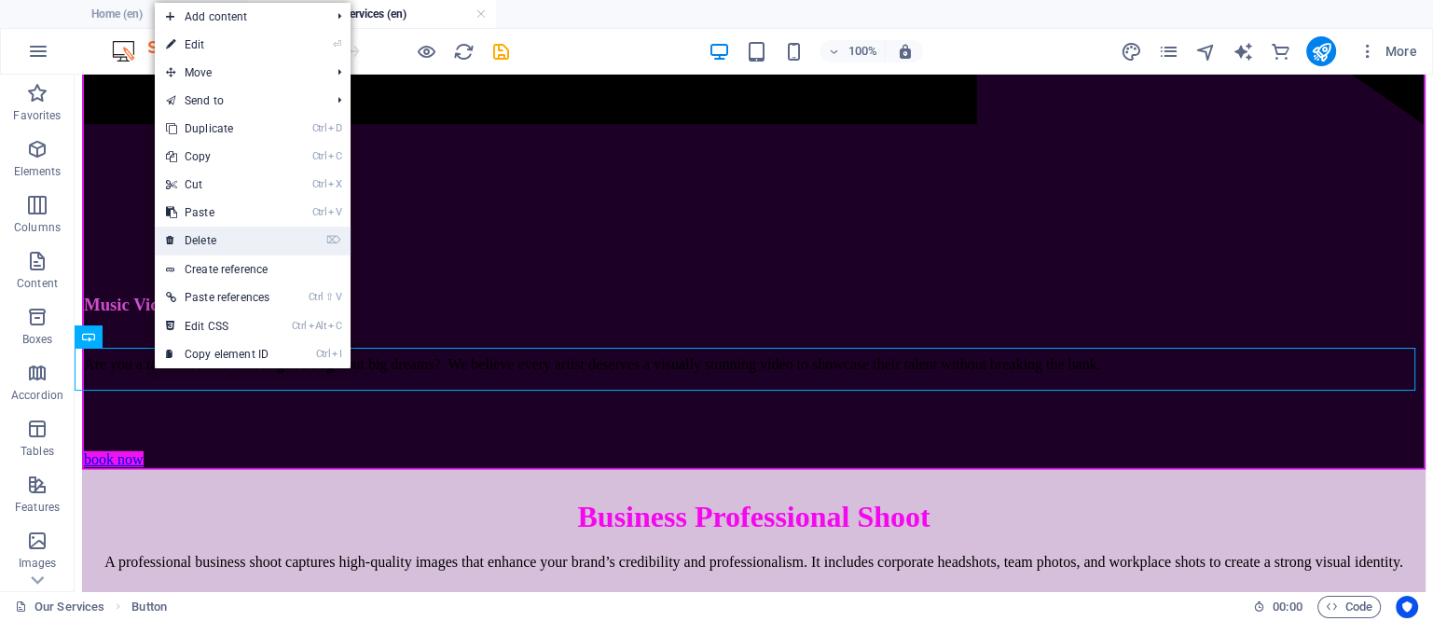
click at [207, 242] on link "⌦ Delete" at bounding box center [218, 241] width 126 height 28
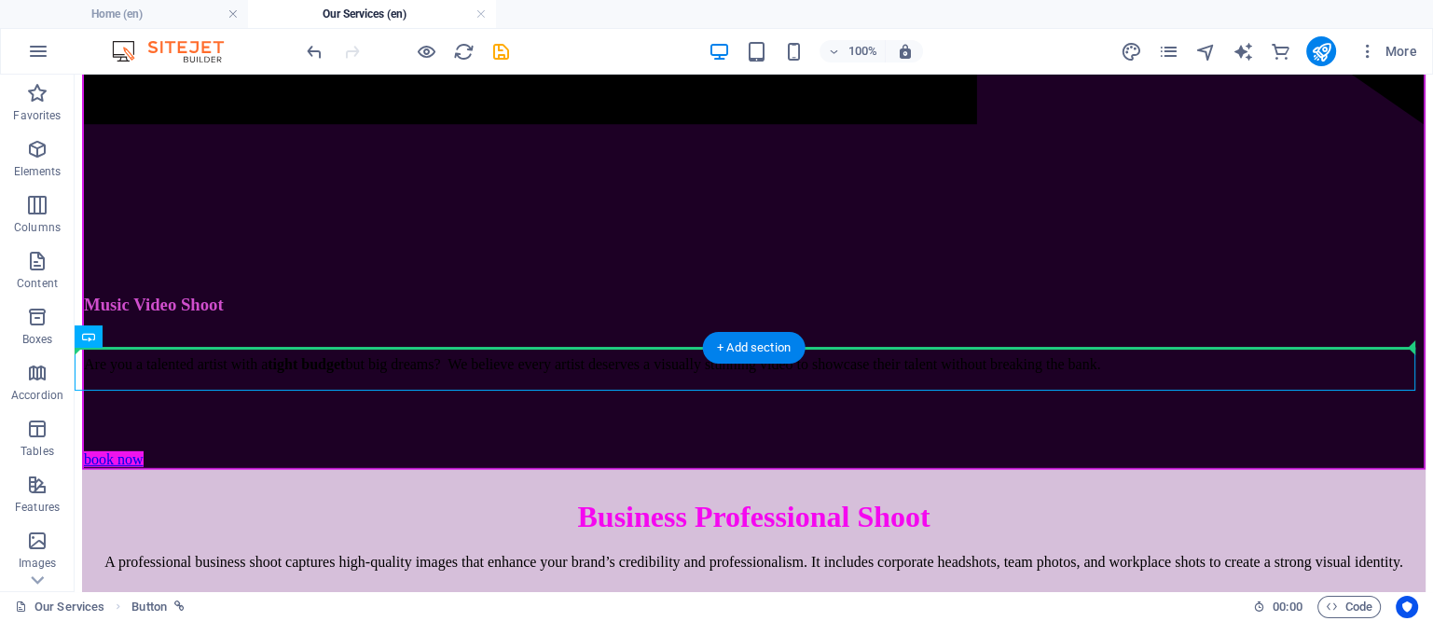
drag, startPoint x: 753, startPoint y: 366, endPoint x: 758, endPoint y: 315, distance: 50.6
drag, startPoint x: 718, startPoint y: 369, endPoint x: 736, endPoint y: 290, distance: 81.2
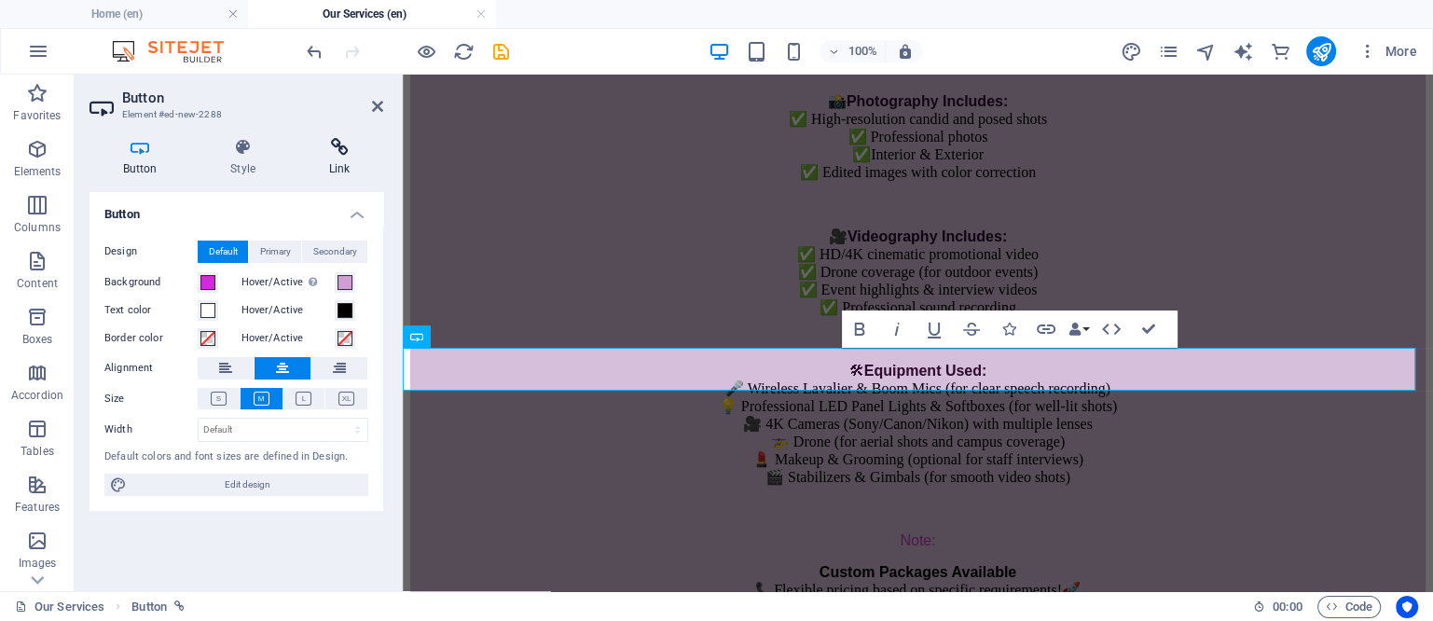
click at [341, 148] on icon at bounding box center [340, 147] width 88 height 19
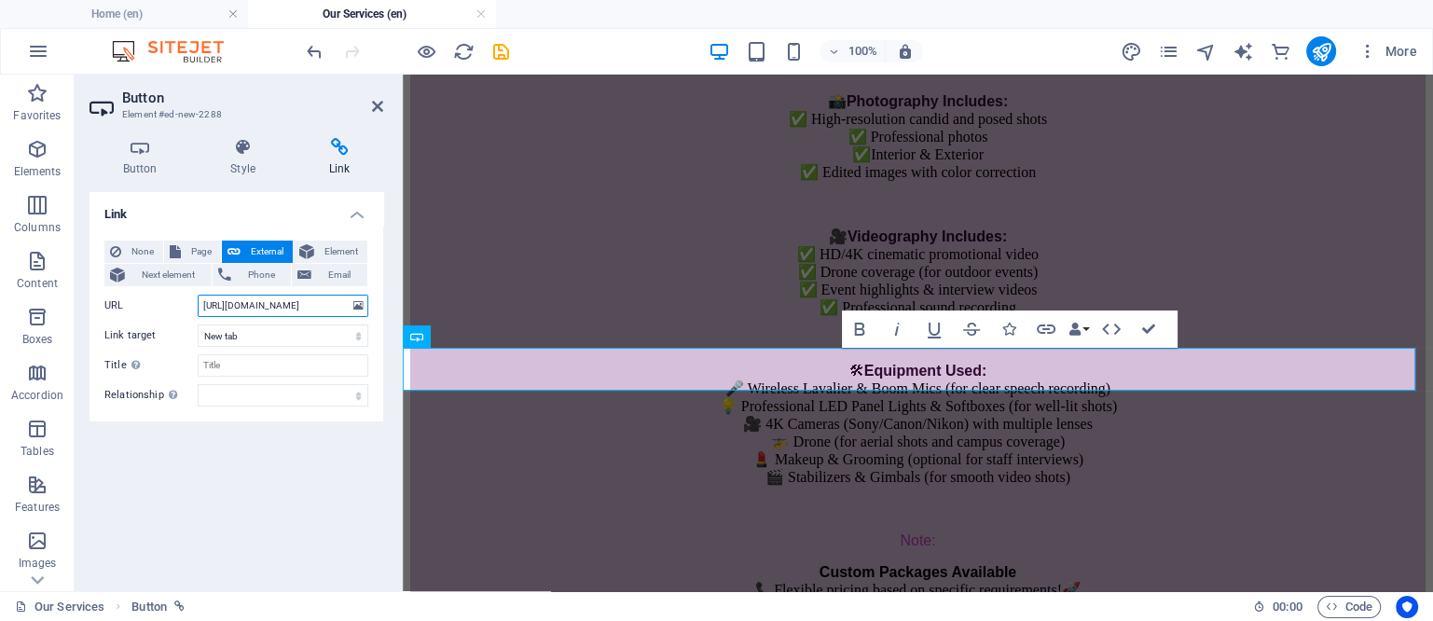
click at [283, 306] on input "https://wa.me/917020911512?text=Know-About-Pre-Wedding" at bounding box center [283, 306] width 171 height 22
click at [297, 299] on input "https://wa.me/917020911512?text=Know-About=Musi-Video-Shoot" at bounding box center [283, 306] width 171 height 22
type input "https://wa.me/917020911512?text=Know-About-Music-Video-Shoot"
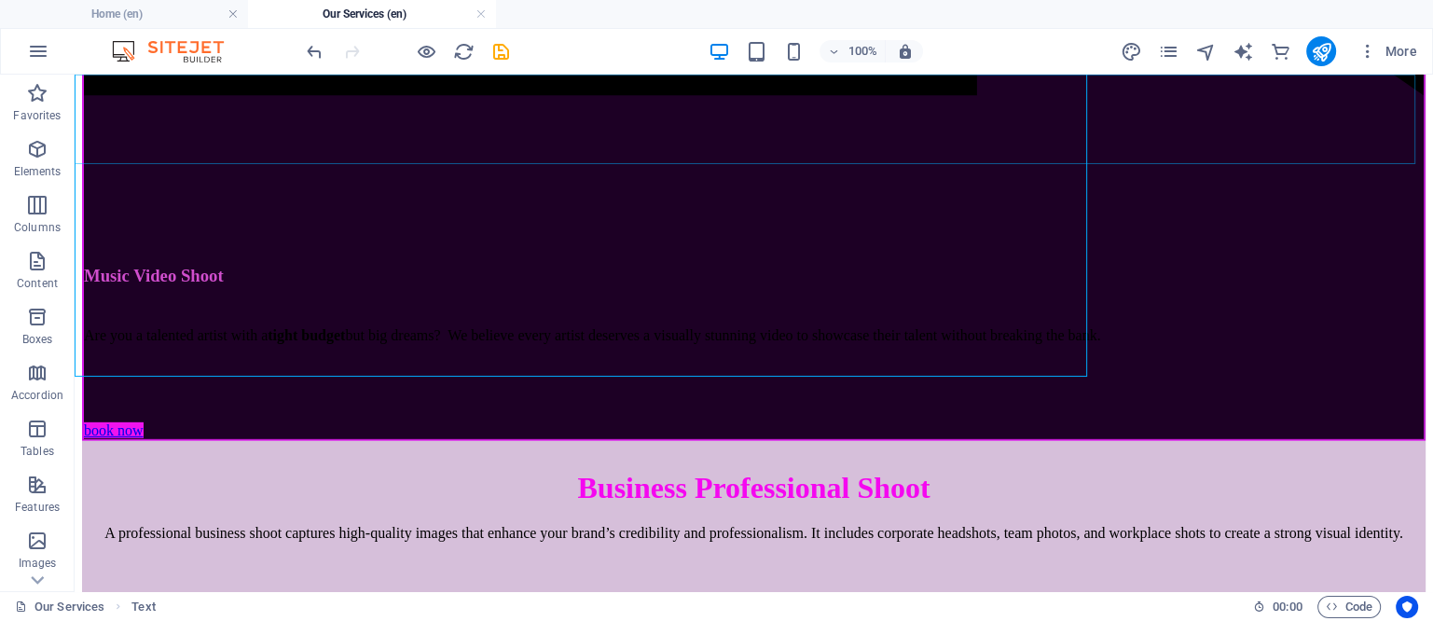
scroll to position [5712, 0]
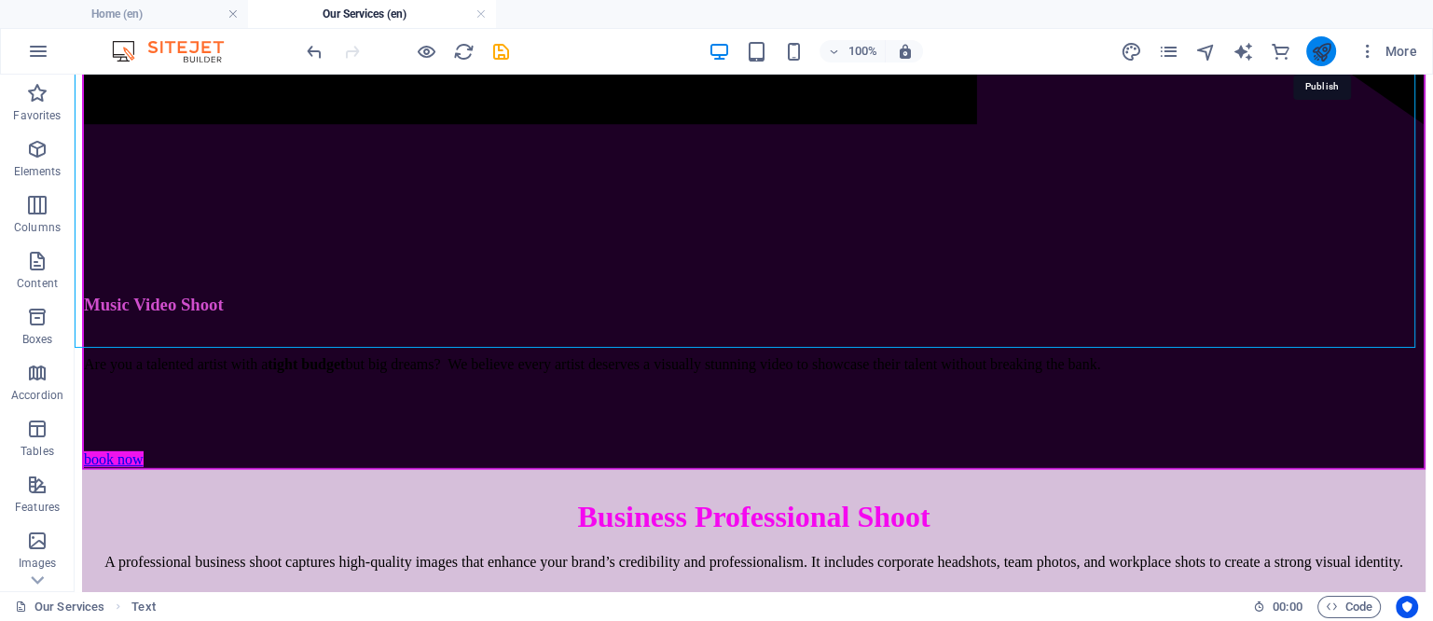
click at [1325, 51] on icon "publish" at bounding box center [1320, 51] width 21 height 21
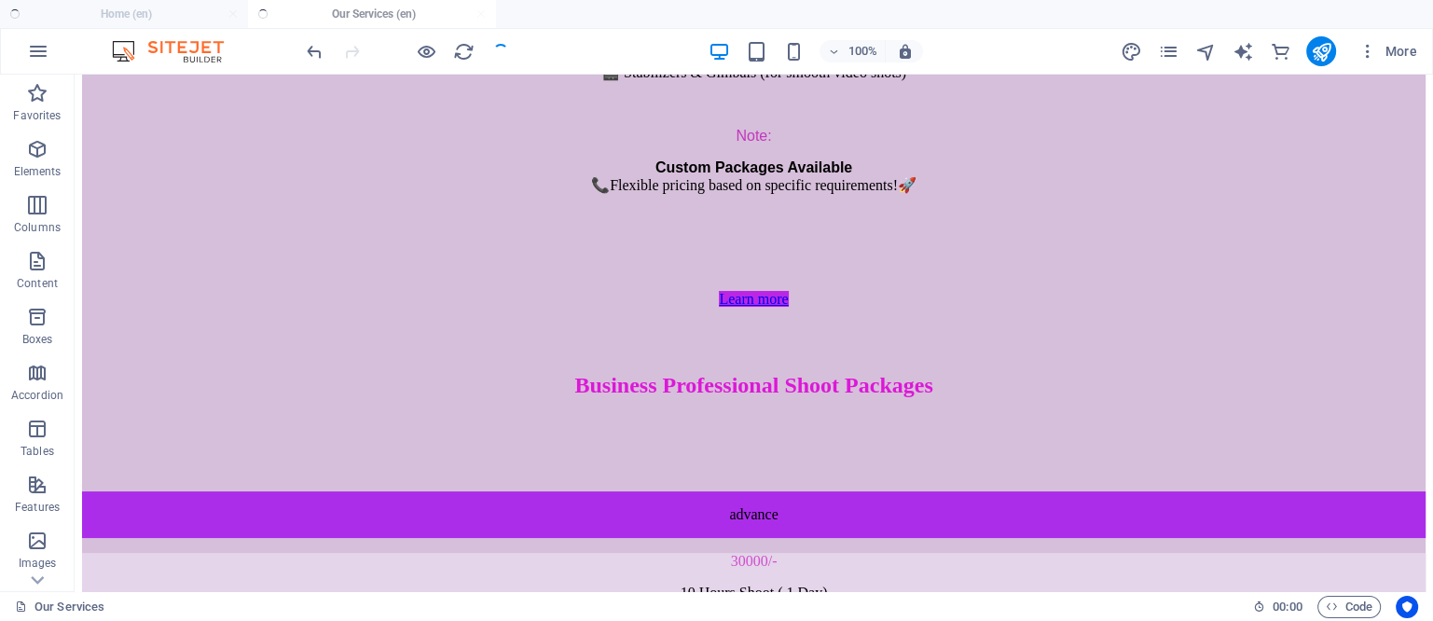
scroll to position [7693, 0]
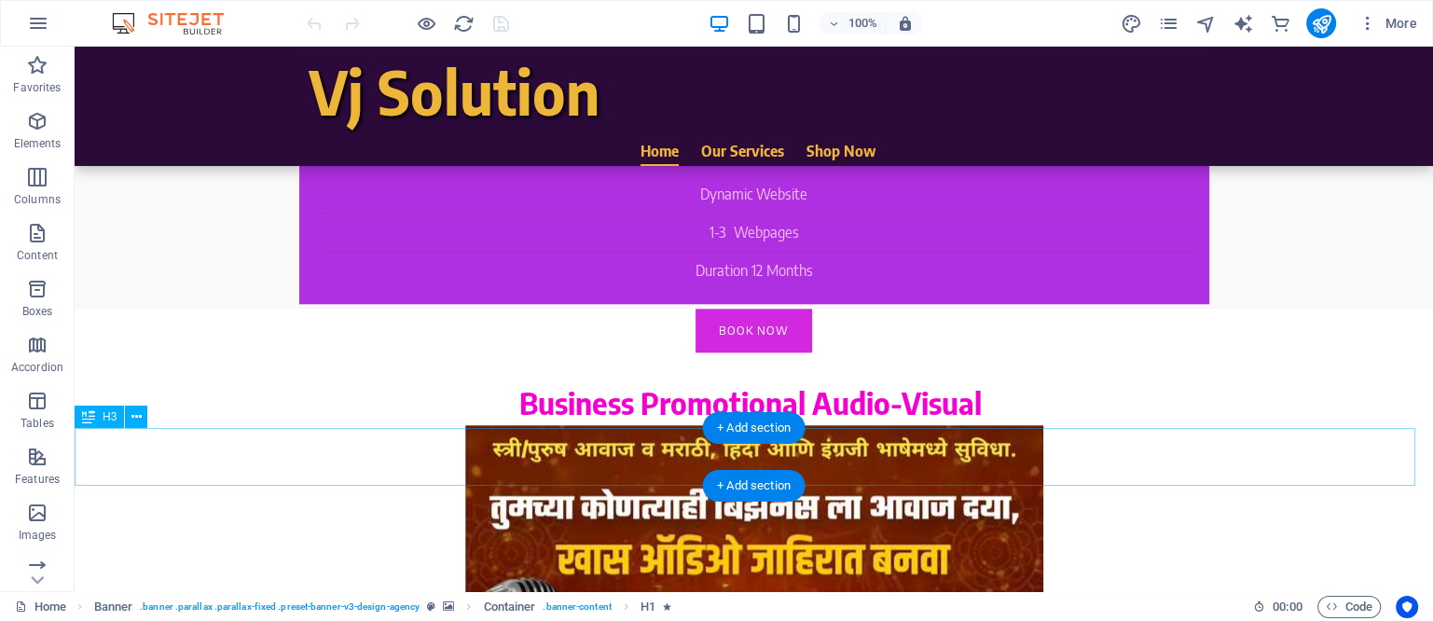
scroll to position [2059, 0]
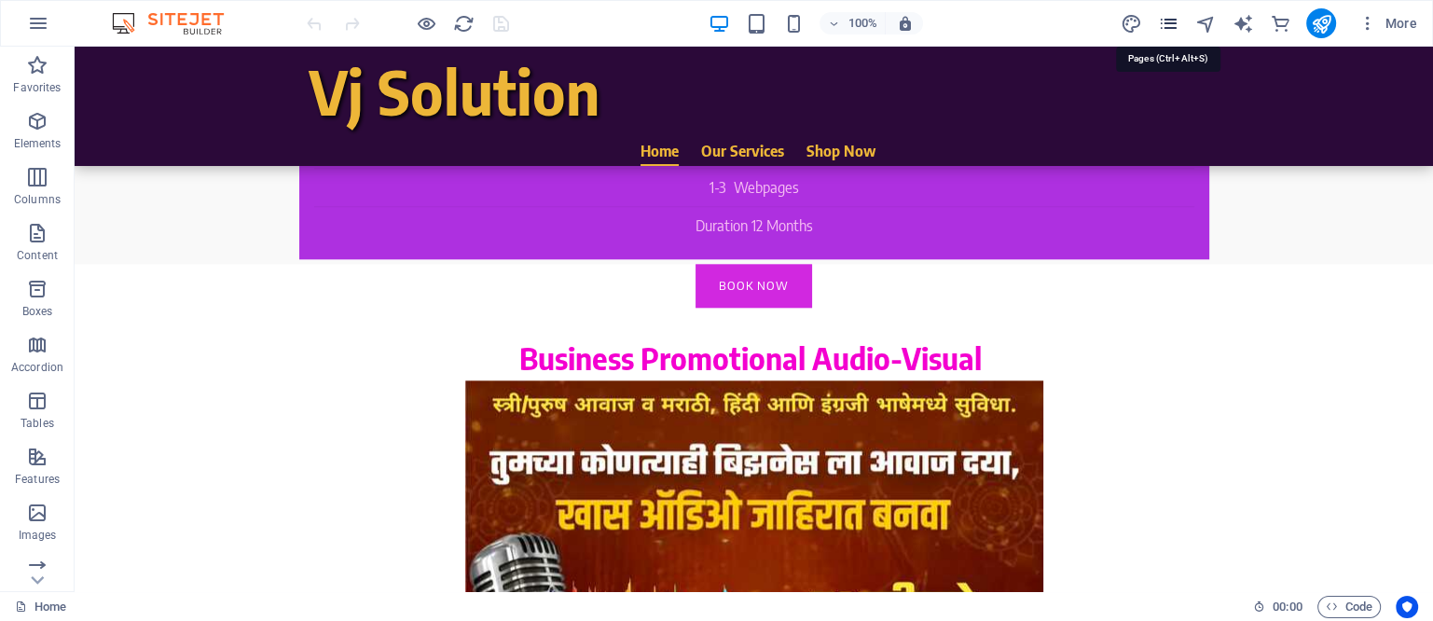
click at [1174, 23] on icon "pages" at bounding box center [1167, 23] width 21 height 21
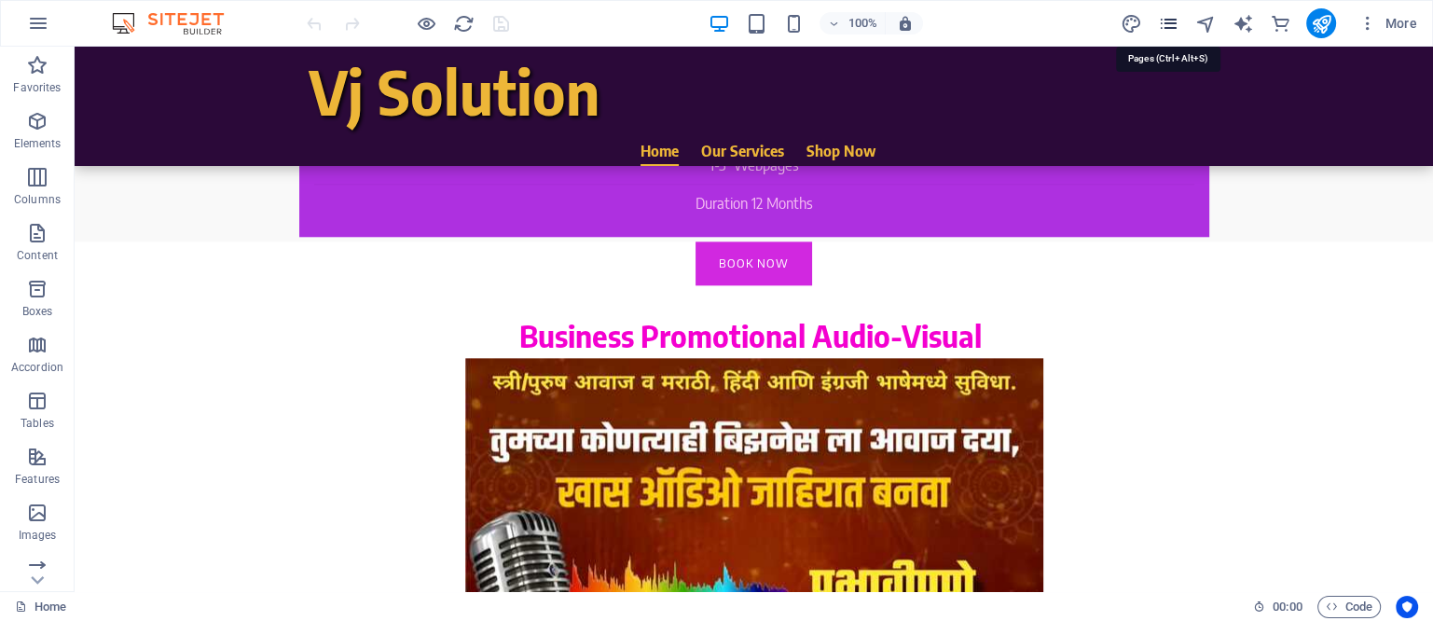
scroll to position [1988, 0]
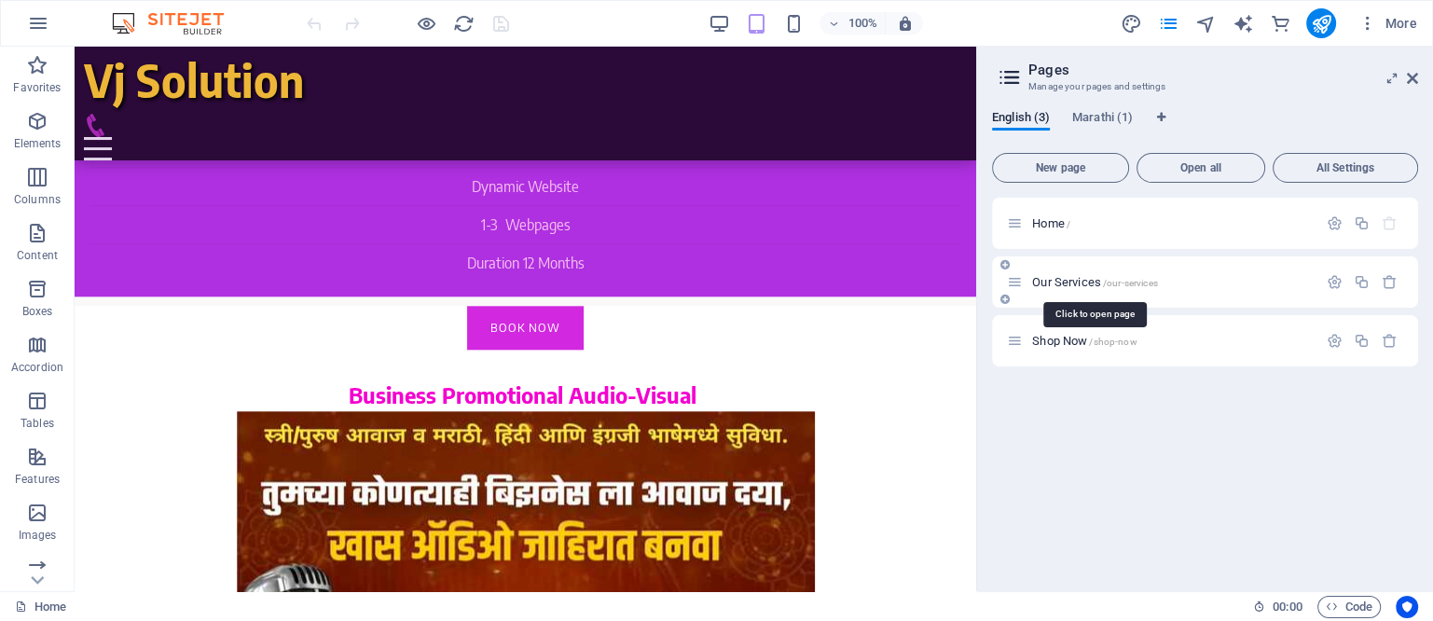
click at [1058, 280] on span "Our Services /our-services" at bounding box center [1094, 282] width 125 height 14
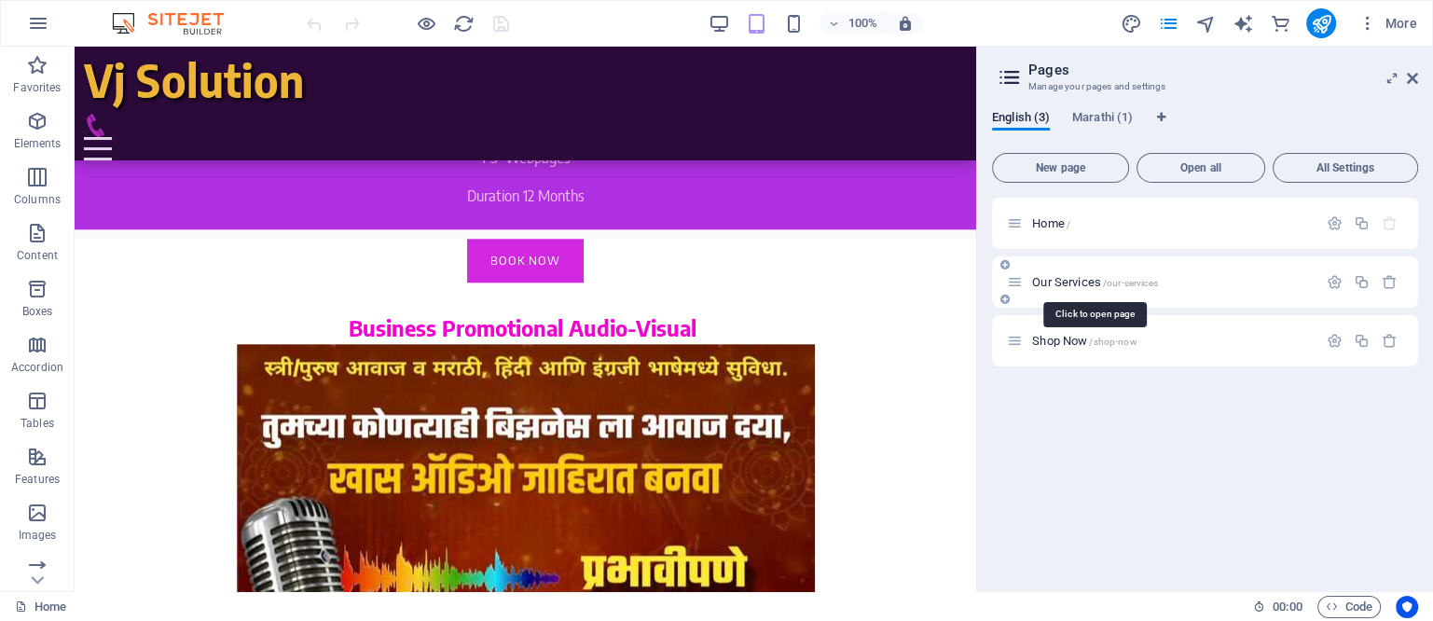
scroll to position [0, 0]
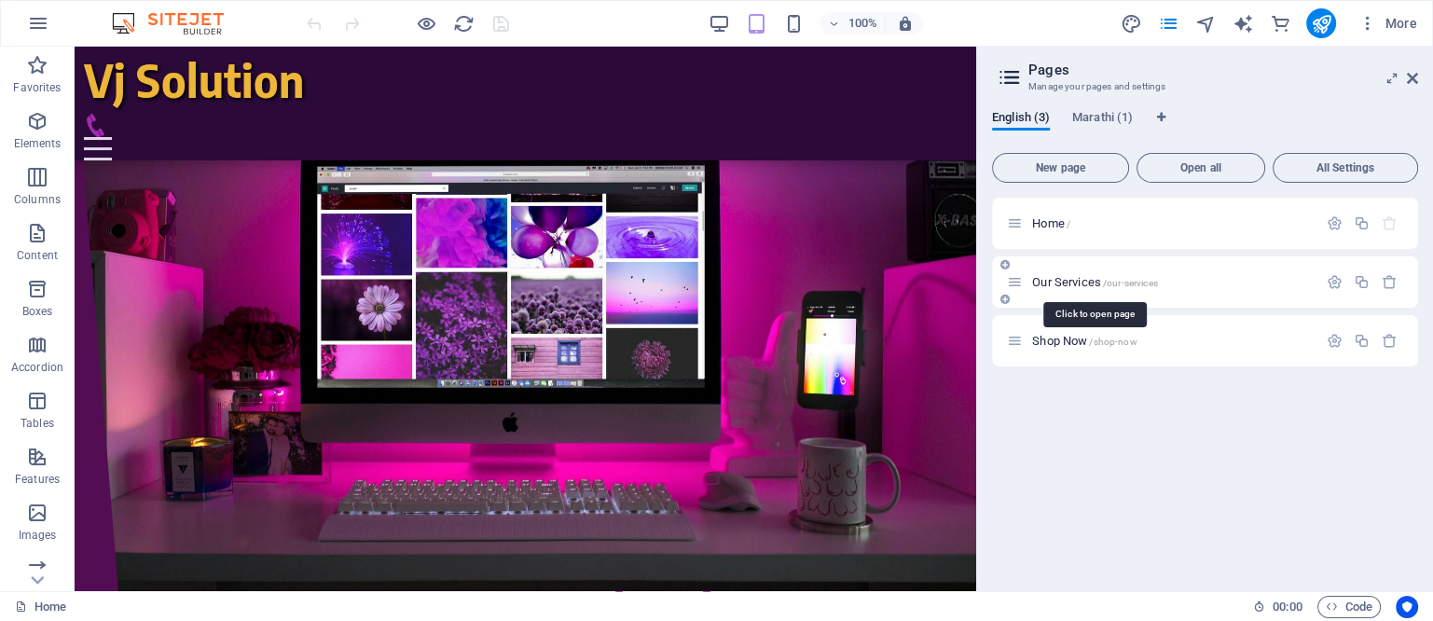
click at [1058, 280] on div "Our Services /our-services" at bounding box center [1205, 281] width 426 height 51
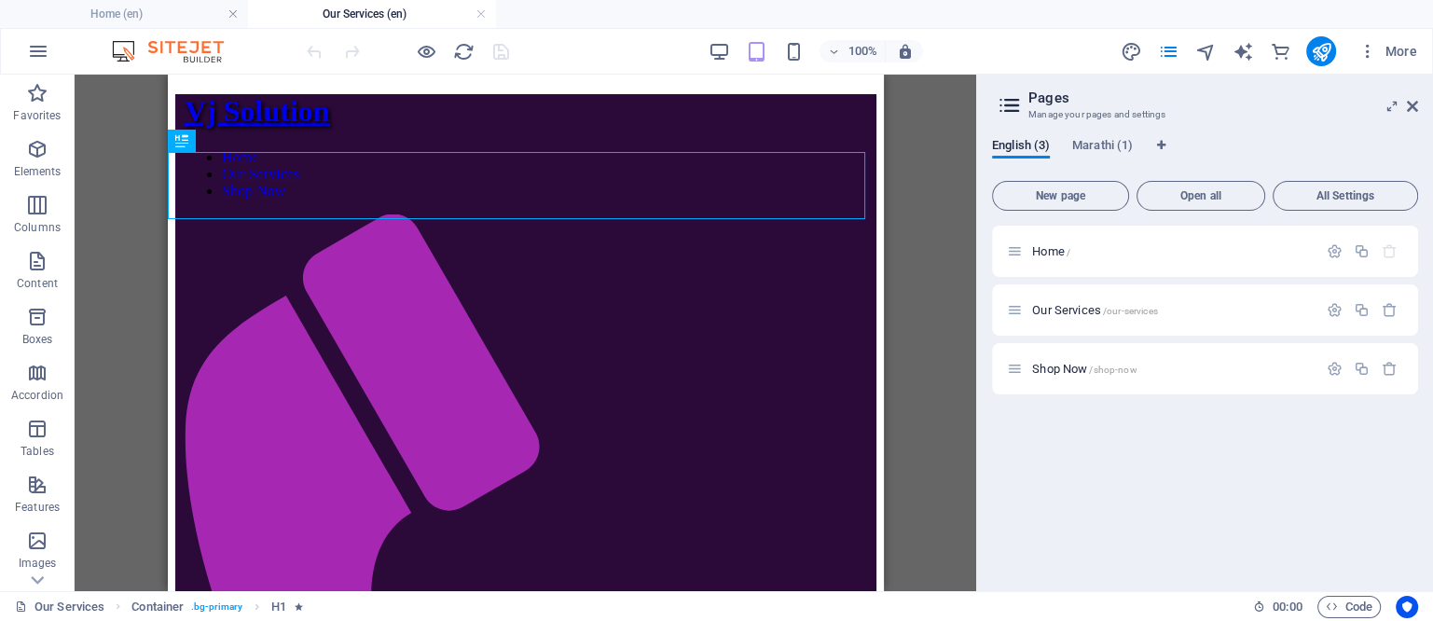
click at [1406, 94] on h2 "Pages" at bounding box center [1224, 98] width 390 height 17
click at [1413, 107] on icon at bounding box center [1412, 106] width 11 height 15
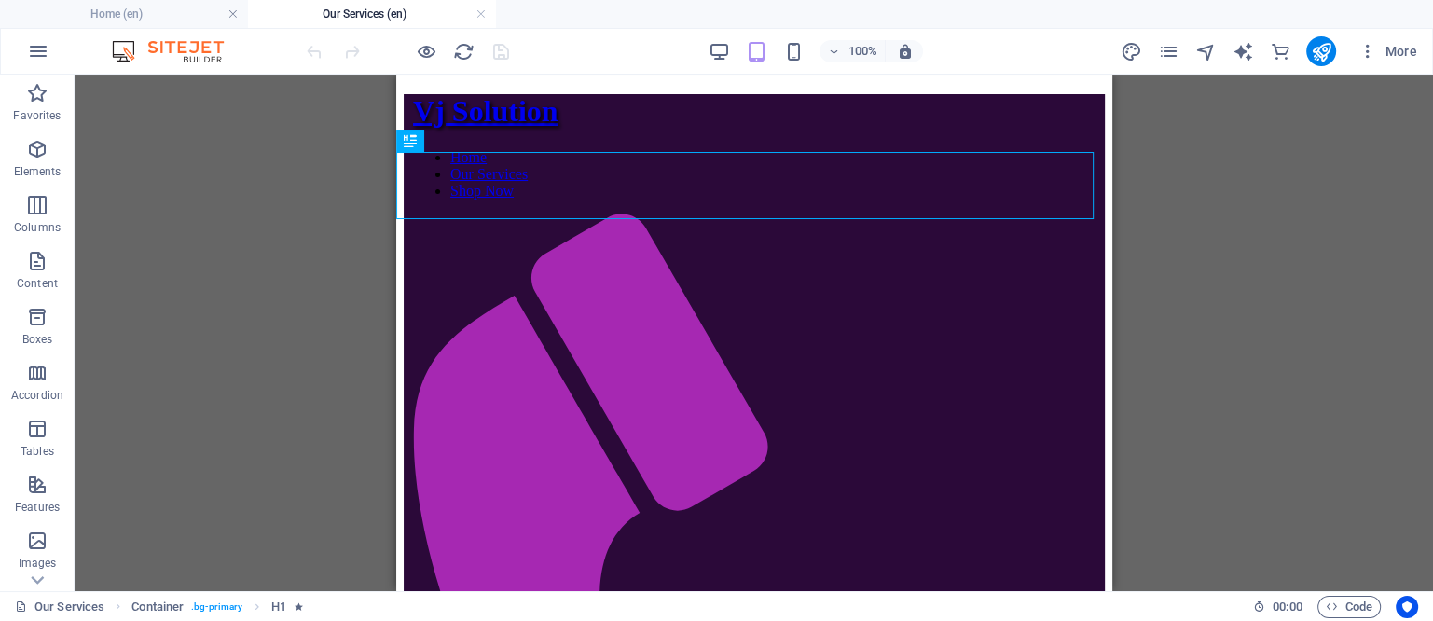
click at [703, 45] on div "100% More" at bounding box center [864, 51] width 1122 height 30
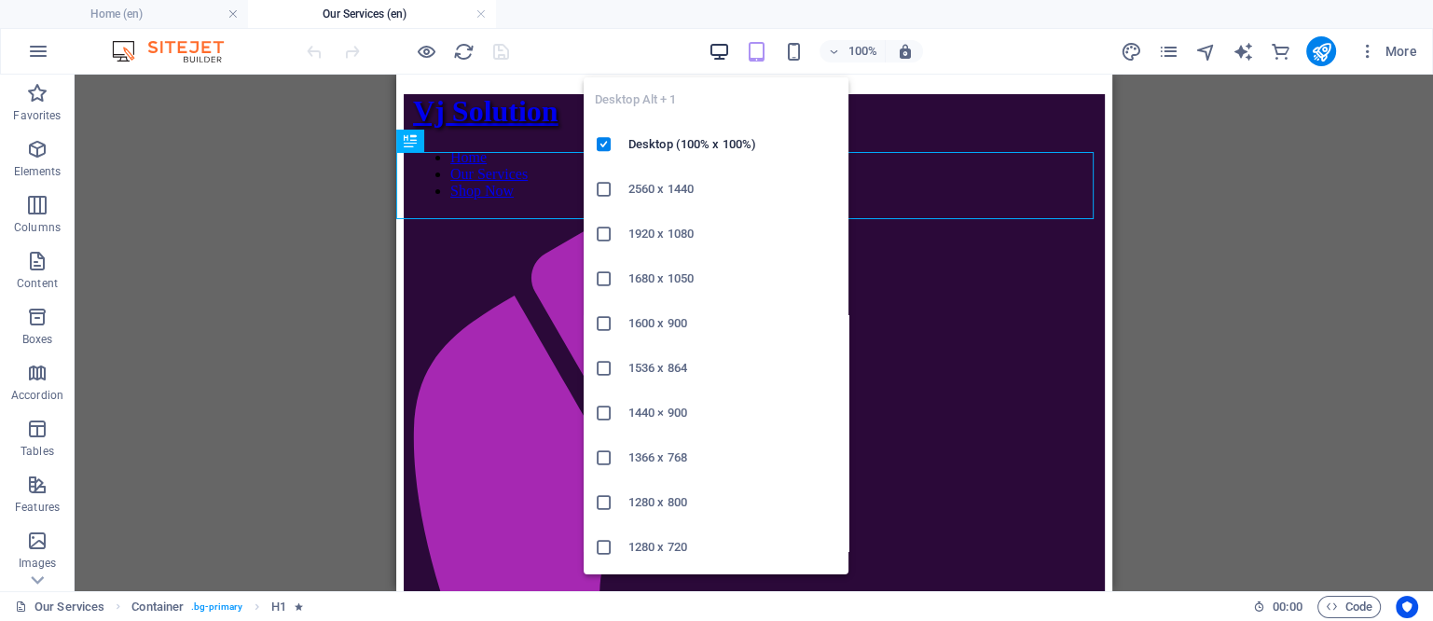
click at [720, 52] on icon "button" at bounding box center [719, 51] width 21 height 21
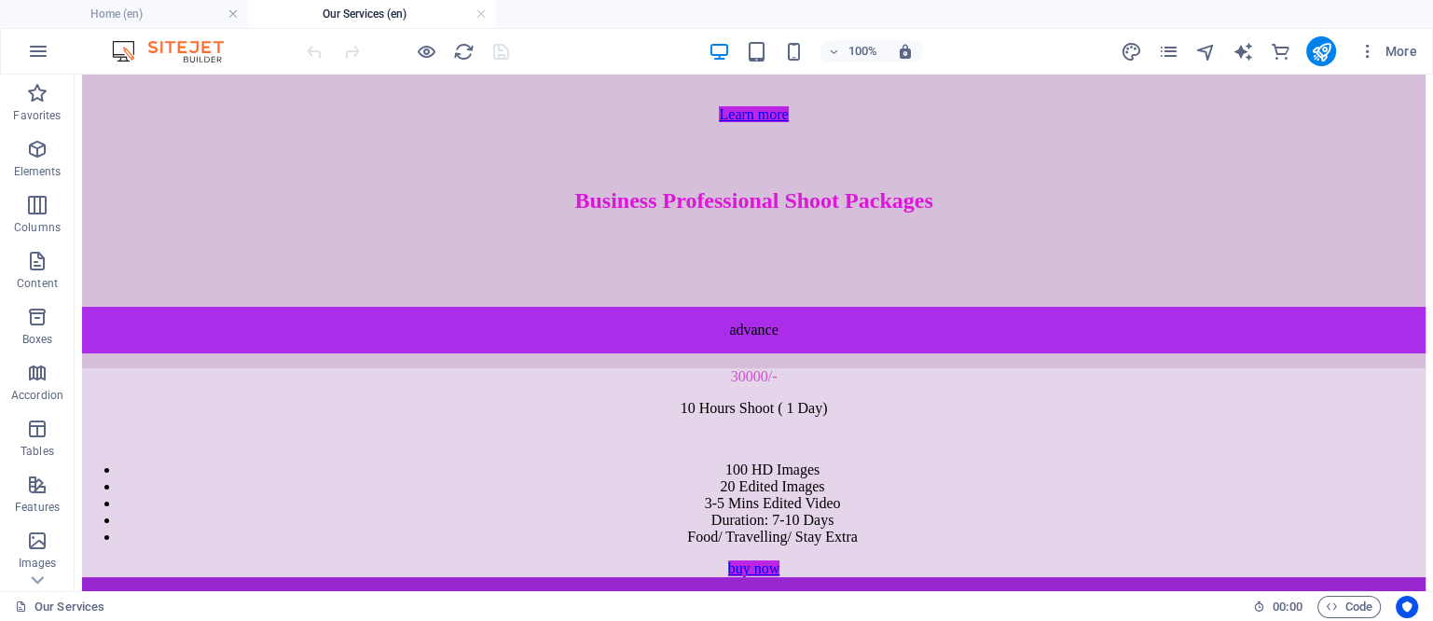
scroll to position [7908, 0]
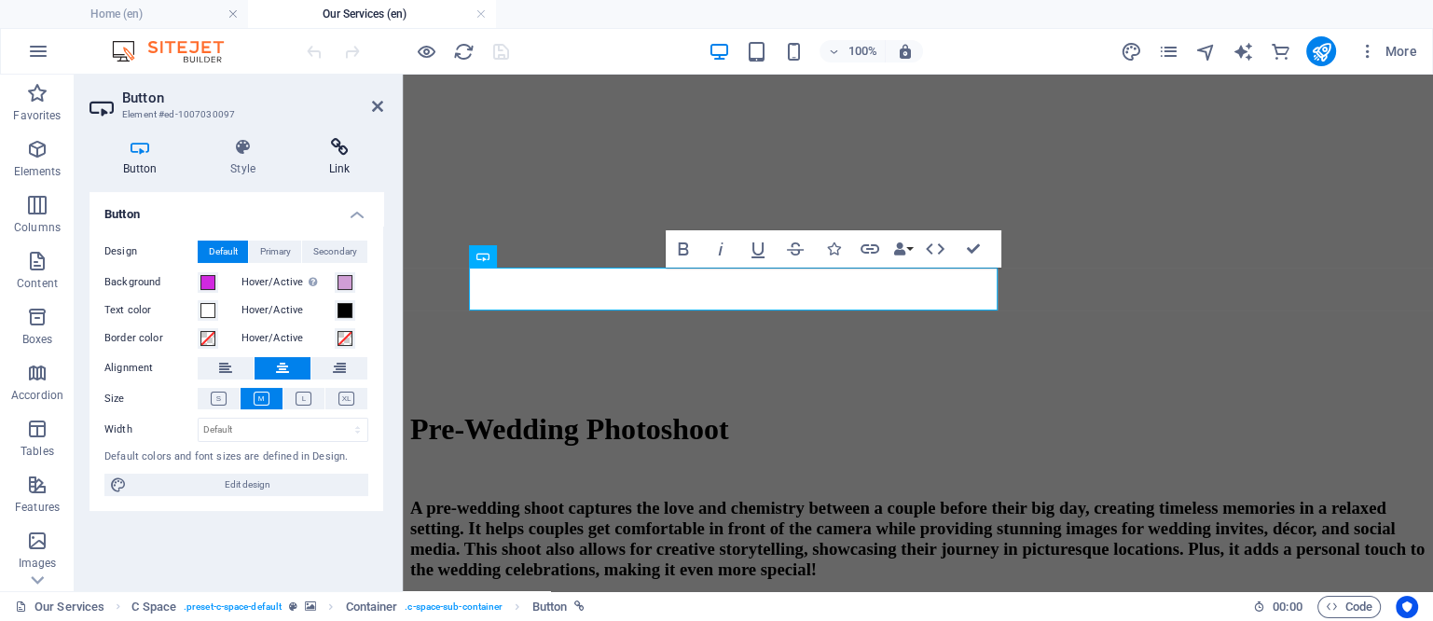
scroll to position [7864, 0]
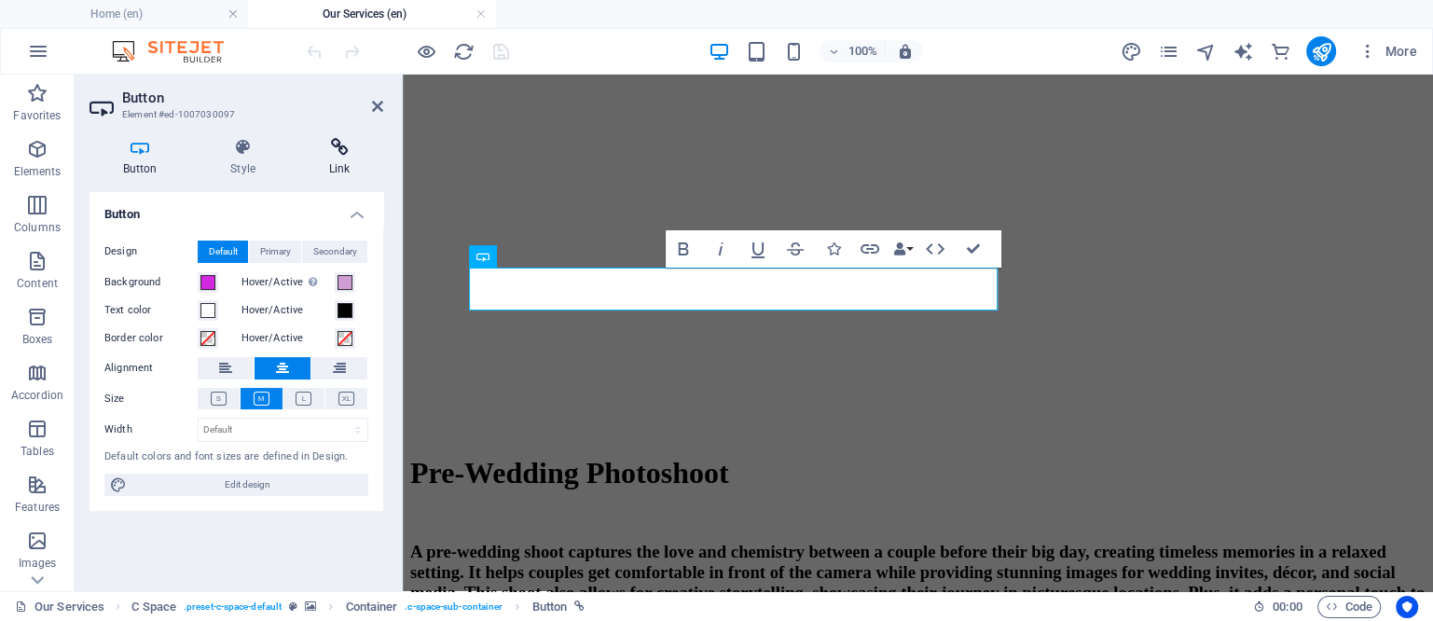
click at [343, 141] on icon at bounding box center [340, 147] width 88 height 19
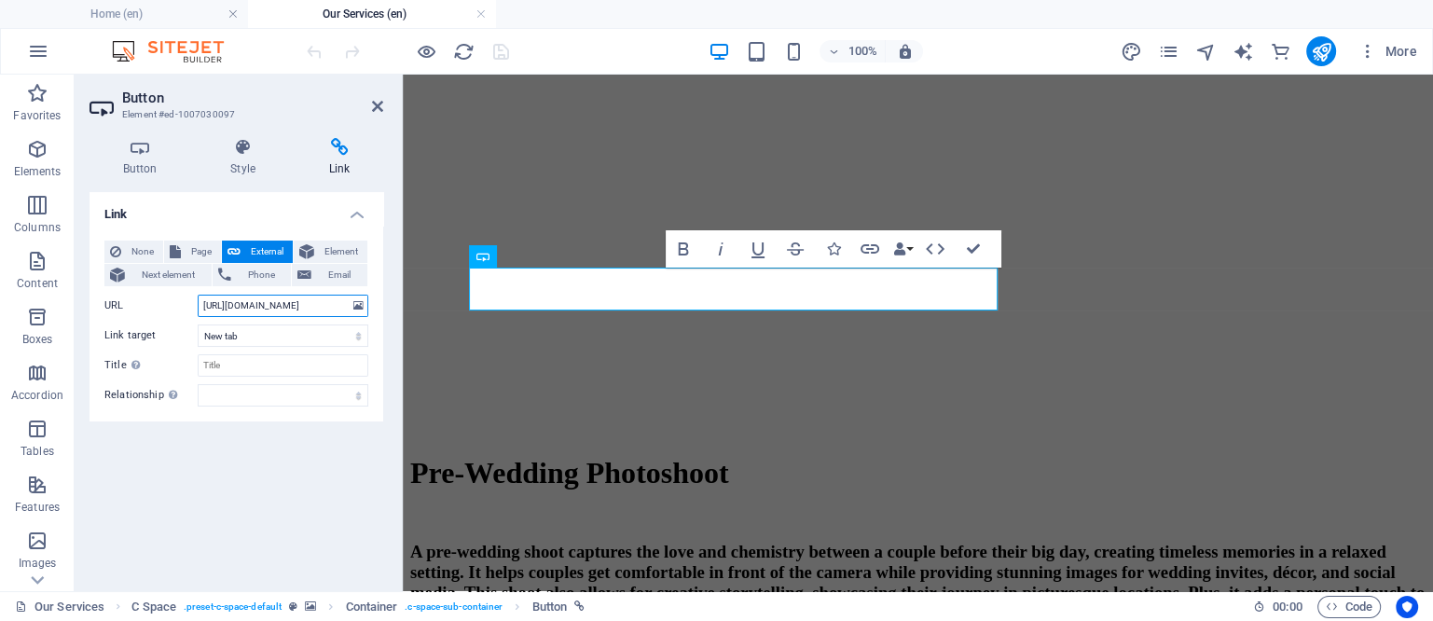
drag, startPoint x: 274, startPoint y: 305, endPoint x: 319, endPoint y: 306, distance: 44.8
click at [323, 306] on input "[URL][DOMAIN_NAME]" at bounding box center [283, 306] width 171 height 22
type input "[URL][DOMAIN_NAME]"
click at [1319, 48] on icon "publish" at bounding box center [1320, 51] width 21 height 21
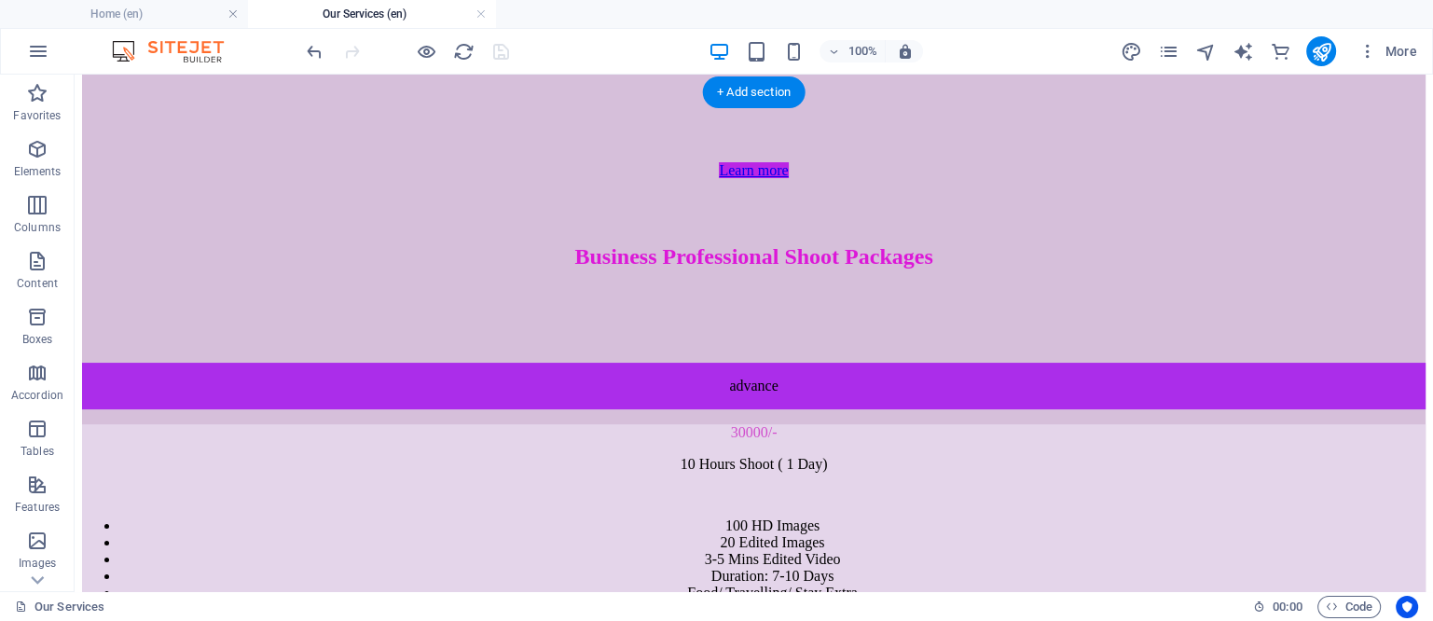
scroll to position [7398, 0]
